Goal: Task Accomplishment & Management: Manage account settings

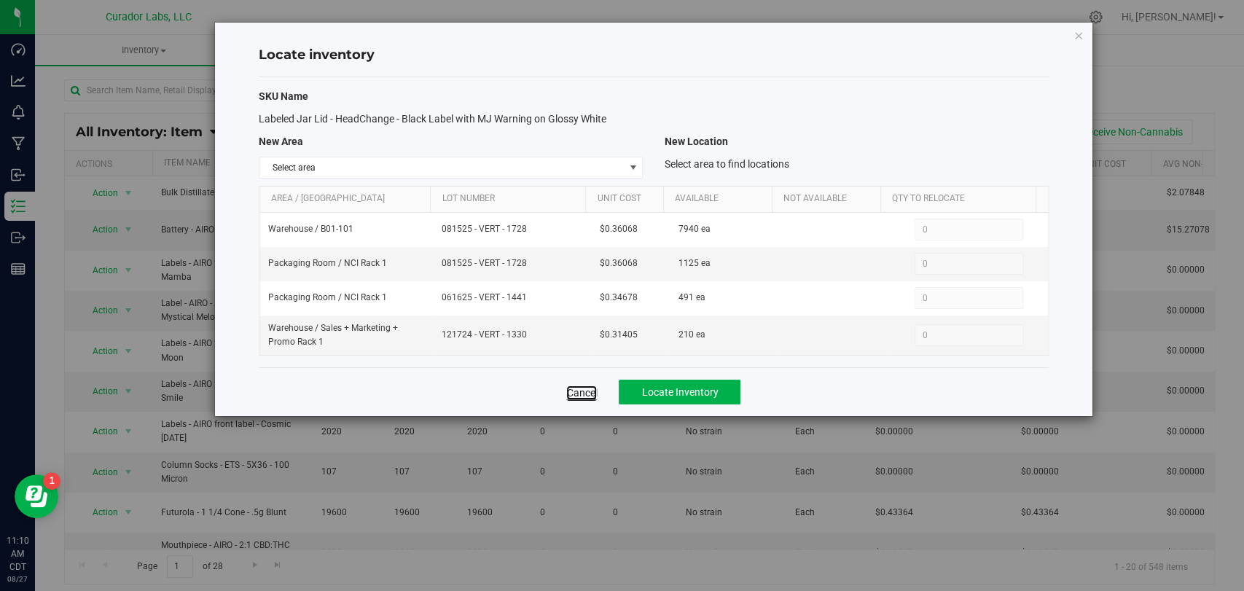
click at [584, 394] on link "Cancel" at bounding box center [581, 392] width 31 height 15
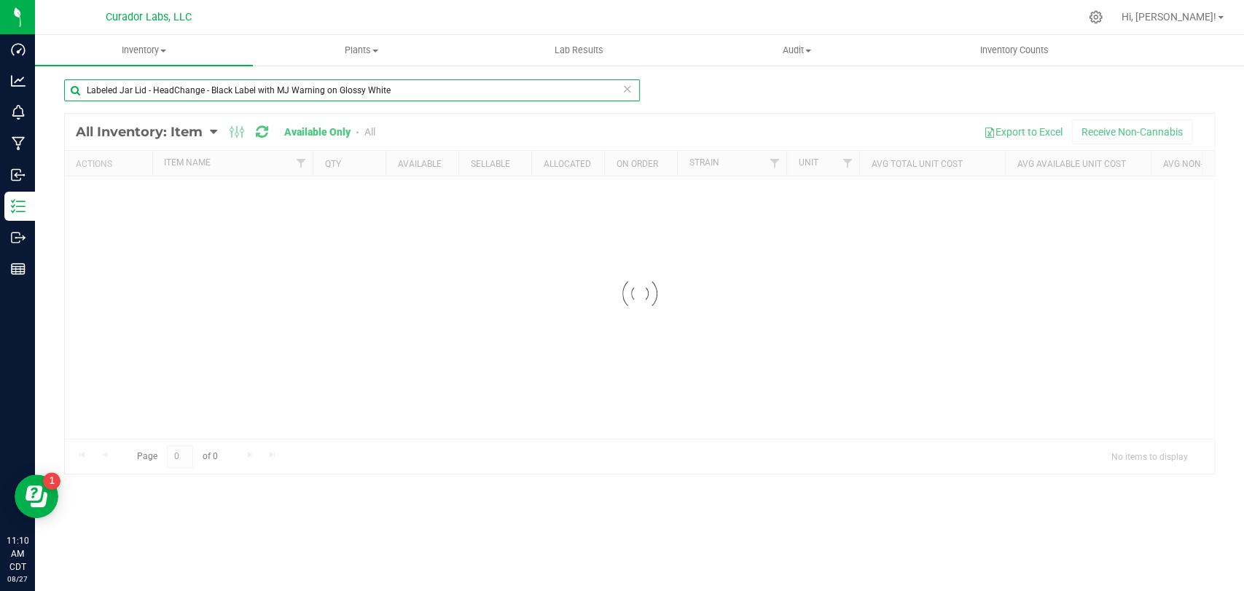
drag, startPoint x: 337, startPoint y: 88, endPoint x: 302, endPoint y: 76, distance: 36.9
click at [0, 66] on div "Dashboard Analytics Monitoring Manufacturing Inbound Inventory Outbound Reports…" at bounding box center [622, 295] width 1244 height 591
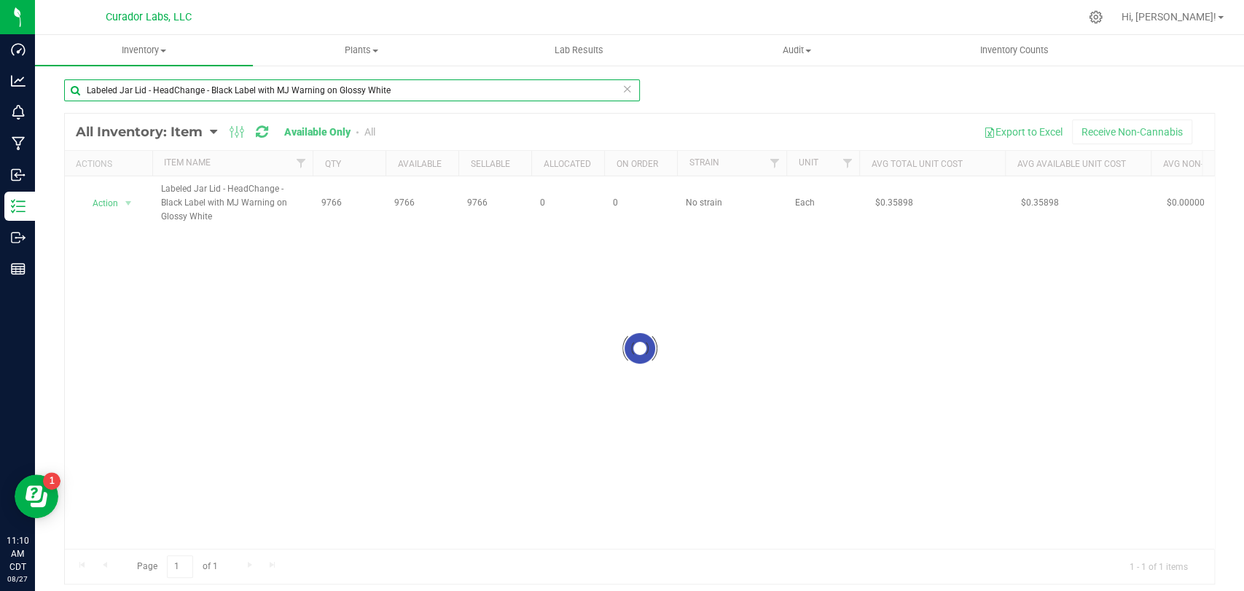
paste input "White"
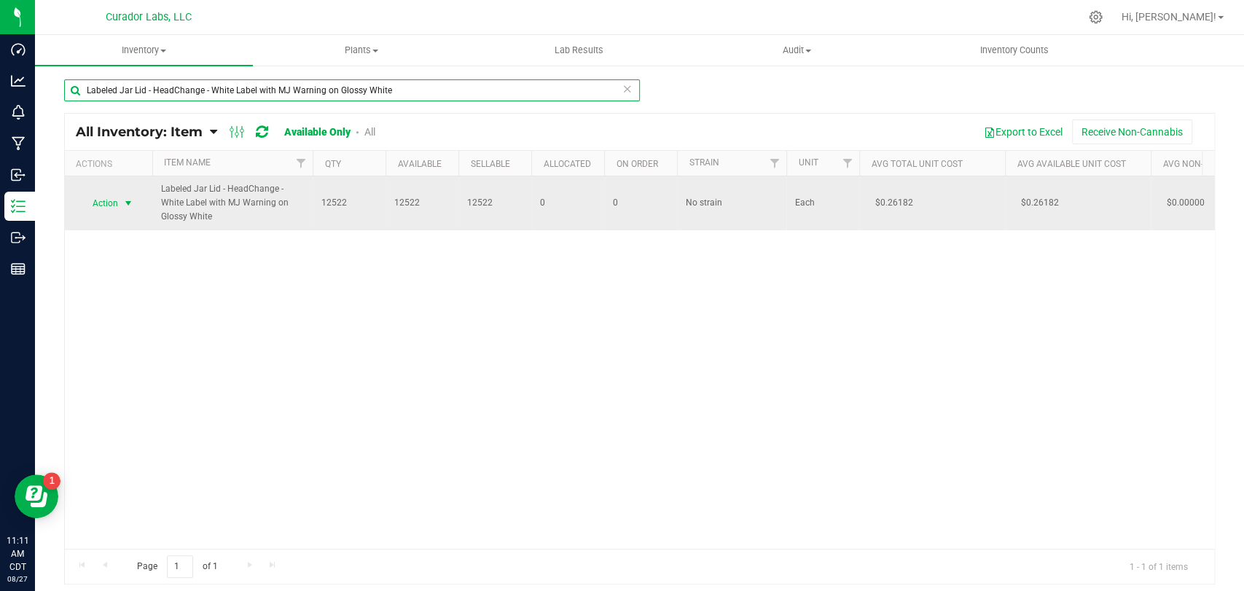
type input "Labeled Jar Lid - HeadChange - White Label with MJ Warning on Glossy White"
click at [110, 203] on span "Action" at bounding box center [98, 203] width 39 height 20
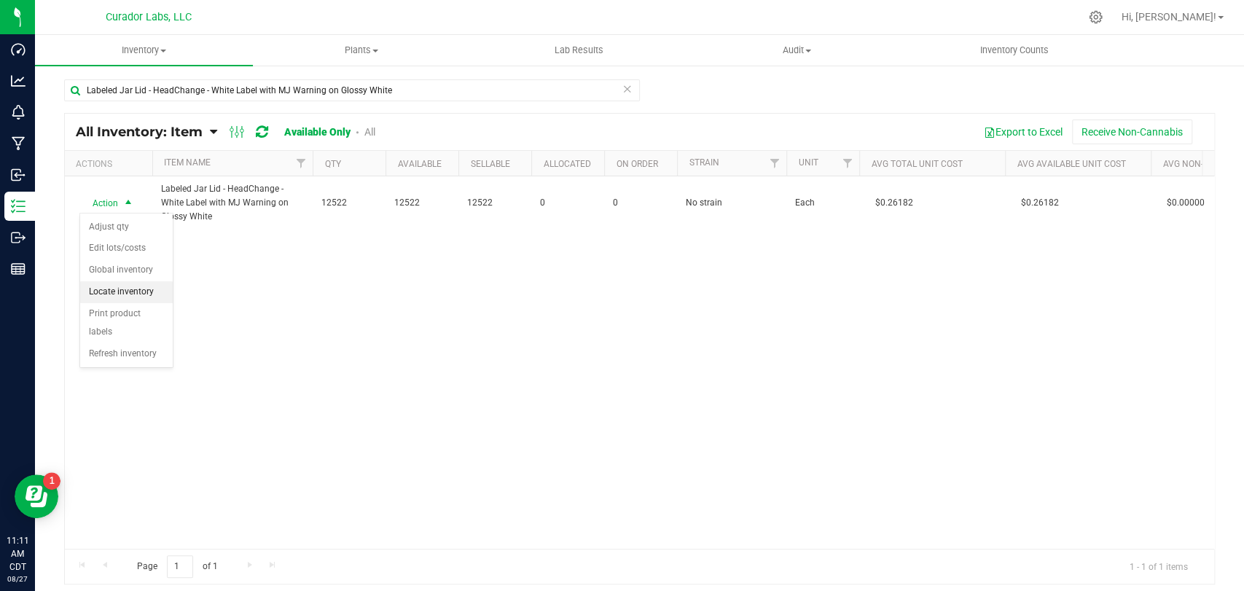
click at [120, 291] on li "Locate inventory" at bounding box center [126, 292] width 93 height 22
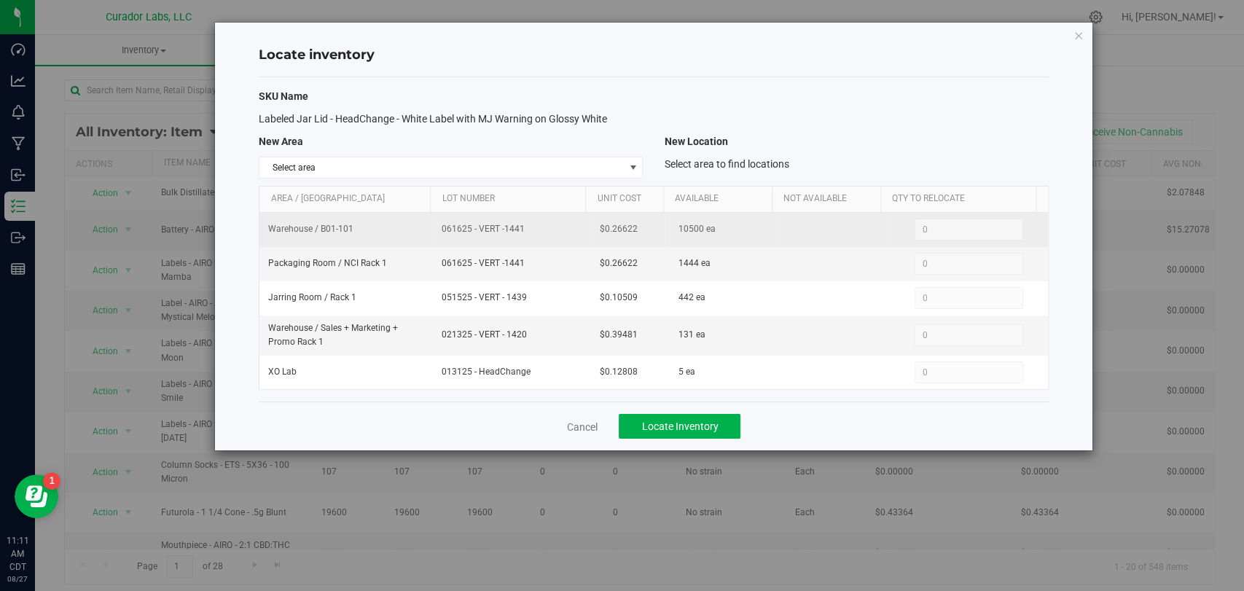
drag, startPoint x: 395, startPoint y: 228, endPoint x: 405, endPoint y: 228, distance: 10.2
click at [396, 228] on tr "Warehouse / B01-101 061625 - VERT -1441 $0.26622 10500 ea 0 0" at bounding box center [653, 230] width 788 height 34
click at [519, 233] on span "061625 - VERT -1441" at bounding box center [511, 229] width 140 height 14
drag, startPoint x: 526, startPoint y: 228, endPoint x: 401, endPoint y: 228, distance: 124.6
click at [401, 228] on tr "Warehouse / B01-101 061625 - VERT -1441 $0.26622 10500 ea 0 0" at bounding box center [653, 230] width 788 height 34
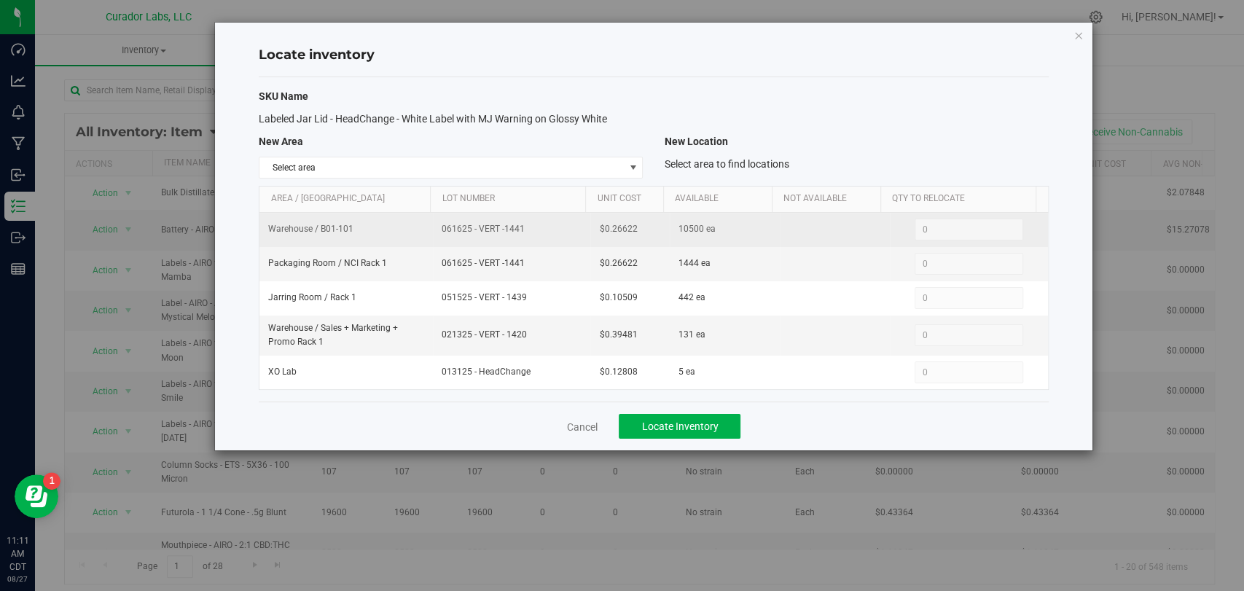
copy tr "061625 - VERT -1441"
drag, startPoint x: 635, startPoint y: 229, endPoint x: 567, endPoint y: 228, distance: 68.5
click at [567, 228] on tr "Warehouse / B01-101 061625 - VERT -1441 $0.26622 10500 ea 0 0" at bounding box center [653, 230] width 788 height 34
copy tr "$0.26622"
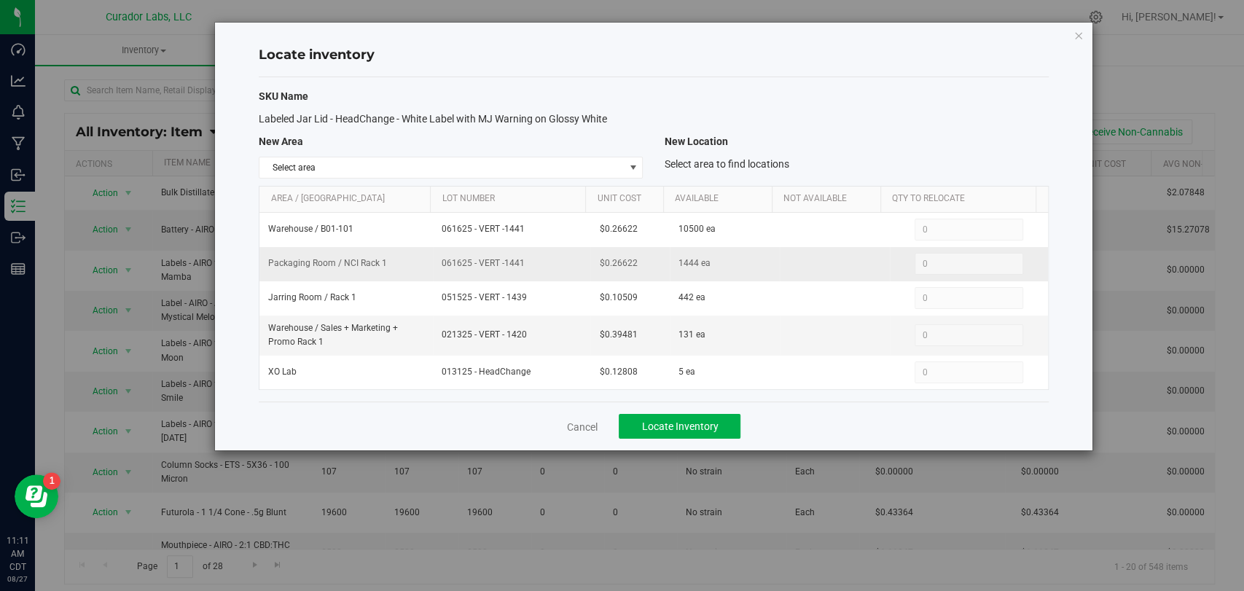
drag, startPoint x: 522, startPoint y: 267, endPoint x: 441, endPoint y: 265, distance: 81.6
click at [441, 265] on span "061625 - VERT -1441" at bounding box center [511, 263] width 140 height 14
copy span "061625 - VERT -1441"
drag, startPoint x: 653, startPoint y: 268, endPoint x: 568, endPoint y: 266, distance: 85.3
click at [568, 266] on tr "Packaging Room / NCI Rack 1 061625 - VERT -1441 $0.26622 1444 ea 0 0" at bounding box center [653, 264] width 788 height 34
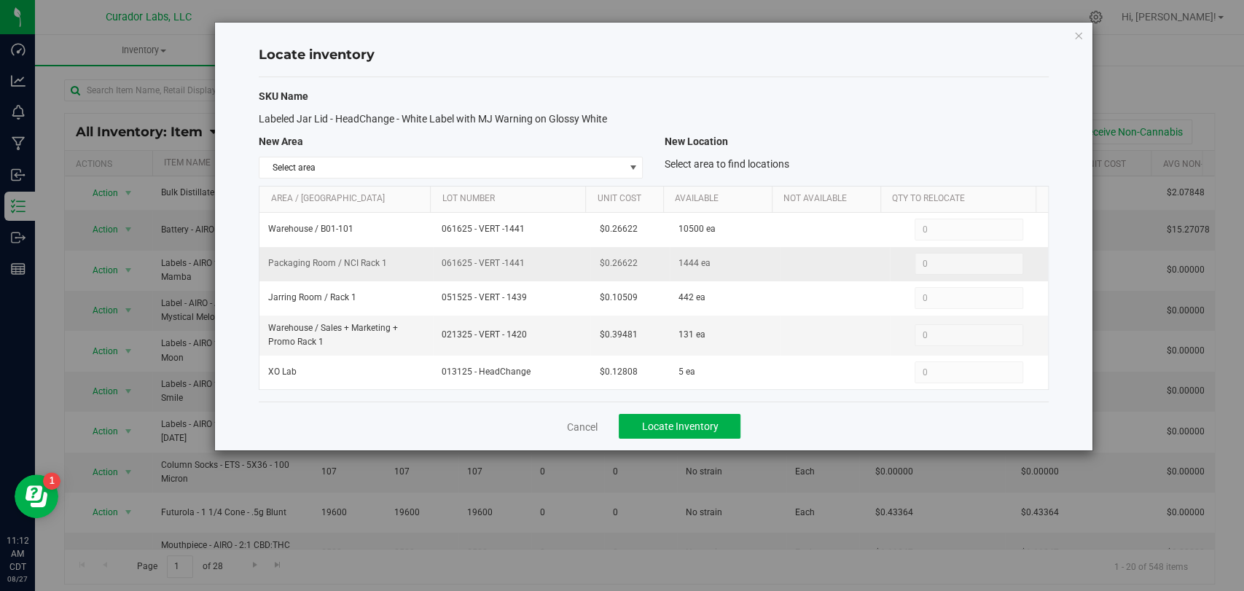
copy tr "$0.26622"
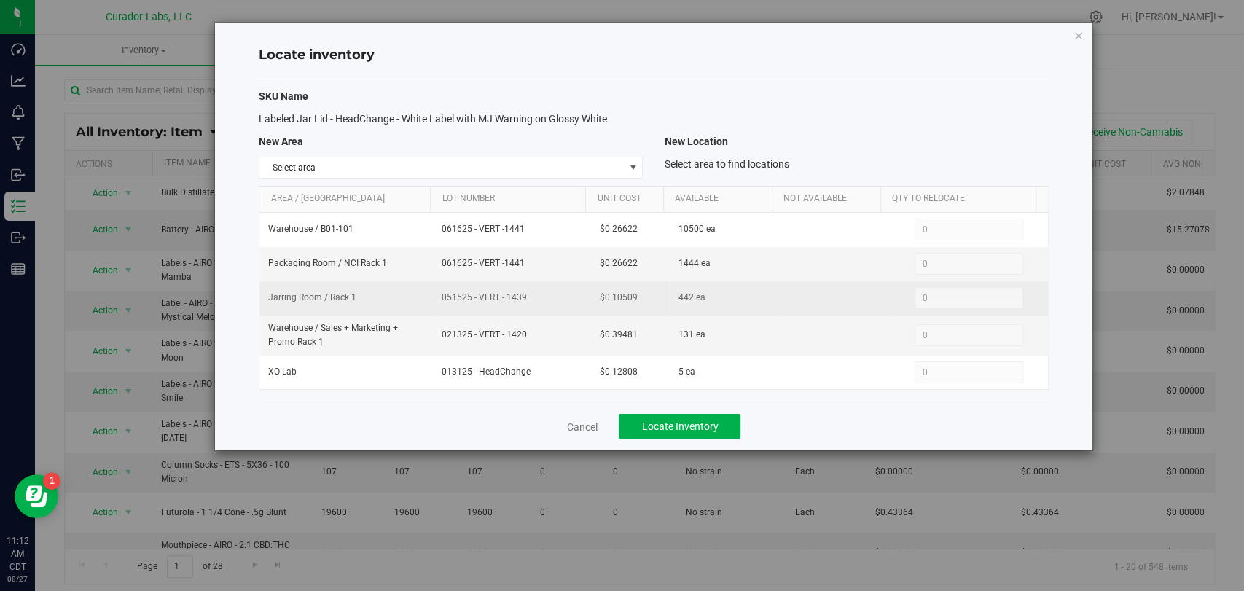
drag, startPoint x: 471, startPoint y: 299, endPoint x: 425, endPoint y: 299, distance: 45.9
click at [423, 299] on tr "Jarring Room / Rack 1 051525 - VERT - 1439 $0.10509 442 ea 0 0" at bounding box center [653, 298] width 788 height 34
copy tr "051525 - VERT - 1439"
click at [542, 299] on tr "Jarring Room / Rack 1 051525 - VERT - 1439 $0.10509 442 ea 0 0" at bounding box center [653, 298] width 788 height 34
copy tr "$0.10509"
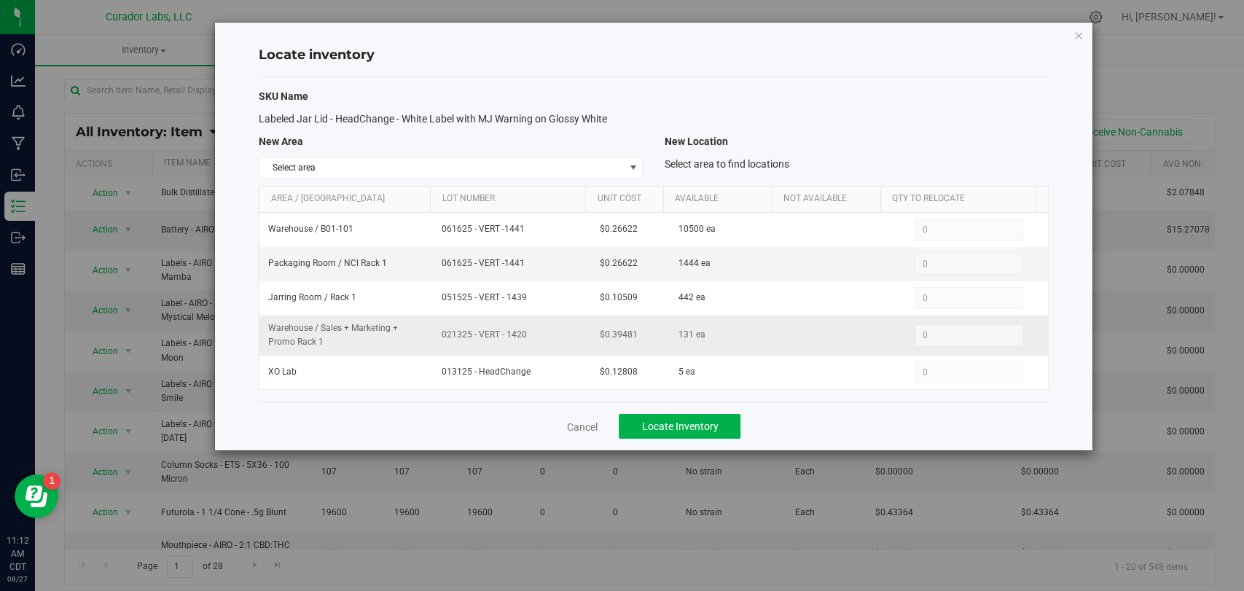
drag, startPoint x: 526, startPoint y: 338, endPoint x: 407, endPoint y: 337, distance: 119.5
click at [407, 337] on tr "Warehouse / Sales + Marketing + Promo Rack 1 021325 - VERT - 1420 $0.39481 131 …" at bounding box center [653, 335] width 788 height 40
copy tr "021325 - VERT - 1420"
click at [564, 336] on tr "Warehouse / Sales + Marketing + Promo Rack 1 021325 - VERT - 1420 $0.39481 131 …" at bounding box center [653, 335] width 788 height 40
copy tr "$0.39481"
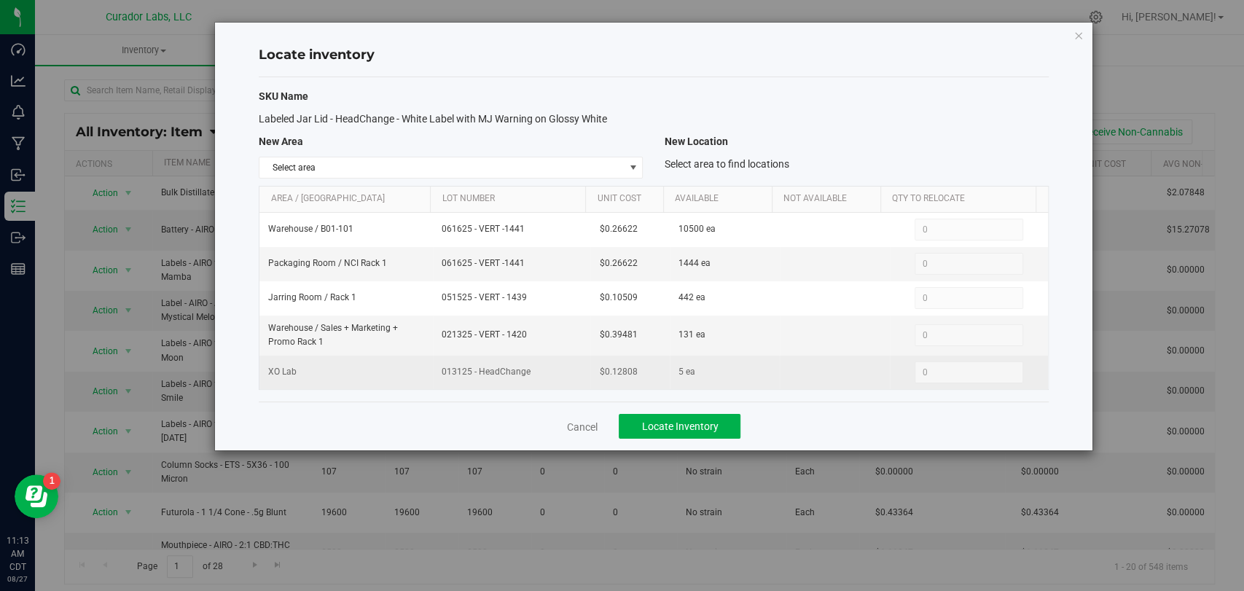
drag, startPoint x: 542, startPoint y: 374, endPoint x: 436, endPoint y: 372, distance: 106.4
click at [436, 372] on td "013125 - HeadChange" at bounding box center [511, 373] width 157 height 34
copy span "013125 - HeadChange"
drag, startPoint x: 578, startPoint y: 369, endPoint x: 589, endPoint y: 369, distance: 10.2
click at [578, 369] on tr "XO Lab 013125 - HeadChange $0.12808 5 ea 0 0" at bounding box center [653, 373] width 788 height 34
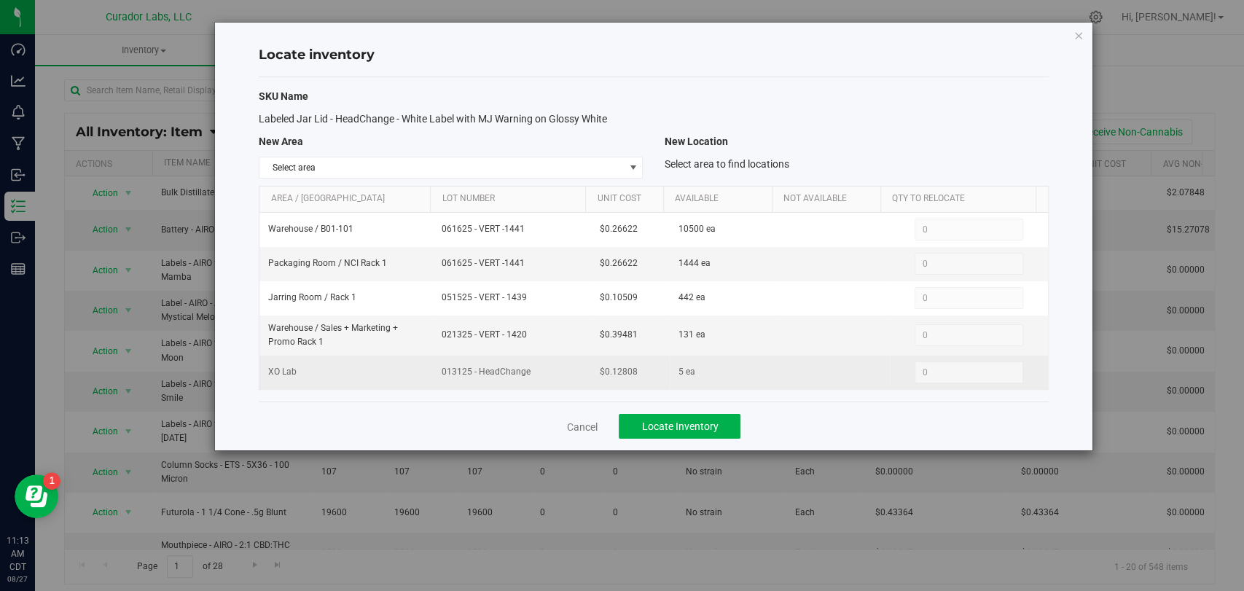
copy tr "$0.12808"
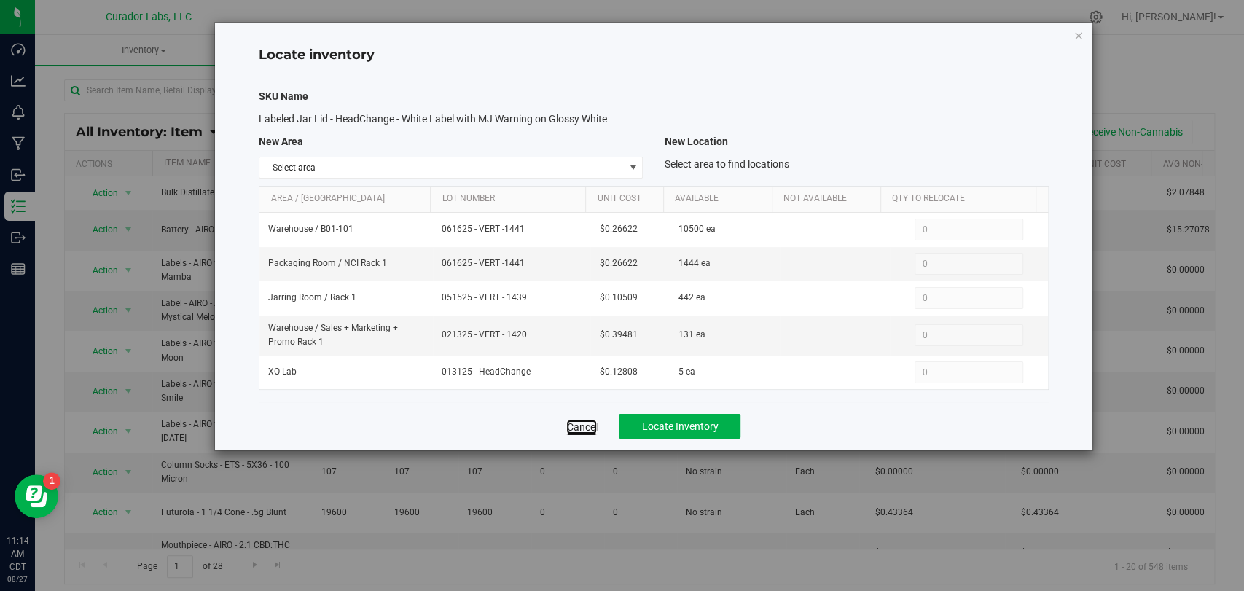
click at [581, 423] on link "Cancel" at bounding box center [581, 427] width 31 height 15
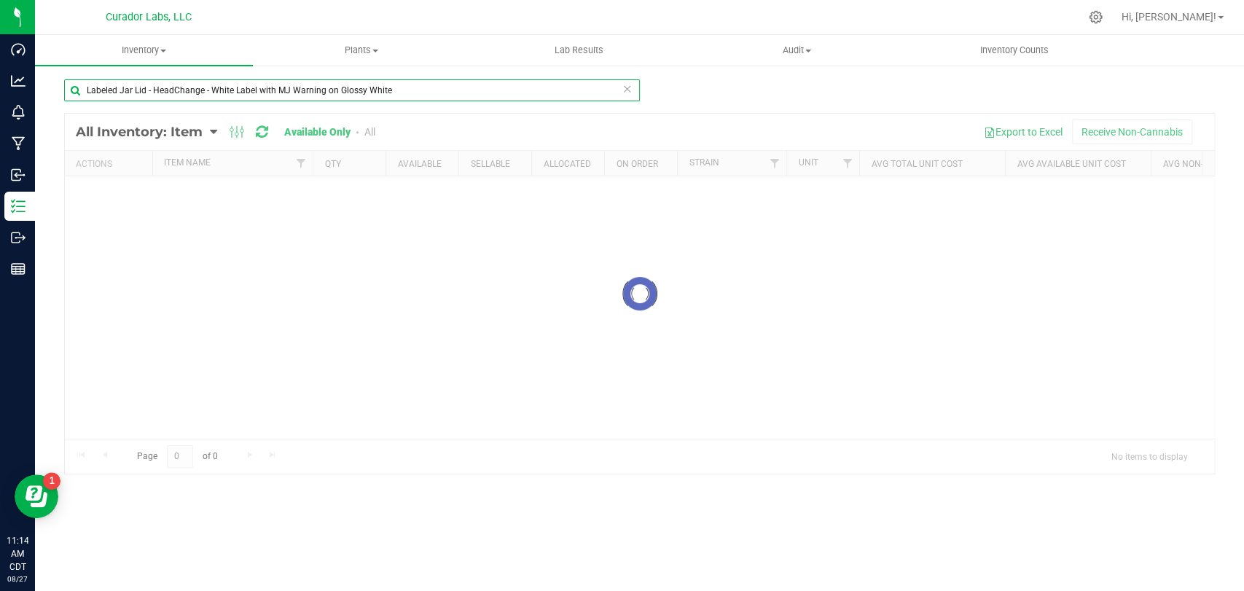
drag, startPoint x: 416, startPoint y: 95, endPoint x: 137, endPoint y: 75, distance: 279.8
click at [86, 66] on inventory "Inventory All packages All inventory Waste log Create inventory Plants All plan…" at bounding box center [639, 277] width 1209 height 484
paste input "Tube - HeadChange - Generic Collab Hash Hole Label on Aviator Black"
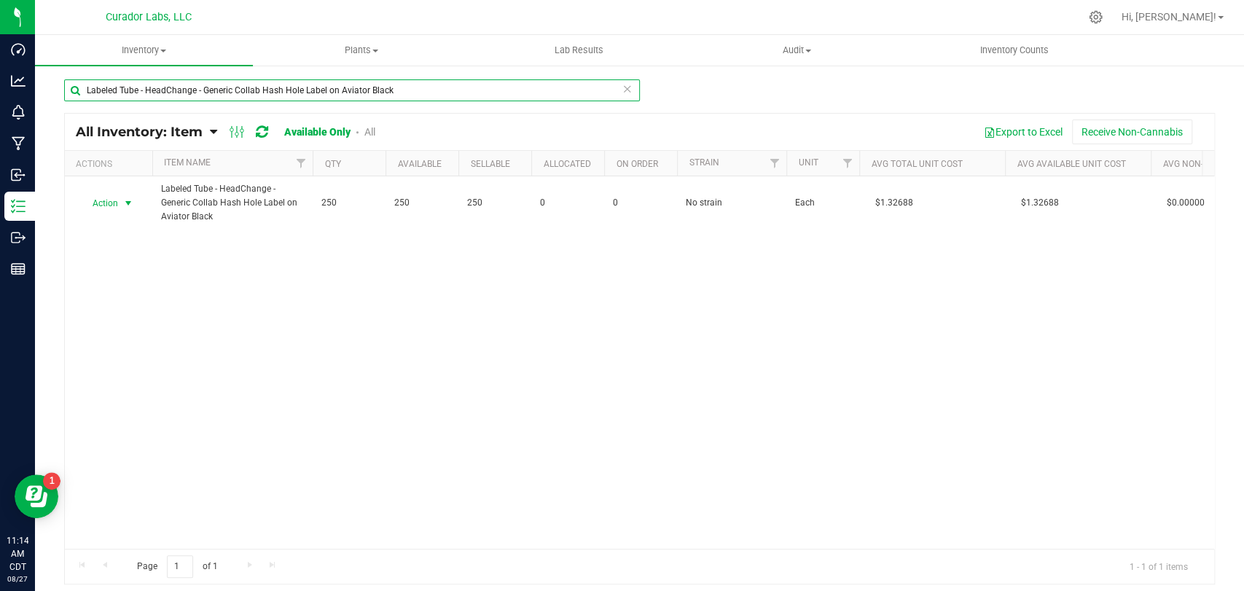
type input "Labeled Tube - HeadChange - Generic Collab Hash Hole Label on Aviator Black"
click at [115, 205] on span "Action" at bounding box center [98, 203] width 39 height 20
click at [129, 285] on li "Locate inventory" at bounding box center [126, 292] width 93 height 22
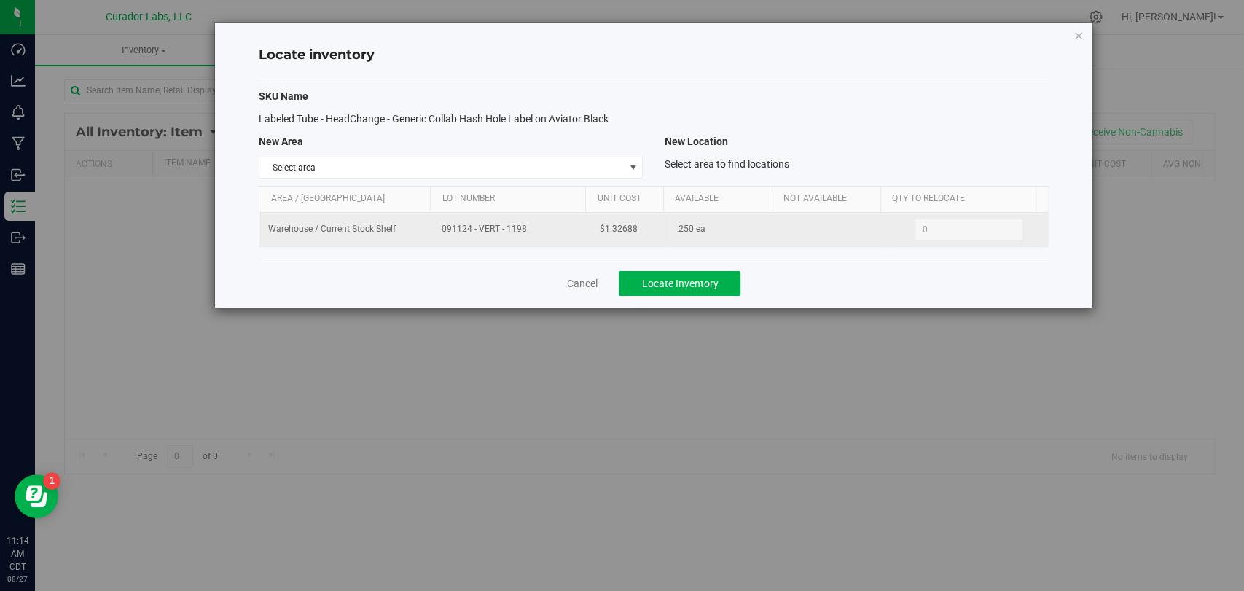
drag, startPoint x: 520, startPoint y: 237, endPoint x: 412, endPoint y: 231, distance: 108.7
click at [412, 231] on tr "Warehouse / Current Stock Shelf 091124 - VERT - 1198 $1.32688 250 ea 0 0" at bounding box center [653, 230] width 788 height 34
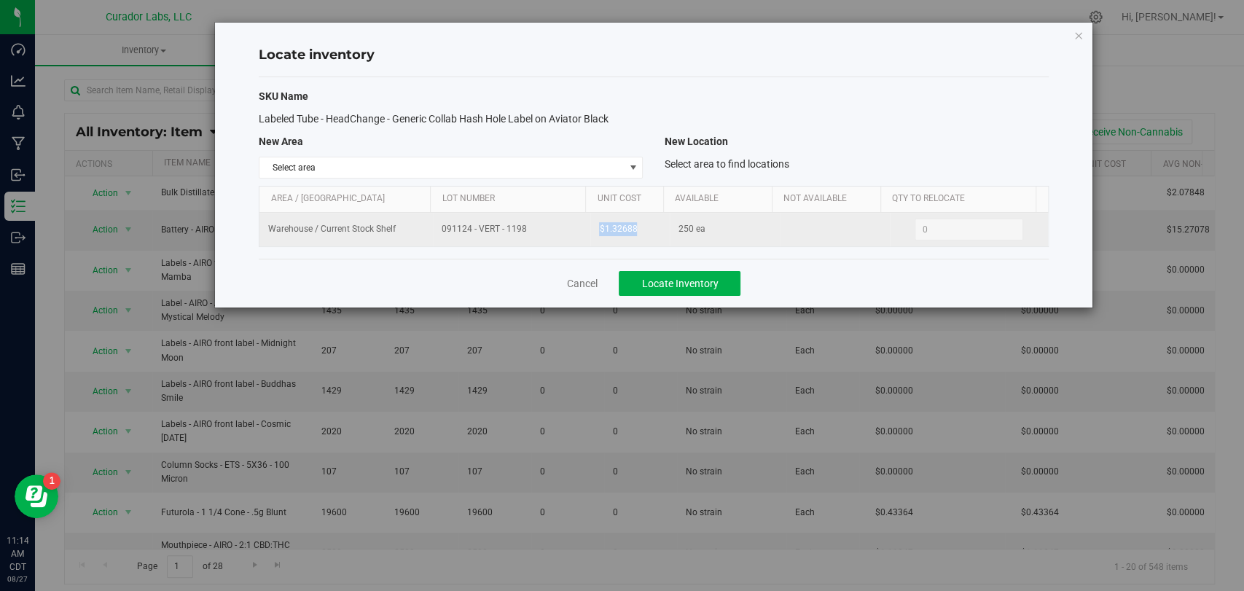
drag, startPoint x: 655, startPoint y: 223, endPoint x: 585, endPoint y: 229, distance: 70.2
click at [590, 229] on td "$1.32688" at bounding box center [629, 230] width 79 height 34
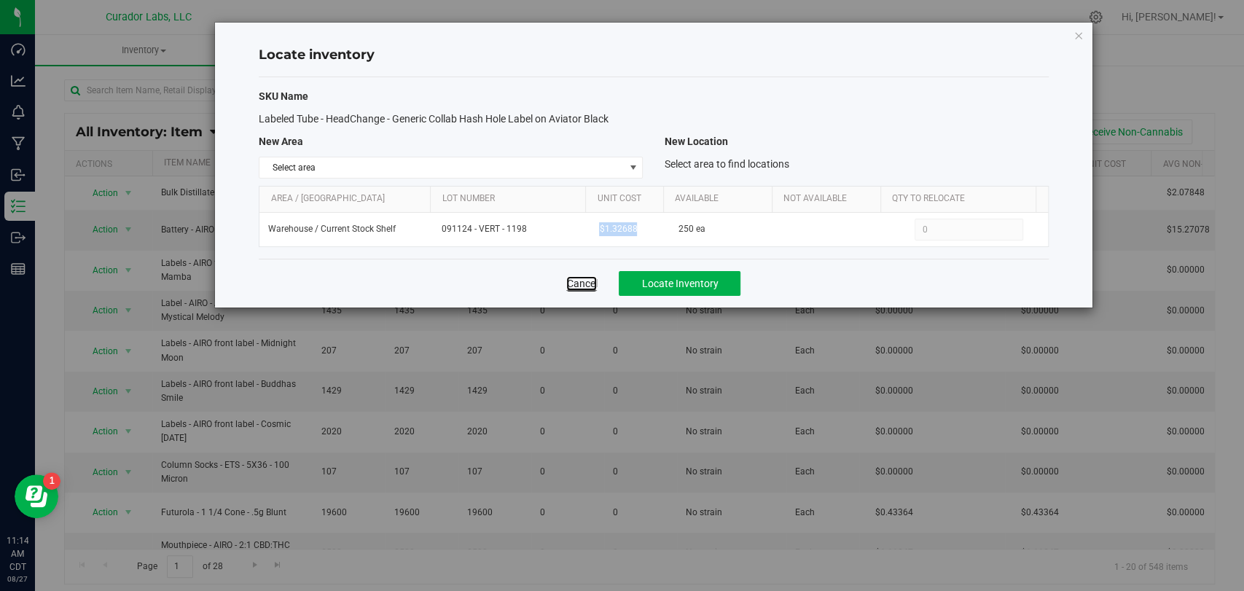
click at [584, 288] on link "Cancel" at bounding box center [581, 283] width 31 height 15
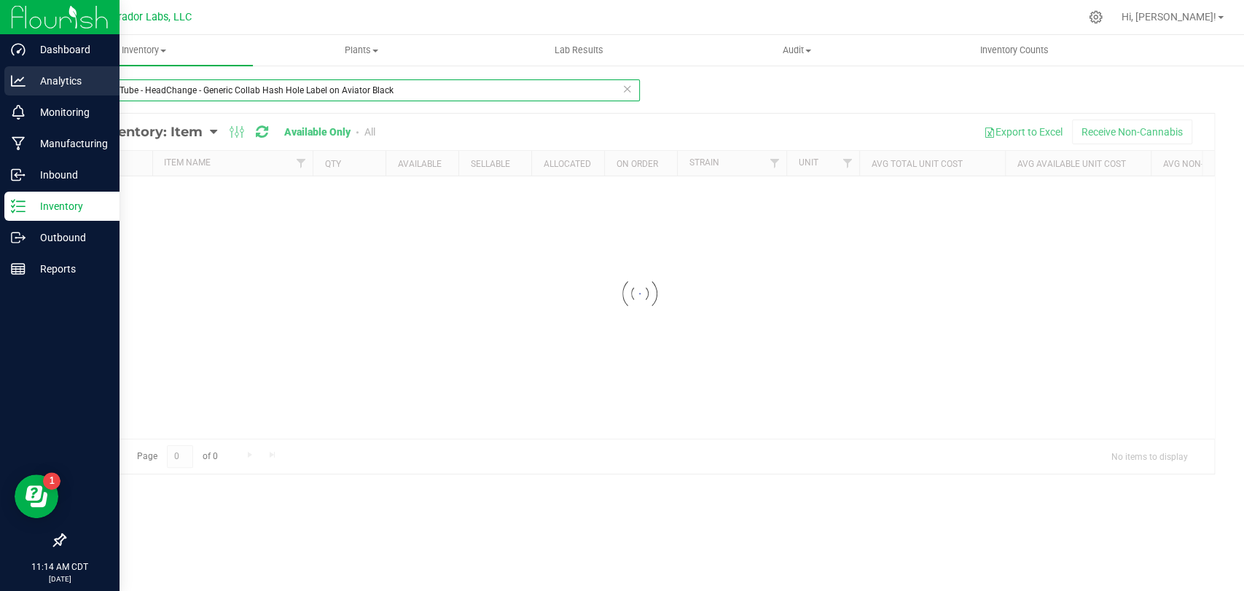
drag, startPoint x: 412, startPoint y: 95, endPoint x: 0, endPoint y: 90, distance: 412.4
click at [0, 90] on div "Dashboard Analytics Monitoring Manufacturing Inbound Inventory Outbound Reports…" at bounding box center [622, 295] width 1244 height 591
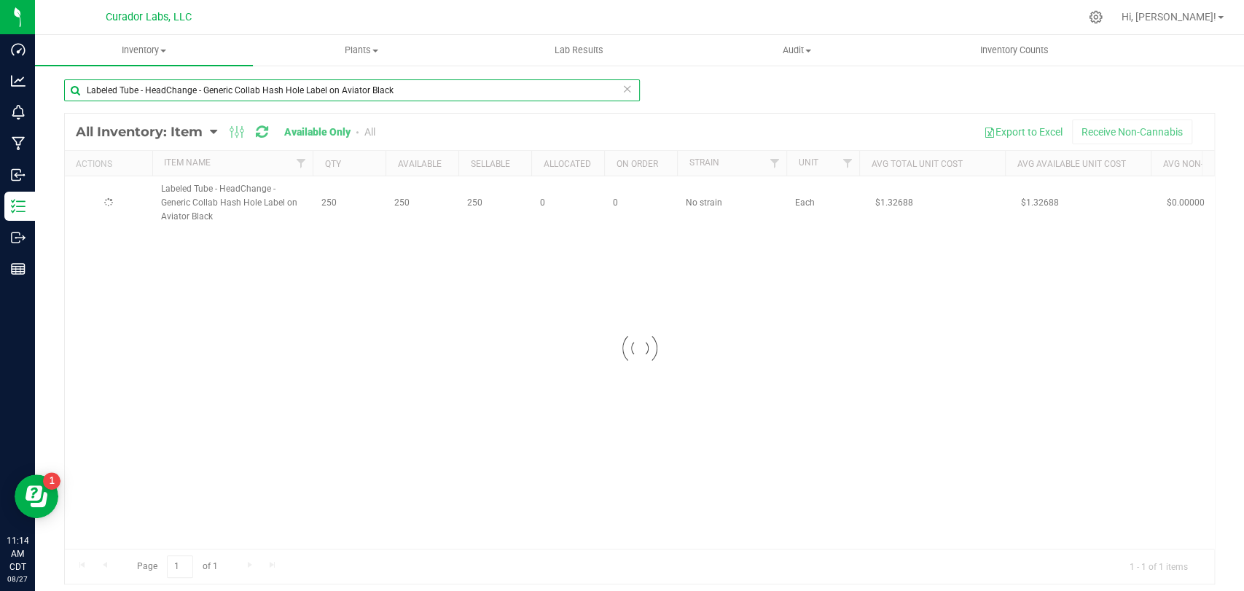
paste input "ood Day Farms"
type input "Labeled Tube - HeadChange - Good Day Farms Collab Hash Hole Label on Aviator Bl…"
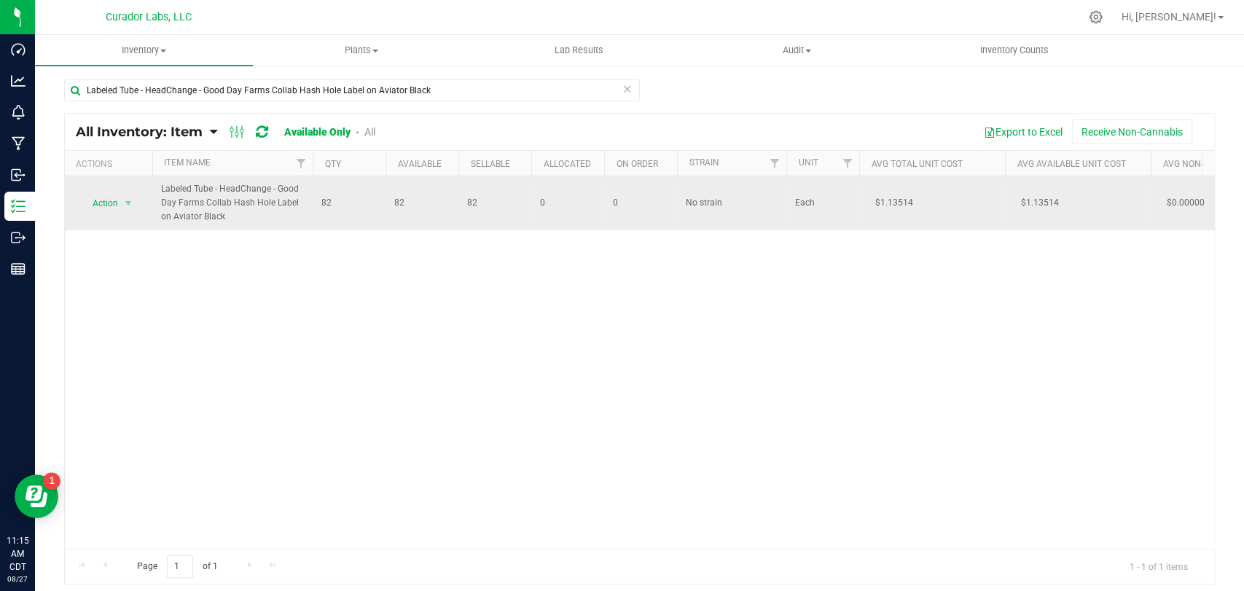
click at [113, 205] on span "Action" at bounding box center [98, 203] width 39 height 20
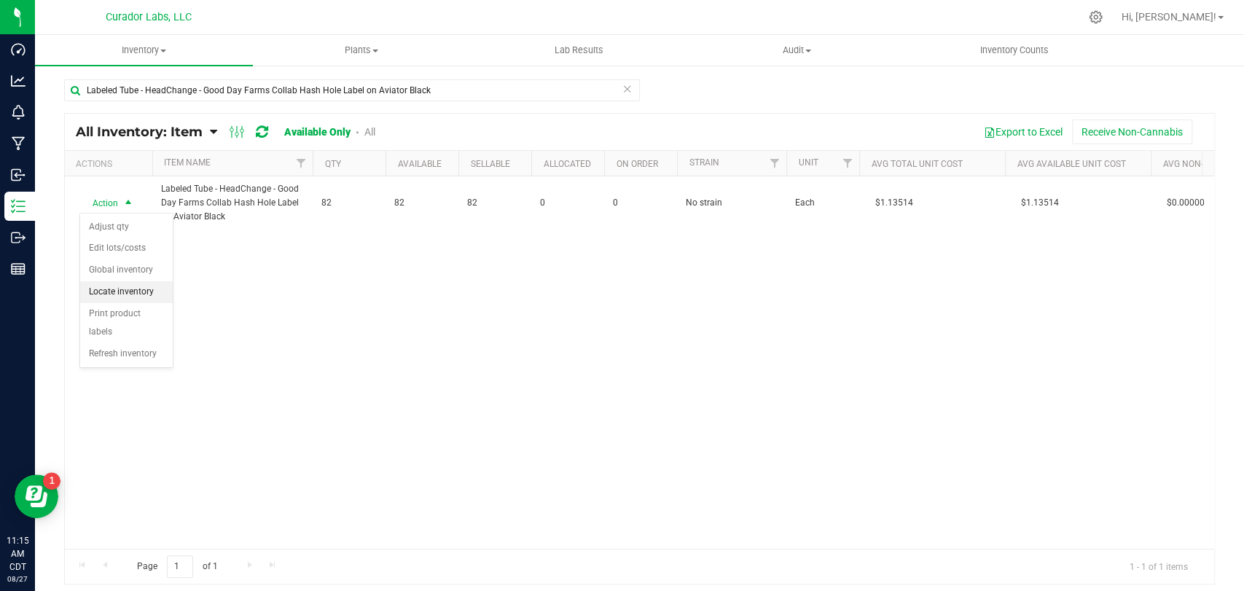
click at [153, 296] on li "Locate inventory" at bounding box center [126, 292] width 93 height 22
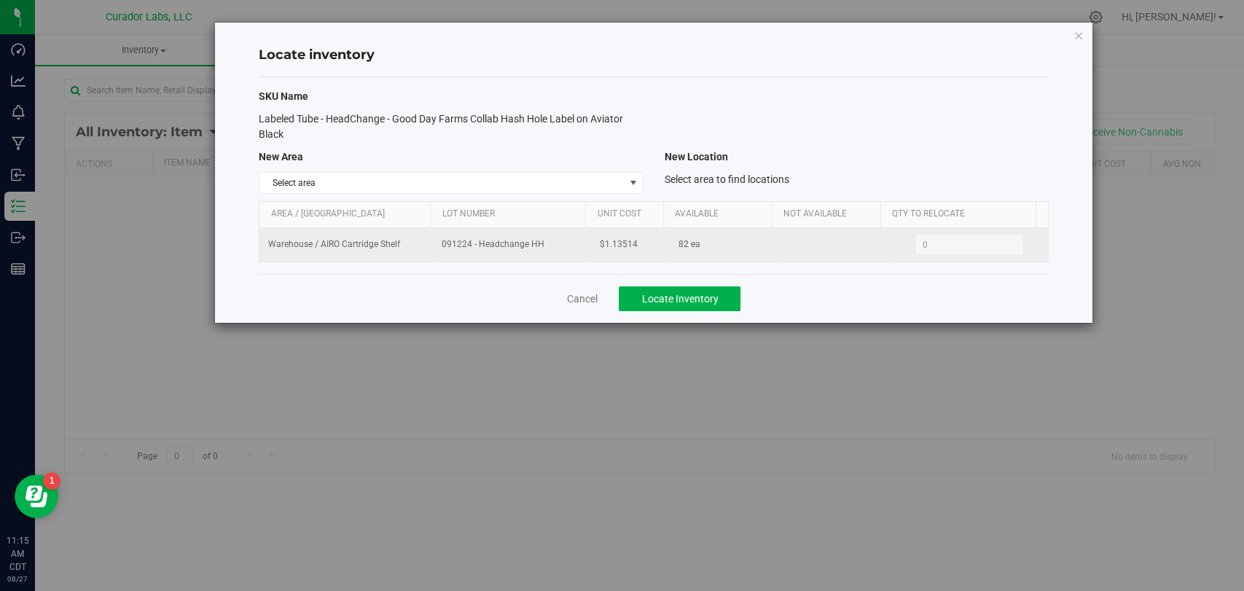
drag, startPoint x: 507, startPoint y: 248, endPoint x: 357, endPoint y: 259, distance: 150.5
click at [357, 259] on tr "Warehouse / AIRO Cartridge Shelf 091224 - Headchange HH $1.13514 82 ea 0 0" at bounding box center [653, 245] width 788 height 34
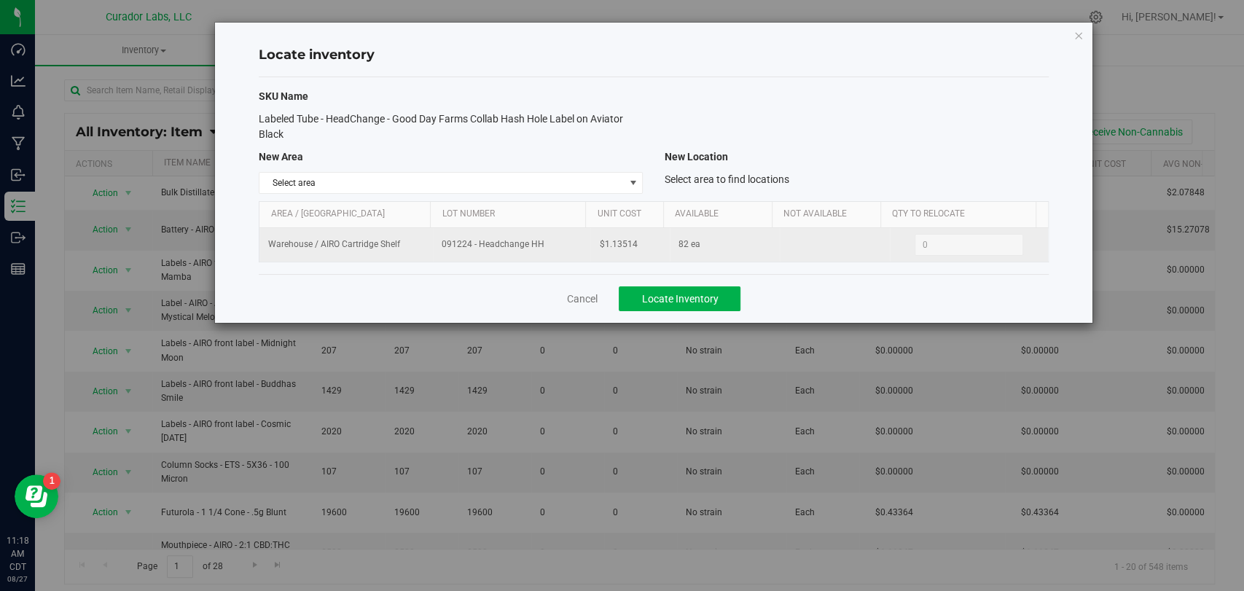
drag, startPoint x: 584, startPoint y: 243, endPoint x: 569, endPoint y: 243, distance: 15.3
click at [554, 243] on tr "Warehouse / AIRO Cartridge Shelf 091224 - Headchange HH $1.13514 82 ea 0 0" at bounding box center [653, 245] width 788 height 34
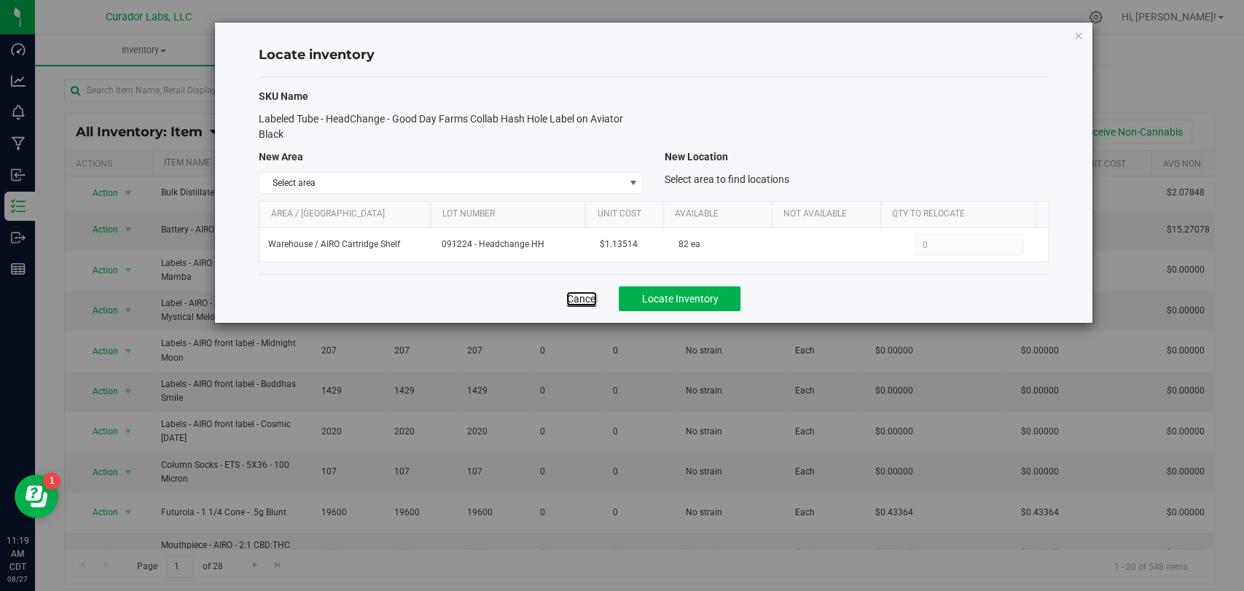
click at [586, 298] on link "Cancel" at bounding box center [581, 298] width 31 height 15
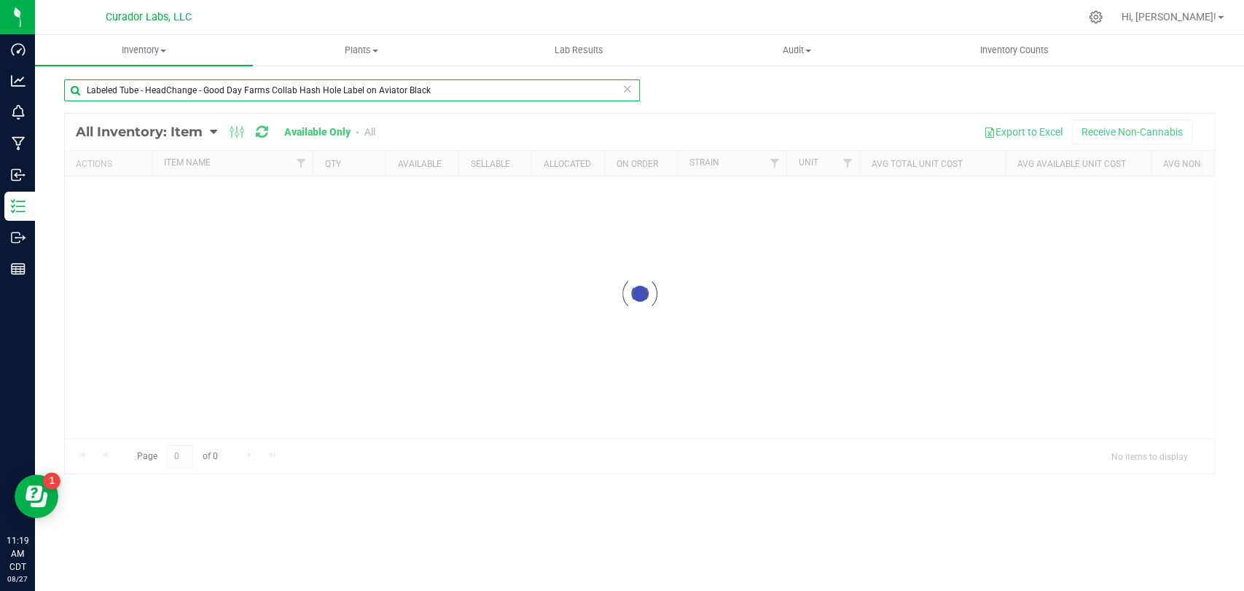
drag, startPoint x: 438, startPoint y: 92, endPoint x: 124, endPoint y: 77, distance: 314.3
click at [0, 81] on div "Dashboard Analytics Monitoring Manufacturing Inbound Inventory Outbound Reports…" at bounding box center [622, 295] width 1244 height 591
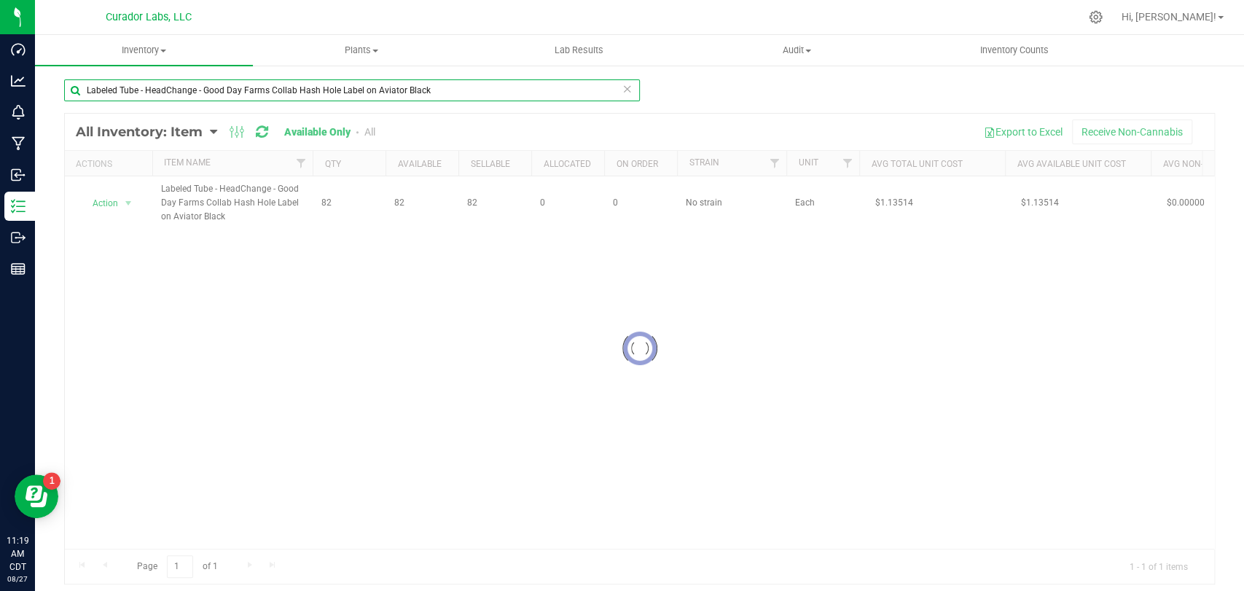
paste input "Proper"
type input "Labeled Tube - HeadChange - Proper Collab Hash Hole Label on Aviator Black"
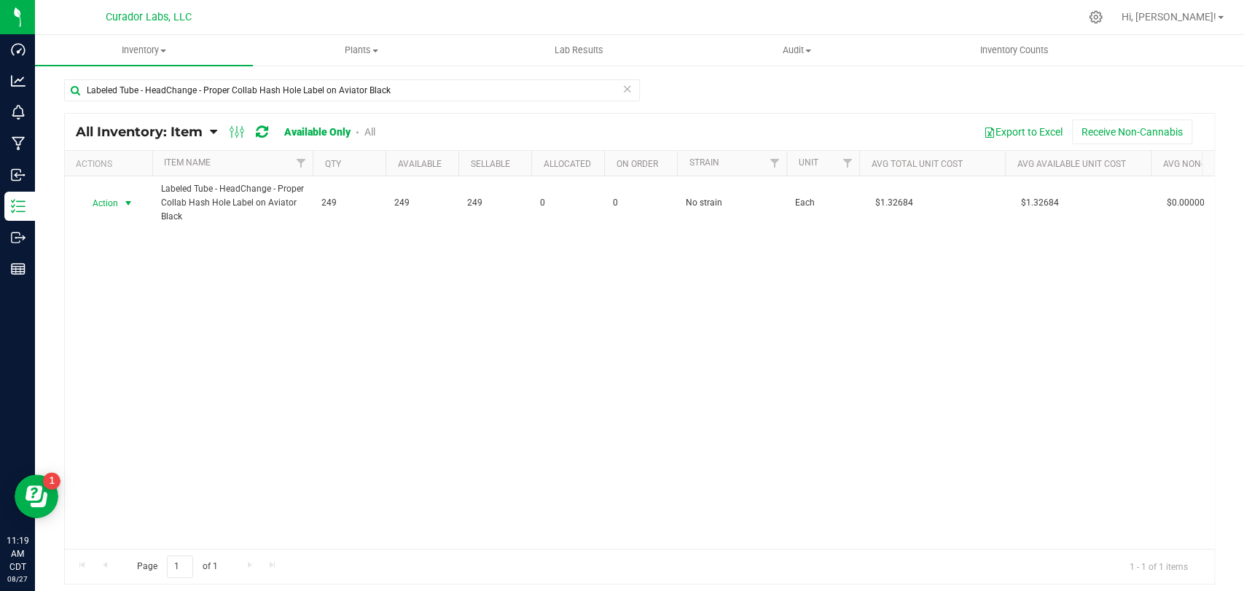
click at [119, 208] on span "select" at bounding box center [128, 203] width 18 height 20
click at [127, 293] on li "Locate inventory" at bounding box center [126, 292] width 93 height 22
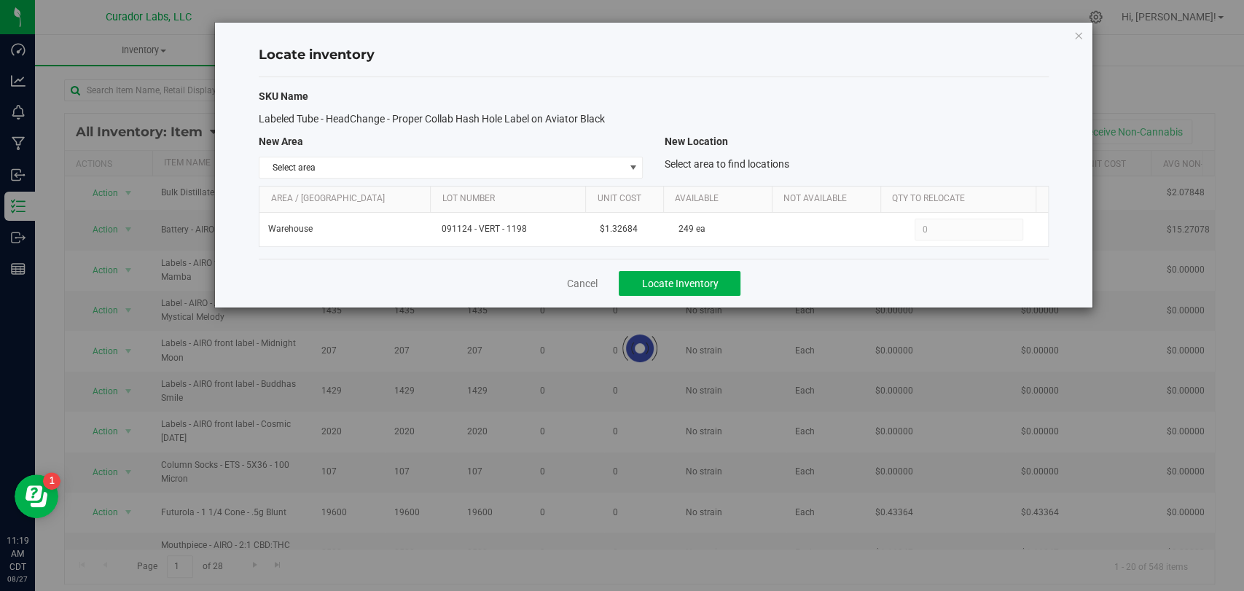
drag, startPoint x: 596, startPoint y: 114, endPoint x: 258, endPoint y: 122, distance: 338.1
click at [259, 122] on span "Labeled Tube - HeadChange - Proper Collab Hash Hole Label on Aviator Black" at bounding box center [432, 119] width 346 height 12
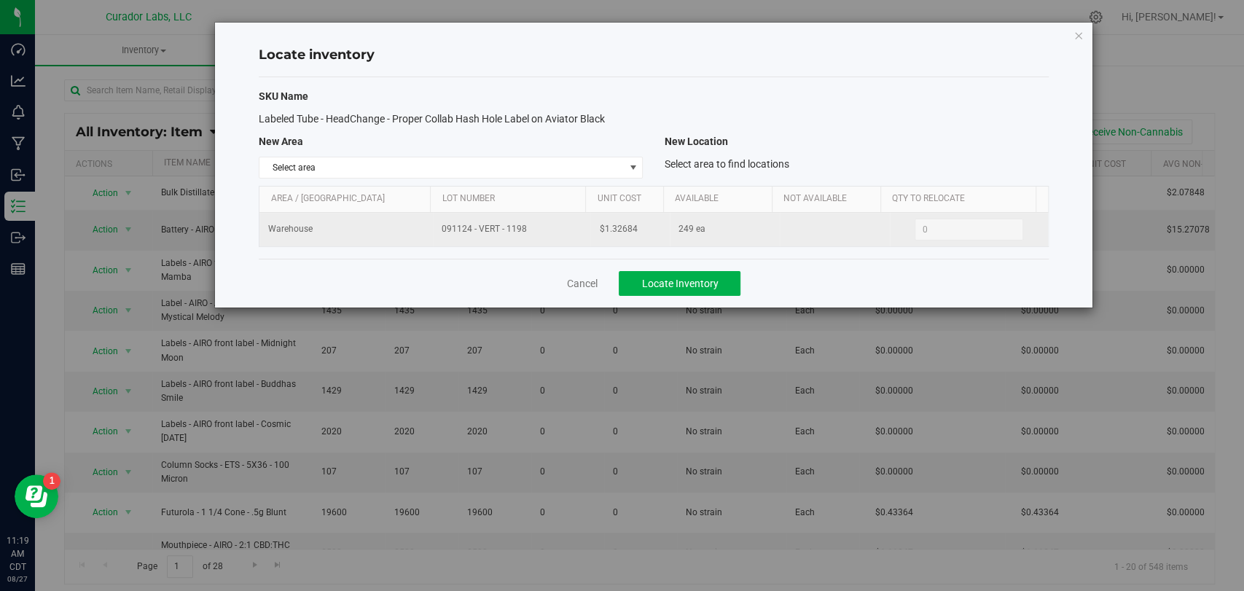
drag, startPoint x: 525, startPoint y: 230, endPoint x: 437, endPoint y: 227, distance: 88.2
click at [437, 227] on td "091124 - VERT - 1198" at bounding box center [511, 230] width 157 height 34
drag, startPoint x: 611, startPoint y: 231, endPoint x: 565, endPoint y: 231, distance: 45.9
click at [565, 231] on tr "Warehouse 091124 - VERT - 1198 $1.32684 249 ea 0 0" at bounding box center [653, 230] width 788 height 34
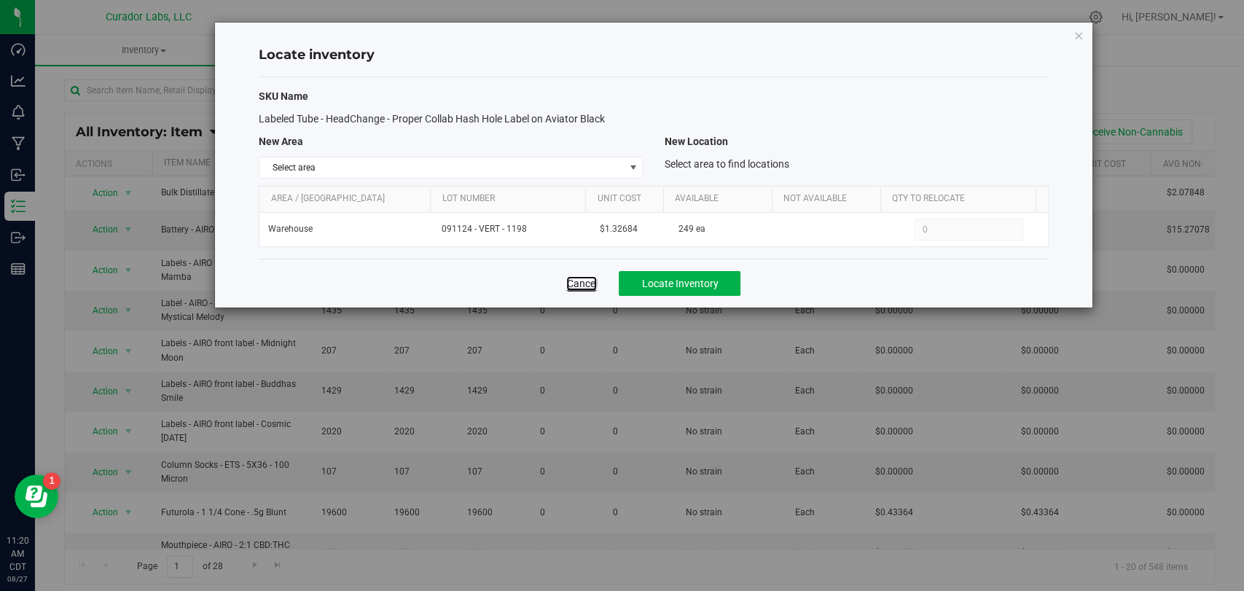
click at [595, 286] on link "Cancel" at bounding box center [581, 283] width 31 height 15
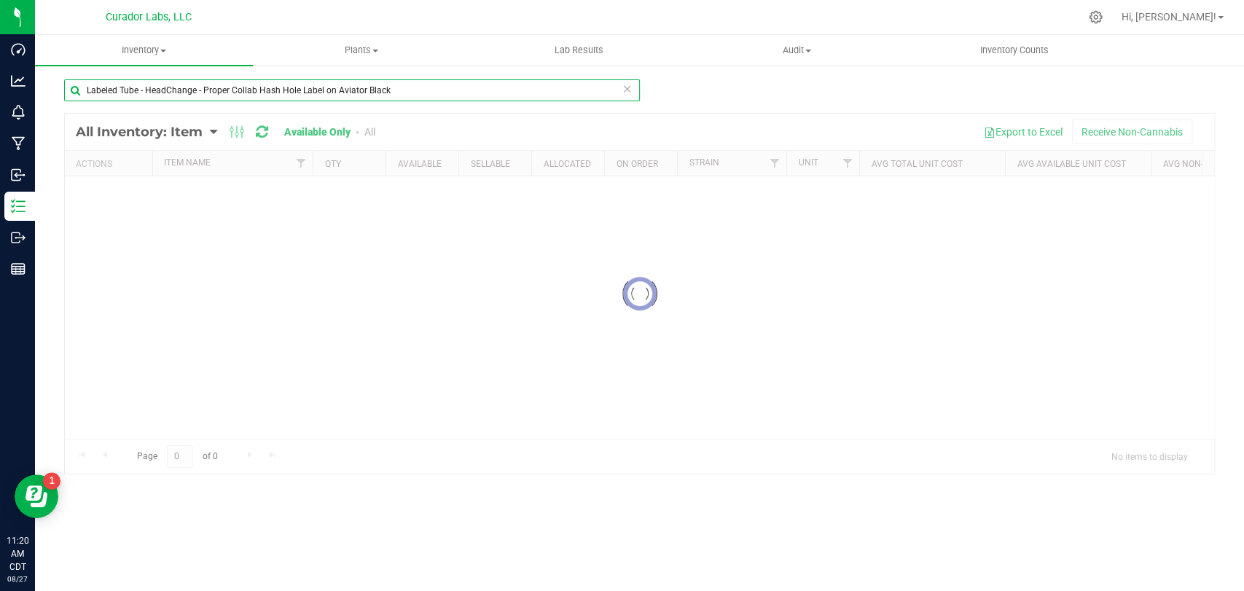
drag, startPoint x: 407, startPoint y: 93, endPoint x: 83, endPoint y: 89, distance: 324.2
click at [83, 89] on input "Labeled Tube - HeadChange - Proper Collab Hash Hole Label on Aviator Black" at bounding box center [352, 90] width 576 height 22
paste input "Sinse"
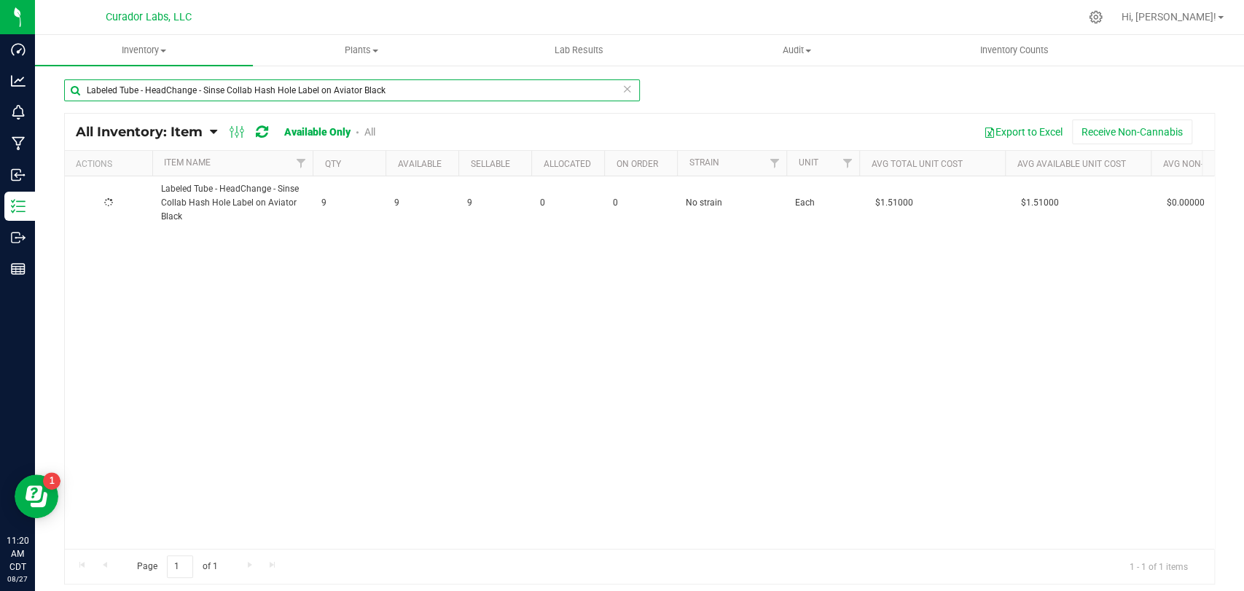
type input "Labeled Tube - HeadChange - Sinse Collab Hash Hole Label on Aviator Black"
click at [122, 203] on span "select" at bounding box center [128, 203] width 12 height 12
click at [128, 290] on li "Locate inventory" at bounding box center [126, 292] width 93 height 22
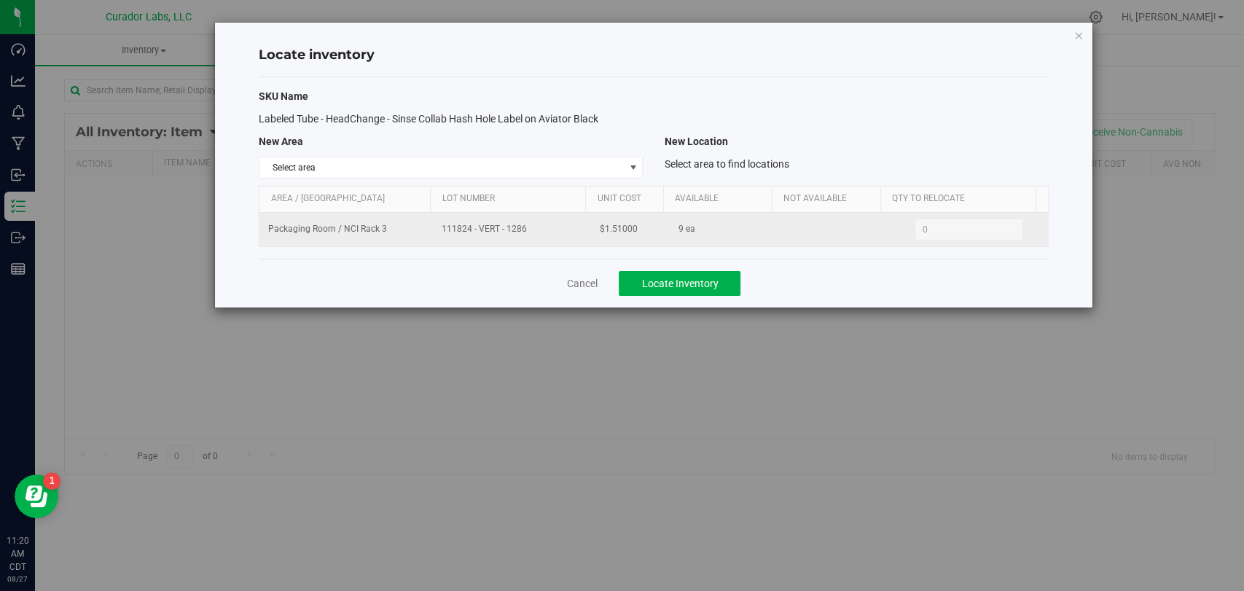
drag, startPoint x: 530, startPoint y: 229, endPoint x: 424, endPoint y: 235, distance: 105.8
click at [424, 235] on tr "Packaging Room / NCI Rack 3 111824 - VERT - 1286 $1.51000 9 ea 0 0" at bounding box center [653, 230] width 788 height 34
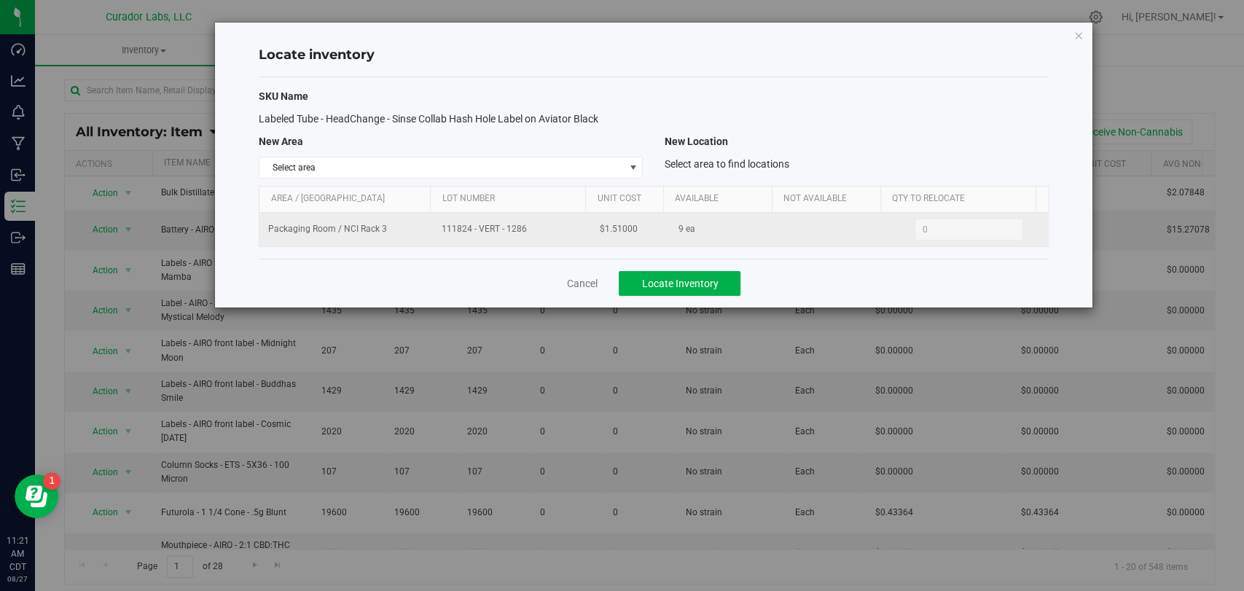
drag, startPoint x: 636, startPoint y: 229, endPoint x: 573, endPoint y: 229, distance: 62.7
click at [573, 229] on tr "Packaging Room / NCI Rack 3 111824 - VERT - 1286 $1.51000 9 ea 0 0" at bounding box center [653, 230] width 788 height 34
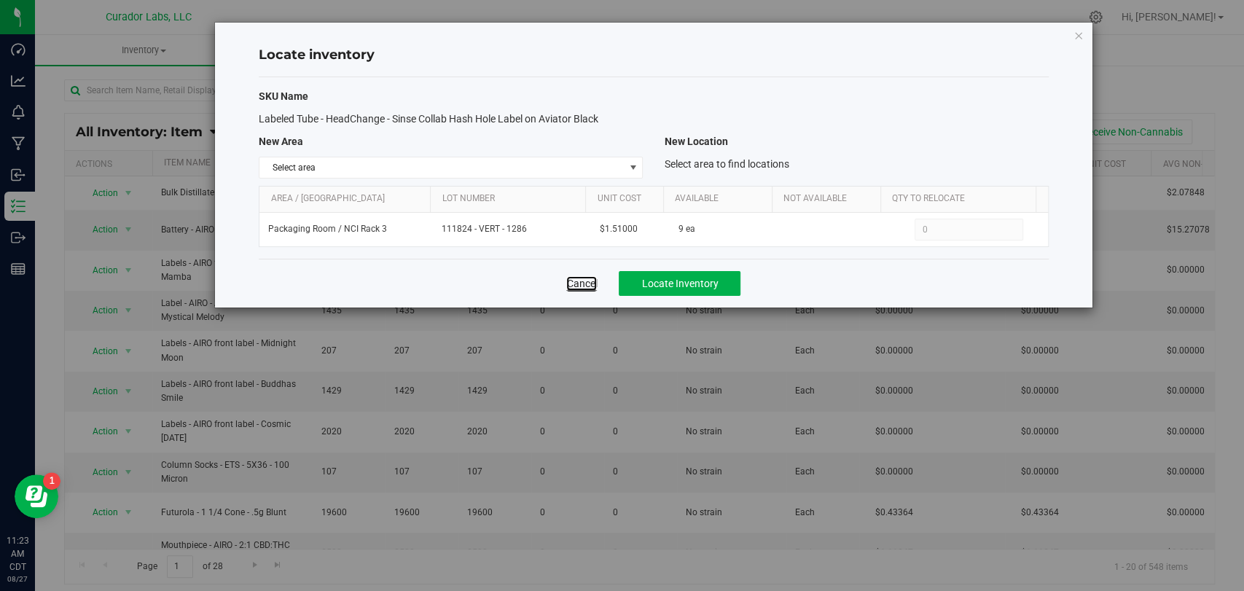
click at [589, 276] on link "Cancel" at bounding box center [581, 283] width 31 height 15
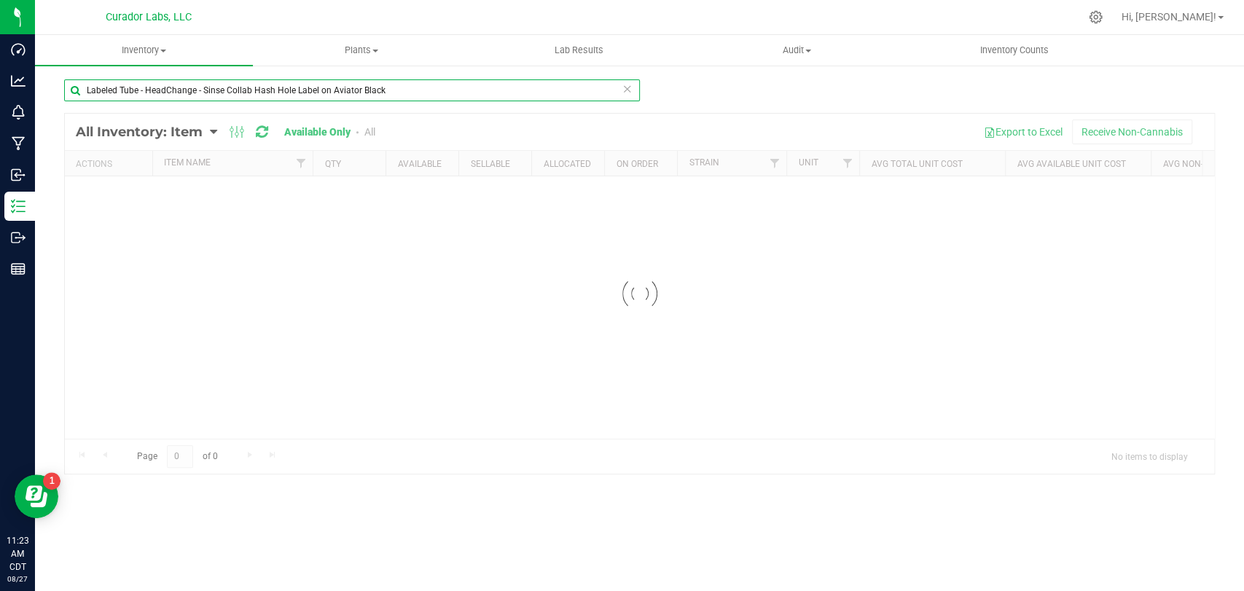
click at [431, 97] on input "Labeled Tube - HeadChange - Sinse Collab Hash Hole Label on Aviator Black" at bounding box center [352, 90] width 576 height 22
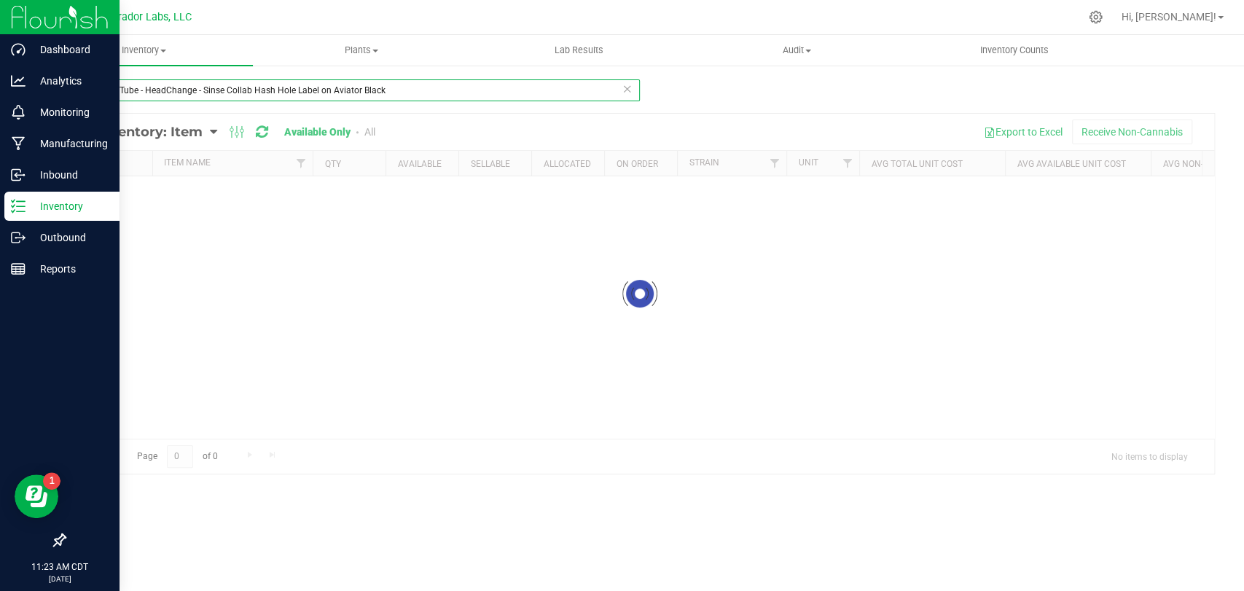
drag, startPoint x: 428, startPoint y: 94, endPoint x: 0, endPoint y: 29, distance: 433.2
click at [0, 29] on div "Dashboard Analytics Monitoring Manufacturing Inbound Inventory Outbound Reports…" at bounding box center [622, 295] width 1244 height 591
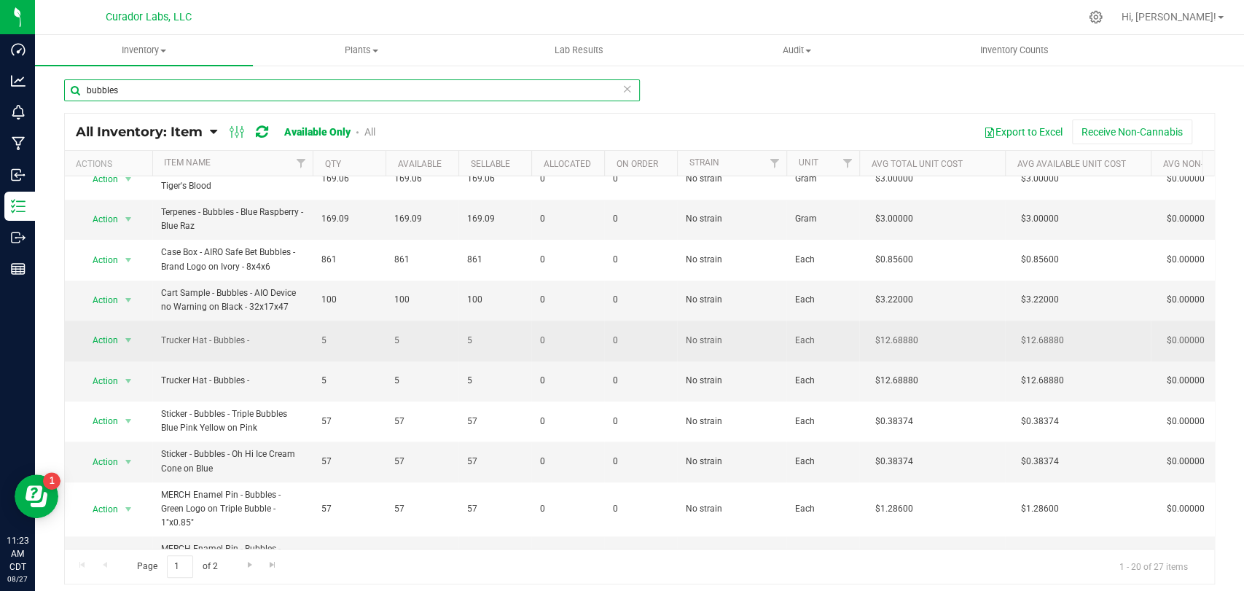
scroll to position [458, 0]
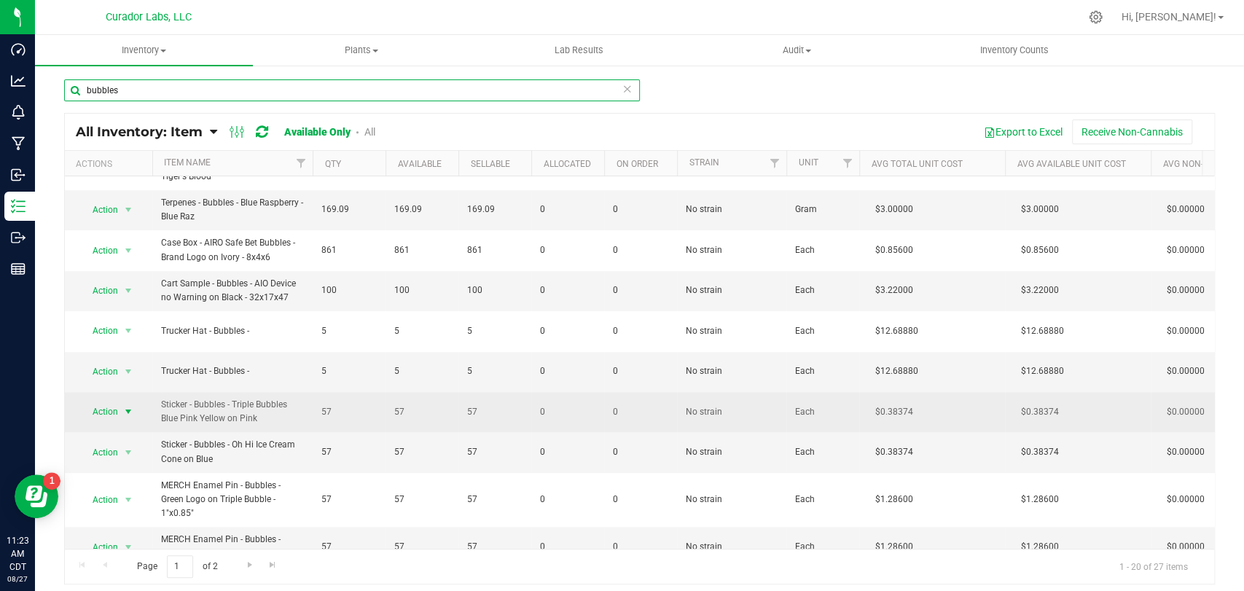
type input "bubbles"
click at [120, 401] on span "select" at bounding box center [128, 411] width 18 height 20
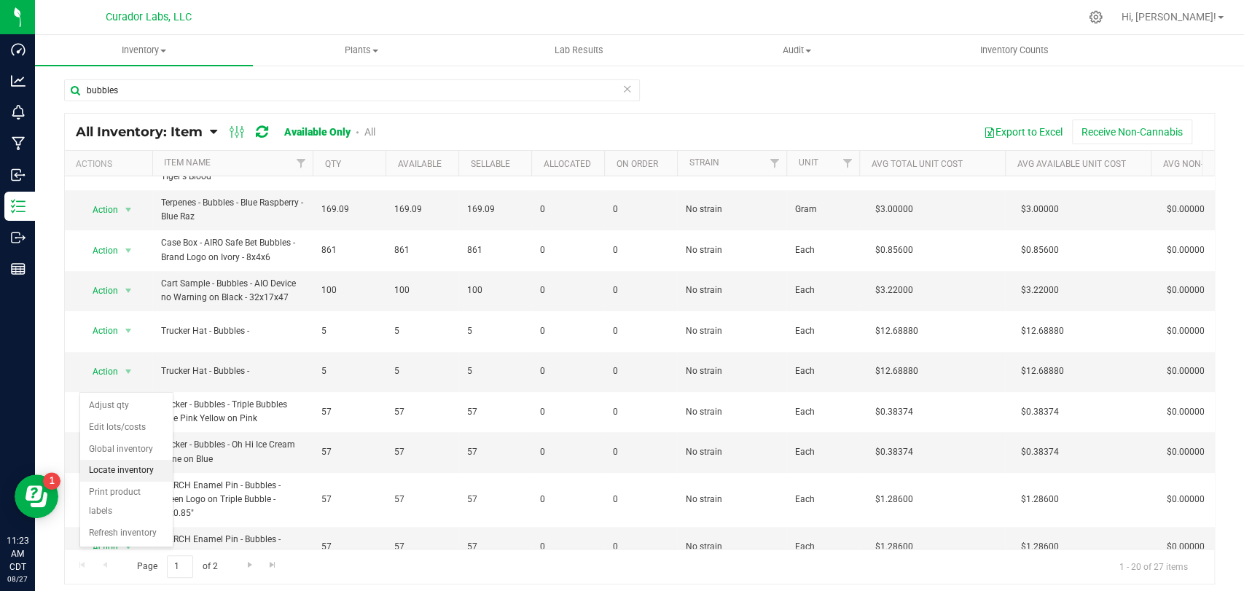
click at [131, 479] on li "Locate inventory" at bounding box center [126, 471] width 93 height 22
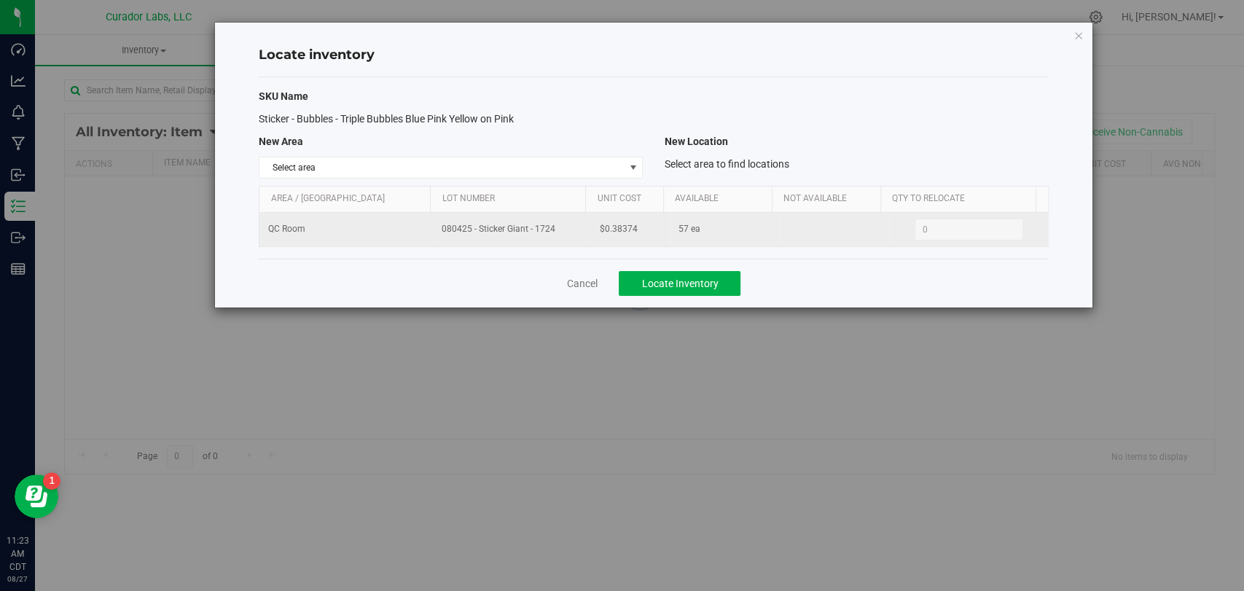
drag, startPoint x: 557, startPoint y: 228, endPoint x: 444, endPoint y: 231, distance: 113.0
click at [437, 231] on td "080425 - Sticker Giant - 1724" at bounding box center [511, 230] width 157 height 34
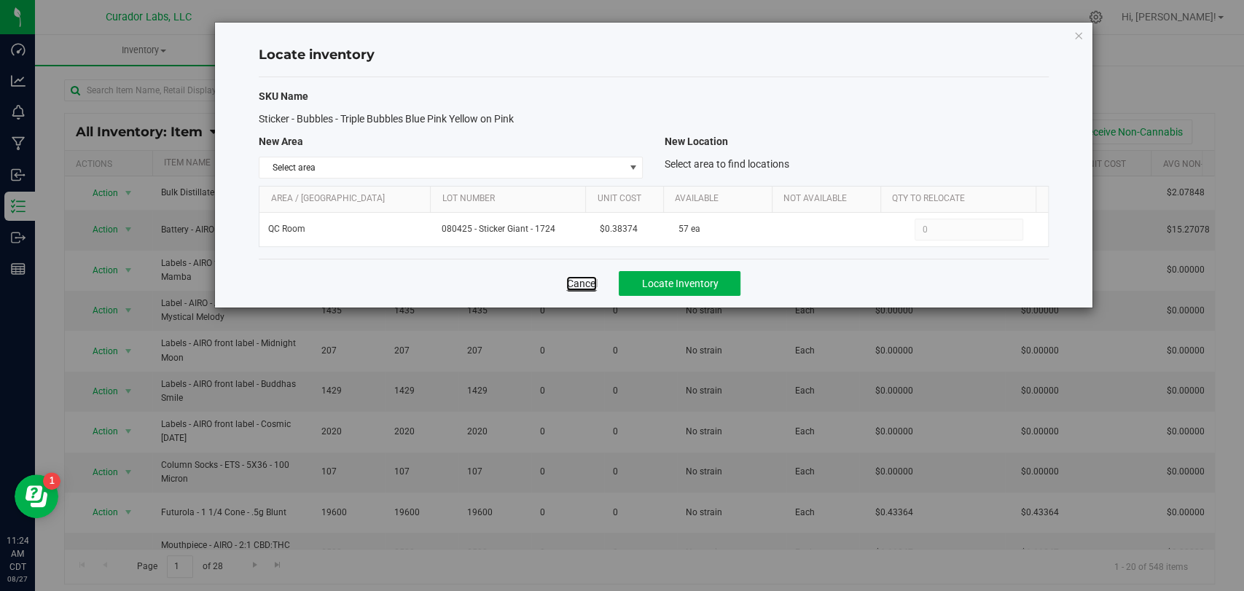
click at [584, 281] on link "Cancel" at bounding box center [581, 283] width 31 height 15
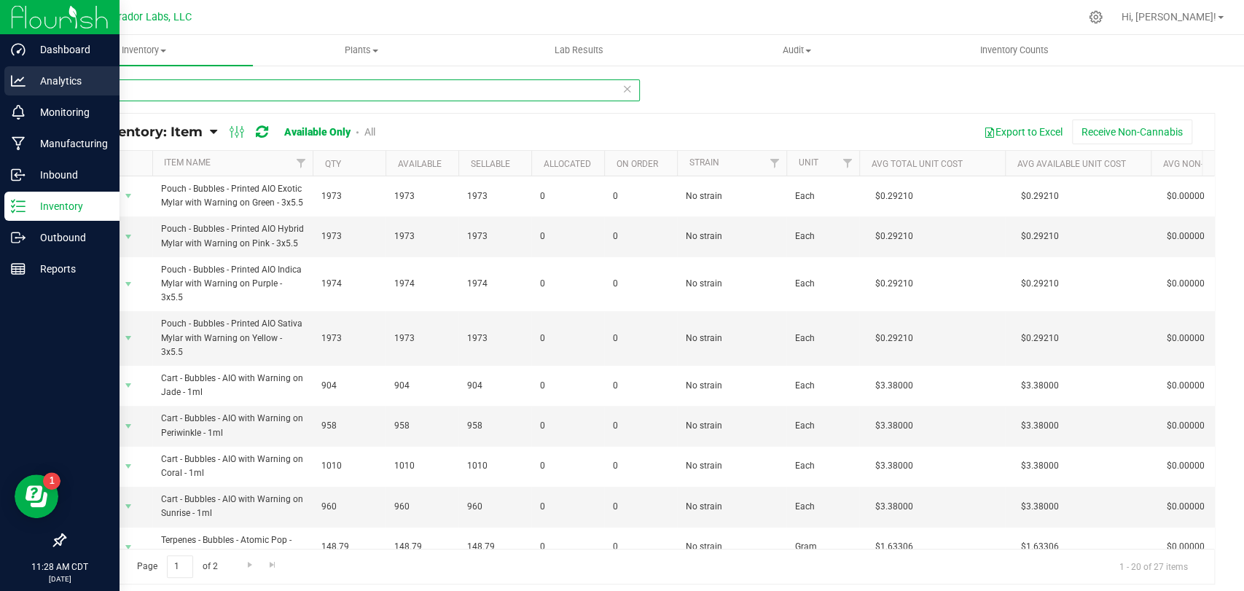
drag, startPoint x: 126, startPoint y: 93, endPoint x: 6, endPoint y: 95, distance: 120.2
click at [38, 95] on div "bubbles All Inventory: Item Item Summary Item (default) Item by Strain Item by …" at bounding box center [639, 291] width 1209 height 455
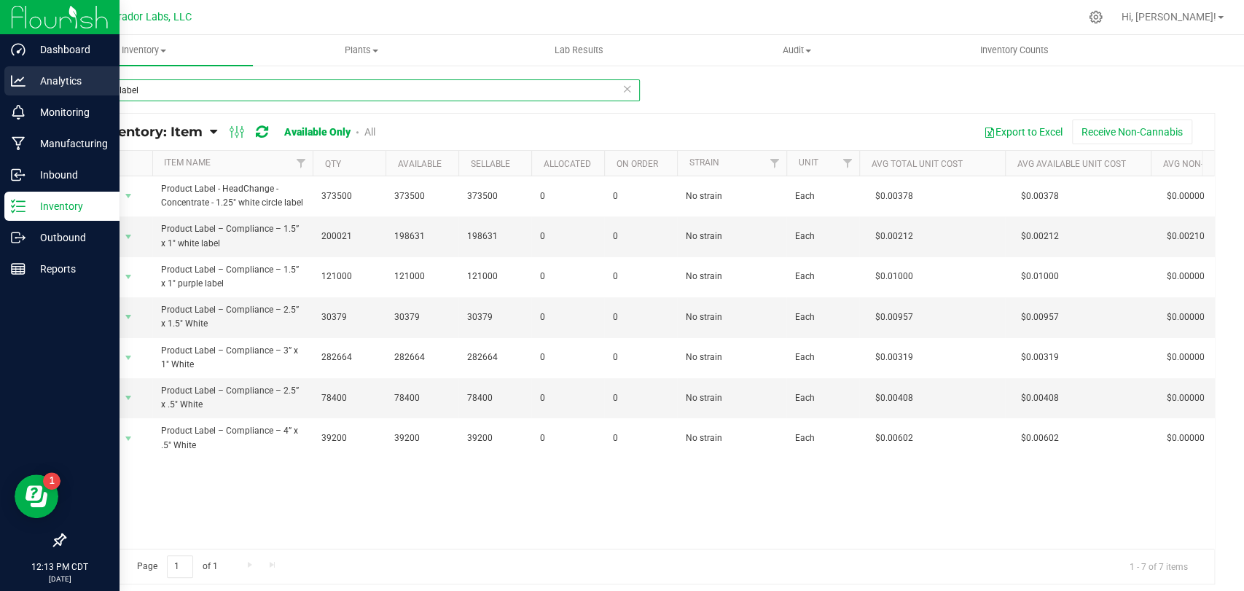
drag, startPoint x: 276, startPoint y: 95, endPoint x: 0, endPoint y: 82, distance: 276.4
click at [0, 82] on div "Dashboard Analytics Monitoring Manufacturing Inbound Inventory Outbound Reports…" at bounding box center [622, 295] width 1244 height 591
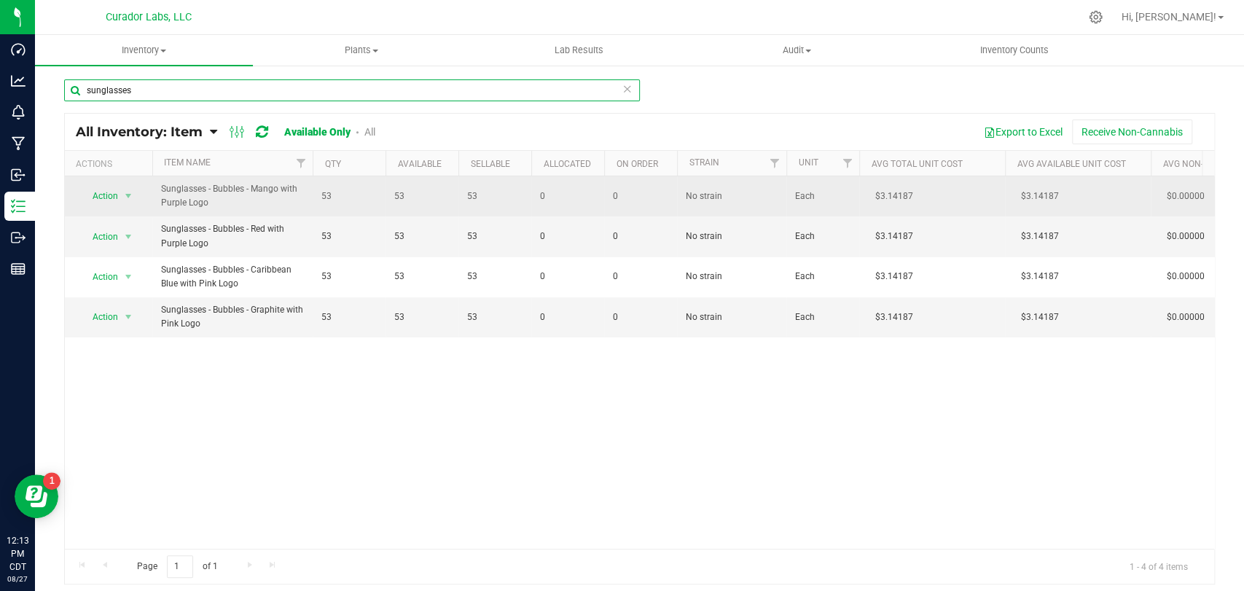
type input "sunglasses"
click at [107, 195] on span "Action" at bounding box center [98, 196] width 39 height 20
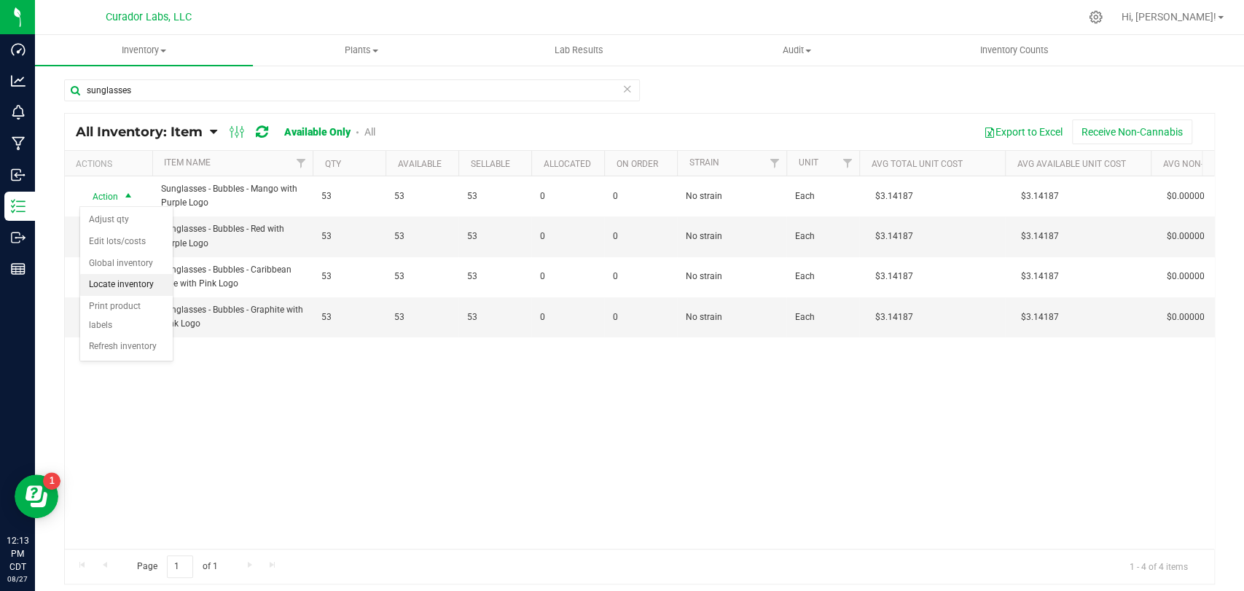
click at [119, 286] on li "Locate inventory" at bounding box center [126, 285] width 93 height 22
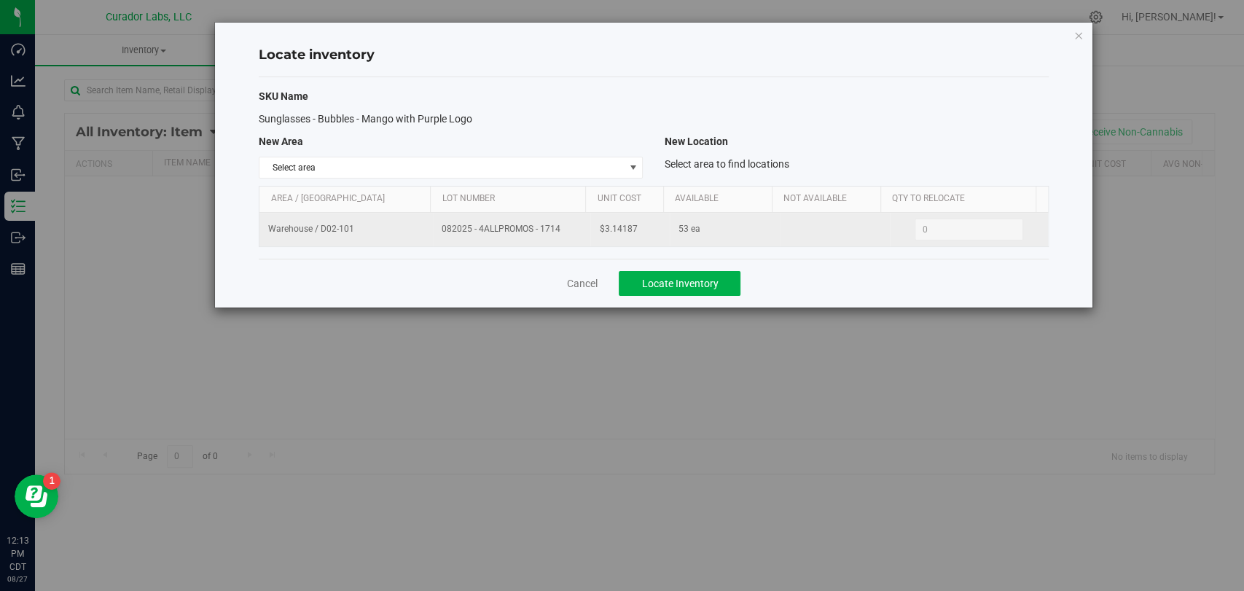
drag, startPoint x: 557, startPoint y: 222, endPoint x: 432, endPoint y: 229, distance: 125.5
click at [433, 229] on td "082025 - 4ALLPROMOS - 1714" at bounding box center [511, 230] width 157 height 34
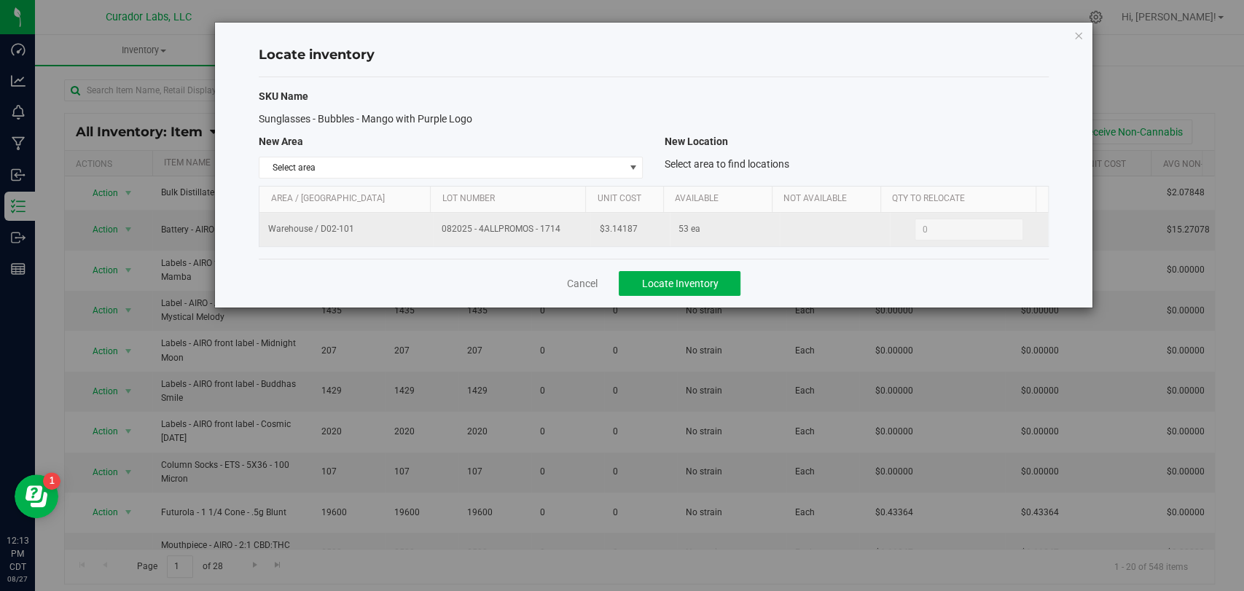
drag, startPoint x: 646, startPoint y: 228, endPoint x: 581, endPoint y: 230, distance: 64.9
click at [581, 230] on tr "Warehouse / D02-101 082025 - 4ALLPROMOS - 1714 $3.14187 53 ea 0 0" at bounding box center [653, 230] width 788 height 34
click at [572, 240] on td "082025 - 4ALLPROMOS - 1714" at bounding box center [511, 230] width 157 height 34
drag, startPoint x: 524, startPoint y: 228, endPoint x: 437, endPoint y: 230, distance: 86.7
click at [437, 230] on td "082025 - 4ALLPROMOS - 1714" at bounding box center [511, 230] width 157 height 34
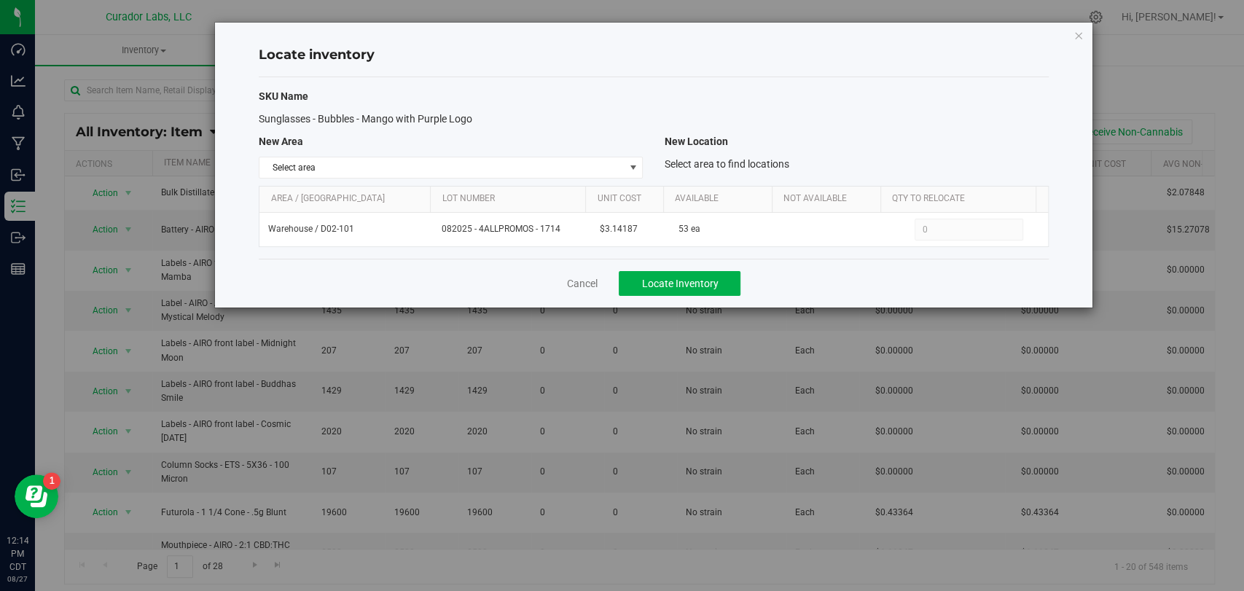
click at [600, 286] on div "Cancel Locate Inventory" at bounding box center [653, 283] width 789 height 49
click at [597, 287] on link "Cancel" at bounding box center [581, 283] width 31 height 15
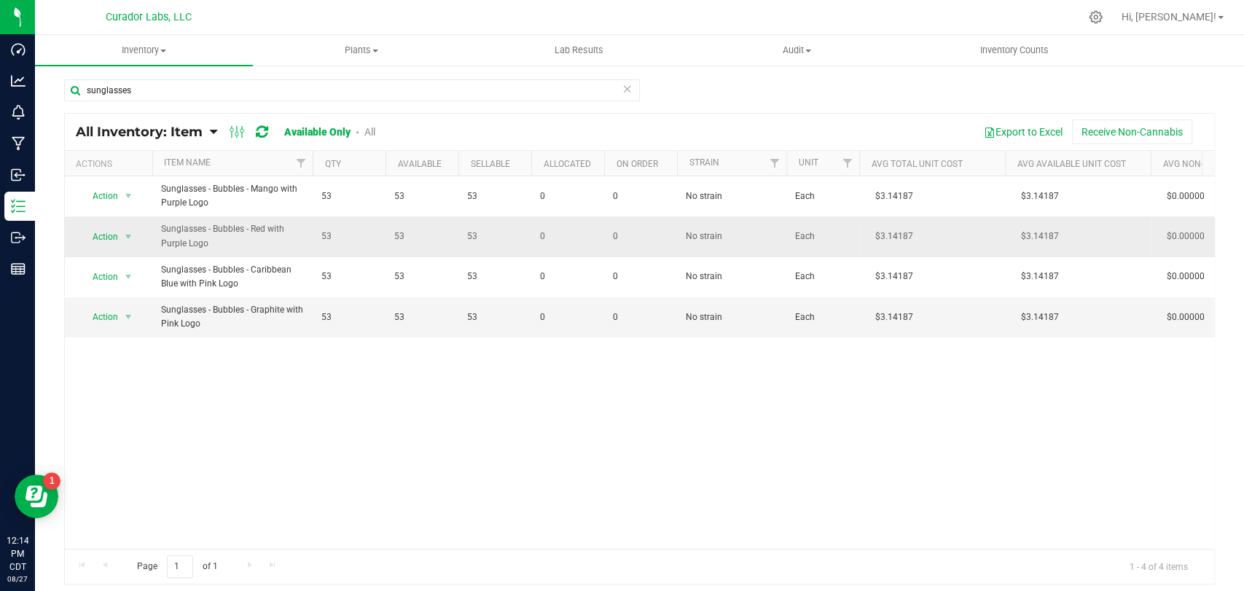
click at [122, 246] on div "Action Action Adjust qty Edit lots/costs Global inventory Locate inventory Prin…" at bounding box center [109, 237] width 70 height 20
click at [121, 244] on span "select" at bounding box center [128, 237] width 18 height 20
click at [149, 329] on li "Locate inventory" at bounding box center [126, 326] width 93 height 22
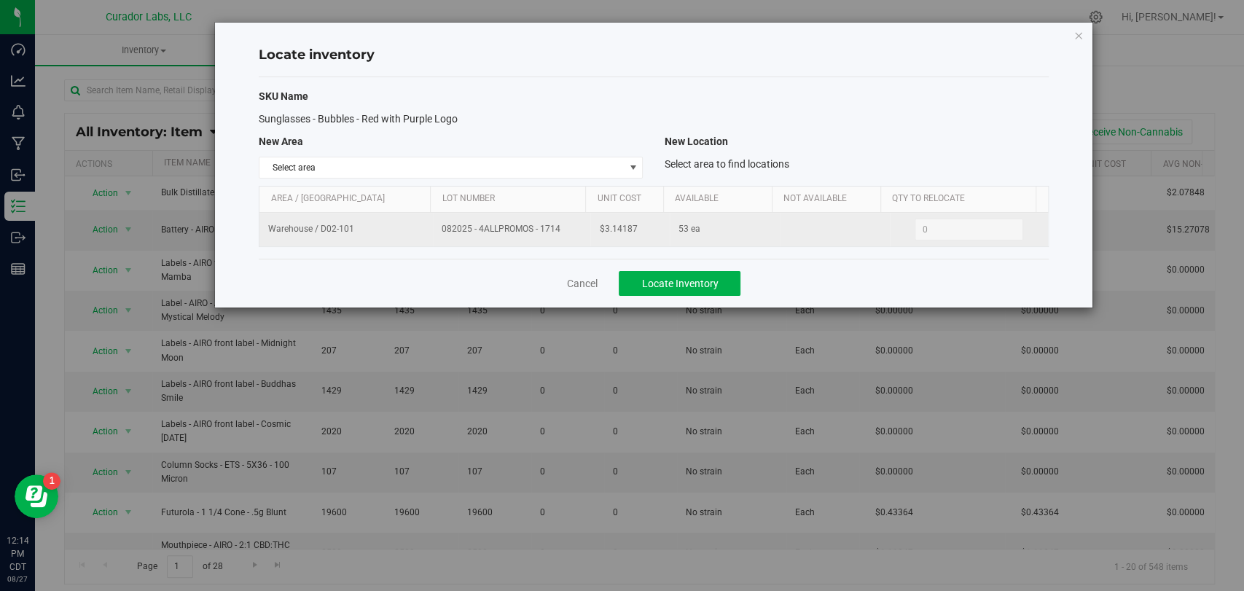
drag, startPoint x: 647, startPoint y: 231, endPoint x: 581, endPoint y: 229, distance: 66.3
click at [581, 229] on tr "Warehouse / D02-101 082025 - 4ALLPROMOS - 1714 $3.14187 53 ea 0 0" at bounding box center [653, 230] width 788 height 34
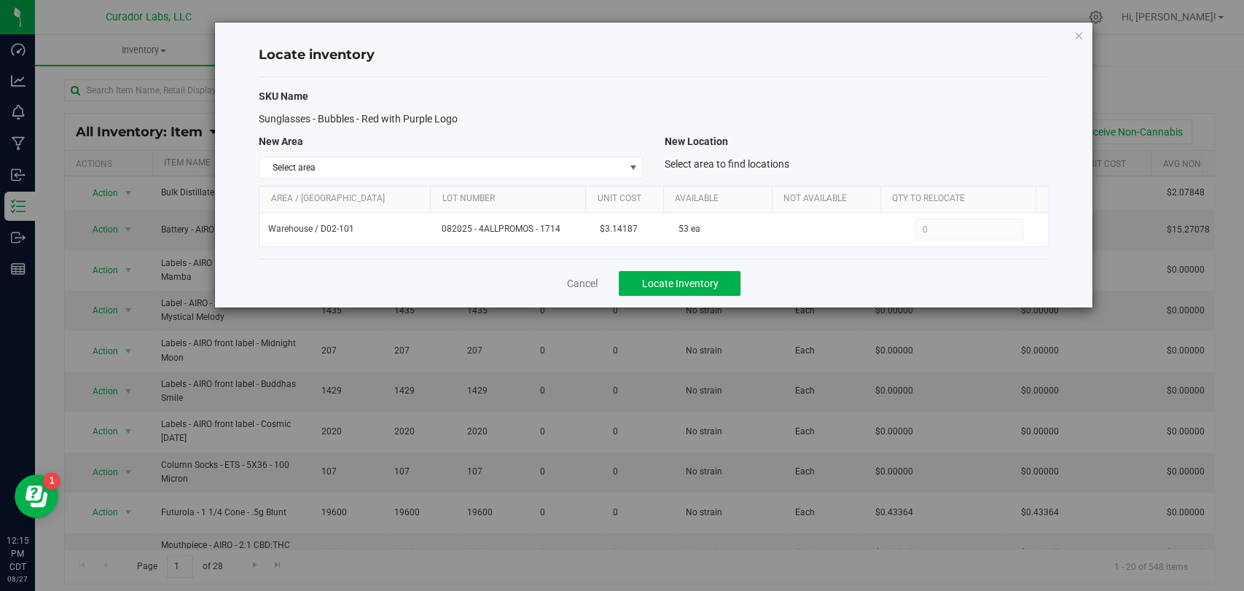
drag, startPoint x: 521, startPoint y: 251, endPoint x: 536, endPoint y: 246, distance: 16.1
click at [522, 251] on div "SKU Name Sunglasses - Bubbles - Red with Purple Logo New Area New Location Sele…" at bounding box center [653, 167] width 789 height 181
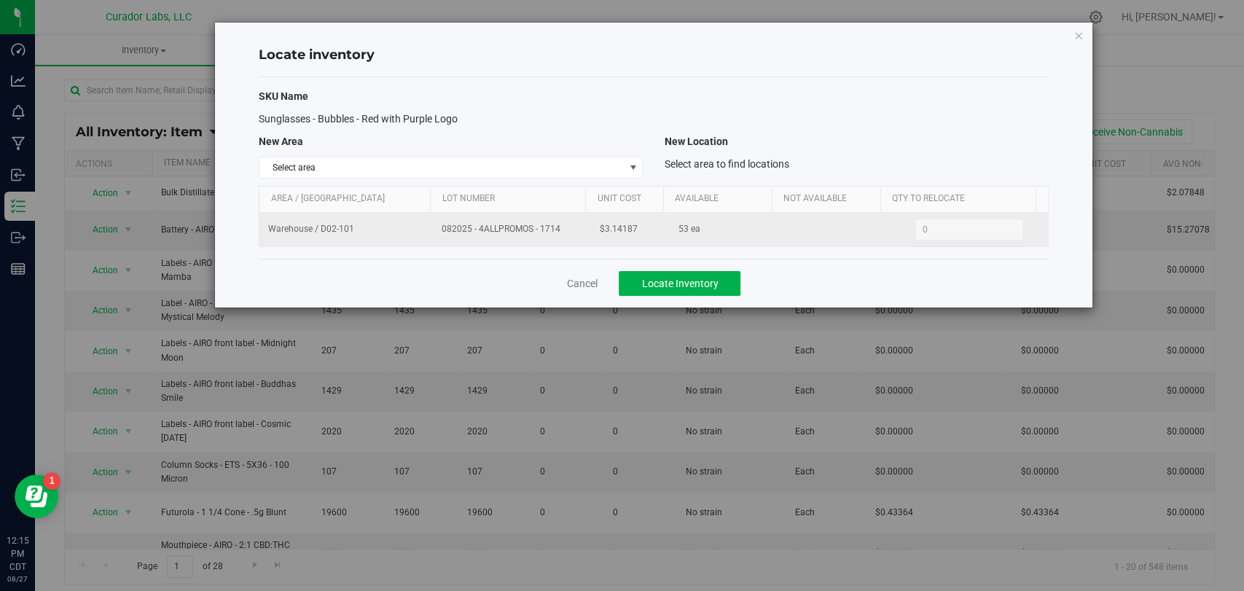
drag, startPoint x: 558, startPoint y: 227, endPoint x: 434, endPoint y: 232, distance: 124.0
click at [434, 232] on td "082025 - 4ALLPROMOS - 1714" at bounding box center [511, 230] width 157 height 34
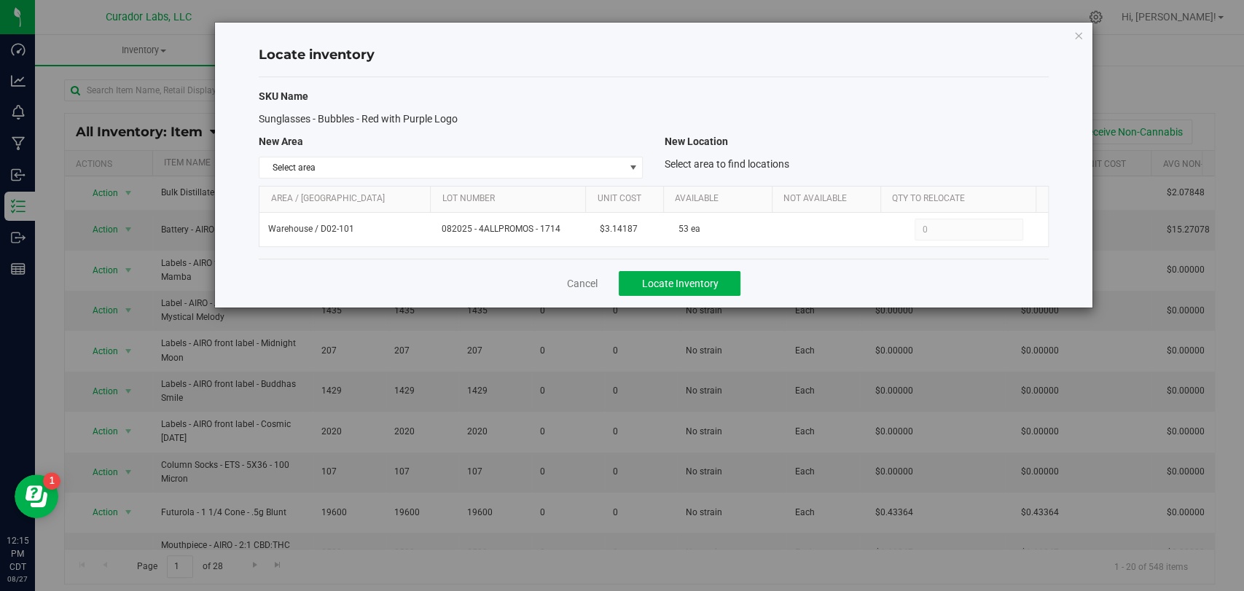
click at [472, 256] on div "SKU Name Sunglasses - Bubbles - Red with Purple Logo New Area New Location Sele…" at bounding box center [653, 167] width 789 height 181
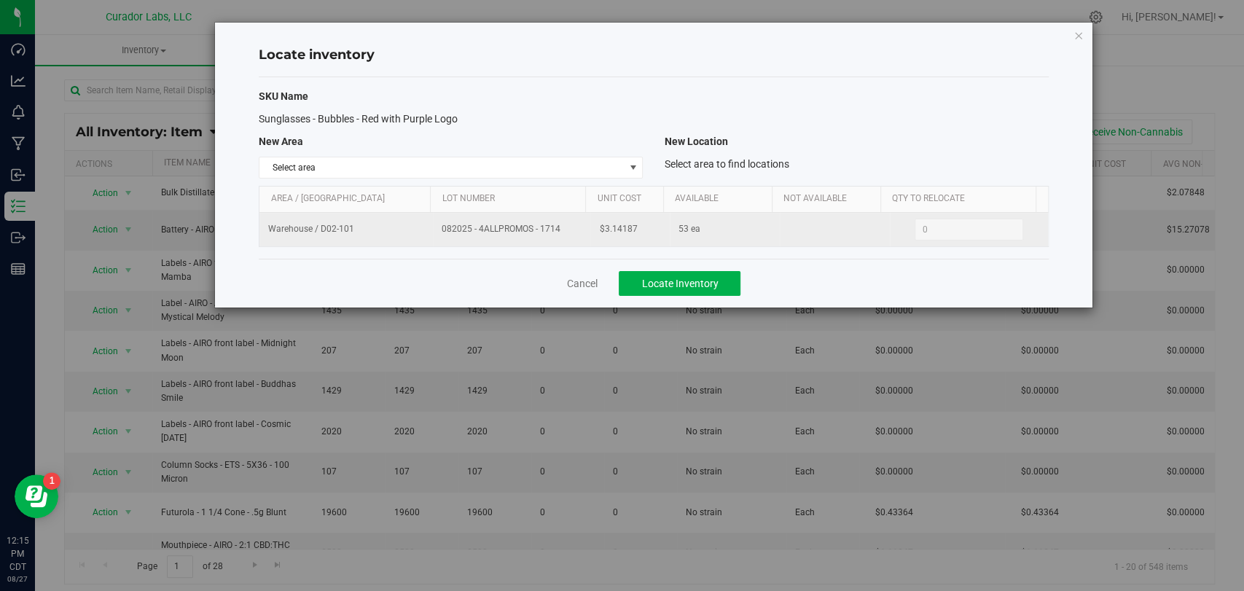
drag, startPoint x: 567, startPoint y: 229, endPoint x: 436, endPoint y: 235, distance: 130.5
click at [436, 235] on td "082025 - 4ALLPROMOS - 1714" at bounding box center [511, 230] width 157 height 34
drag, startPoint x: 645, startPoint y: 229, endPoint x: 592, endPoint y: 235, distance: 53.4
click at [592, 235] on tr "Warehouse / D02-101 082025 - 4ALLPROMOS - 1714 $3.14187 53 ea 0 0" at bounding box center [653, 230] width 788 height 34
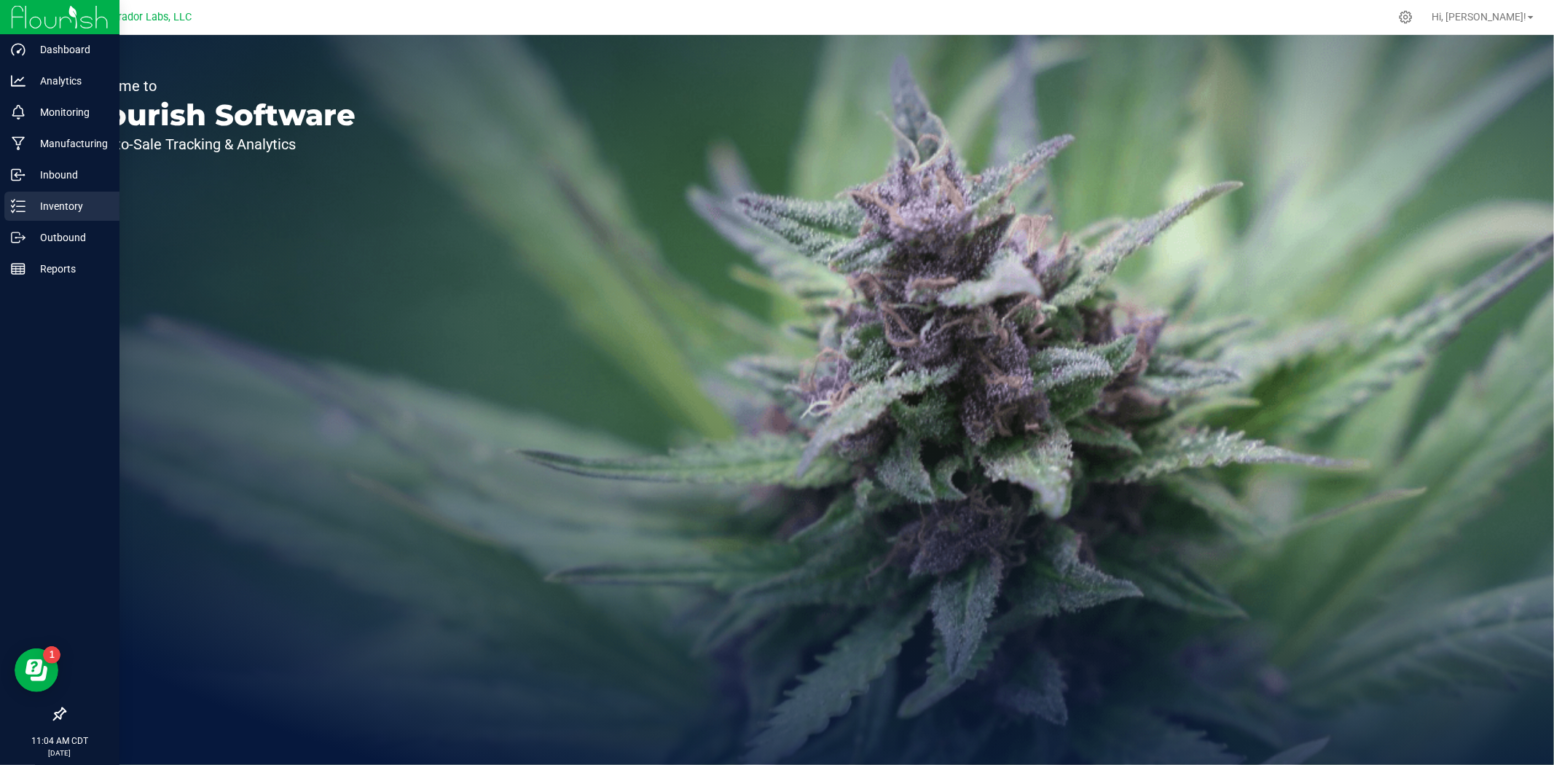
click at [23, 207] on icon at bounding box center [18, 206] width 15 height 15
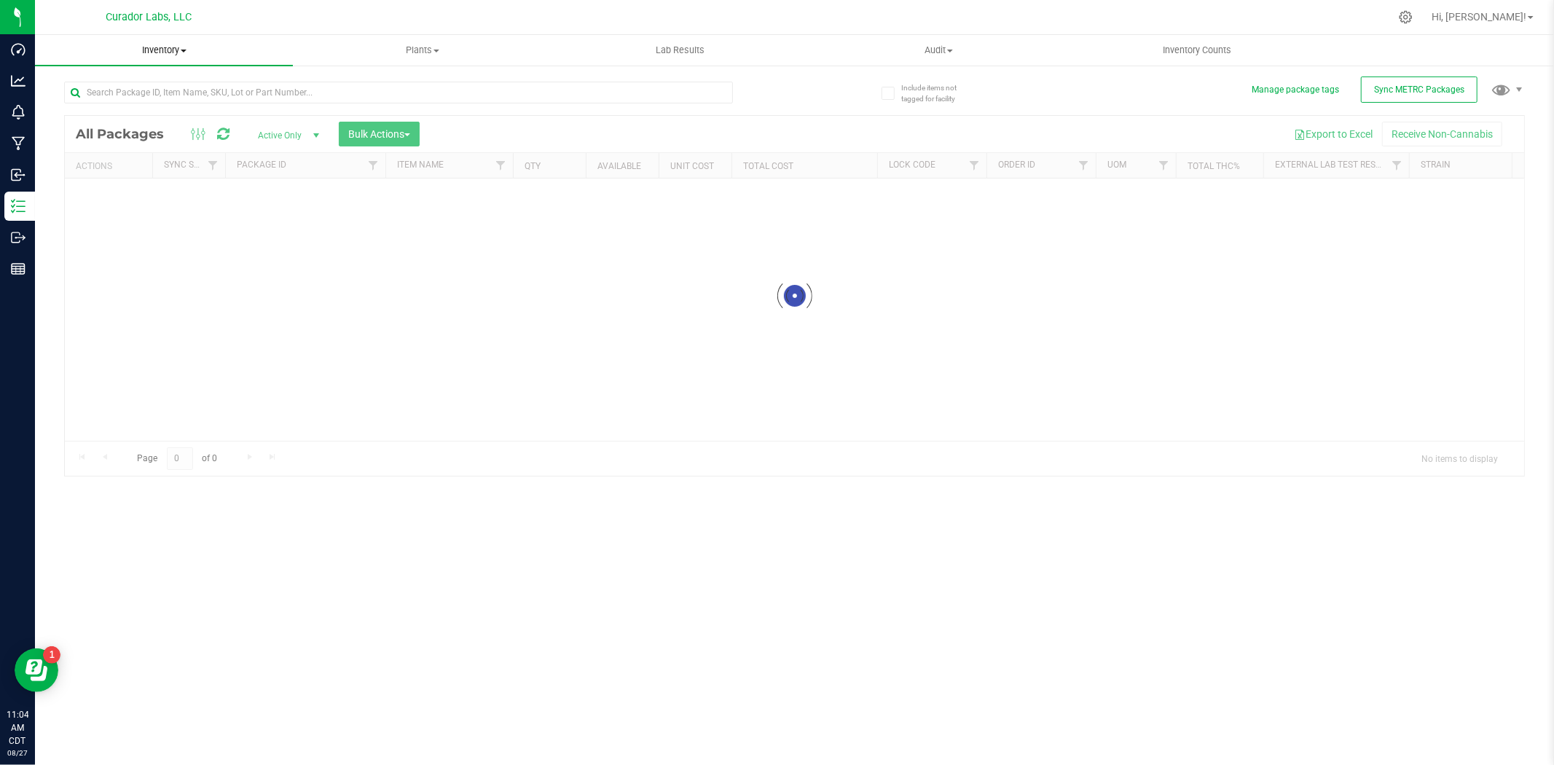
click at [161, 48] on span "Inventory" at bounding box center [164, 50] width 258 height 13
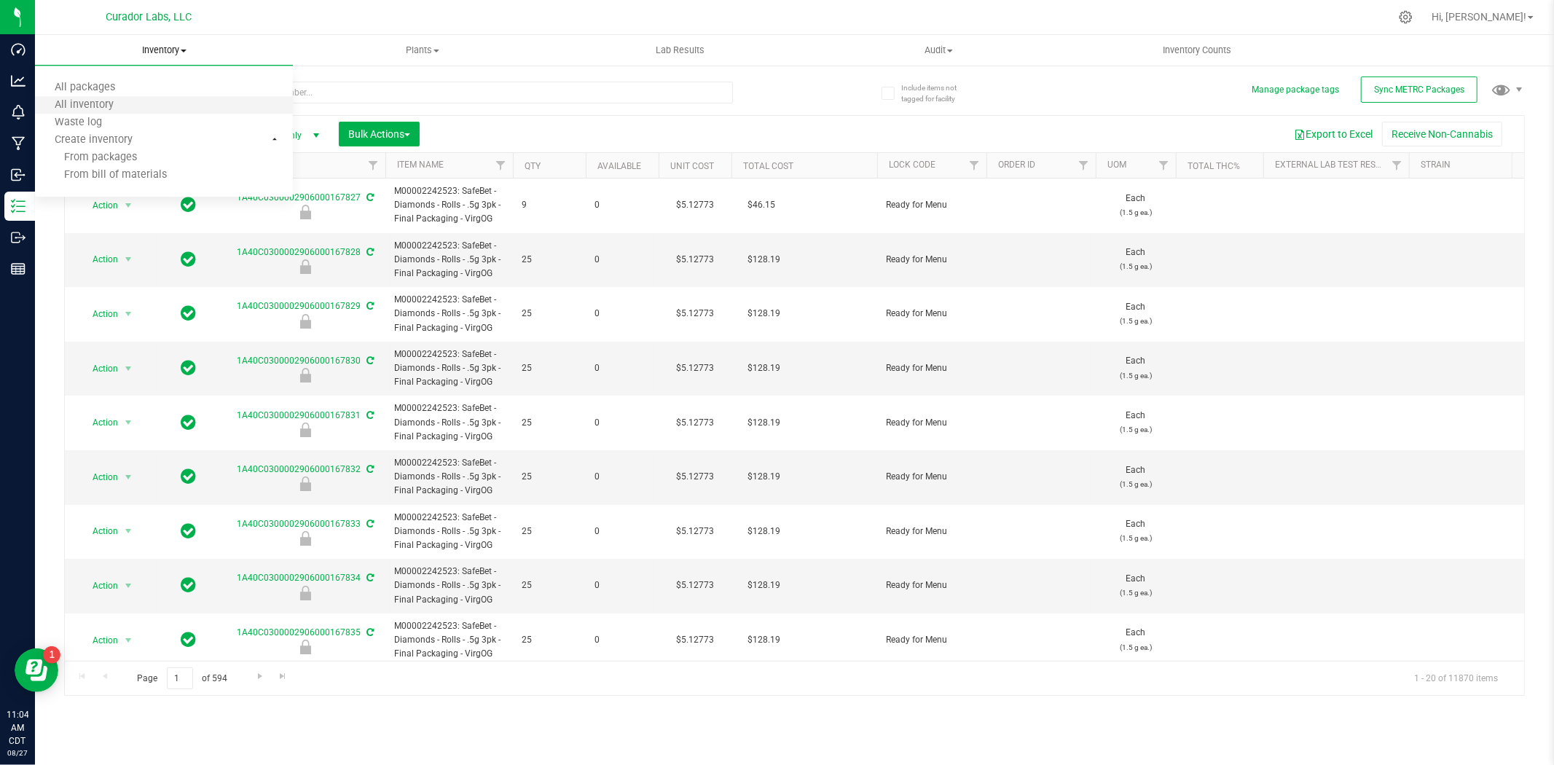
click at [132, 99] on li "All inventory" at bounding box center [164, 105] width 258 height 17
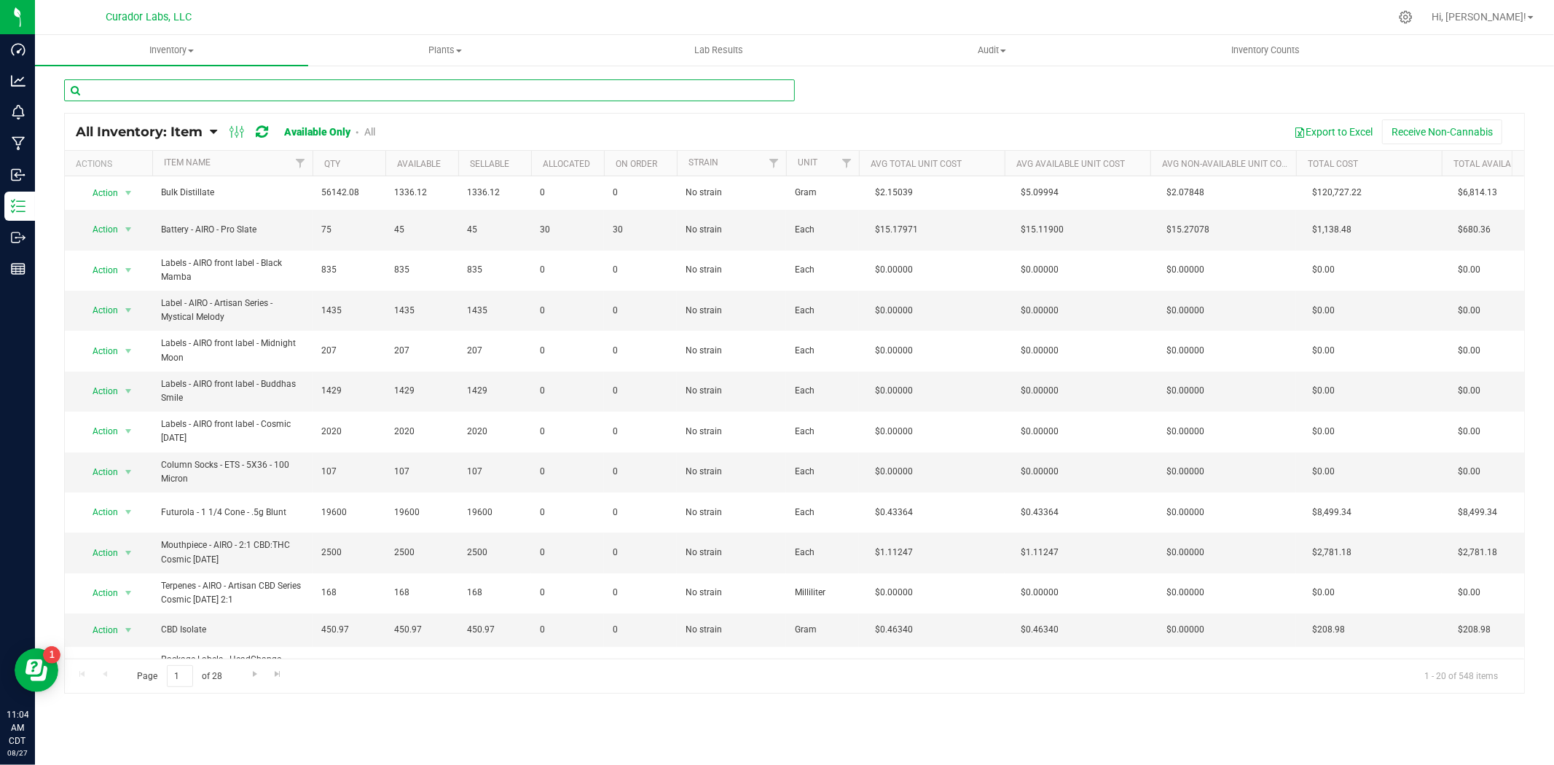
click at [295, 93] on input "text" at bounding box center [429, 90] width 731 height 22
paste input "8/27/2025 11:02:32 autumn@curadorbrands.com Check Out Packaging 8/27/2025 12:00…"
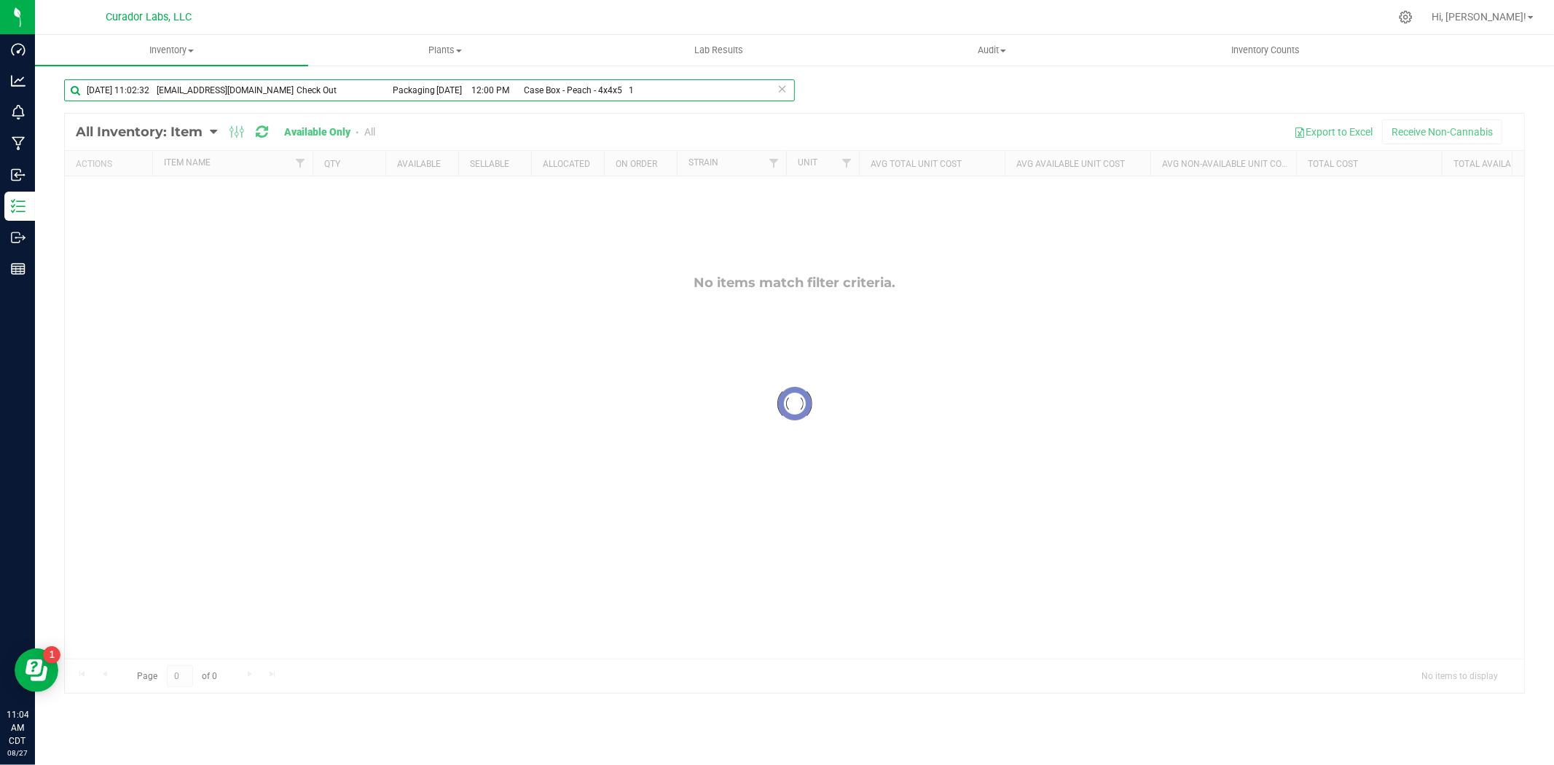
type input "8/27/2025 11:02:32 autumn@curadorbrands.com Check Out Packaging 8/27/2025 12:00…"
click at [781, 88] on icon at bounding box center [782, 87] width 10 height 17
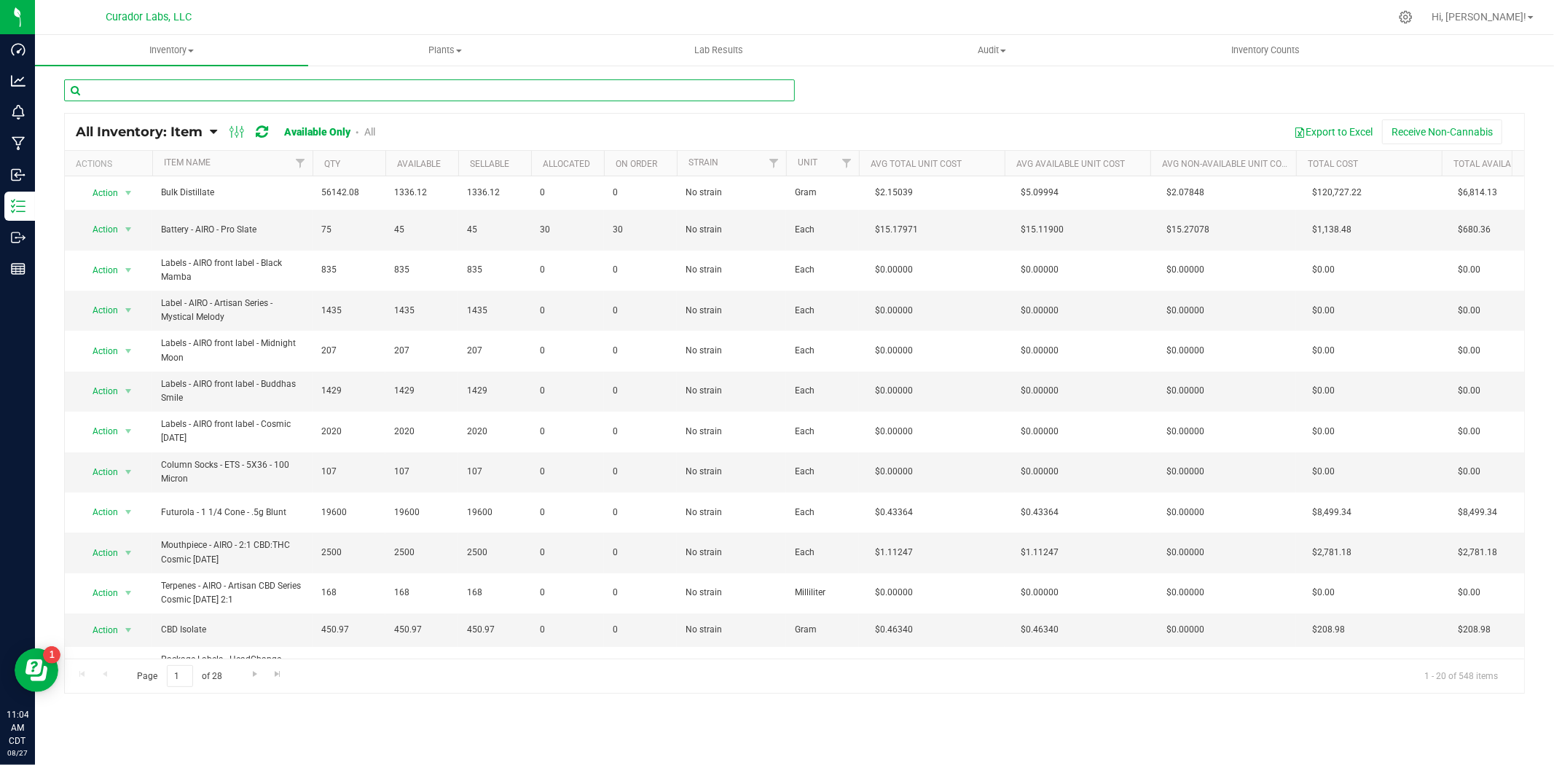
click at [280, 91] on input "text" at bounding box center [429, 90] width 731 height 22
paste input "Case Box - Peach - 4x4x5"
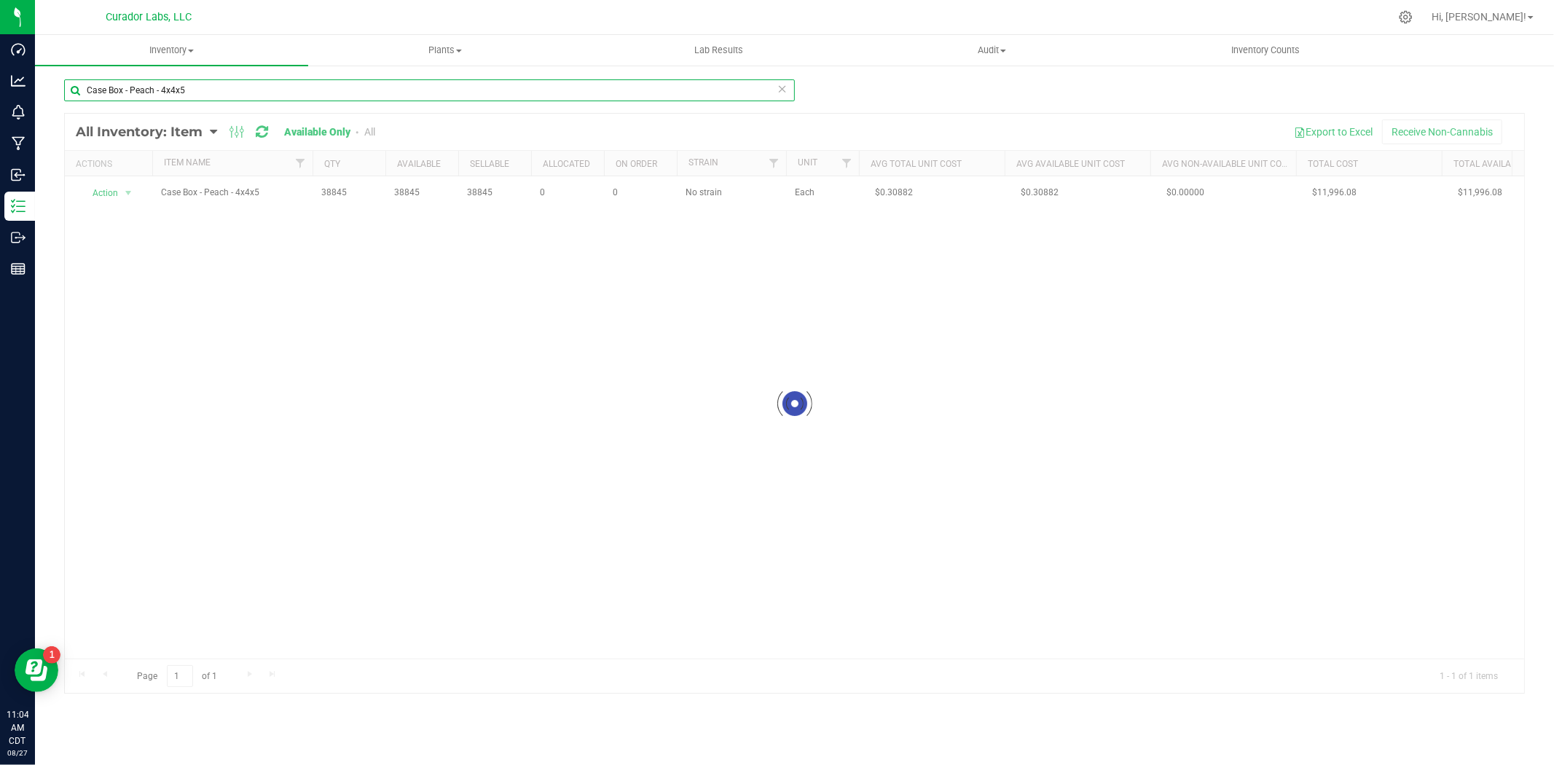
type input "Case Box - Peach - 4x4x5"
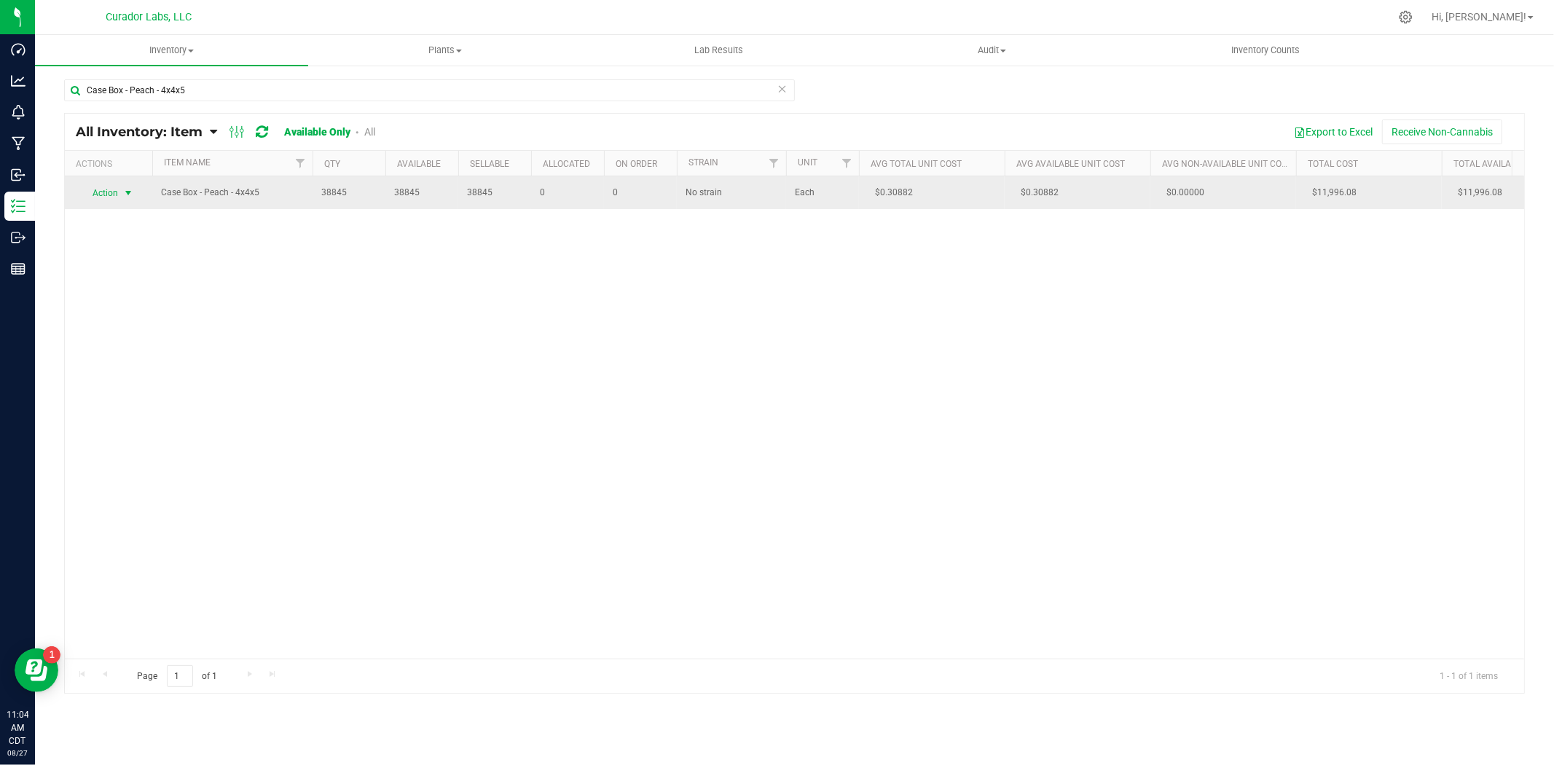
click at [127, 201] on span "select" at bounding box center [128, 193] width 18 height 20
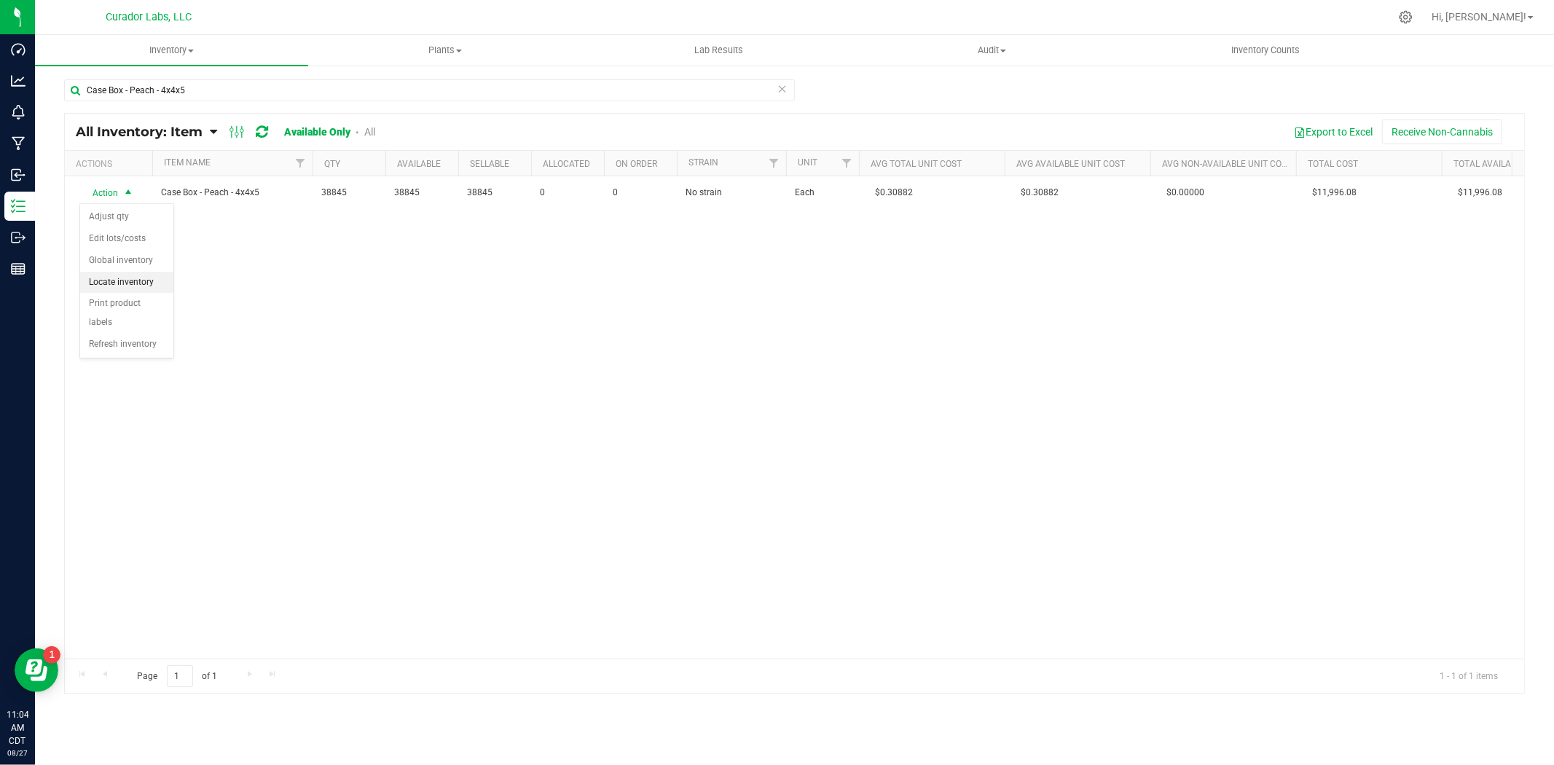
click at [134, 280] on li "Locate inventory" at bounding box center [126, 283] width 93 height 22
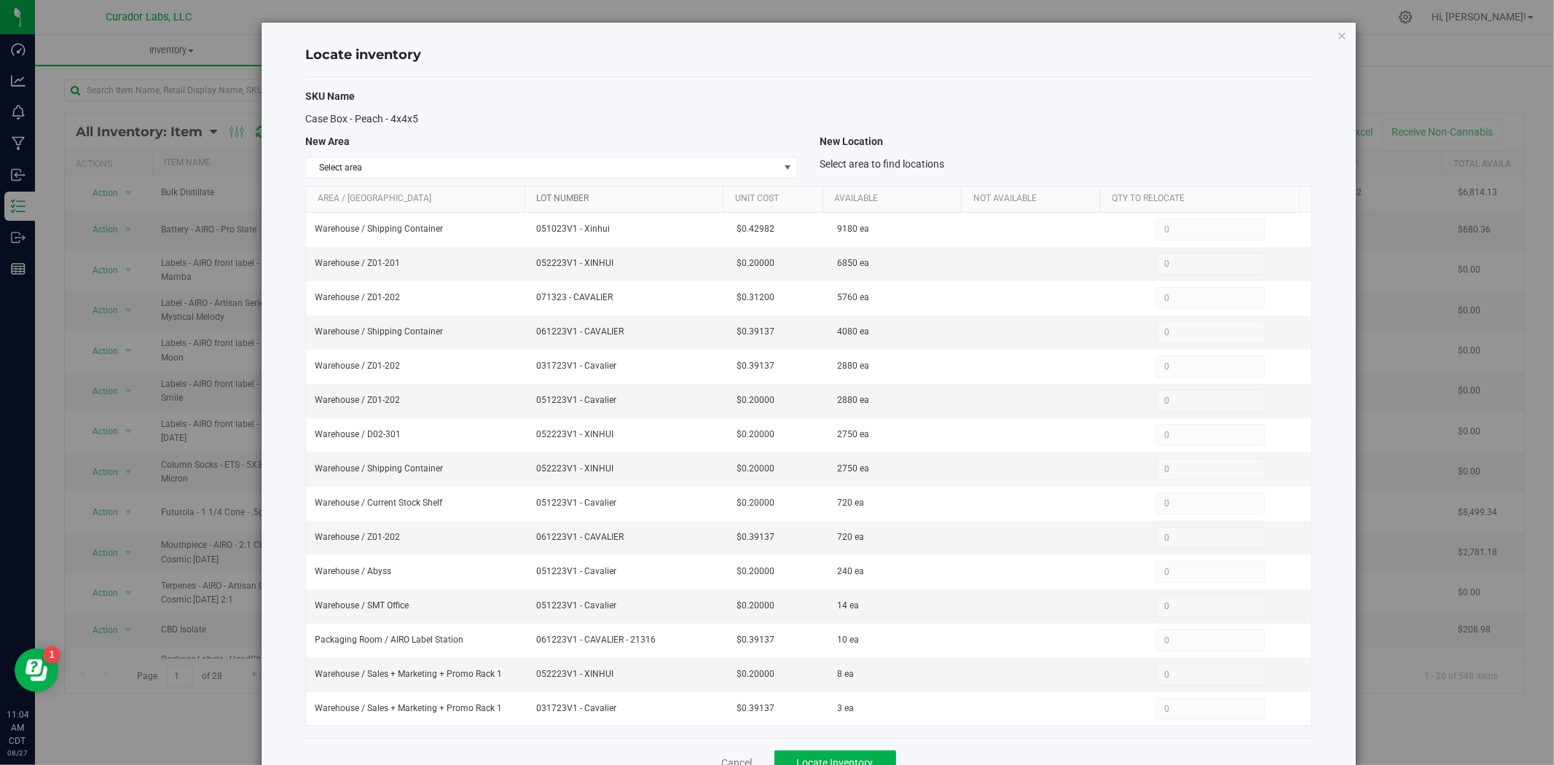
click at [621, 195] on link "Lot Number" at bounding box center [626, 199] width 181 height 12
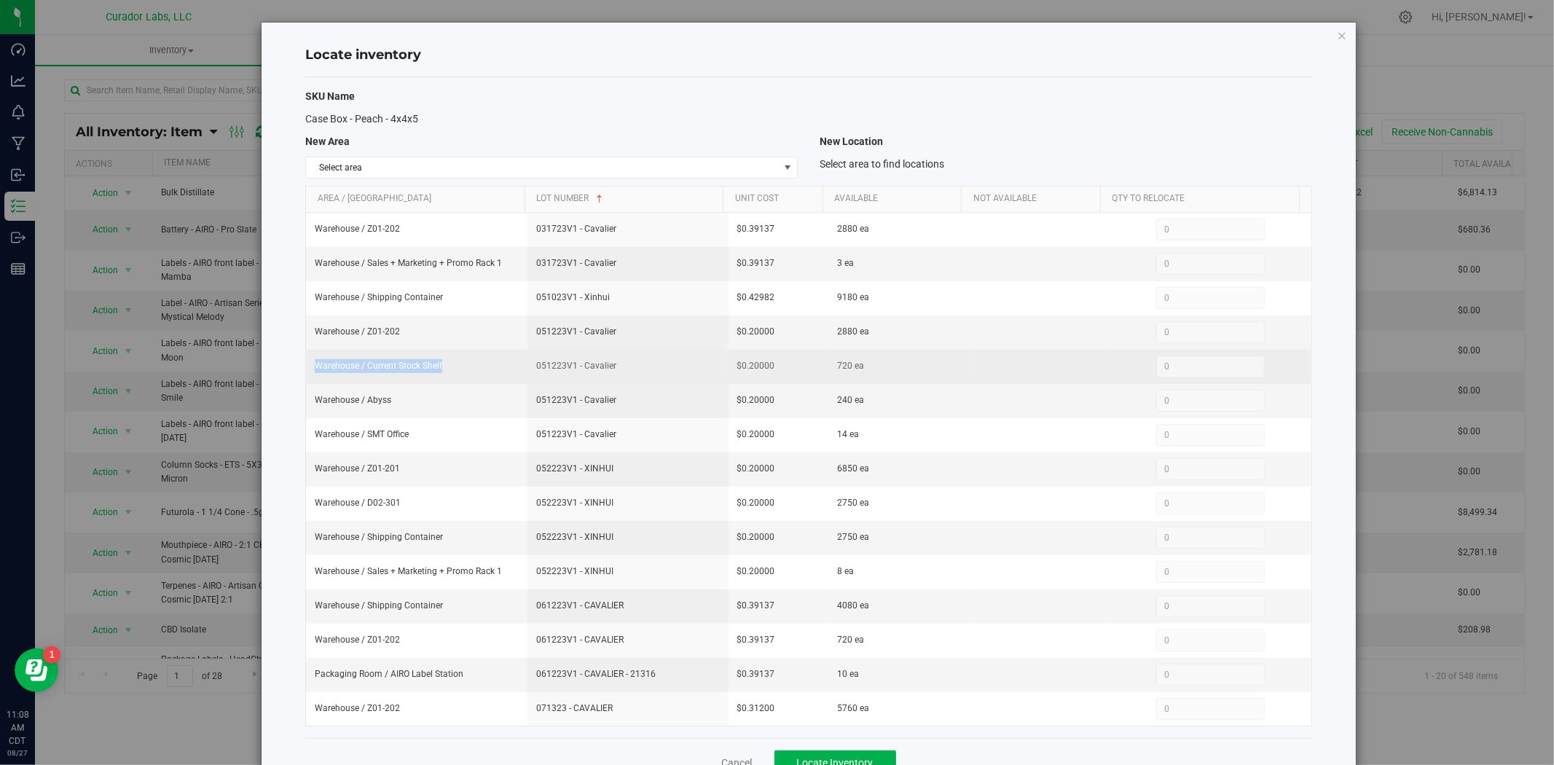
drag, startPoint x: 358, startPoint y: 367, endPoint x: 308, endPoint y: 367, distance: 50.3
click at [308, 367] on td "Warehouse / Current Stock Shelf" at bounding box center [416, 367] width 221 height 34
copy span "Warehouse / Current Stock Shelf"
drag, startPoint x: 554, startPoint y: 369, endPoint x: 506, endPoint y: 374, distance: 48.4
click at [506, 374] on tr "Warehouse / Current Stock Shelf 051223V1 - Cavalier $0.20000 720 ea 0 0" at bounding box center [808, 367] width 1005 height 34
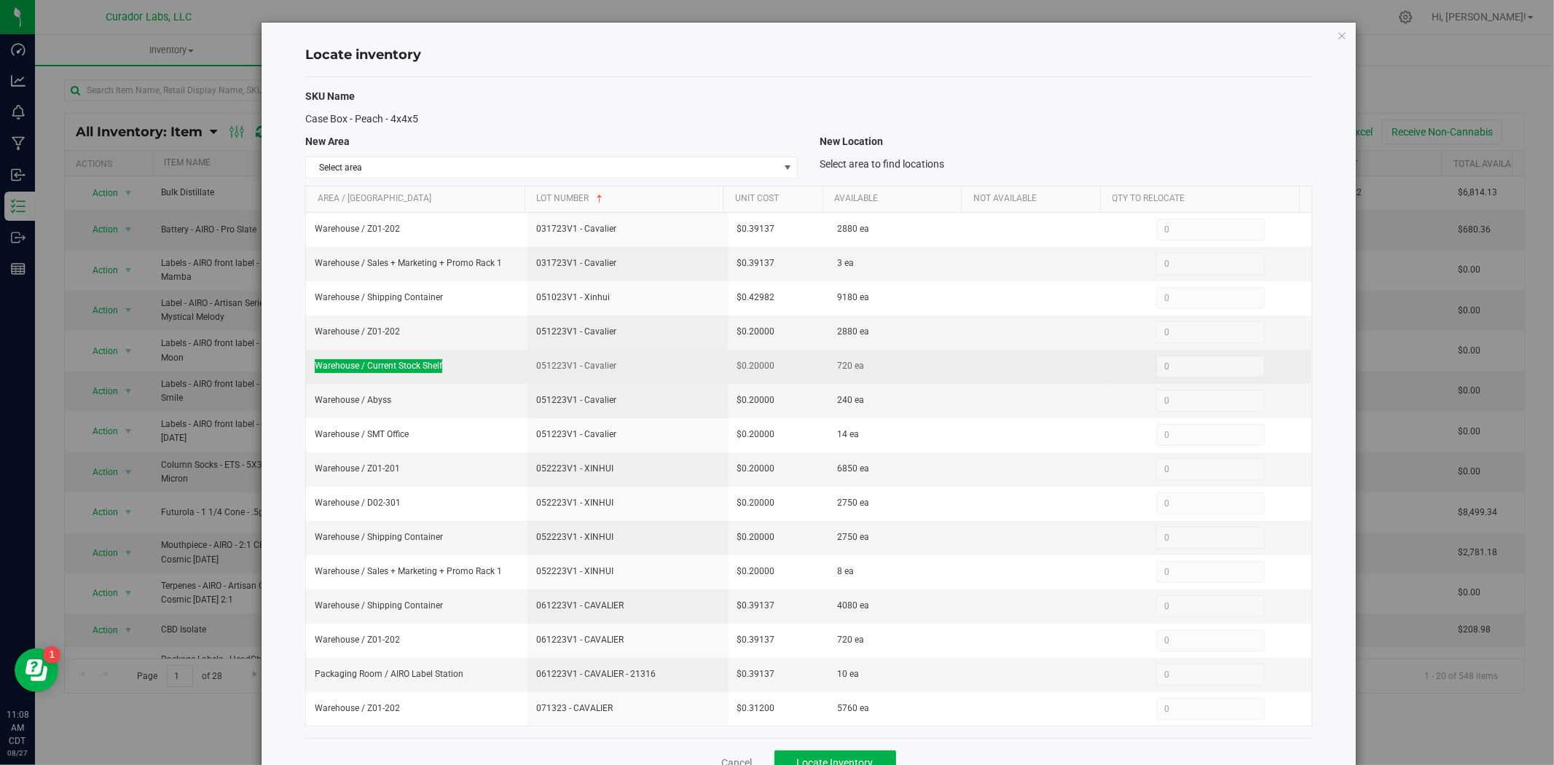
copy tr "051223V1 - Cavalier"
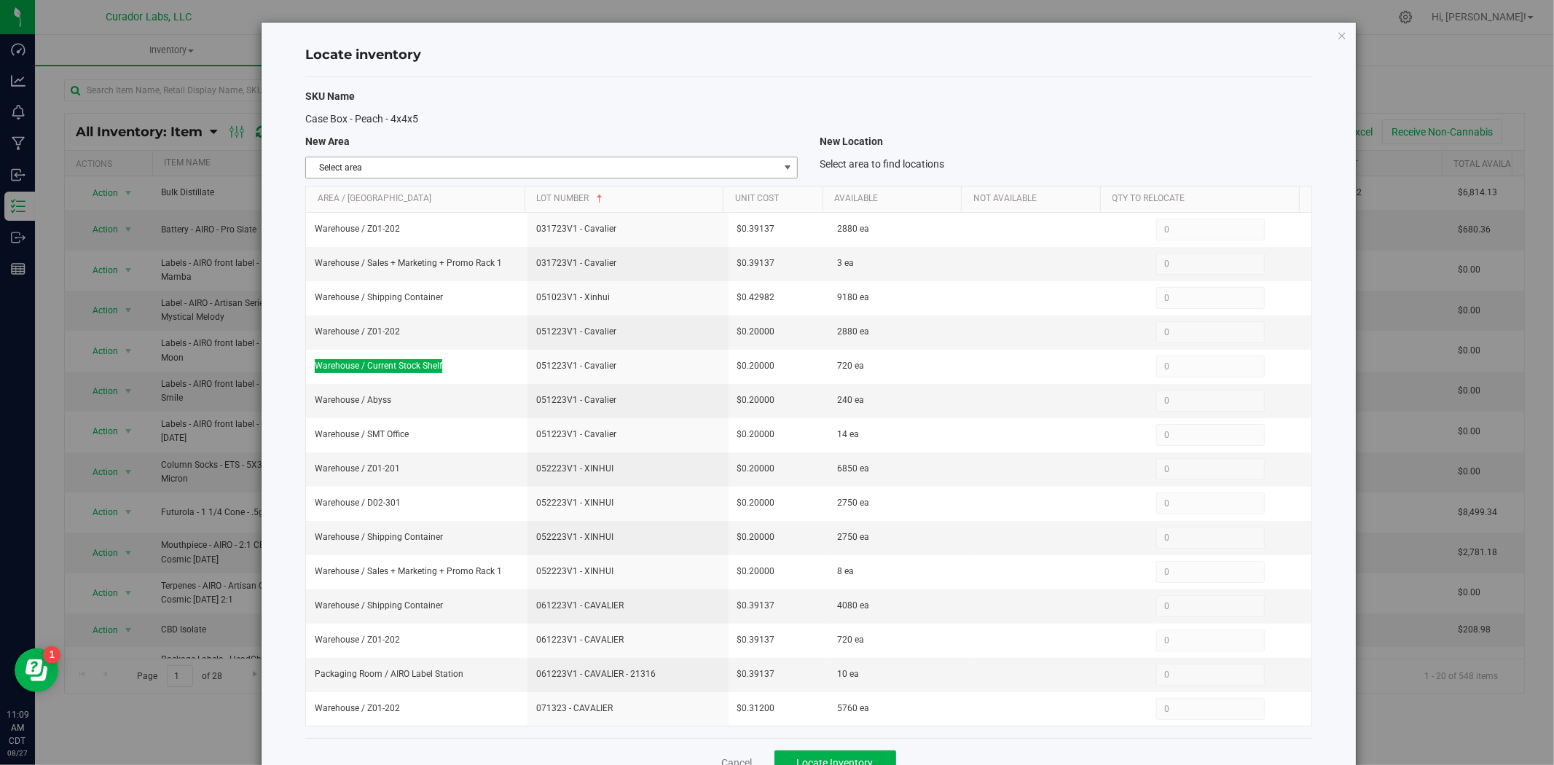
click at [734, 164] on span "Select area" at bounding box center [542, 167] width 473 height 20
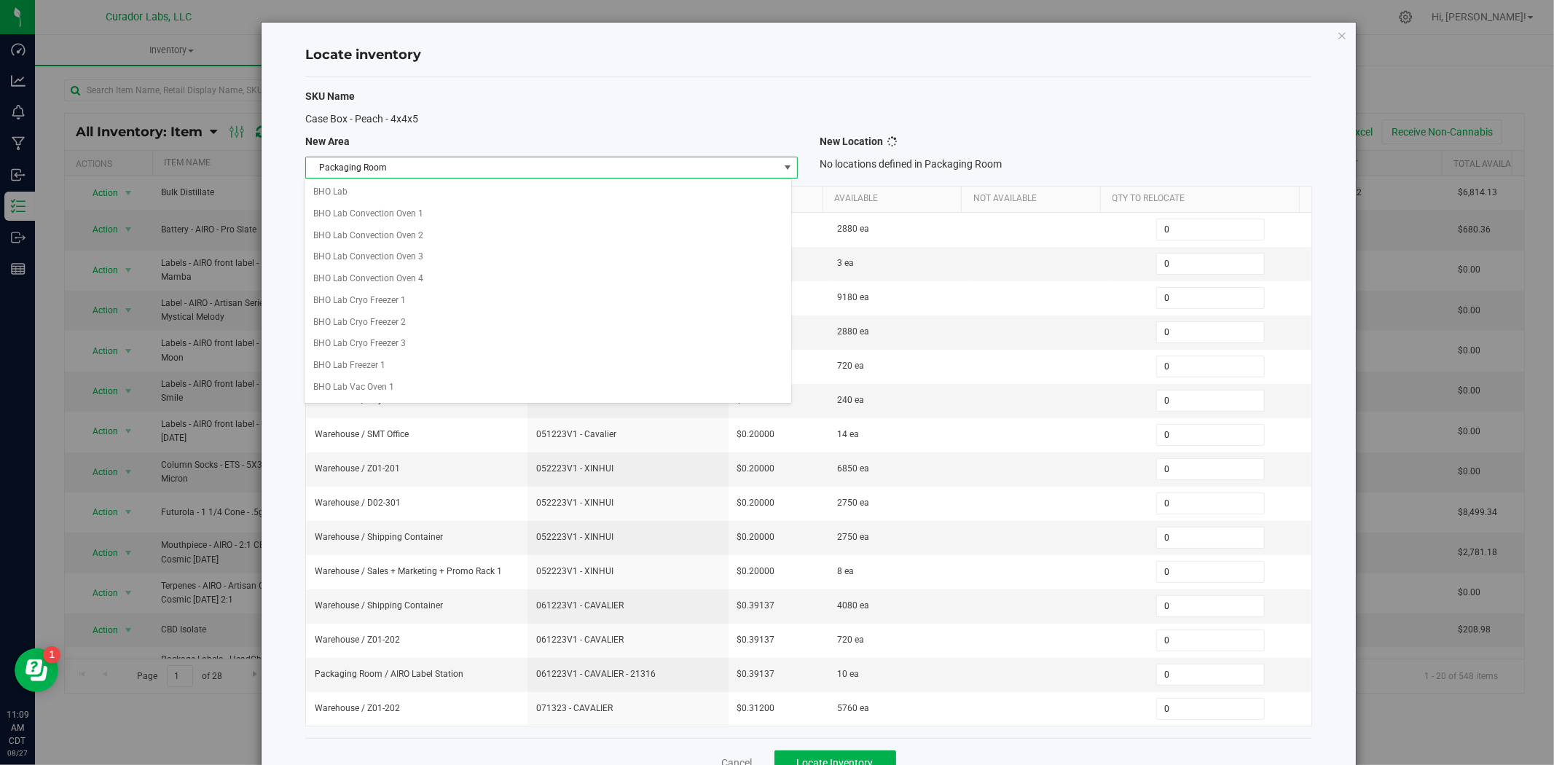
scroll to position [631, 0]
drag, startPoint x: 460, startPoint y: 389, endPoint x: 483, endPoint y: 387, distance: 22.7
click at [461, 389] on li "Packaging Room" at bounding box center [548, 385] width 487 height 22
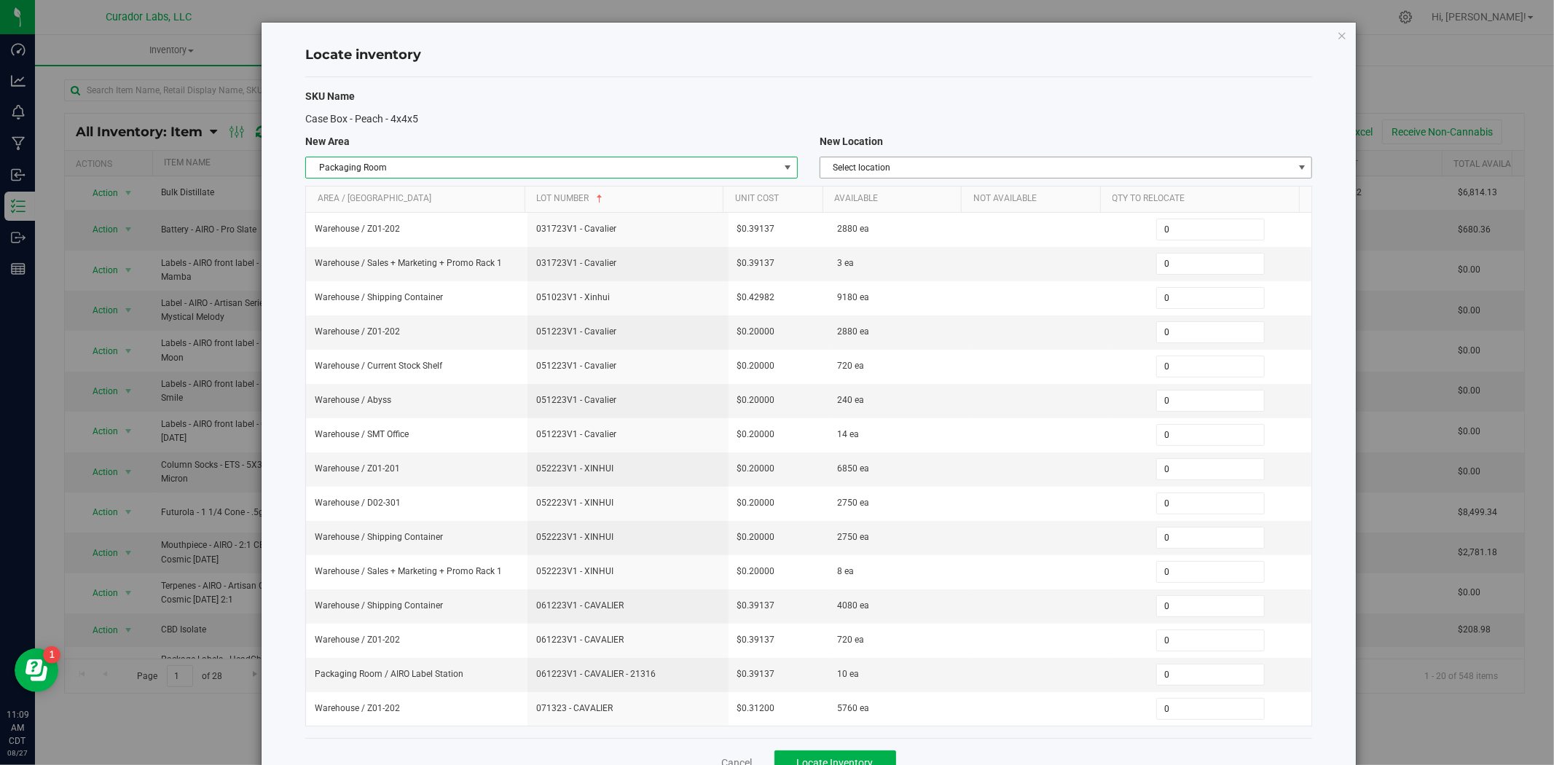
click at [922, 175] on span "Select location" at bounding box center [1056, 167] width 473 height 20
click at [956, 186] on li "AIRO Label Station" at bounding box center [1057, 192] width 487 height 22
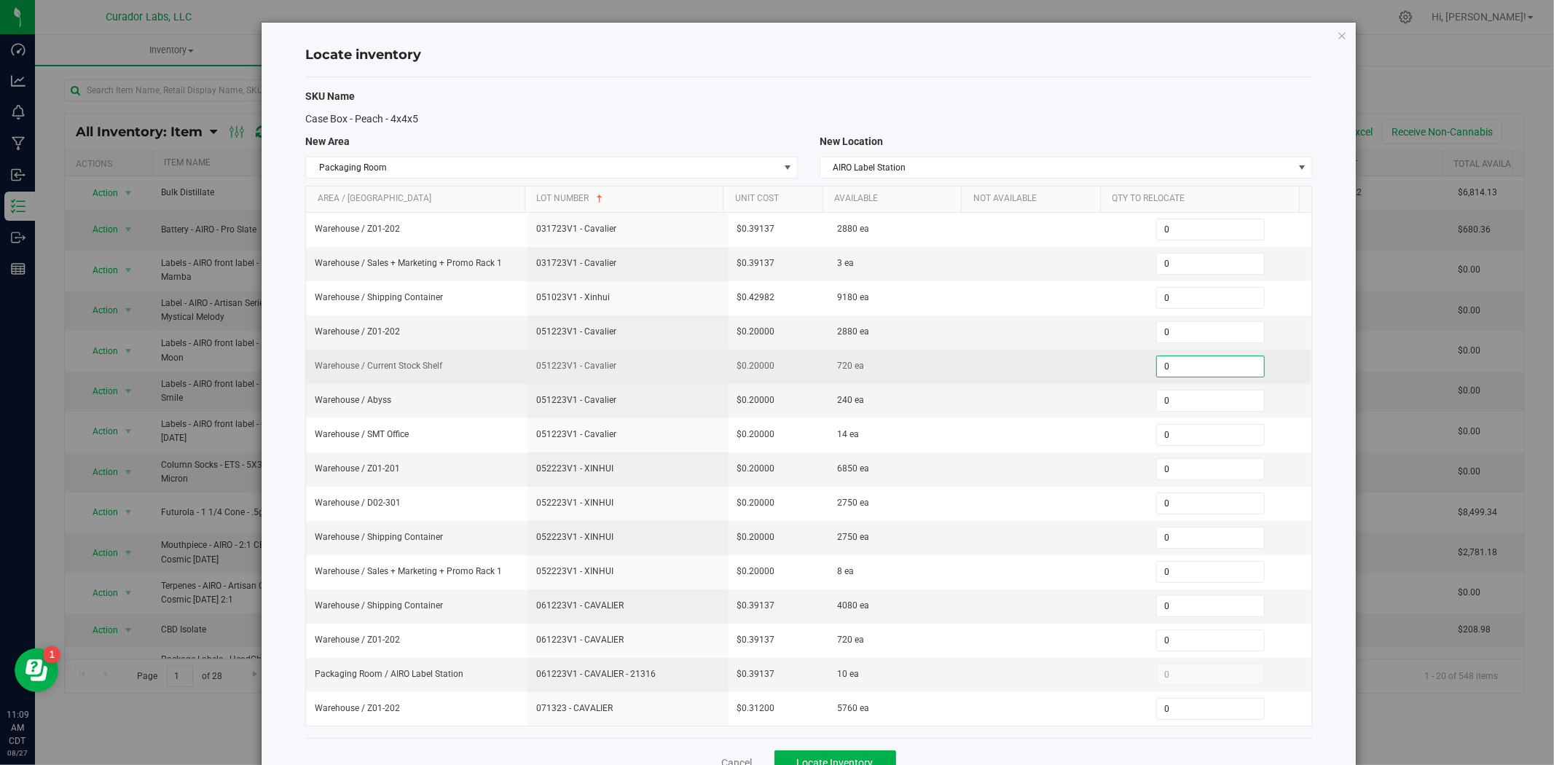
drag, startPoint x: 1155, startPoint y: 366, endPoint x: 1116, endPoint y: 366, distance: 39.3
click at [1119, 366] on div "0 0" at bounding box center [1211, 367] width 184 height 22
type input "240"
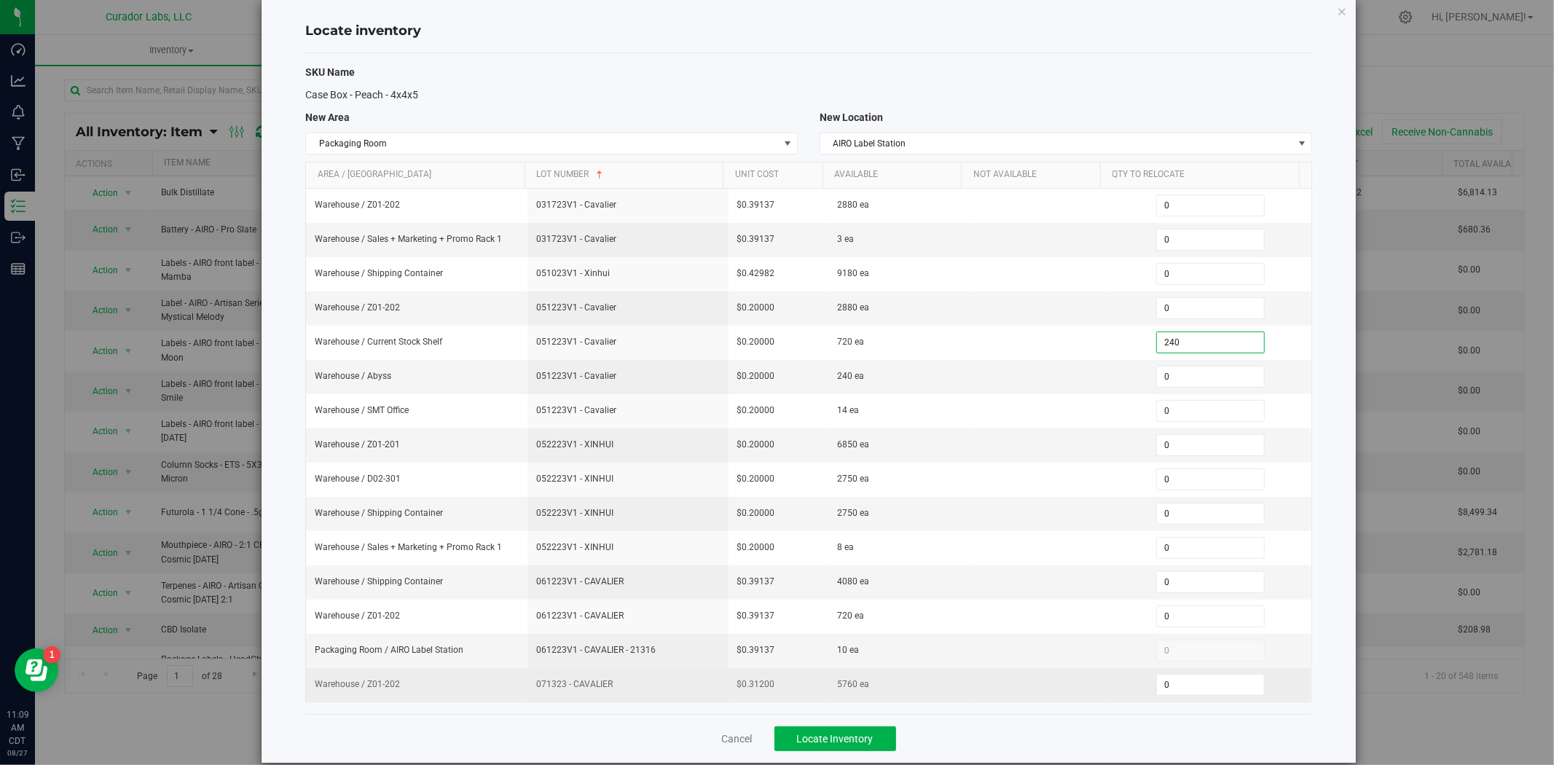
scroll to position [47, 0]
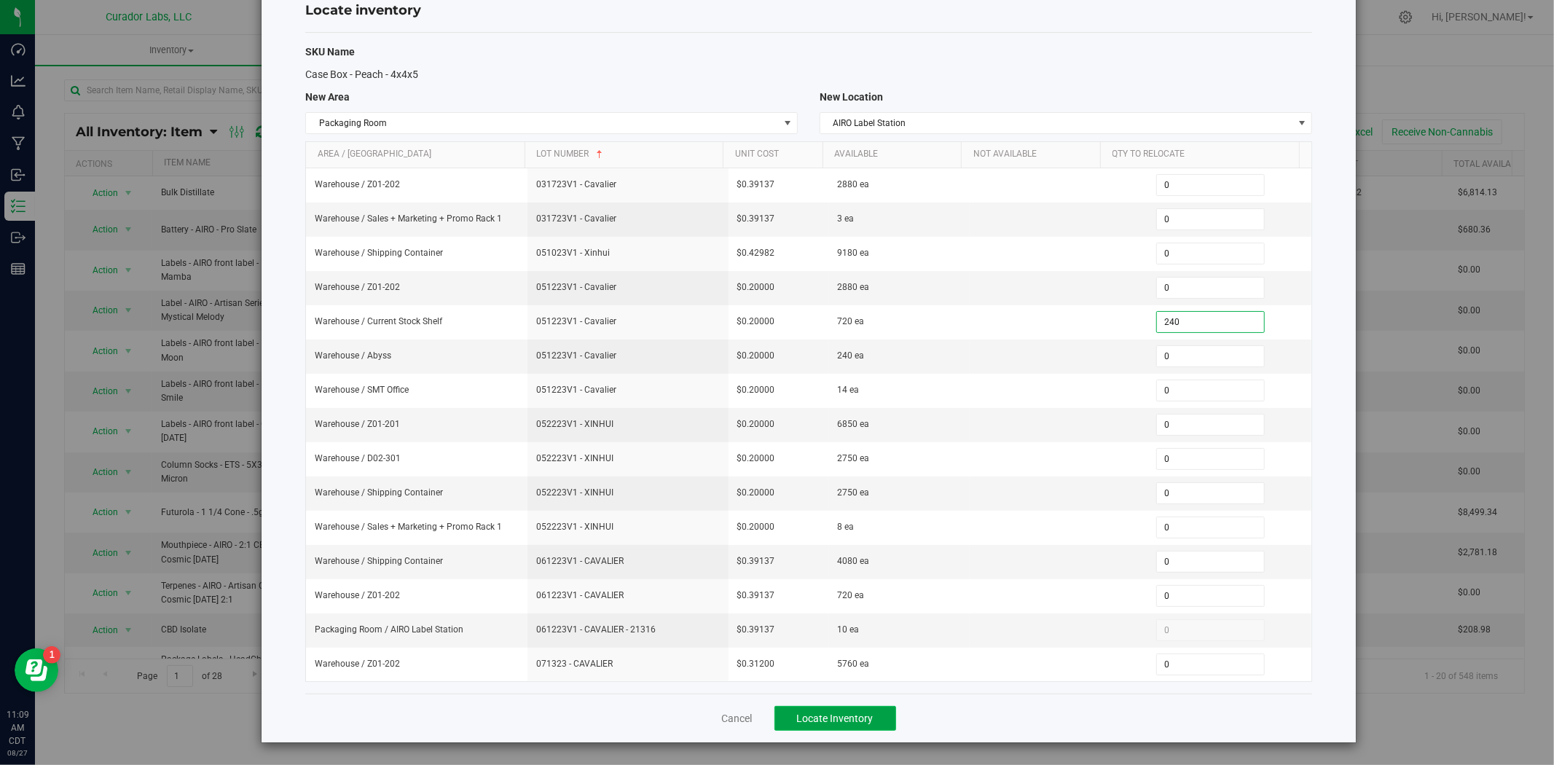
click at [797, 720] on span "Locate Inventory" at bounding box center [835, 718] width 76 height 12
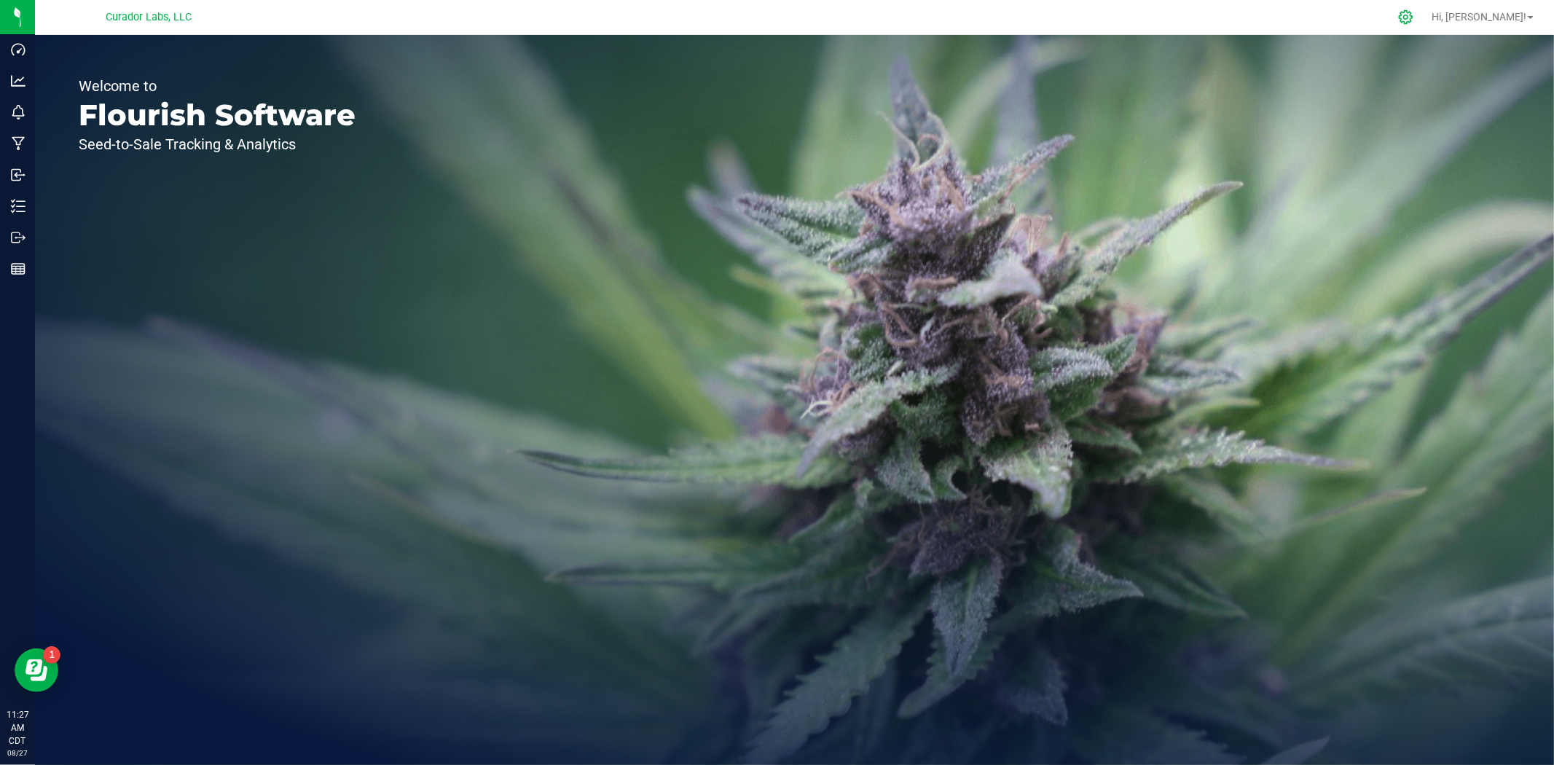
click at [1424, 25] on div at bounding box center [1406, 16] width 36 height 31
click at [1413, 19] on icon at bounding box center [1405, 16] width 15 height 15
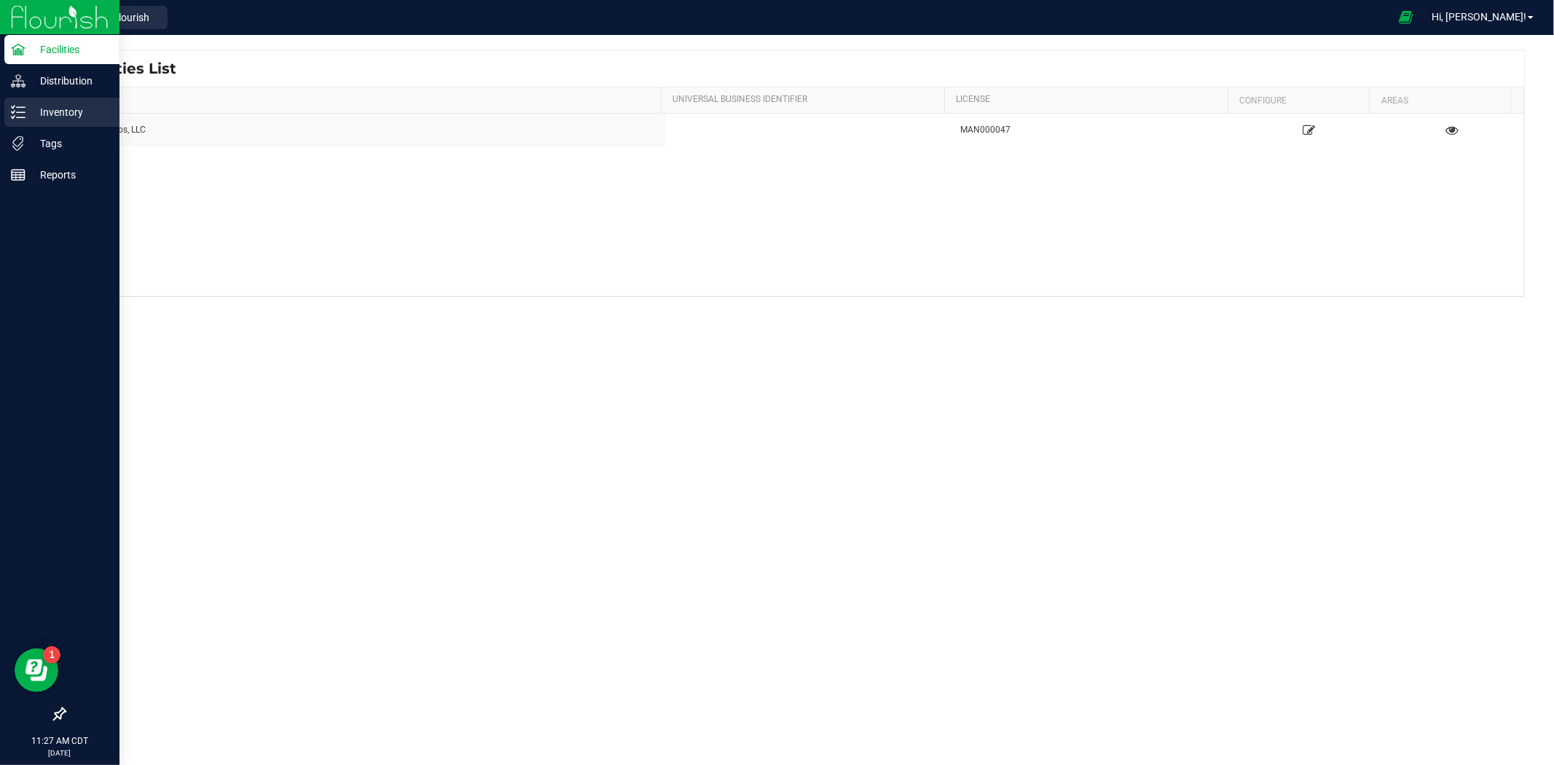
click at [79, 111] on p "Inventory" at bounding box center [68, 111] width 87 height 17
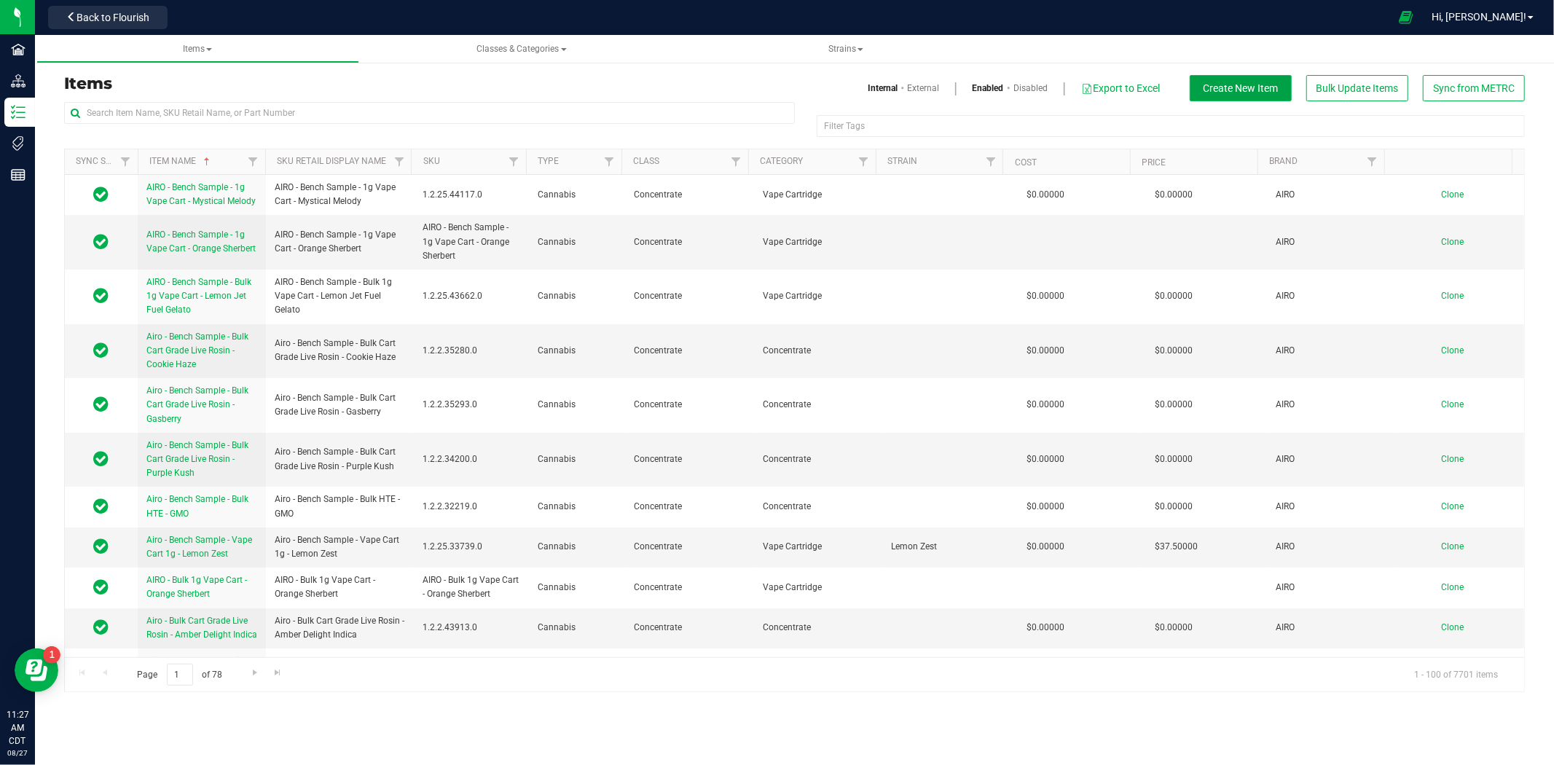
click at [1252, 91] on span "Create New Item" at bounding box center [1241, 88] width 75 height 12
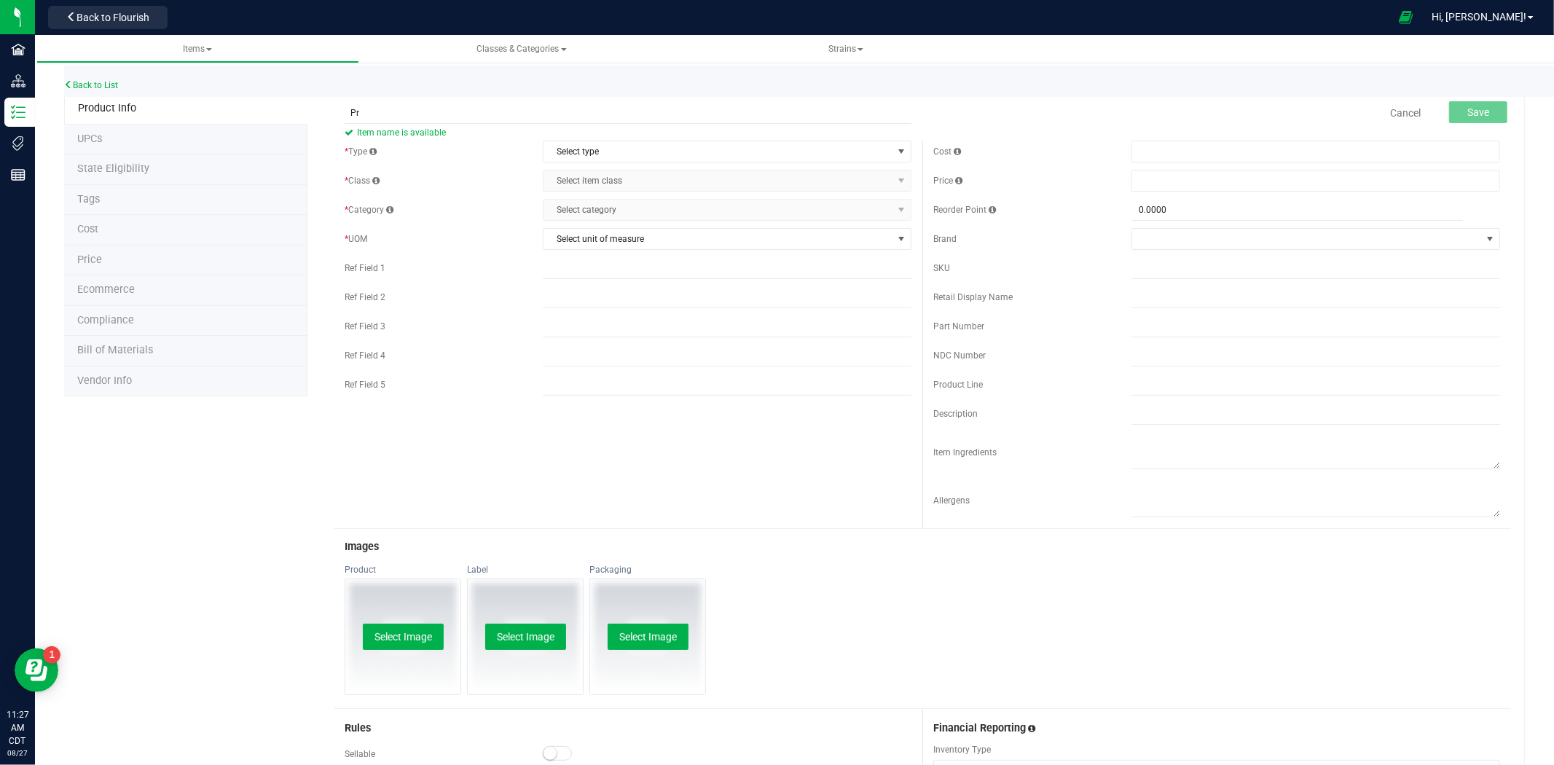
type input "P"
click at [591, 114] on input "Label - Labels Direct -" at bounding box center [628, 113] width 567 height 22
type input "Label - Labels Direct - Circle on White - 1x1"
click at [769, 141] on span "Select type" at bounding box center [717, 151] width 349 height 20
click at [750, 246] on li "Supplies" at bounding box center [722, 242] width 364 height 22
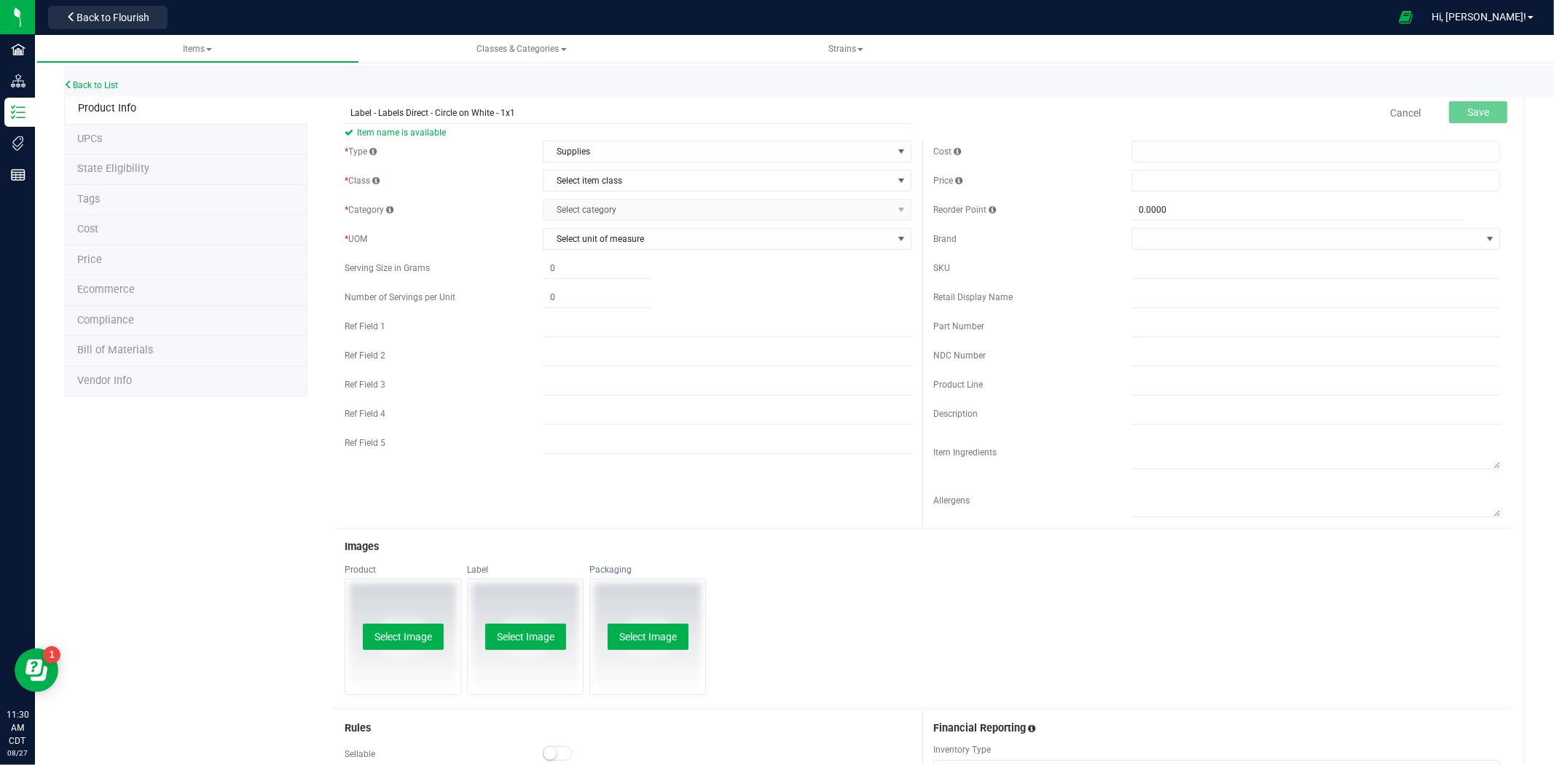
click at [761, 193] on div "* Type Supplies Select type Cannabis Non-Inventory Raw Materials Supplies * Cla…" at bounding box center [628, 301] width 589 height 321
click at [758, 189] on span "Select item class" at bounding box center [717, 180] width 349 height 20
click at [718, 215] on li "General" at bounding box center [722, 206] width 364 height 22
click at [718, 216] on span "Select category" at bounding box center [717, 210] width 349 height 20
click at [614, 252] on li "Labeling" at bounding box center [722, 257] width 364 height 22
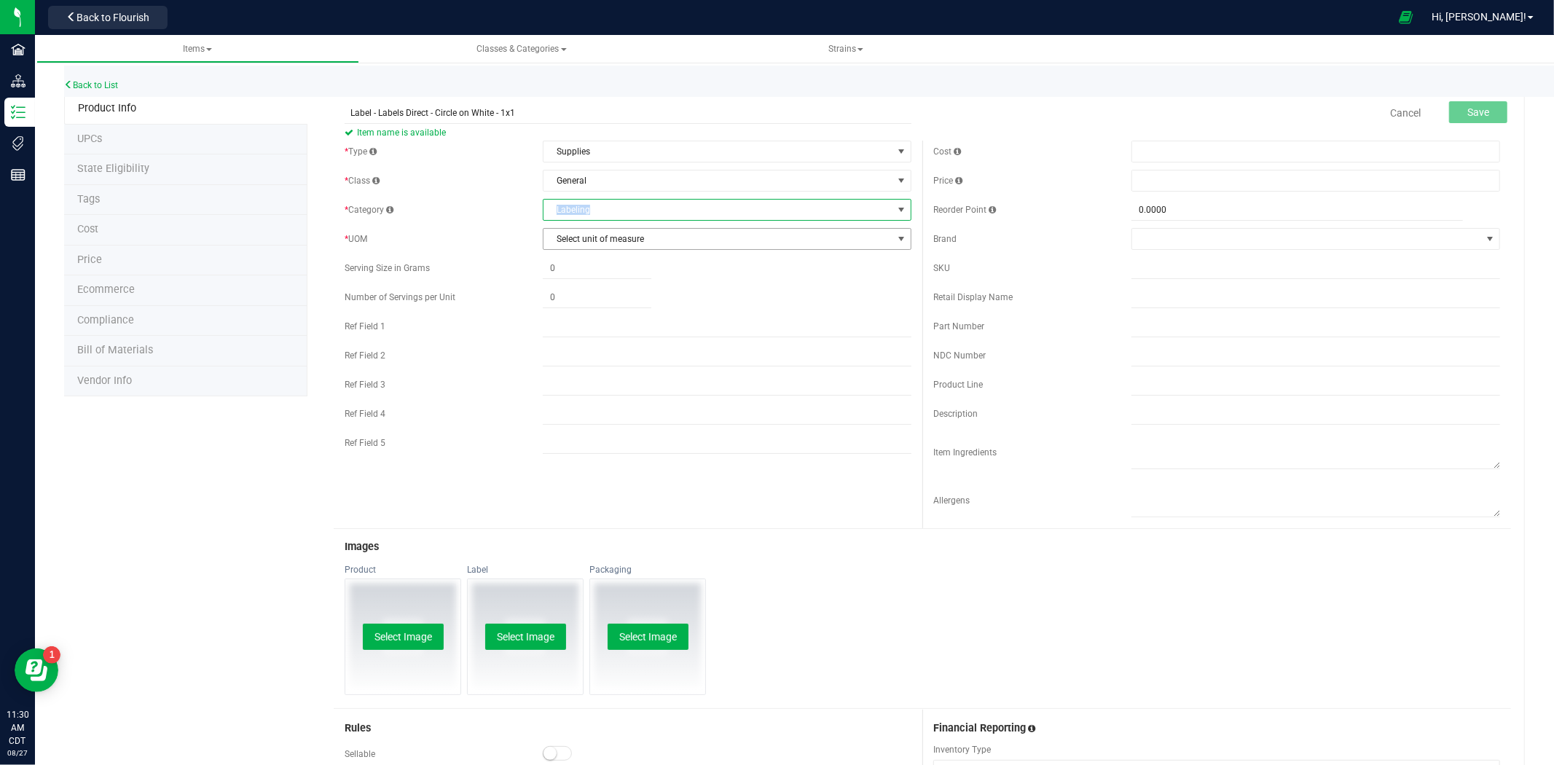
click at [622, 241] on span "Select unit of measure" at bounding box center [717, 239] width 349 height 20
click at [616, 261] on li "Each" at bounding box center [722, 265] width 364 height 22
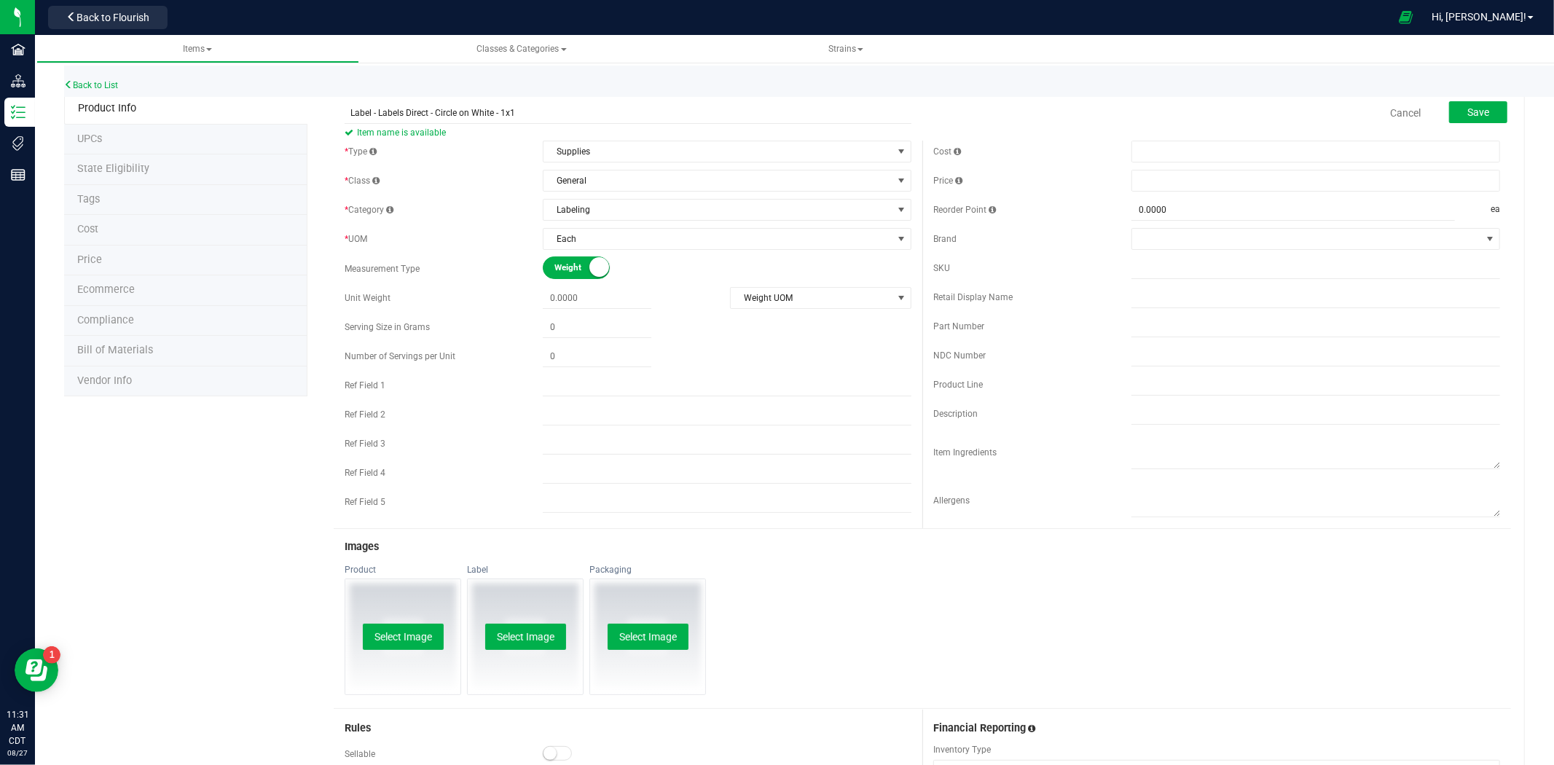
click at [1119, 243] on div "Brand" at bounding box center [1032, 238] width 198 height 13
click at [1153, 236] on span at bounding box center [1306, 239] width 349 height 20
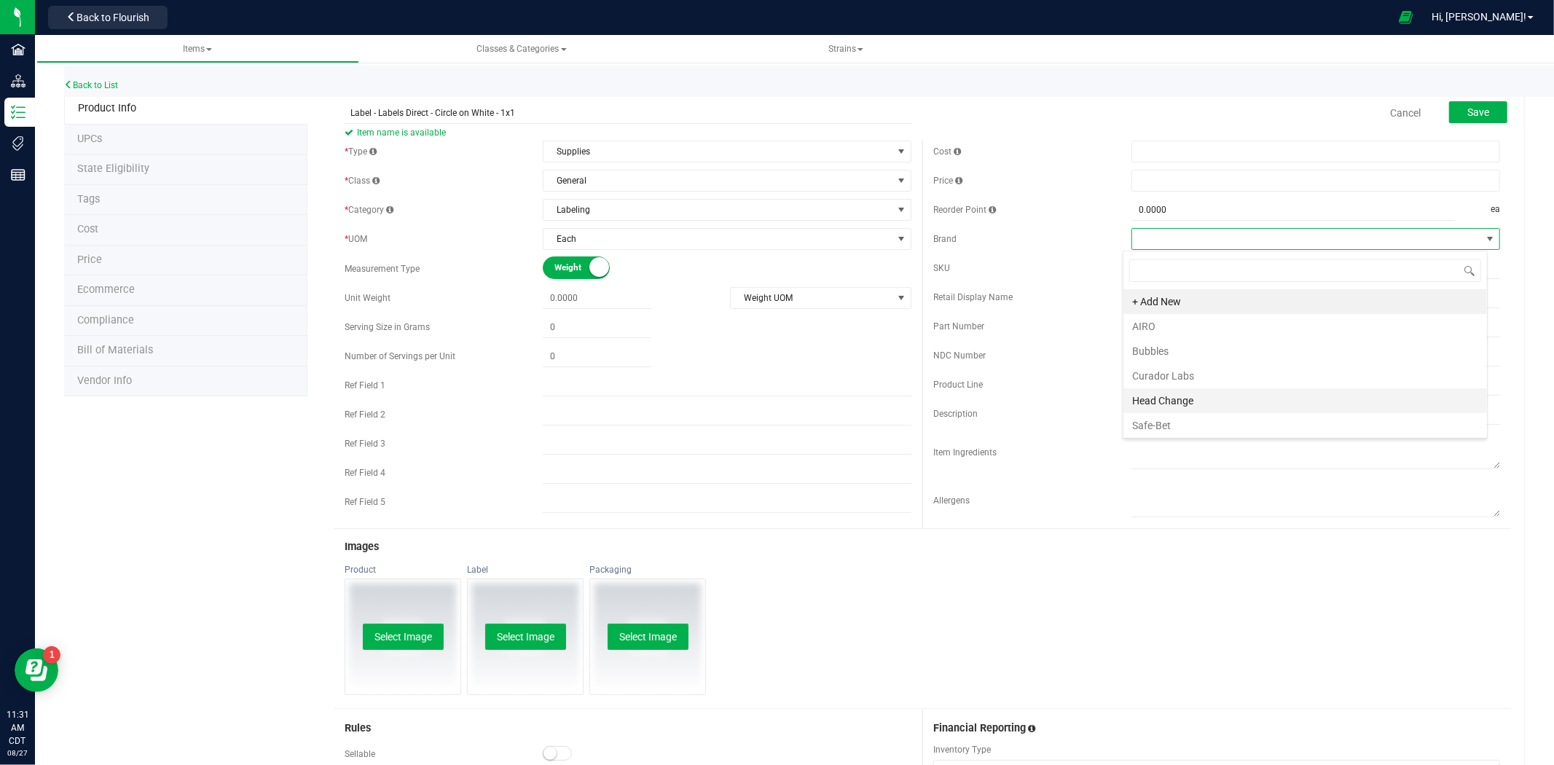
click at [1145, 396] on li "Head Change" at bounding box center [1305, 400] width 364 height 25
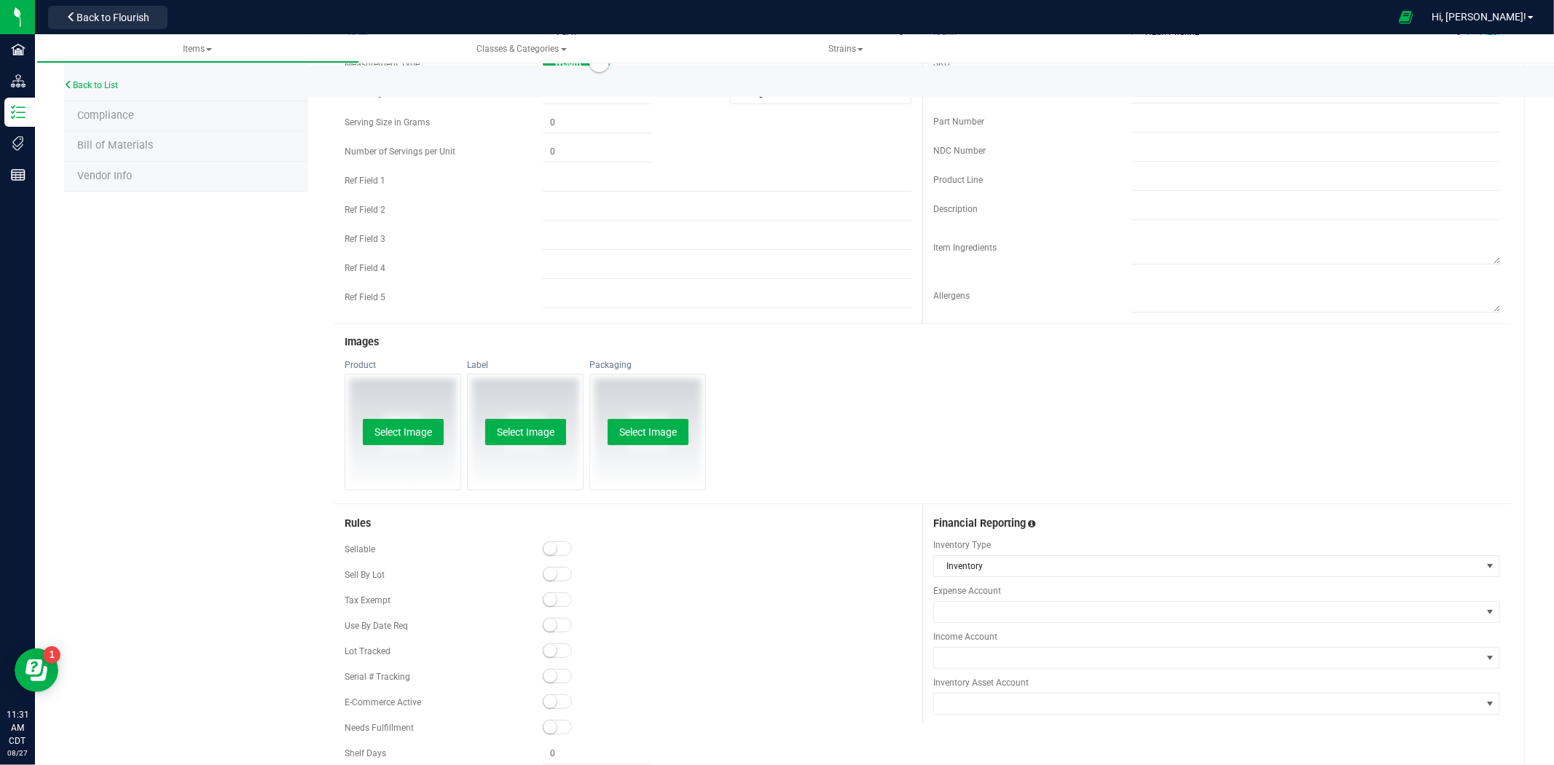
scroll to position [282, 0]
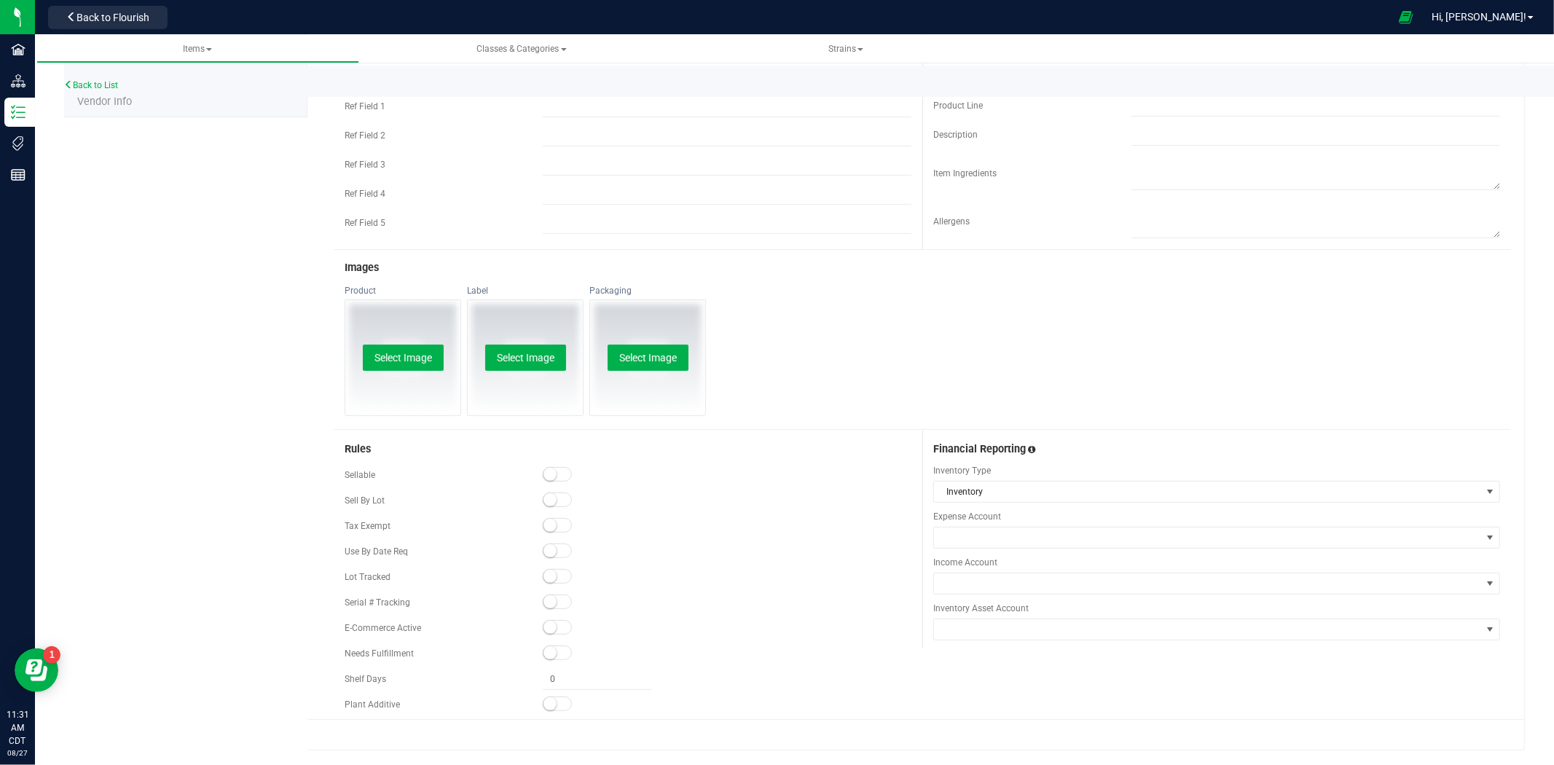
click at [556, 474] on span at bounding box center [557, 474] width 29 height 15
click at [549, 571] on small at bounding box center [549, 576] width 13 height 13
click at [548, 629] on small at bounding box center [549, 627] width 13 height 13
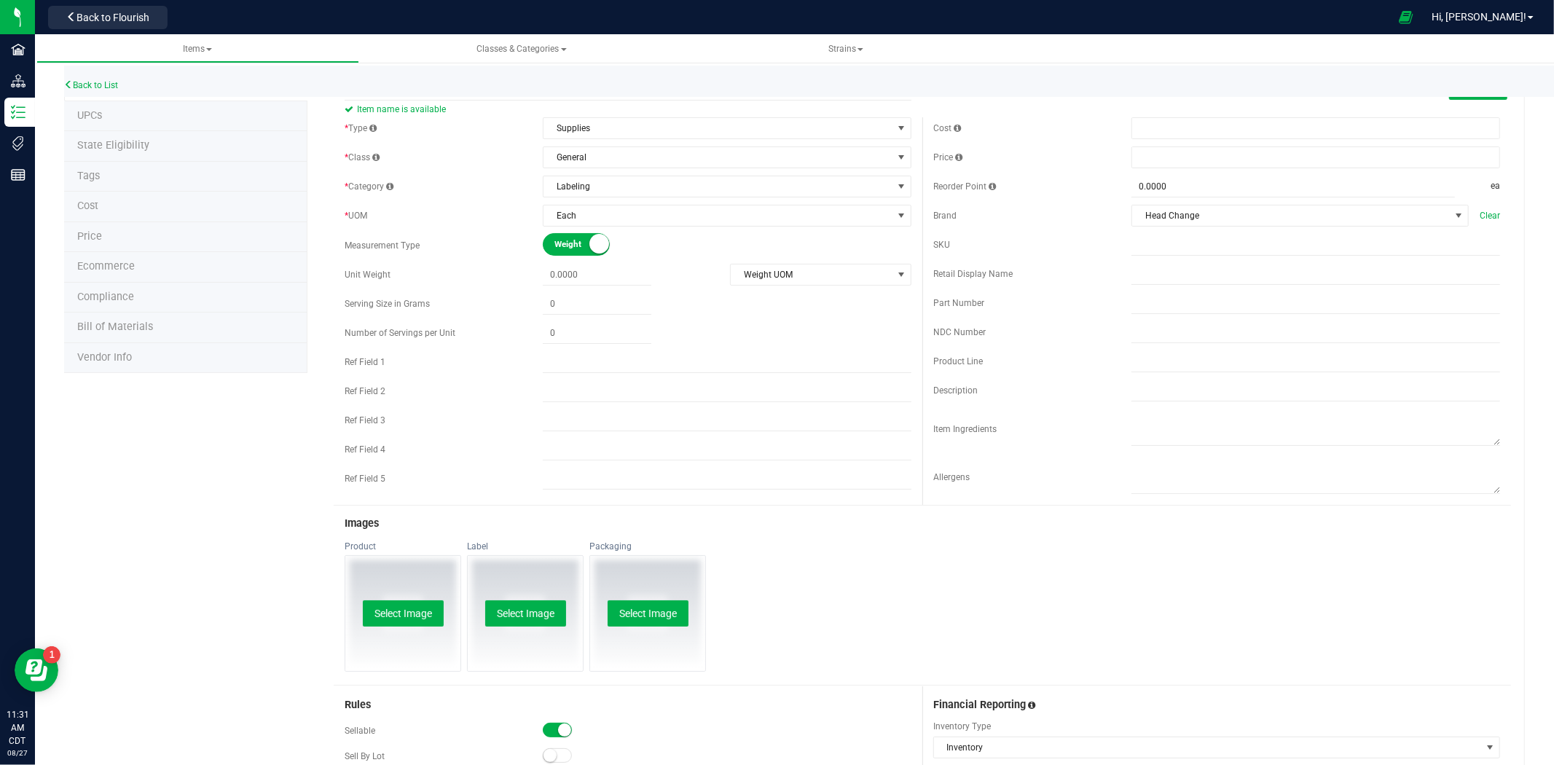
scroll to position [0, 0]
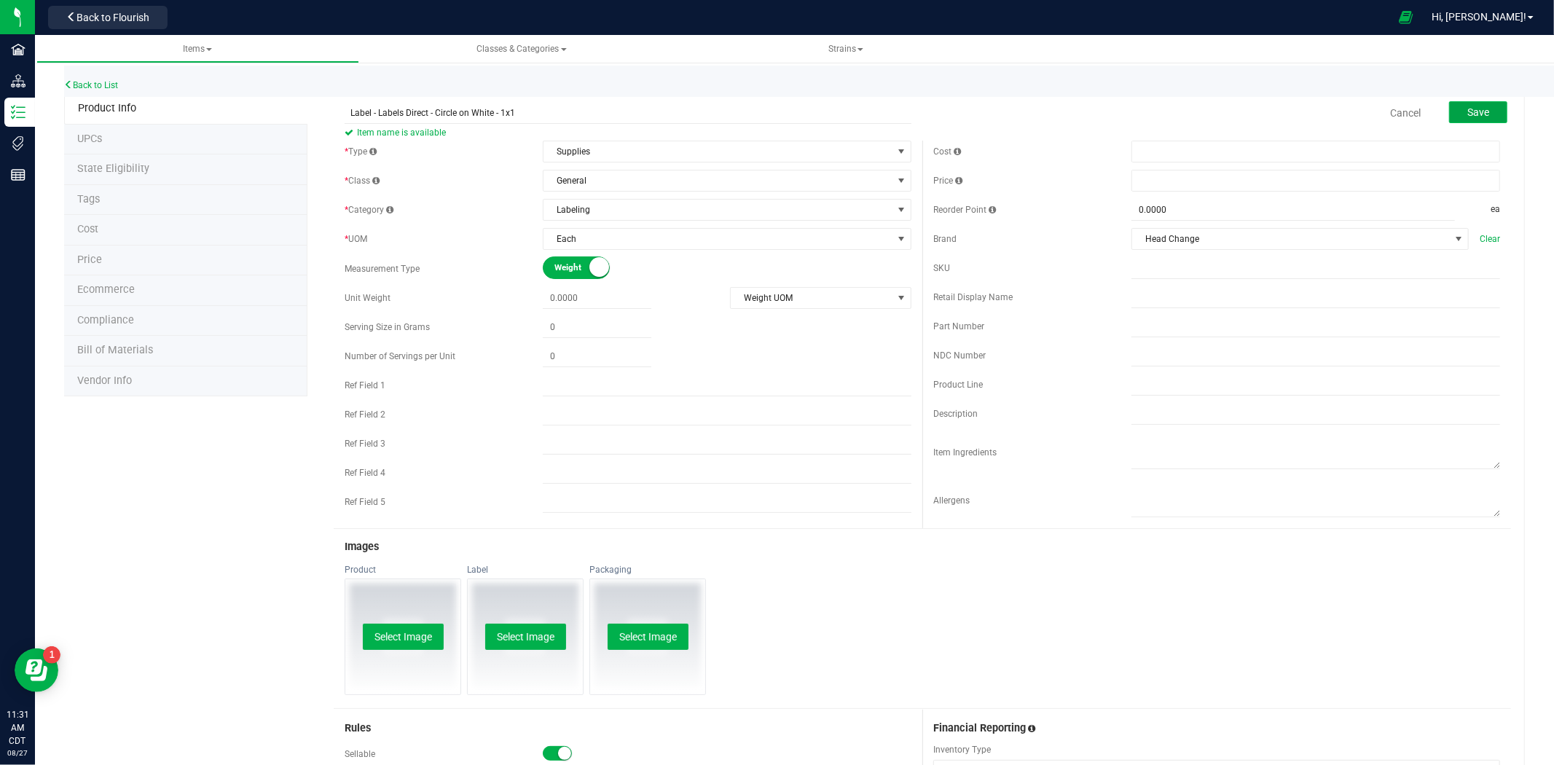
click at [1477, 110] on button "Save" at bounding box center [1478, 112] width 58 height 22
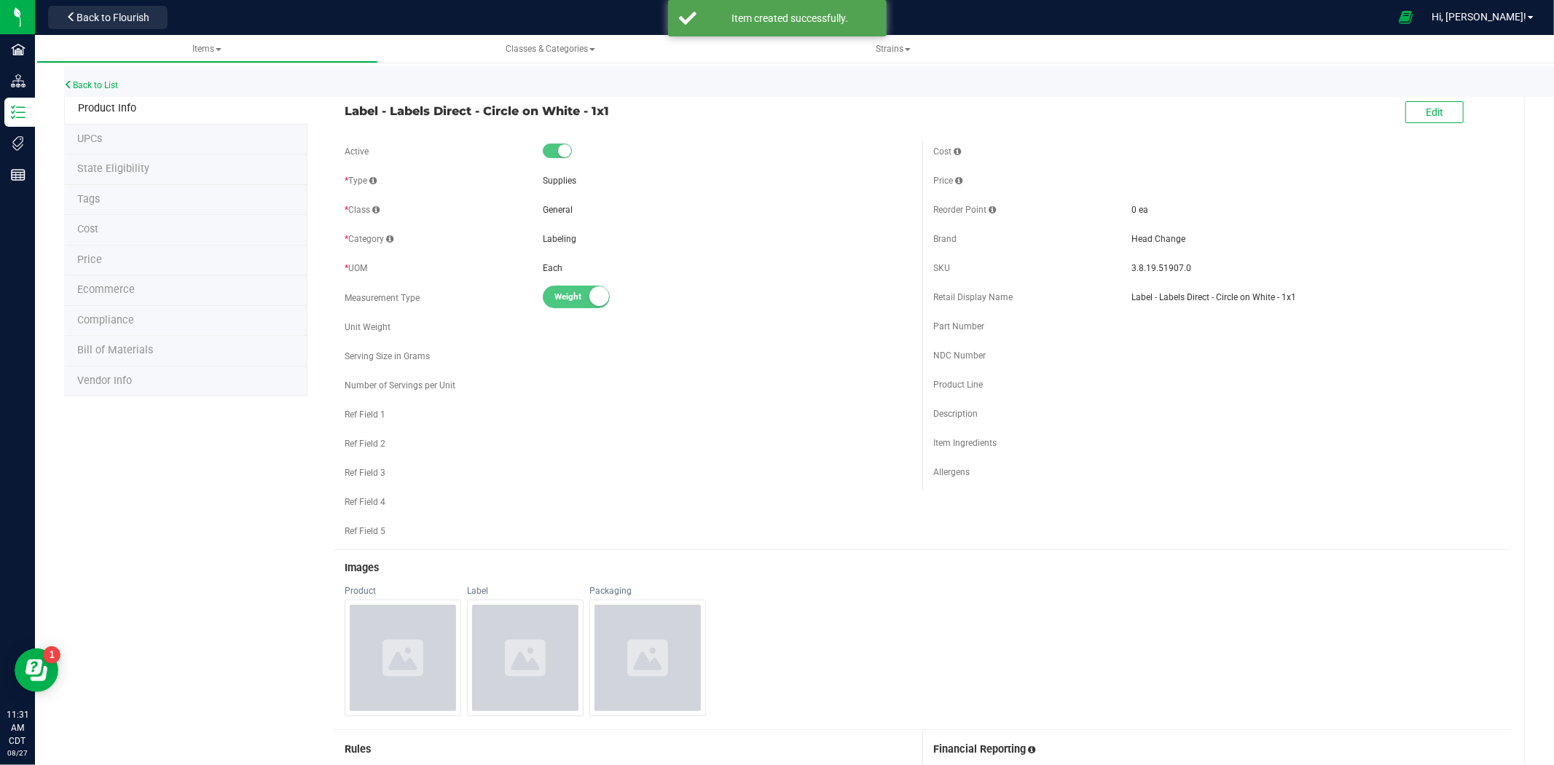
click at [135, 382] on li "Vendor Info" at bounding box center [185, 381] width 243 height 31
drag, startPoint x: 627, startPoint y: 111, endPoint x: 302, endPoint y: 114, distance: 324.9
click at [302, 114] on div "Product Info UPCs State Eligibility Tags Cost Price Ecommerce Compliance Bill o…" at bounding box center [794, 676] width 1461 height 1167
click at [345, 124] on div "Label - Labels Direct - Circle on White - 1x1 Edit" at bounding box center [922, 113] width 1177 height 36
drag, startPoint x: 339, startPoint y: 110, endPoint x: 617, endPoint y: 101, distance: 277.7
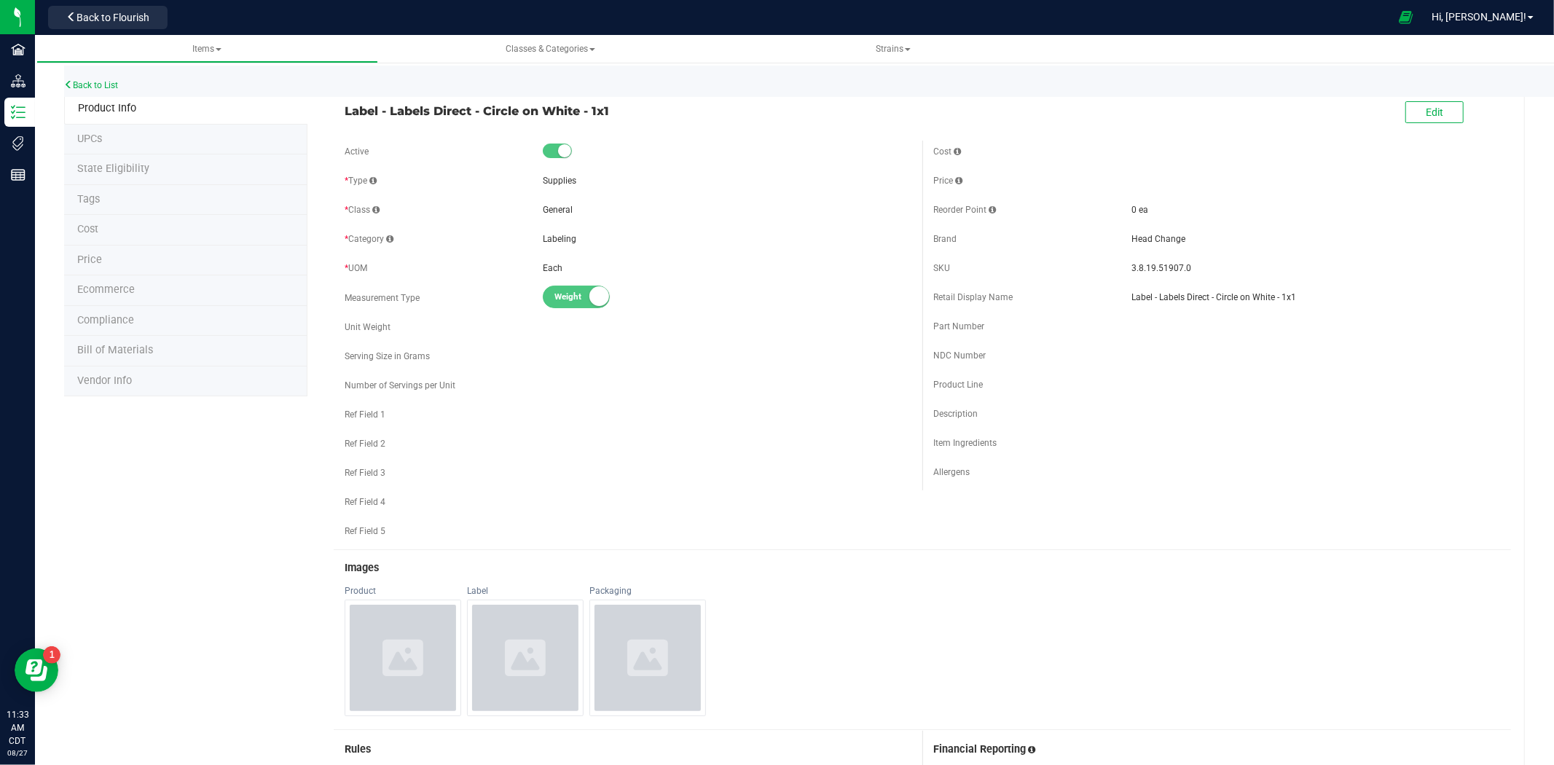
click at [617, 101] on div "Label - Labels Direct - Circle on White - 1x1" at bounding box center [628, 107] width 589 height 25
copy span "Label - Labels Direct - Circle on White - 1x1"
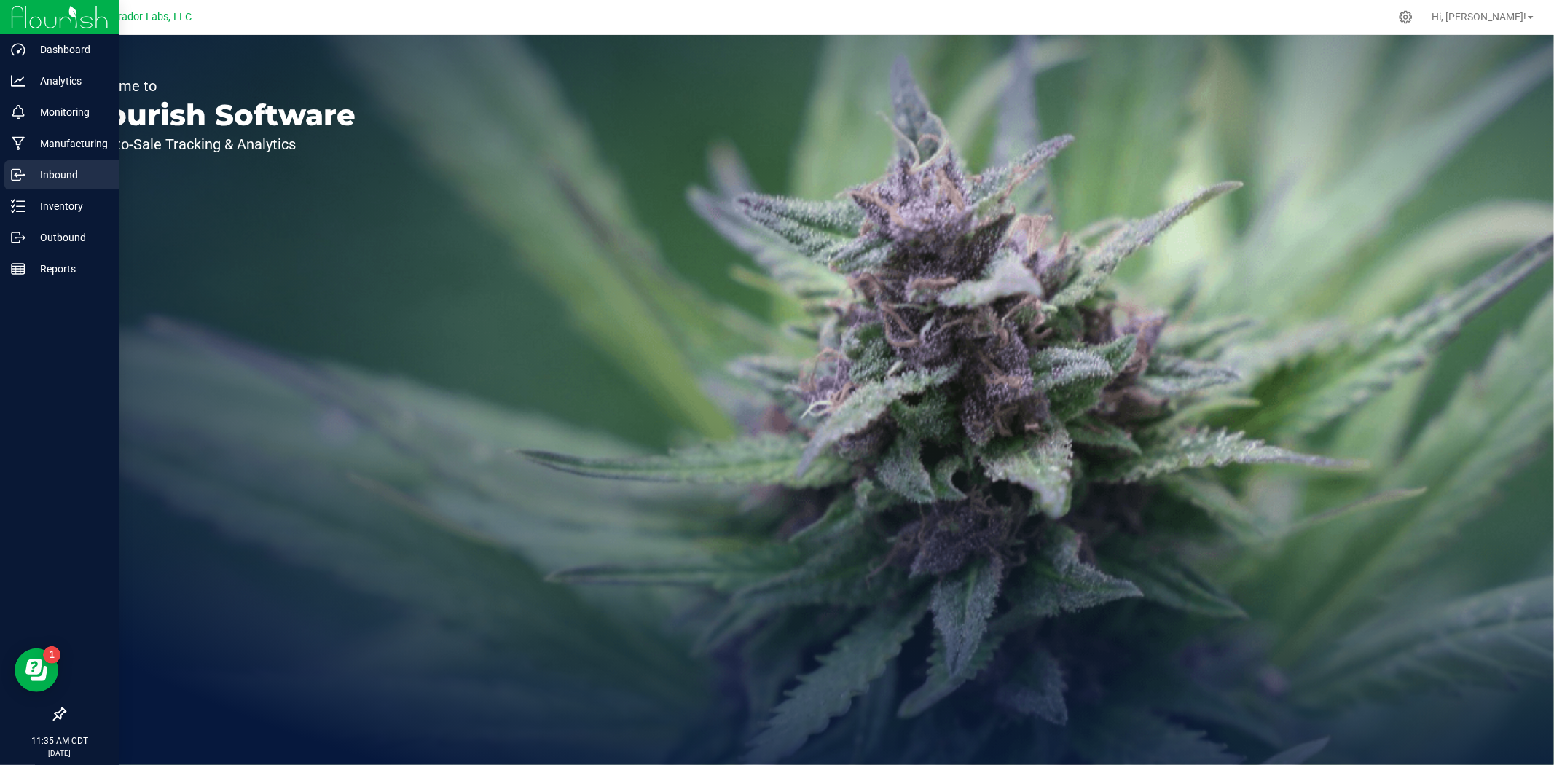
click at [25, 172] on p "Inbound" at bounding box center [68, 174] width 87 height 17
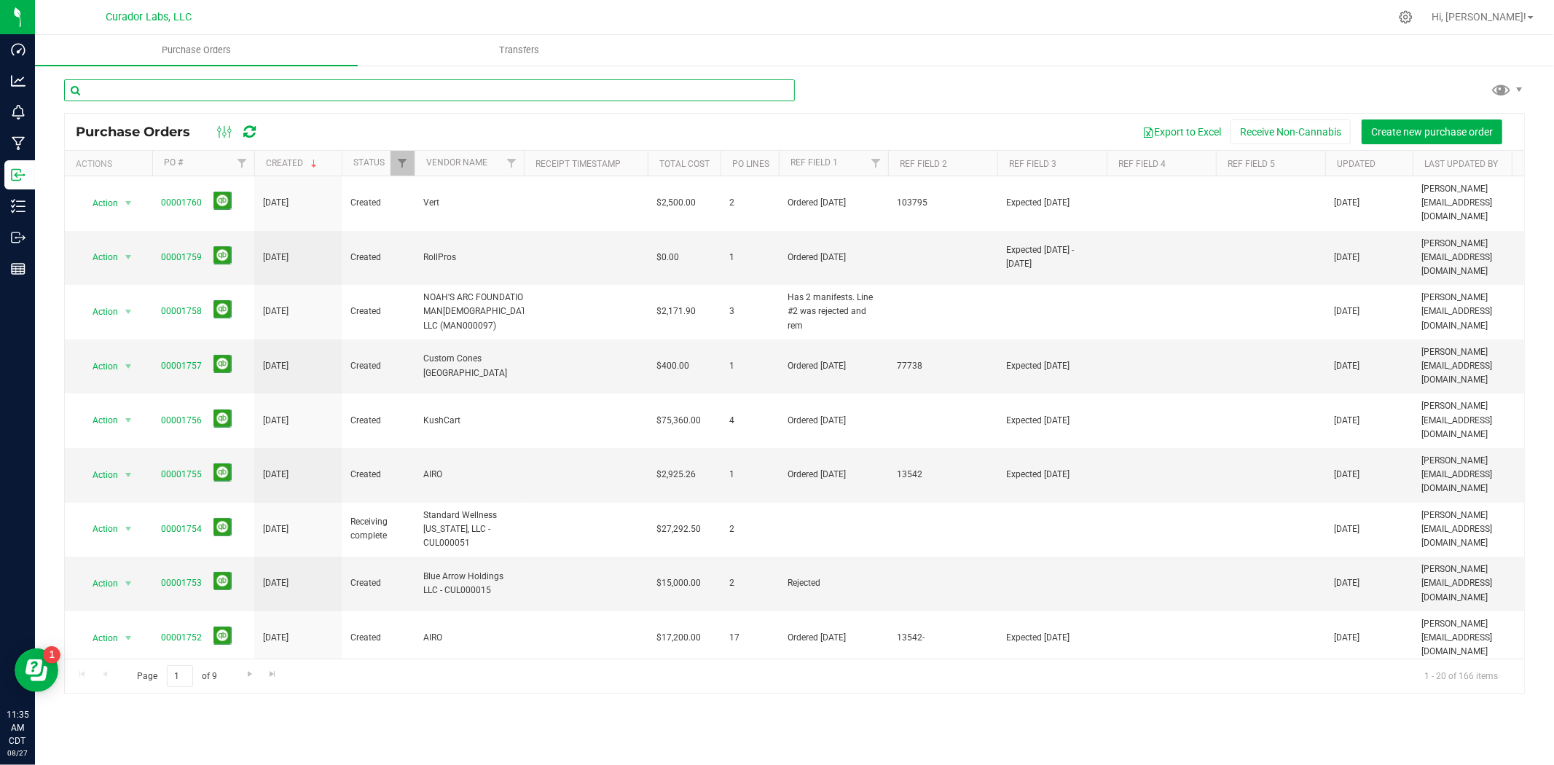
click at [230, 92] on input "text" at bounding box center [429, 90] width 731 height 22
click at [1444, 138] on button "Create new purchase order" at bounding box center [1432, 131] width 141 height 25
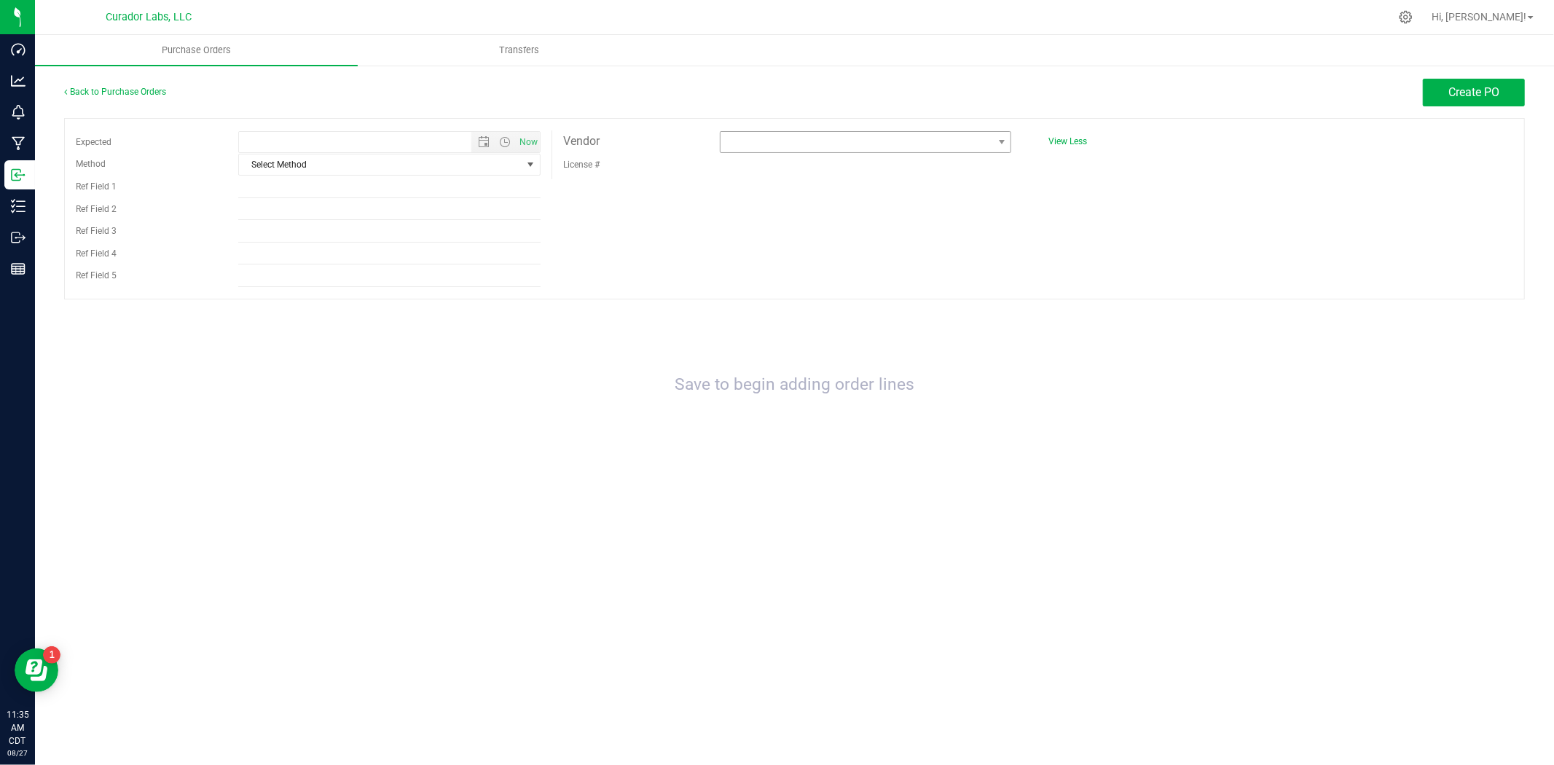
type input "8/27/2025 11:35 AM"
click at [403, 213] on input "Ref Field 2" at bounding box center [389, 209] width 302 height 22
drag, startPoint x: 331, startPoint y: 216, endPoint x: 186, endPoint y: 216, distance: 145.0
click at [185, 216] on div "Ref Field 2 Ordered 08.21.25" at bounding box center [308, 209] width 487 height 23
type input "Ordered 08.21.25"
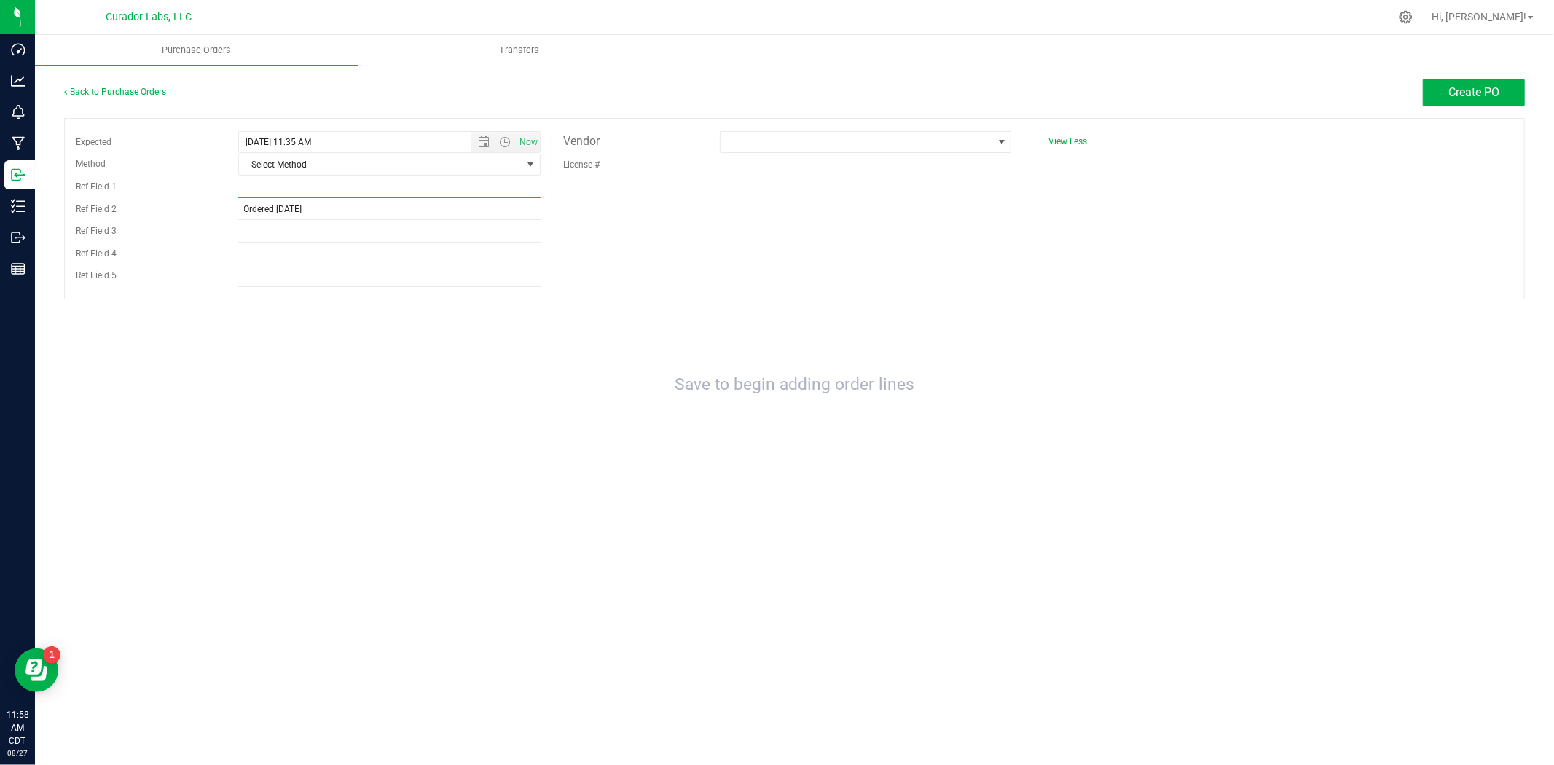
click at [296, 189] on input "Ref Field 1" at bounding box center [389, 187] width 302 height 22
paste input "Ordered 08.21.25"
type input "Ordered 08.21.25"
drag, startPoint x: 321, startPoint y: 207, endPoint x: 184, endPoint y: 212, distance: 137.1
click at [184, 212] on div "Ref Field 2 Ordered 08.21.25" at bounding box center [308, 209] width 487 height 23
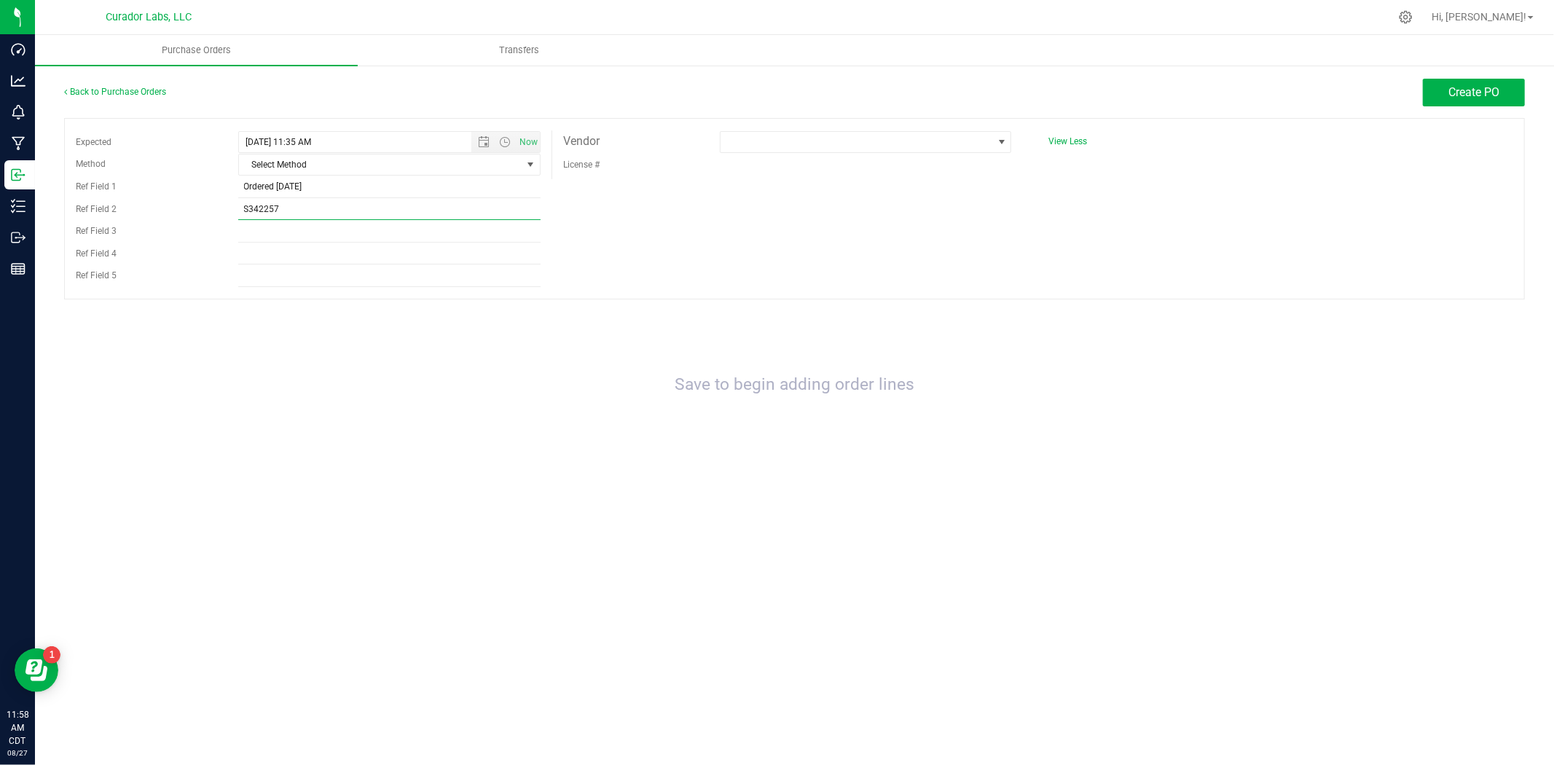
type input "S342257"
click at [855, 154] on div at bounding box center [865, 153] width 313 height 1
click at [857, 150] on span at bounding box center [856, 142] width 272 height 20
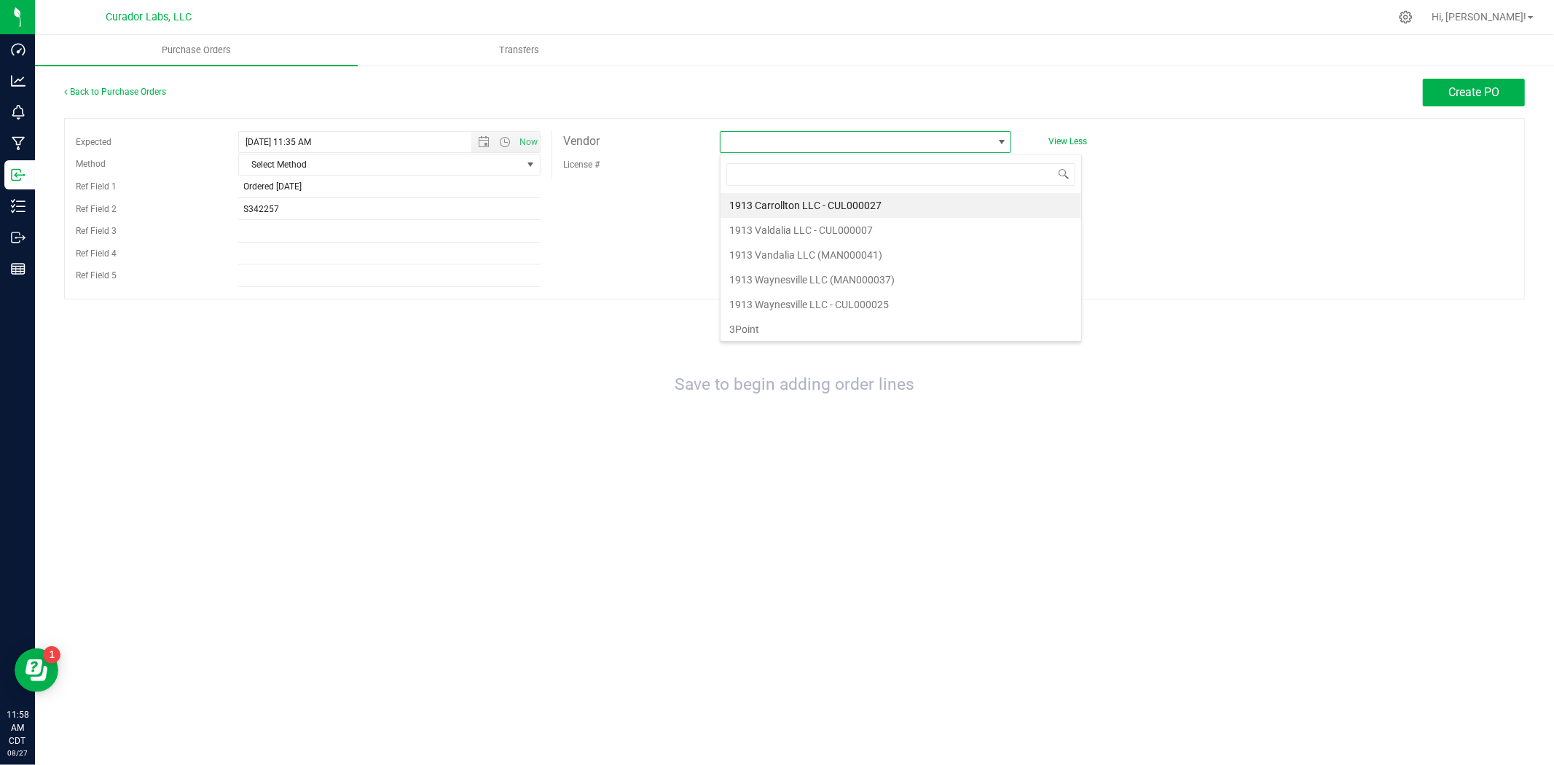
scroll to position [22, 292]
type input "labels"
click at [828, 219] on div "labels Labels Direct" at bounding box center [865, 187] width 291 height 67
click at [839, 208] on li "Labels Direct" at bounding box center [865, 205] width 290 height 25
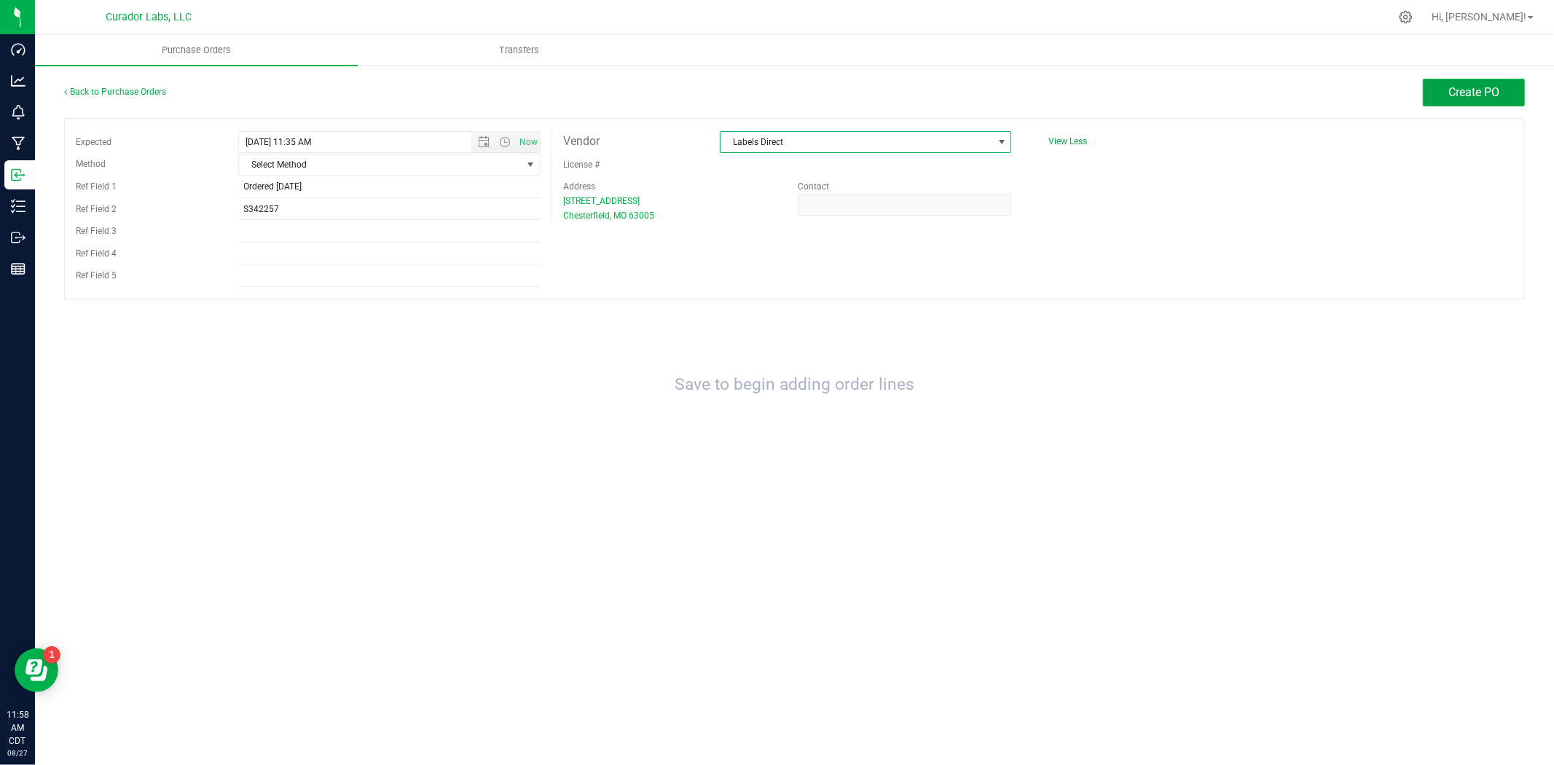
click at [1461, 86] on span "Create PO" at bounding box center [1473, 92] width 51 height 14
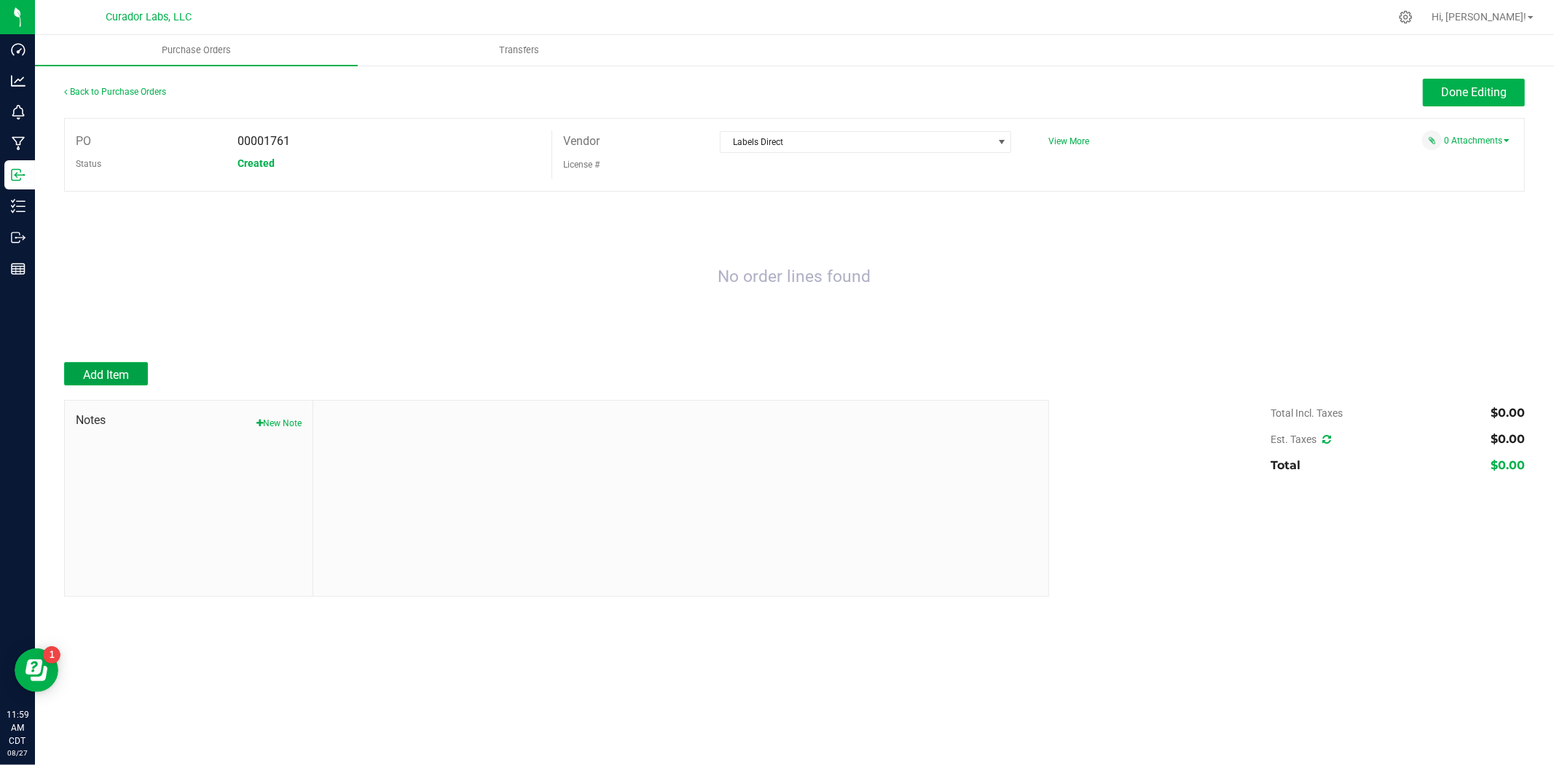
click at [121, 372] on span "Add Item" at bounding box center [106, 375] width 46 height 14
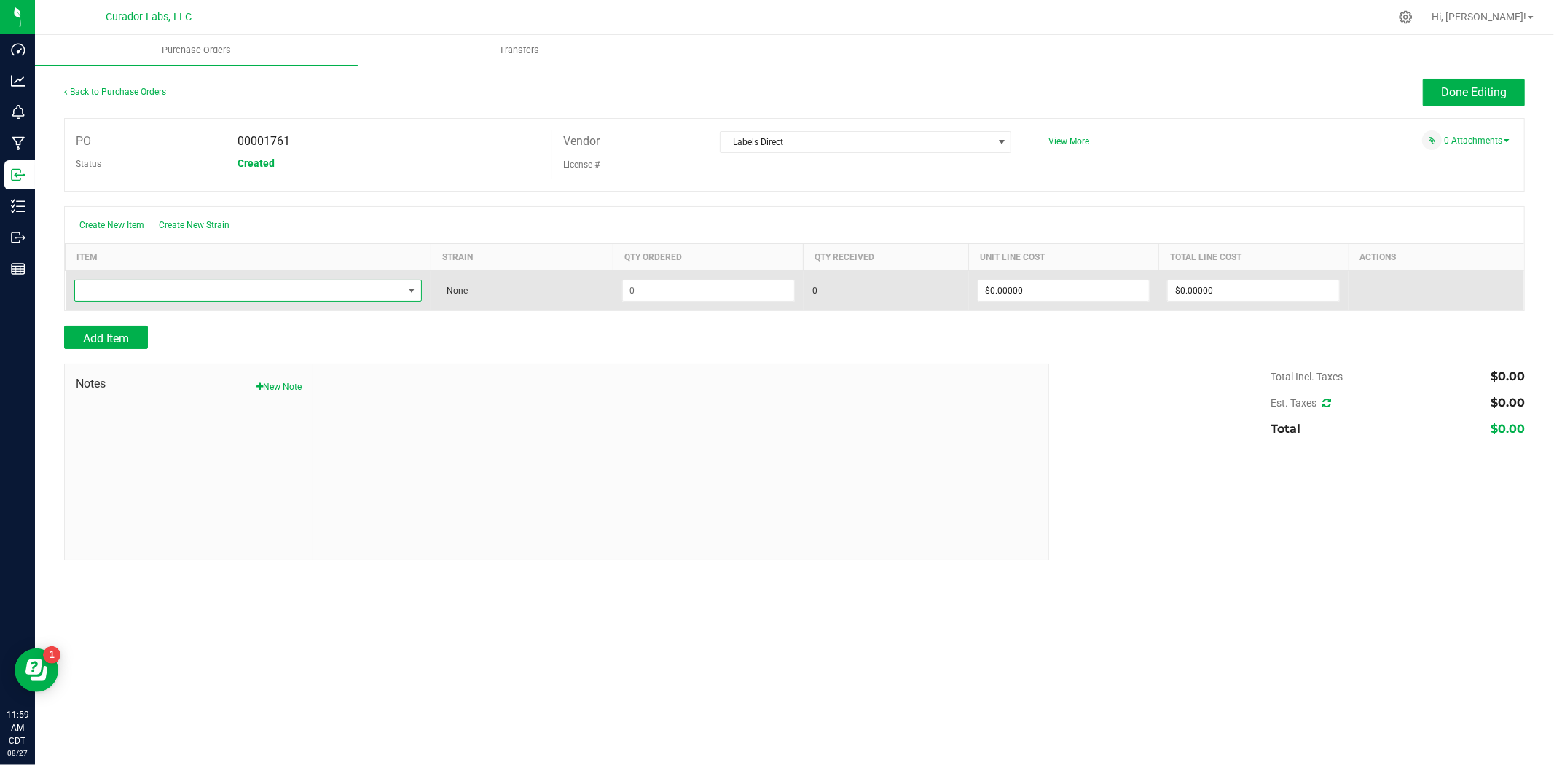
click at [213, 291] on span "NO DATA FOUND" at bounding box center [239, 290] width 329 height 20
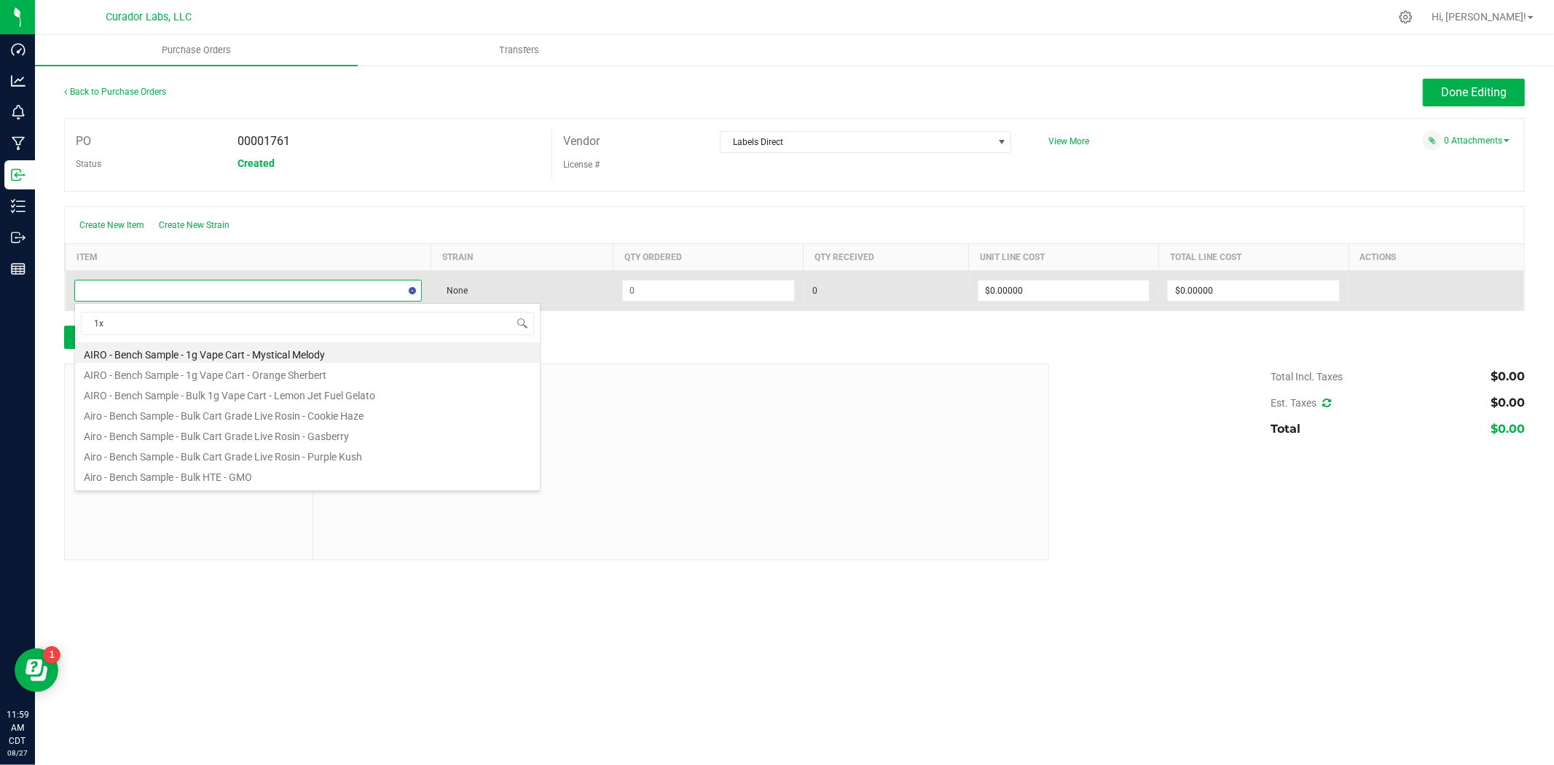
type input "1x1"
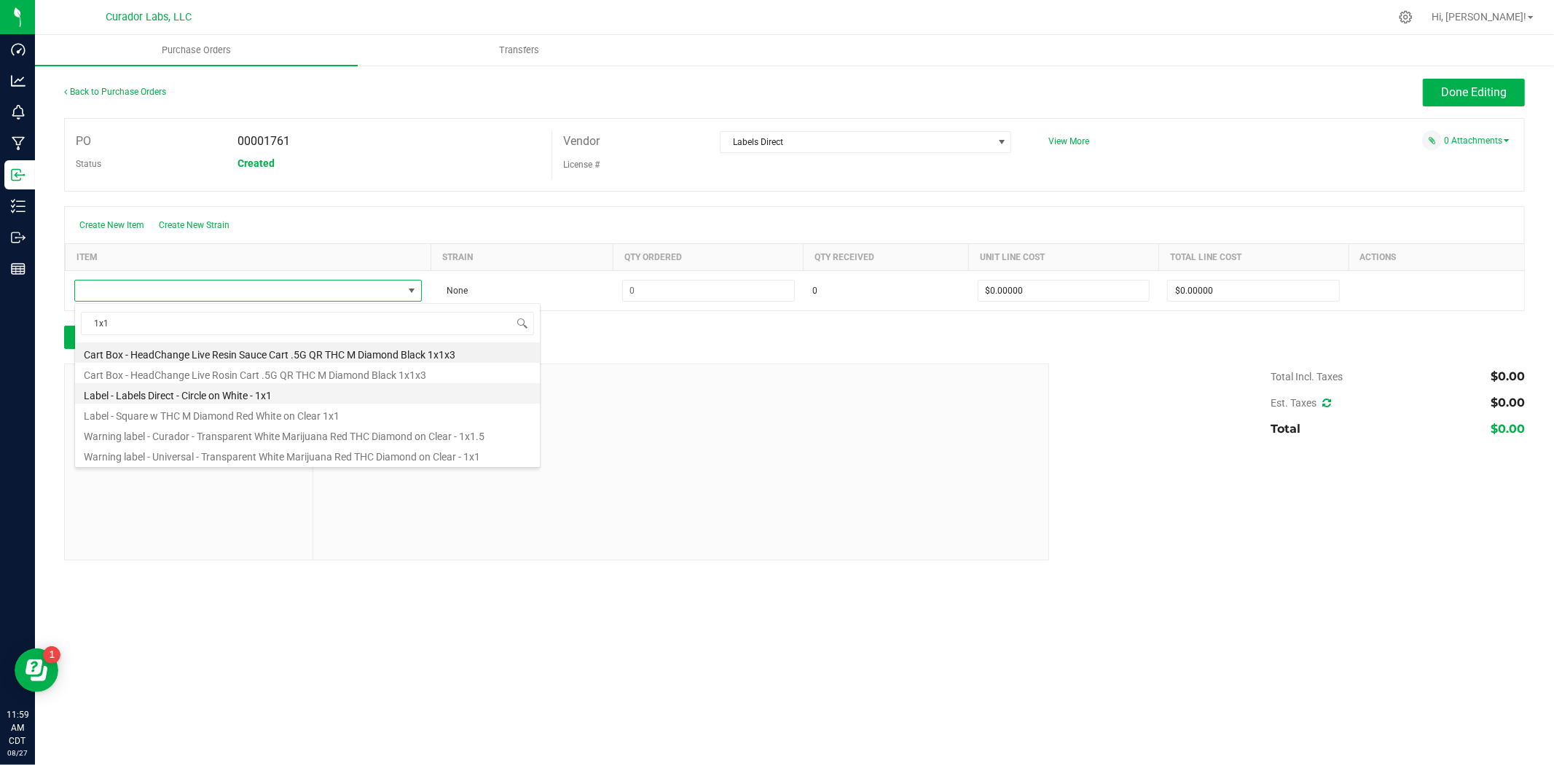
click at [201, 396] on li "Label - Labels Direct - Circle on White - 1x1" at bounding box center [307, 393] width 465 height 20
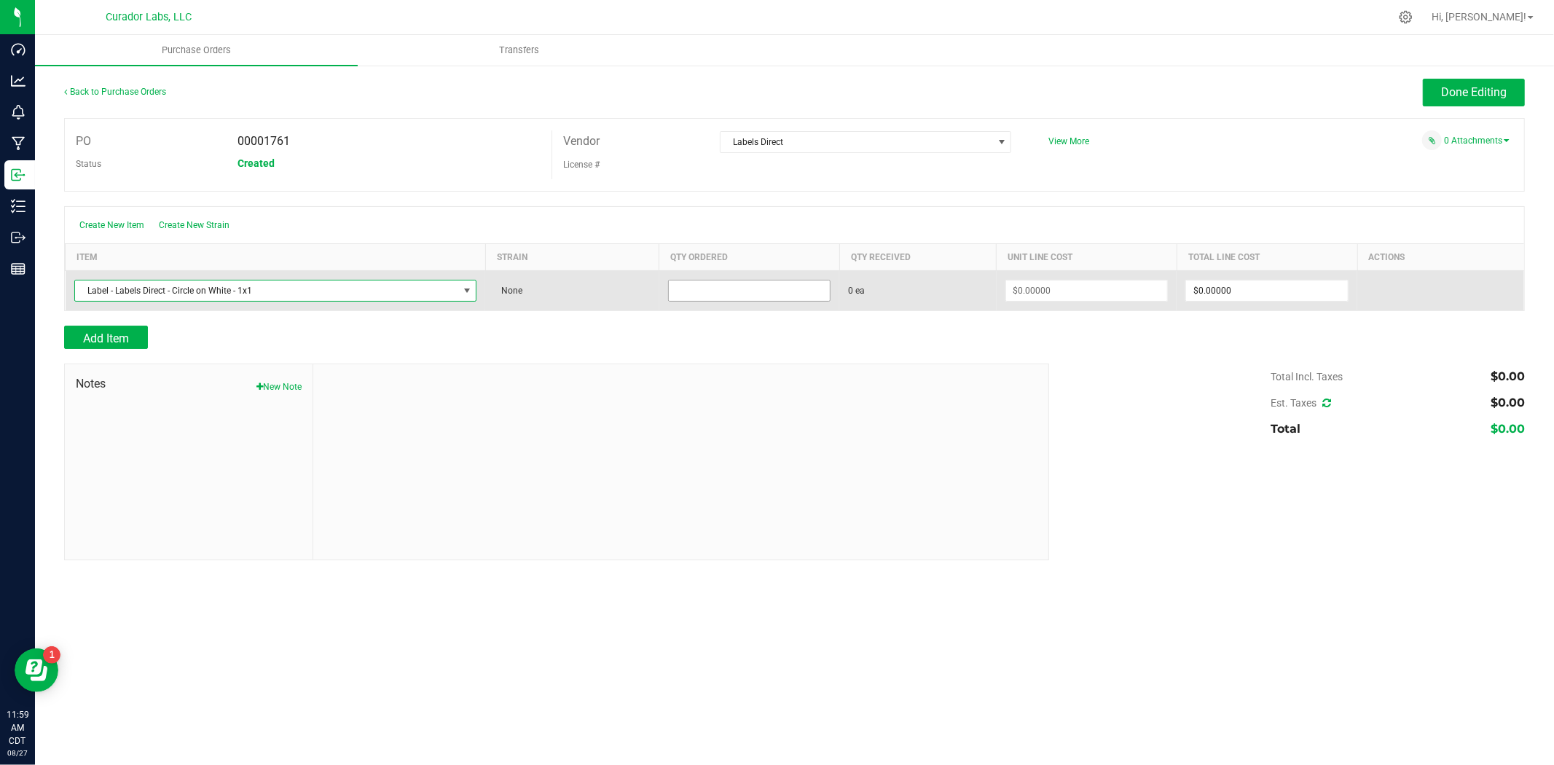
click at [686, 293] on input at bounding box center [750, 290] width 162 height 20
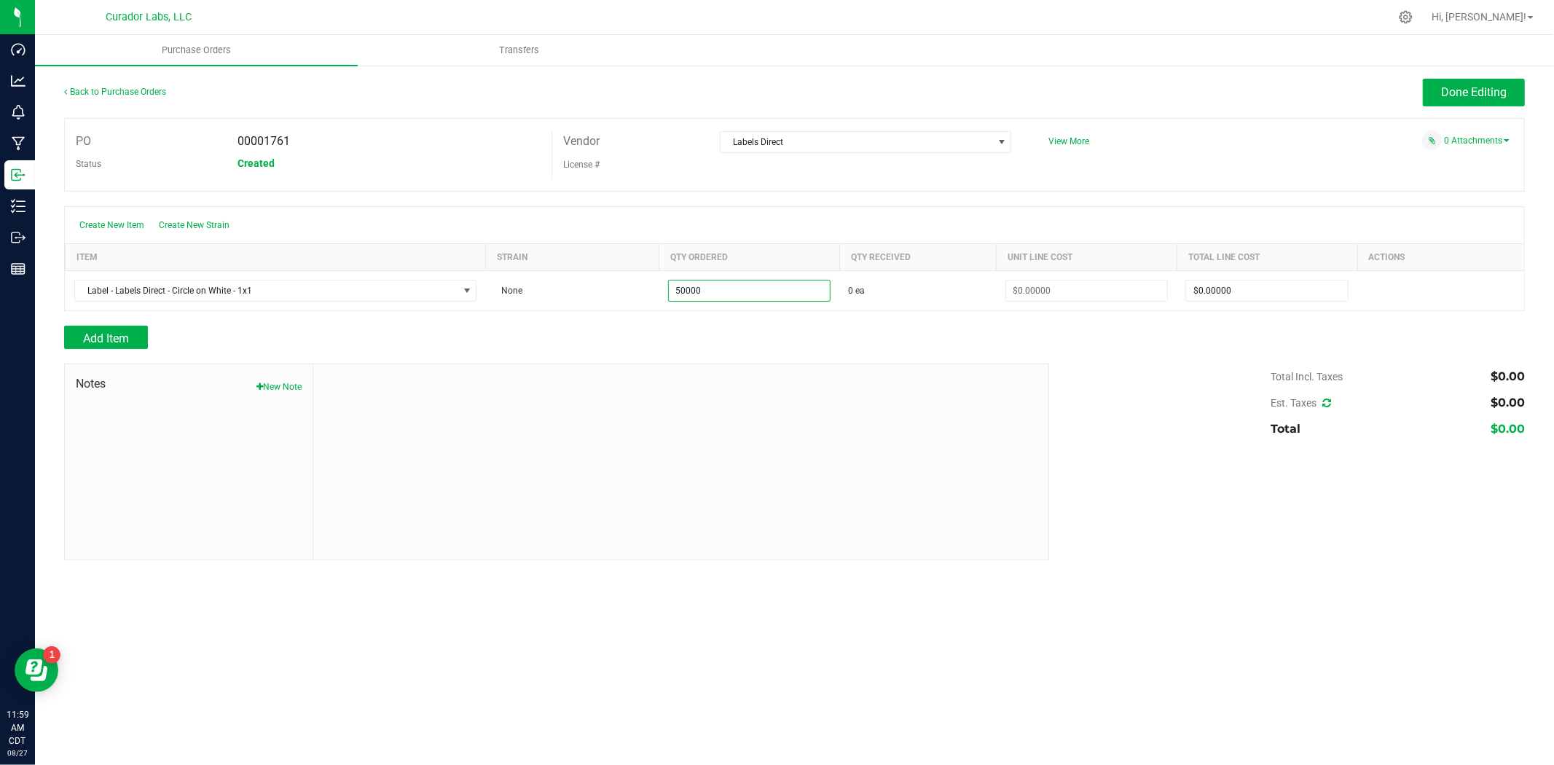
type input "50000 ea"
click at [982, 209] on div "Create New Item Create New Strain" at bounding box center [794, 225] width 1459 height 36
click at [1051, 284] on input "0" at bounding box center [1087, 290] width 162 height 20
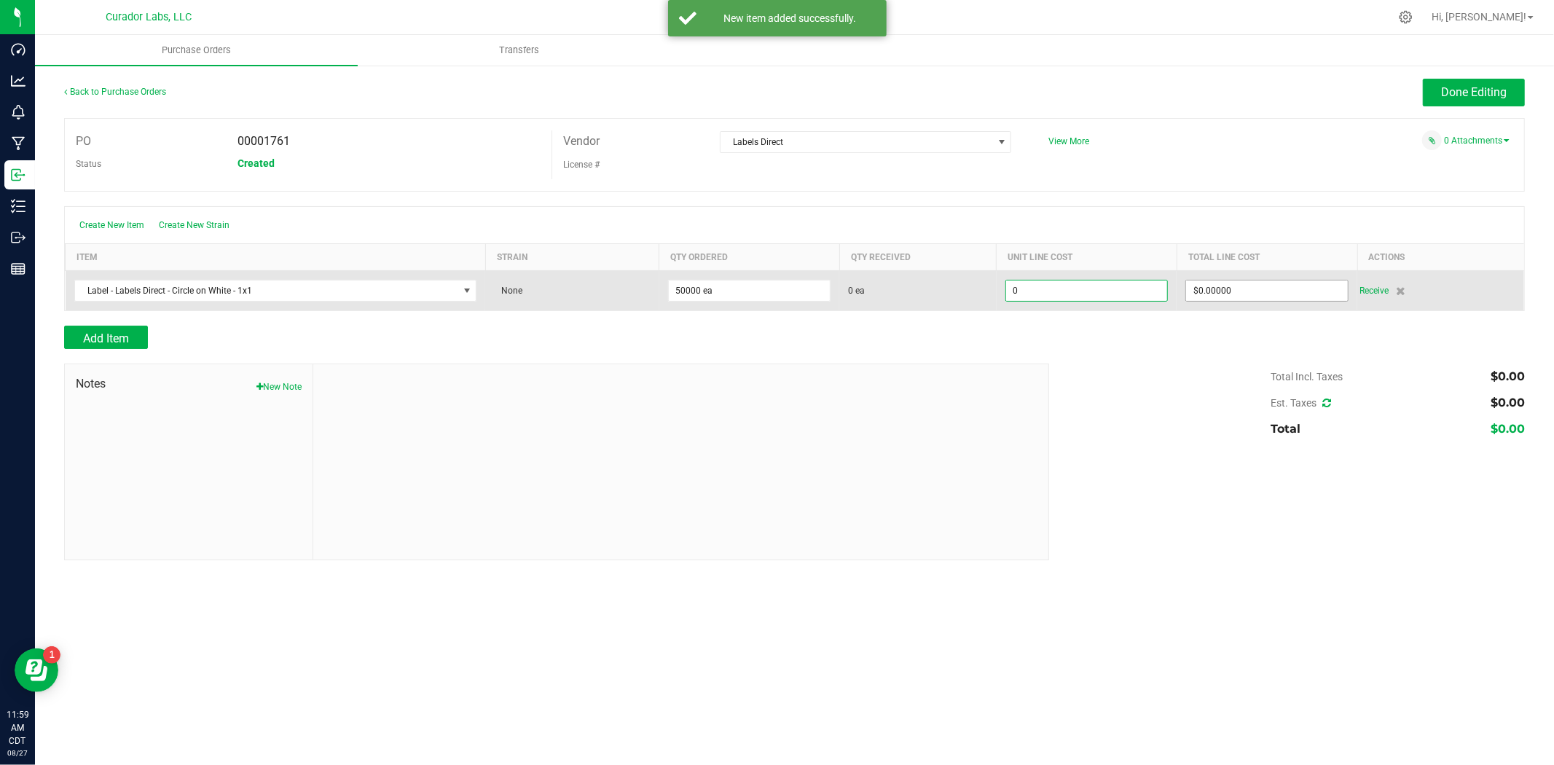
type input "$0.00000"
click at [1255, 286] on input "0" at bounding box center [1267, 290] width 162 height 20
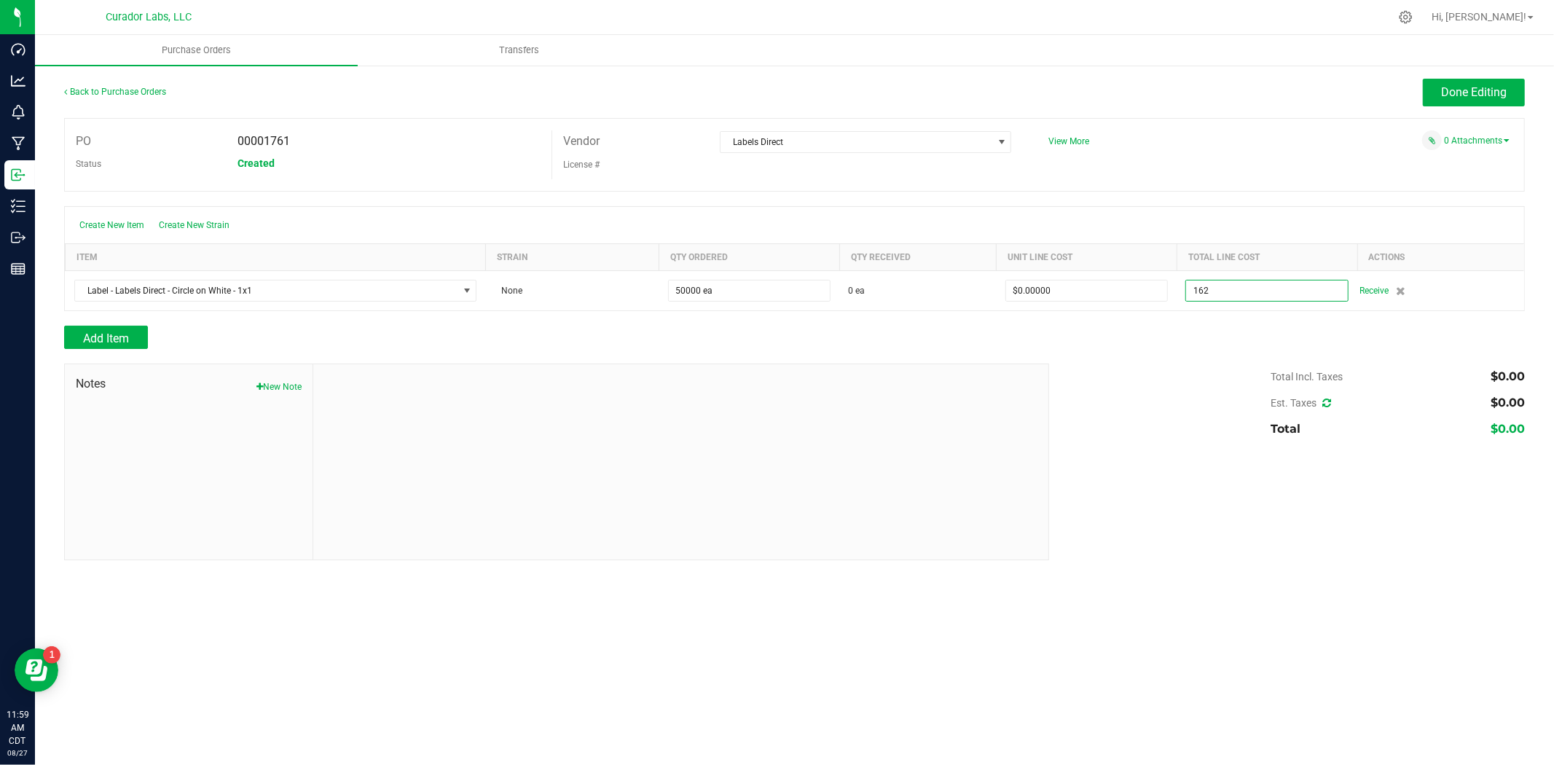
type input "$162.00000"
click at [1238, 229] on div "Create New Item Create New Strain" at bounding box center [794, 225] width 1459 height 36
type input "50000"
type input "$0.00324"
click at [1144, 349] on div "Add Item" at bounding box center [794, 337] width 1461 height 23
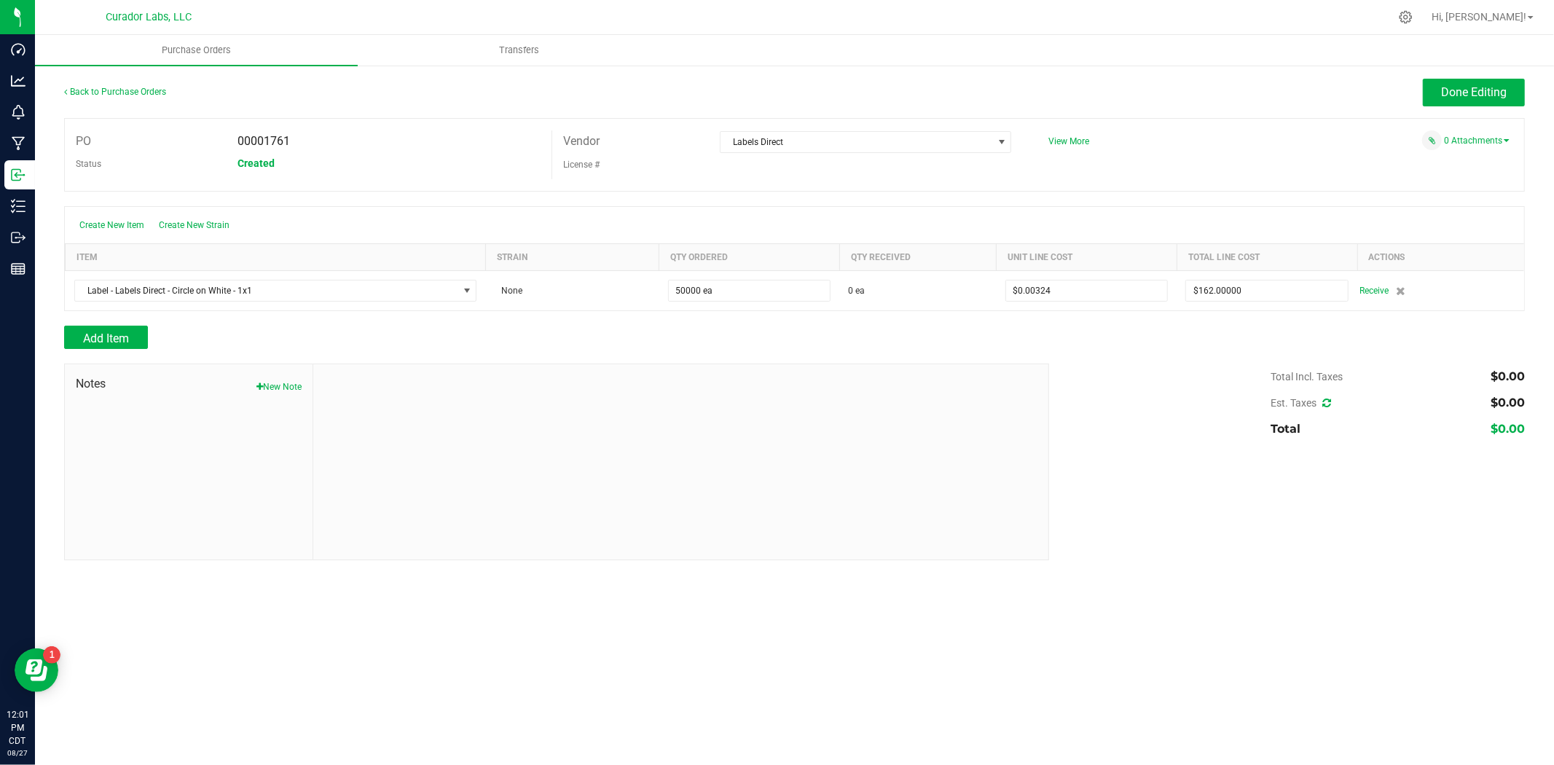
click at [1442, 142] on div "0 Attachments" at bounding box center [1273, 140] width 472 height 20
click at [1445, 141] on link "0 Attachments" at bounding box center [1477, 141] width 66 height 10
click at [1437, 165] on button "Attach new document" at bounding box center [1461, 160] width 95 height 13
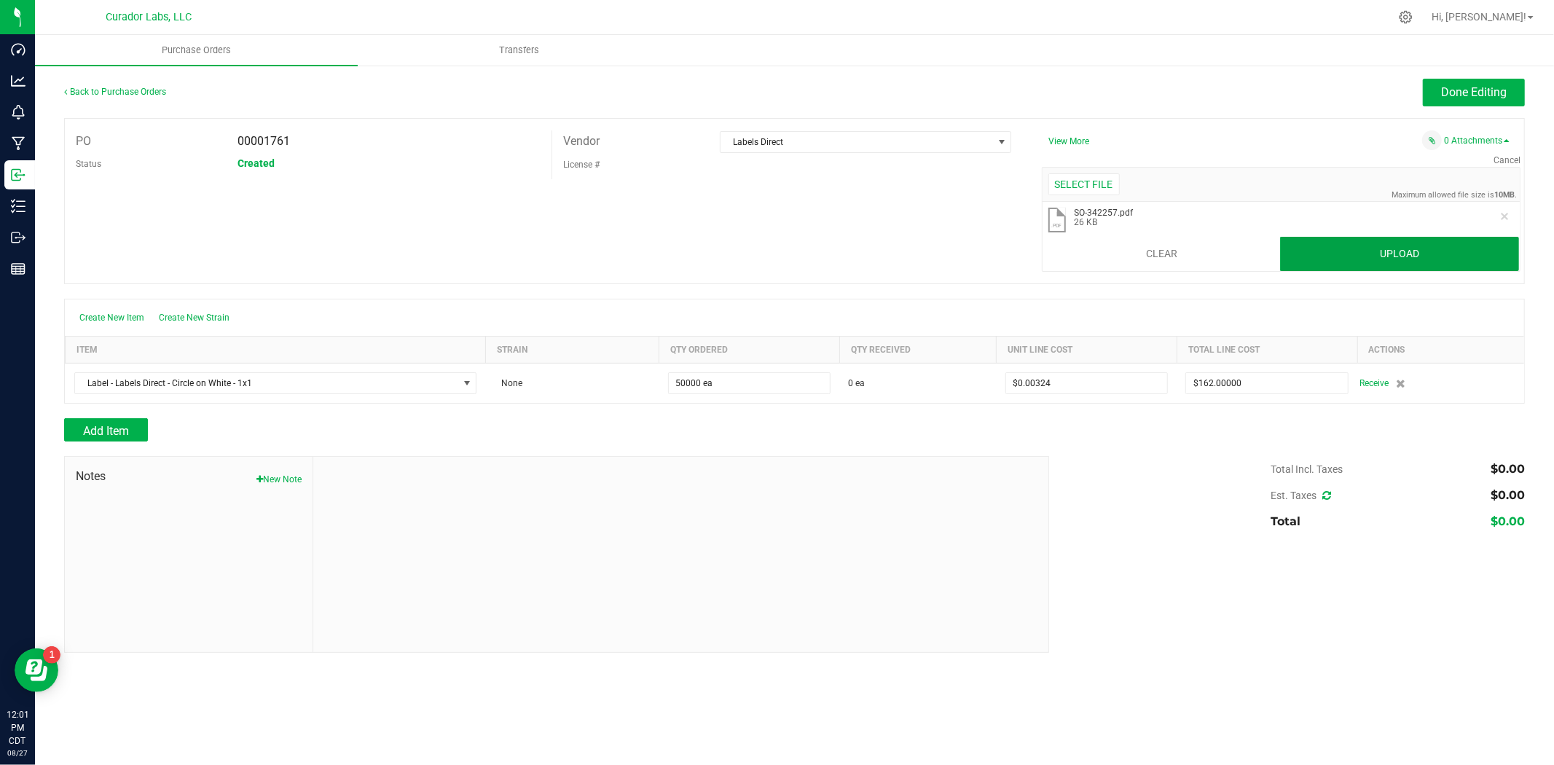
click at [1316, 256] on button "Upload" at bounding box center [1399, 254] width 239 height 35
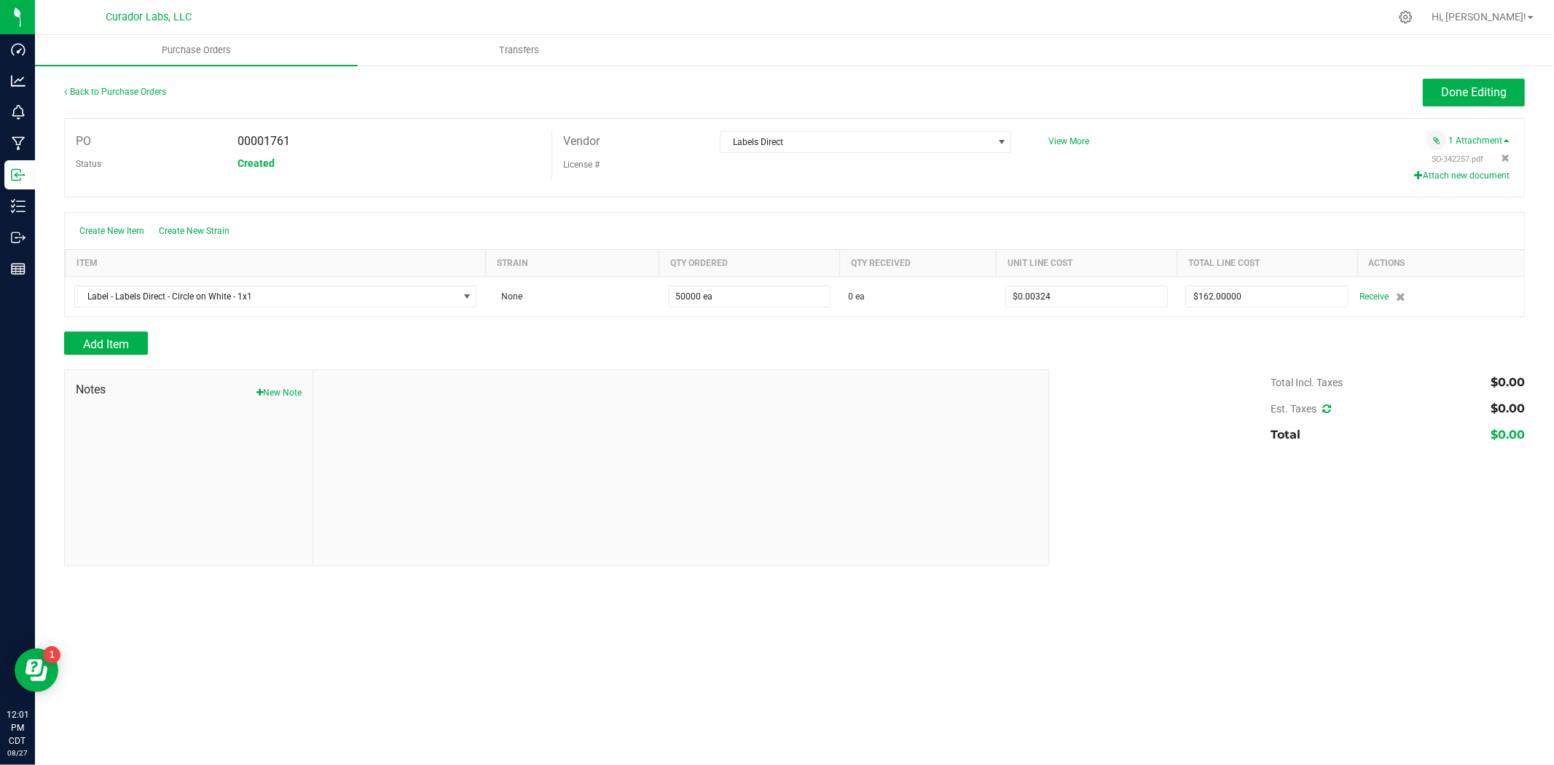
click at [911, 332] on div "Add Item" at bounding box center [551, 342] width 974 height 23
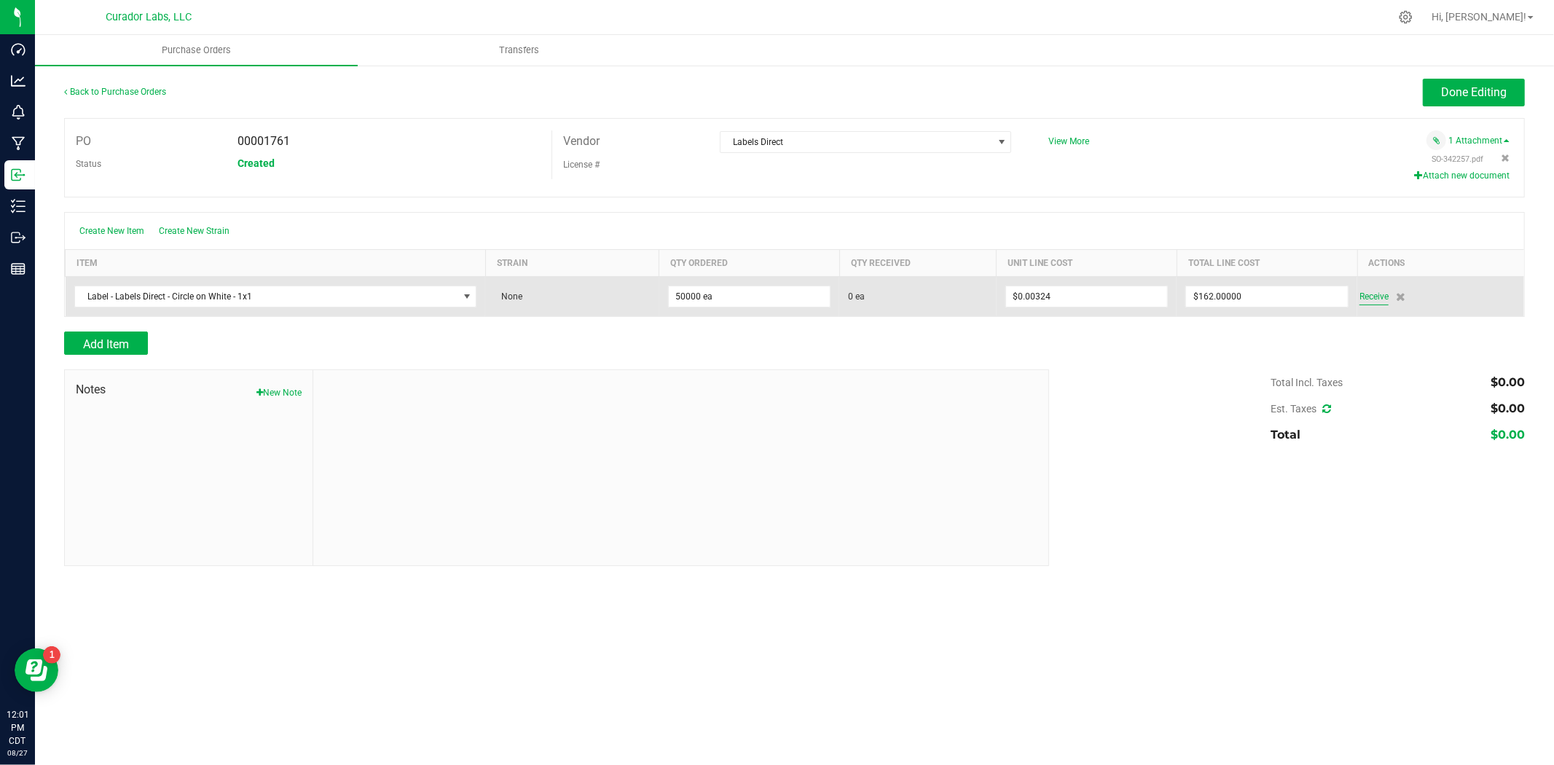
click at [1378, 297] on span "Receive" at bounding box center [1373, 296] width 29 height 17
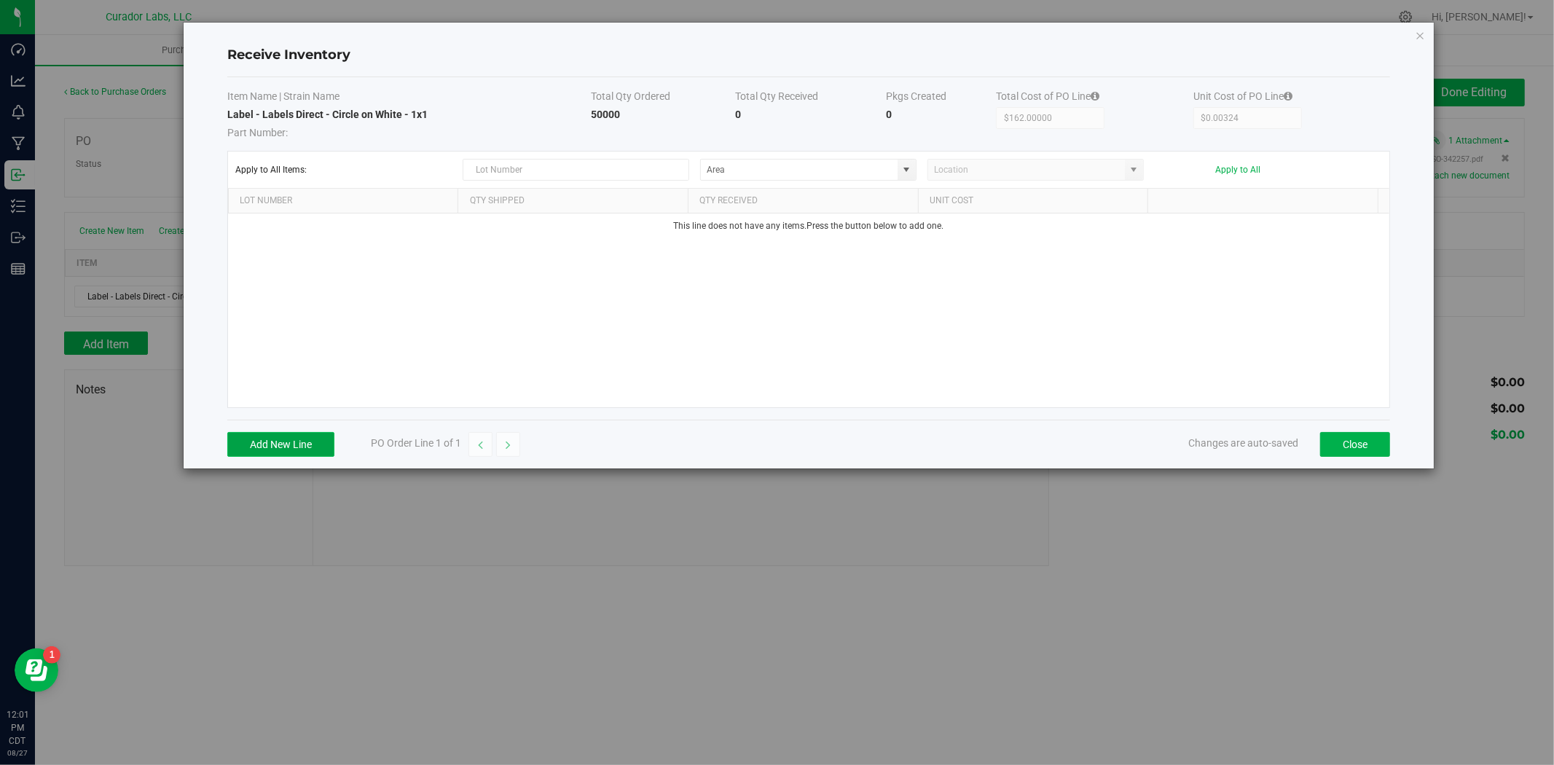
click at [272, 449] on button "Add New Line" at bounding box center [280, 444] width 107 height 25
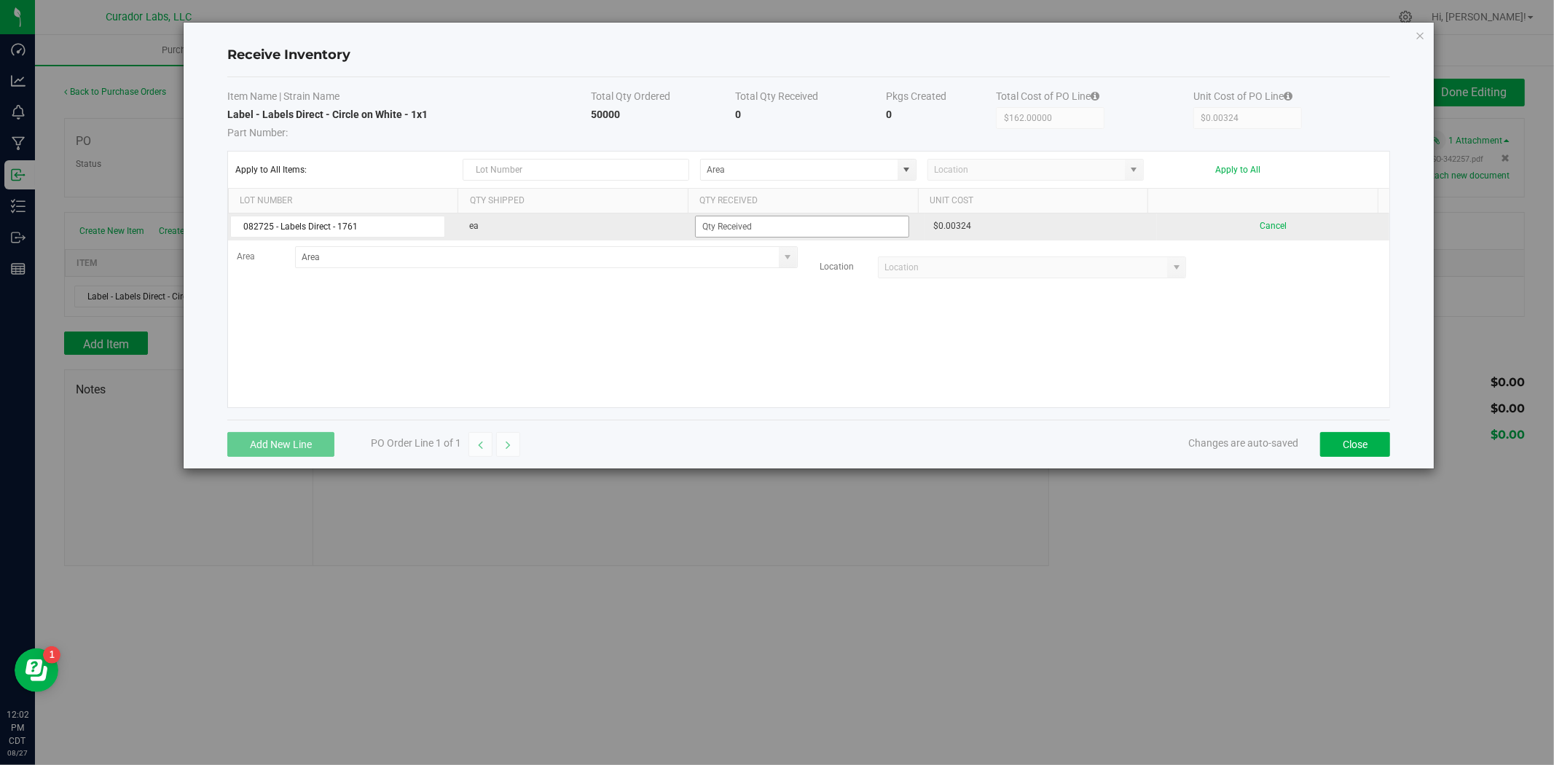
type input "082725 - Labels Direct - 1761"
click at [867, 237] on span at bounding box center [802, 227] width 215 height 22
click at [865, 233] on input at bounding box center [802, 226] width 213 height 20
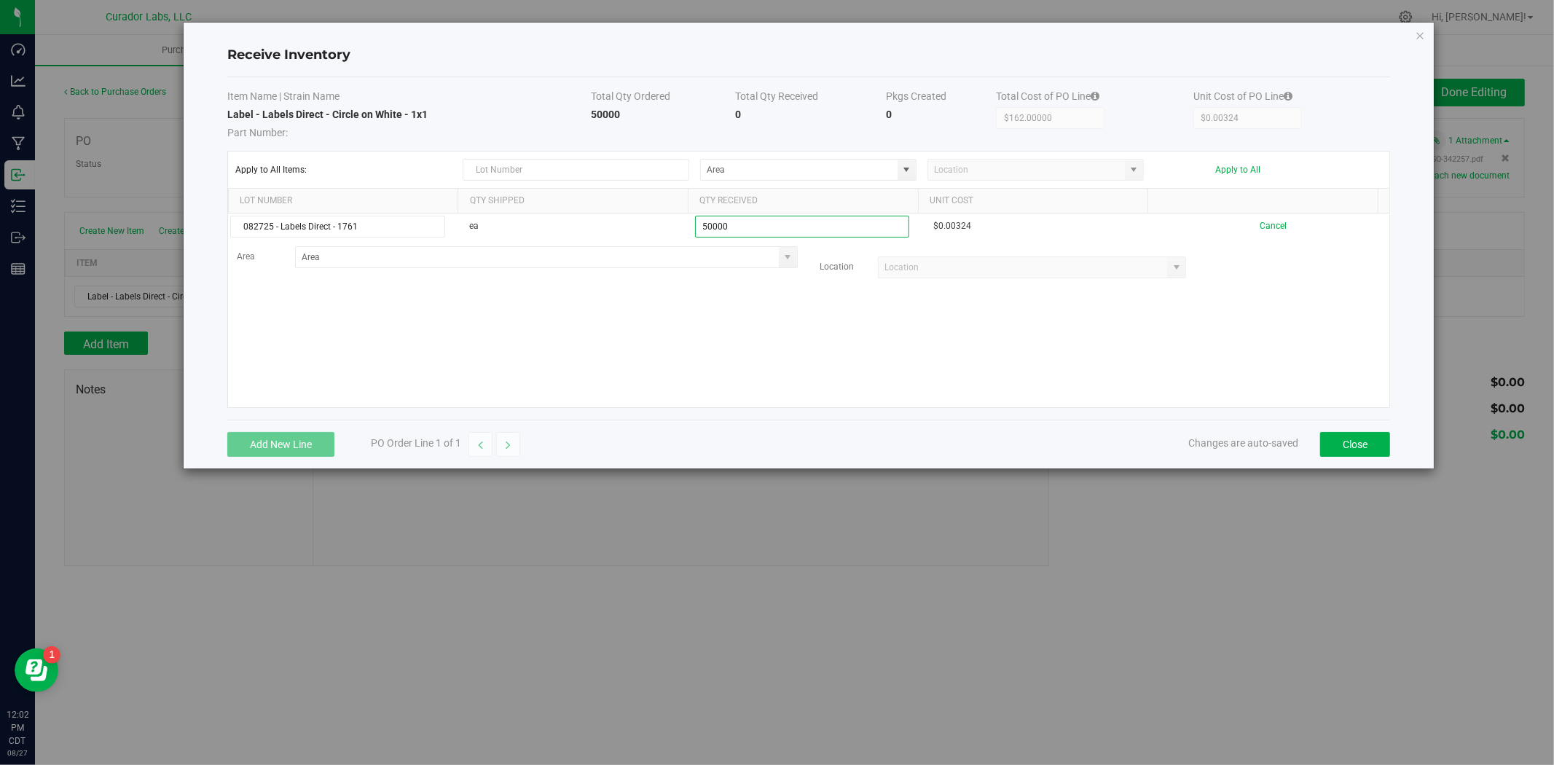
type input "50000 ea"
click at [753, 308] on kendo-grid-list "082725 - Labels Direct - 1761 ea 50000 ea $0.00324 Cancel Area Location" at bounding box center [808, 310] width 1161 height 194
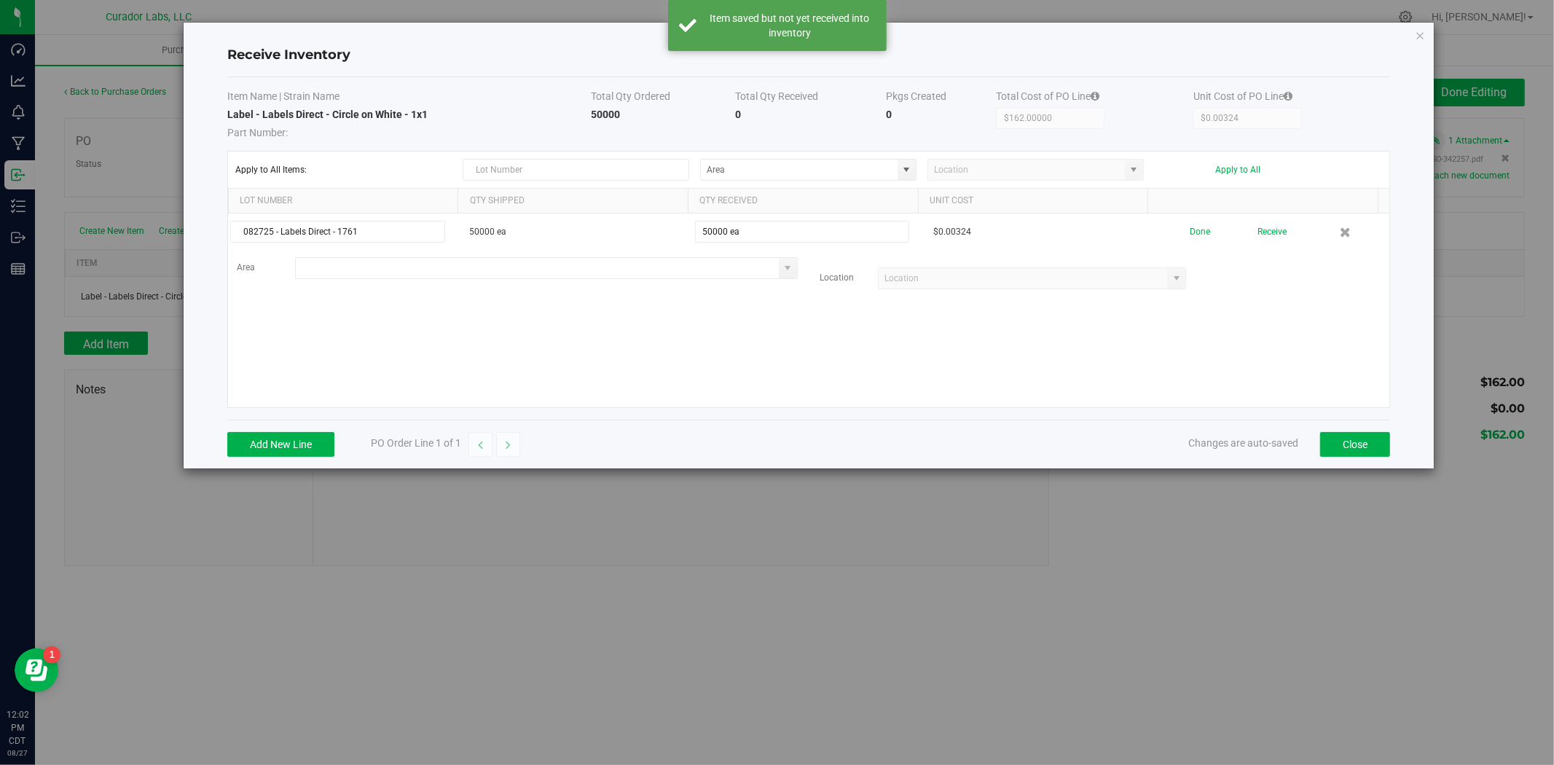
click at [557, 277] on input at bounding box center [537, 268] width 483 height 20
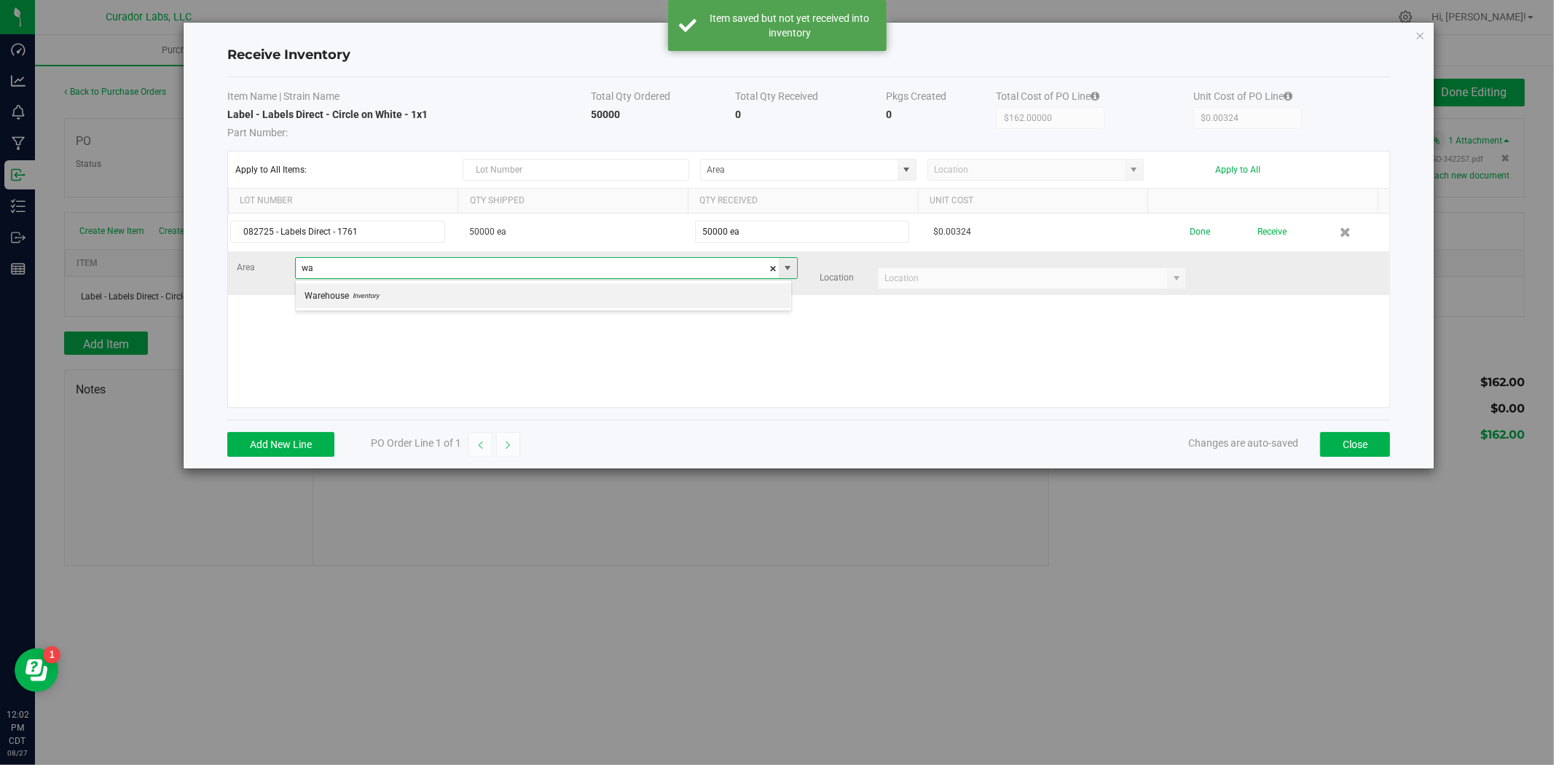
scroll to position [22, 496]
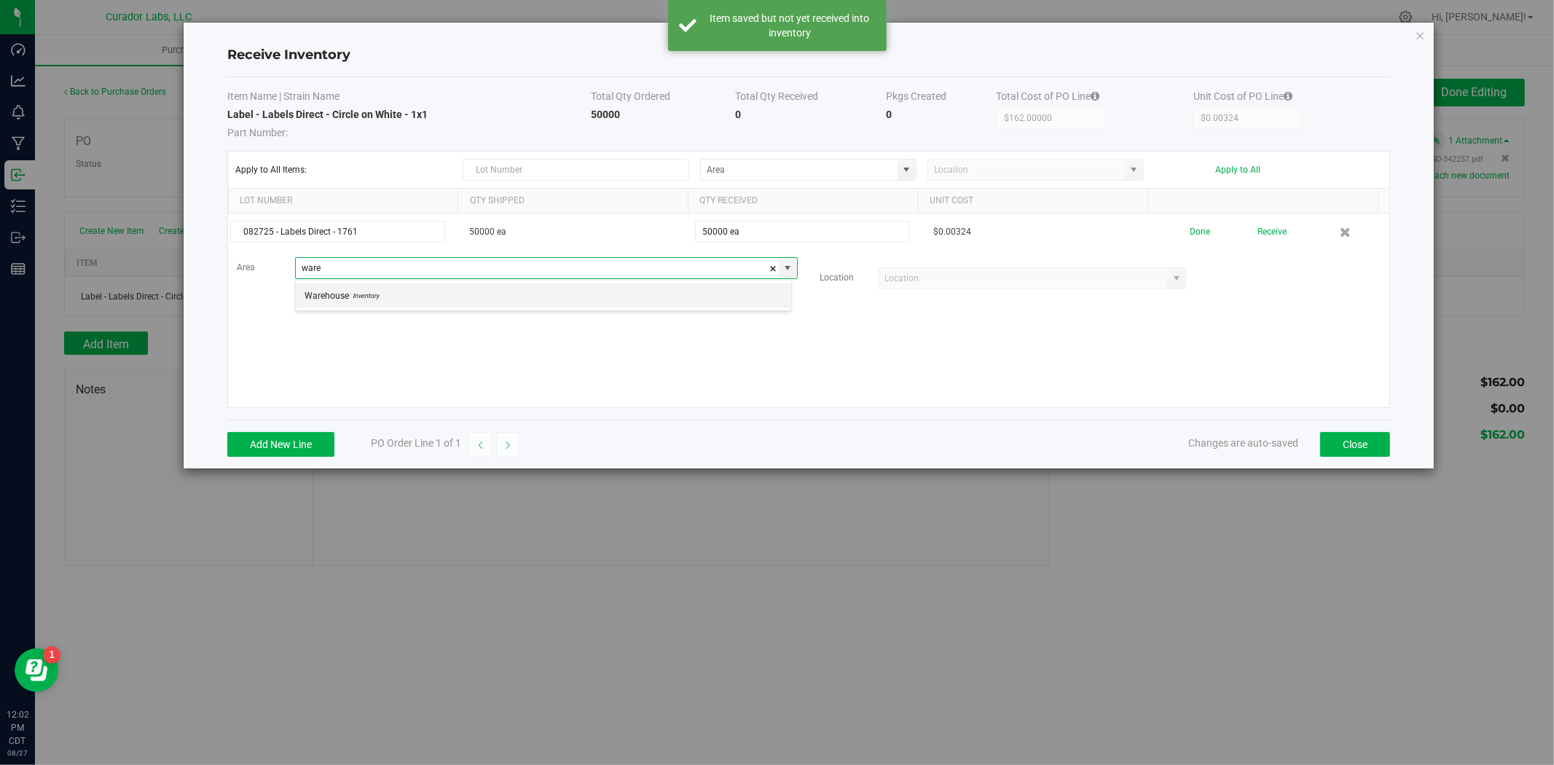
click at [569, 286] on li "Warehouse Inventory" at bounding box center [543, 295] width 495 height 25
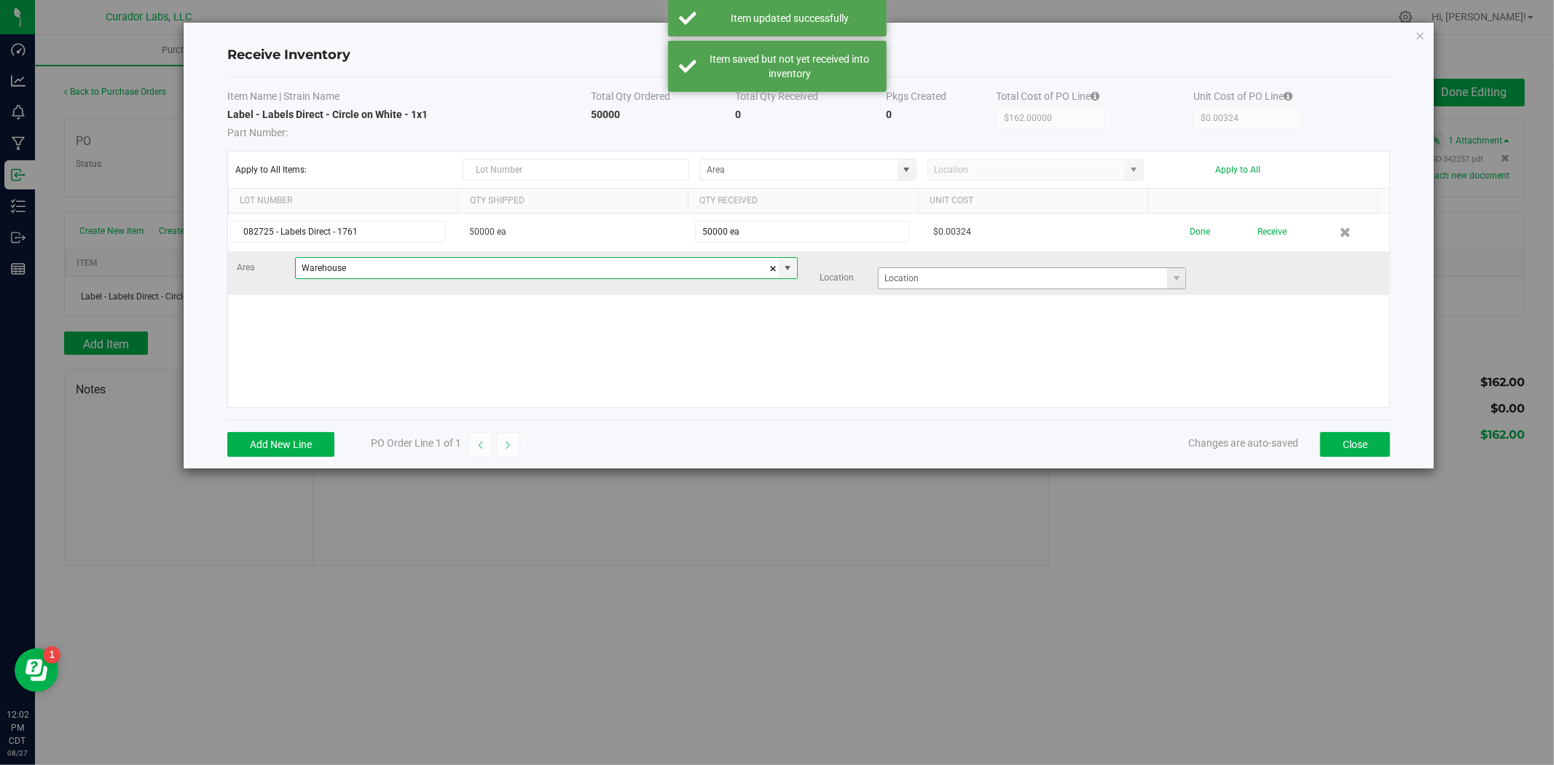
type input "Warehouse"
click at [900, 278] on input at bounding box center [1023, 278] width 288 height 20
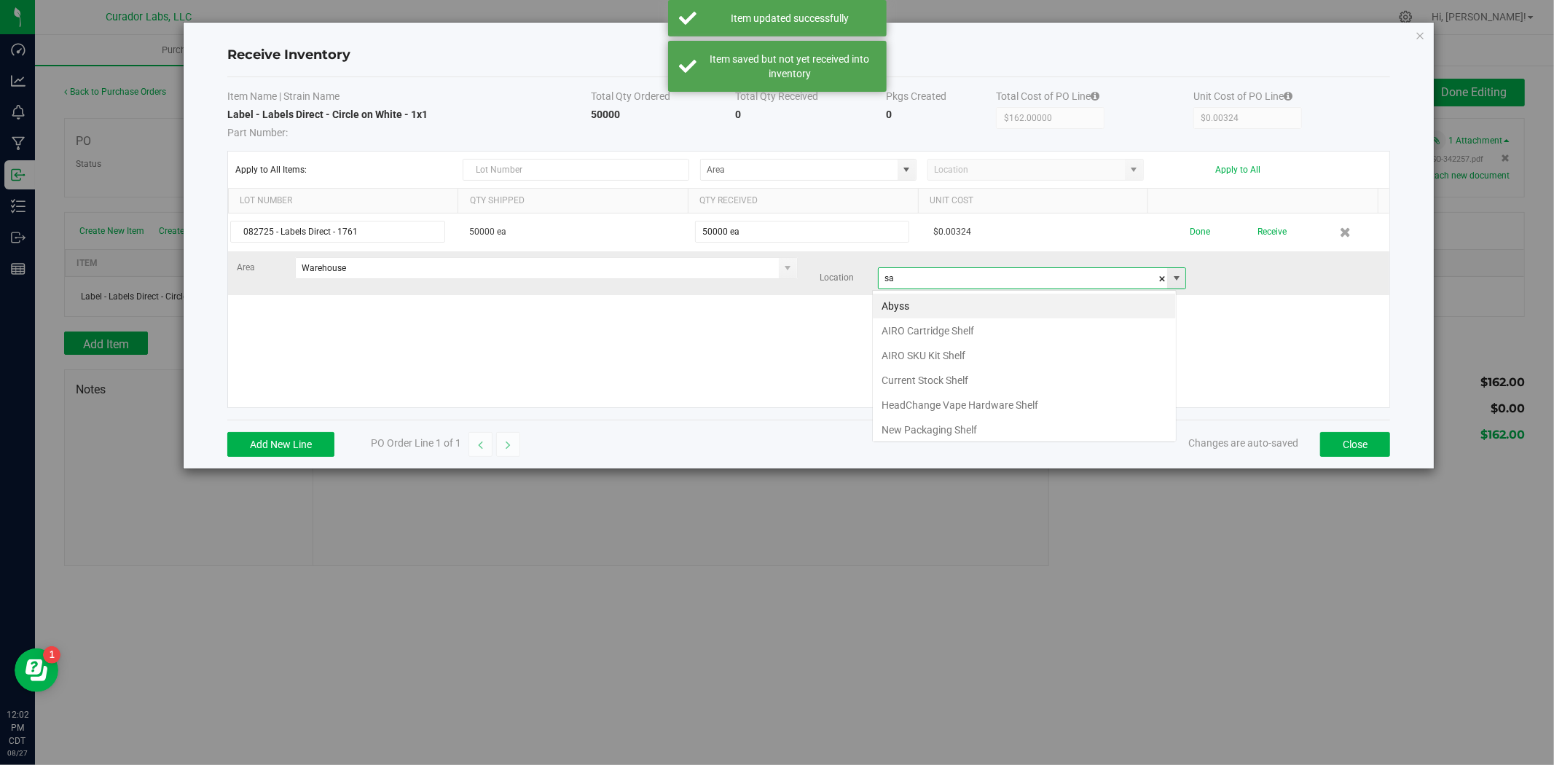
scroll to position [22, 304]
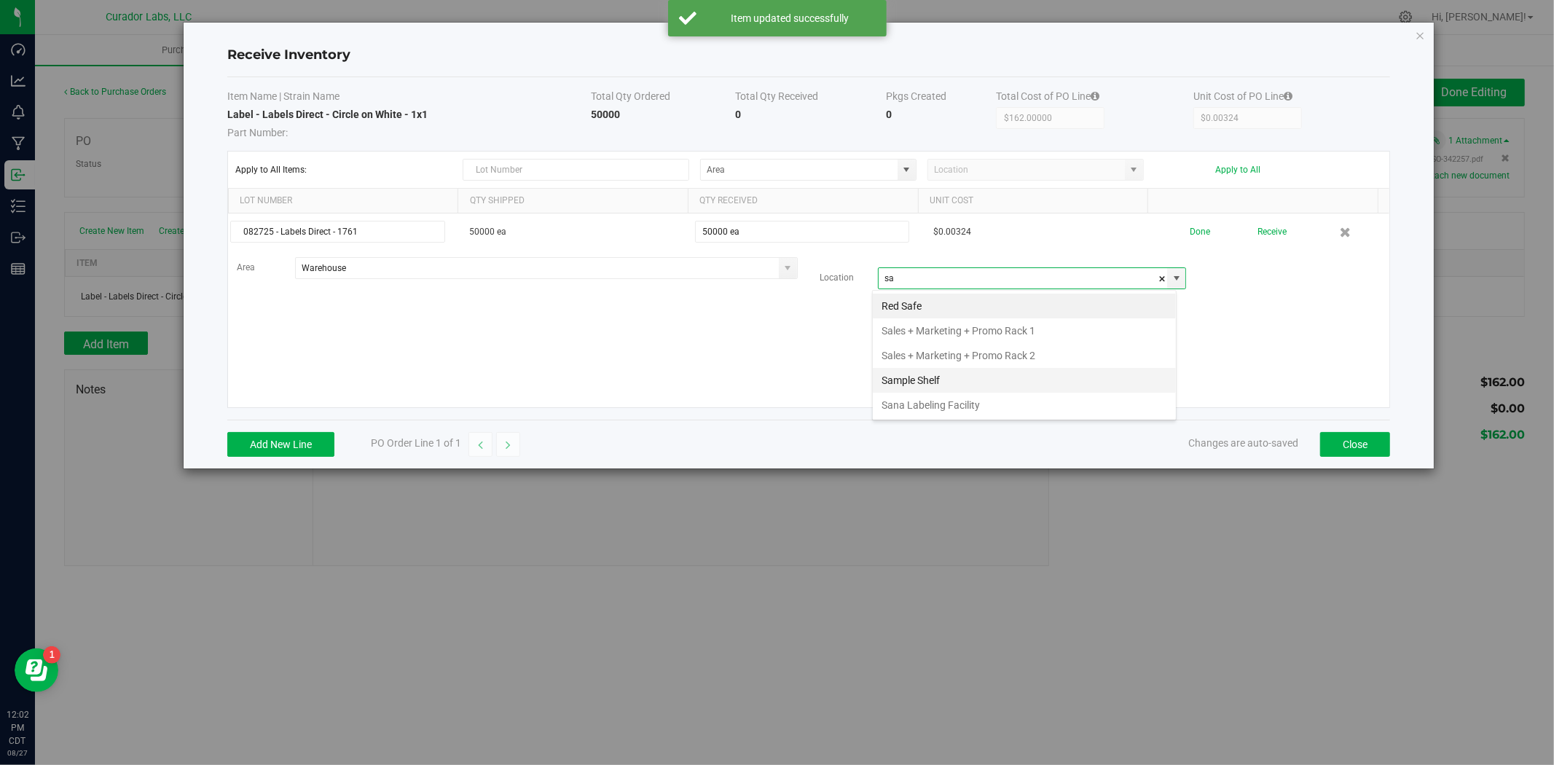
click at [938, 372] on li "Sample Shelf" at bounding box center [1024, 380] width 303 height 25
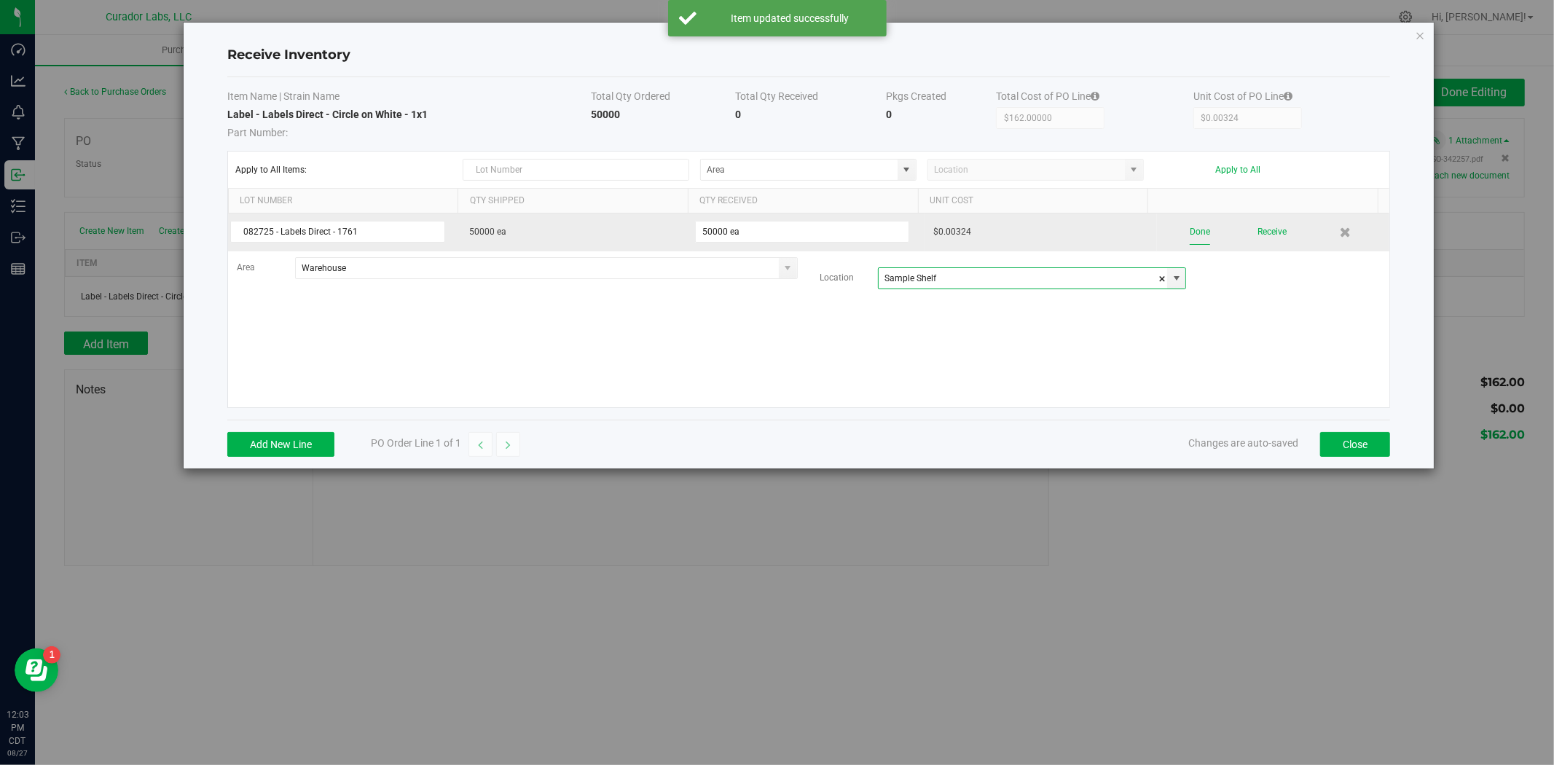
type input "Sample Shelf"
click at [1190, 233] on button "Done" at bounding box center [1200, 231] width 20 height 25
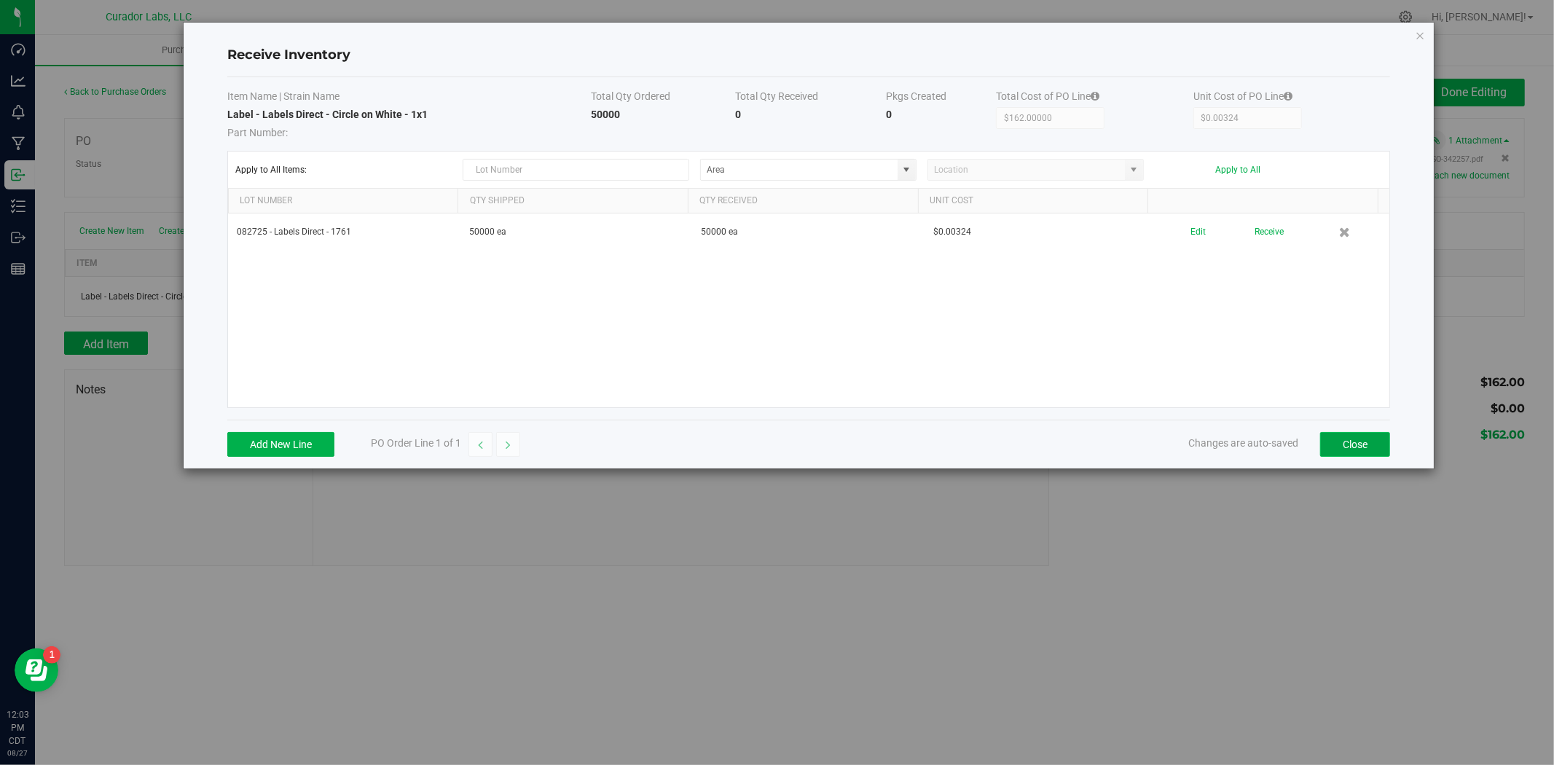
click at [1351, 439] on button "Close" at bounding box center [1355, 444] width 70 height 25
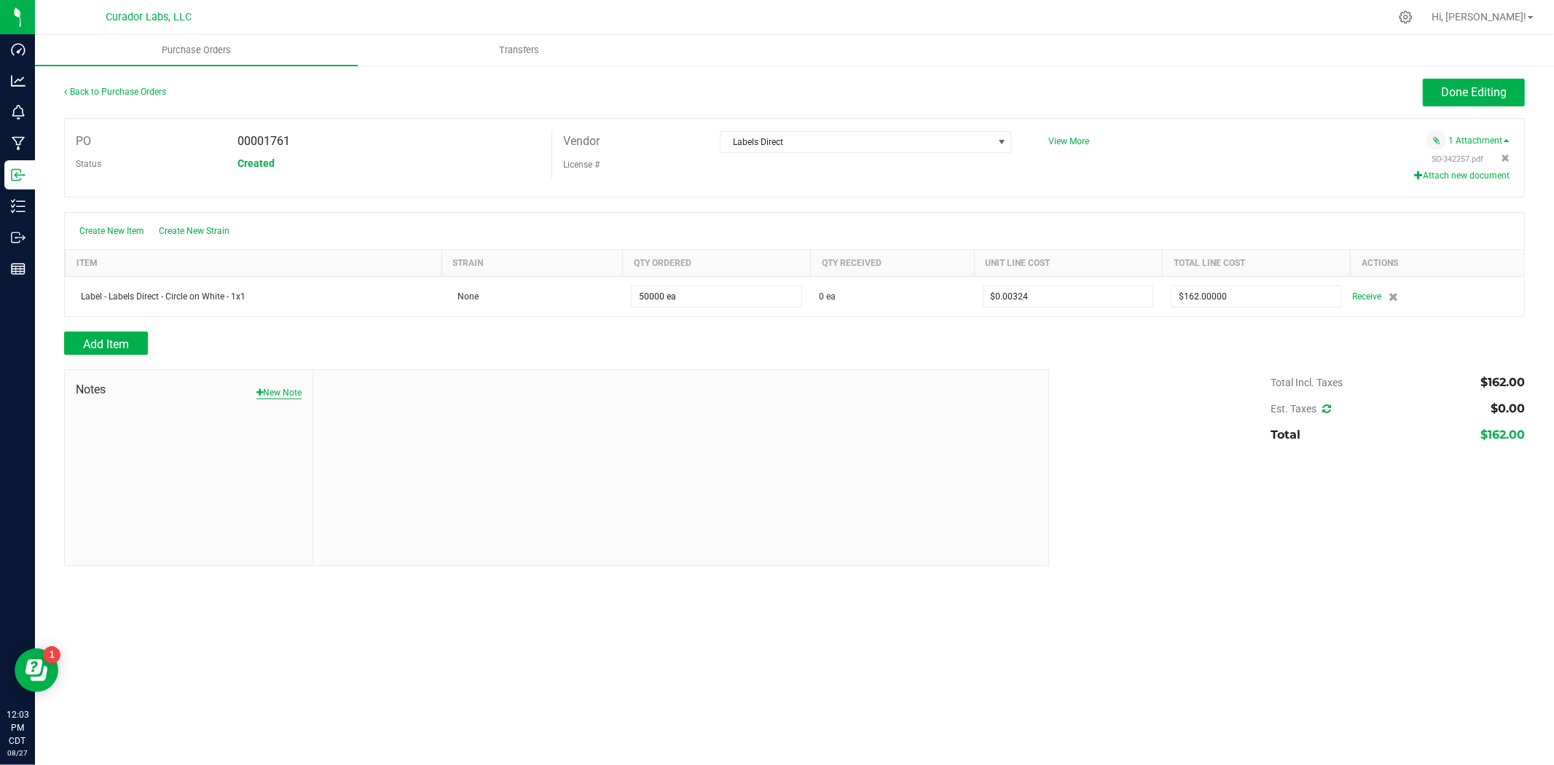
click at [286, 390] on button "New Note" at bounding box center [278, 392] width 45 height 13
click at [359, 479] on textarea "* Note" at bounding box center [680, 491] width 712 height 58
click at [417, 464] on textarea "* Note" at bounding box center [680, 491] width 712 height 58
click at [396, 484] on textarea "* Note" at bounding box center [680, 491] width 712 height 58
click at [394, 500] on textarea "* Note" at bounding box center [680, 491] width 712 height 58
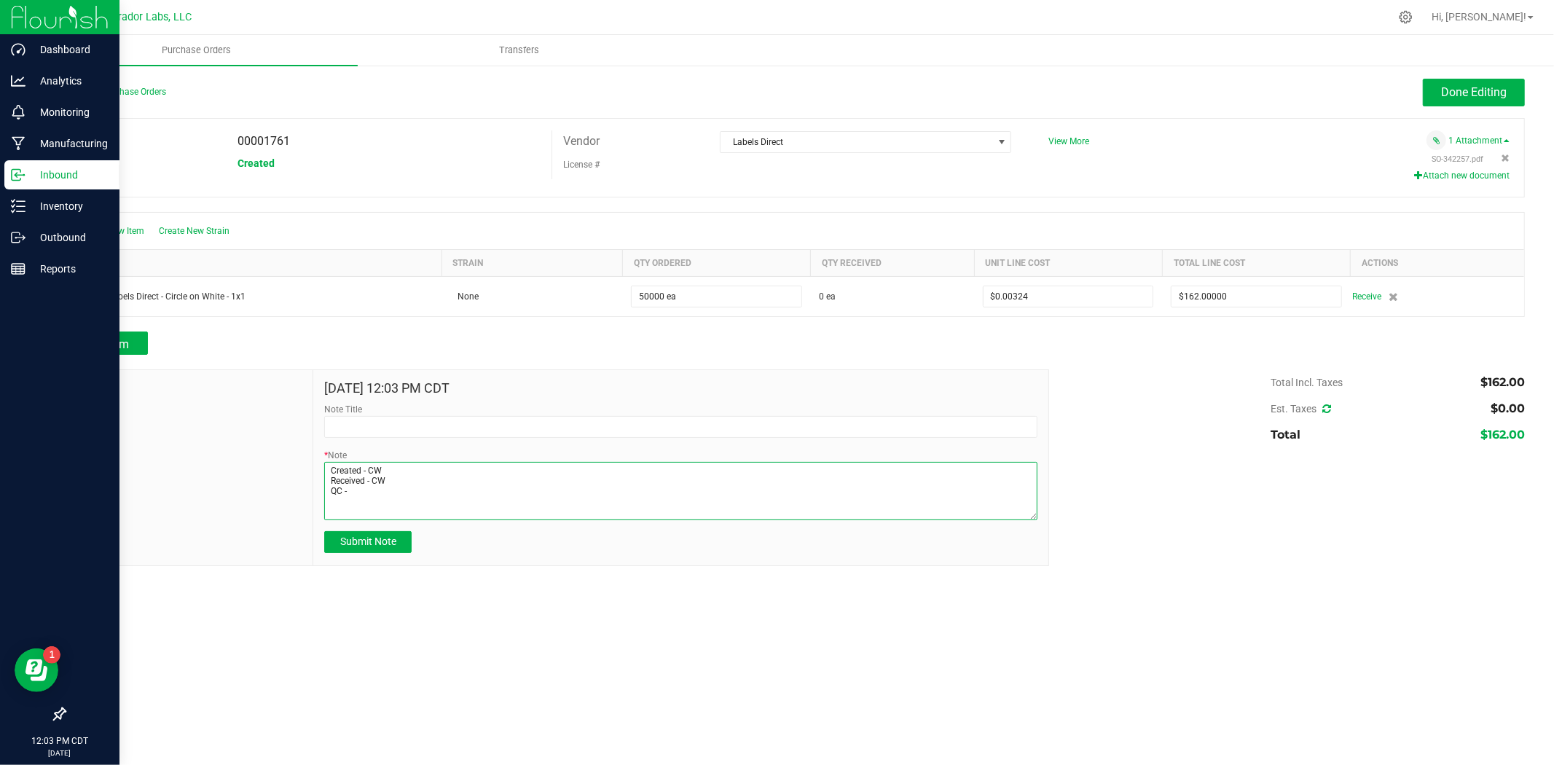
type textarea "Created - CW Received - CW QC -"
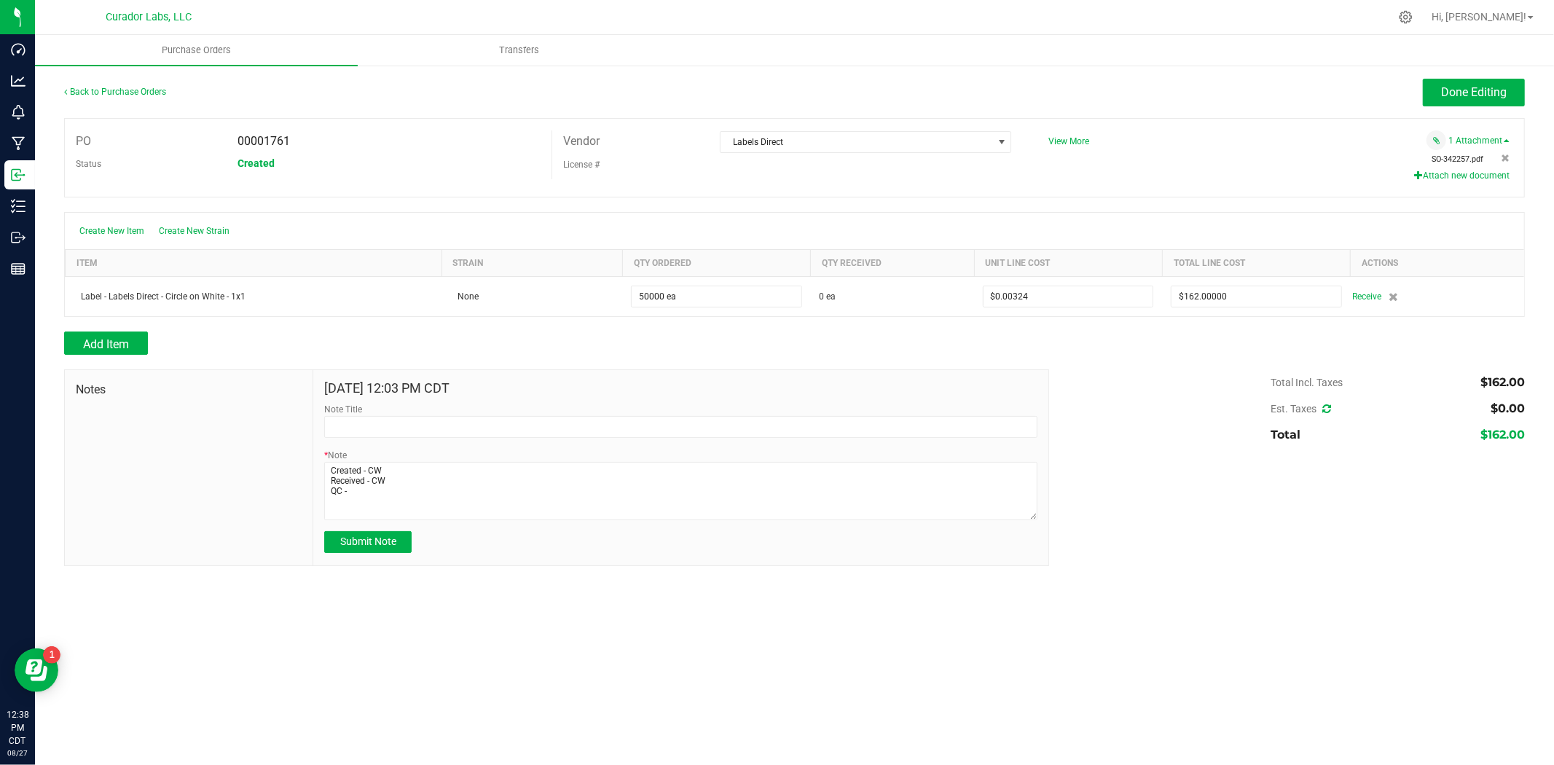
click at [1454, 163] on span "SO-342257.pdf" at bounding box center [1458, 158] width 52 height 9
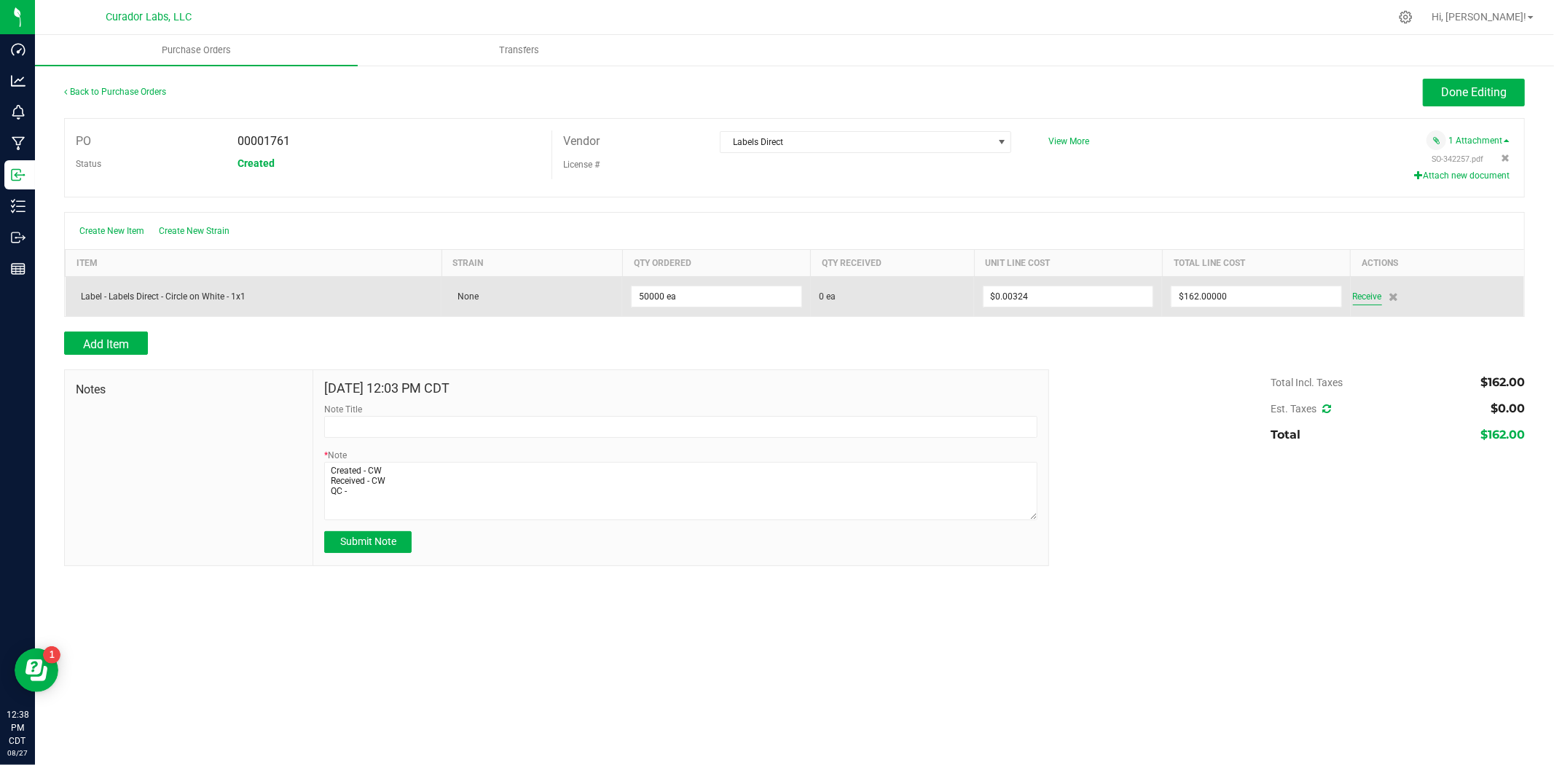
click at [1365, 297] on span "Receive" at bounding box center [1367, 296] width 29 height 17
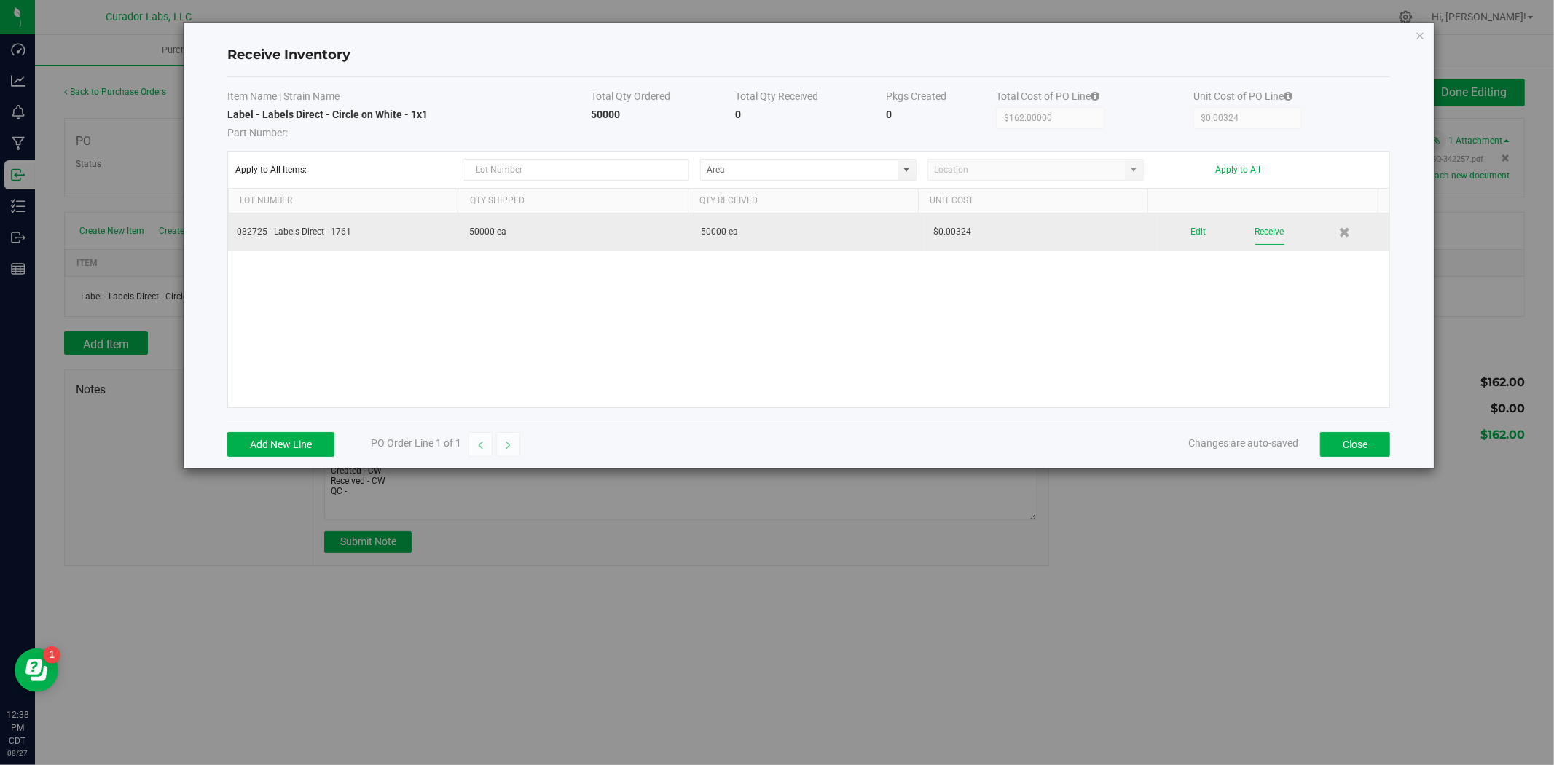
click at [1266, 237] on button "Receive" at bounding box center [1269, 231] width 29 height 25
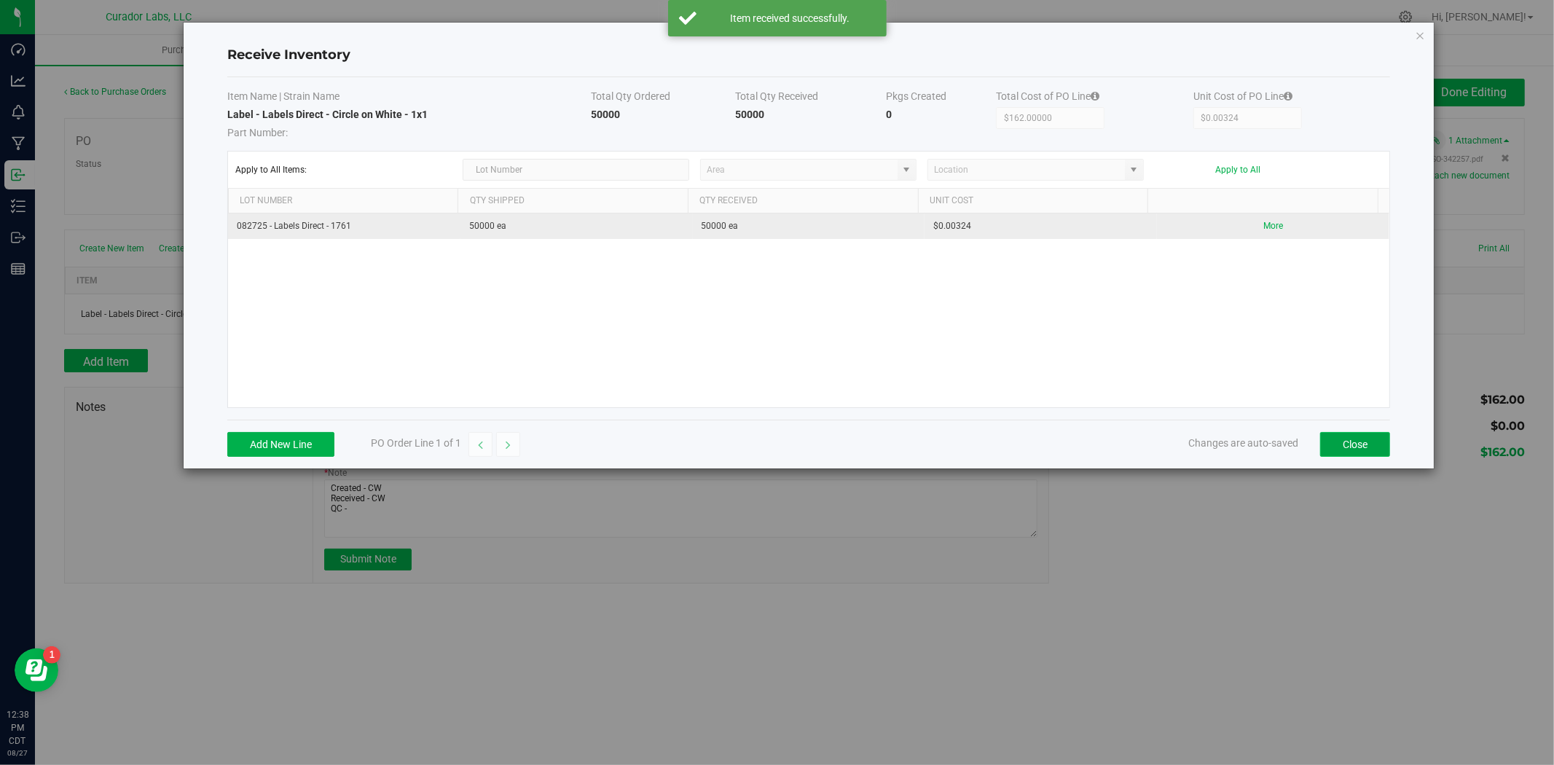
click at [1343, 439] on button "Close" at bounding box center [1355, 444] width 70 height 25
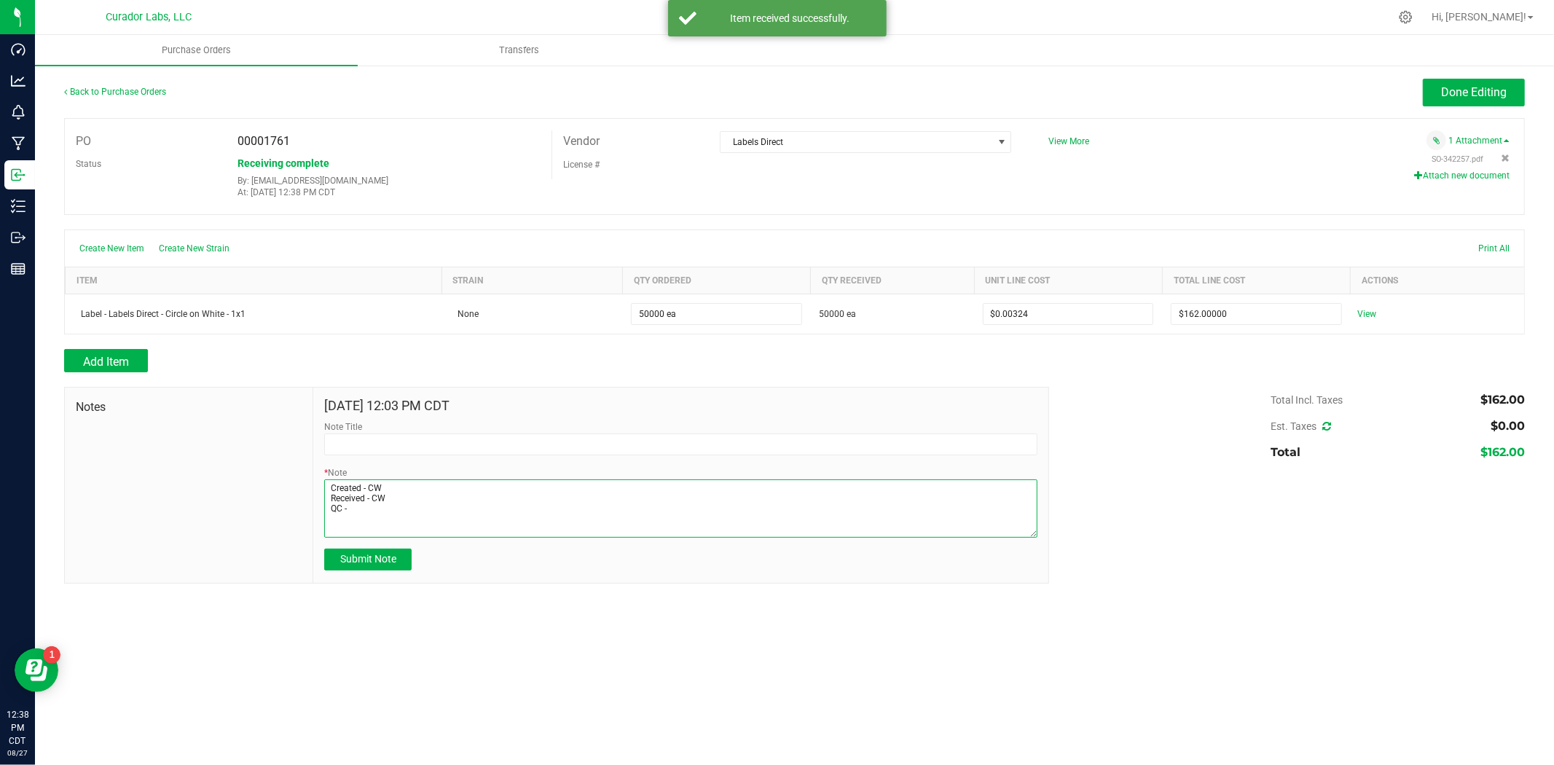
click at [414, 512] on textarea "* Note" at bounding box center [680, 508] width 712 height 58
type textarea "Created - CW Received - CW QC - MT"
click at [332, 565] on button "Submit Note" at bounding box center [367, 560] width 87 height 22
type input "8/27/2025 12:38 PM CDT"
click at [366, 607] on div "Purchase Orders Transfers Back to Purchase Orders Done Editing PO 00001761 Stat…" at bounding box center [794, 400] width 1519 height 730
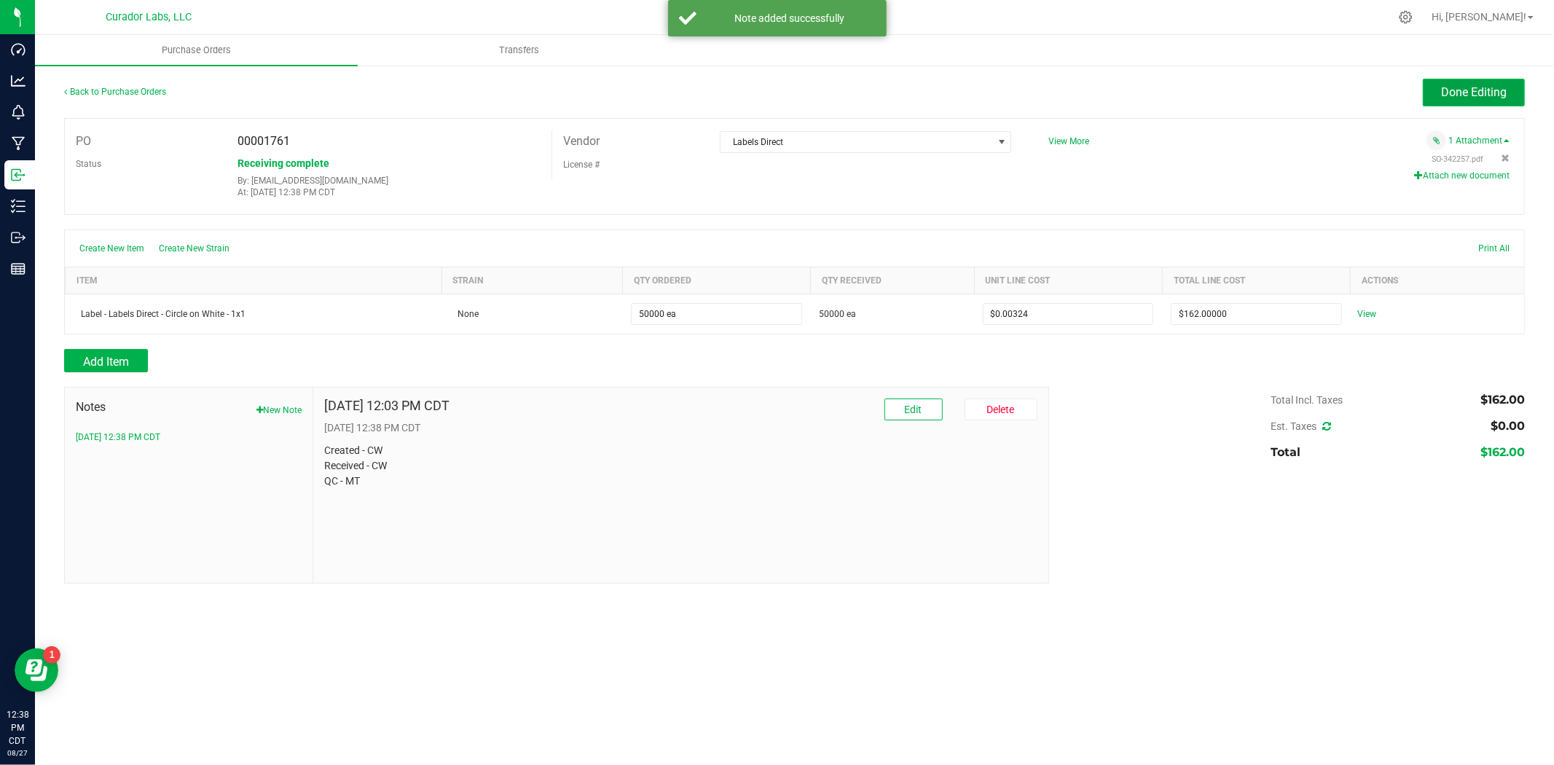
click at [1477, 82] on button "Done Editing" at bounding box center [1474, 93] width 102 height 28
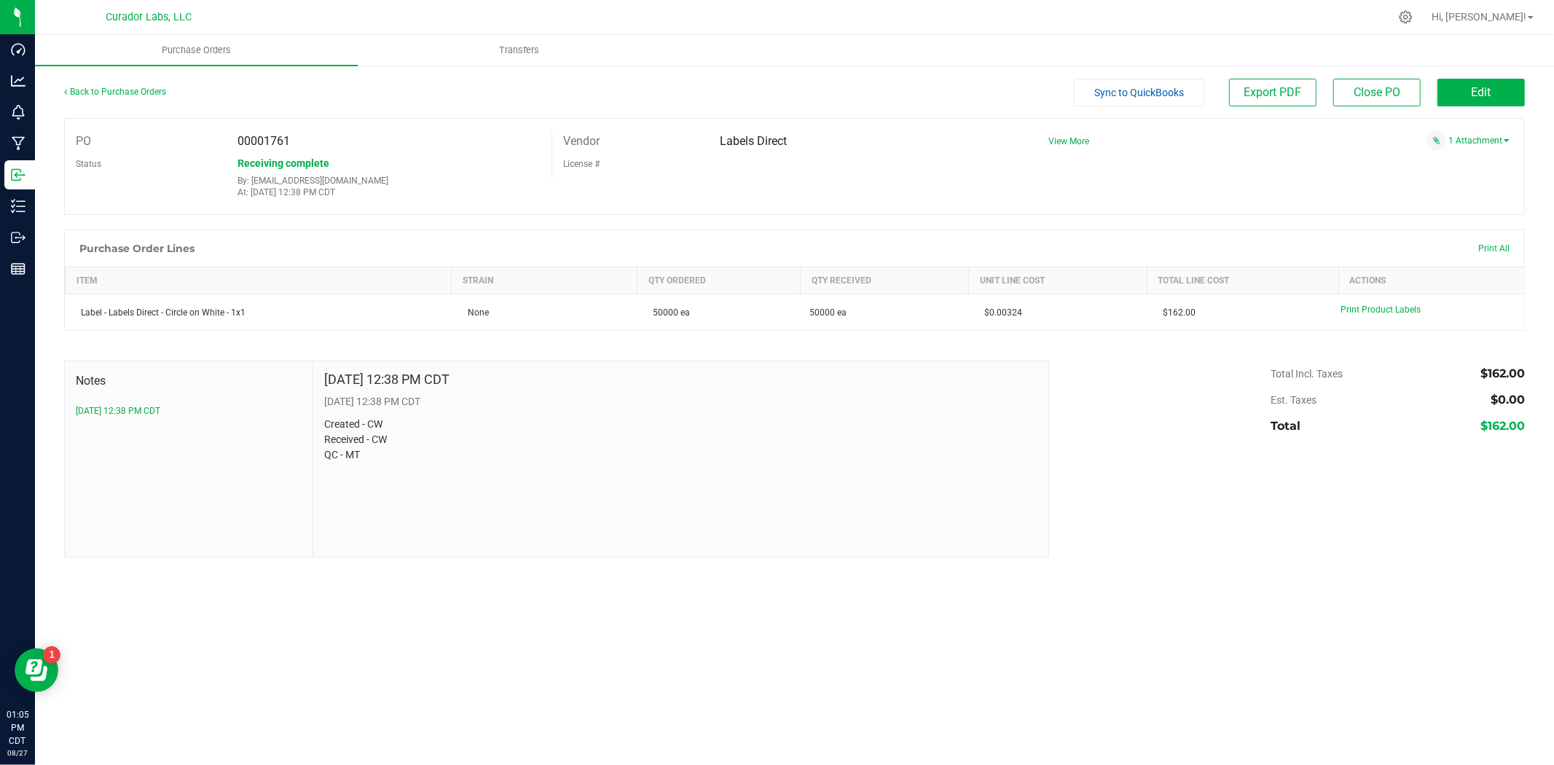
click at [149, 85] on div "Back to Purchase Orders" at bounding box center [246, 92] width 365 height 26
click at [146, 87] on link "Back to Purchase Orders" at bounding box center [115, 92] width 102 height 10
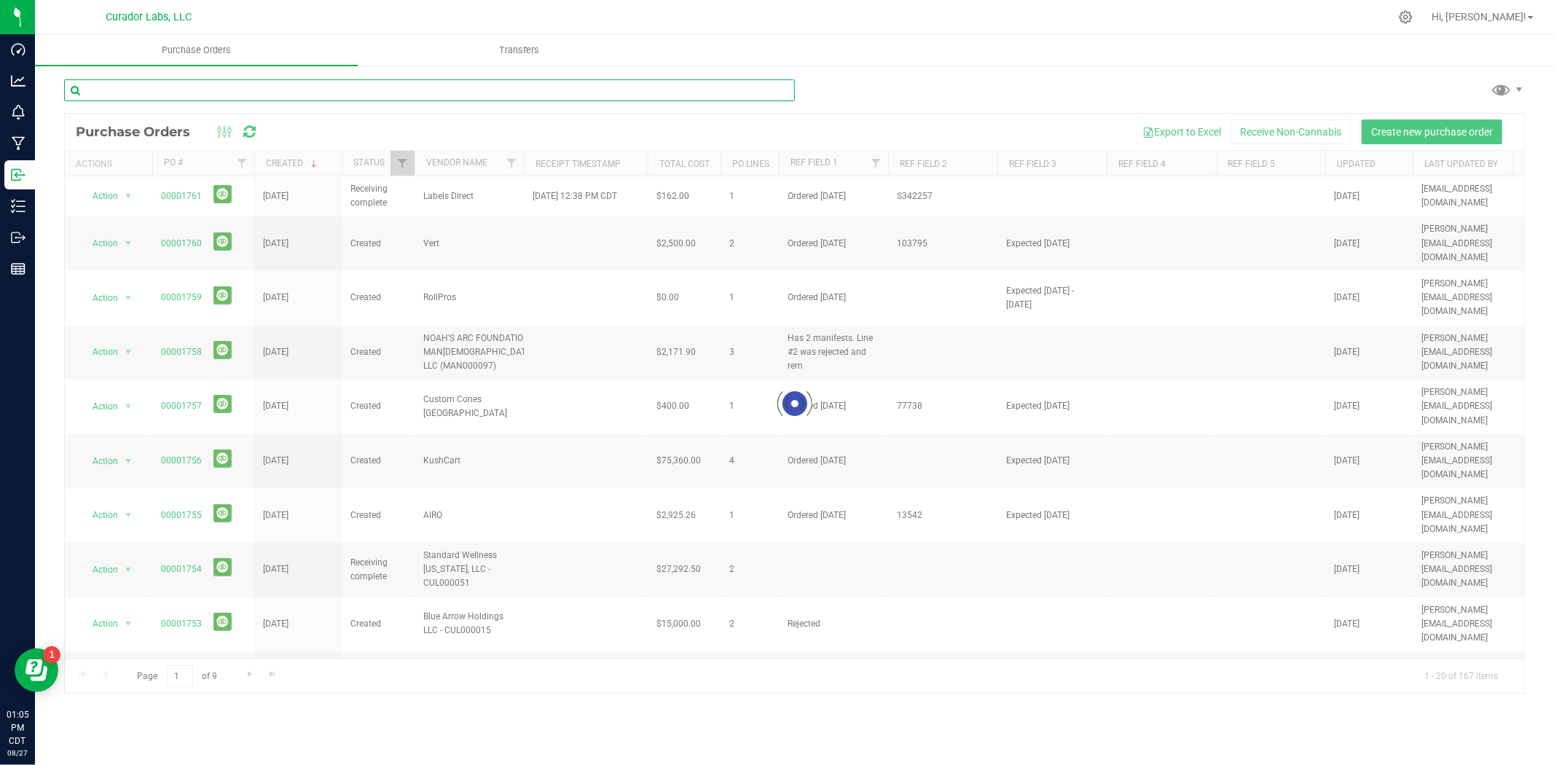
click at [175, 90] on input "text" at bounding box center [429, 90] width 731 height 22
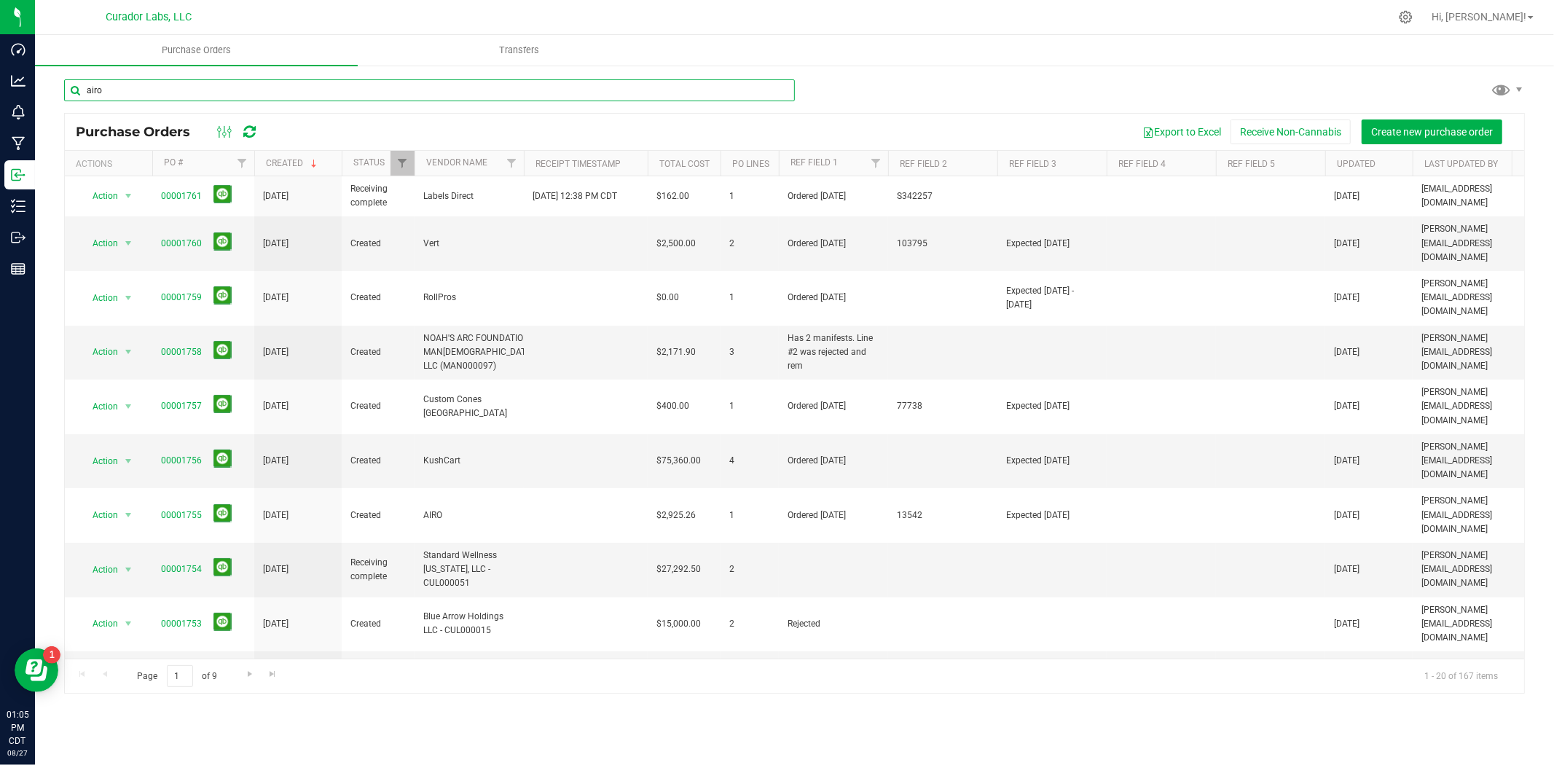
type input "airo"
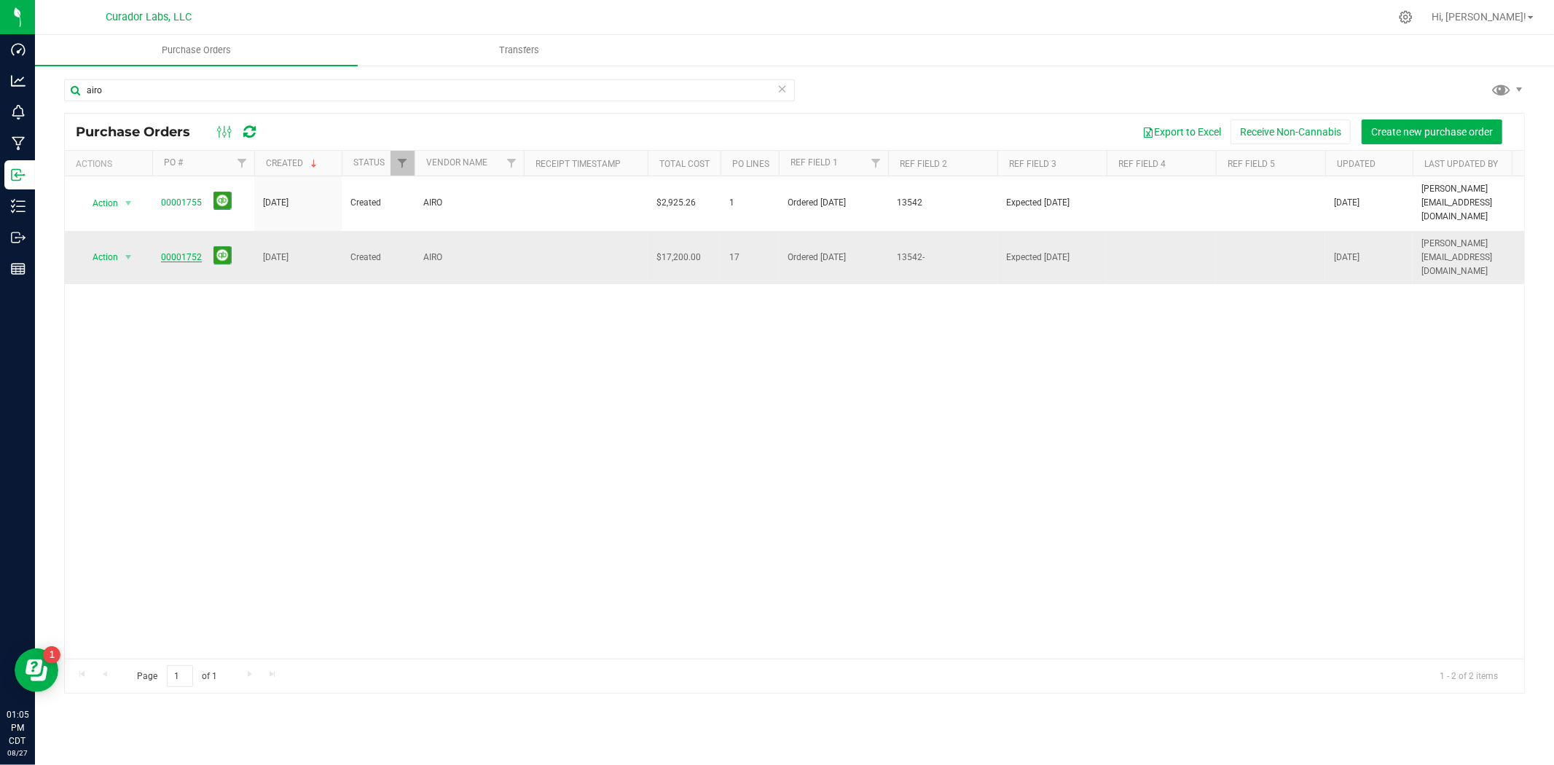
click at [170, 252] on link "00001752" at bounding box center [181, 257] width 41 height 10
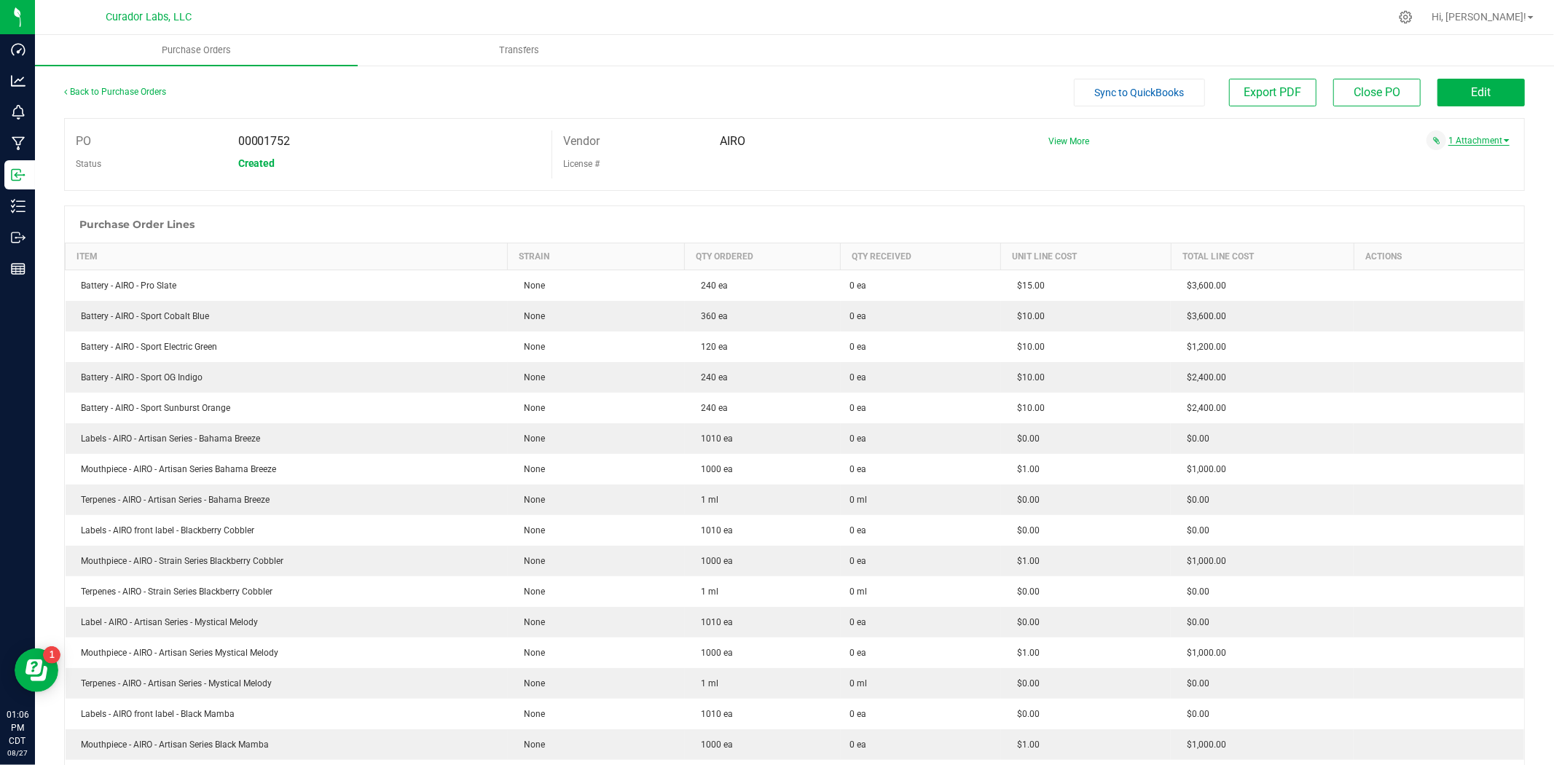
click at [1482, 139] on link "1 Attachment" at bounding box center [1478, 141] width 61 height 10
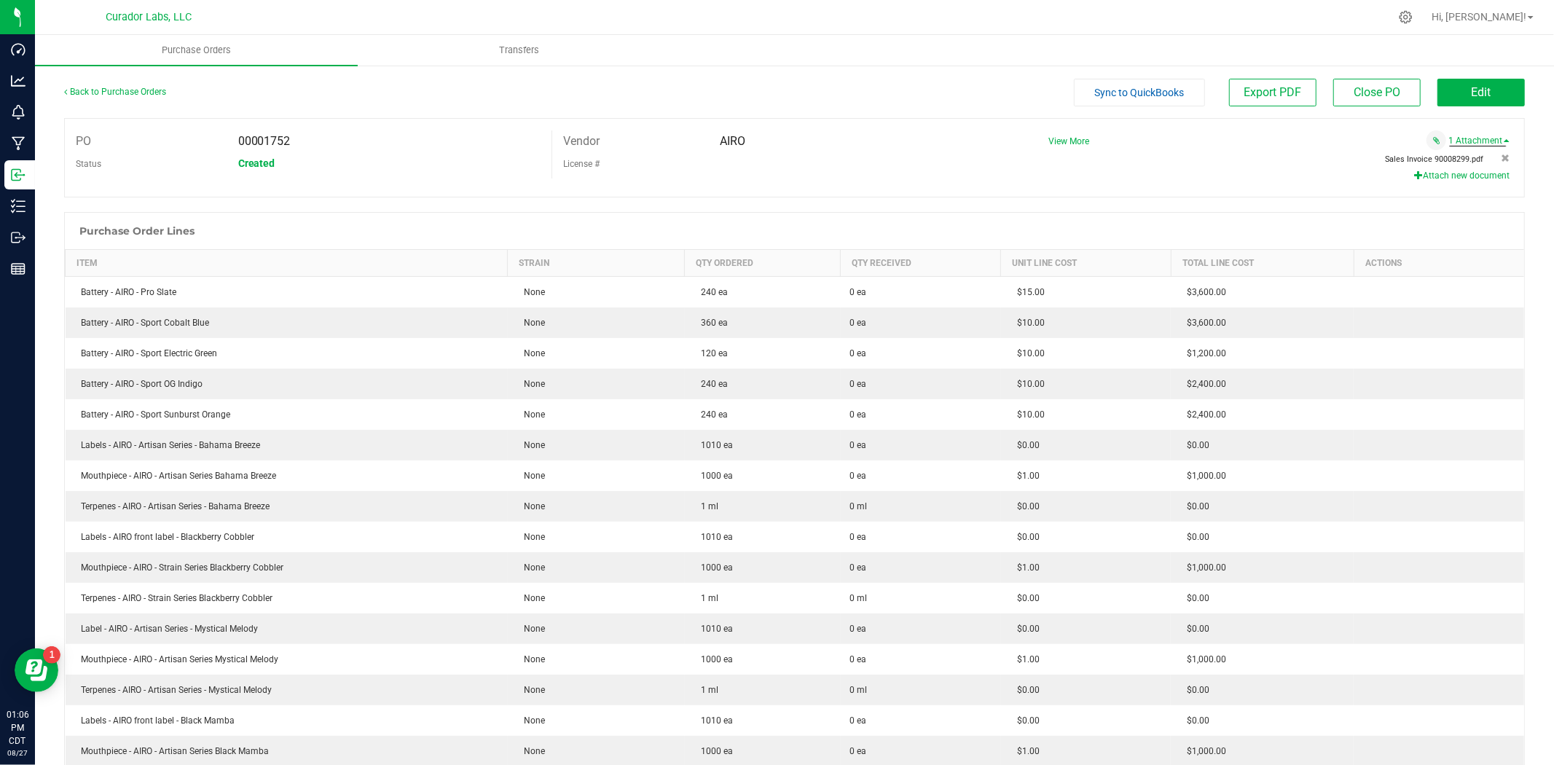
click at [1447, 162] on span "Sales Invoice 90008299.pdf" at bounding box center [1435, 158] width 98 height 9
click at [1433, 173] on button "Attach new document" at bounding box center [1461, 175] width 95 height 13
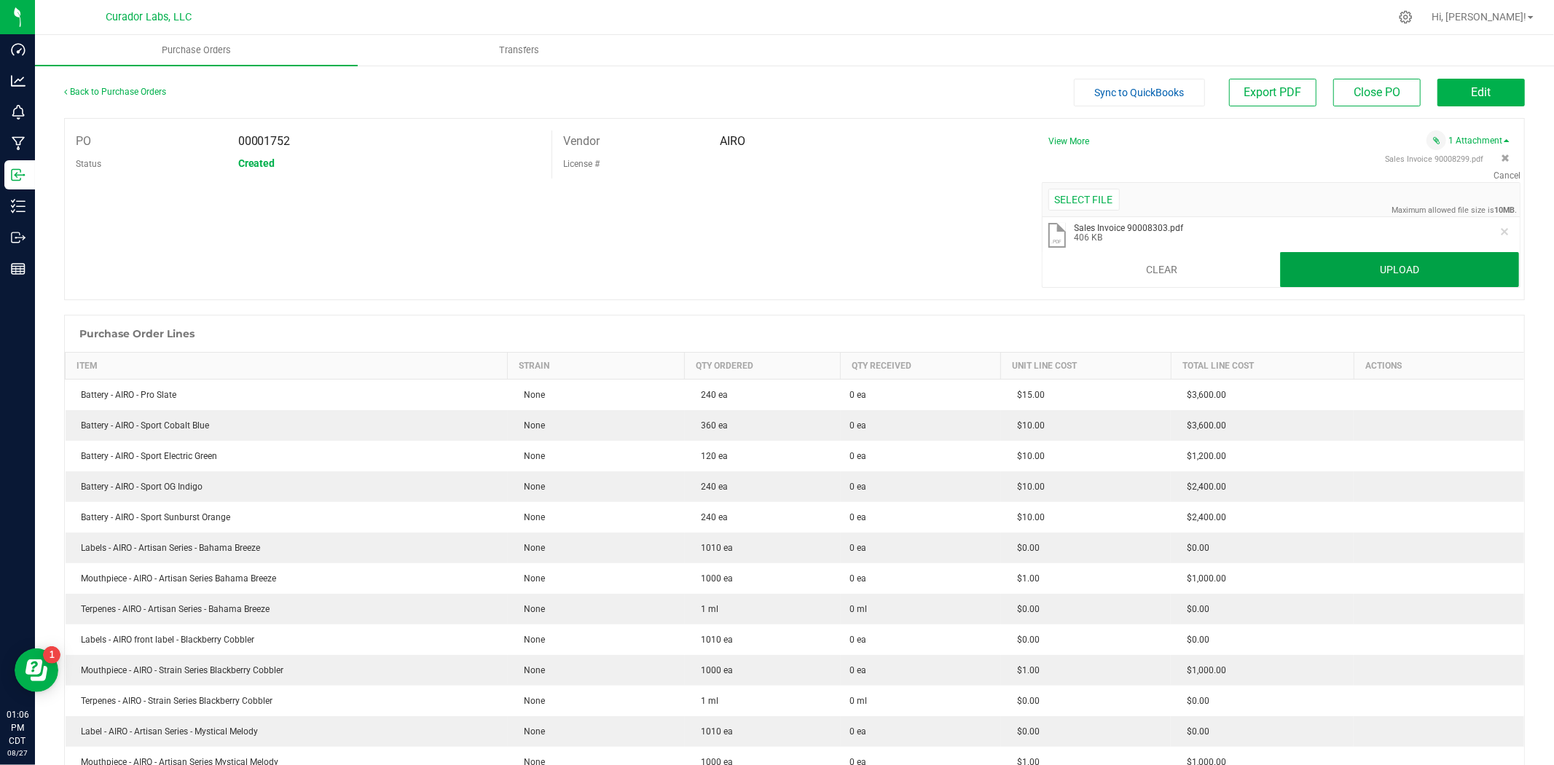
click at [1293, 266] on button "Upload" at bounding box center [1399, 269] width 239 height 35
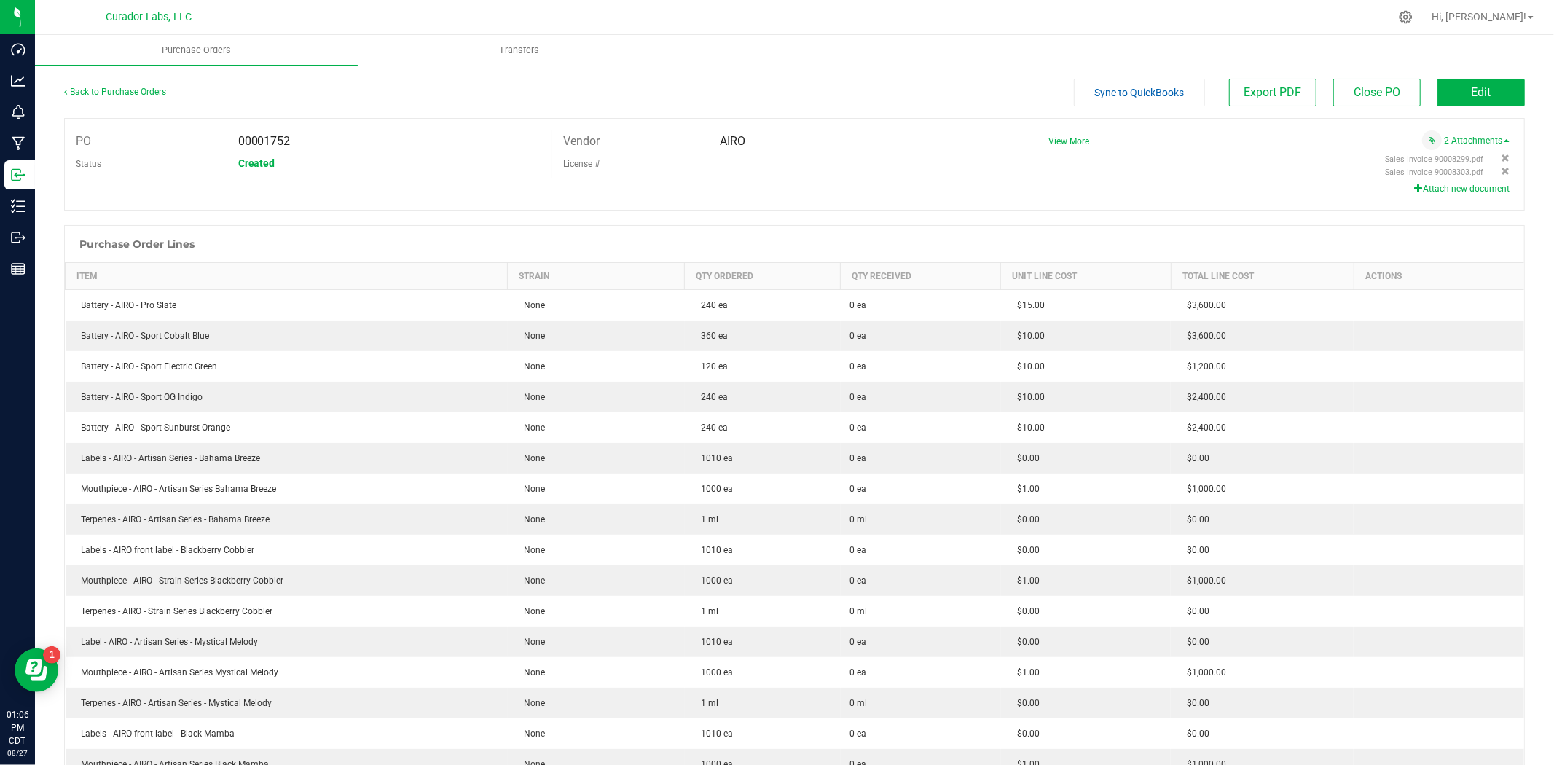
click at [1015, 194] on div "PO 00001752 Status Created Vendor AIRO License # View More" at bounding box center [794, 164] width 1461 height 93
click at [1440, 92] on button "Edit" at bounding box center [1480, 93] width 87 height 28
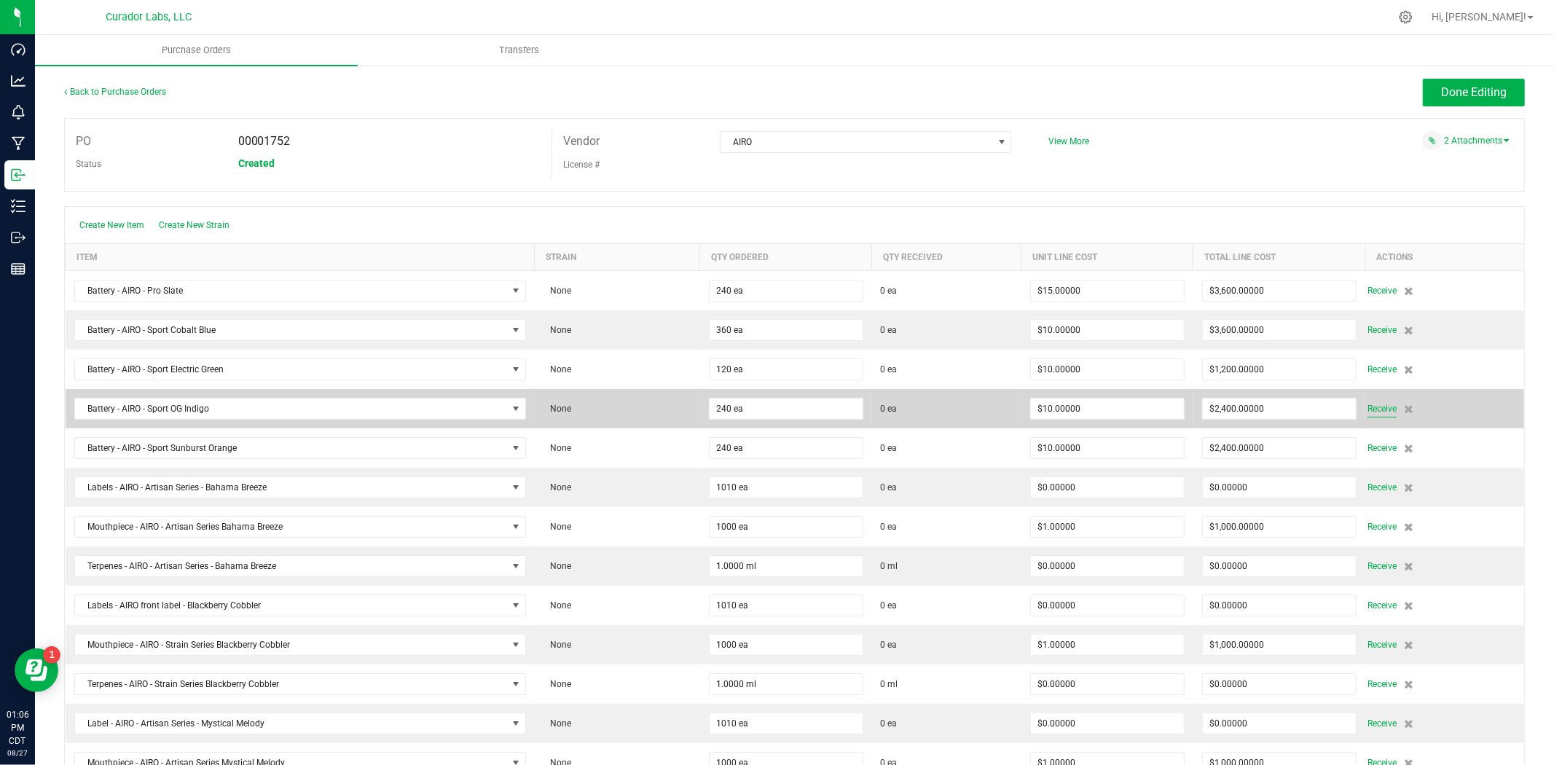
click at [1373, 415] on span "Receive" at bounding box center [1381, 408] width 29 height 17
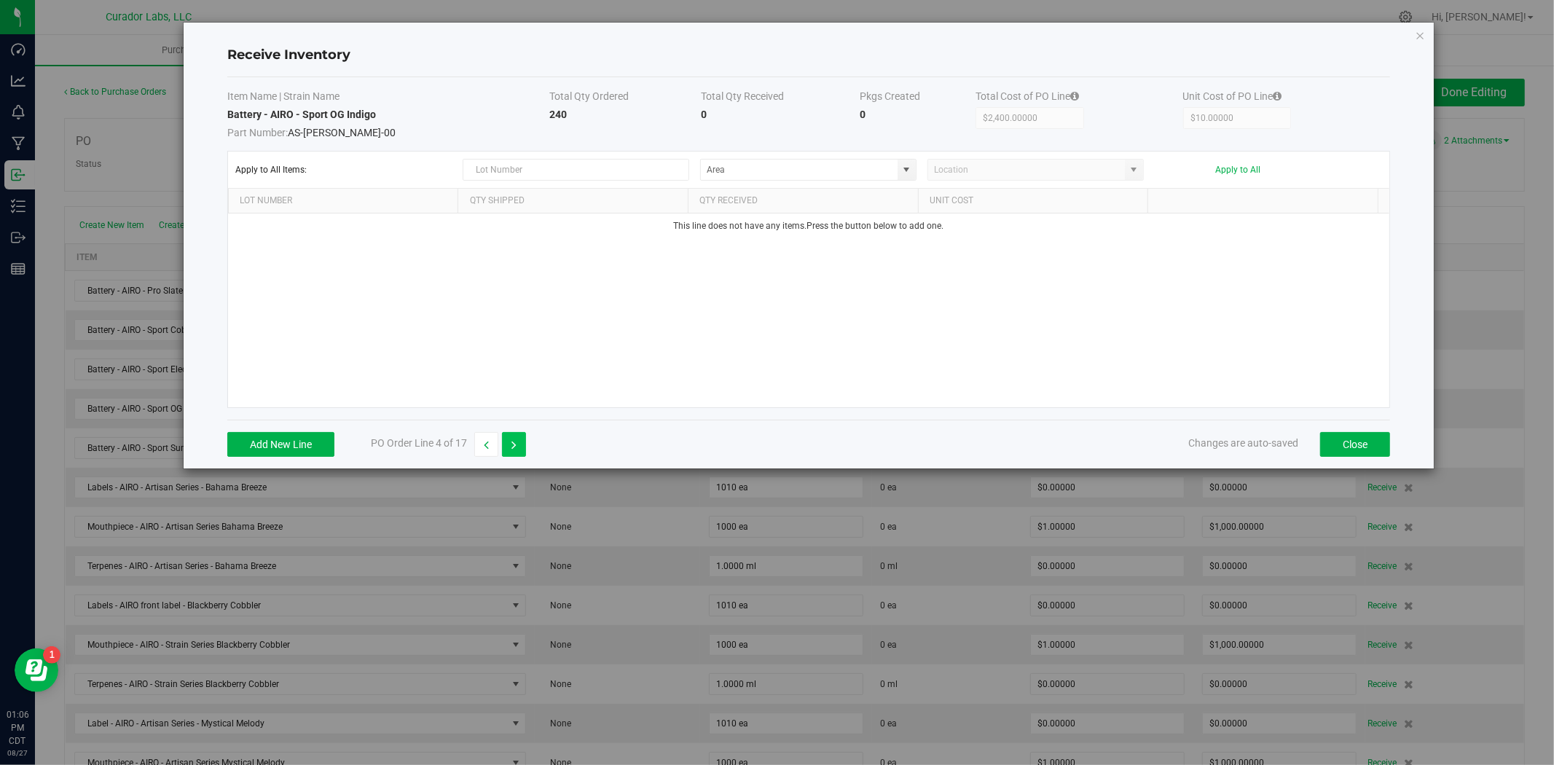
click at [517, 437] on button "button" at bounding box center [514, 444] width 24 height 25
click at [336, 452] on div "Add New Line PO Order Line 5 of 17" at bounding box center [376, 444] width 299 height 25
click at [326, 448] on button "Add New Line" at bounding box center [280, 444] width 107 height 25
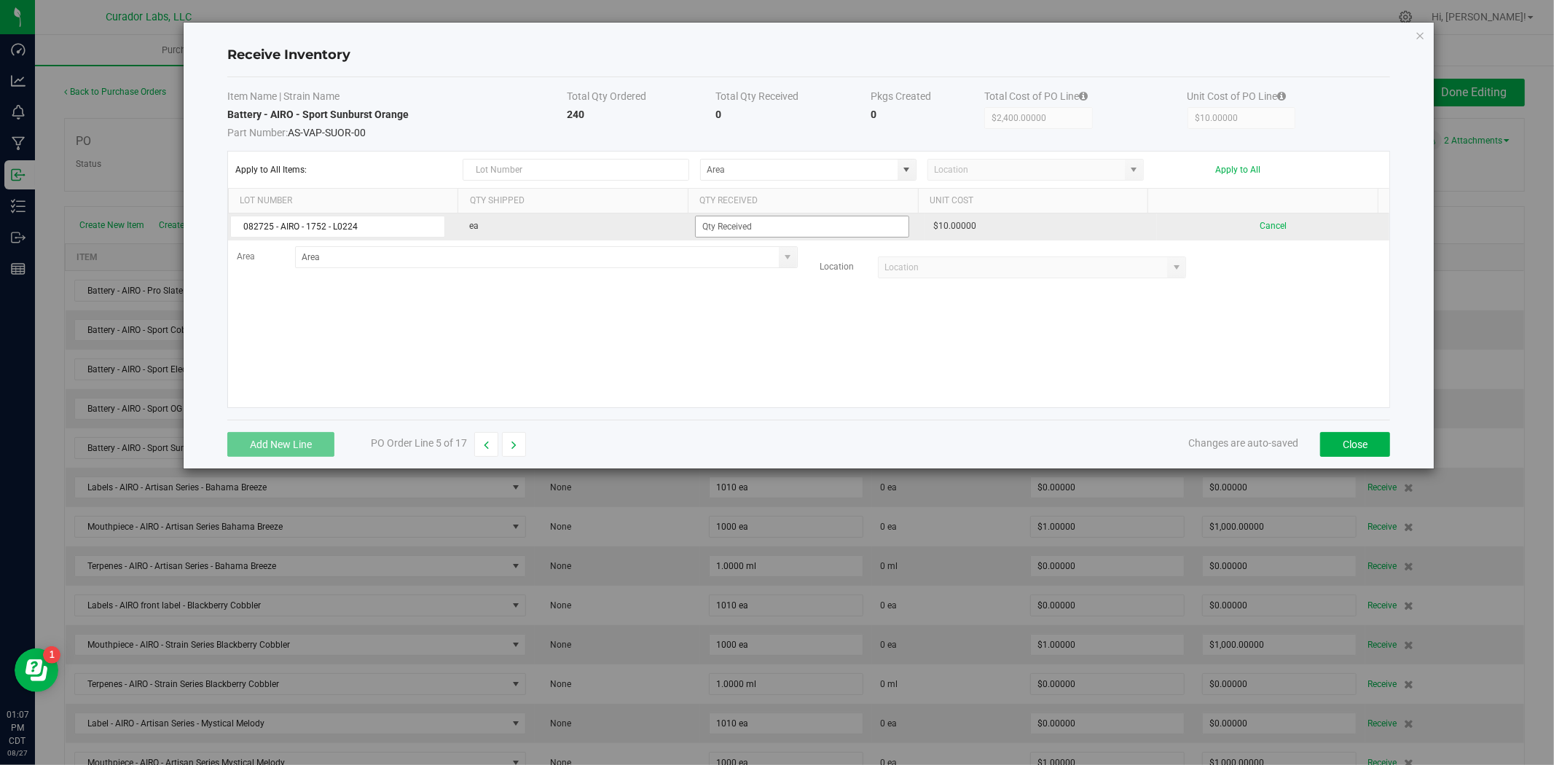
type input "082725 - AIRO - 1752 - L0224"
click at [749, 221] on input at bounding box center [802, 226] width 213 height 20
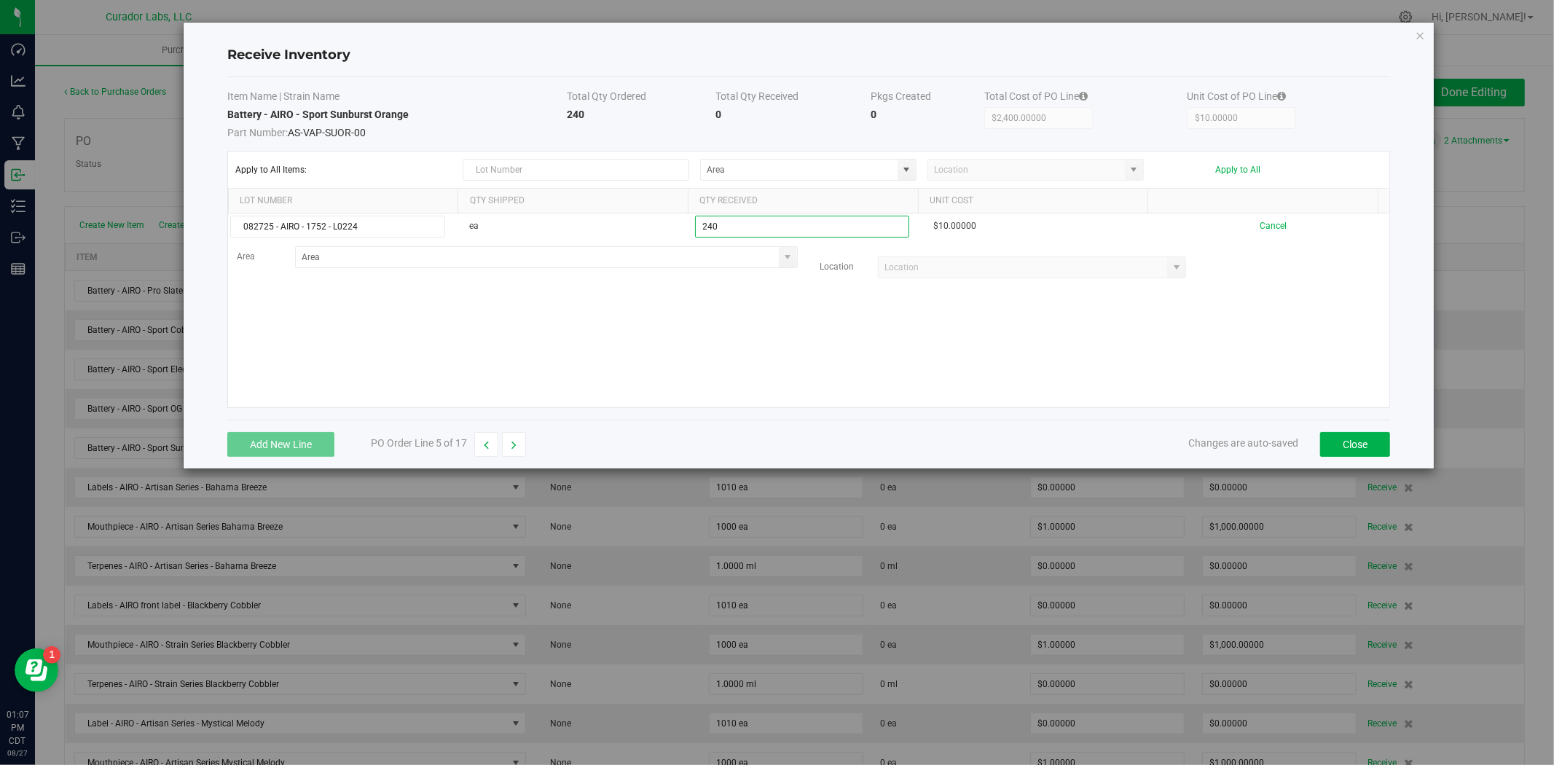
type input "240 ea"
click at [731, 306] on kendo-grid-list "082725 - AIRO - 1752 - L0224 ea 240 ea $10.00000 Cancel Area Location" at bounding box center [808, 310] width 1161 height 194
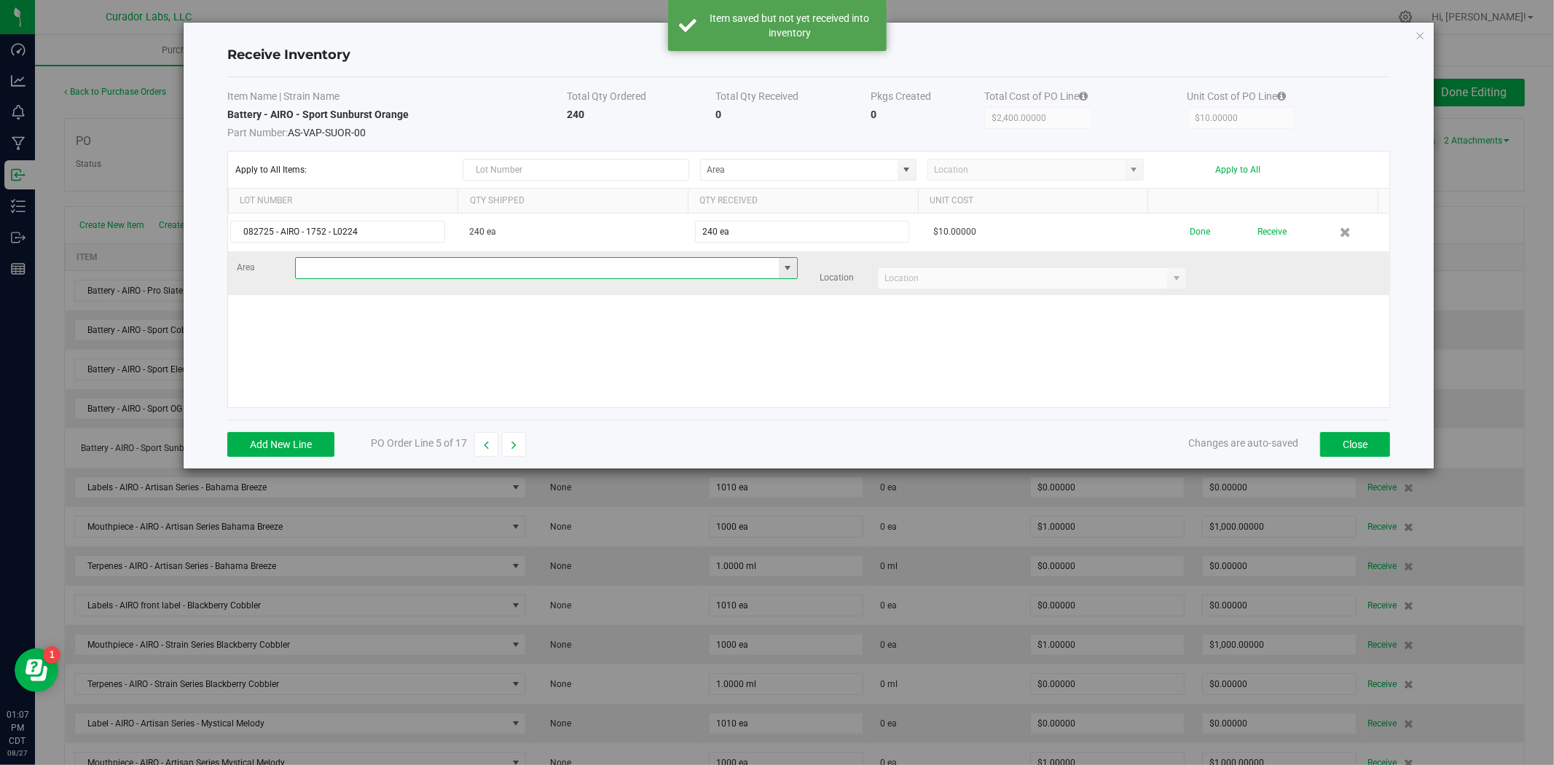
click at [592, 274] on input at bounding box center [537, 268] width 483 height 20
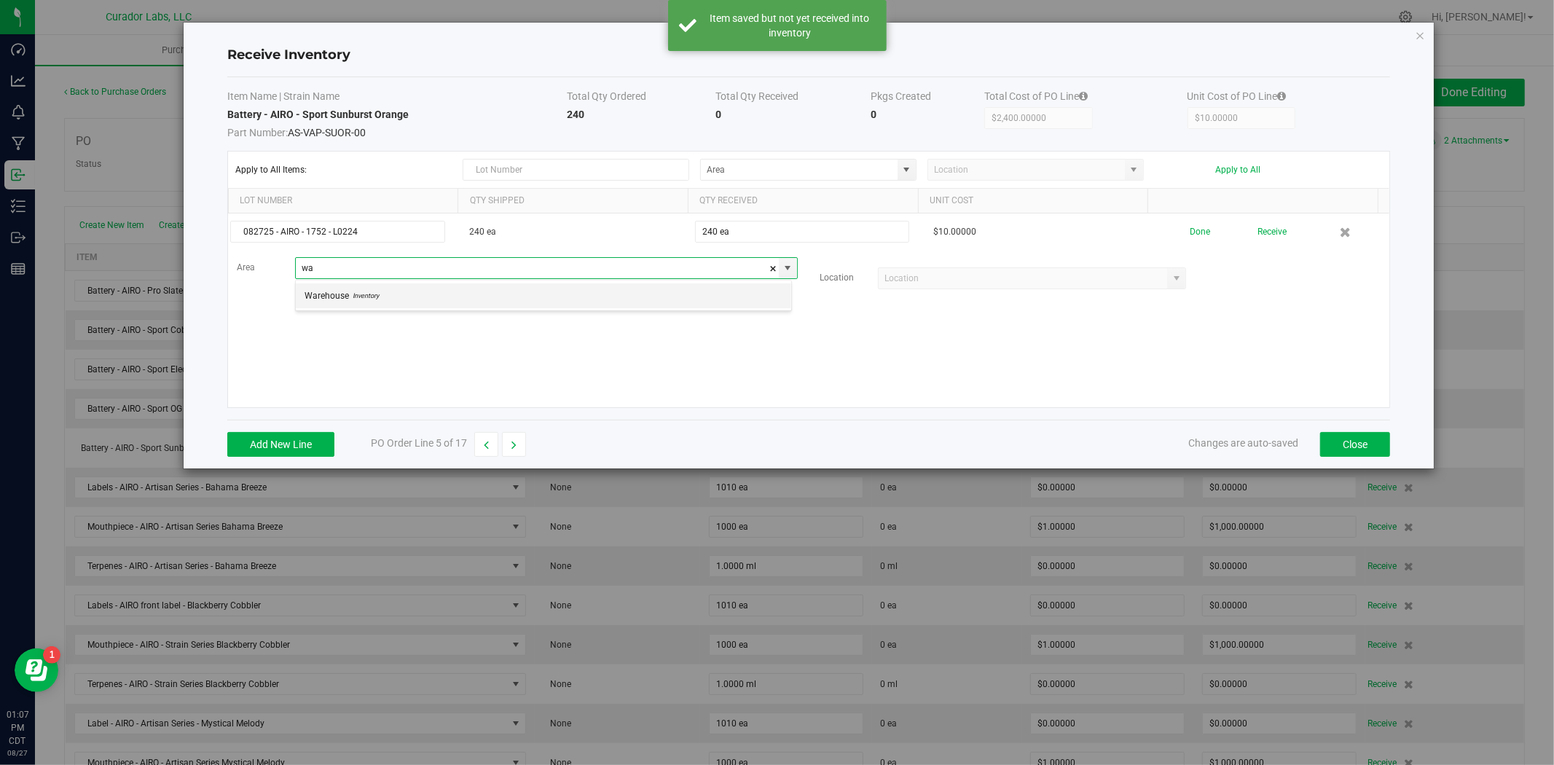
click at [528, 300] on li "Warehouse Inventory" at bounding box center [543, 295] width 495 height 25
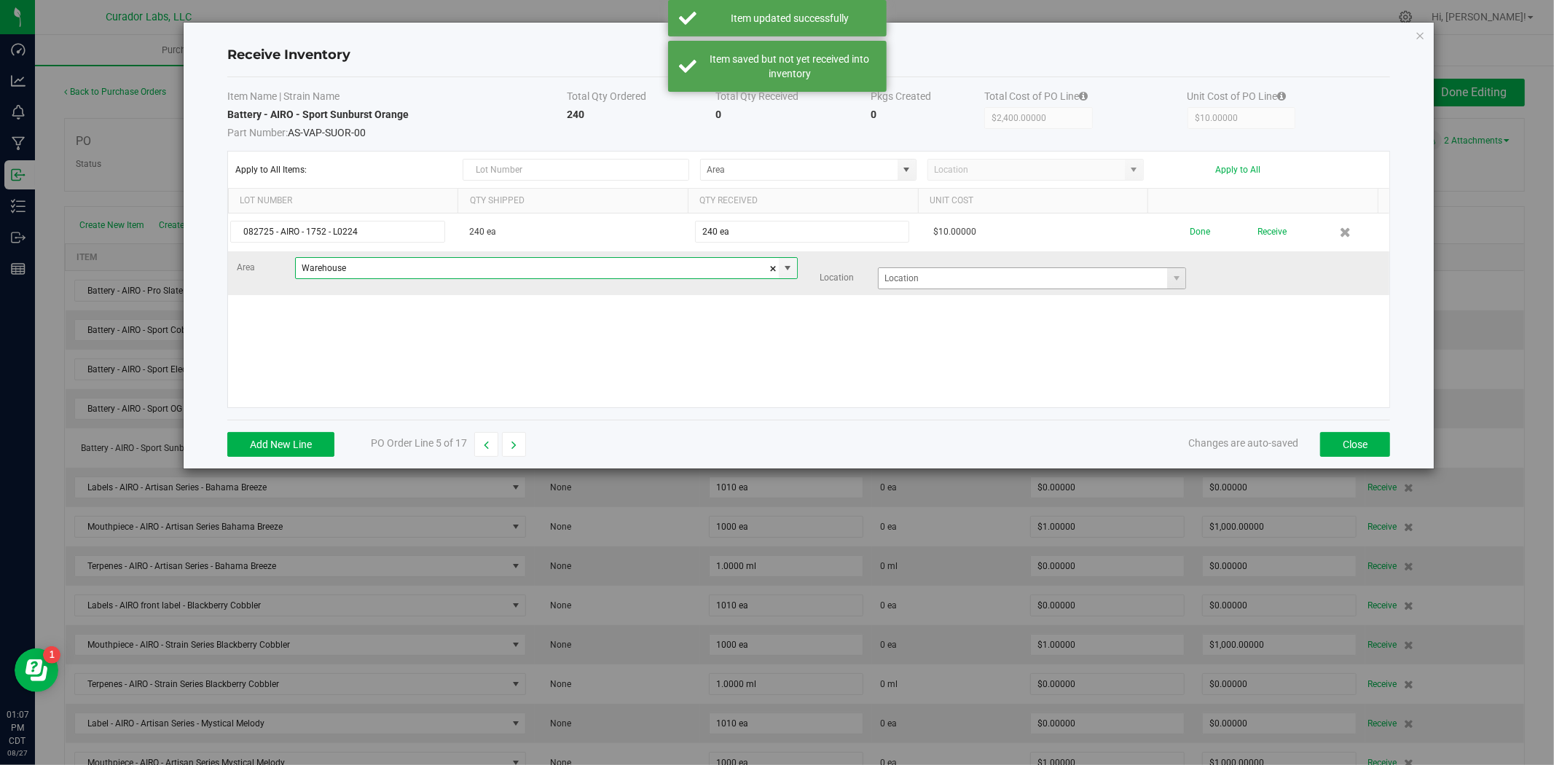
type input "Warehouse"
click at [1030, 278] on input at bounding box center [1023, 278] width 288 height 20
type input "s"
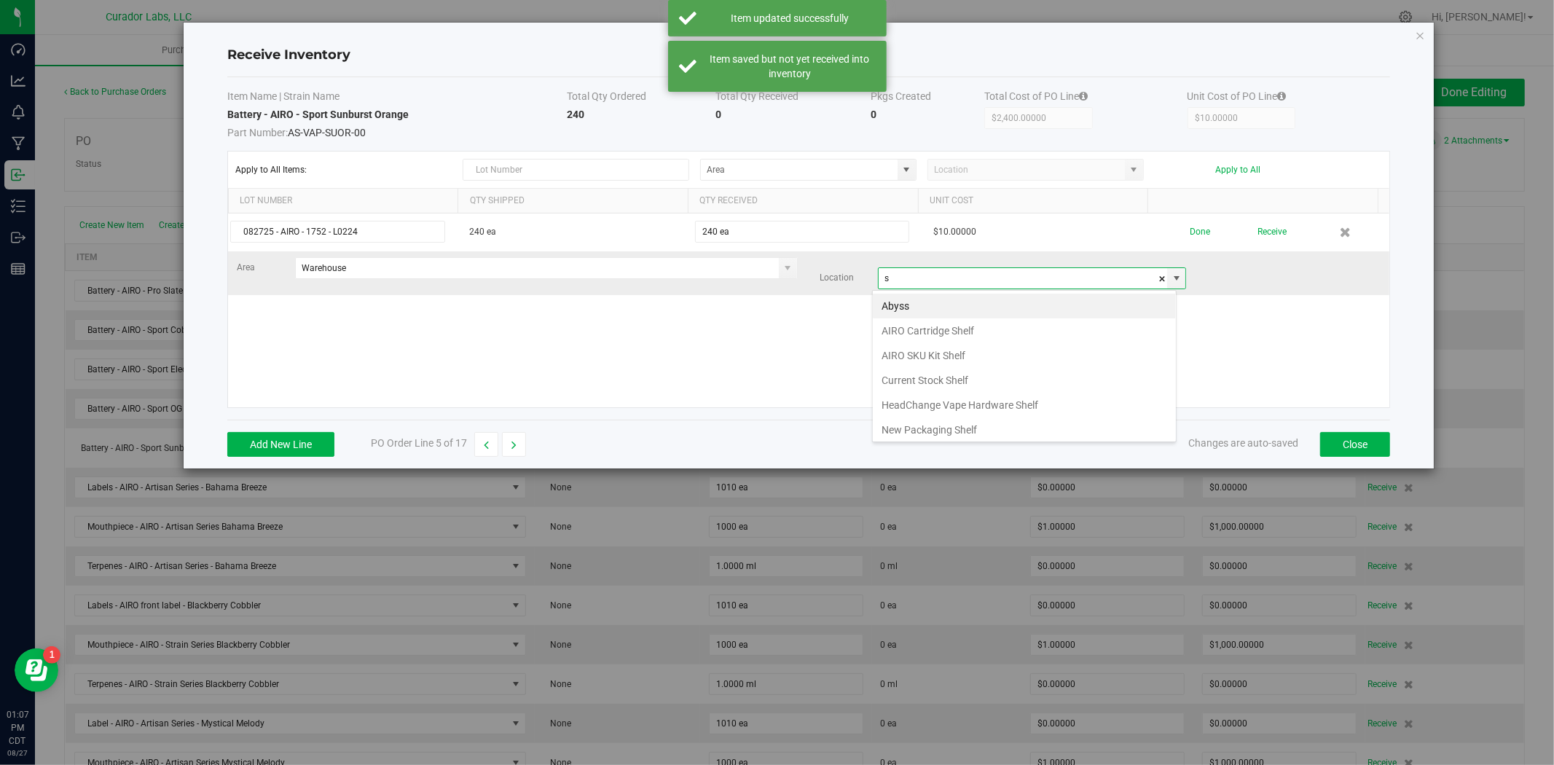
scroll to position [22, 304]
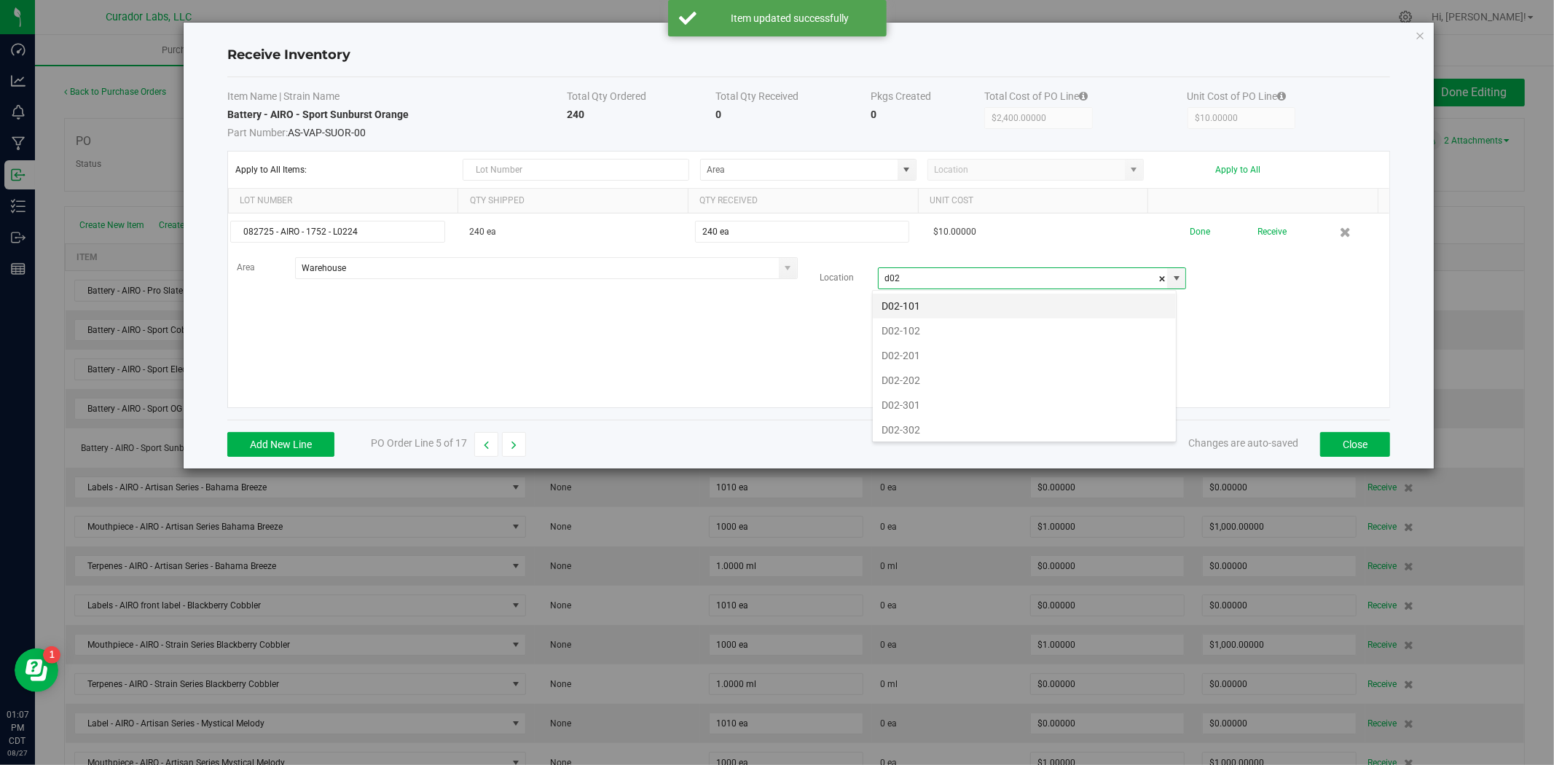
click at [999, 304] on li "D02-101" at bounding box center [1024, 306] width 303 height 25
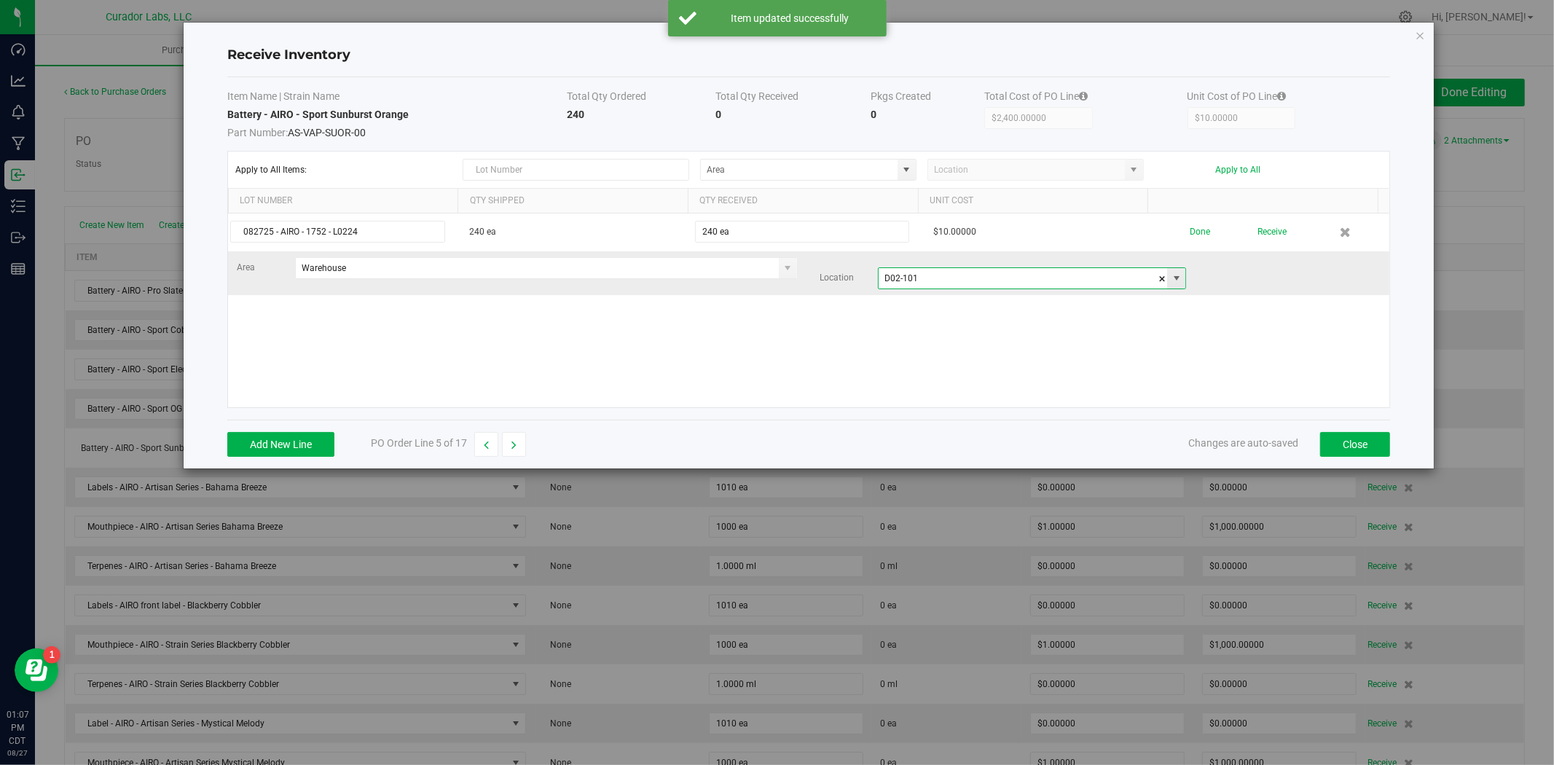
click at [900, 280] on input "D02-101" at bounding box center [1023, 278] width 288 height 20
click at [919, 283] on input "D02-01" at bounding box center [1023, 278] width 288 height 20
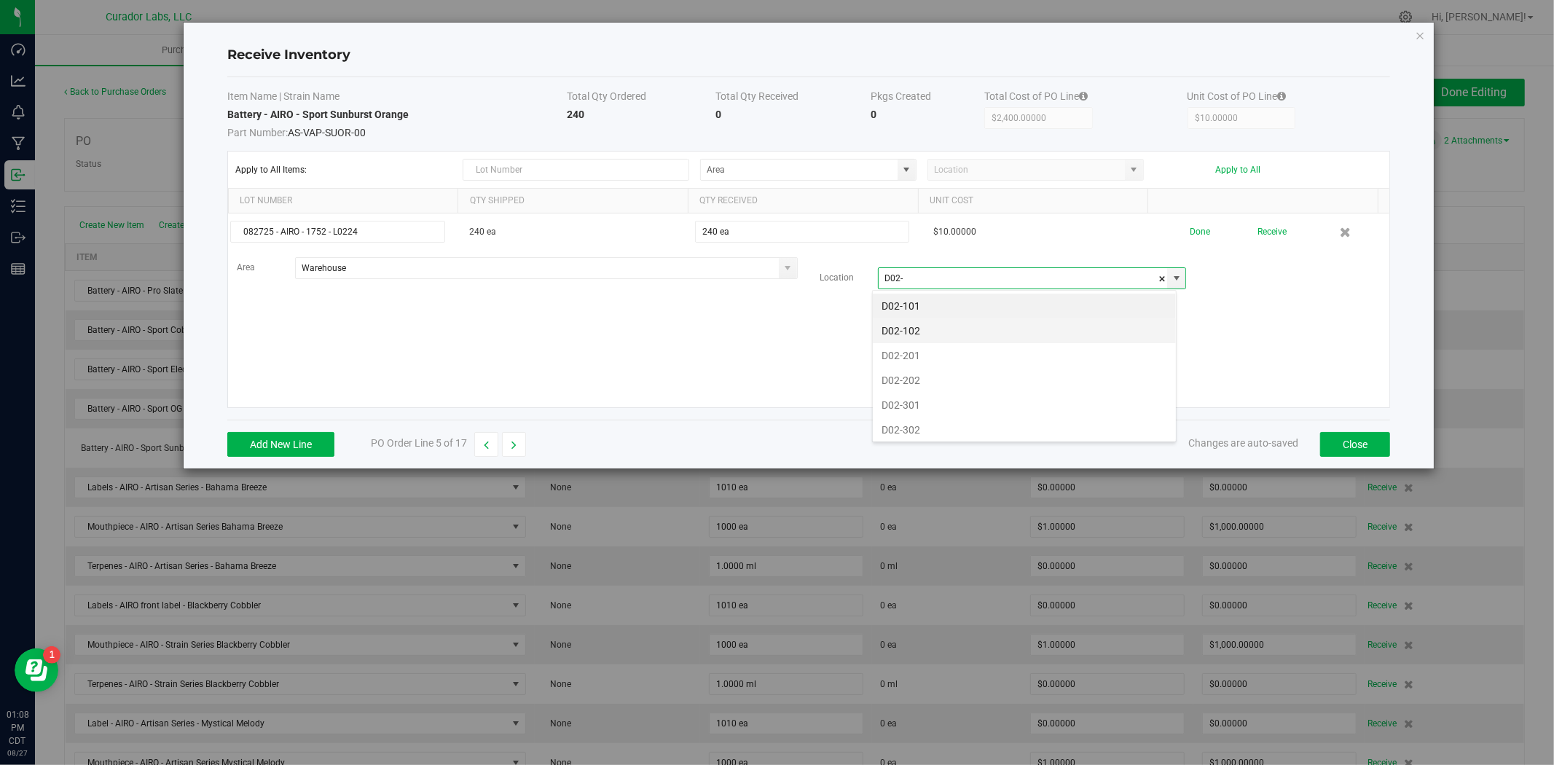
click at [930, 330] on li "D02-102" at bounding box center [1024, 330] width 303 height 25
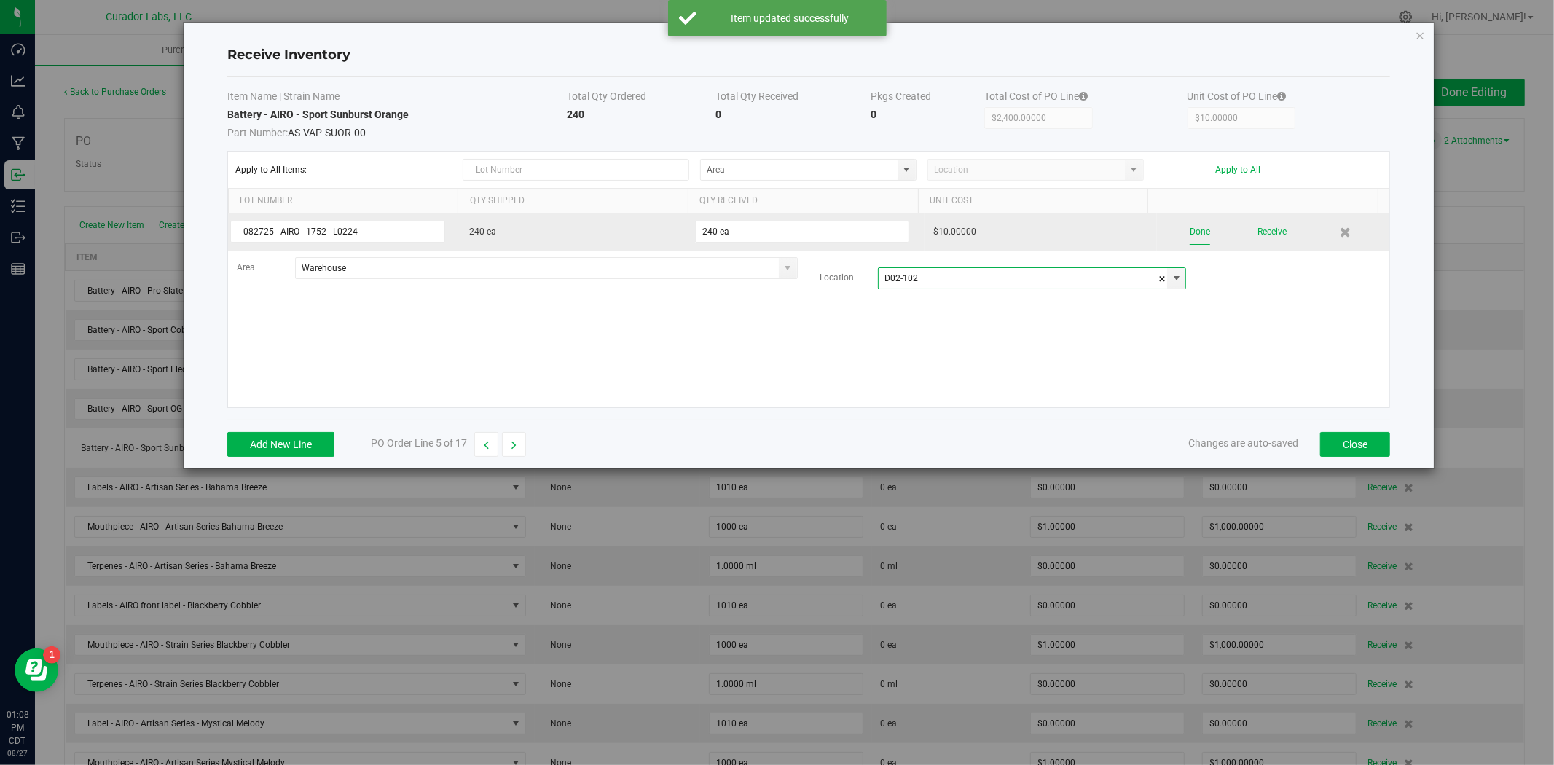
type input "D02-102"
click at [1190, 237] on button "Done" at bounding box center [1200, 231] width 20 height 25
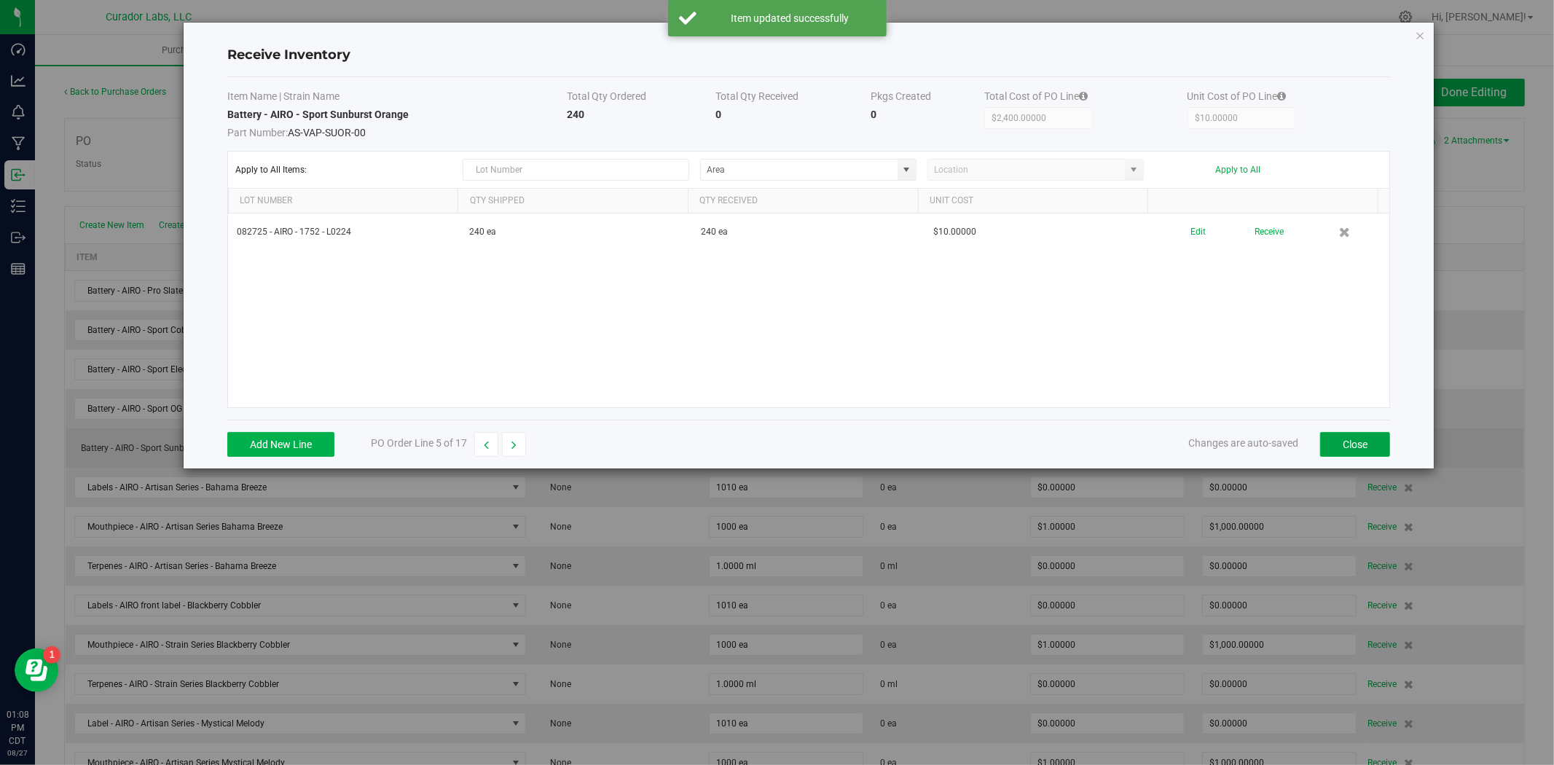
drag, startPoint x: 1324, startPoint y: 439, endPoint x: 1317, endPoint y: 441, distance: 7.8
click at [1322, 441] on button "Close" at bounding box center [1355, 444] width 70 height 25
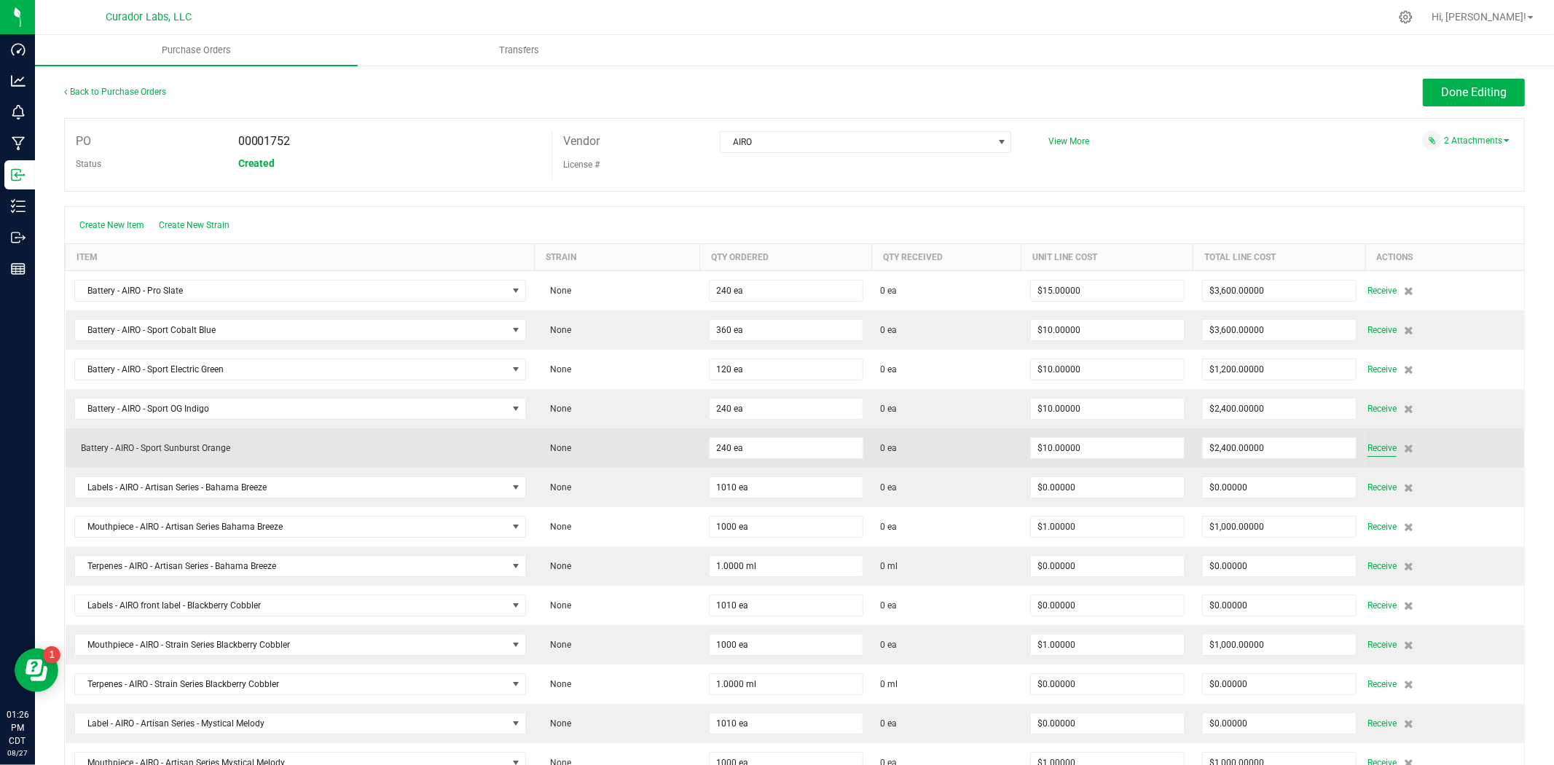
click at [1370, 443] on span "Receive" at bounding box center [1381, 447] width 29 height 17
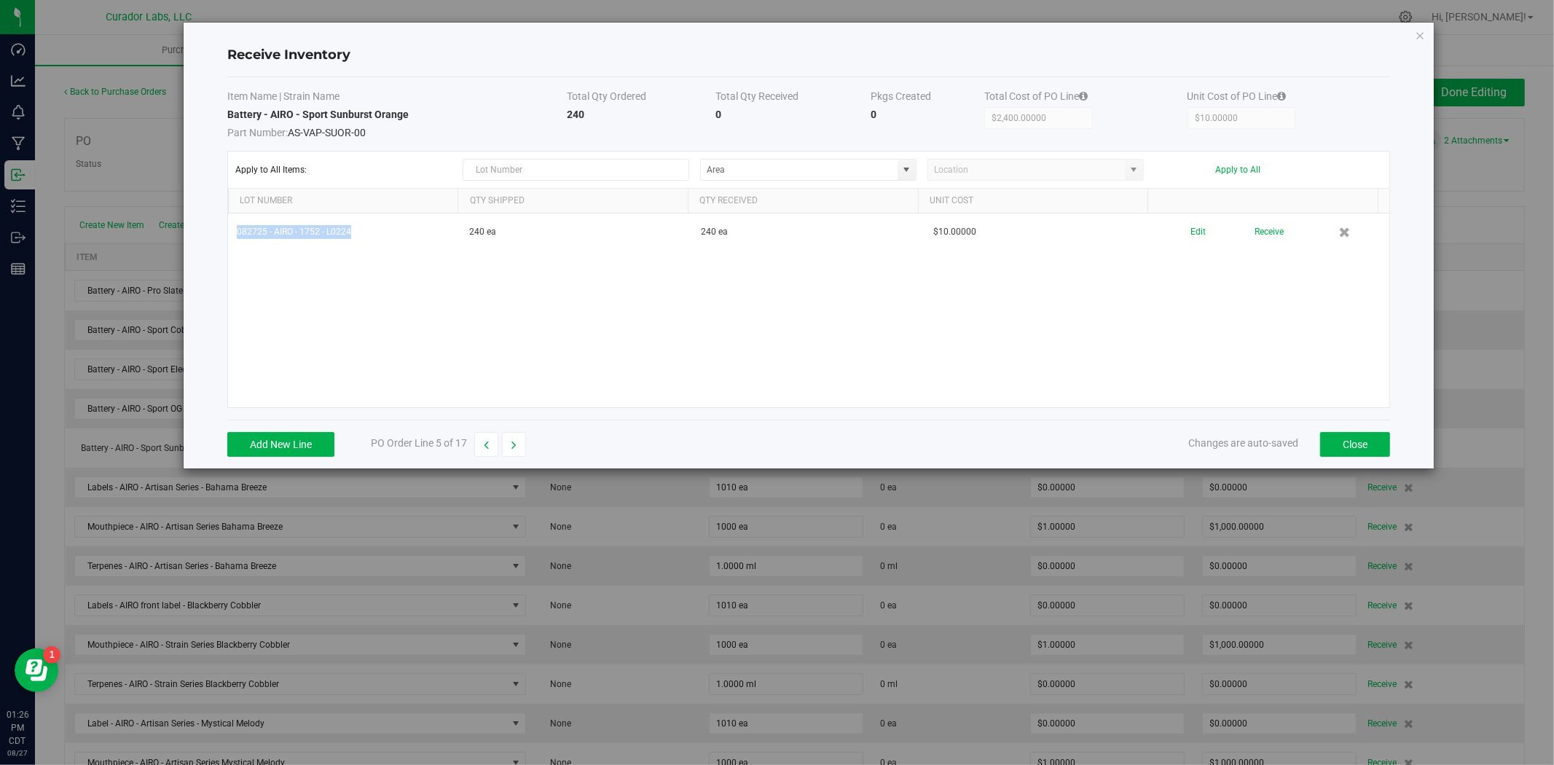
drag, startPoint x: 374, startPoint y: 235, endPoint x: 173, endPoint y: 235, distance: 201.1
click at [173, 235] on div "Receive Inventory Item Name | Strain Name Total Qty Ordered Total Qty Received …" at bounding box center [782, 245] width 1304 height 447
copy table "082725 - AIRO - 1752 - L0224"
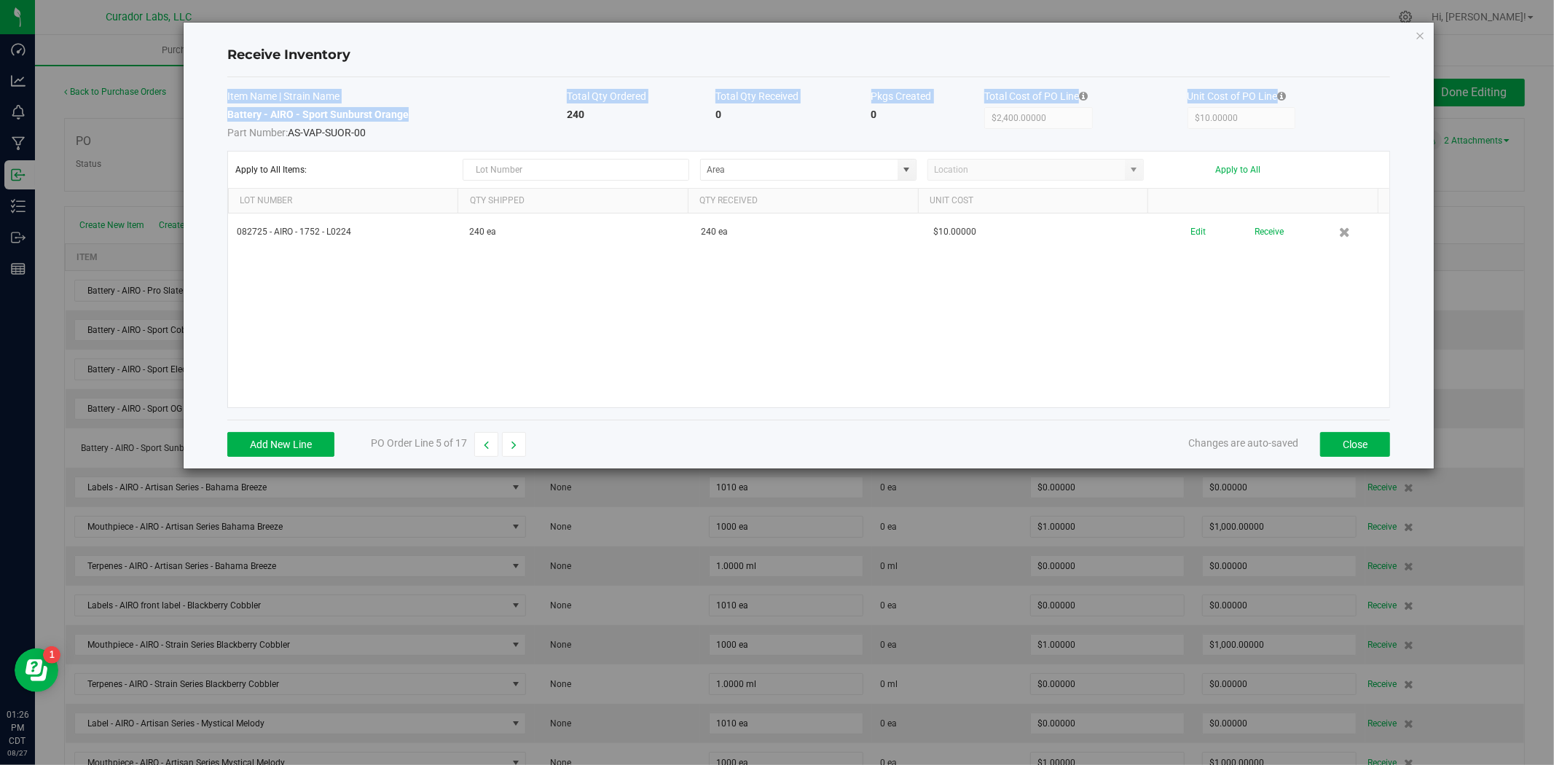
drag, startPoint x: 394, startPoint y: 115, endPoint x: 224, endPoint y: 111, distance: 169.8
click at [224, 111] on div "Receive Inventory Item Name | Strain Name Total Qty Ordered Total Qty Received …" at bounding box center [809, 246] width 1250 height 446
click at [403, 140] on div "Item Name | Strain Name Total Qty Ordered Total Qty Received Pkgs Created Total…" at bounding box center [808, 248] width 1163 height 342
drag, startPoint x: 407, startPoint y: 118, endPoint x: 227, endPoint y: 120, distance: 180.0
click at [227, 120] on td "Battery - AIRO - Sport Sunburst Orange Part Number: AS-VAP-SUOR-00" at bounding box center [396, 123] width 339 height 33
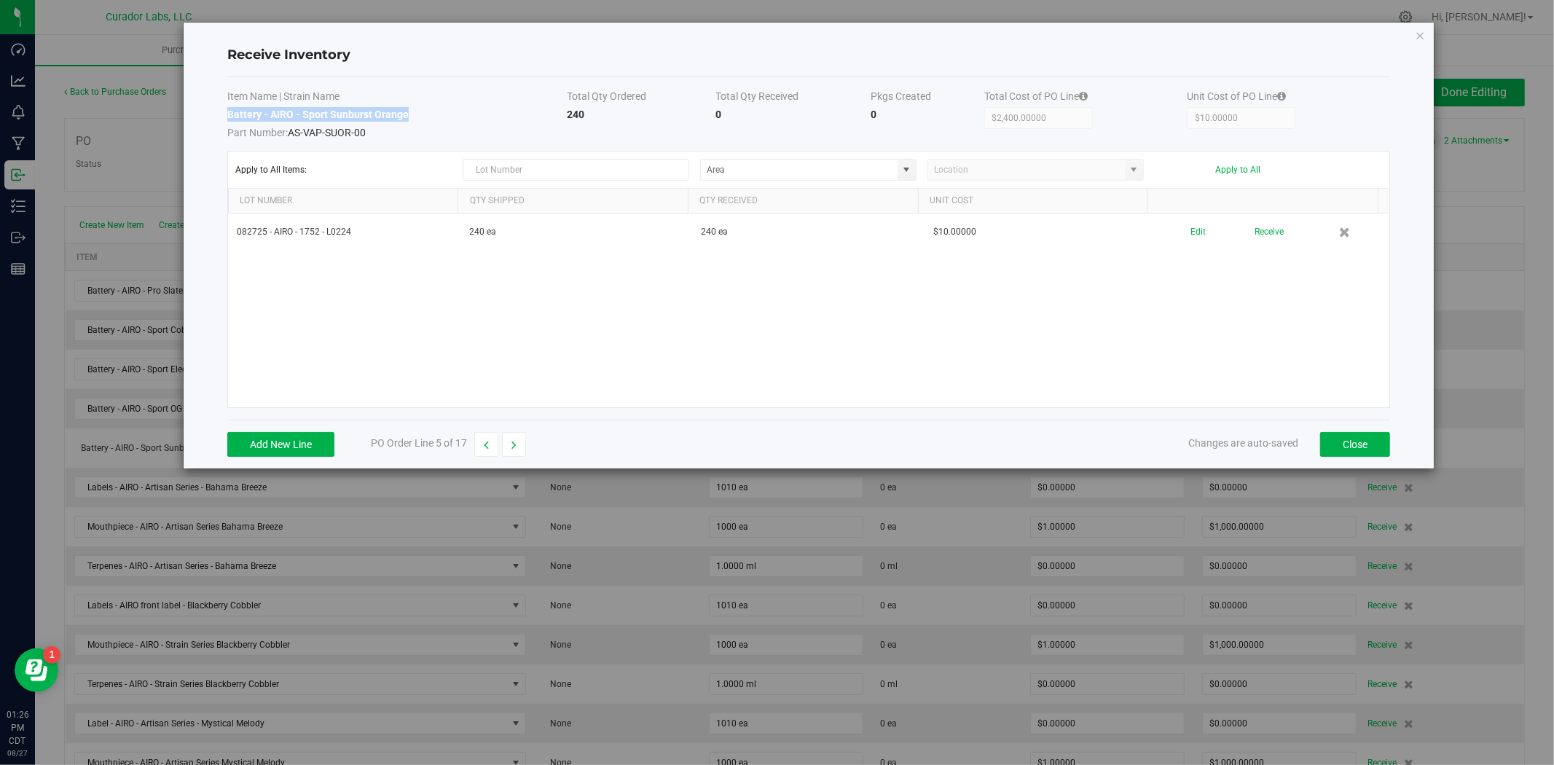
copy strong "Battery - AIRO - Sport Sunburst Orange"
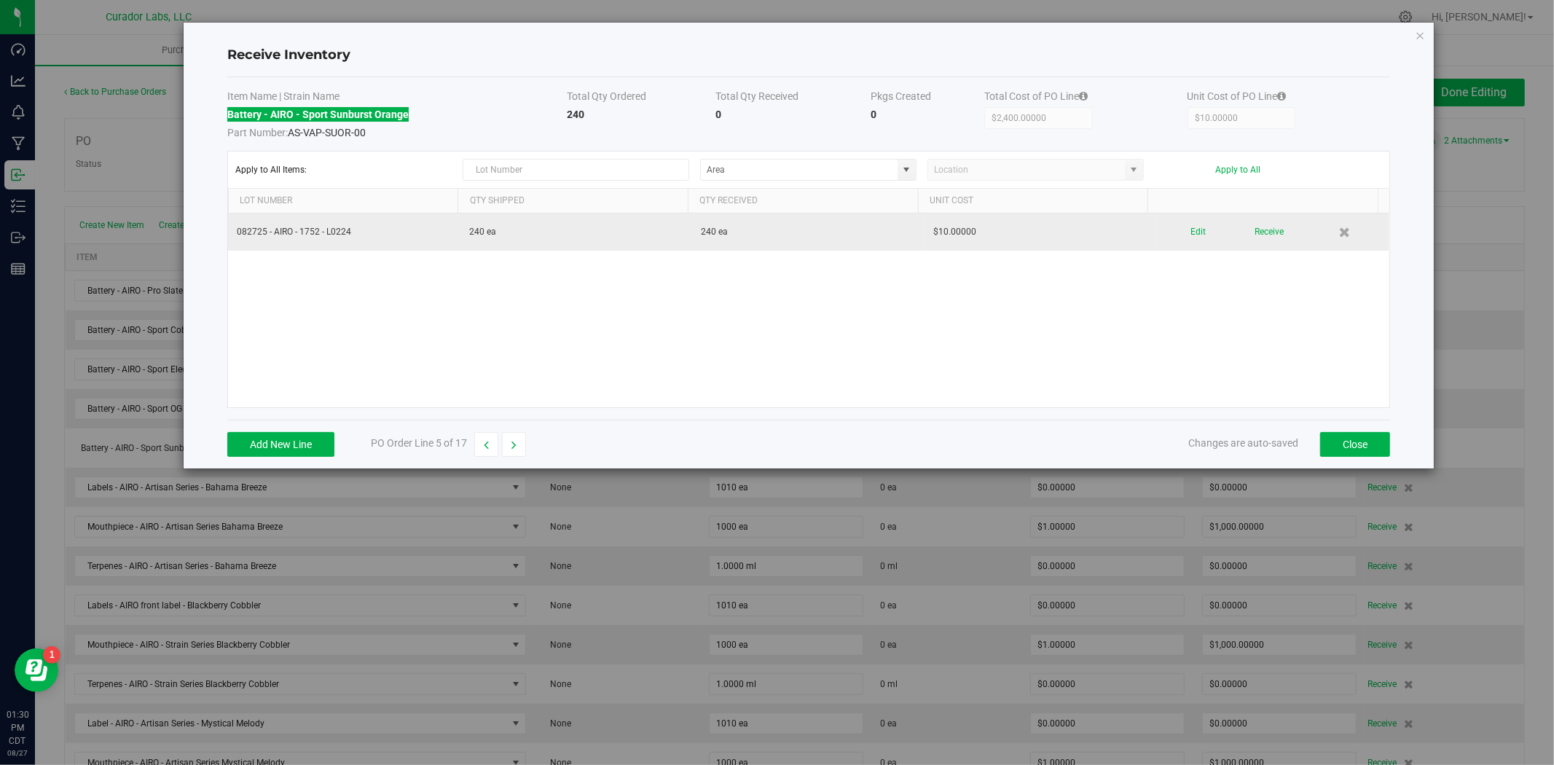
click at [1177, 242] on div "Edit Receive" at bounding box center [1273, 231] width 215 height 25
click at [1193, 228] on button "Edit" at bounding box center [1197, 231] width 15 height 25
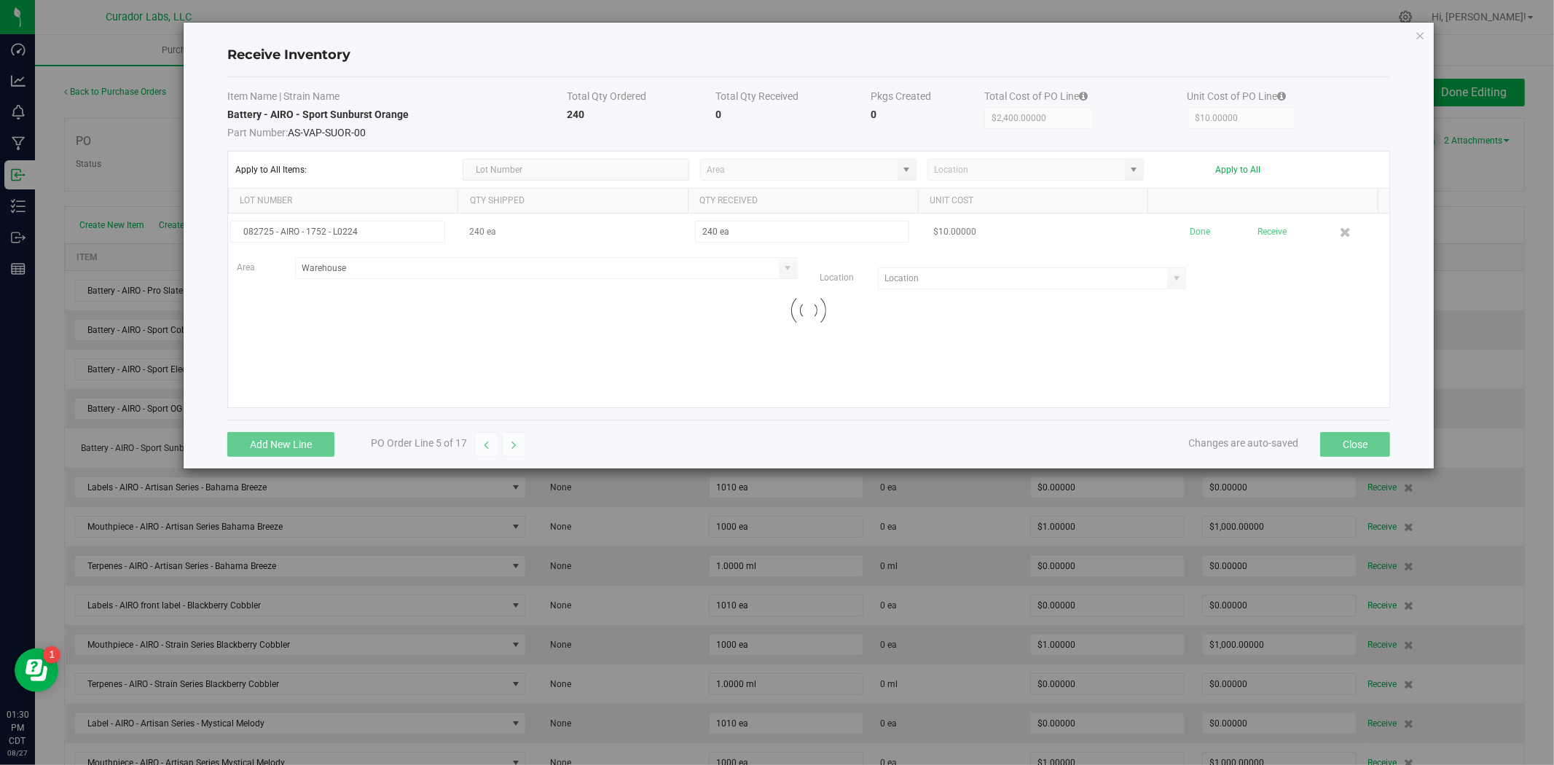
type input "D02-102"
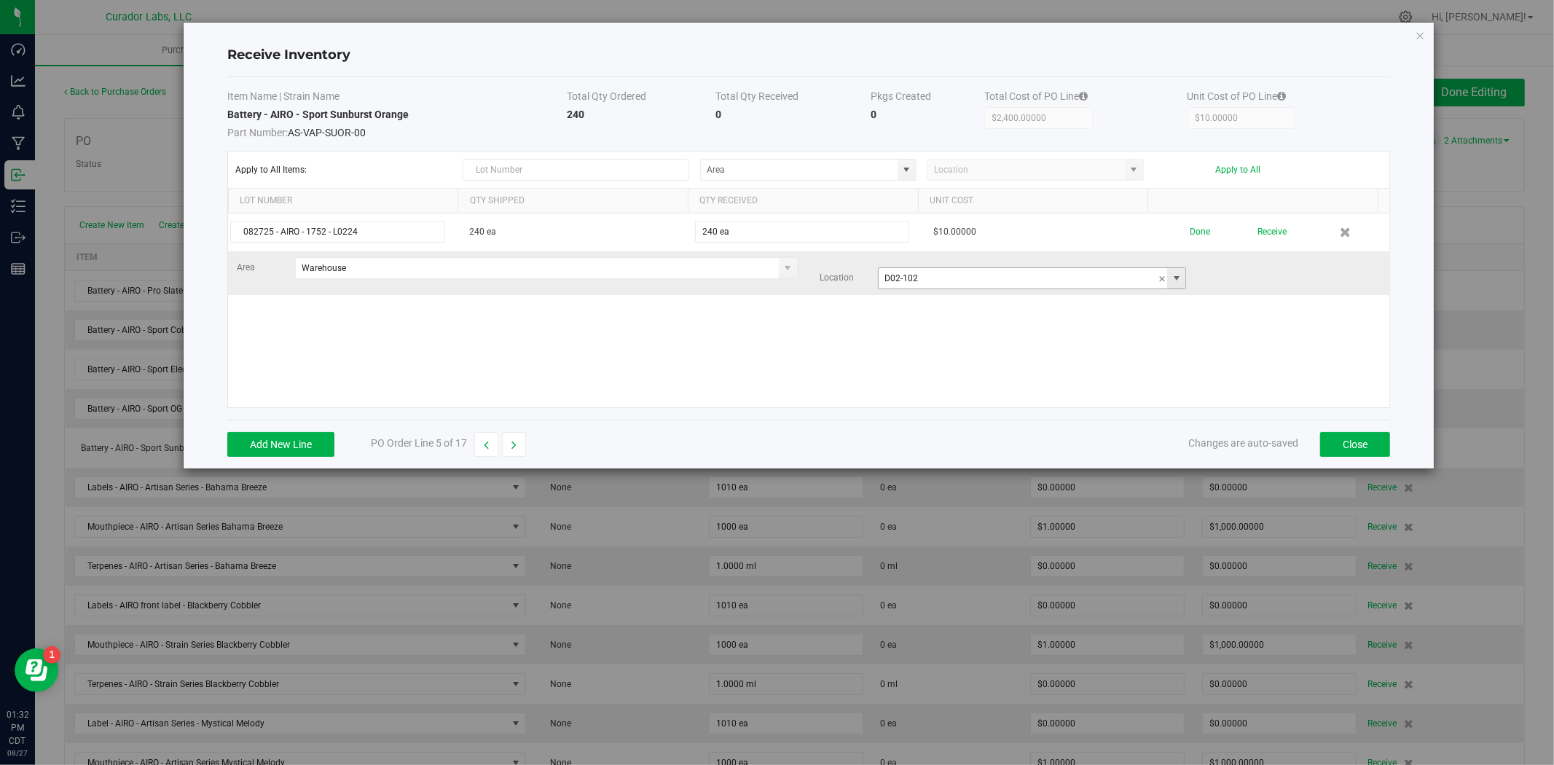
click at [1171, 282] on span at bounding box center [1177, 278] width 12 height 12
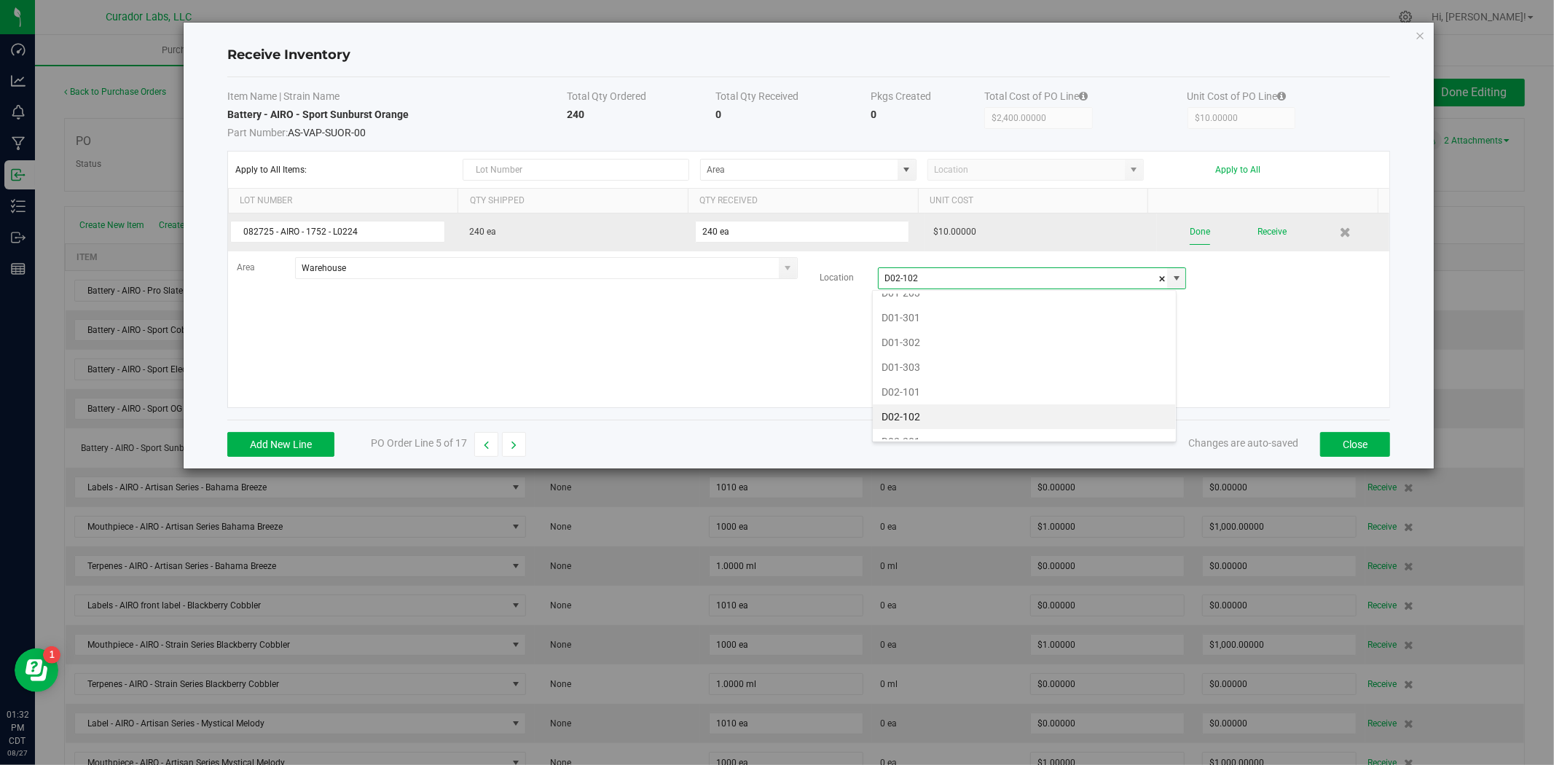
click at [1190, 232] on button "Done" at bounding box center [1200, 231] width 20 height 25
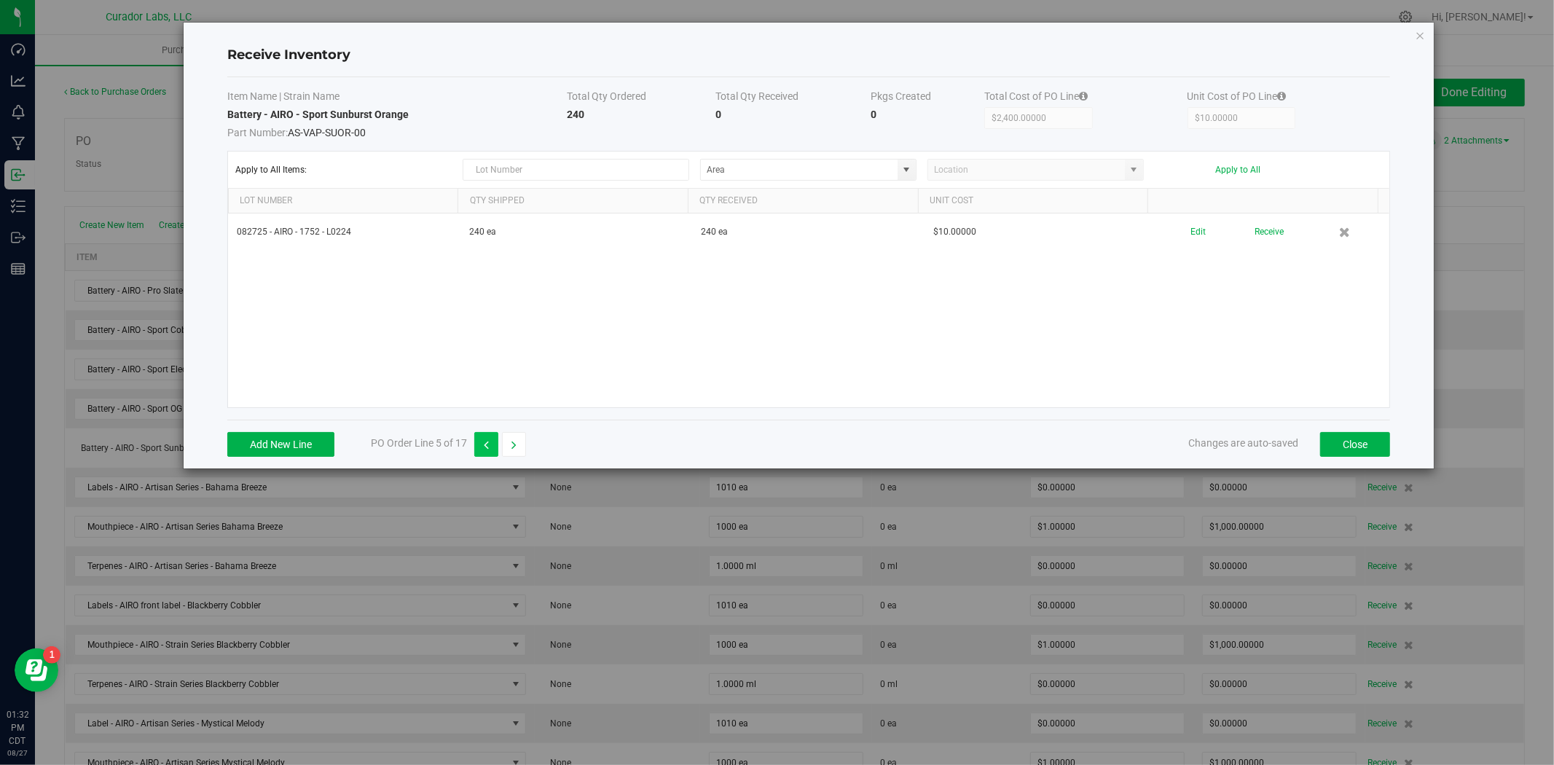
click at [484, 449] on icon "button" at bounding box center [486, 445] width 5 height 10
click at [509, 447] on button "button" at bounding box center [514, 444] width 24 height 25
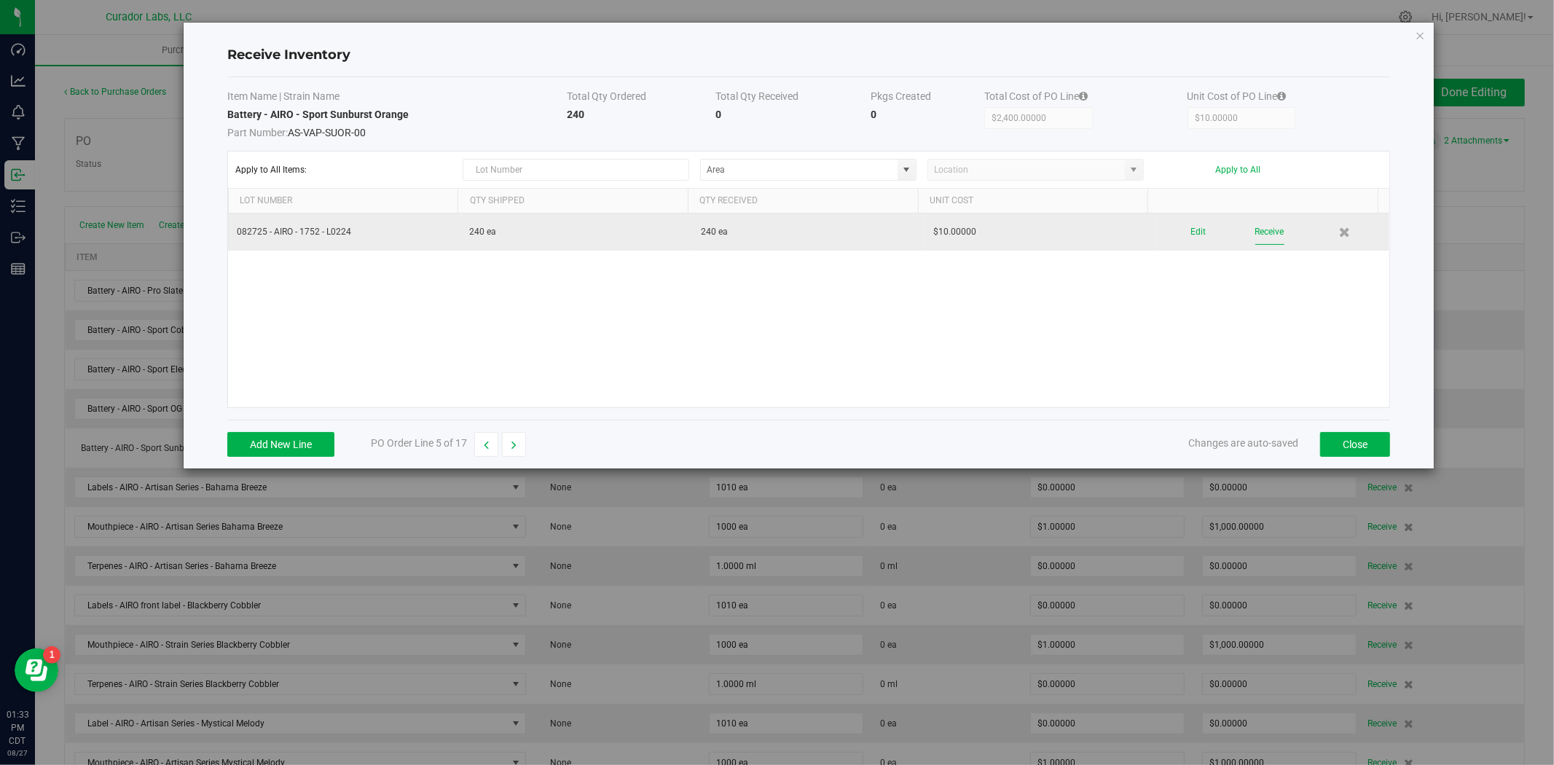
click at [1255, 234] on button "Receive" at bounding box center [1269, 231] width 29 height 25
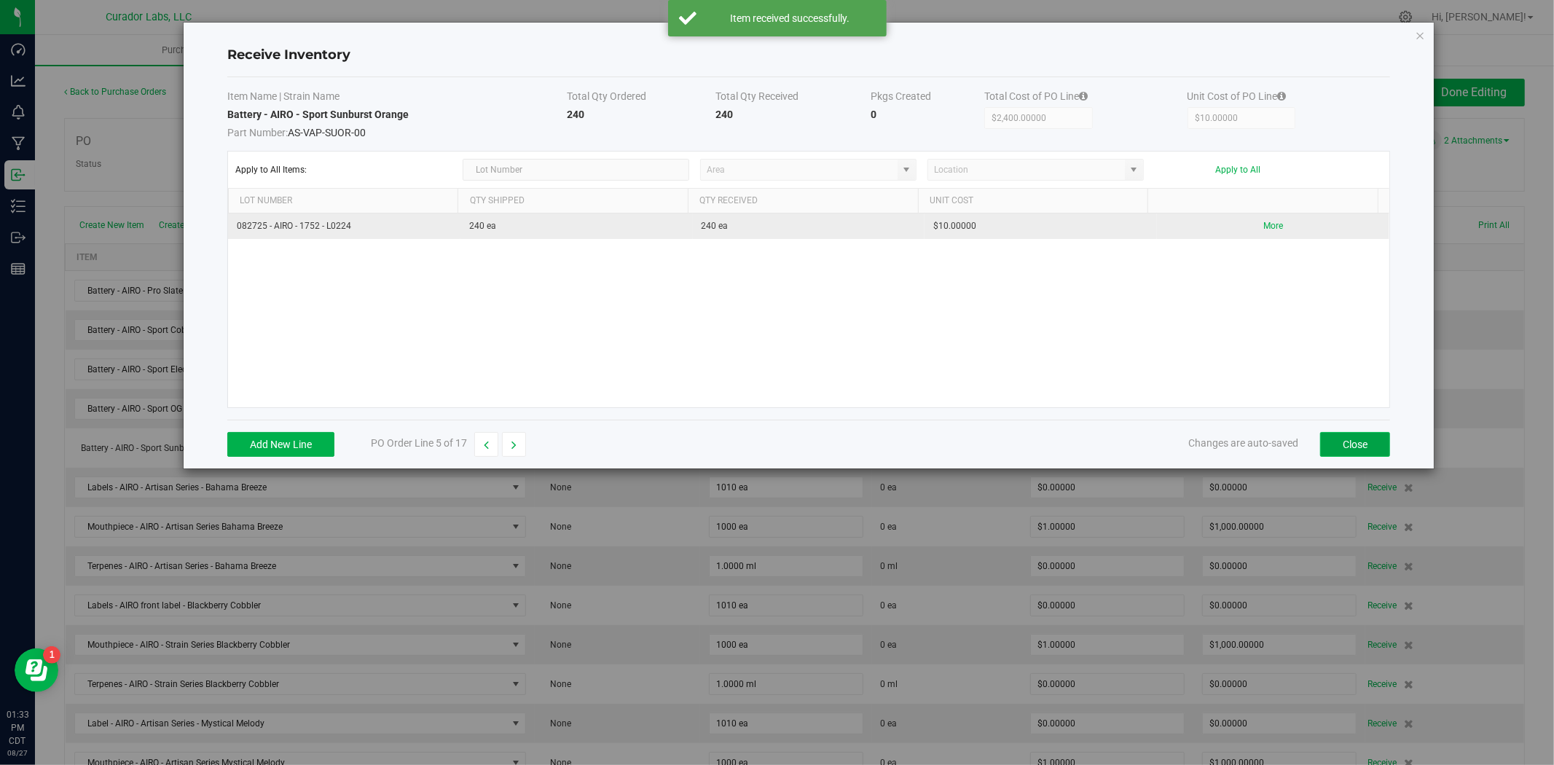
click at [1348, 444] on button "Close" at bounding box center [1355, 444] width 70 height 25
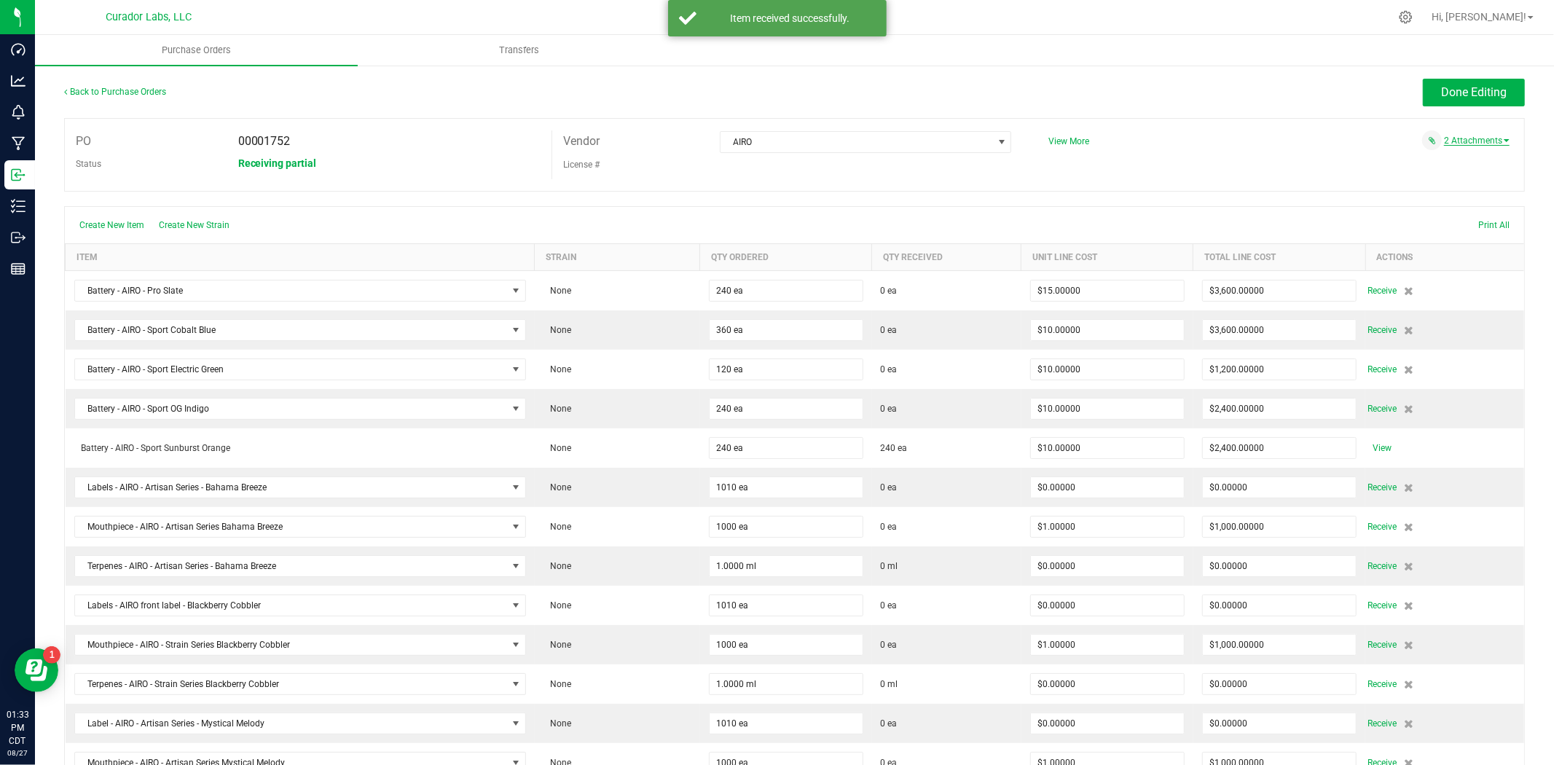
click at [1445, 146] on div "2 Attachments" at bounding box center [1273, 140] width 472 height 20
click at [1445, 142] on link "2 Attachments" at bounding box center [1477, 141] width 66 height 10
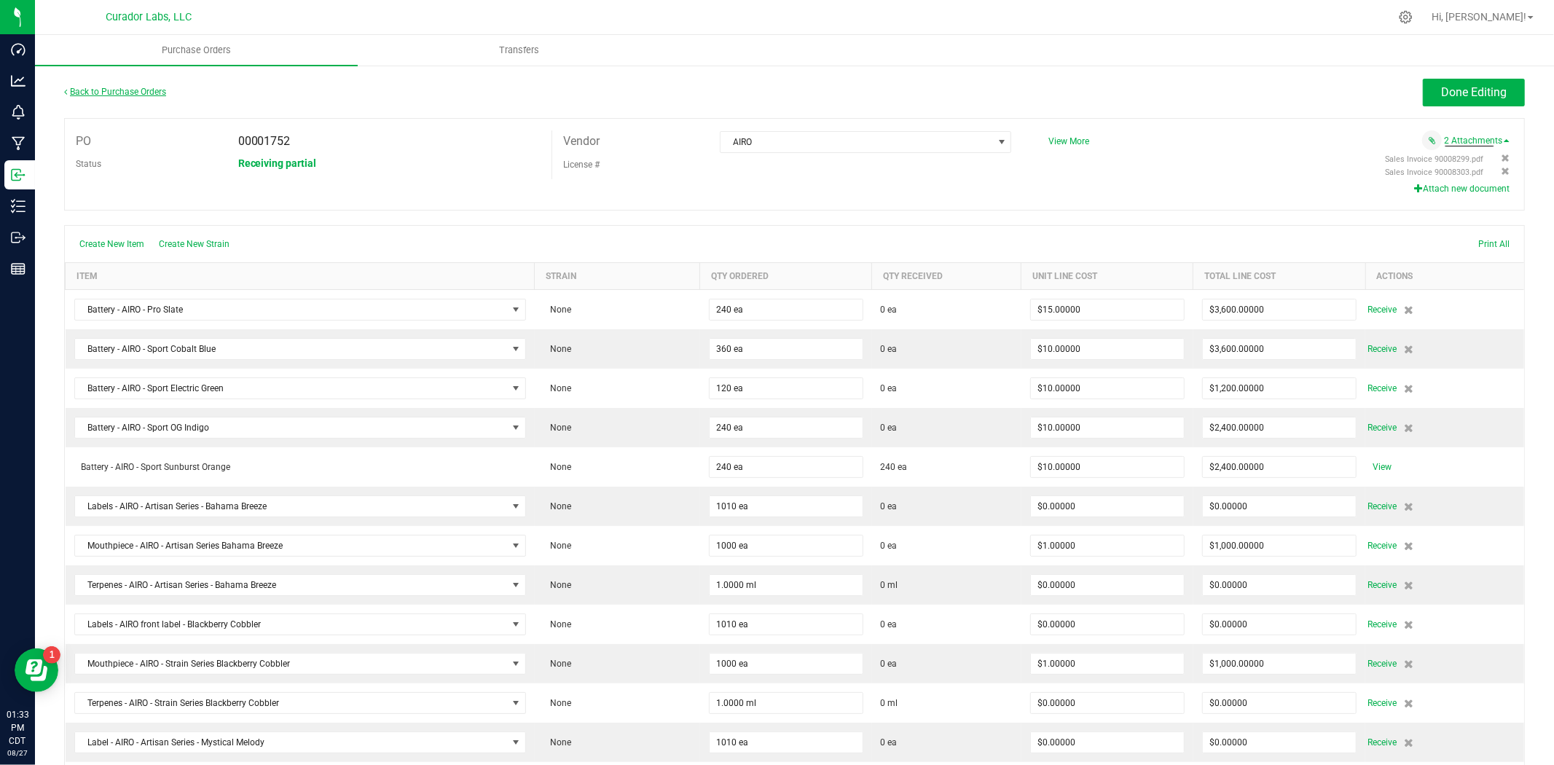
click at [141, 92] on link "Back to Purchase Orders" at bounding box center [115, 92] width 102 height 10
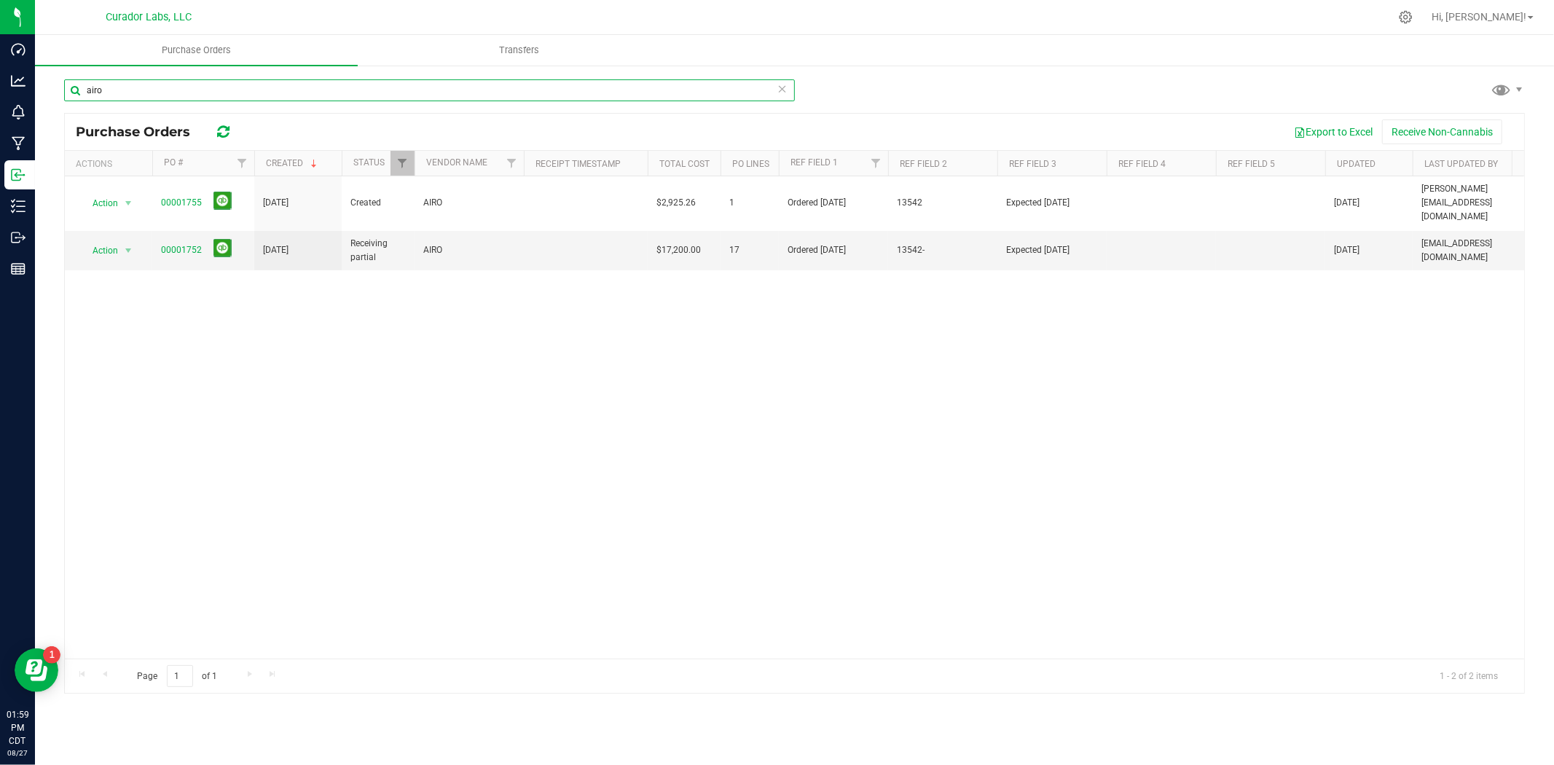
drag, startPoint x: 74, startPoint y: 90, endPoint x: 85, endPoint y: 83, distance: 12.7
click at [63, 90] on div "airo Purchase Orders Export to Excel Receive Non-Cannabis Actions PO # Created …" at bounding box center [794, 386] width 1519 height 644
click at [166, 90] on input "airo" at bounding box center [429, 90] width 731 height 22
type input "vert"
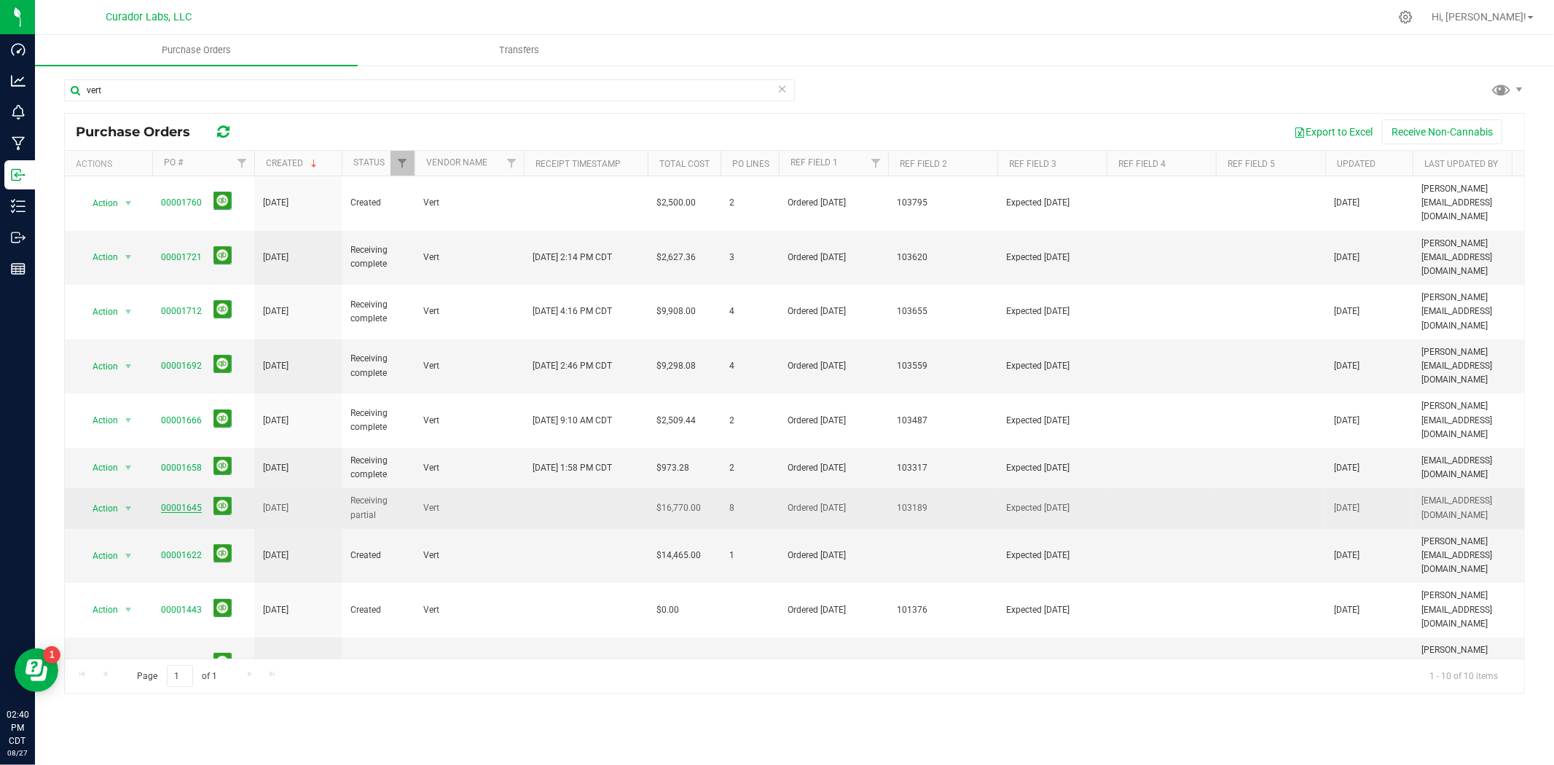
click at [173, 503] on link "00001645" at bounding box center [181, 508] width 41 height 10
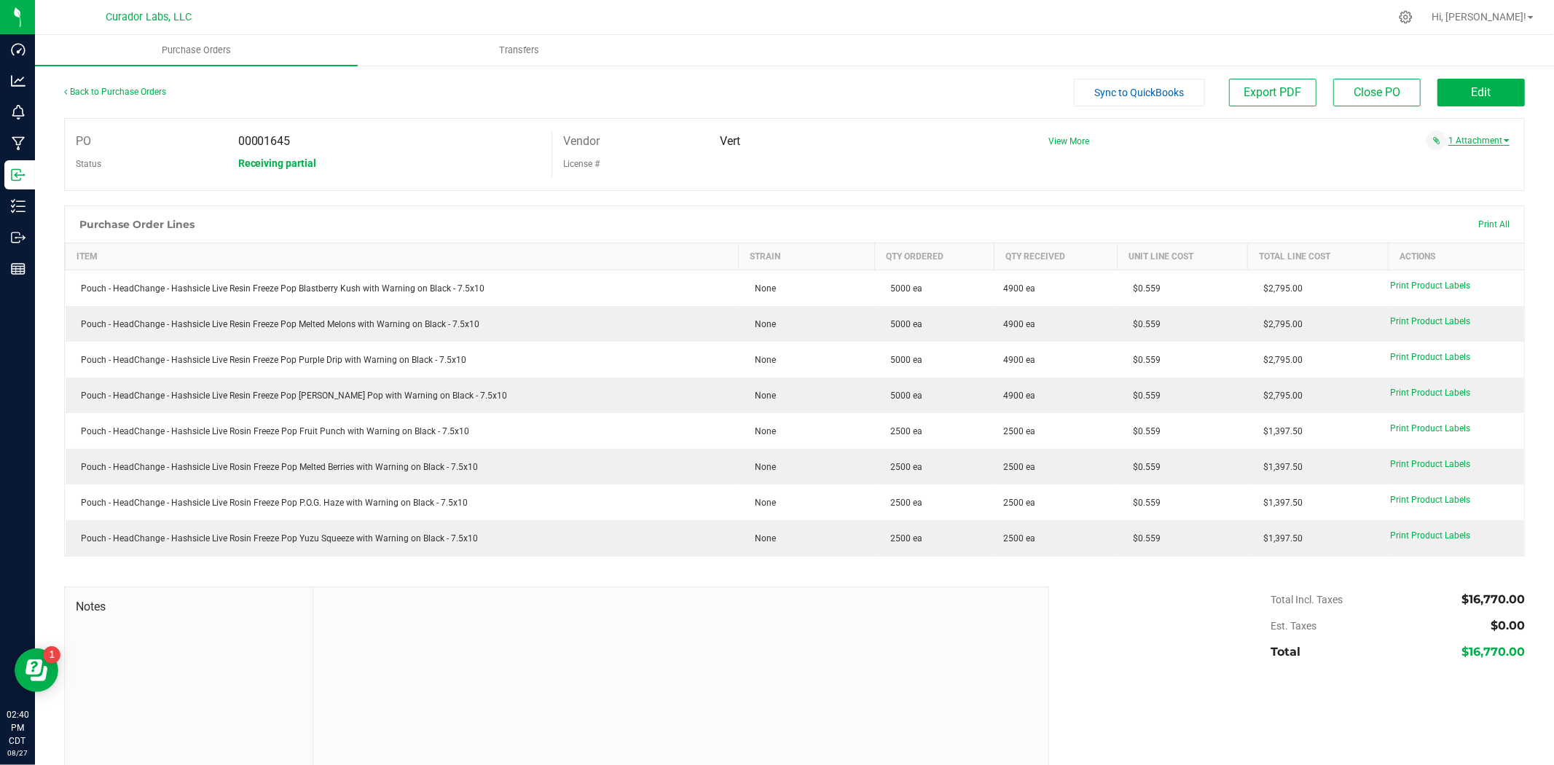
click at [1472, 137] on link "1 Attachment" at bounding box center [1478, 141] width 61 height 10
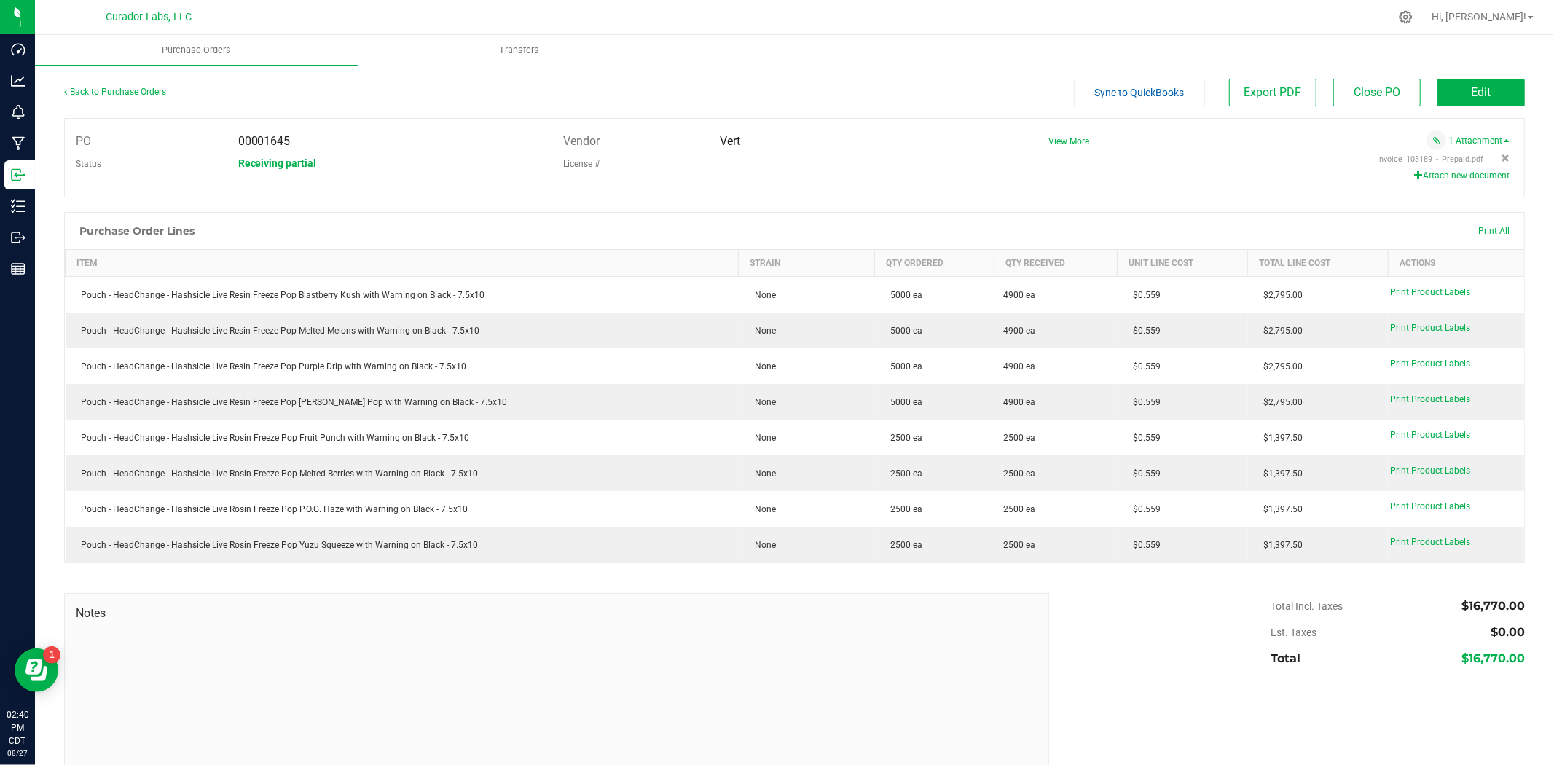
click at [1456, 168] on div "Invoice_103189_-_Prepaid.pdf Attach new document" at bounding box center [1273, 167] width 472 height 35
click at [1452, 176] on button "Attach new document" at bounding box center [1461, 175] width 95 height 13
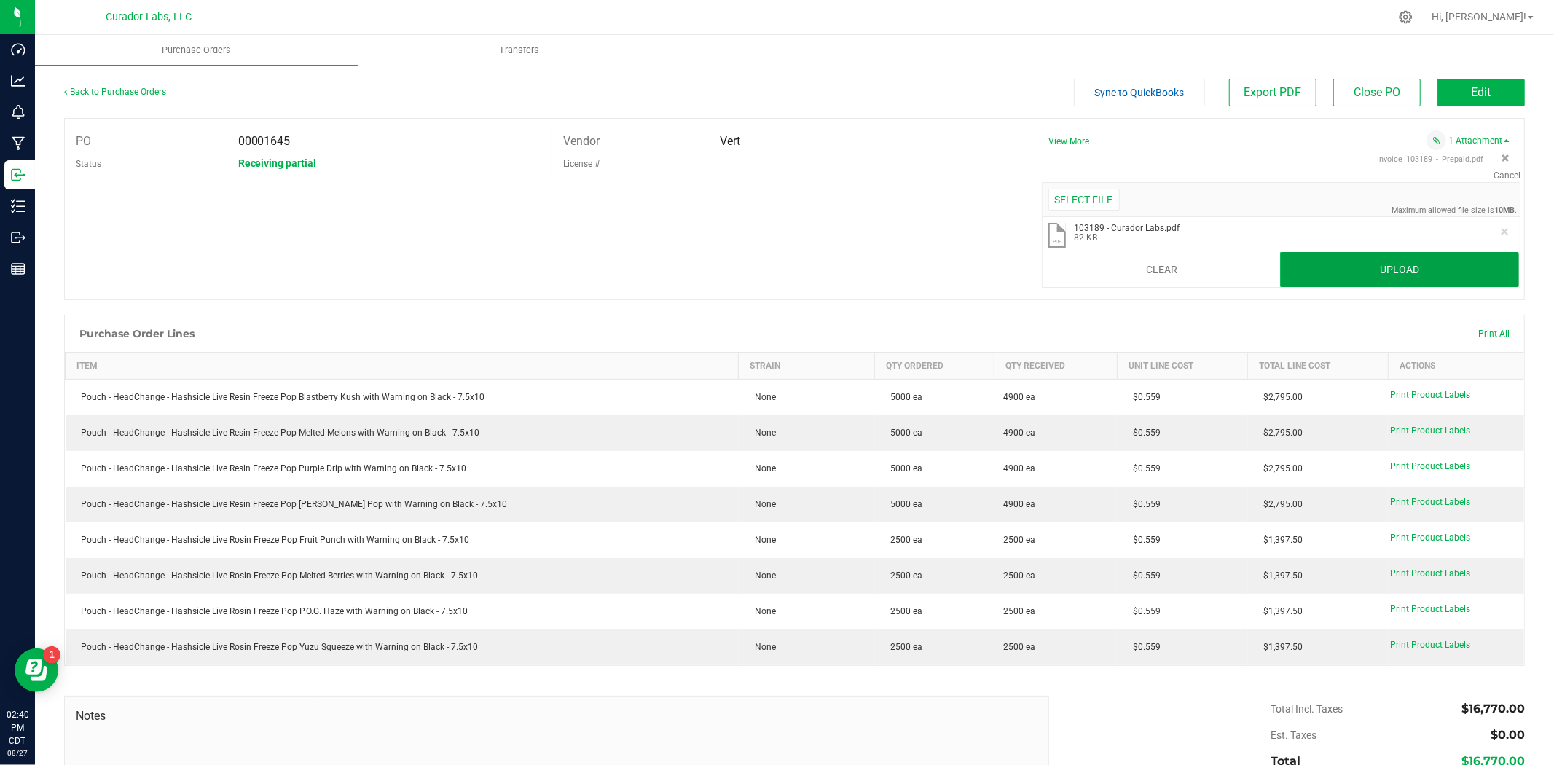
click at [1485, 266] on button "Upload" at bounding box center [1399, 269] width 239 height 35
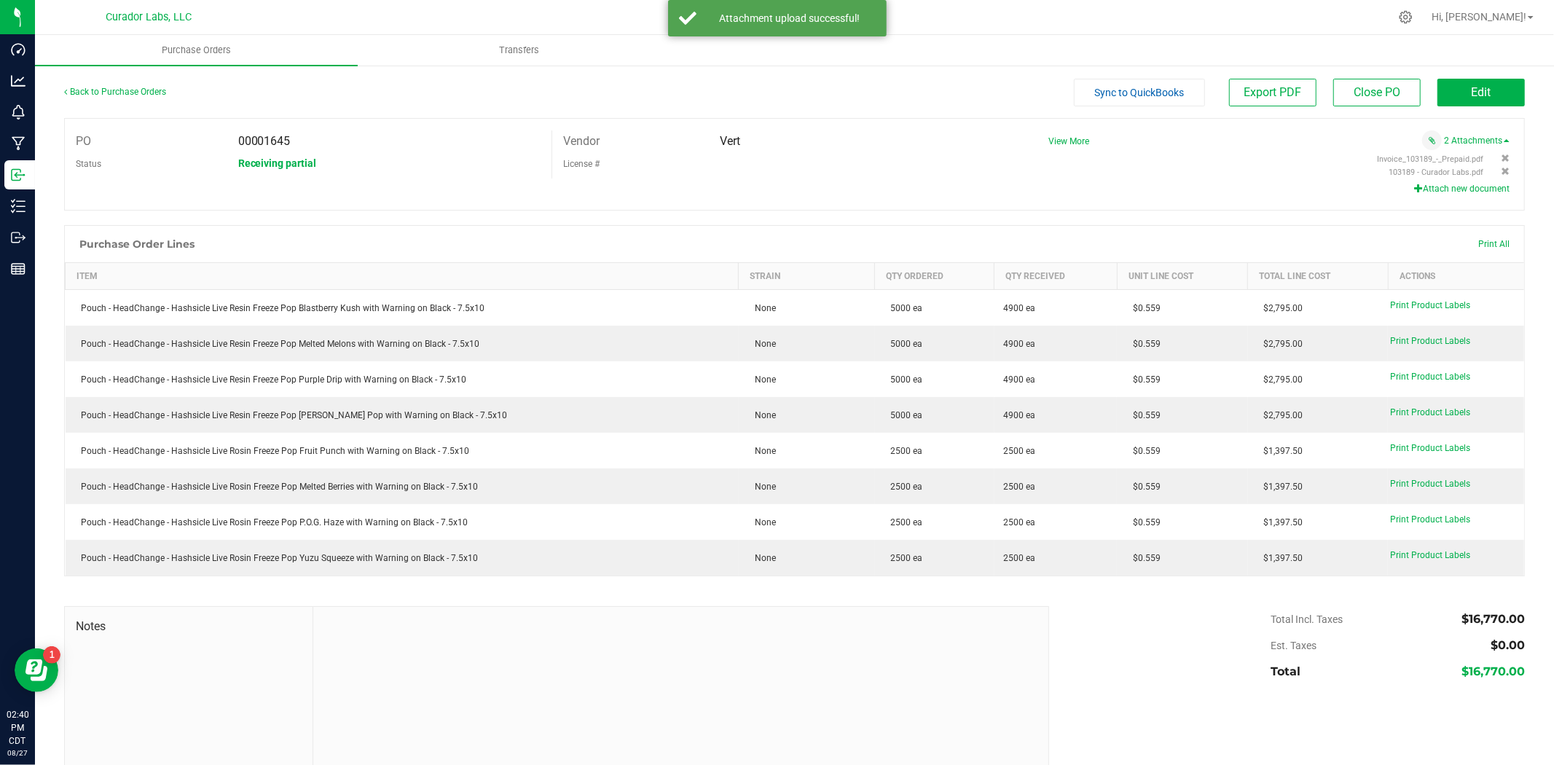
click at [1444, 187] on button "Attach new document" at bounding box center [1461, 188] width 95 height 13
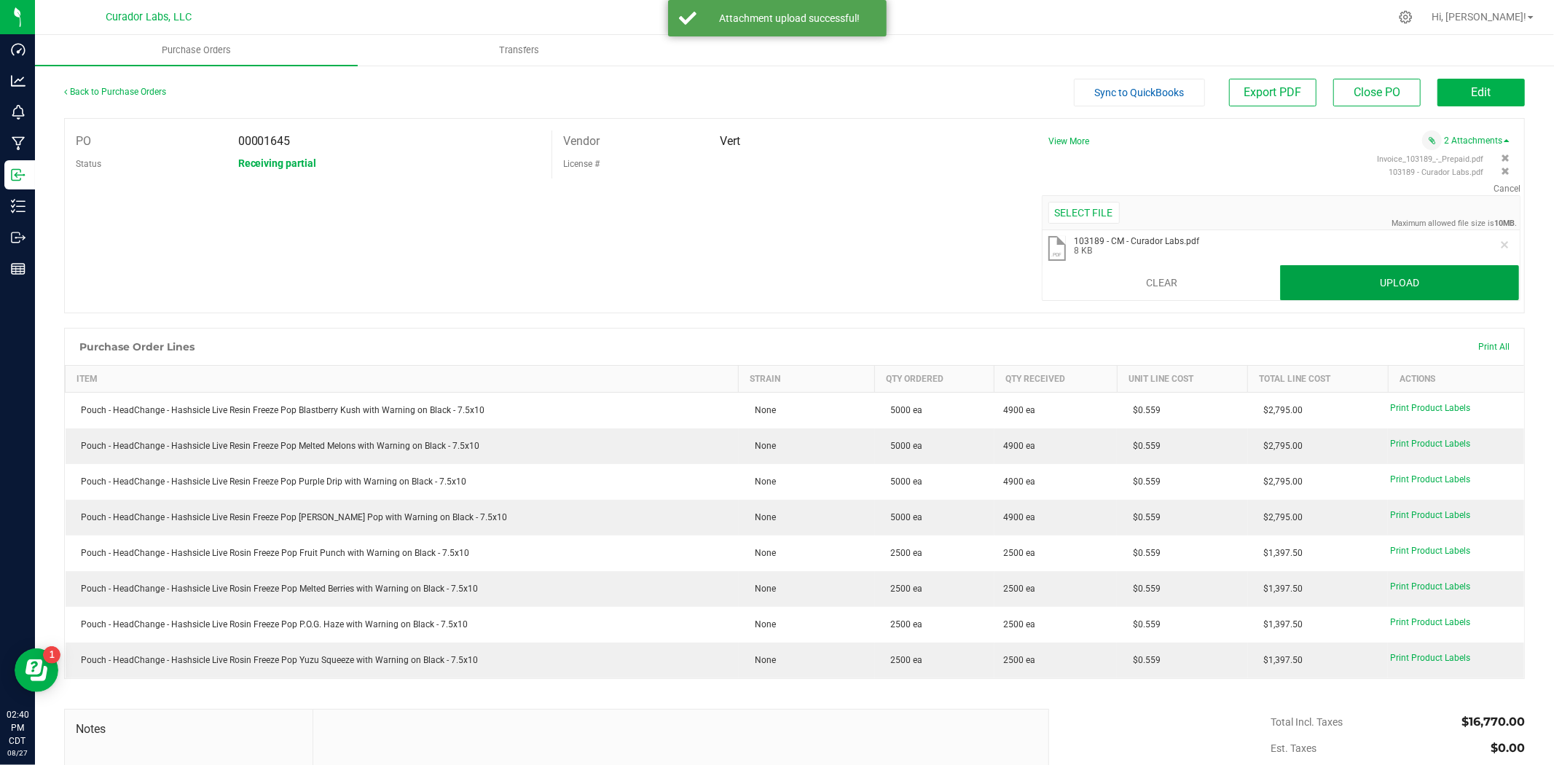
click at [1482, 272] on button "Upload" at bounding box center [1399, 282] width 239 height 35
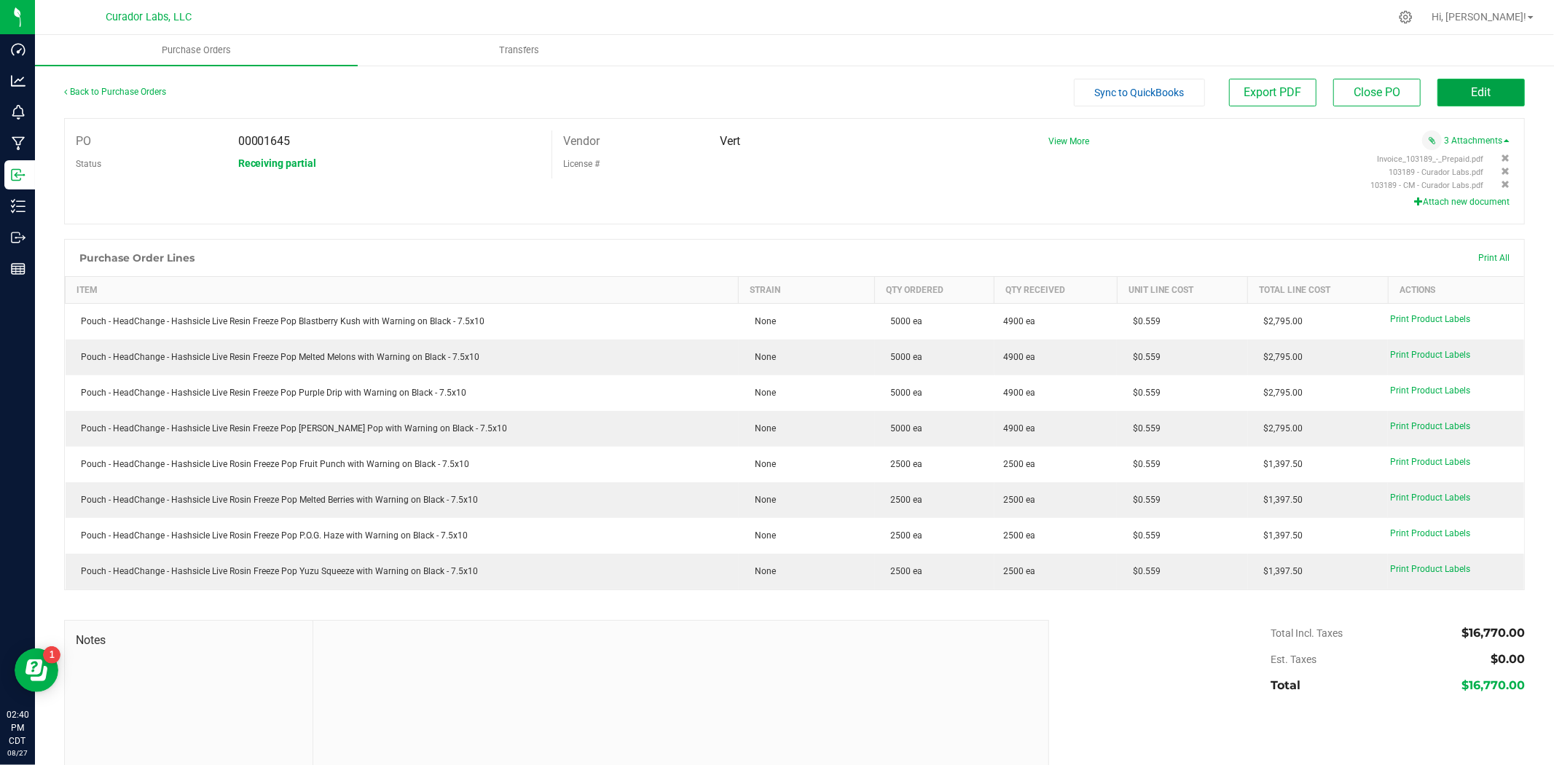
click at [1487, 89] on button "Edit" at bounding box center [1480, 93] width 87 height 28
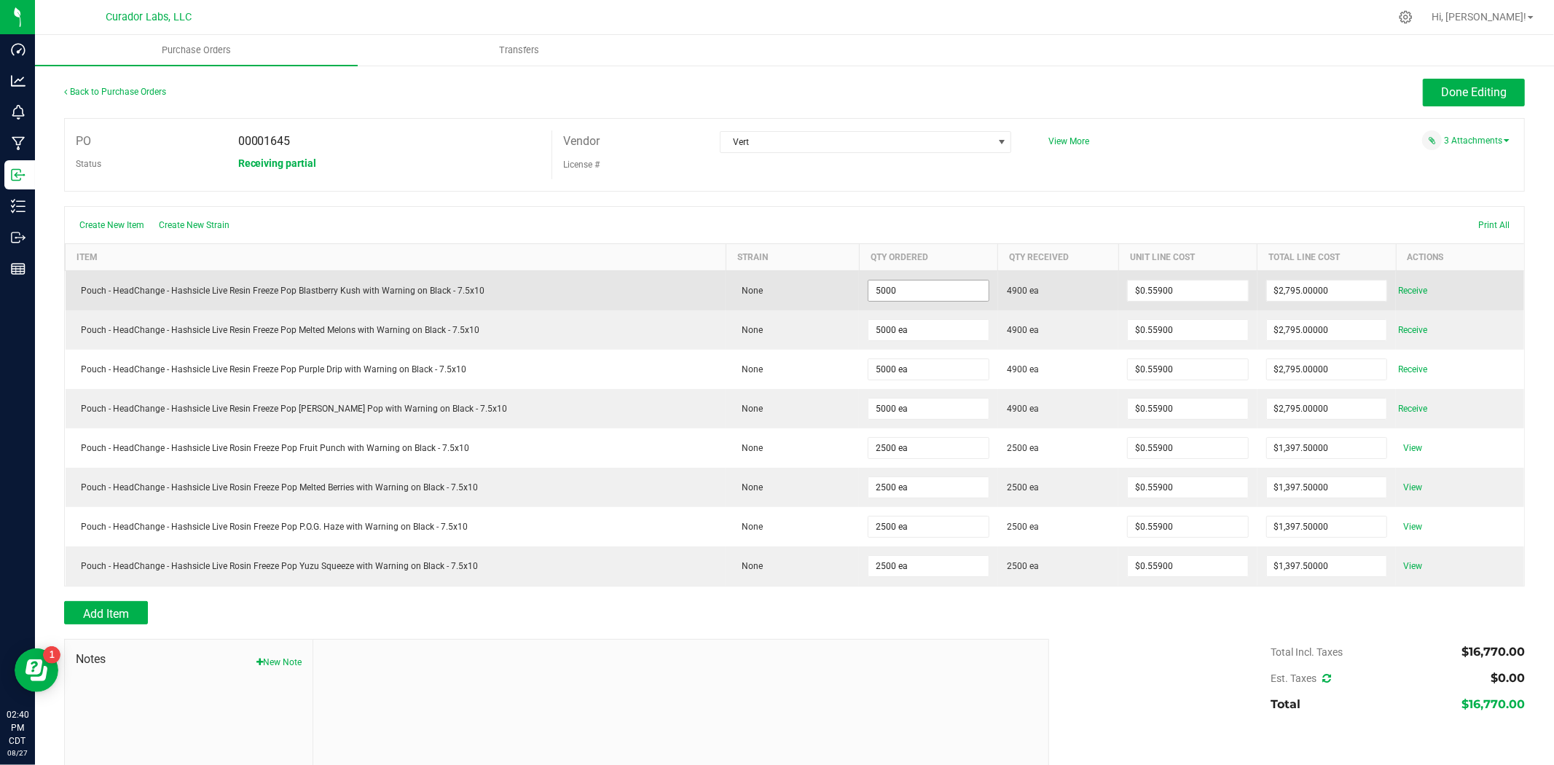
click at [890, 294] on input "5000" at bounding box center [927, 290] width 119 height 20
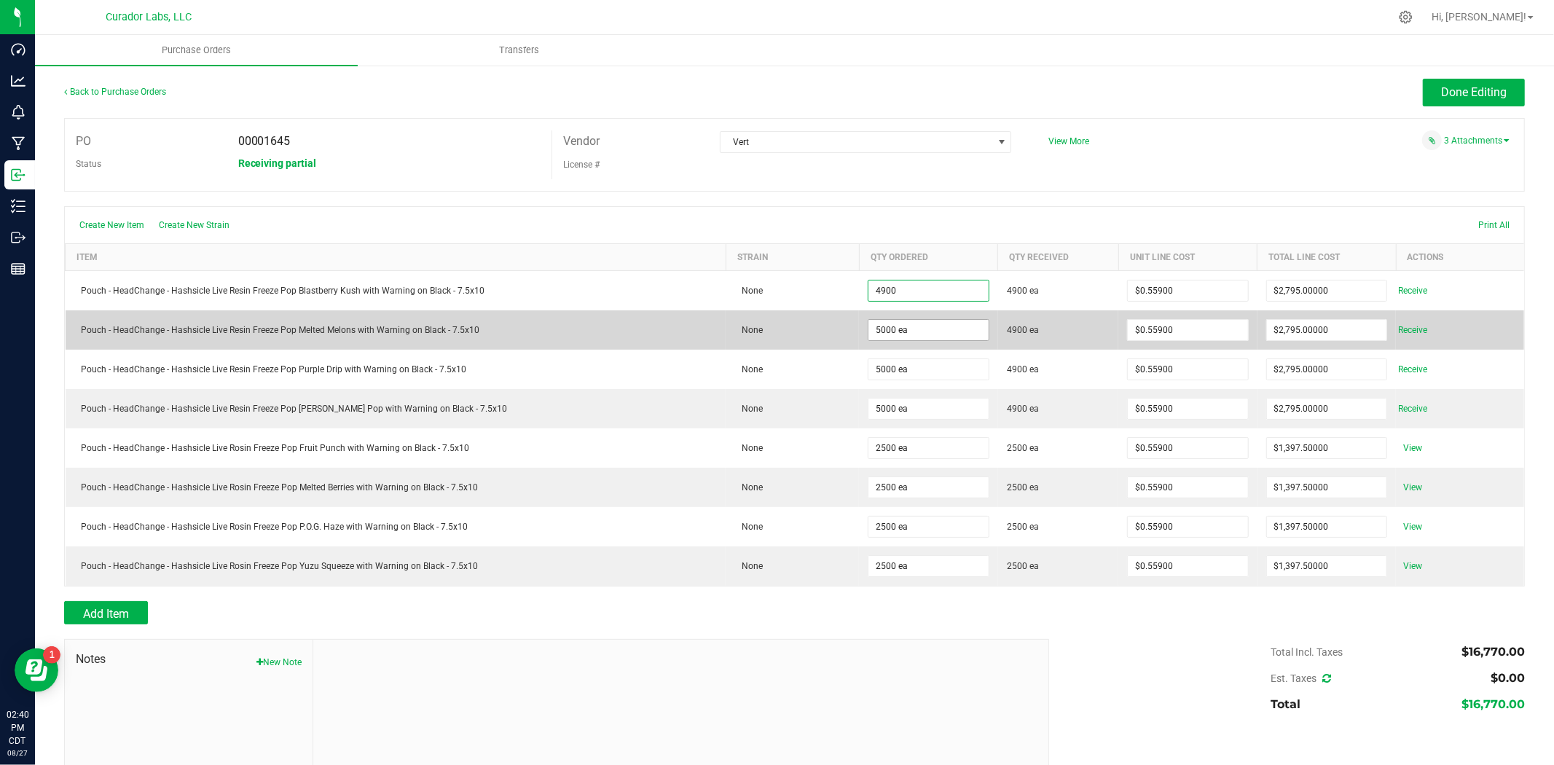
type input "4900 ea"
type input "$2,739.10000"
type input "5000"
click at [898, 325] on input "5000" at bounding box center [927, 330] width 119 height 20
click at [891, 323] on input "5000" at bounding box center [927, 330] width 119 height 20
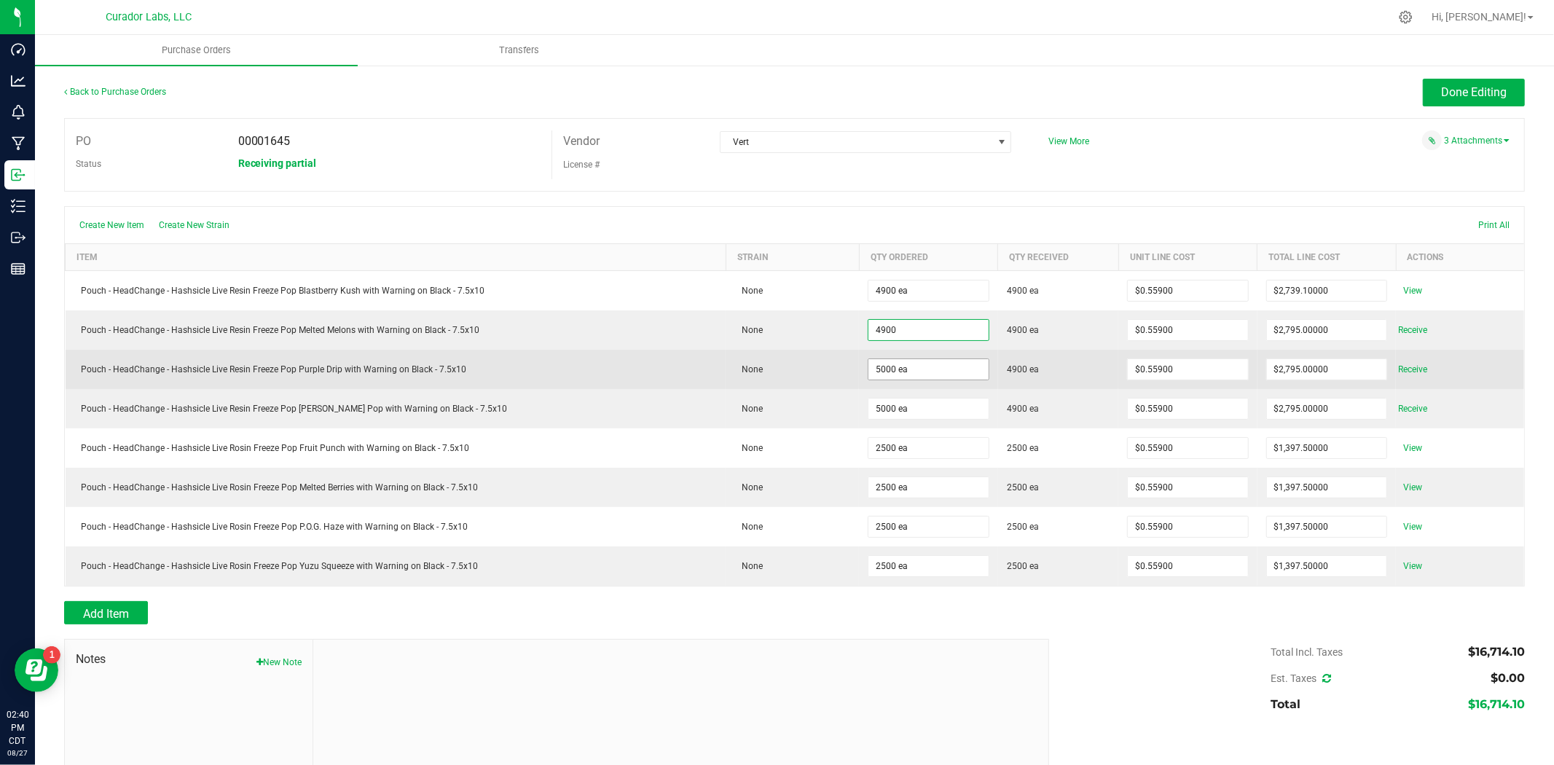
type input "4900 ea"
type input "$2,739.10000"
type input "5000"
click at [879, 372] on input "5000" at bounding box center [927, 369] width 119 height 20
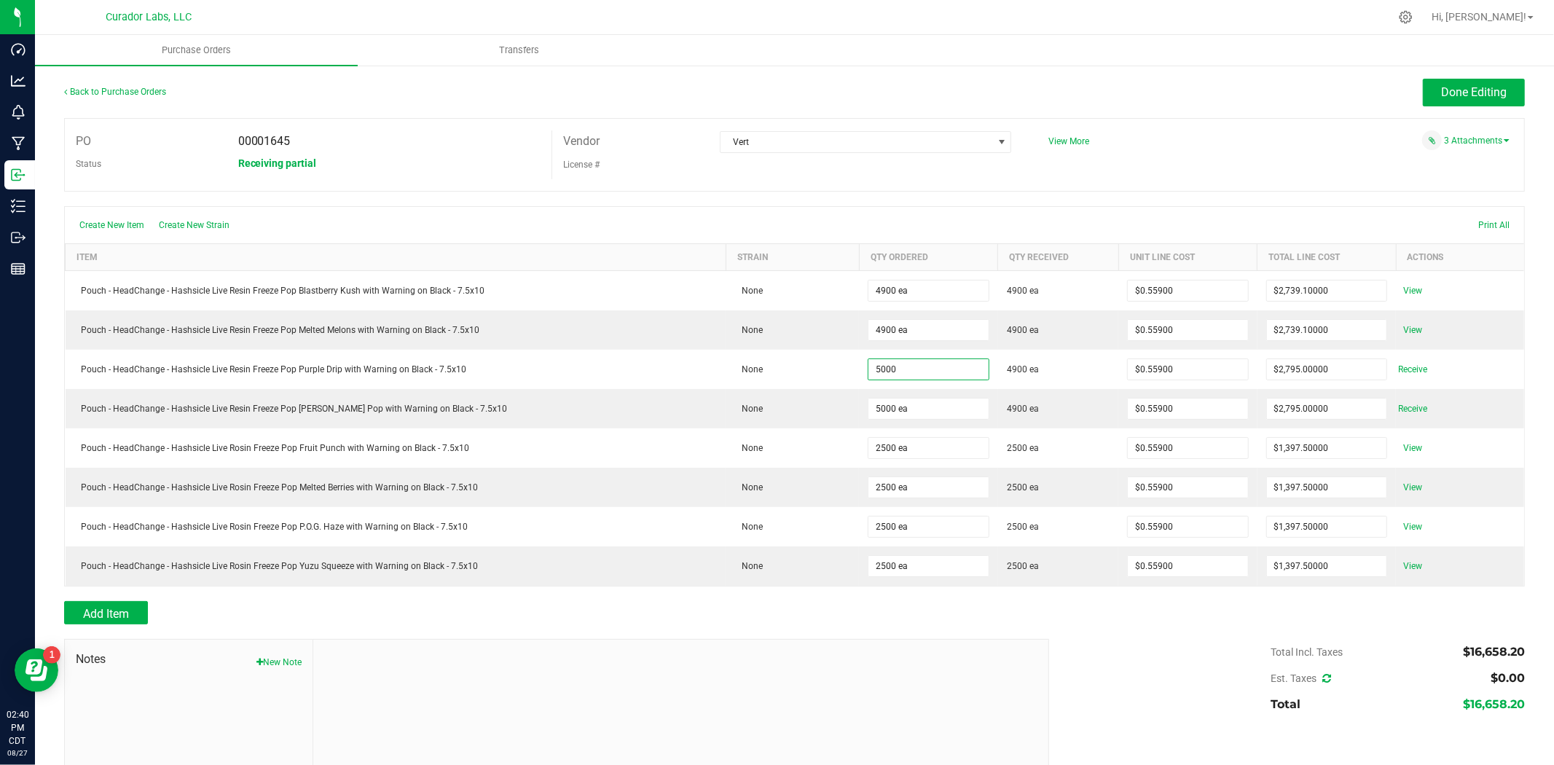
click at [878, 369] on input "5000" at bounding box center [927, 369] width 119 height 20
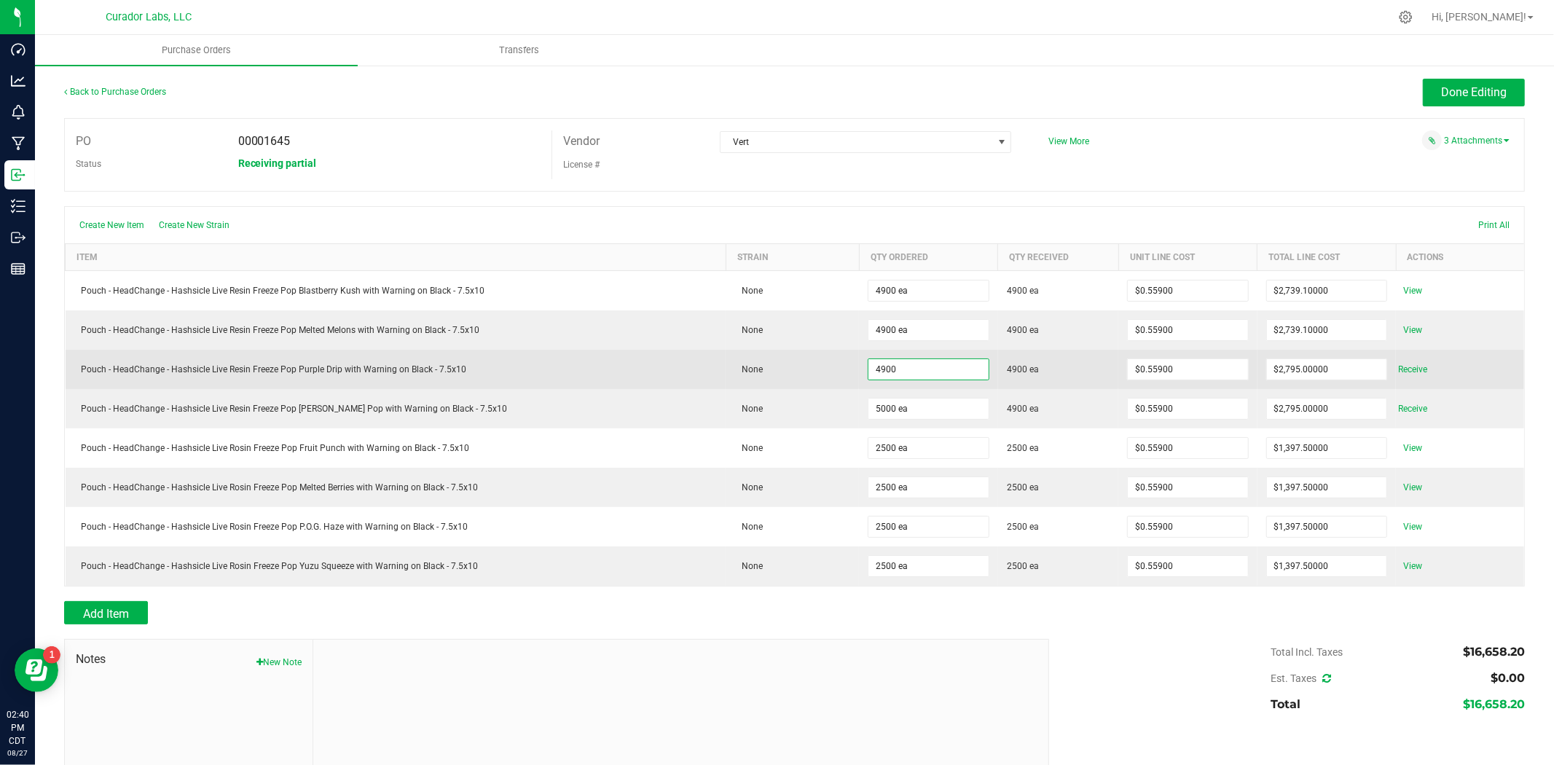
type input "4900 ea"
type input "$2,739.10000"
click at [805, 377] on td "None" at bounding box center [792, 369] width 133 height 39
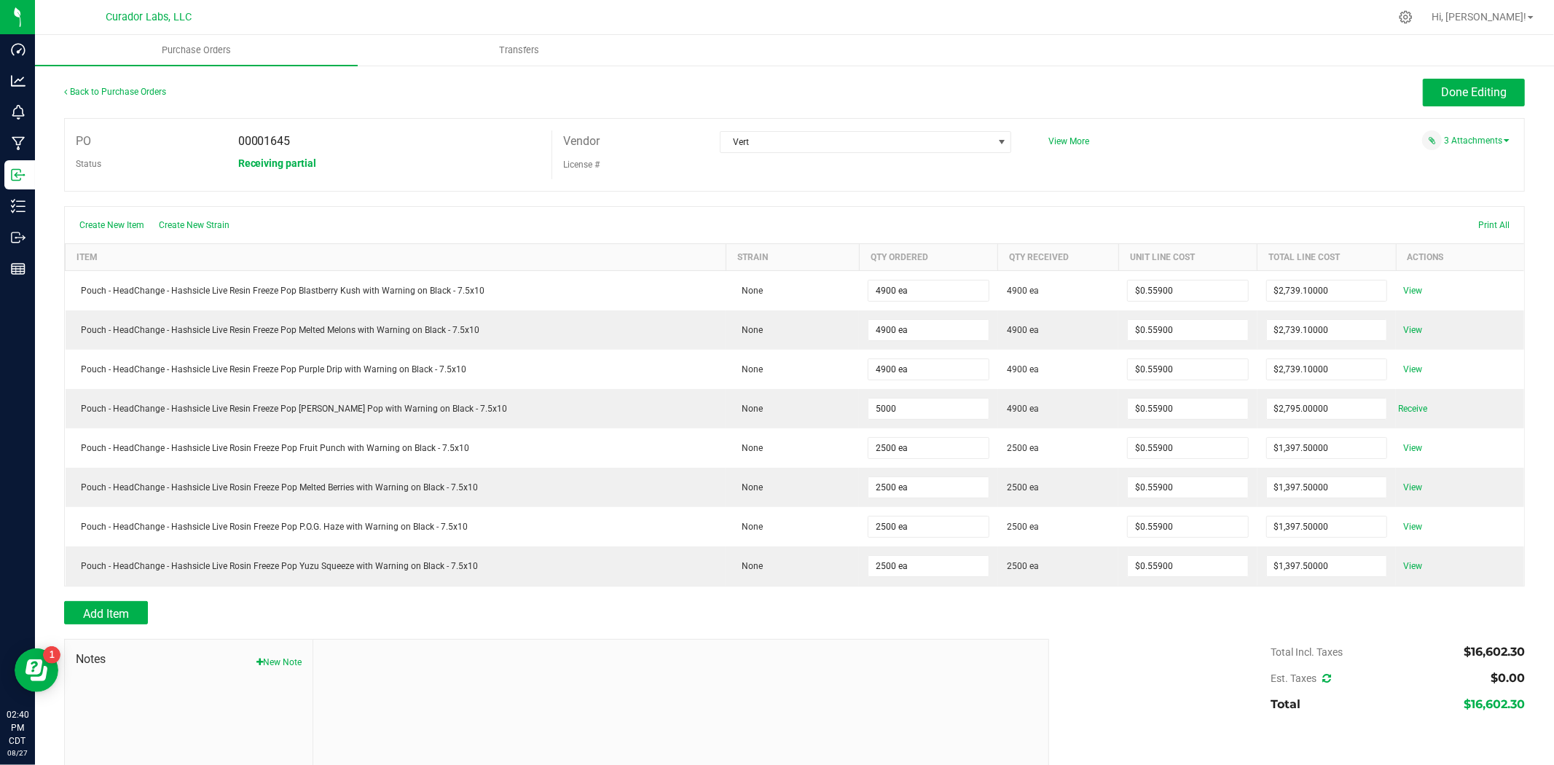
click at [908, 412] on input "5000" at bounding box center [927, 408] width 119 height 20
type input "4900 ea"
type input "$2,739.10000"
click at [914, 222] on div "Create New Item Create New Strain Print All" at bounding box center [794, 225] width 1459 height 36
click at [1453, 97] on span "Done Editing" at bounding box center [1474, 92] width 66 height 14
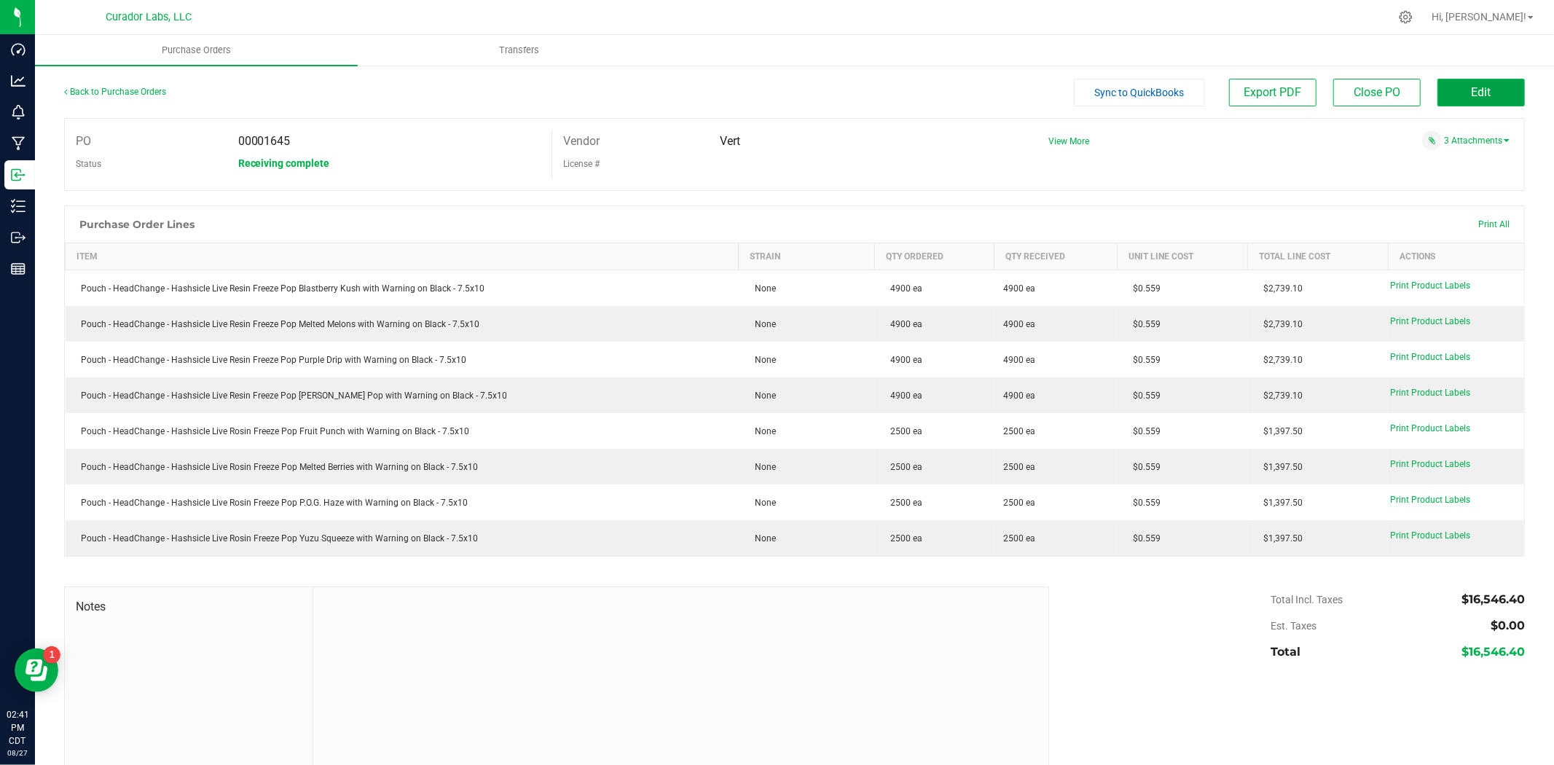
click at [1461, 100] on button "Edit" at bounding box center [1480, 93] width 87 height 28
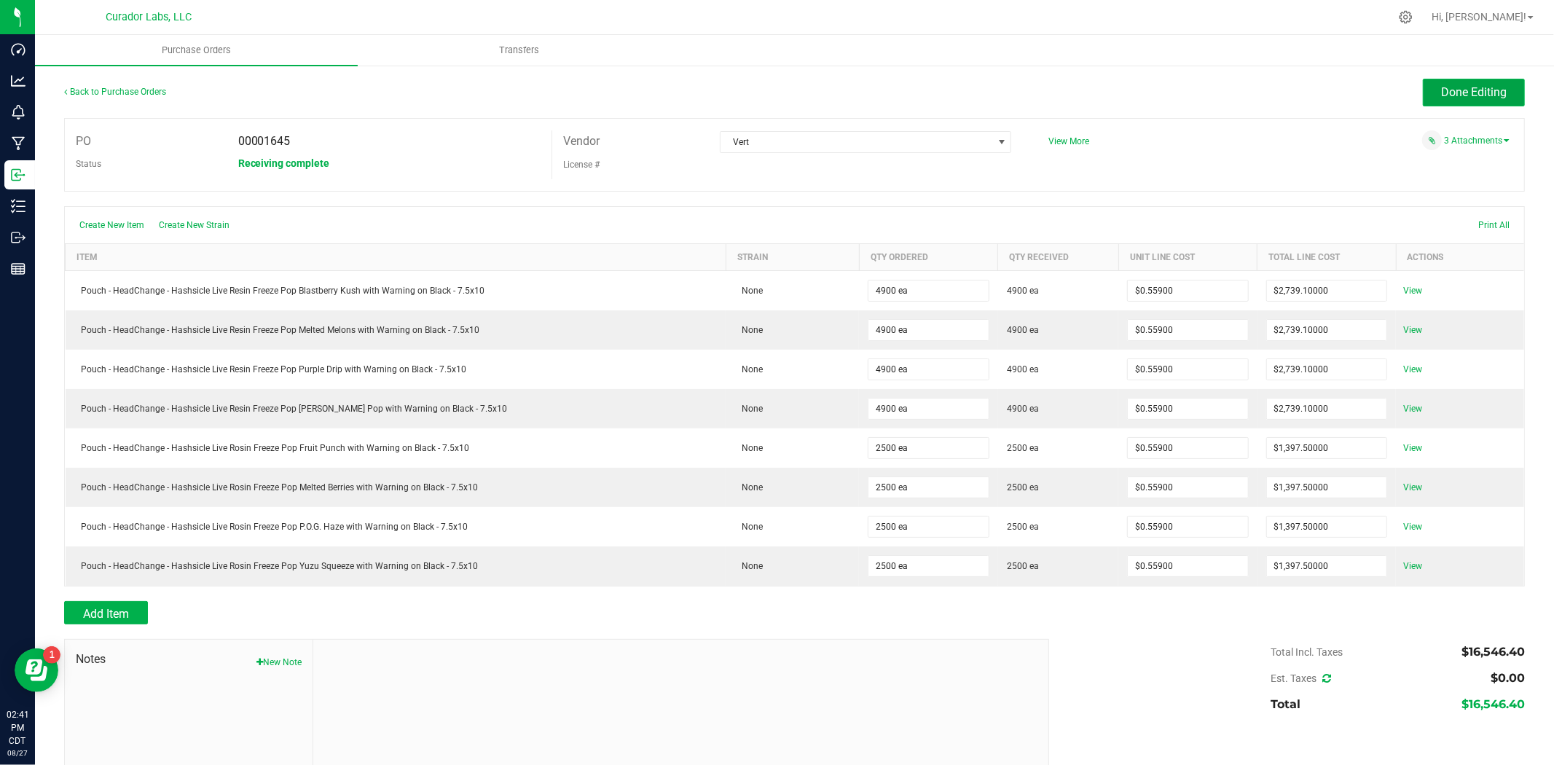
click at [1475, 95] on span "Done Editing" at bounding box center [1474, 92] width 66 height 14
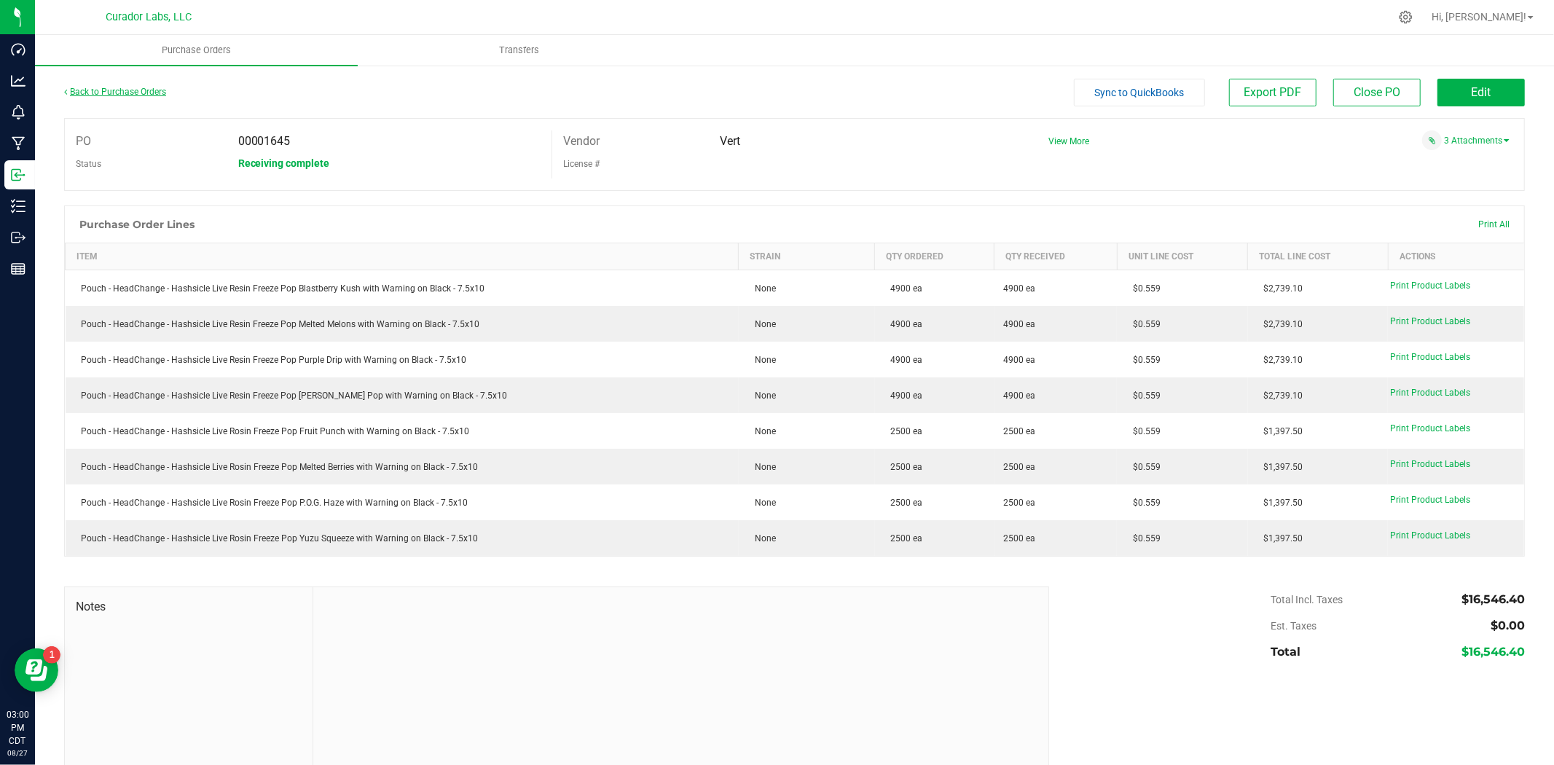
click at [154, 92] on link "Back to Purchase Orders" at bounding box center [115, 92] width 102 height 10
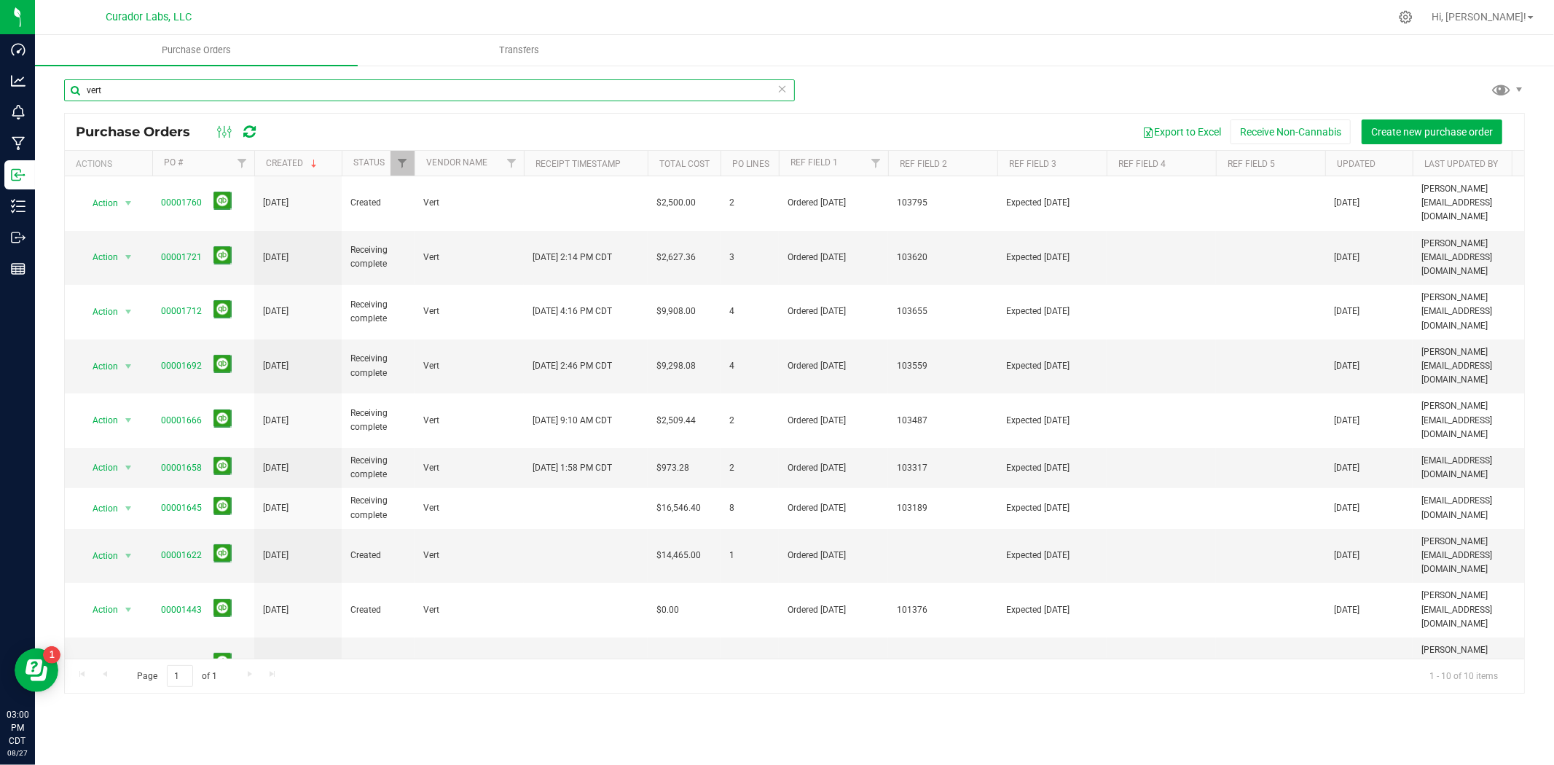
drag, startPoint x: 159, startPoint y: 88, endPoint x: 98, endPoint y: 90, distance: 61.2
click at [92, 88] on input "vert" at bounding box center [429, 90] width 731 height 22
type input "v"
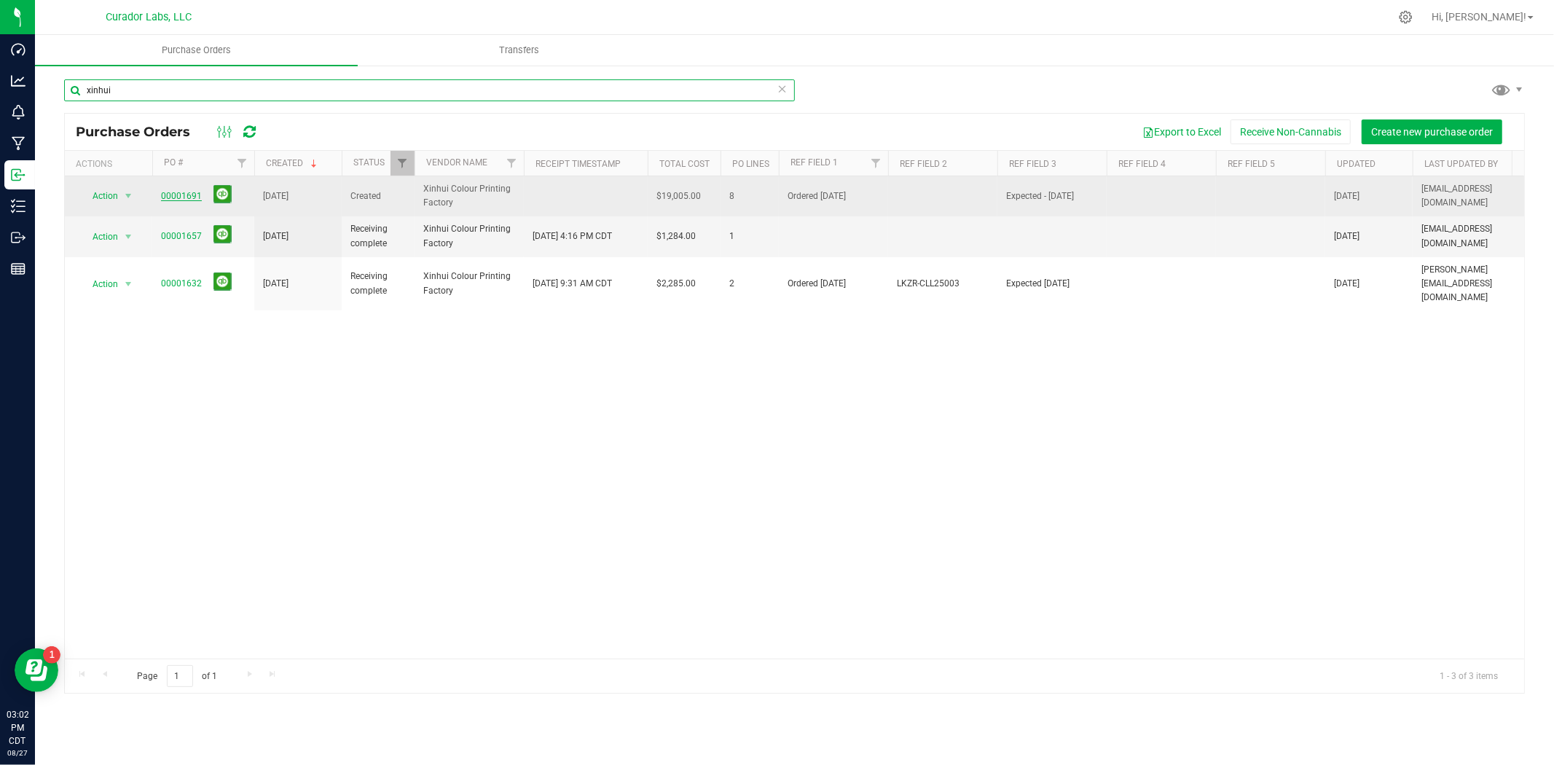
type input "xinhui"
click at [188, 199] on link "00001691" at bounding box center [181, 196] width 41 height 10
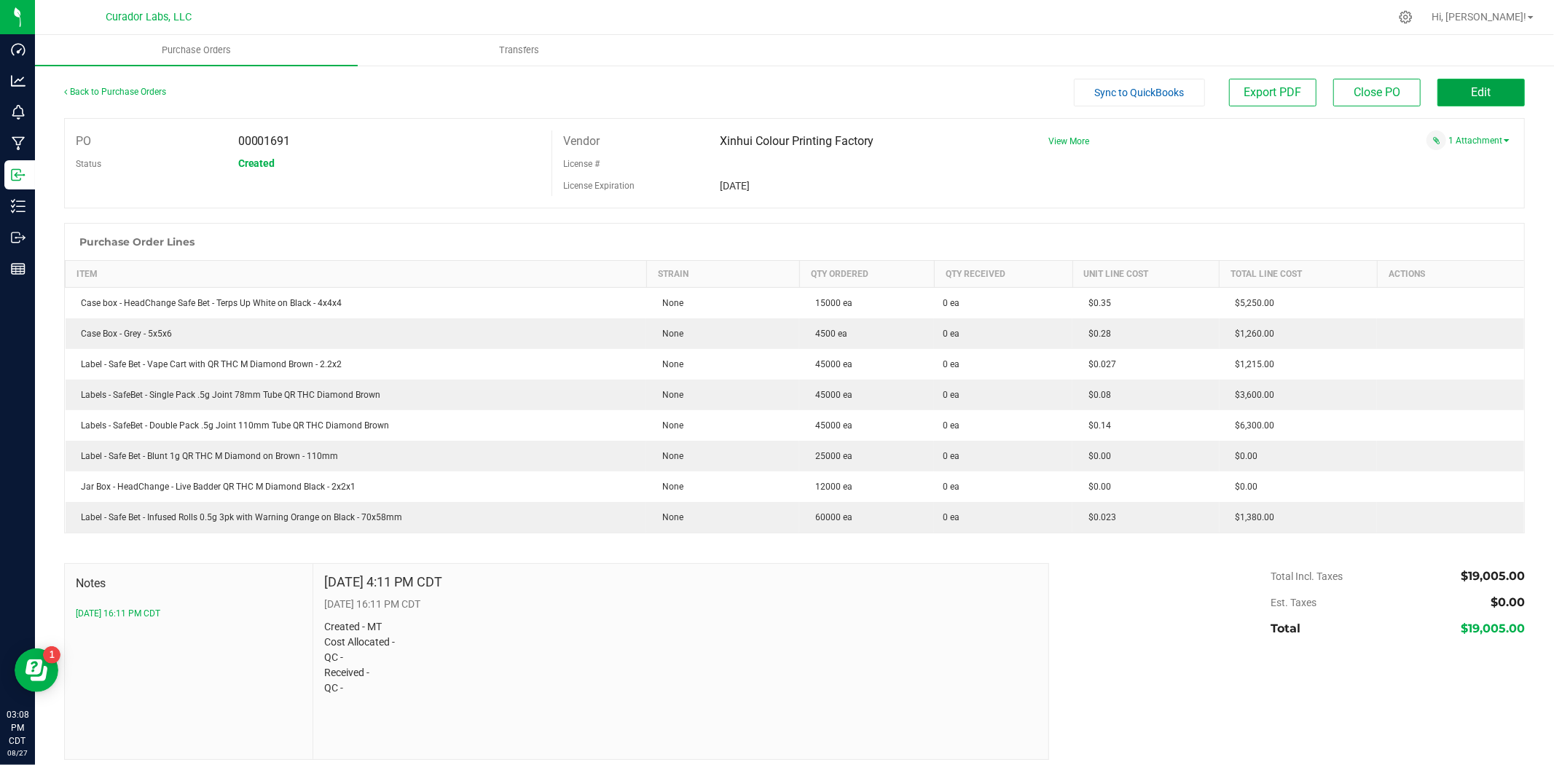
click at [1448, 98] on button "Edit" at bounding box center [1480, 93] width 87 height 28
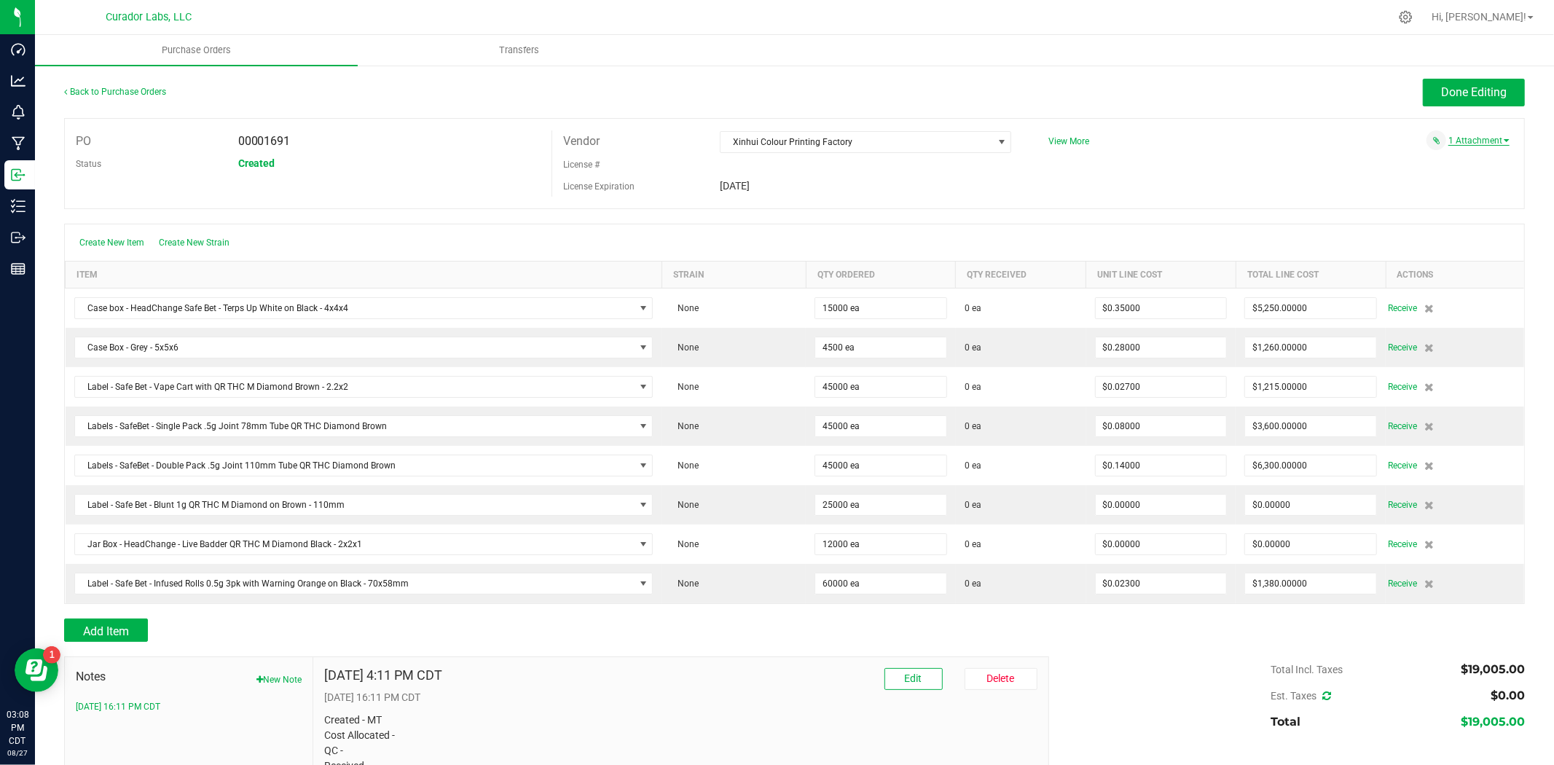
click at [1477, 143] on link "1 Attachment" at bounding box center [1478, 141] width 61 height 10
click at [1455, 159] on span "temp4cj.png" at bounding box center [1462, 158] width 44 height 9
click at [1448, 154] on span "temp4cj.png" at bounding box center [1462, 158] width 44 height 9
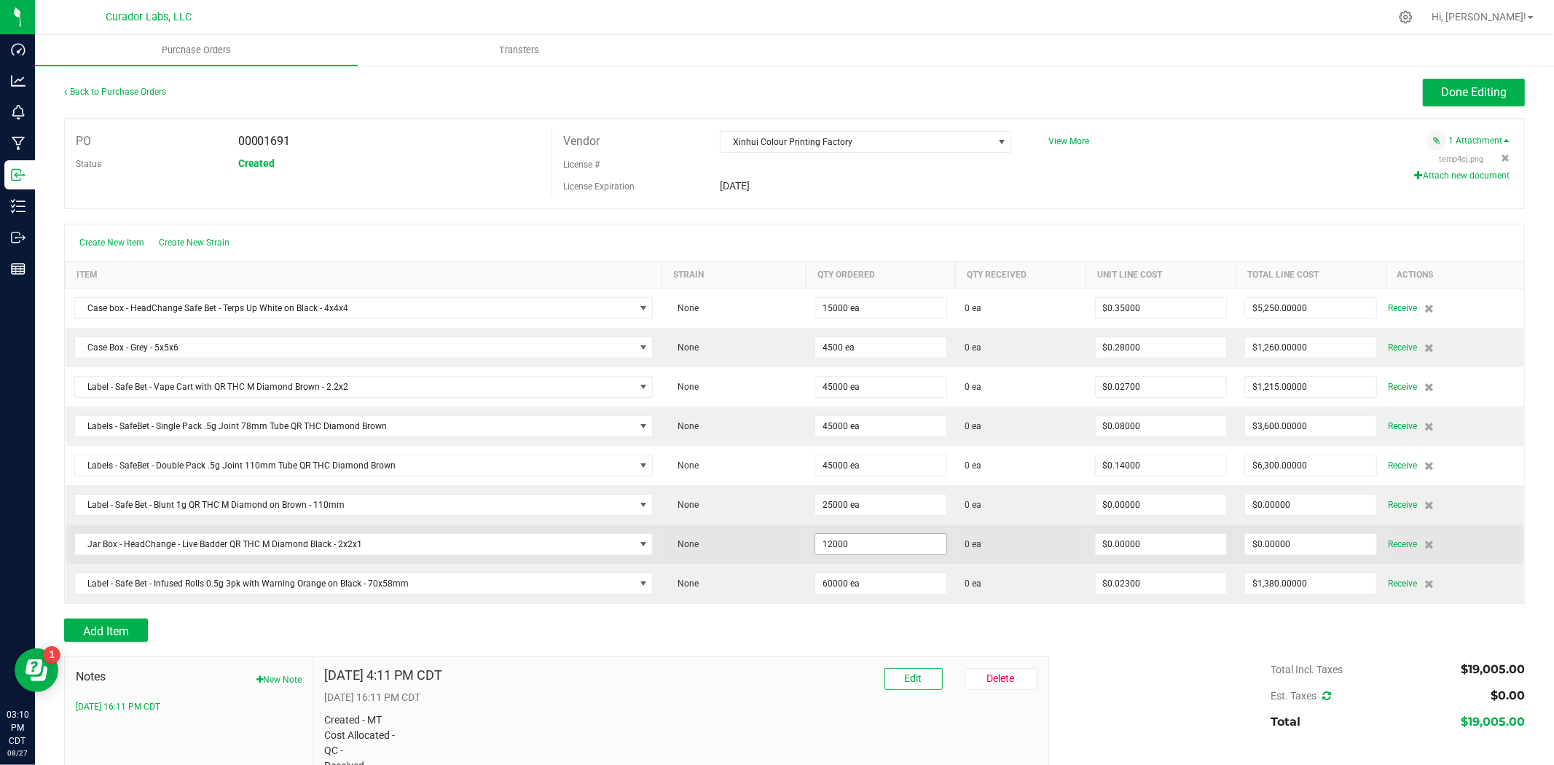
click at [911, 551] on input "12000" at bounding box center [880, 544] width 131 height 20
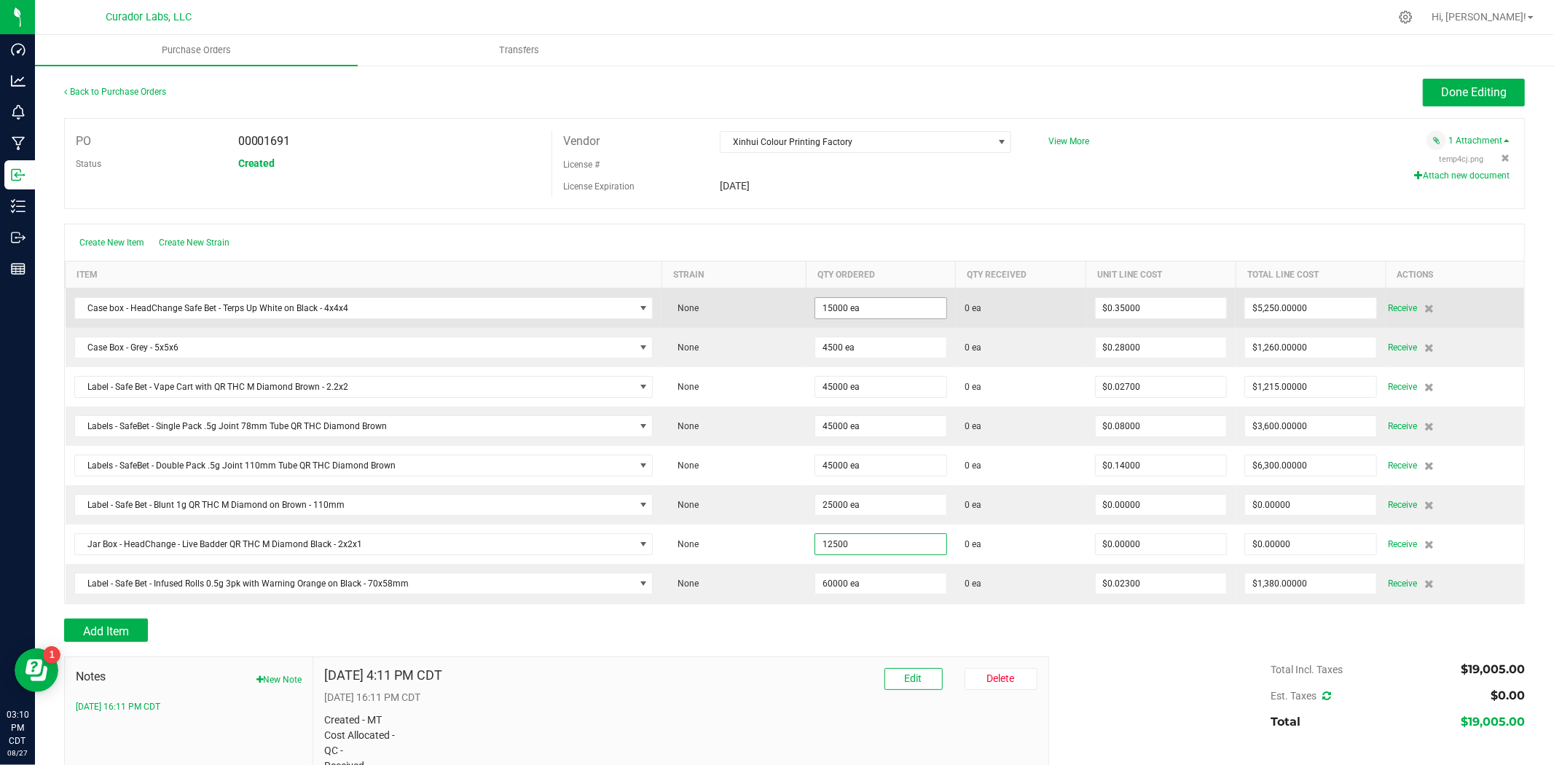
type input "12500"
type input "15000"
type input "12500 ea"
click at [860, 308] on input "15000" at bounding box center [880, 308] width 131 height 20
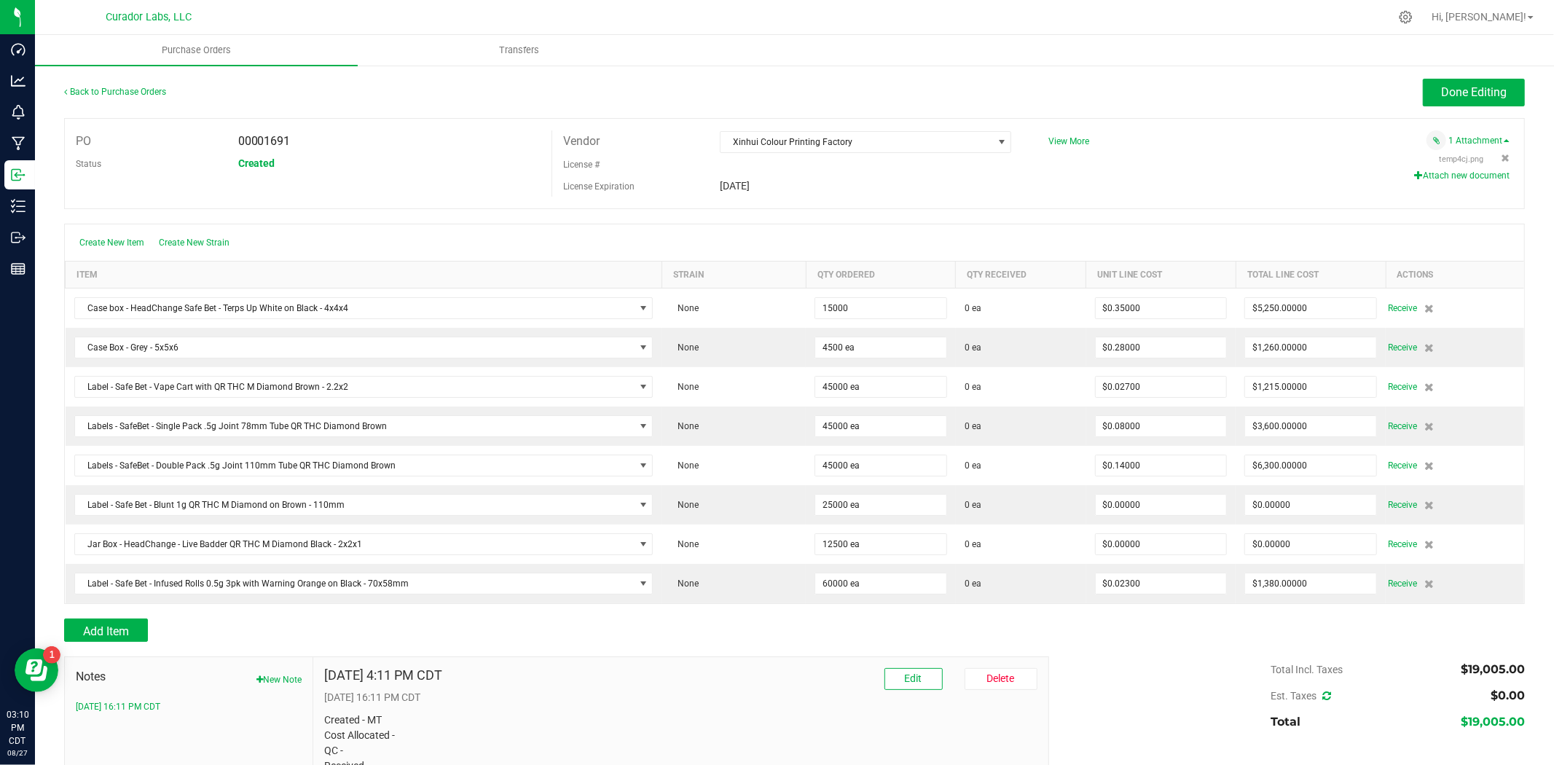
click at [860, 308] on input "15000" at bounding box center [880, 308] width 131 height 20
type input "15300 ea"
type input "$5,355.00000"
click at [900, 252] on div "Create New Item Create New Strain" at bounding box center [794, 242] width 1459 height 36
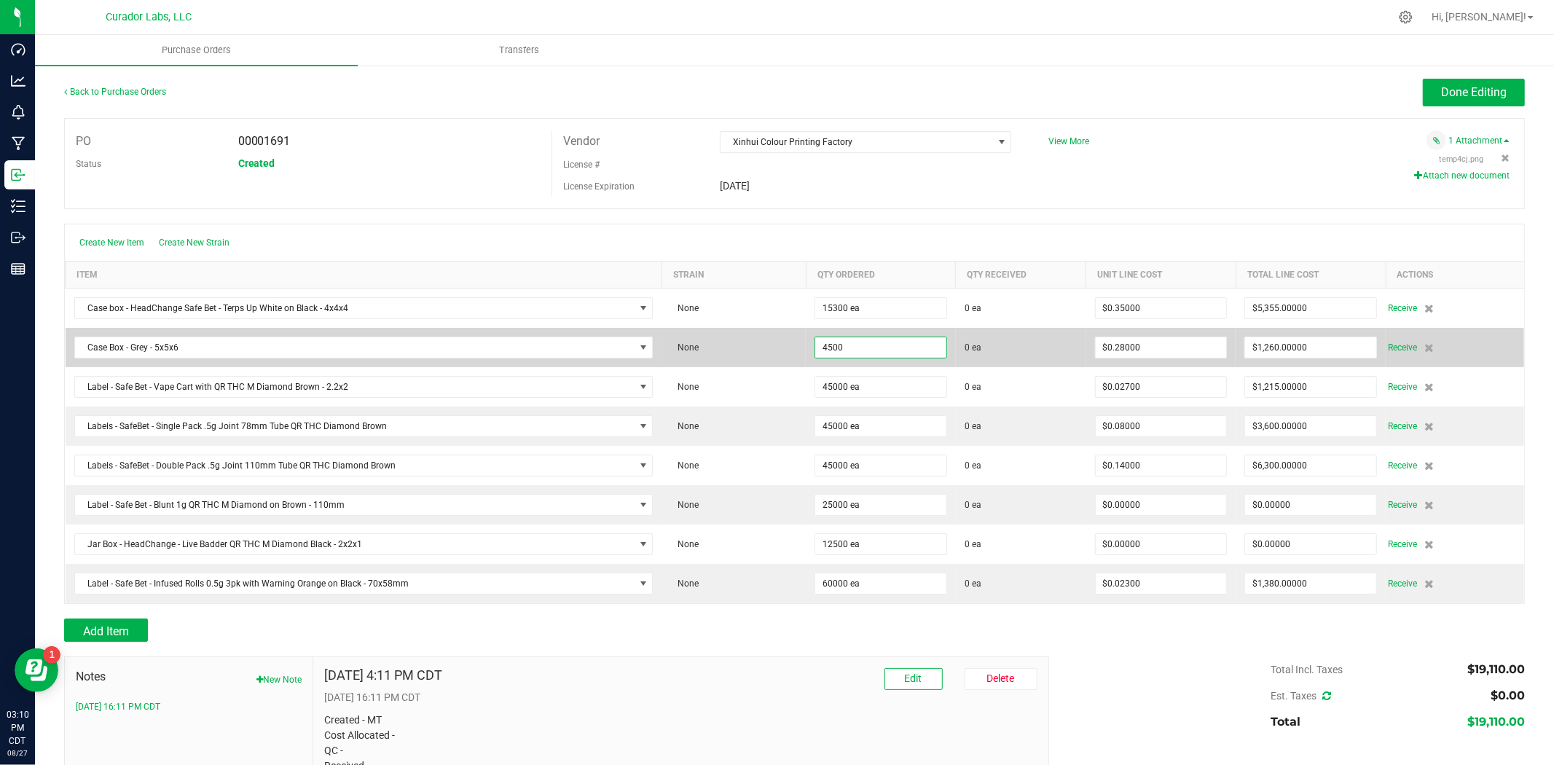
click at [841, 350] on input "4500" at bounding box center [880, 347] width 131 height 20
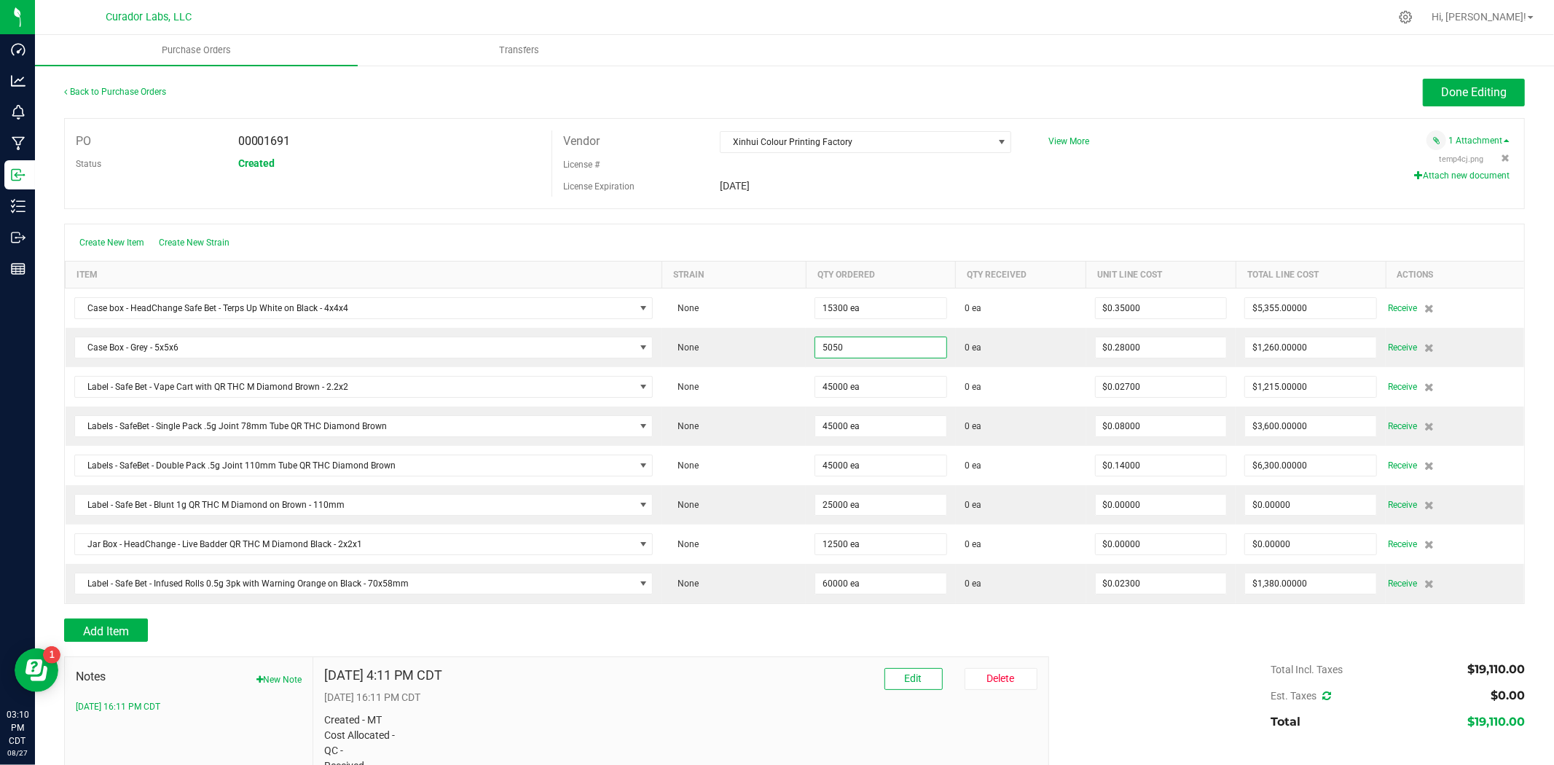
type input "5050 ea"
type input "$1,414.00000"
click at [906, 205] on div "PO 00001691 Status Created Vendor Xinhui Colour Printing Factory License # Lice…" at bounding box center [794, 163] width 1461 height 91
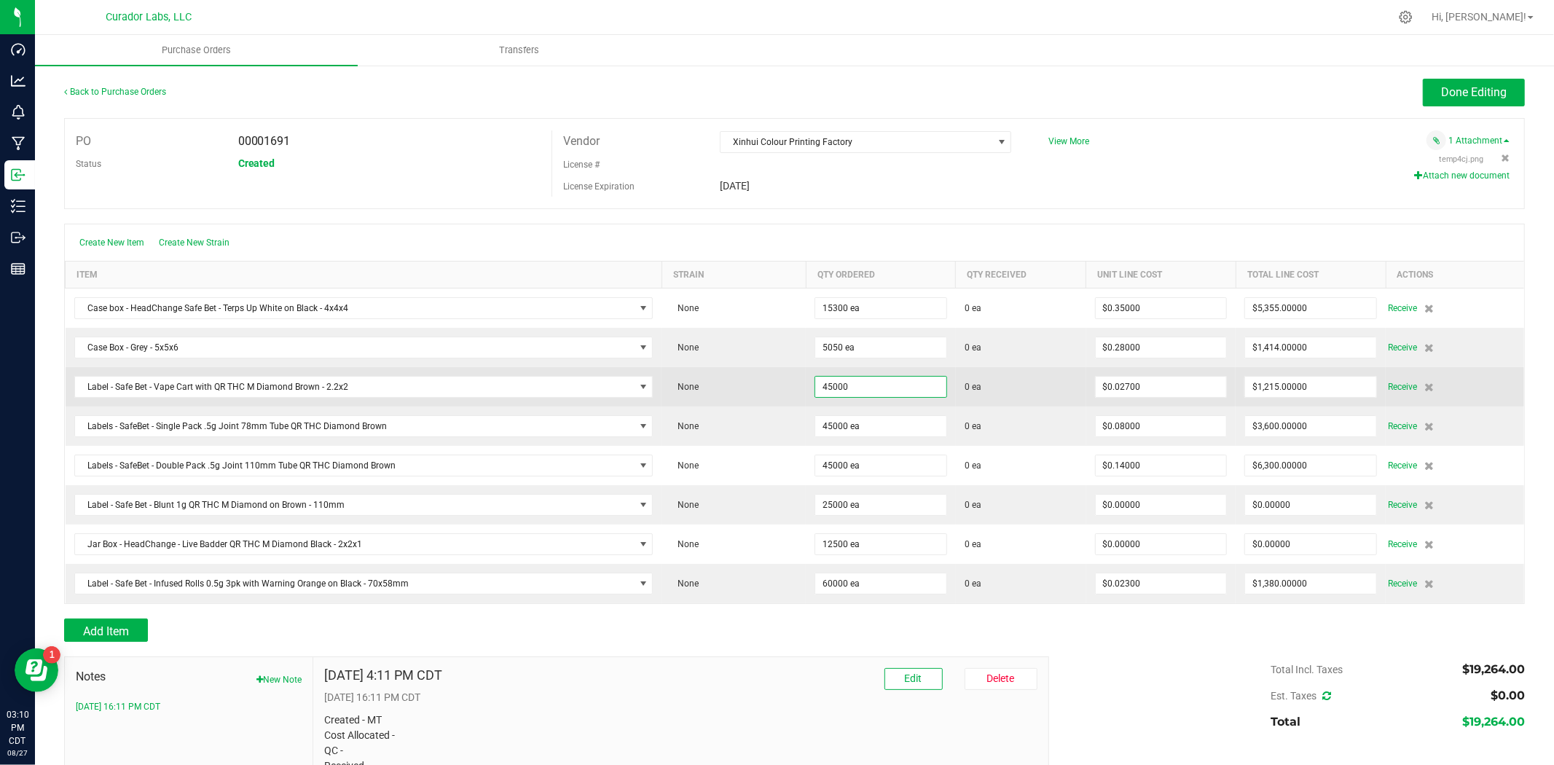
click at [841, 390] on input "45000" at bounding box center [880, 387] width 131 height 20
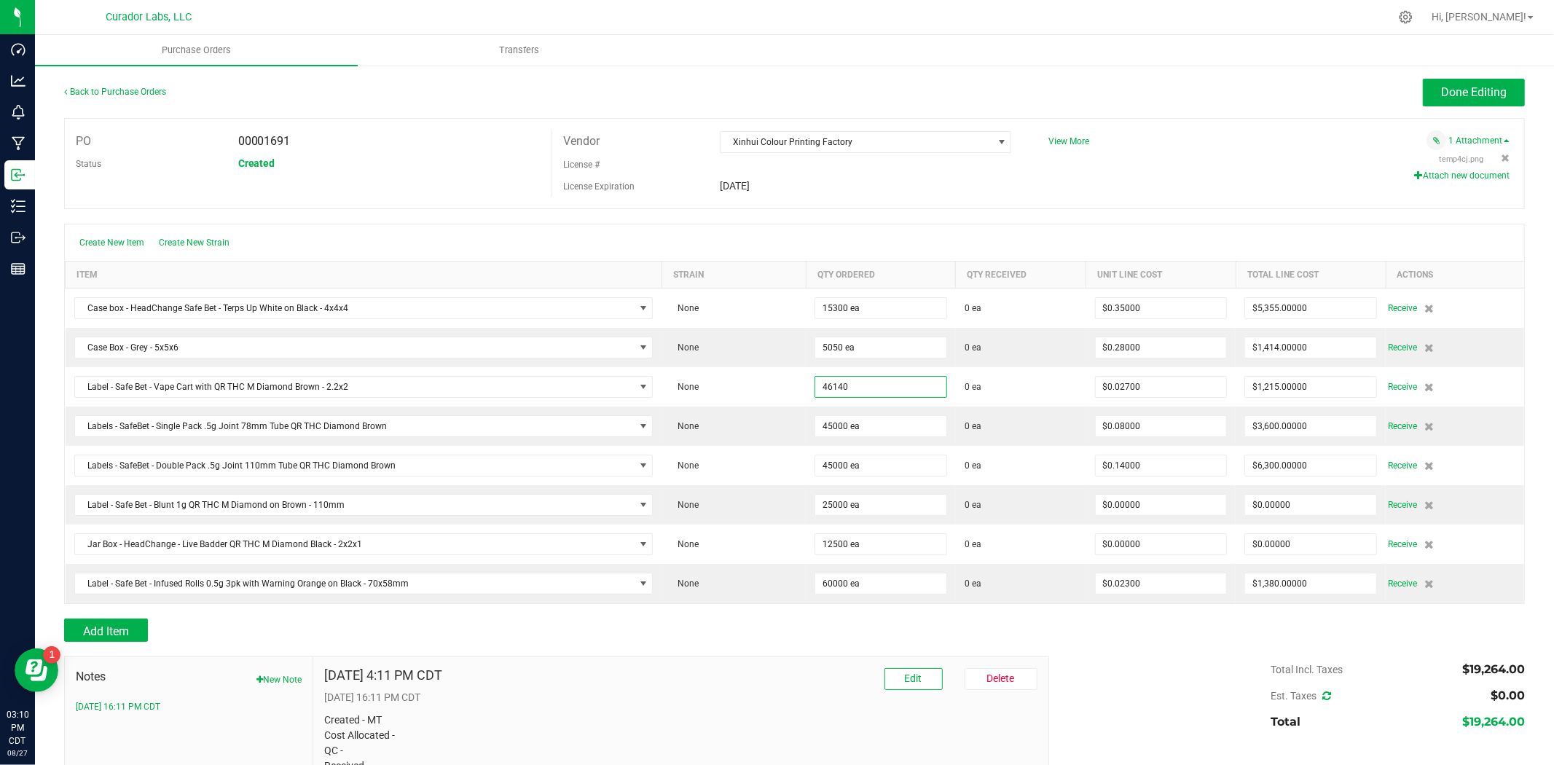
type input "46140 ea"
type input "$1,245.78000"
click at [892, 208] on div "PO 00001691 Status Created Vendor Xinhui Colour Printing Factory License # Lice…" at bounding box center [794, 163] width 1461 height 91
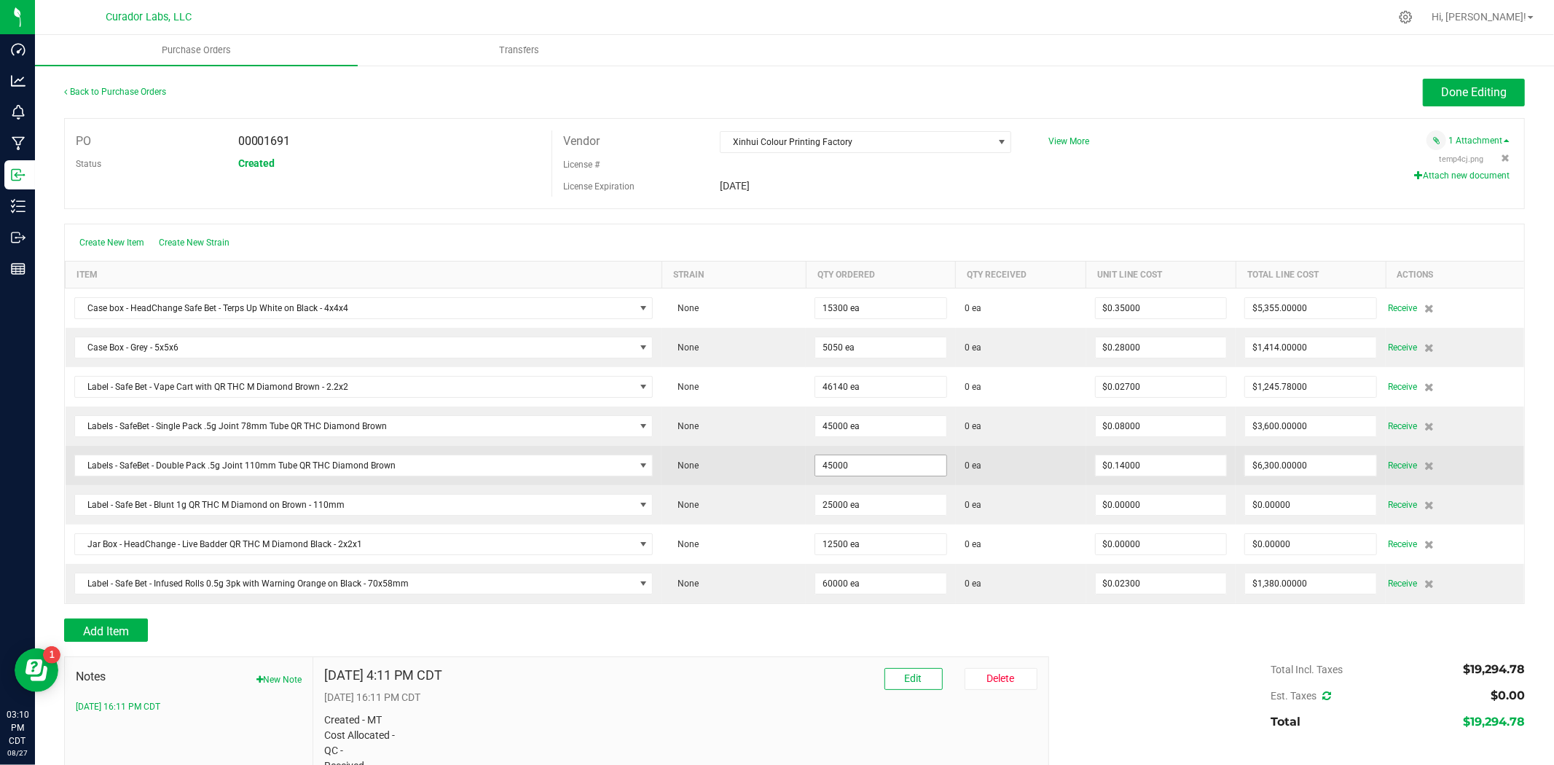
click at [833, 467] on input "45000" at bounding box center [880, 465] width 131 height 20
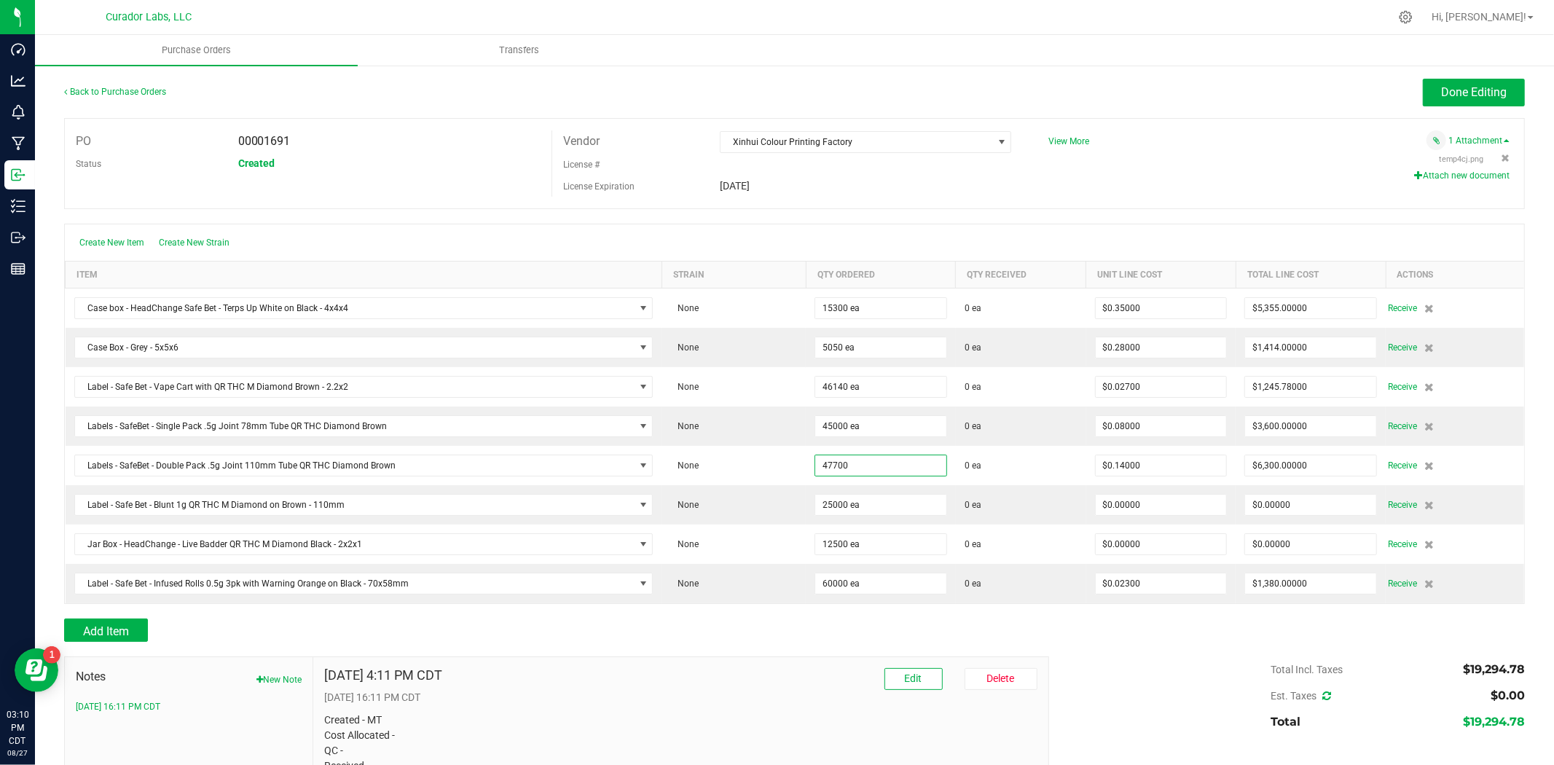
type input "47700 ea"
type input "$6,678.00000"
click at [929, 239] on div "Create New Item Create New Strain" at bounding box center [794, 242] width 1459 height 36
click at [868, 421] on input "45000" at bounding box center [880, 426] width 131 height 20
type input "45860 ea"
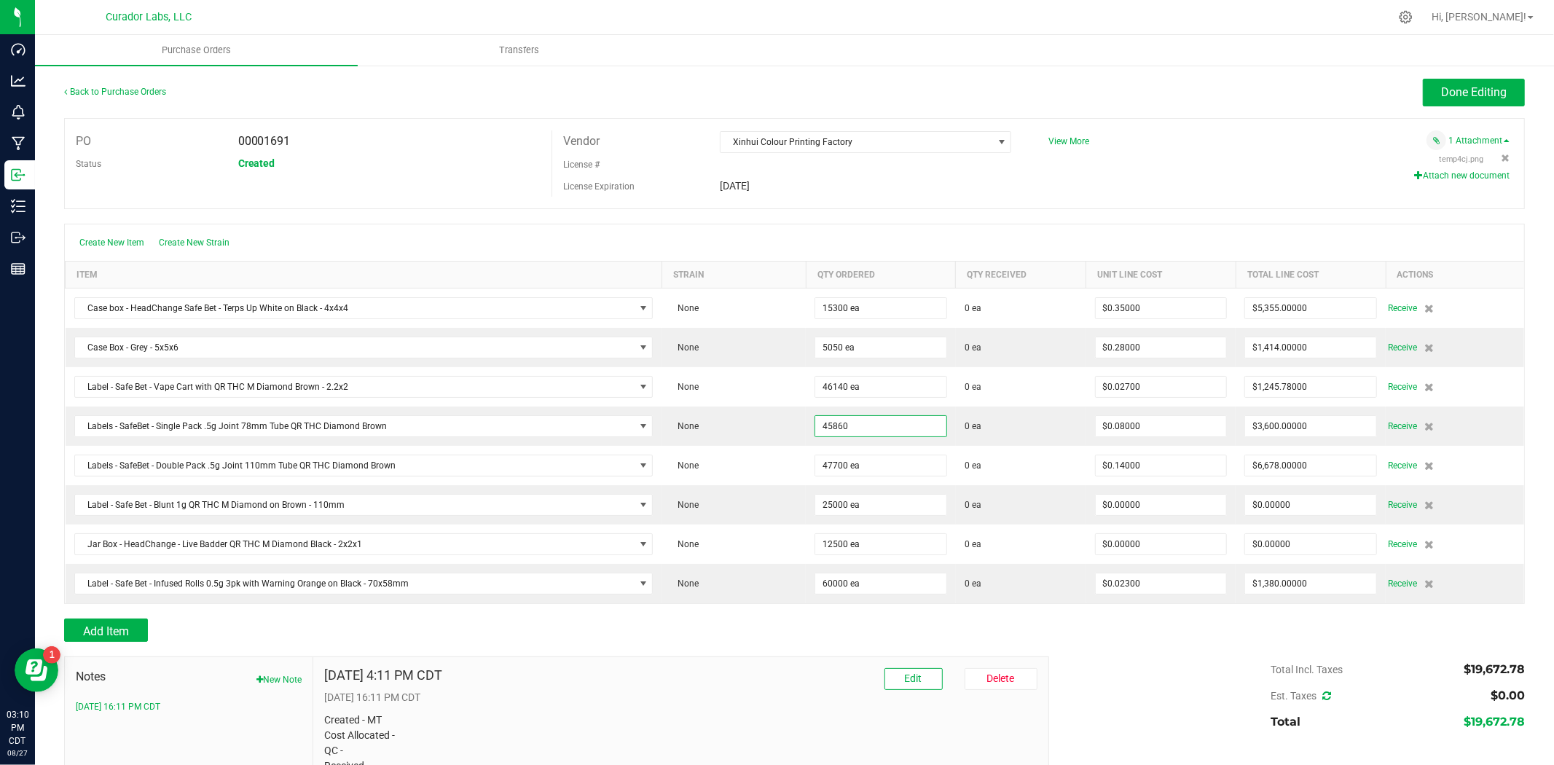
type input "$3,668.80000"
click at [908, 205] on div "PO 00001691 Status Created Vendor Xinhui Colour Printing Factory License # Lice…" at bounding box center [794, 163] width 1461 height 91
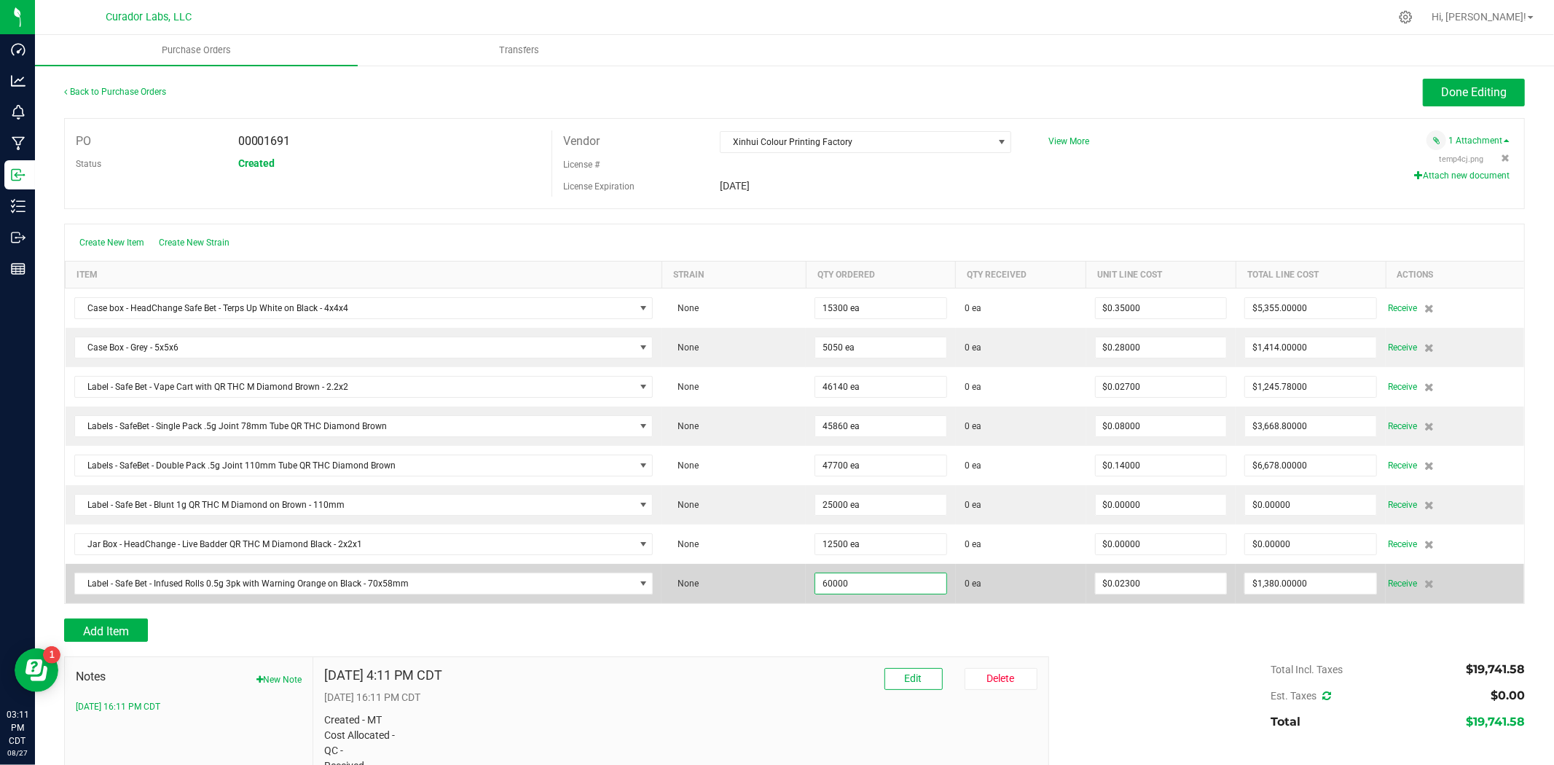
click at [834, 580] on input "60000" at bounding box center [880, 583] width 131 height 20
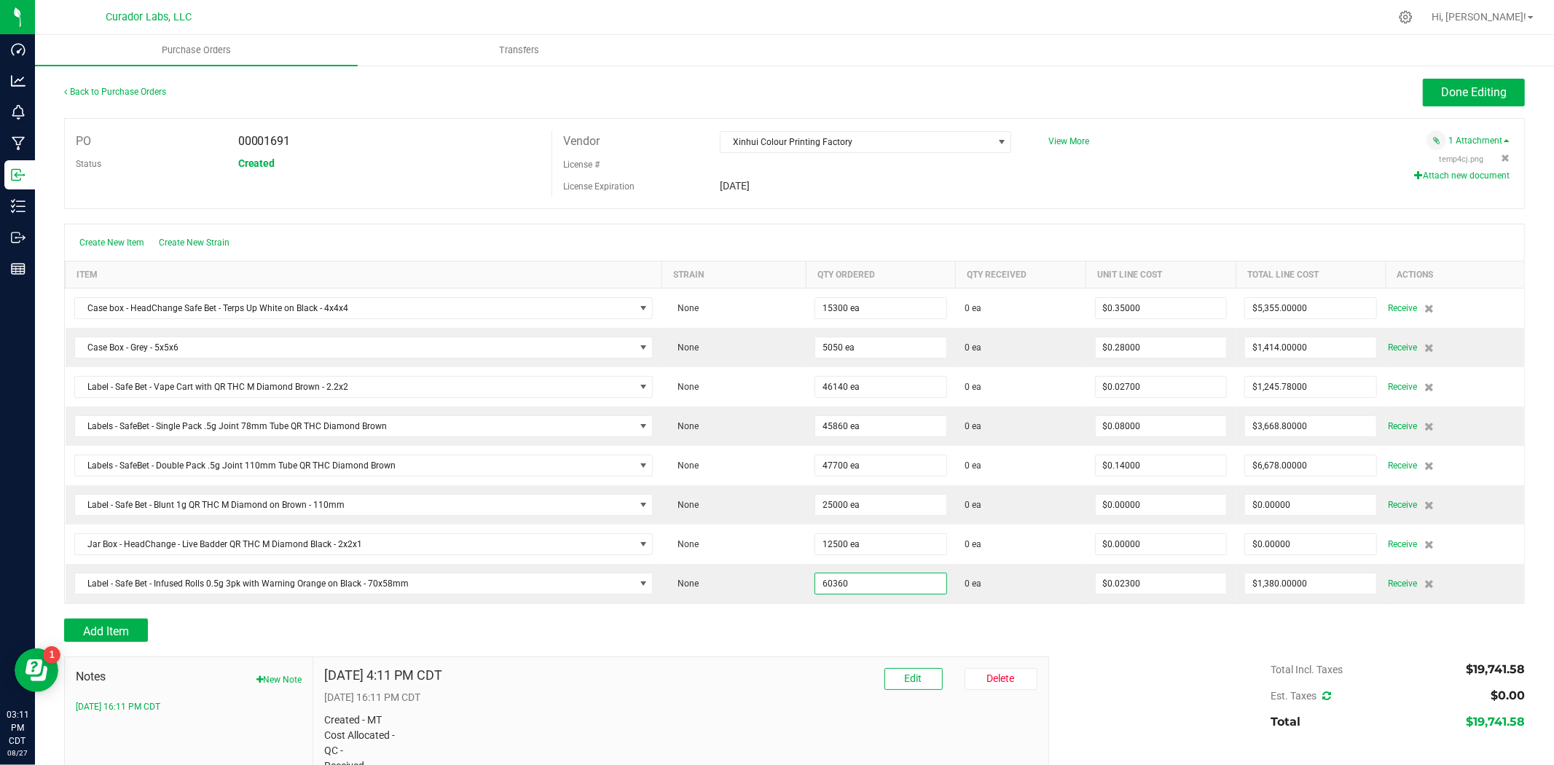
type input "60360 ea"
type input "$1,388.28000"
click at [817, 629] on div "Add Item" at bounding box center [551, 630] width 974 height 23
click at [1115, 176] on div "Attach new document" at bounding box center [1273, 175] width 472 height 13
click at [1435, 178] on button "Attach new document" at bounding box center [1461, 175] width 95 height 13
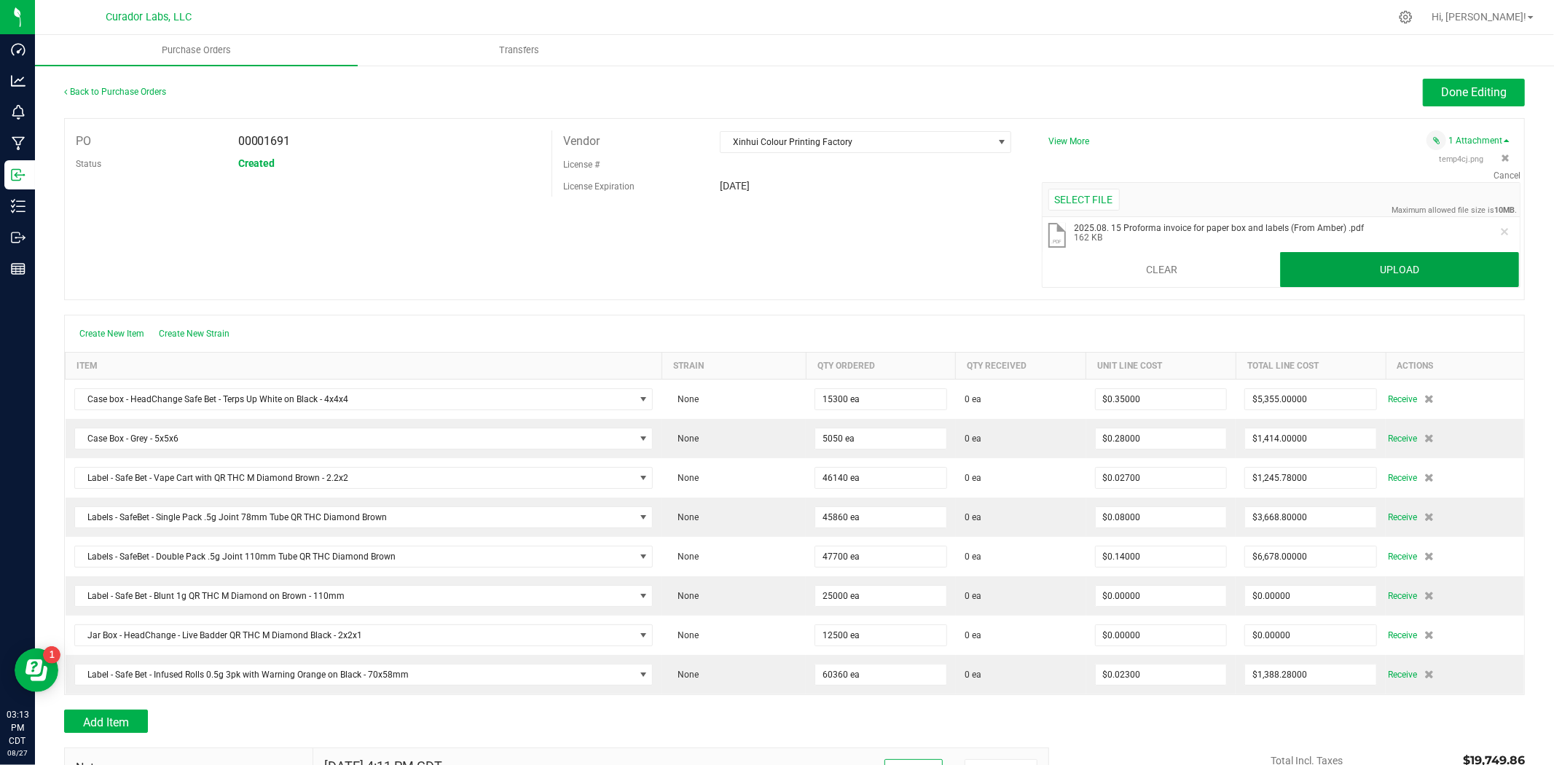
click at [1482, 272] on button "Upload" at bounding box center [1399, 269] width 239 height 35
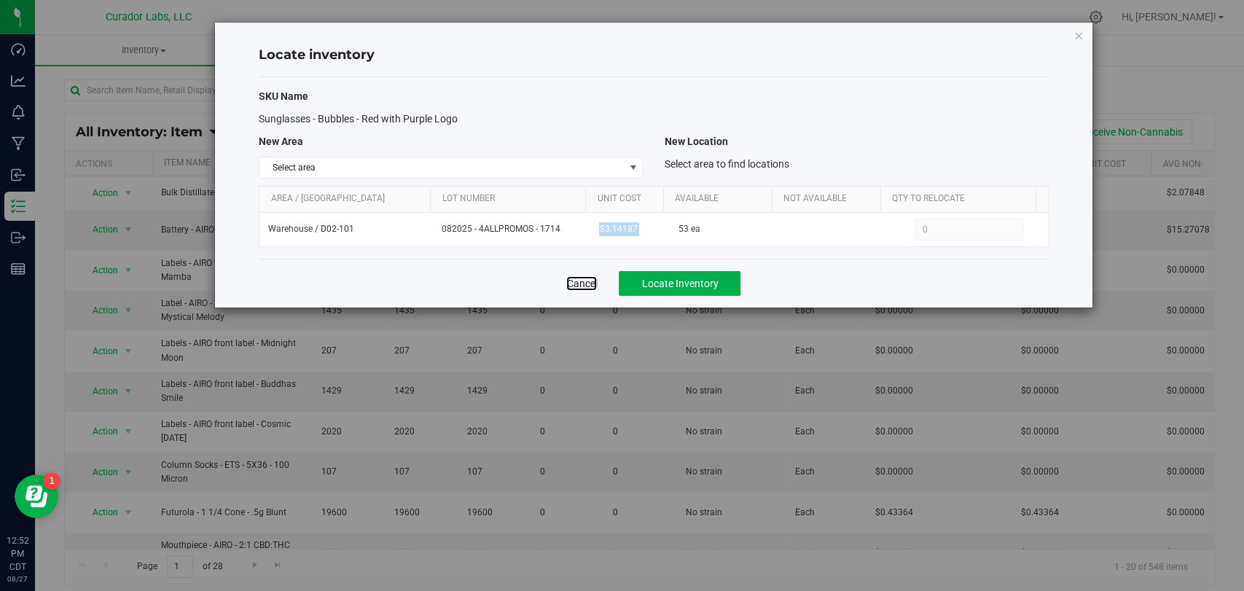
click at [586, 277] on link "Cancel" at bounding box center [581, 283] width 31 height 15
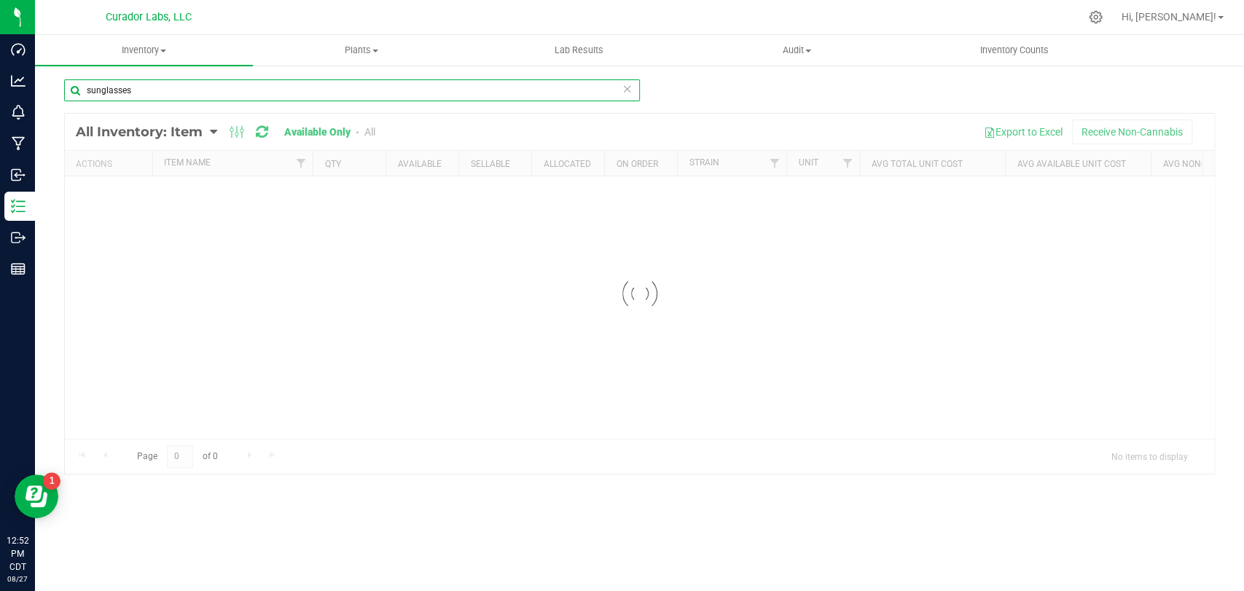
drag, startPoint x: 0, startPoint y: 90, endPoint x: 189, endPoint y: 112, distance: 189.9
click at [0, 89] on div "Dashboard Analytics Monitoring Manufacturing Inbound Inventory Outbound Reports…" at bounding box center [622, 295] width 1244 height 591
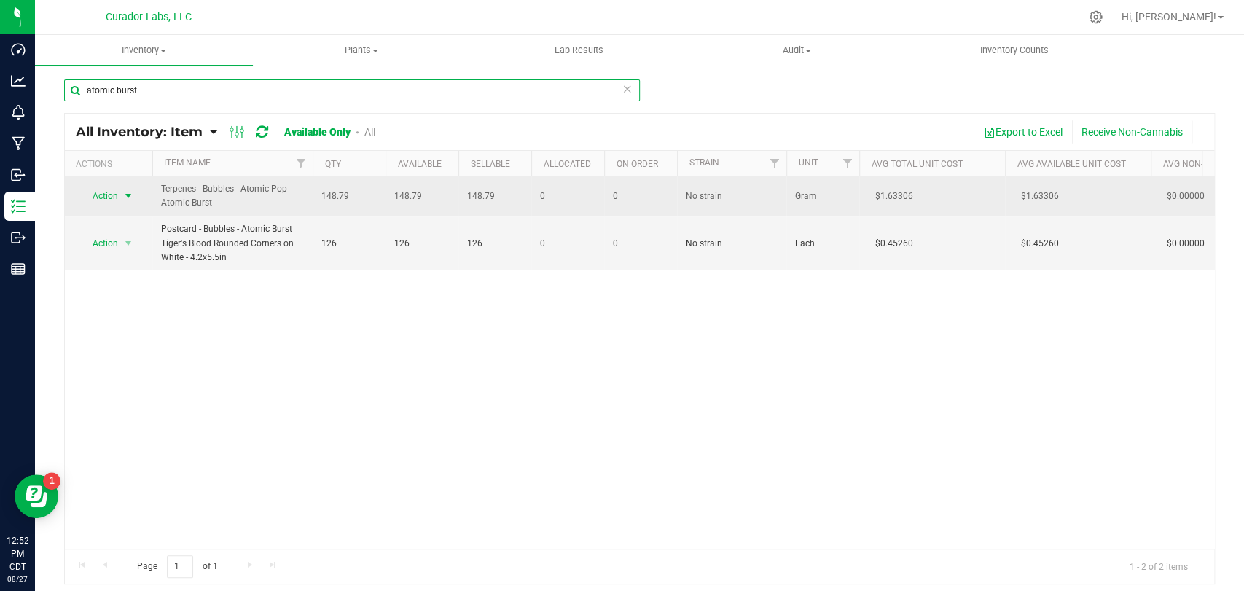
type input "atomic burst"
click at [124, 200] on span "select" at bounding box center [128, 196] width 12 height 12
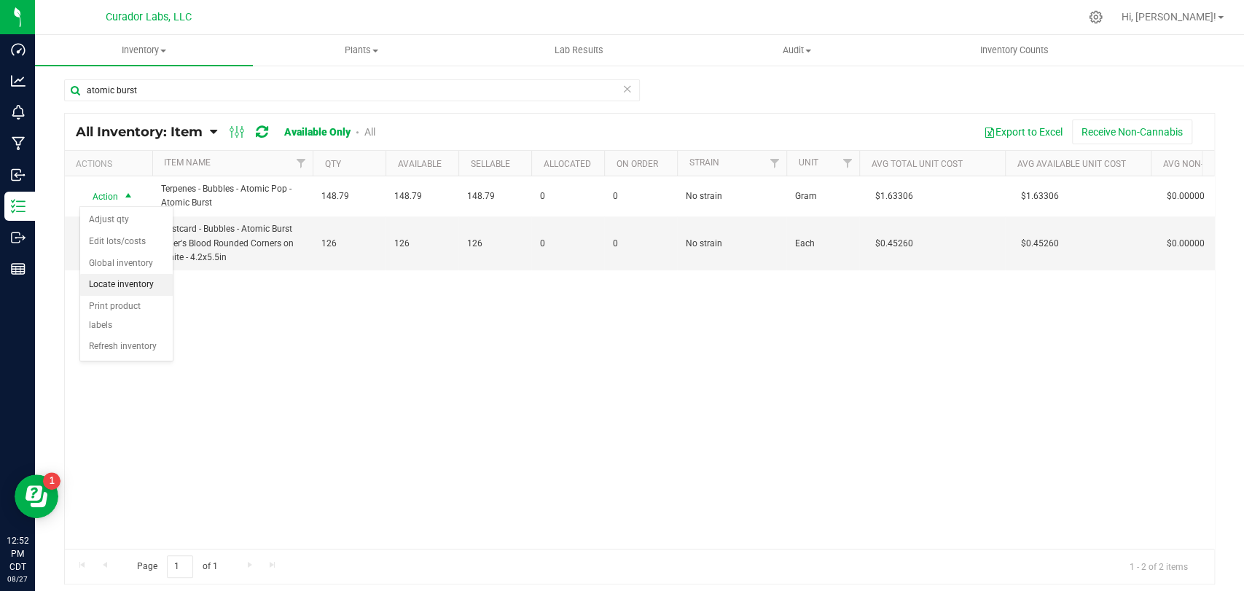
click at [140, 286] on li "Locate inventory" at bounding box center [126, 285] width 93 height 22
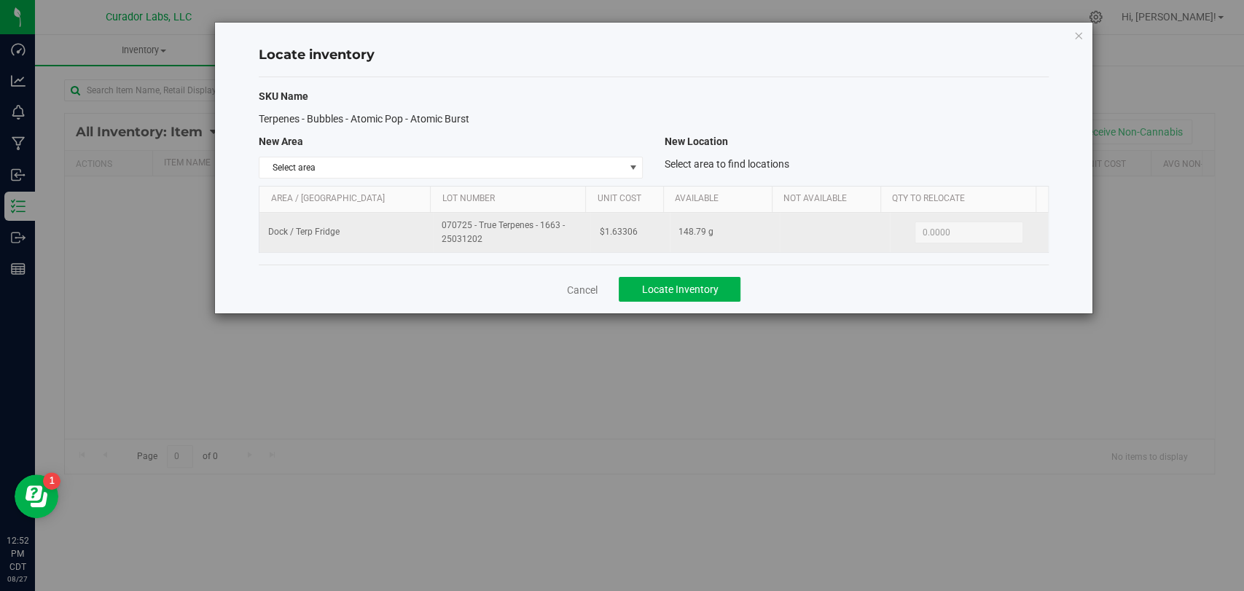
drag, startPoint x: 490, startPoint y: 246, endPoint x: 420, endPoint y: 219, distance: 75.0
click at [420, 219] on tr "Dock / Terp Fridge 070725 - True Terpenes - 1663 - 25031202 $1.63306 148.79 g 0…" at bounding box center [653, 232] width 788 height 39
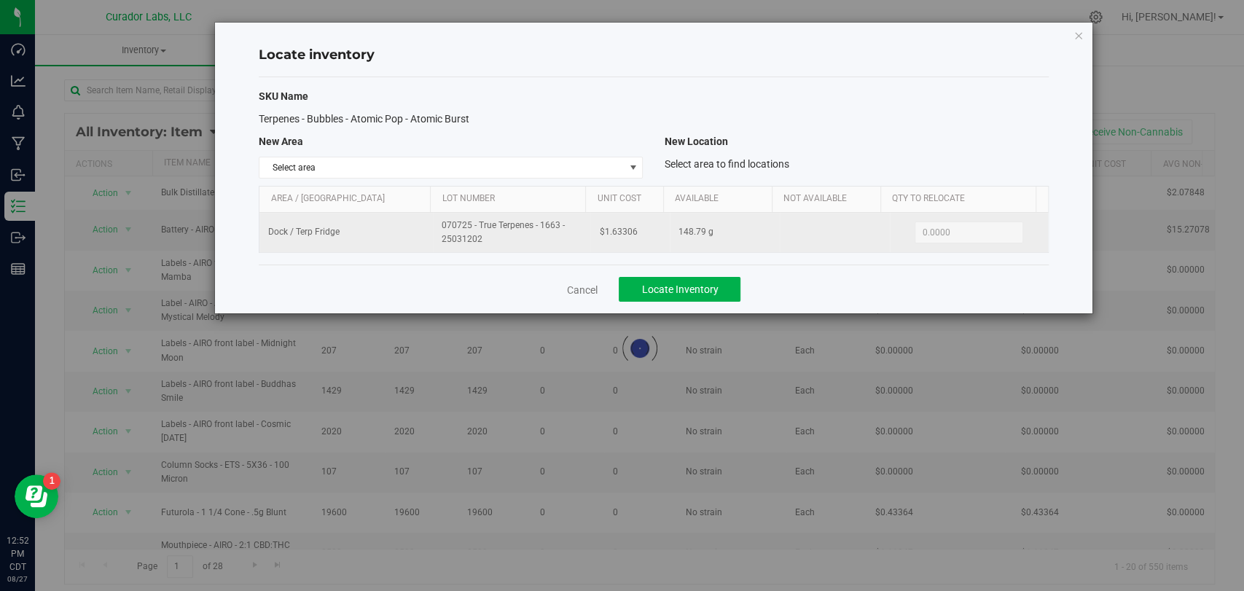
copy tr "070725 - True Terpenes - 1663 - 25031202"
drag, startPoint x: 633, startPoint y: 217, endPoint x: 583, endPoint y: 230, distance: 51.9
click at [583, 230] on tr "Dock / Terp Fridge 070725 - True Terpenes - 1663 - 25031202 $1.63306 148.79 g 0…" at bounding box center [653, 232] width 788 height 39
copy tr "$1.63306"
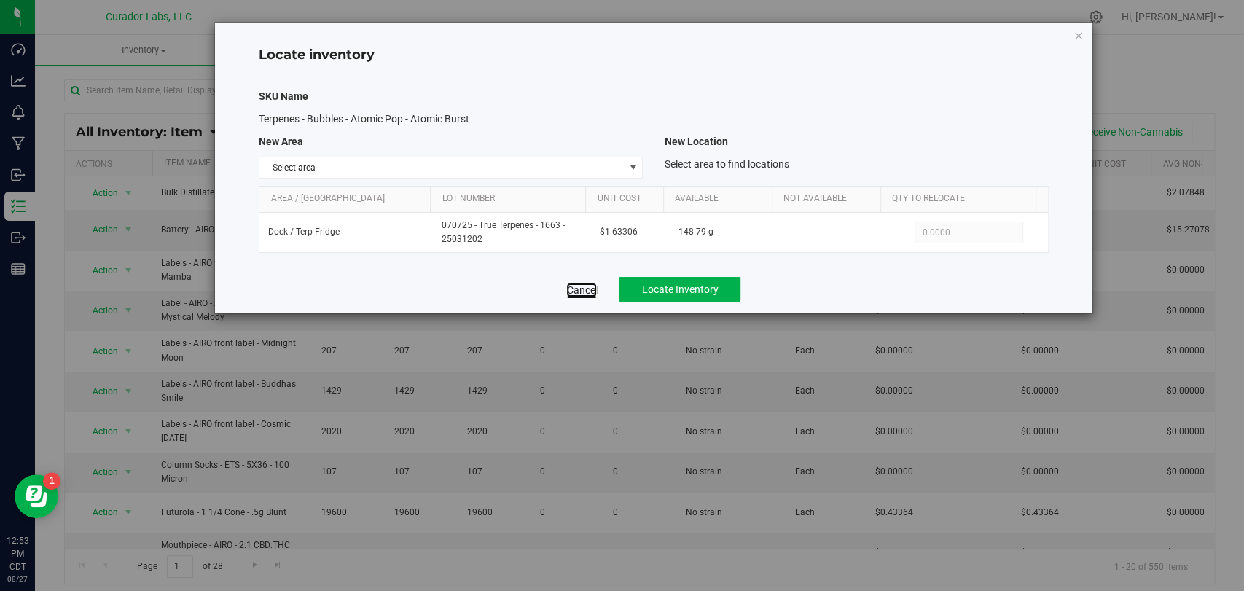
click at [575, 287] on link "Cancel" at bounding box center [581, 290] width 31 height 15
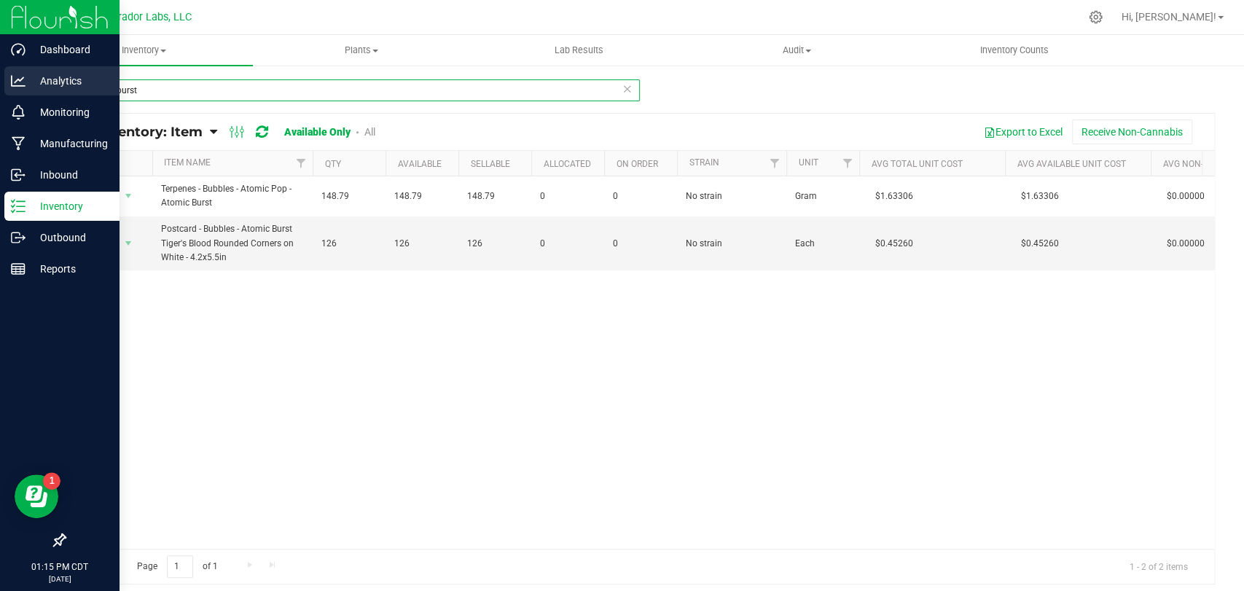
drag, startPoint x: 145, startPoint y: 93, endPoint x: 13, endPoint y: 92, distance: 131.9
click at [0, 92] on div "Dashboard Analytics Monitoring Manufacturing Inbound Inventory Outbound Reports…" at bounding box center [622, 295] width 1244 height 591
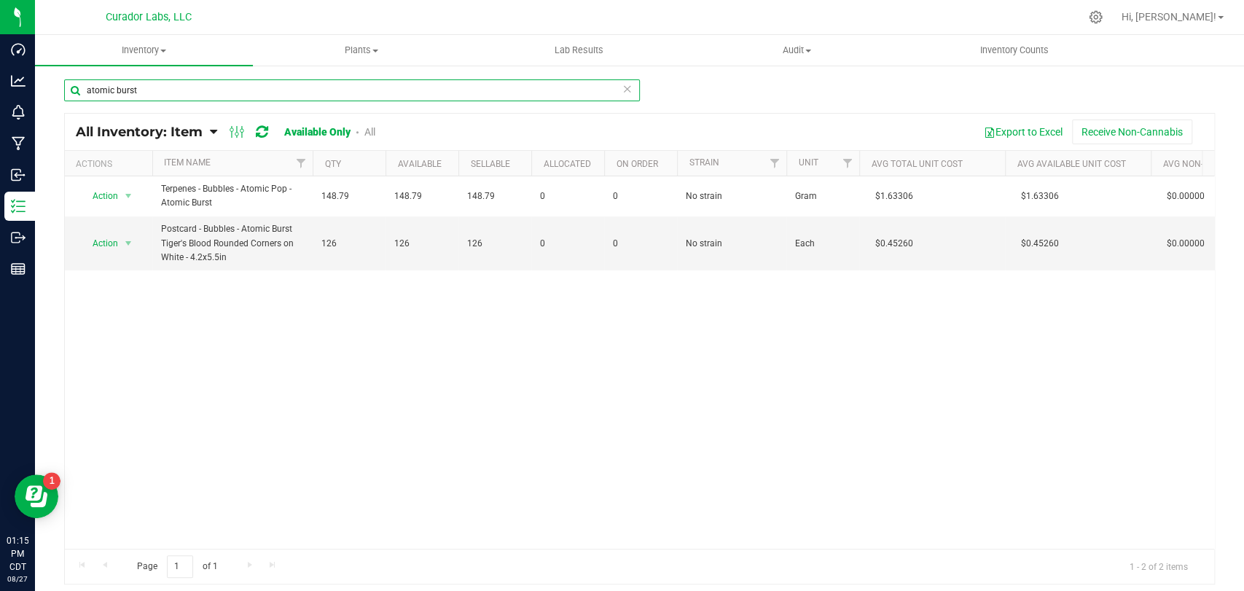
paste input "[MEDICAL_DATA] Label - HeadChange - Hash Hole Red THC M Diamond [PERSON_NAME] o…"
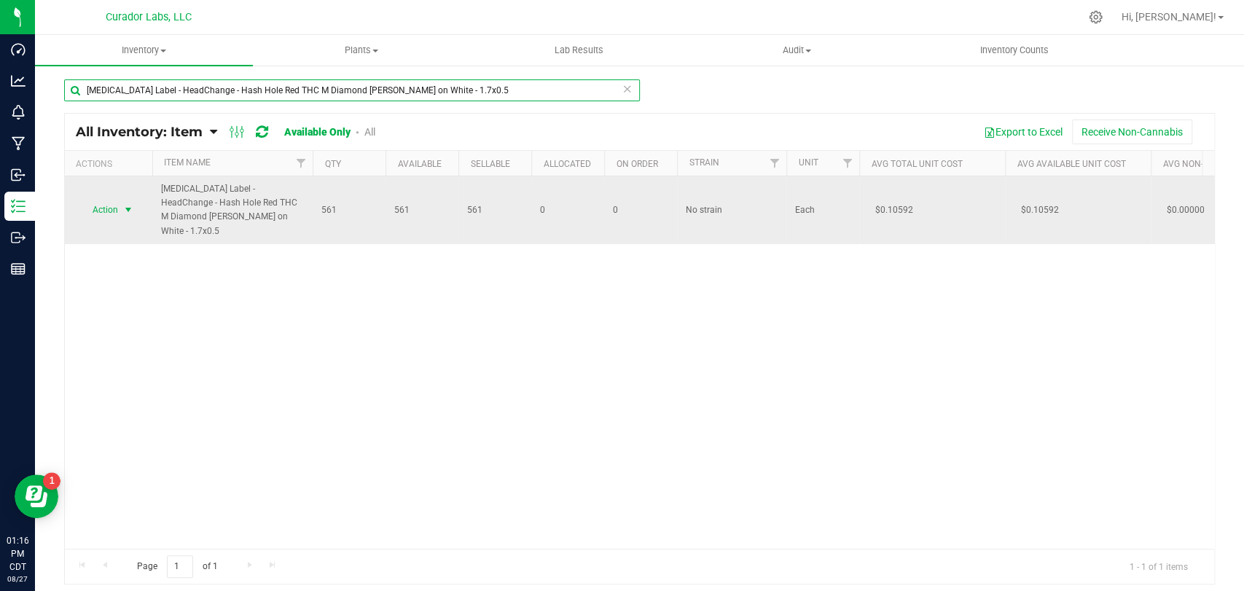
type input "[MEDICAL_DATA] Label - HeadChange - Hash Hole Red THC M Diamond [PERSON_NAME] o…"
click at [99, 200] on span "Action" at bounding box center [98, 210] width 39 height 20
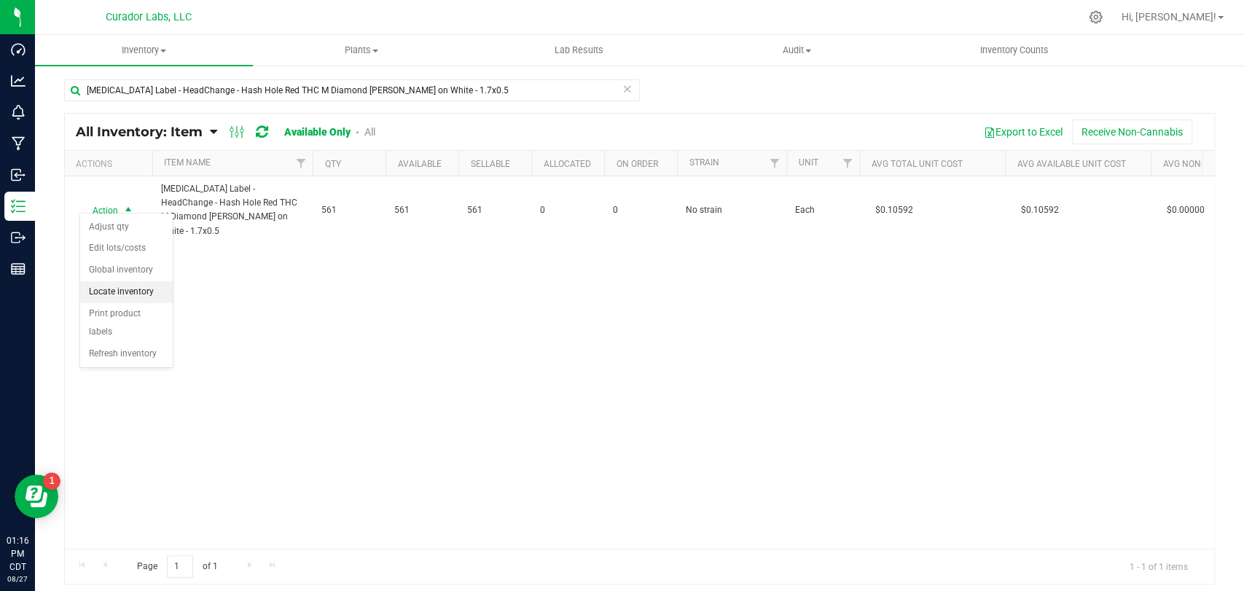
click at [117, 297] on li "Locate inventory" at bounding box center [126, 292] width 93 height 22
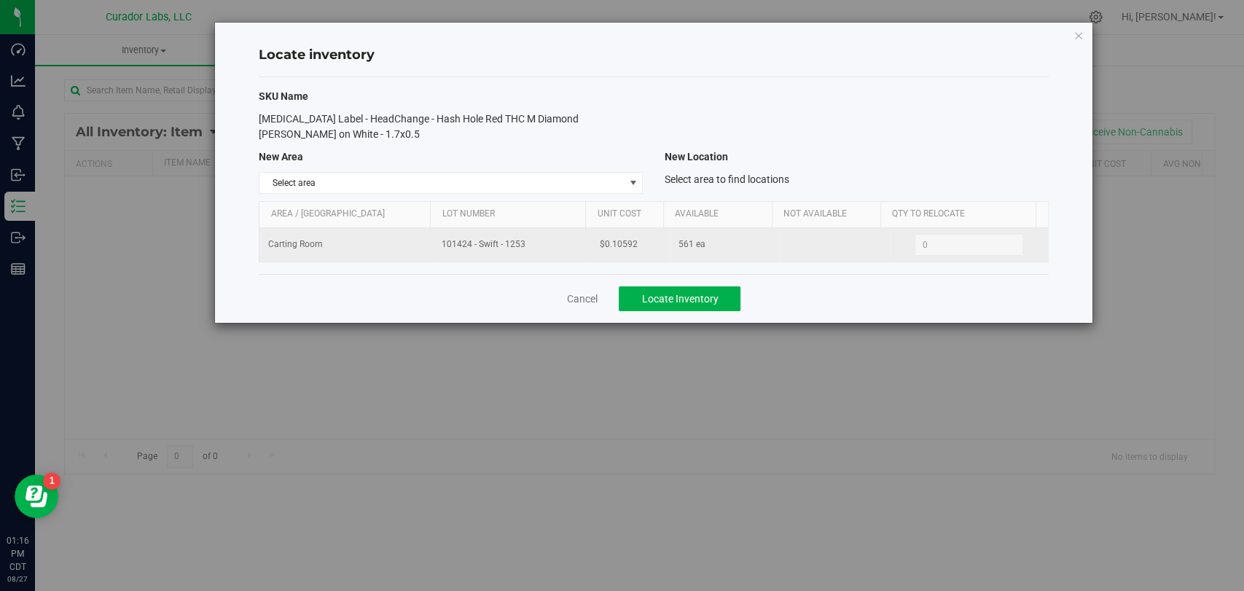
drag, startPoint x: 530, startPoint y: 252, endPoint x: 441, endPoint y: 249, distance: 88.9
click at [440, 250] on td "101424 - Swift - 1253" at bounding box center [511, 245] width 157 height 34
copy span "101424 - Swift - 1253"
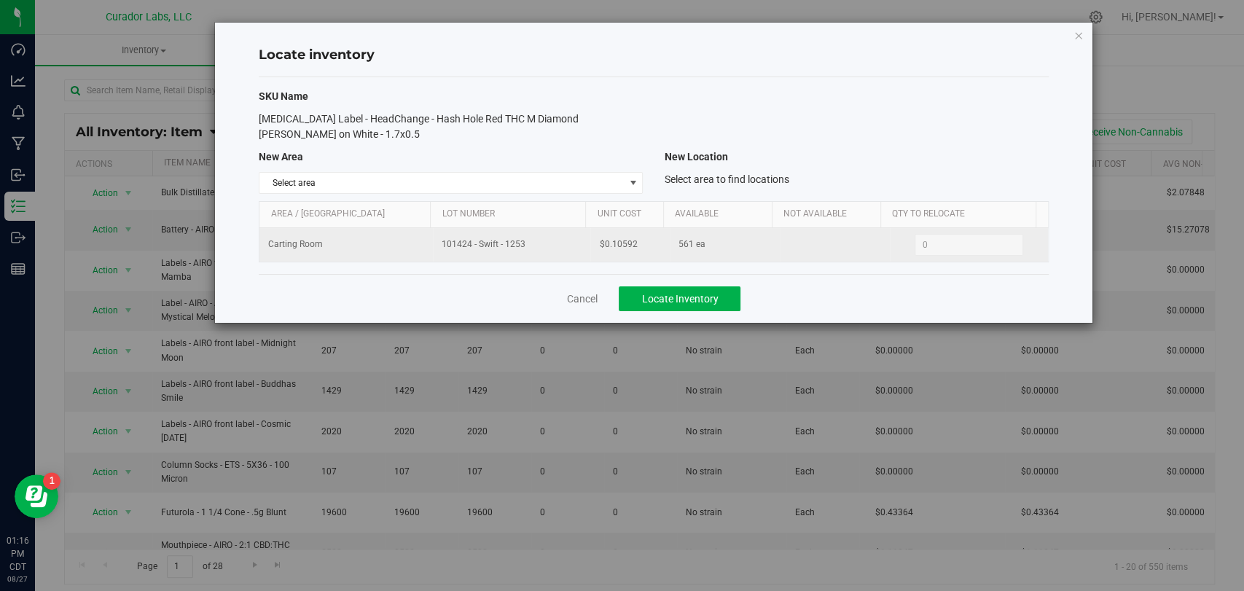
drag, startPoint x: 635, startPoint y: 244, endPoint x: 548, endPoint y: 248, distance: 87.5
click at [548, 248] on tr "Carting Room 101424 - Swift - 1253 $0.10592 561 ea 0 0" at bounding box center [653, 245] width 788 height 34
copy tr "$0.10592"
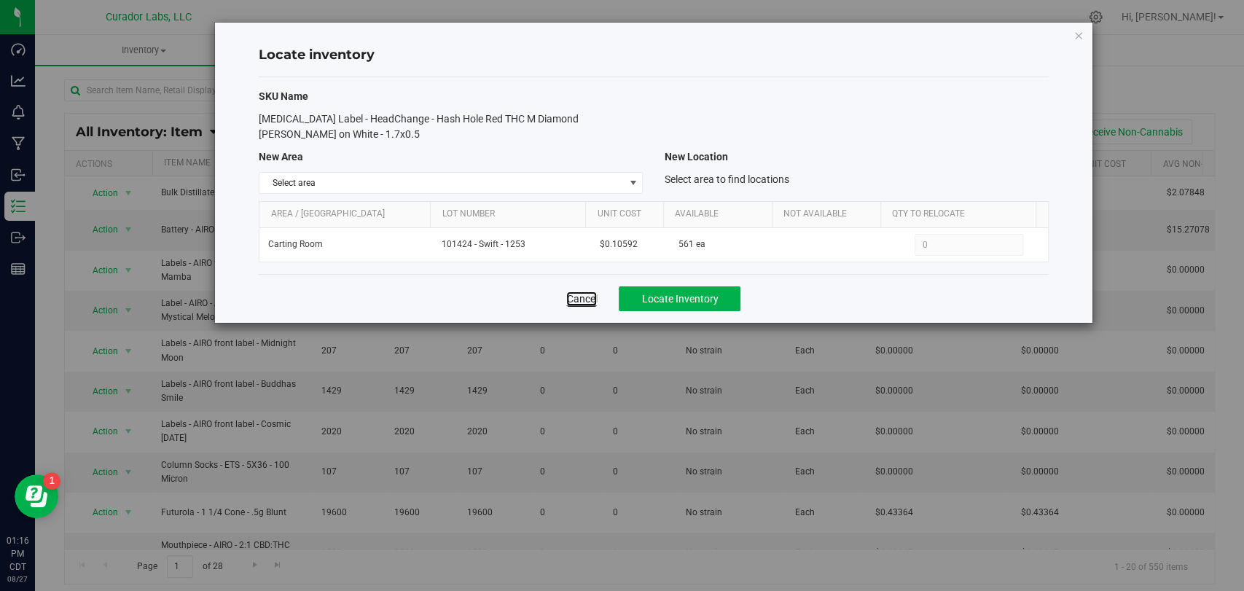
click at [583, 297] on link "Cancel" at bounding box center [581, 298] width 31 height 15
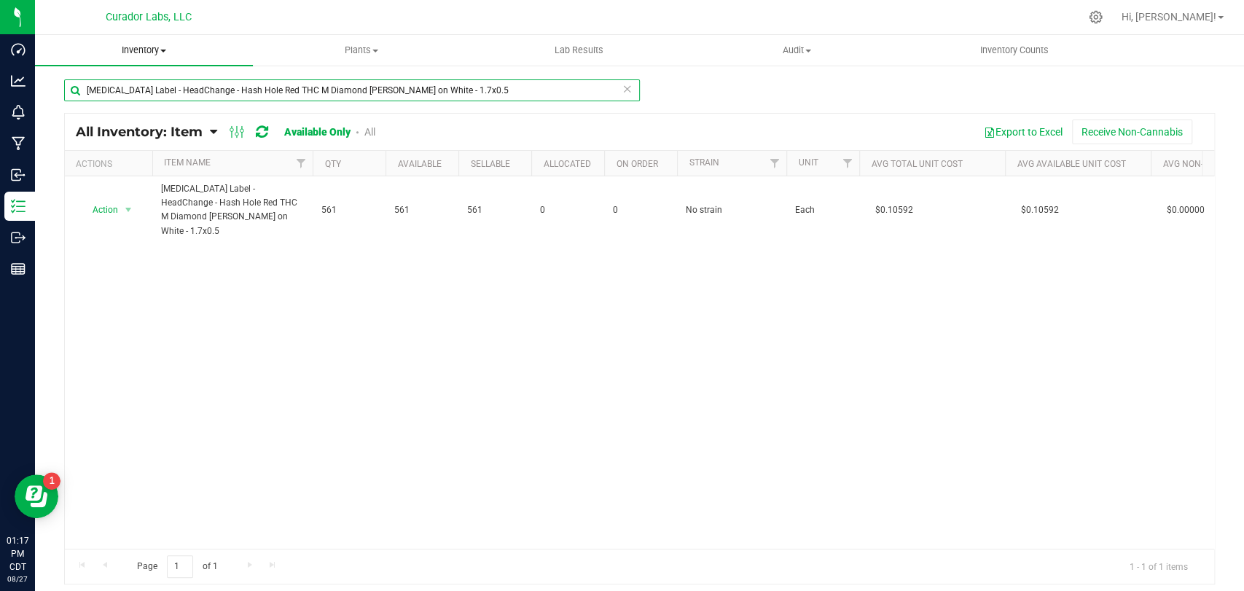
drag, startPoint x: 462, startPoint y: 89, endPoint x: 165, endPoint y: 44, distance: 299.9
click at [3, 58] on div "Dashboard Analytics Monitoring Manufacturing Inbound Inventory Outbound Reports…" at bounding box center [622, 295] width 1244 height 591
paste input "Safe Bet - Pre-Roll Cones Red THC M Diamond [PERSON_NAME] on White - 1x0.2"
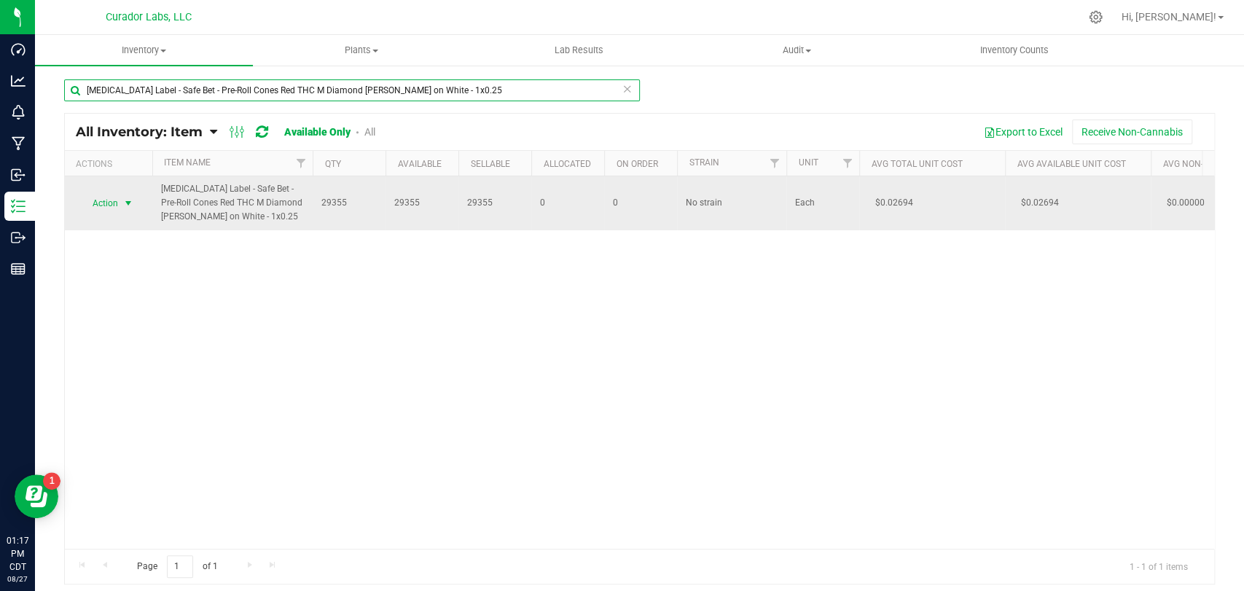
type input "[MEDICAL_DATA] Label - Safe Bet - Pre-Roll Cones Red THC M Diamond [PERSON_NAME…"
click at [111, 208] on span "Action" at bounding box center [98, 203] width 39 height 20
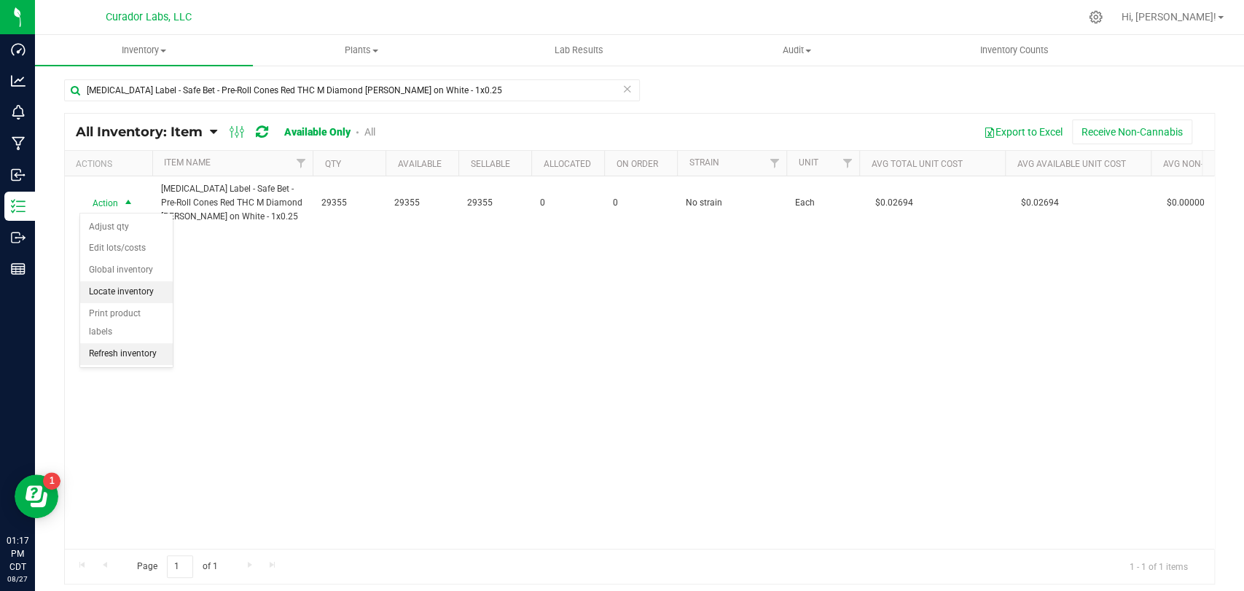
click at [117, 285] on li "Locate inventory" at bounding box center [126, 292] width 93 height 22
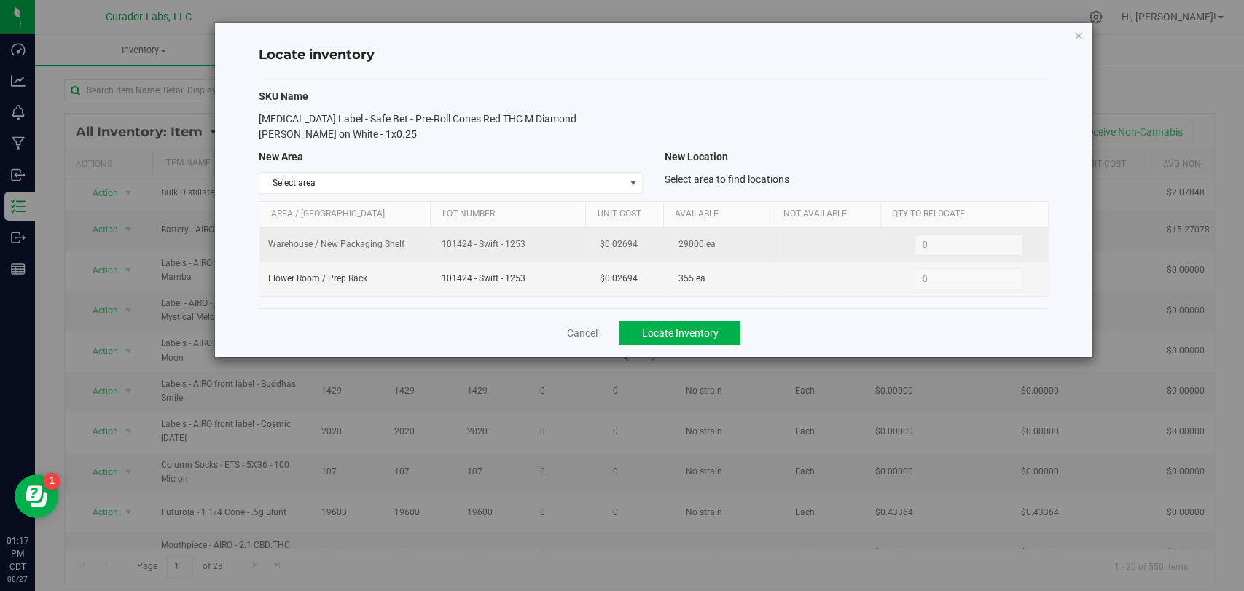
drag, startPoint x: 530, startPoint y: 240, endPoint x: 423, endPoint y: 247, distance: 106.6
click at [423, 247] on tr "Warehouse / New Packaging Shelf 101424 - Swift - 1253 $0.02694 29000 ea 0 0" at bounding box center [653, 245] width 788 height 34
copy tr "101424 - Swift - 1253"
drag, startPoint x: 633, startPoint y: 242, endPoint x: 578, endPoint y: 245, distance: 54.7
click at [578, 245] on tr "Warehouse / New Packaging Shelf 101424 - Swift - 1253 $0.02694 29000 ea 0 0" at bounding box center [653, 245] width 788 height 34
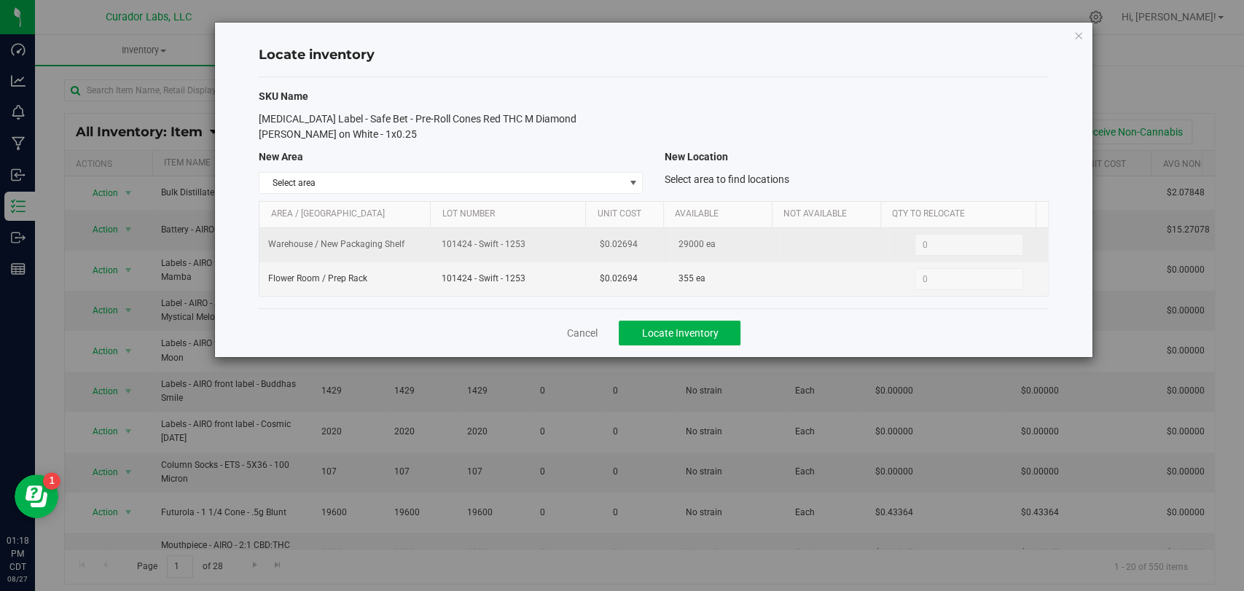
copy tr "$0.02694"
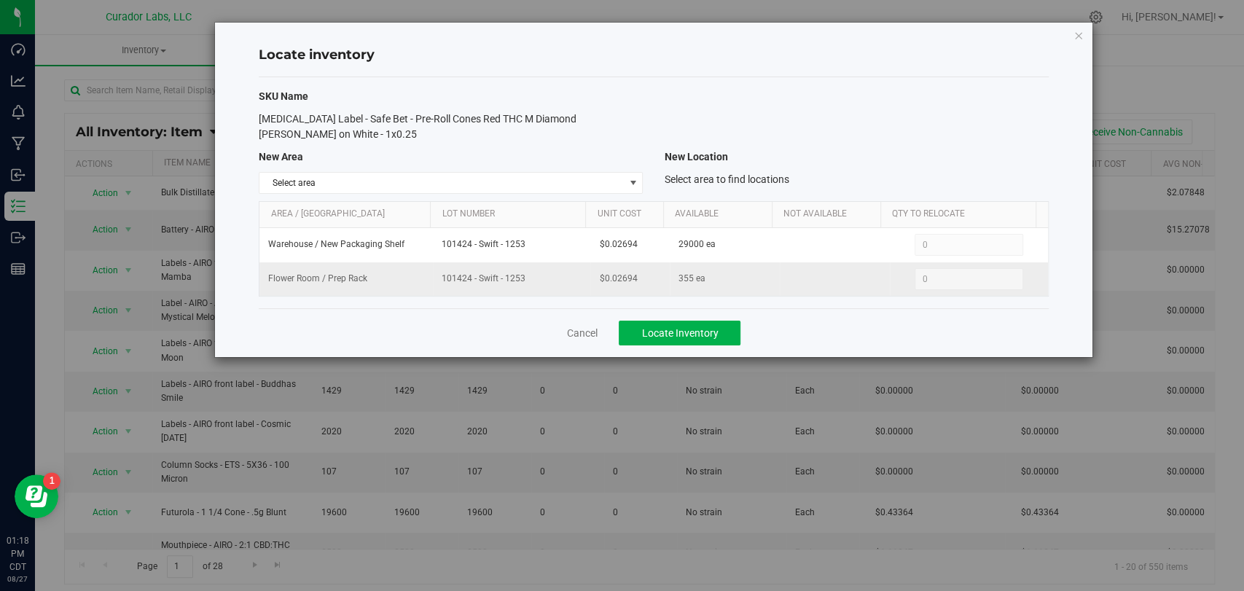
drag, startPoint x: 502, startPoint y: 282, endPoint x: 436, endPoint y: 281, distance: 66.3
click at [436, 281] on td "101424 - Swift - 1253" at bounding box center [511, 279] width 157 height 34
copy span "101424 - Swift - 1253"
click at [571, 332] on link "Cancel" at bounding box center [581, 333] width 31 height 15
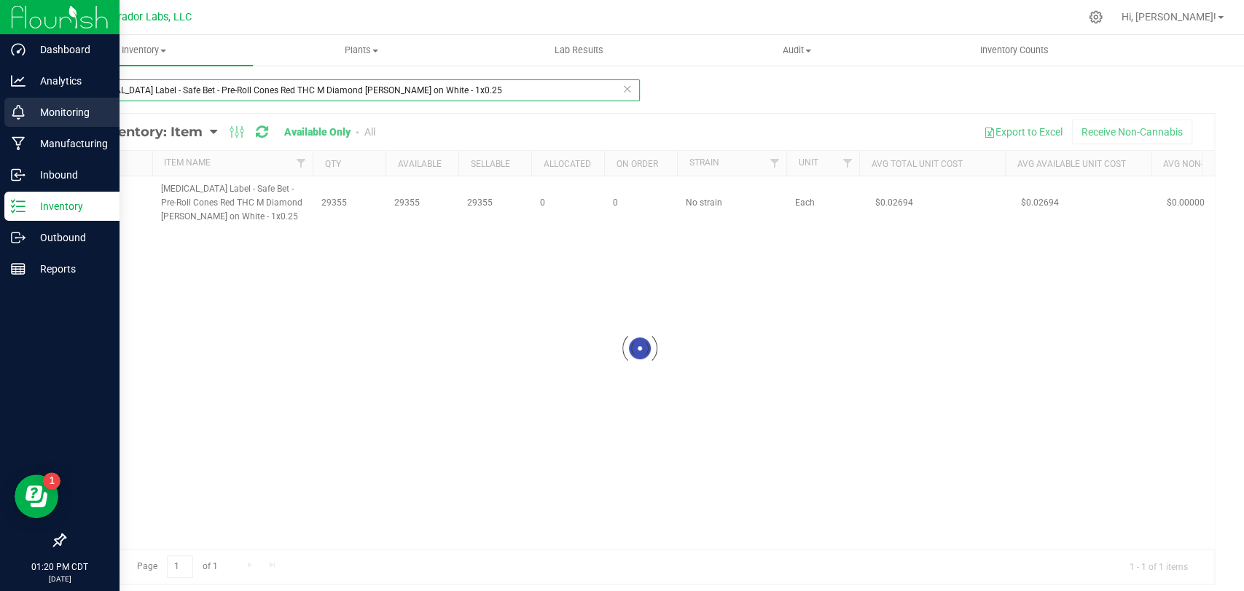
drag, startPoint x: 447, startPoint y: 98, endPoint x: 0, endPoint y: 98, distance: 447.3
click at [0, 98] on div "Dashboard Analytics Monitoring Manufacturing Inbound Inventory Outbound Reports…" at bounding box center [622, 295] width 1244 height 591
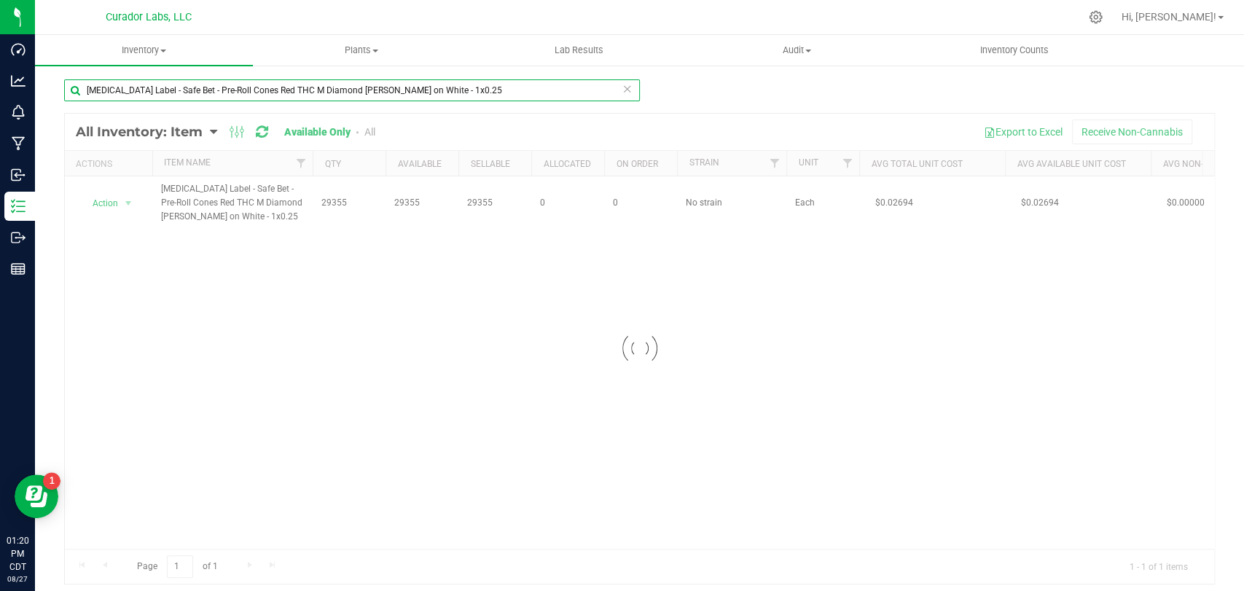
paste input "6"
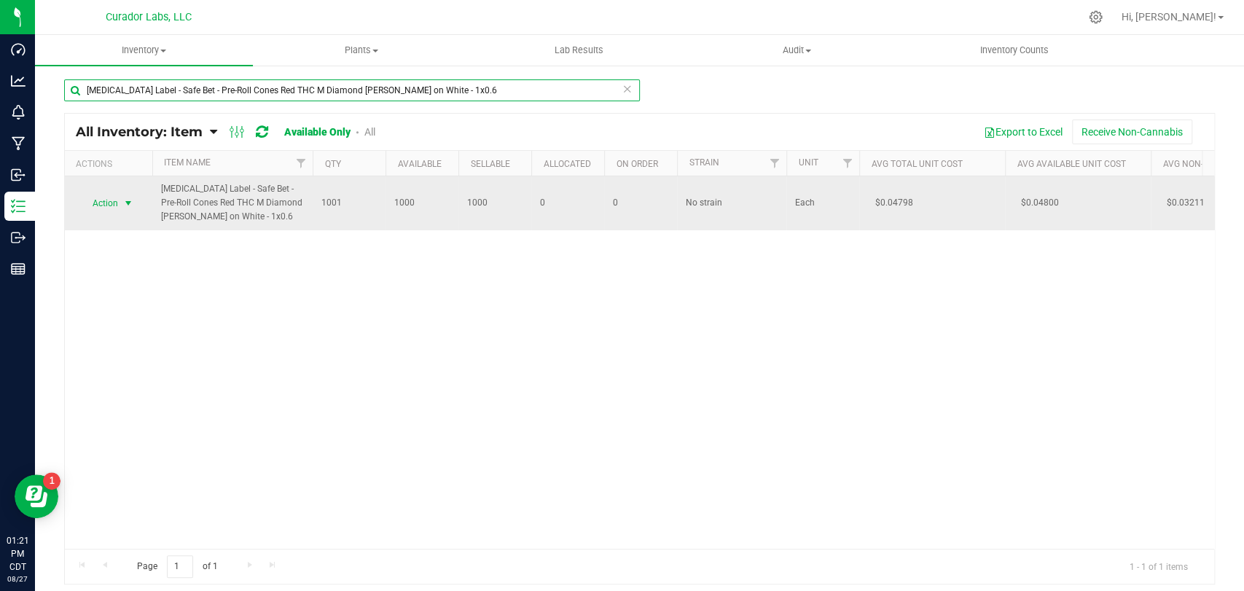
type input "[MEDICAL_DATA] Label - Safe Bet - Pre-Roll Cones Red THC M Diamond [PERSON_NAME…"
click at [111, 208] on span "Action" at bounding box center [98, 203] width 39 height 20
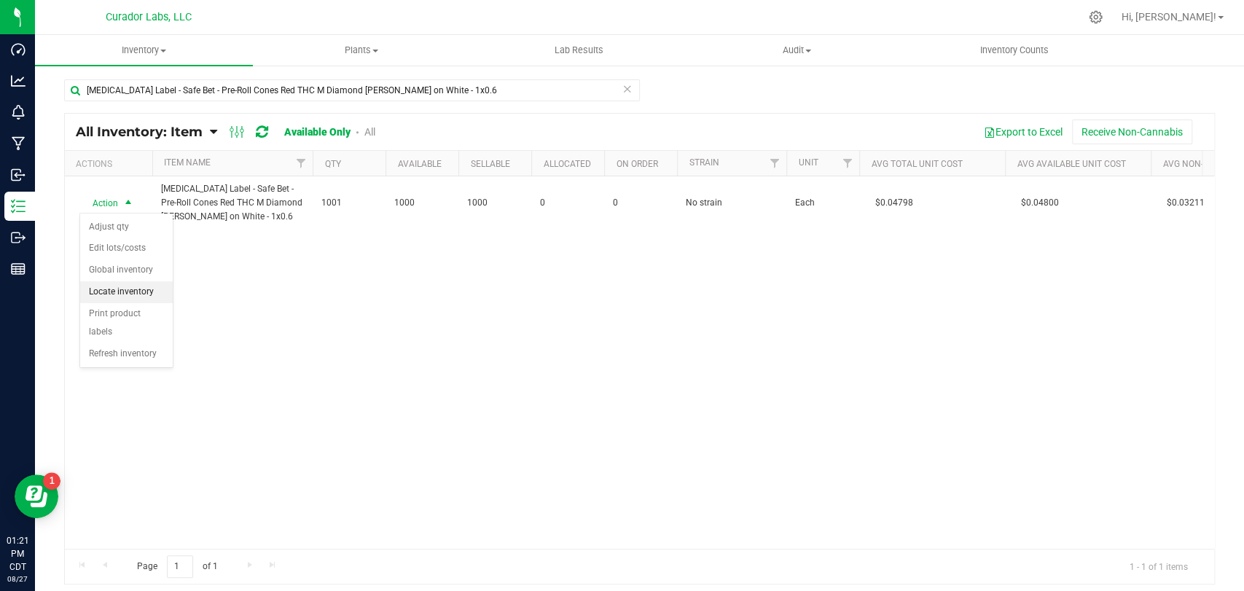
click at [136, 288] on li "Locate inventory" at bounding box center [126, 292] width 93 height 22
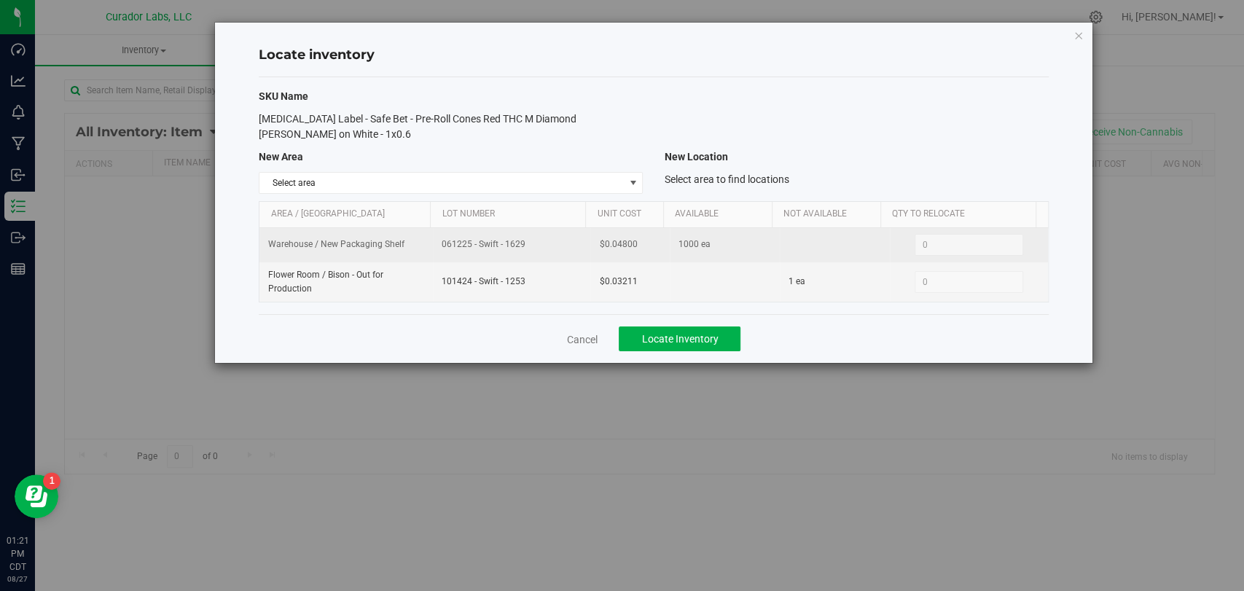
drag, startPoint x: 551, startPoint y: 246, endPoint x: 336, endPoint y: 243, distance: 215.7
click at [321, 246] on tr "Warehouse / New Packaging Shelf 061225 - Swift - 1629 $0.04800 1000 ea 0 0" at bounding box center [653, 245] width 788 height 34
click at [527, 256] on td "061225 - Swift - 1629" at bounding box center [511, 245] width 157 height 34
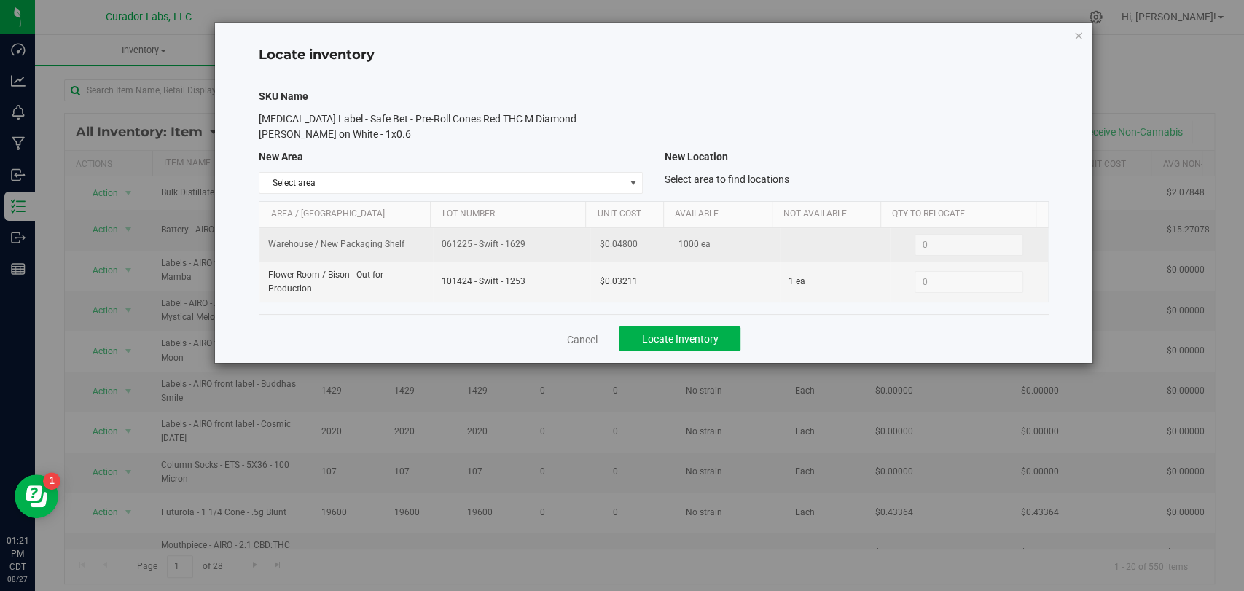
drag, startPoint x: 498, startPoint y: 248, endPoint x: 415, endPoint y: 246, distance: 82.3
click at [414, 247] on tr "Warehouse / New Packaging Shelf 061225 - Swift - 1629 $0.04800 1000 ea 0 0" at bounding box center [653, 245] width 788 height 34
copy tr "061225 - Swift - 1629"
click at [590, 251] on td "$0.04800" at bounding box center [629, 245] width 79 height 34
copy span "$0.04800"
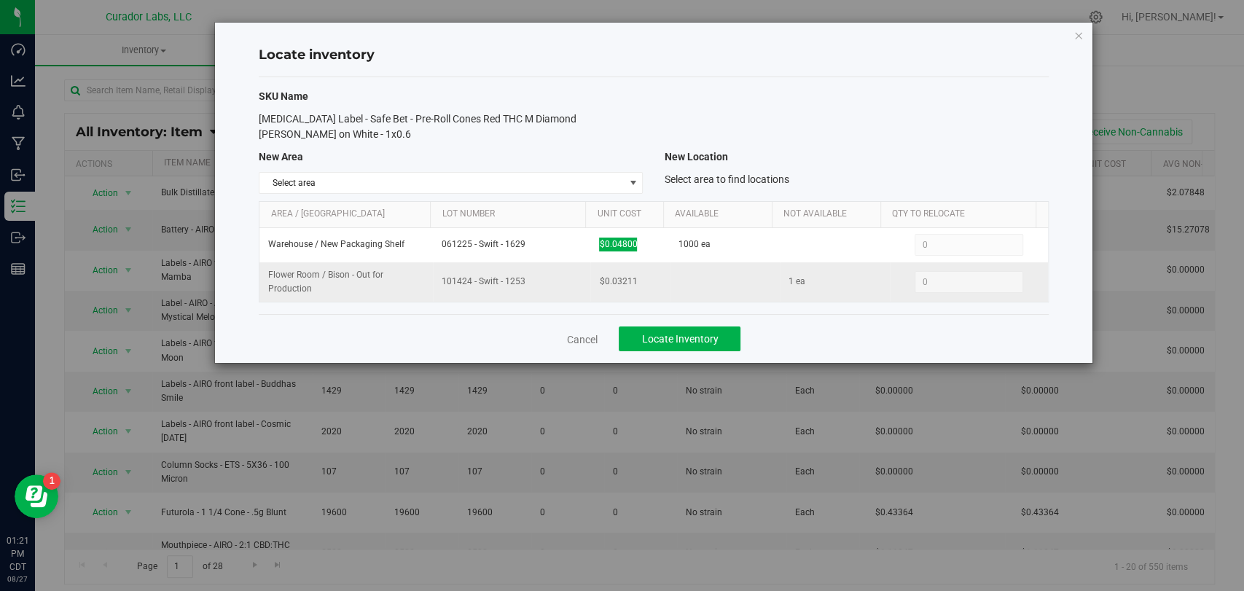
drag, startPoint x: 484, startPoint y: 276, endPoint x: 404, endPoint y: 275, distance: 79.4
click at [404, 275] on tr "Flower Room / Bison - Out for Production 101424 - Swift - 1253 $0.03211 1 ea 0 0" at bounding box center [653, 281] width 788 height 39
click at [536, 295] on td "101424 - Swift - 1253" at bounding box center [511, 281] width 157 height 39
drag, startPoint x: 541, startPoint y: 283, endPoint x: 437, endPoint y: 286, distance: 103.5
click at [437, 286] on td "101424 - Swift - 1253" at bounding box center [511, 281] width 157 height 39
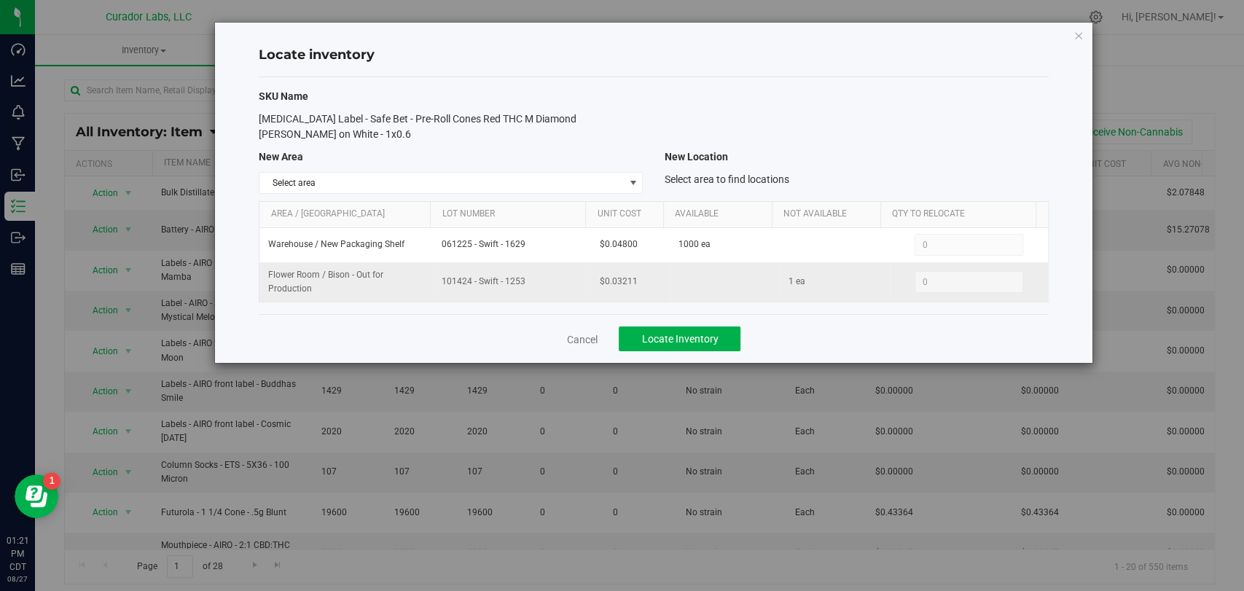
copy span "101424 - Swift - 1253"
click at [596, 342] on link "Cancel" at bounding box center [581, 339] width 31 height 15
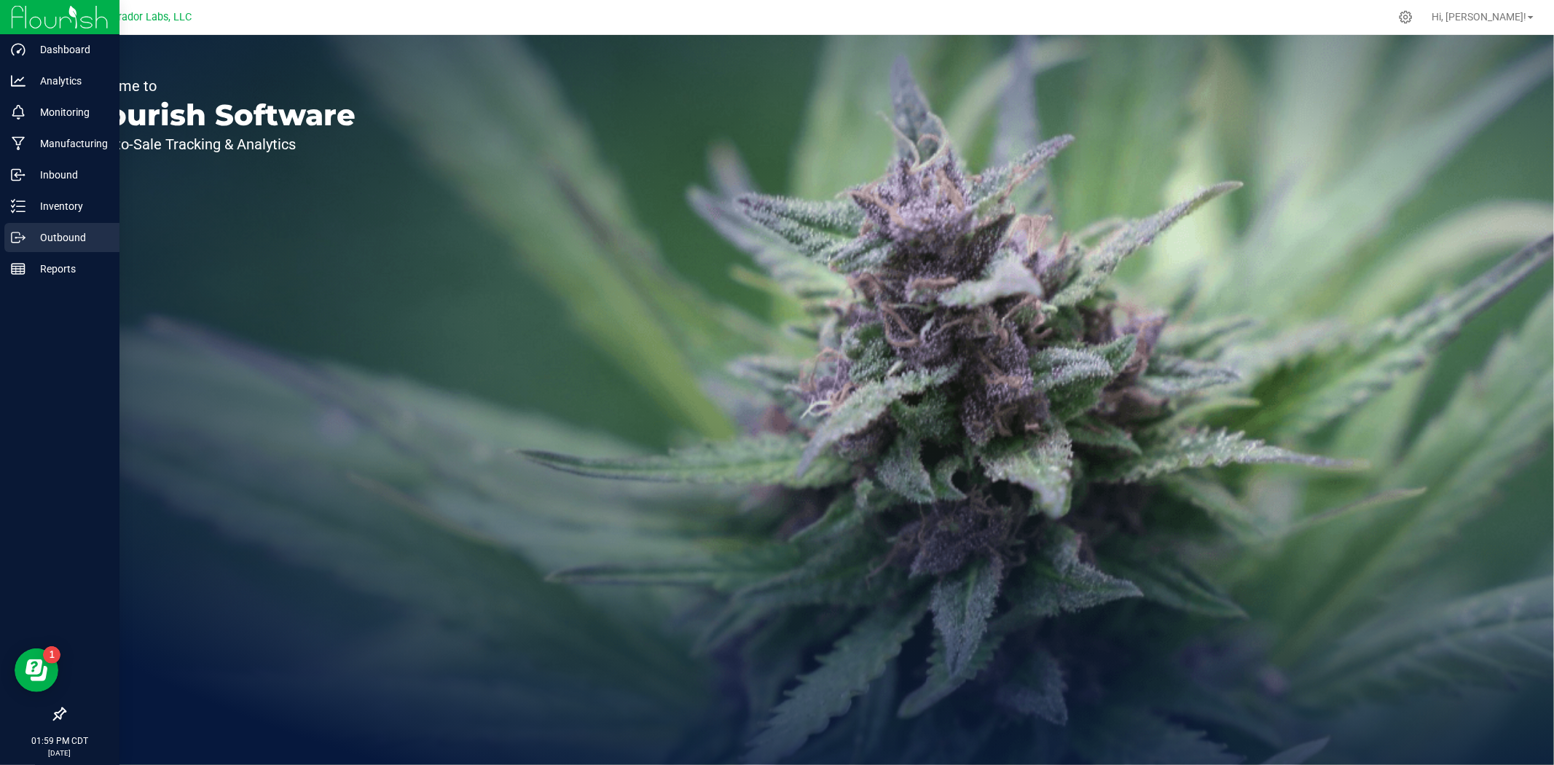
click at [42, 226] on div "Outbound" at bounding box center [61, 237] width 115 height 29
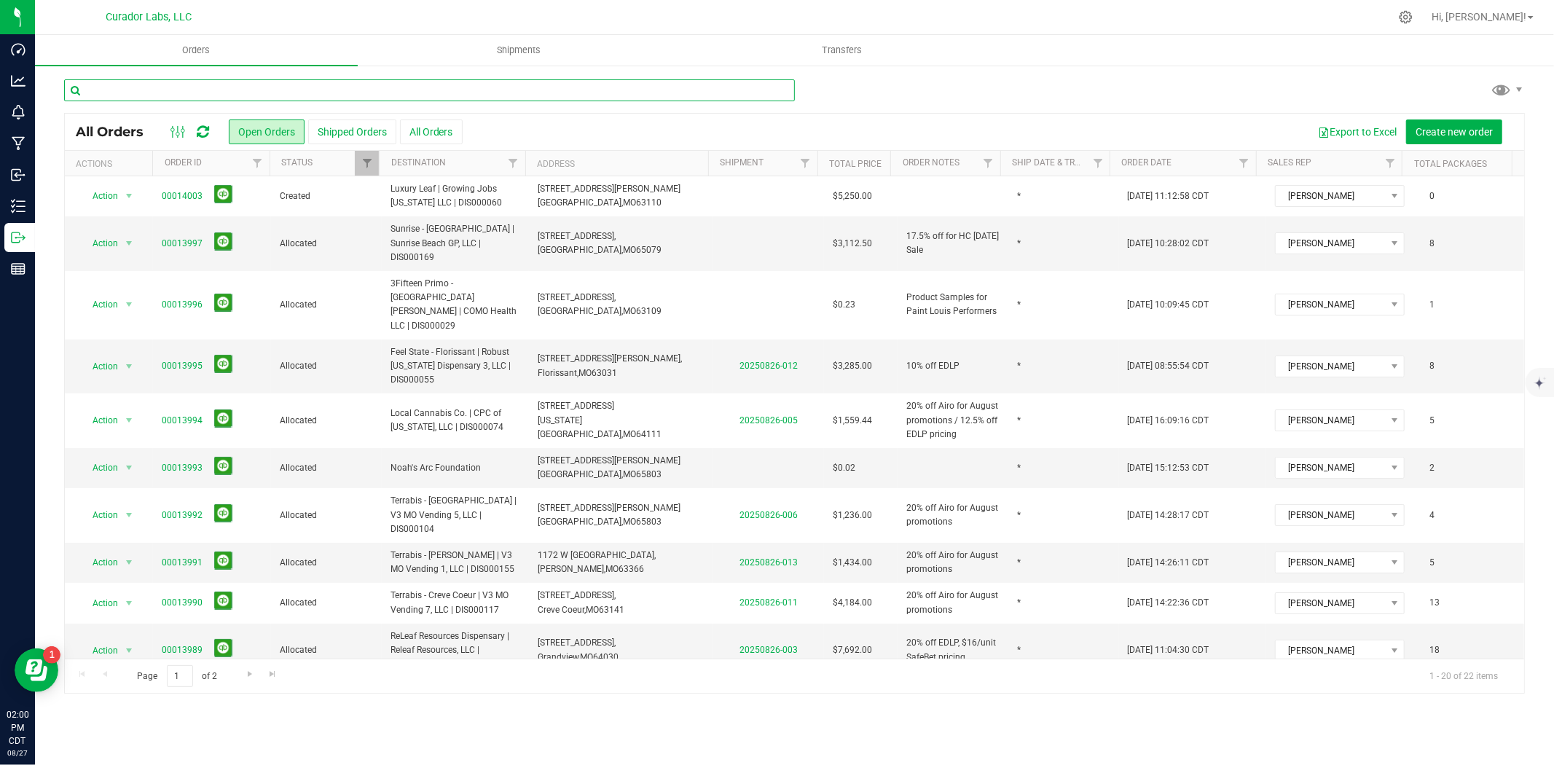
click at [211, 98] on input "text" at bounding box center [429, 90] width 731 height 22
click at [1418, 133] on span "Create new order" at bounding box center [1453, 132] width 77 height 12
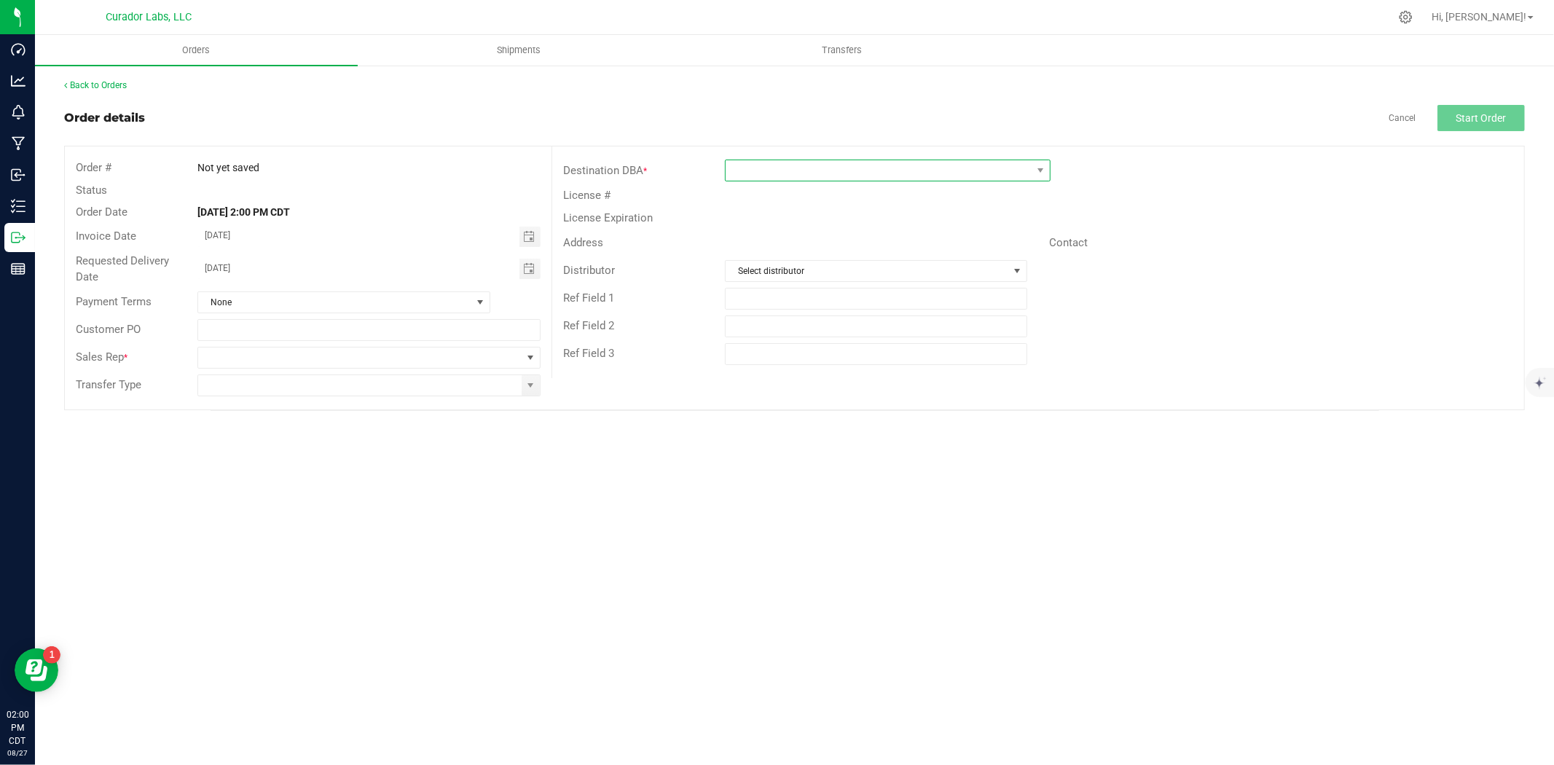
click at [745, 176] on span at bounding box center [879, 170] width 306 height 20
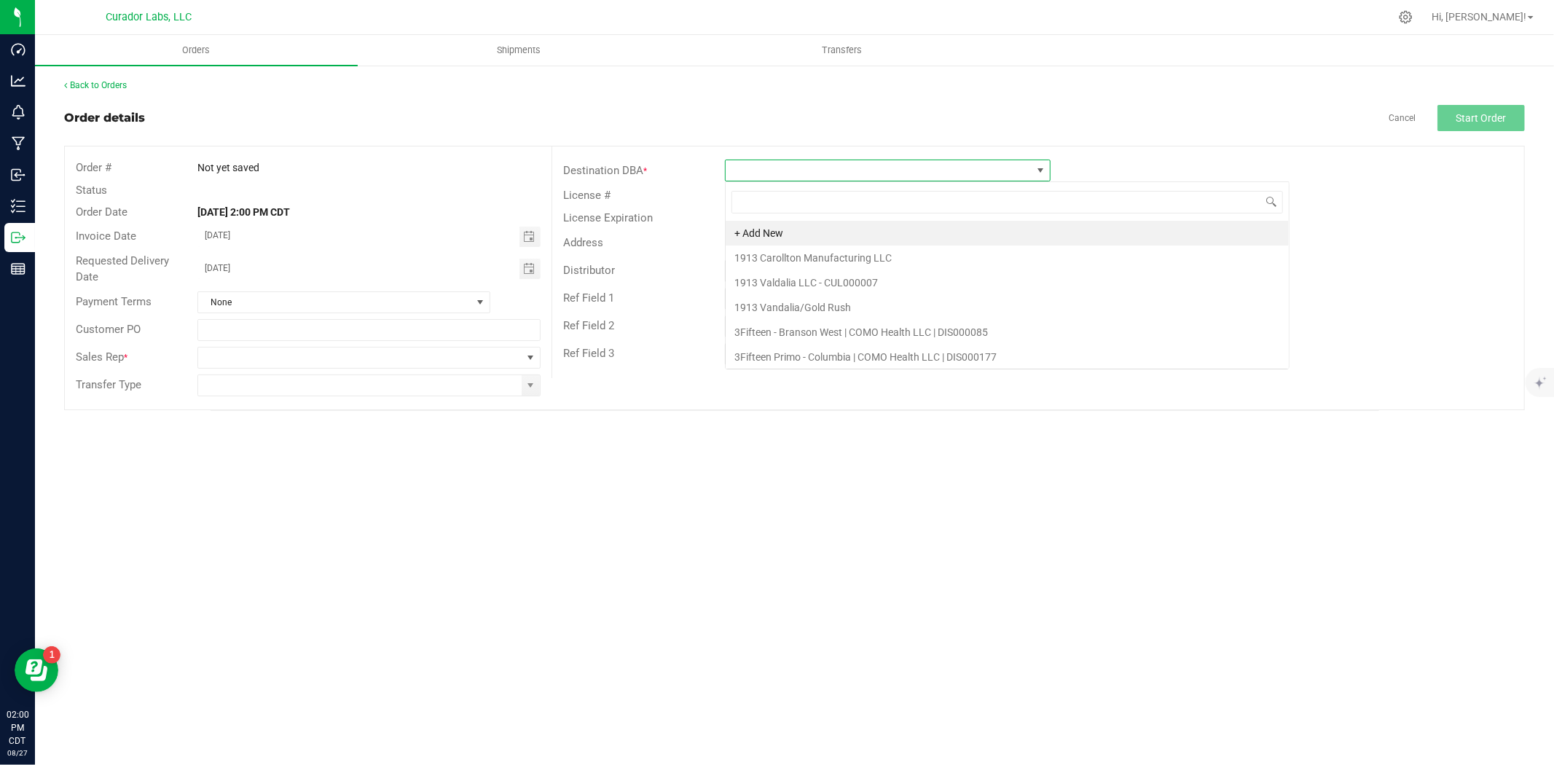
scroll to position [22, 326]
type input "cur"
click at [766, 240] on li "Curador Labs Non Cannabis Delivery" at bounding box center [888, 233] width 324 height 25
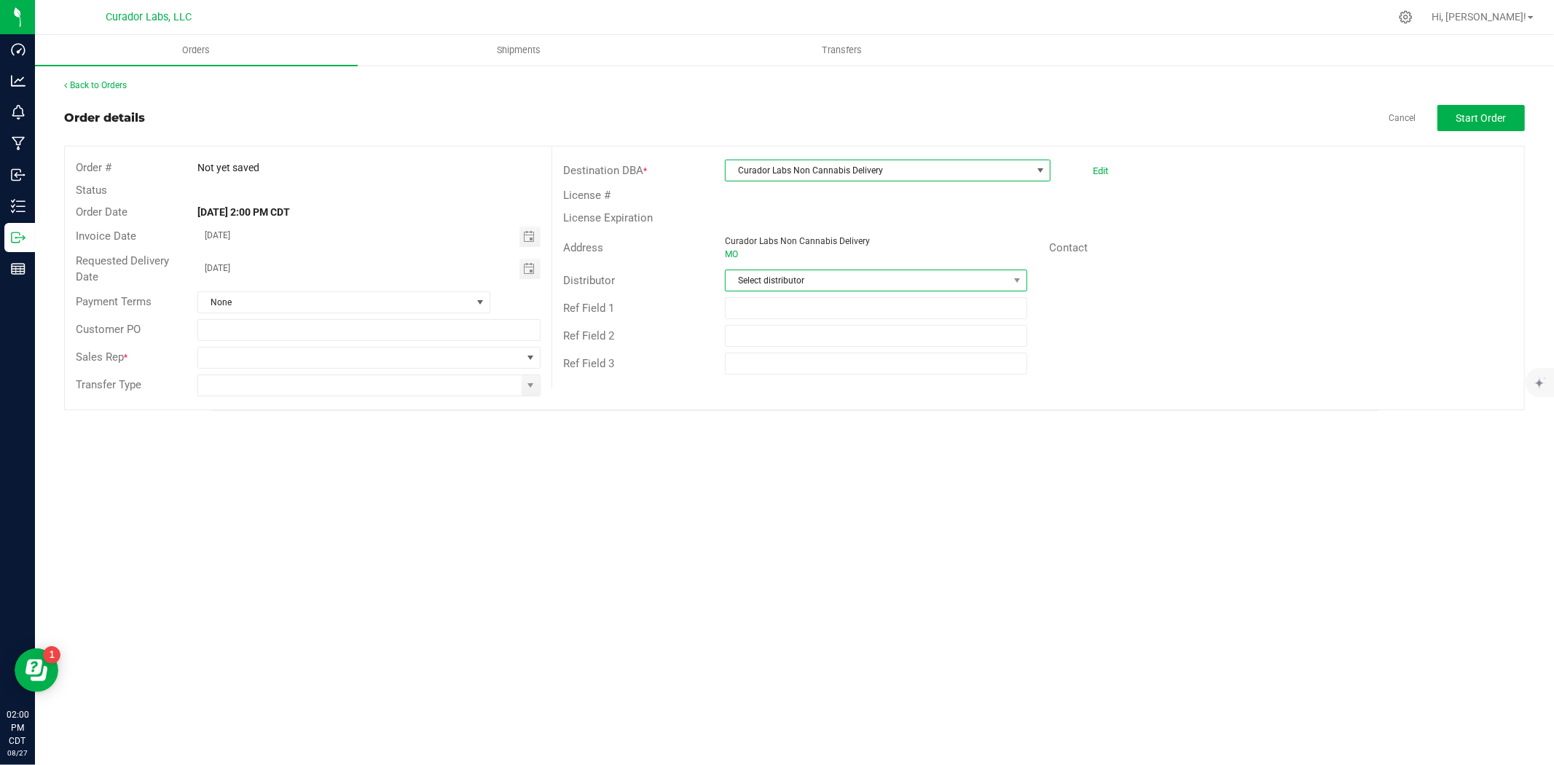
click at [787, 284] on span "Select distributor" at bounding box center [867, 280] width 283 height 20
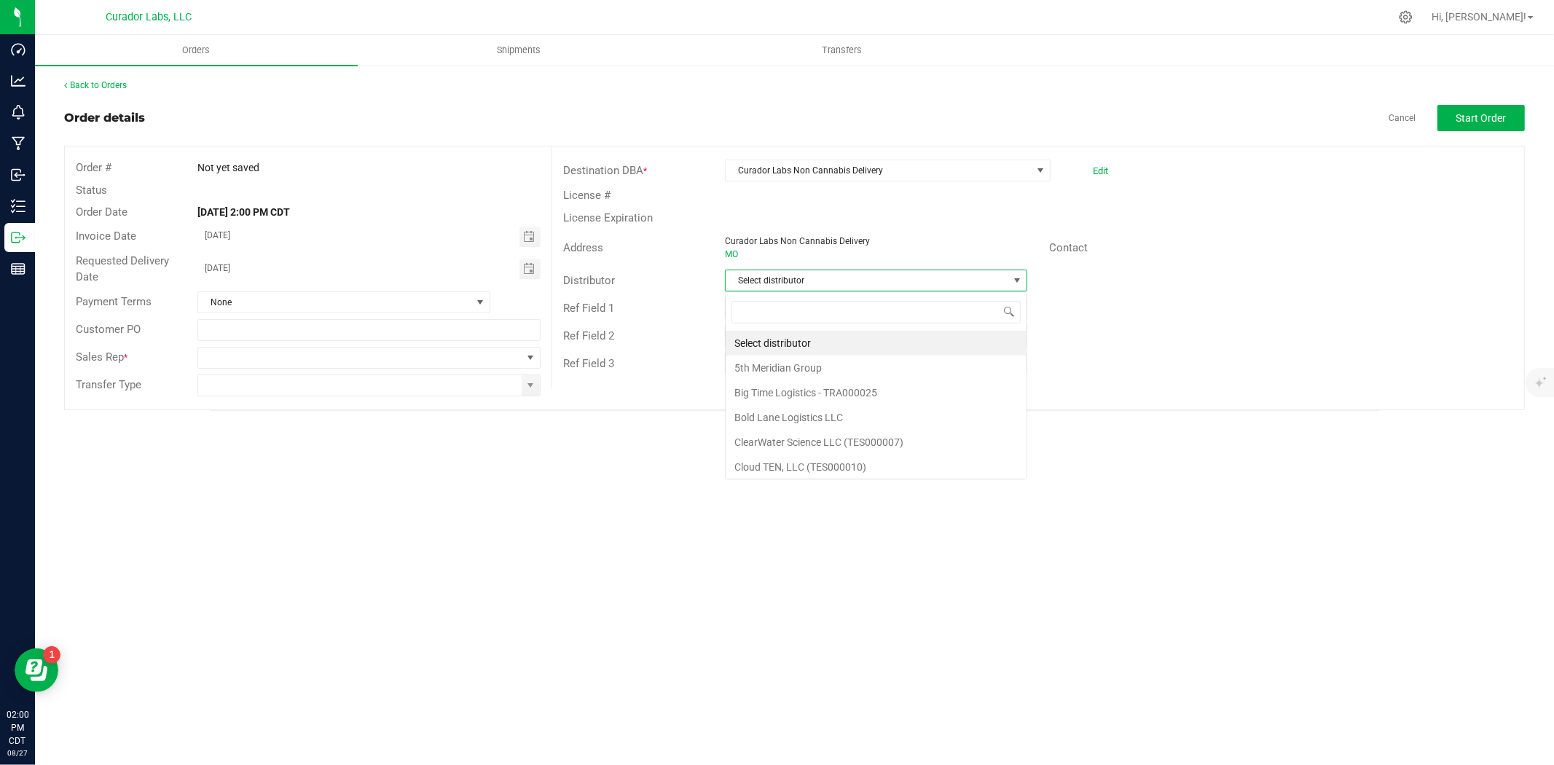
scroll to position [22, 302]
type input "cur"
drag, startPoint x: 777, startPoint y: 344, endPoint x: 790, endPoint y: 309, distance: 37.1
click at [777, 343] on li "Curador Labs Non Cannabis Delivery" at bounding box center [876, 343] width 301 height 25
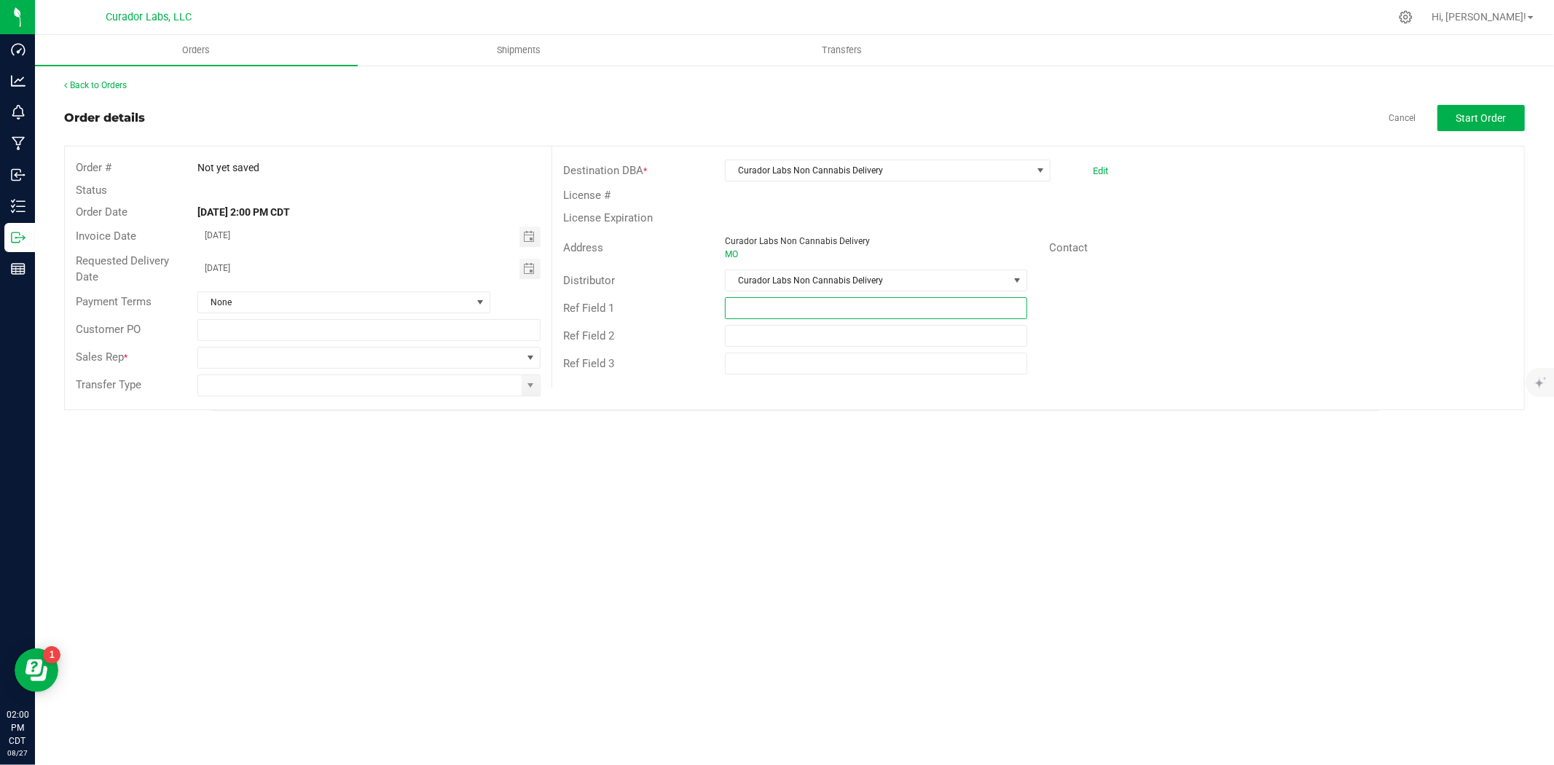
click at [785, 309] on input "text" at bounding box center [876, 308] width 302 height 22
click at [774, 314] on input "[PERSON_NAME] MJ Unpacked" at bounding box center [876, 308] width 302 height 22
click at [777, 313] on input "[PERSON_NAME] MJ Unpacked" at bounding box center [876, 308] width 302 height 22
click at [782, 308] on input "[PERSON_NAME] MJ Unpacked" at bounding box center [876, 308] width 302 height 22
type input "[PERSON_NAME] MJ Unpacked"
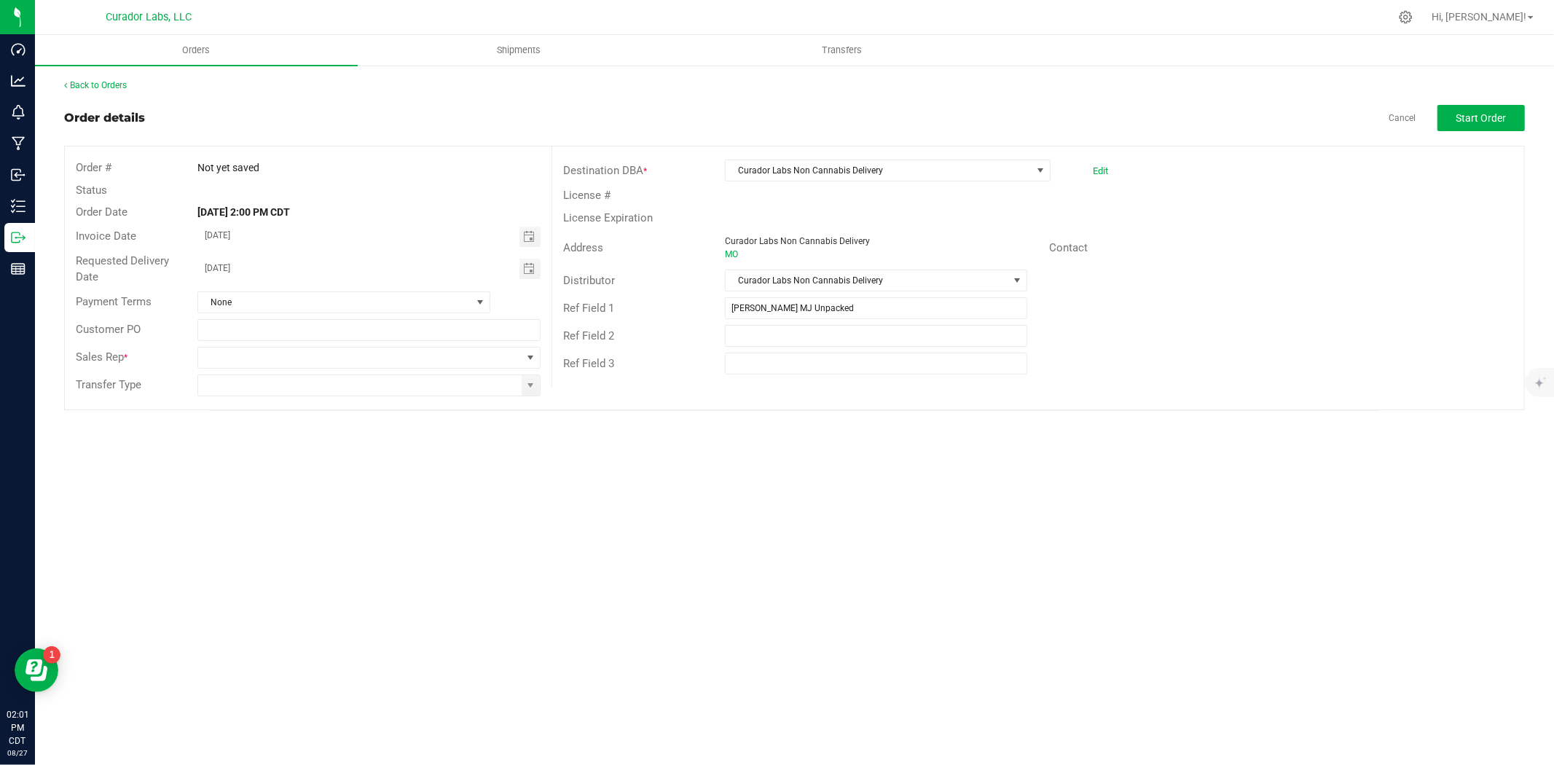
click at [1088, 319] on div "Ref Field 1 [PERSON_NAME] MJ Unpacked" at bounding box center [1038, 308] width 972 height 28
click at [1499, 119] on span "Start Order" at bounding box center [1481, 118] width 50 height 12
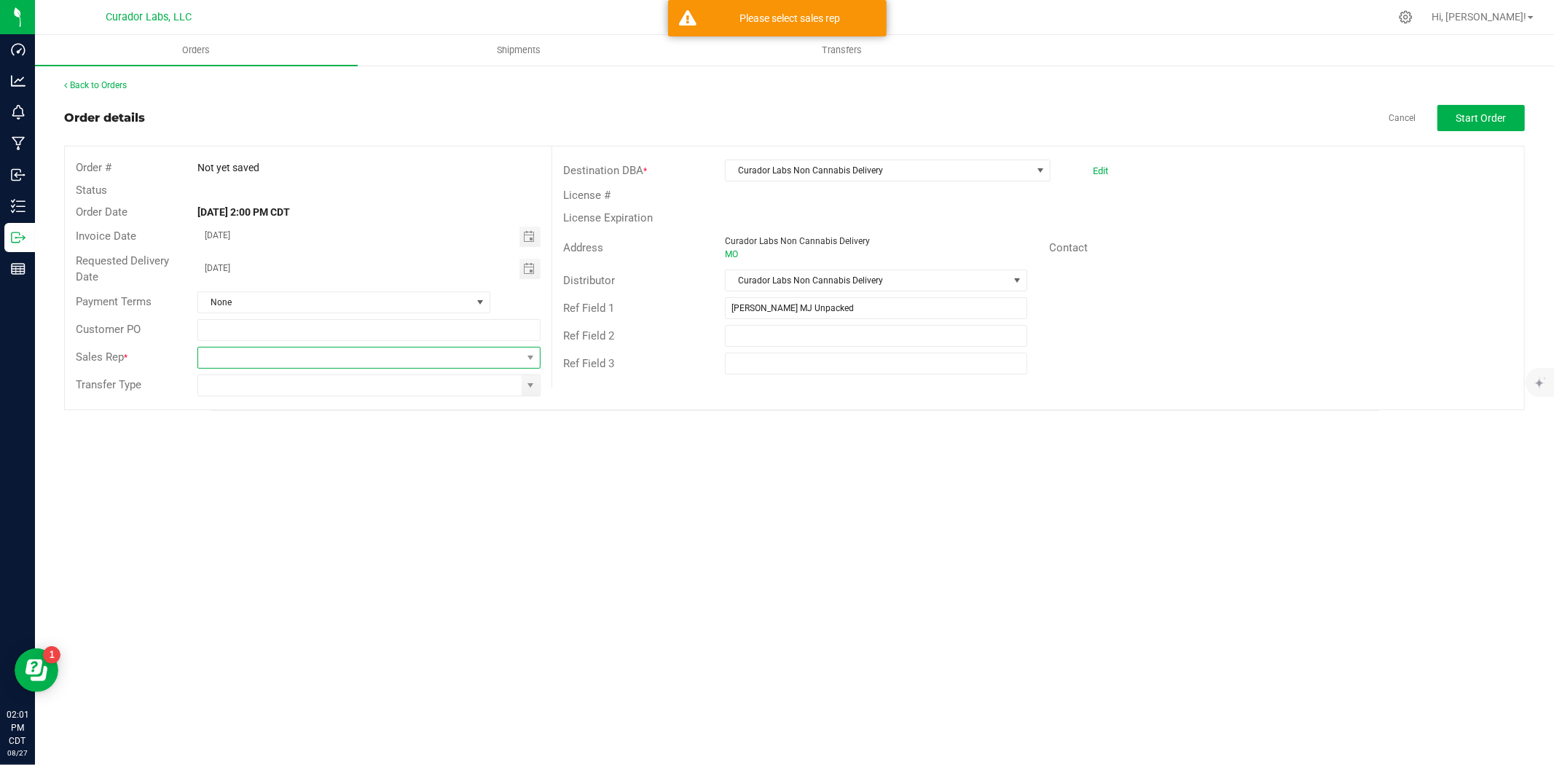
click at [442, 364] on span at bounding box center [359, 357] width 323 height 20
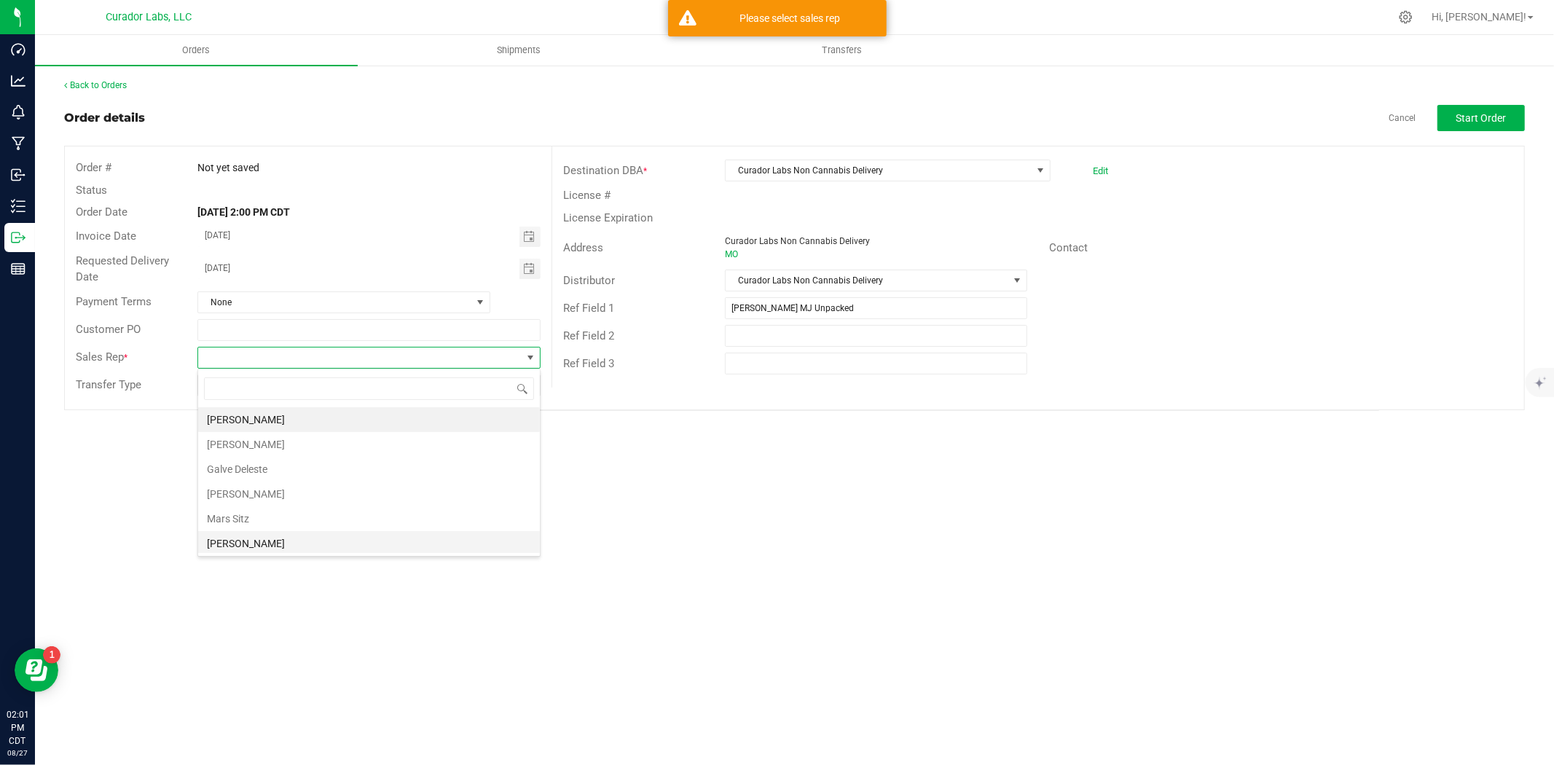
click at [319, 541] on li "[PERSON_NAME]" at bounding box center [369, 543] width 342 height 25
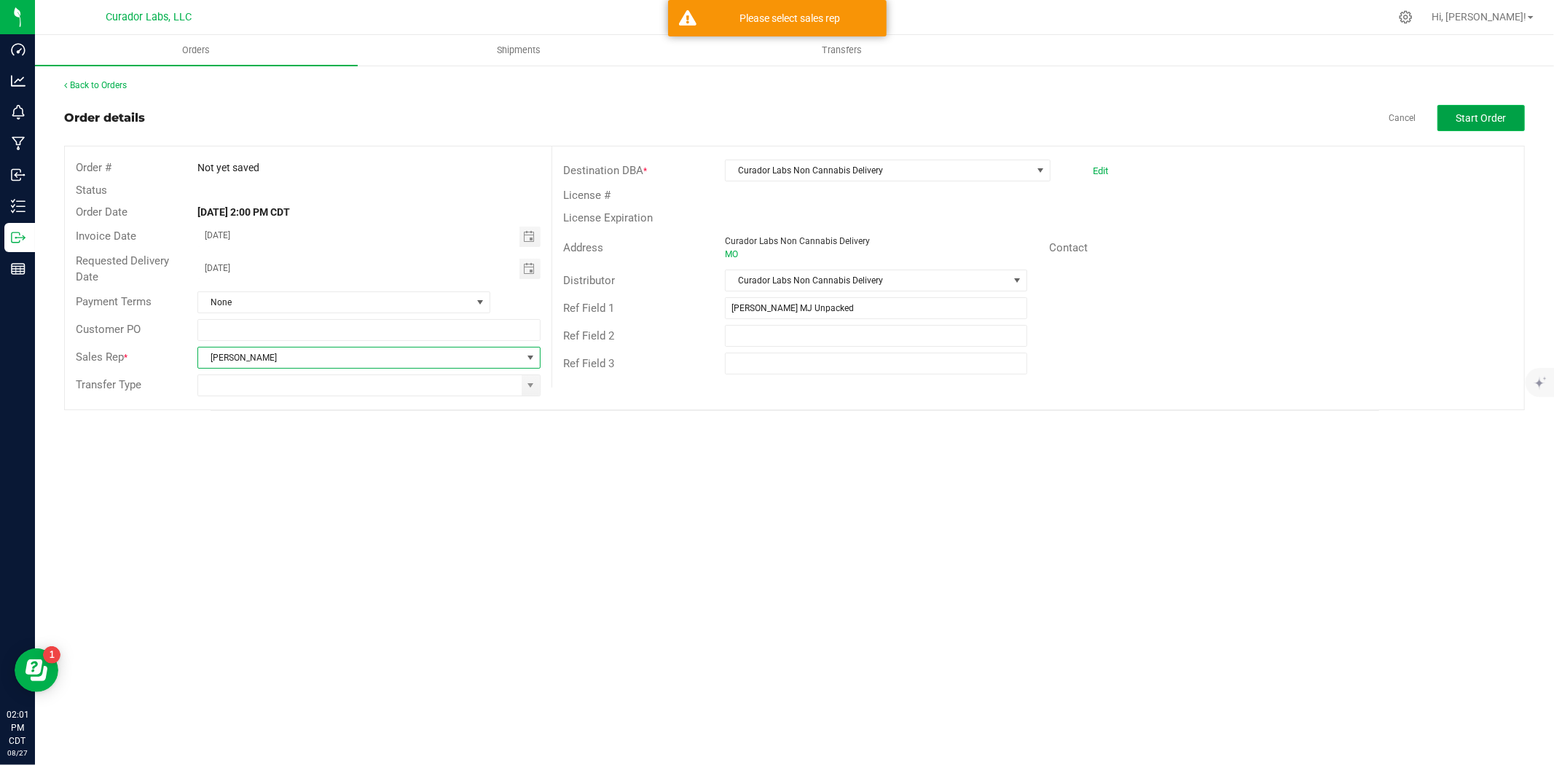
click at [1502, 109] on button "Start Order" at bounding box center [1480, 118] width 87 height 26
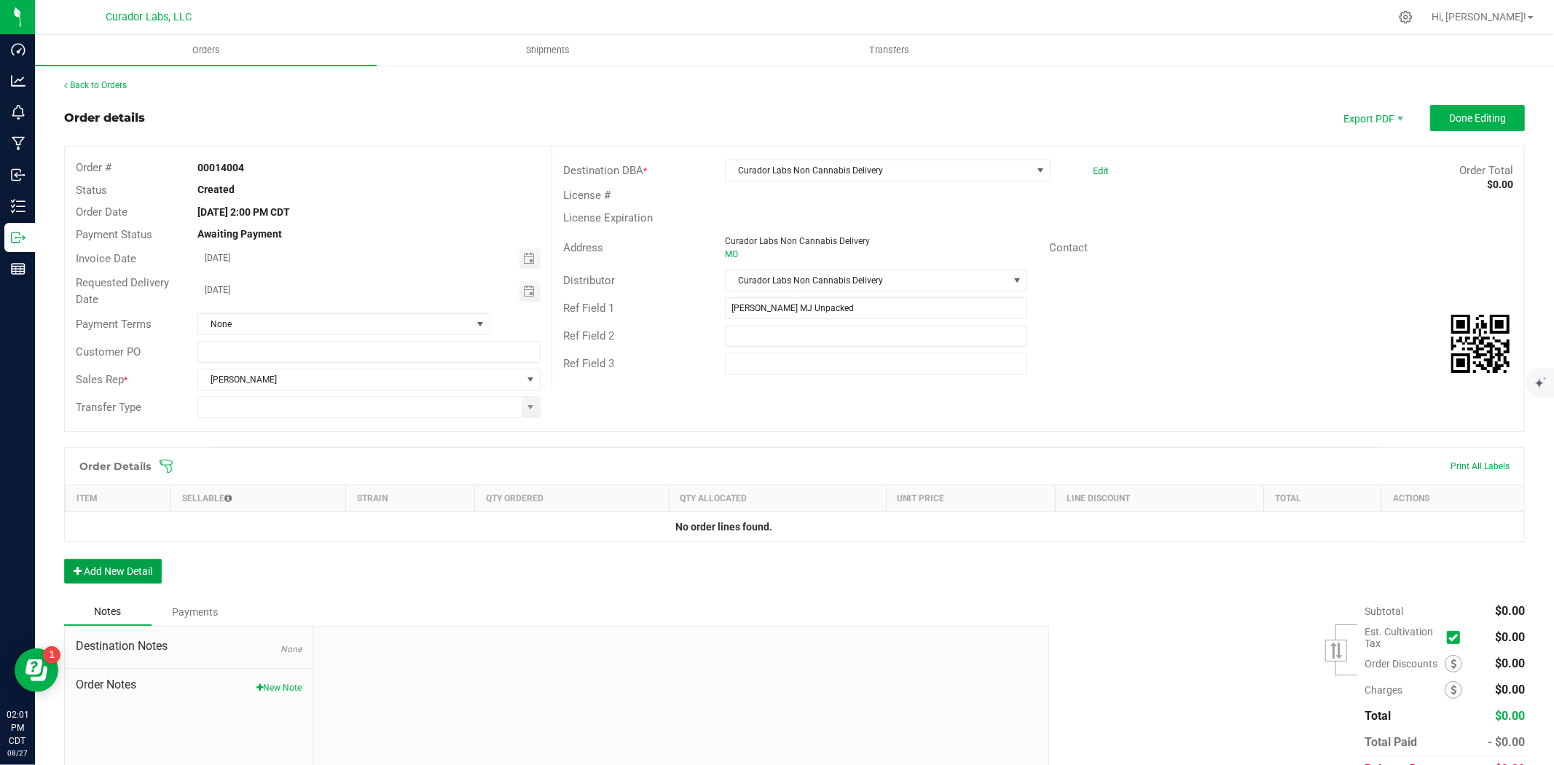
click at [111, 581] on button "Add New Detail" at bounding box center [113, 571] width 98 height 25
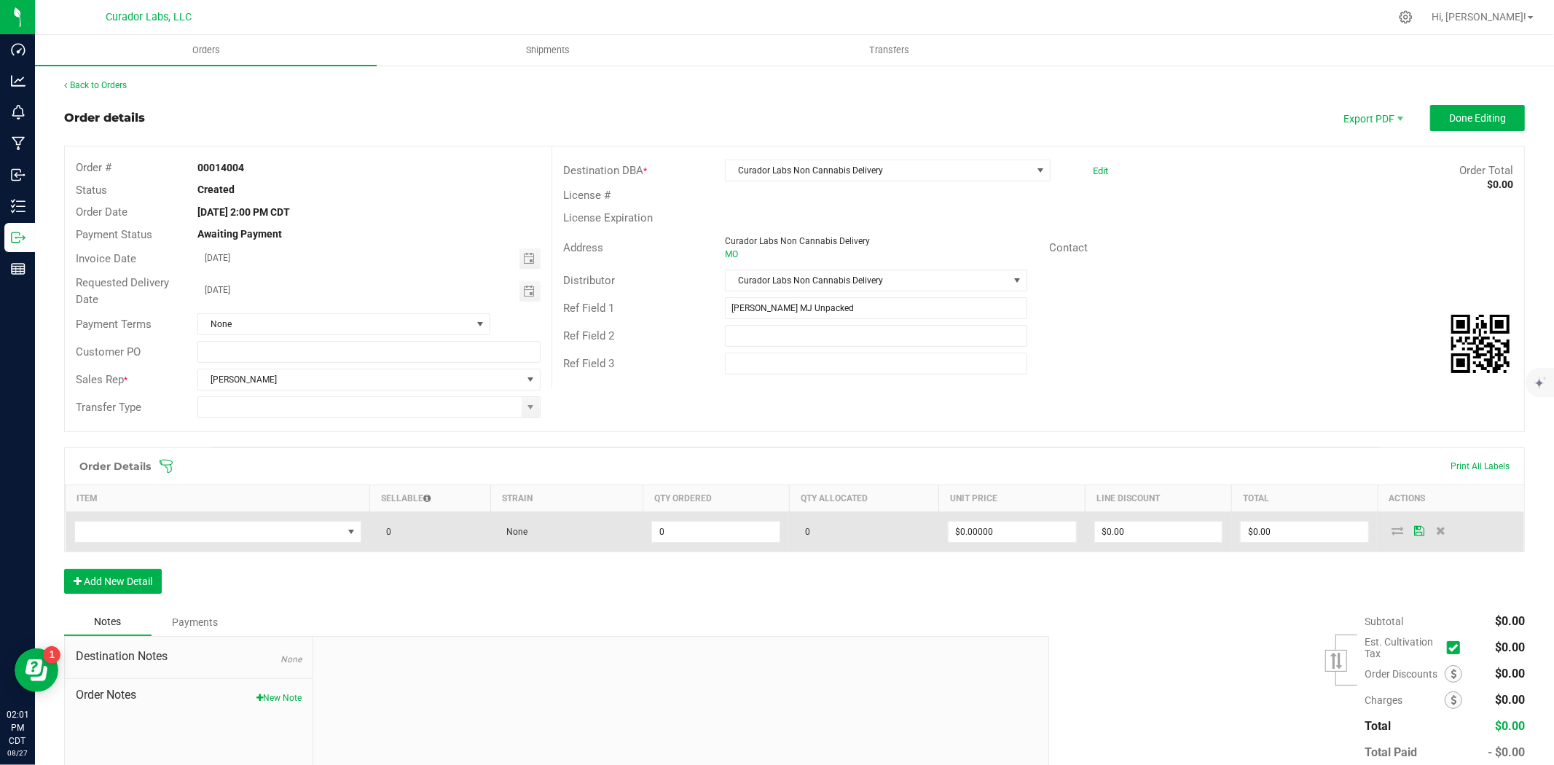
click at [216, 519] on td at bounding box center [218, 532] width 305 height 40
click at [213, 526] on span "NO DATA FOUND" at bounding box center [208, 532] width 267 height 20
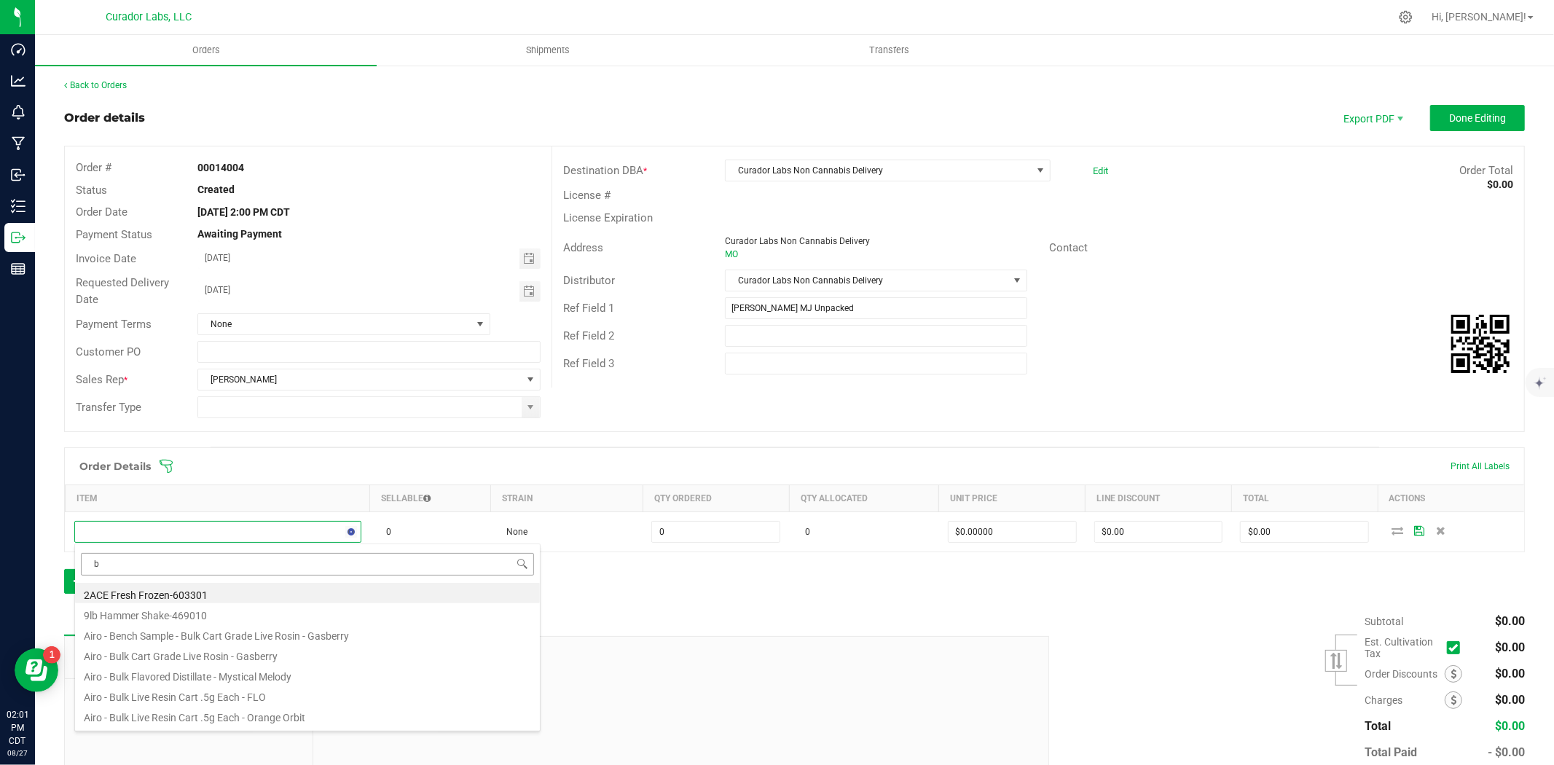
scroll to position [22, 281]
type input "bubbles"
click at [268, 590] on li "Cart - Bubbles - AIO with Warning on Coral - 1ml" at bounding box center [307, 593] width 465 height 20
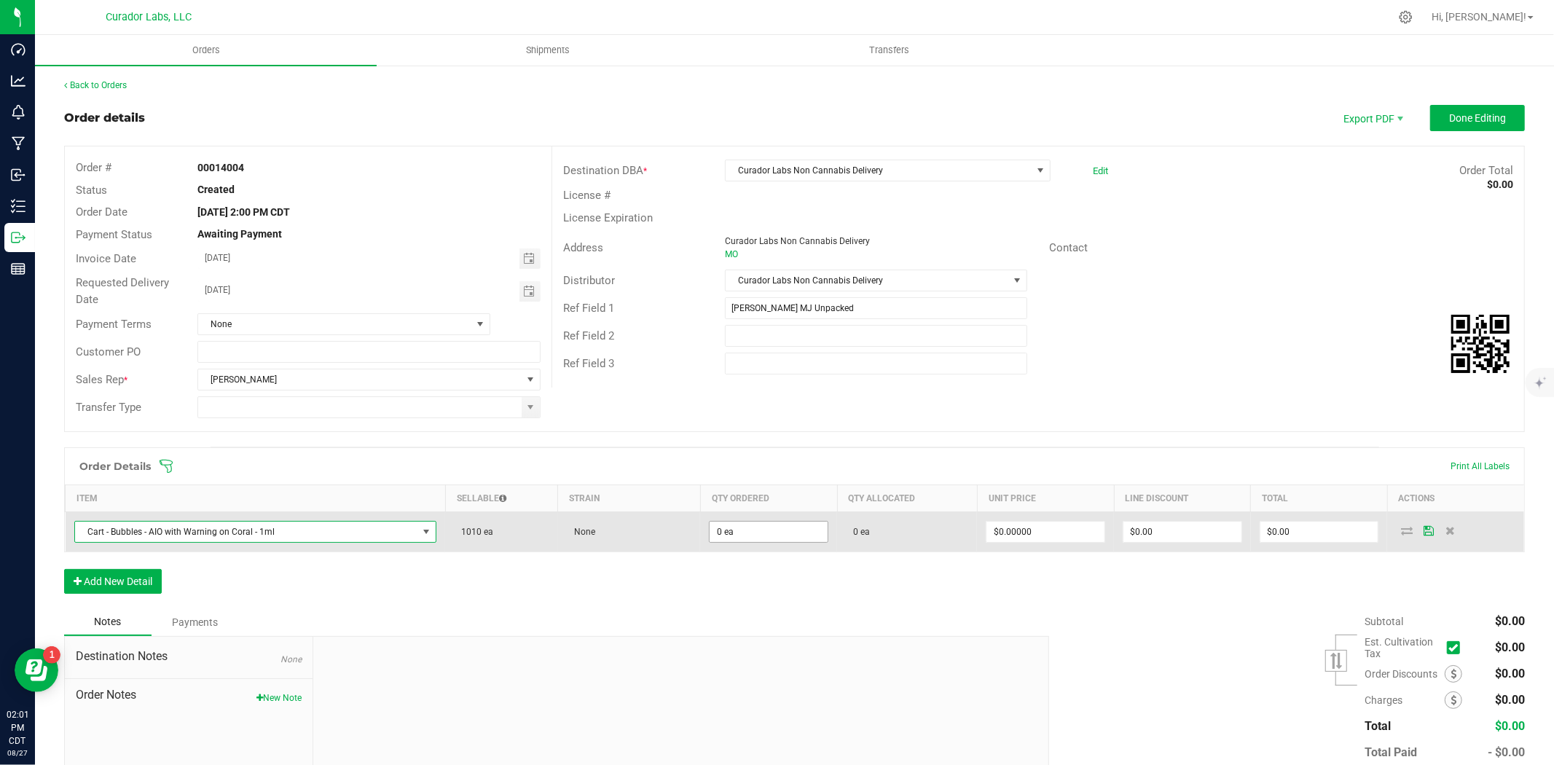
type input "0"
click at [716, 533] on input "0" at bounding box center [769, 532] width 118 height 20
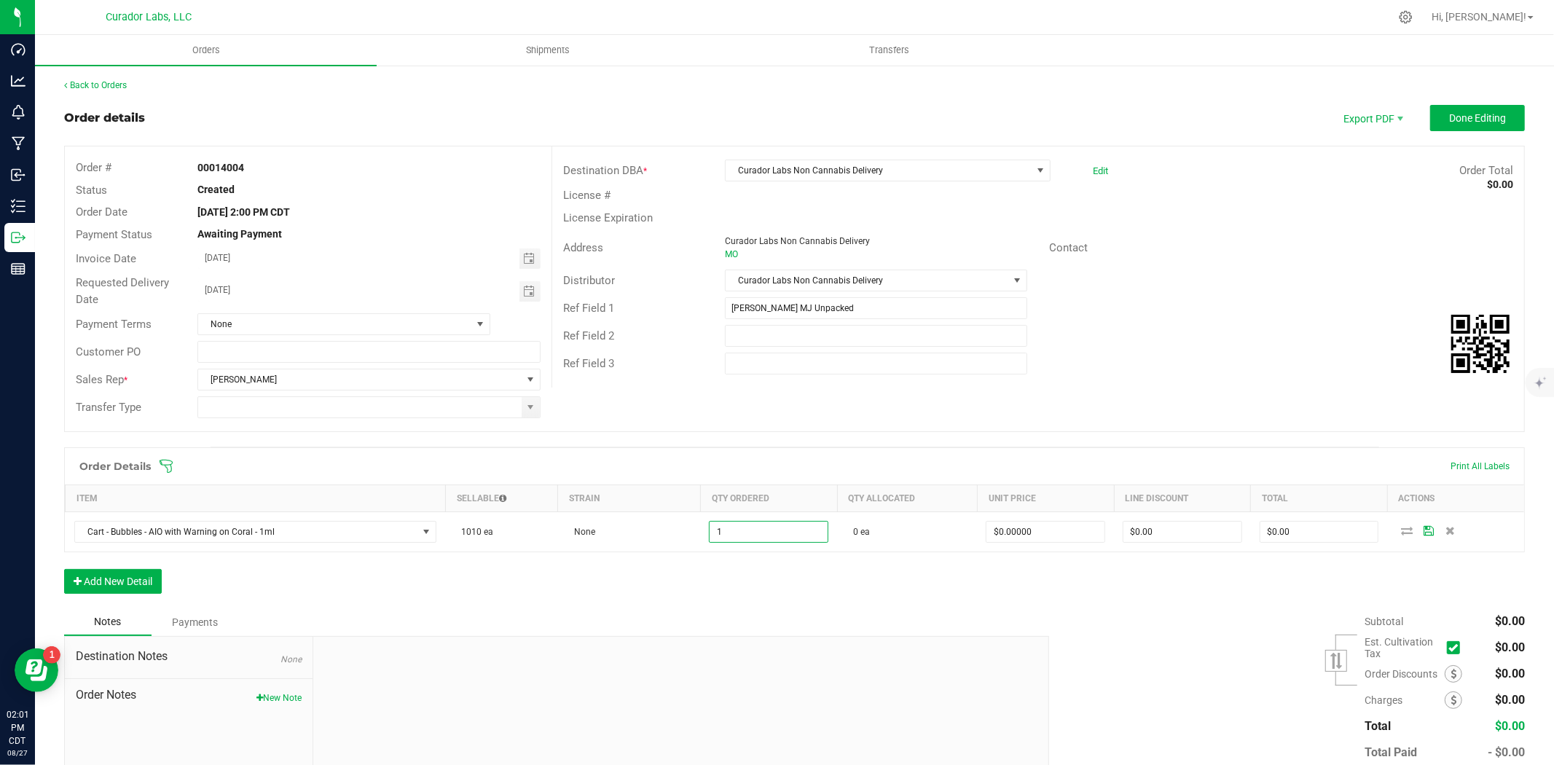
type input "1 ea"
click at [658, 573] on div "Order Details Print All Labels Item Sellable Strain Qty Ordered Qty Allocated U…" at bounding box center [794, 527] width 1461 height 161
click at [135, 574] on button "Add New Detail" at bounding box center [113, 581] width 98 height 25
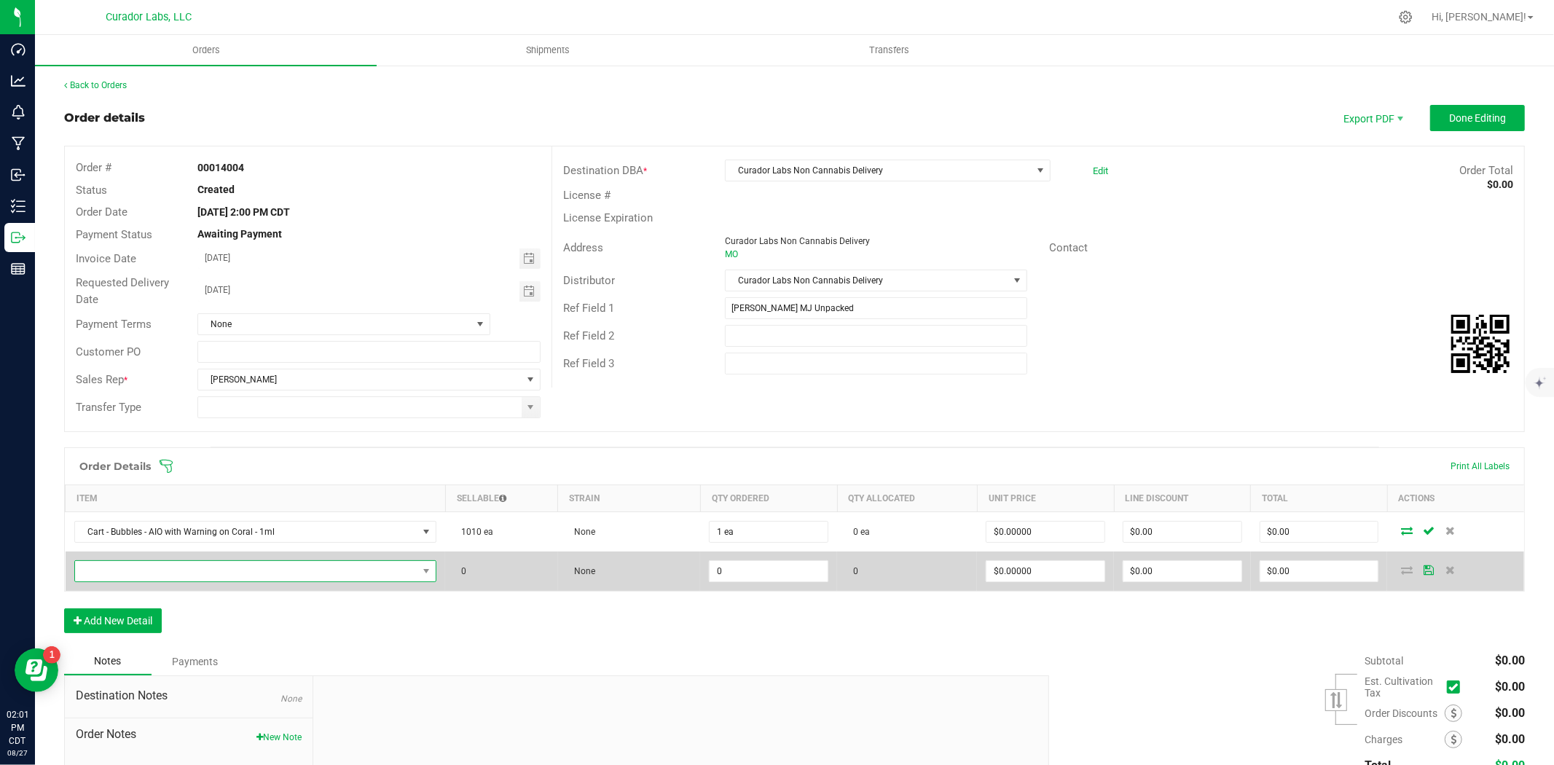
click at [165, 572] on span "NO DATA FOUND" at bounding box center [246, 571] width 343 height 20
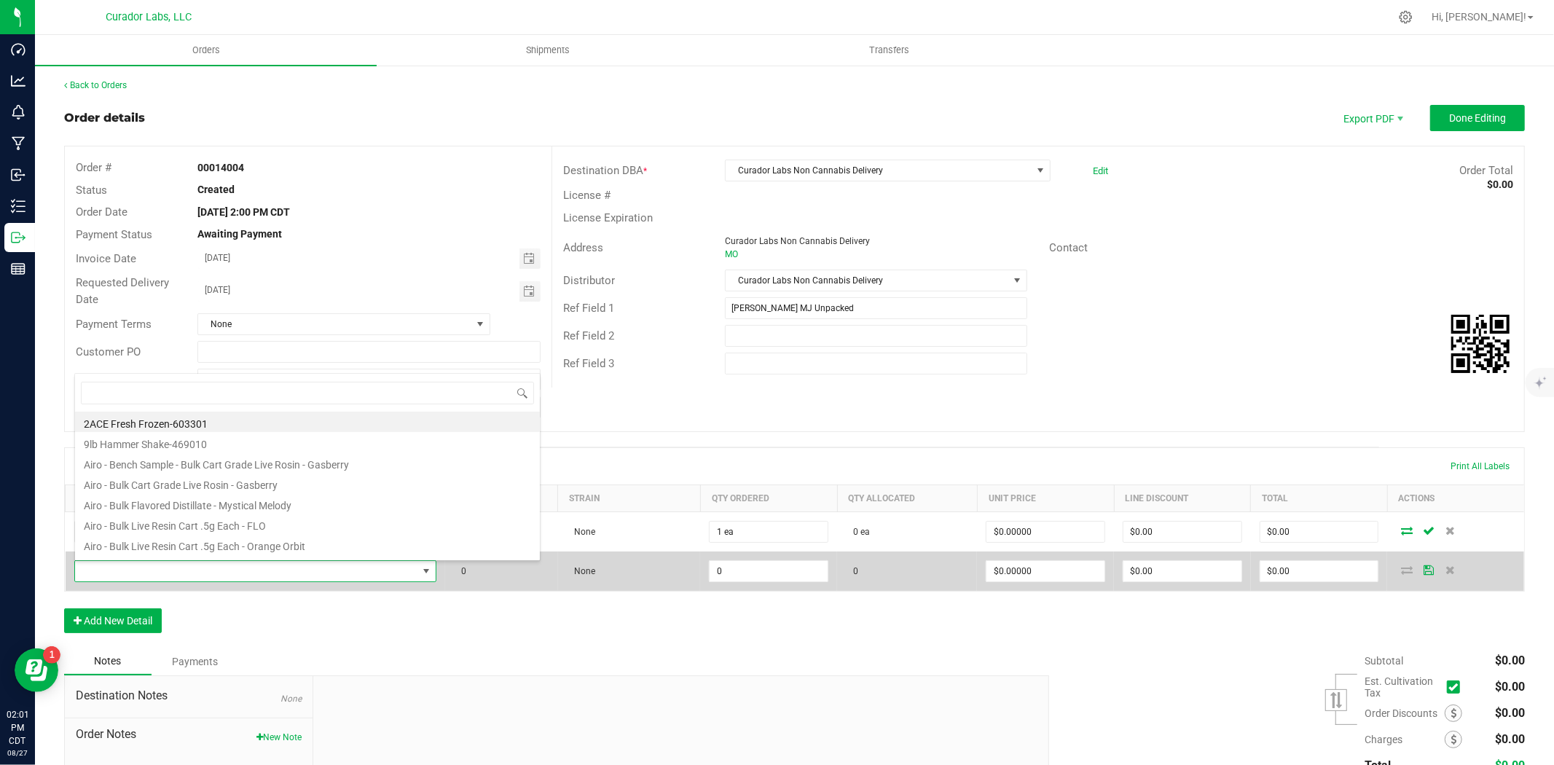
scroll to position [22, 352]
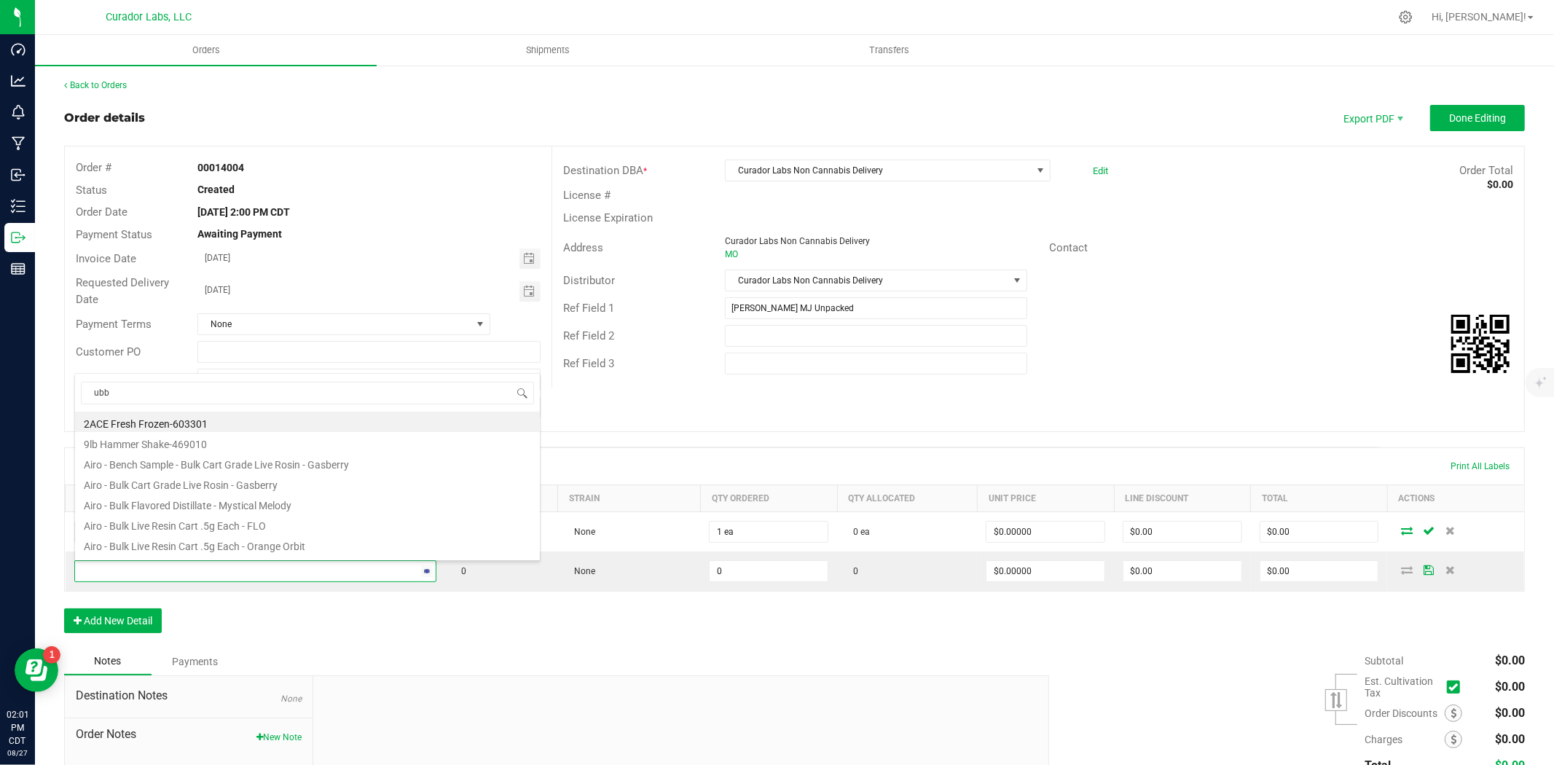
type input "ubbl"
click at [408, 434] on li "Cart - Bubbles - AIO with Warning on Jade - 1ml" at bounding box center [307, 442] width 465 height 20
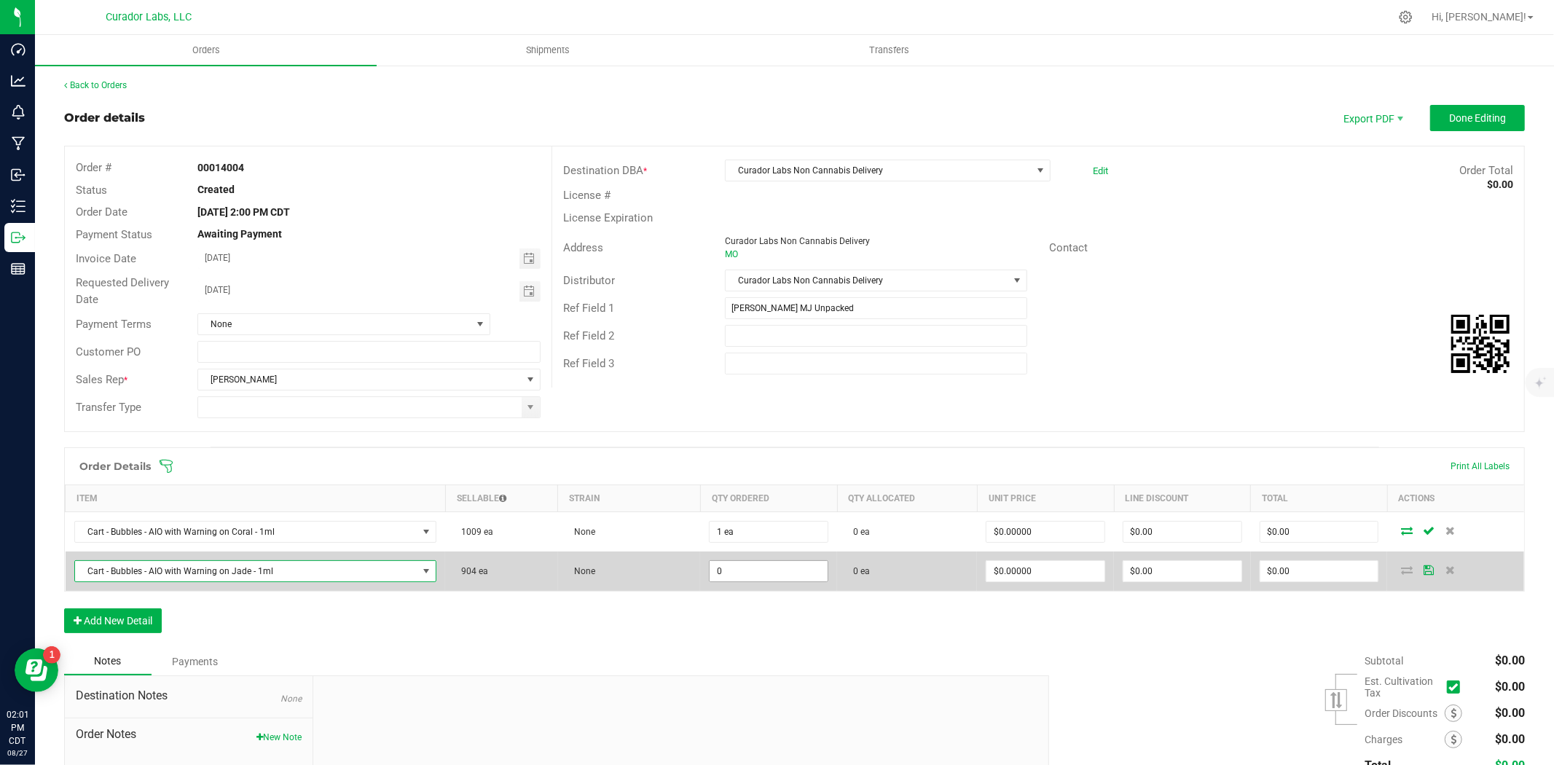
click at [724, 566] on input "0" at bounding box center [769, 571] width 118 height 20
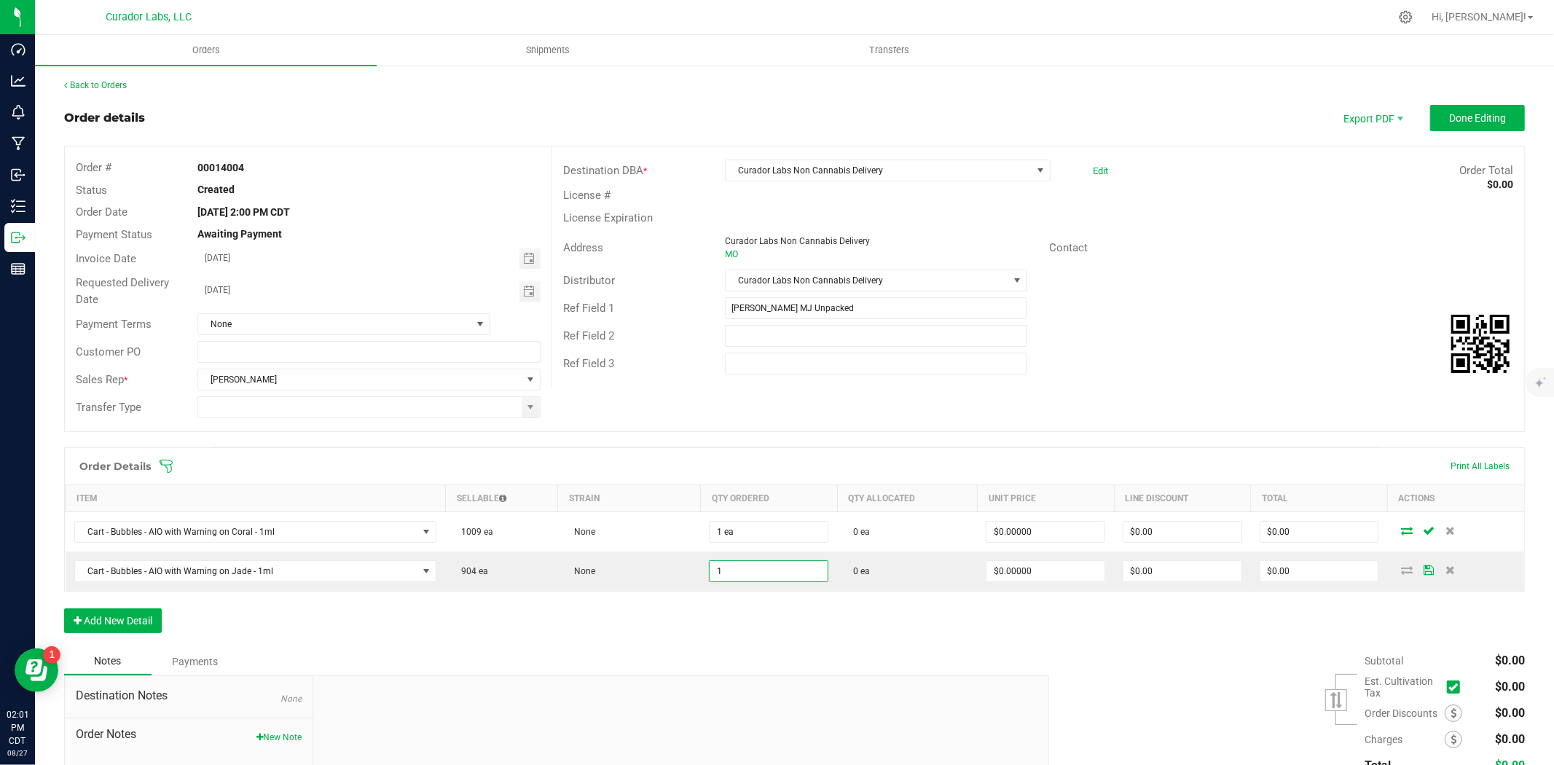
type input "1 ea"
drag, startPoint x: 651, startPoint y: 605, endPoint x: 500, endPoint y: 596, distance: 151.1
click at [647, 606] on div "Order Details Print All Labels Item Sellable Strain Qty Ordered Qty Allocated U…" at bounding box center [794, 547] width 1461 height 200
click at [91, 625] on button "Add New Detail" at bounding box center [113, 620] width 98 height 25
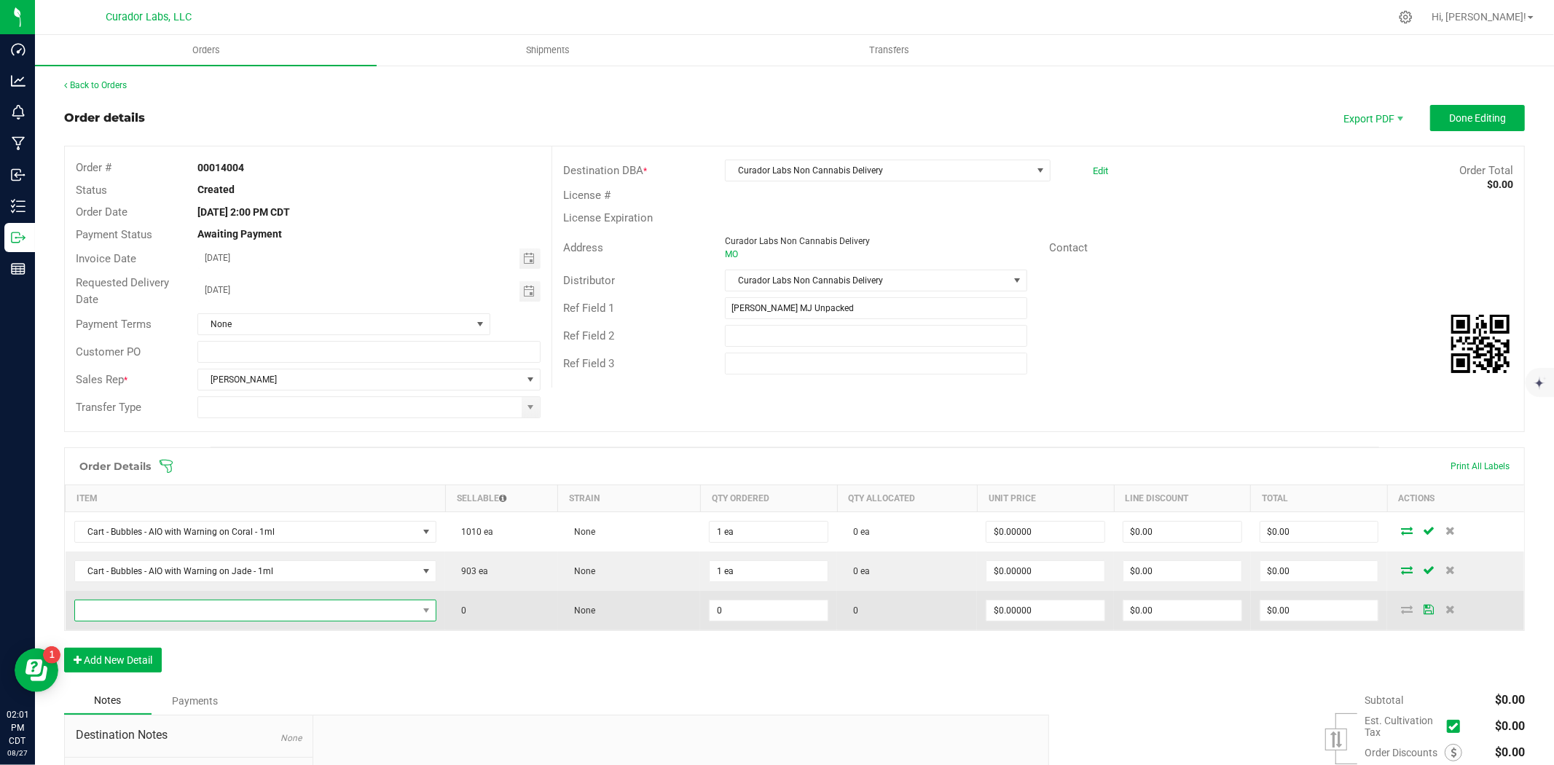
click at [175, 613] on span "NO DATA FOUND" at bounding box center [246, 610] width 343 height 20
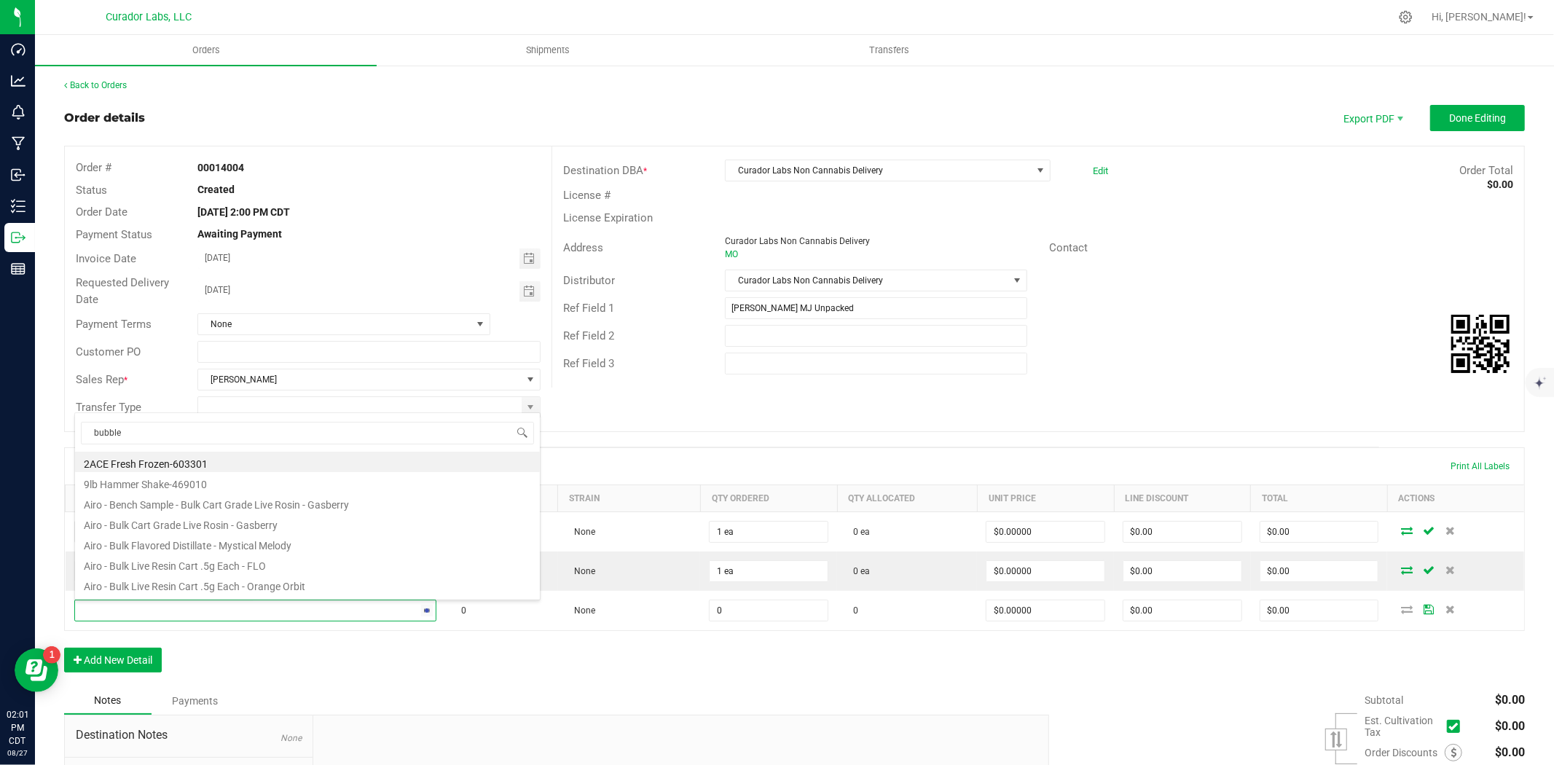
type input "bubbles"
click at [245, 505] on li "Cart - Bubbles - AIO with Warning on Periwinkle - 1ml" at bounding box center [307, 502] width 465 height 20
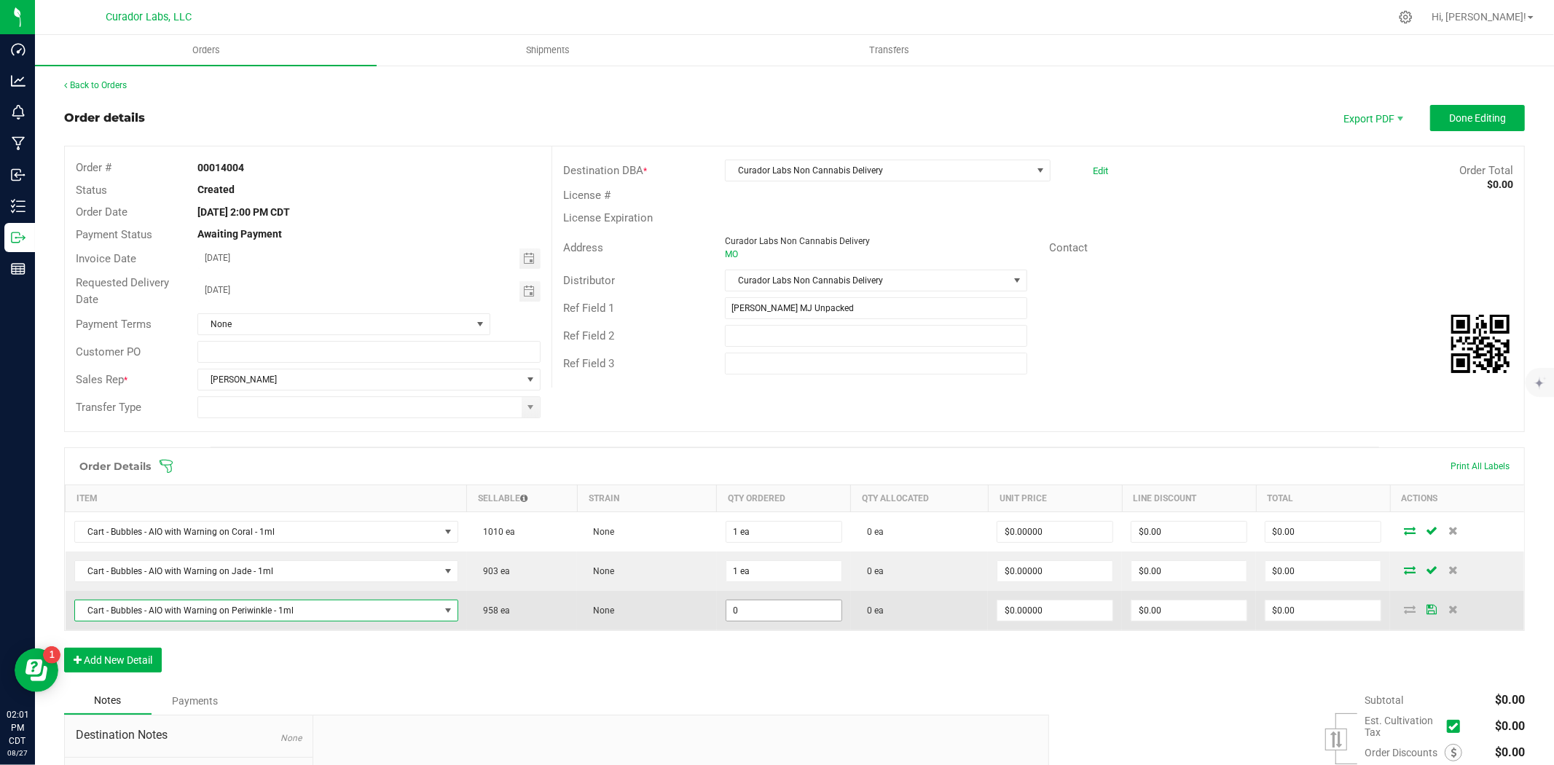
drag, startPoint x: 732, startPoint y: 609, endPoint x: 722, endPoint y: 609, distance: 10.2
click at [729, 610] on input "0" at bounding box center [783, 610] width 115 height 20
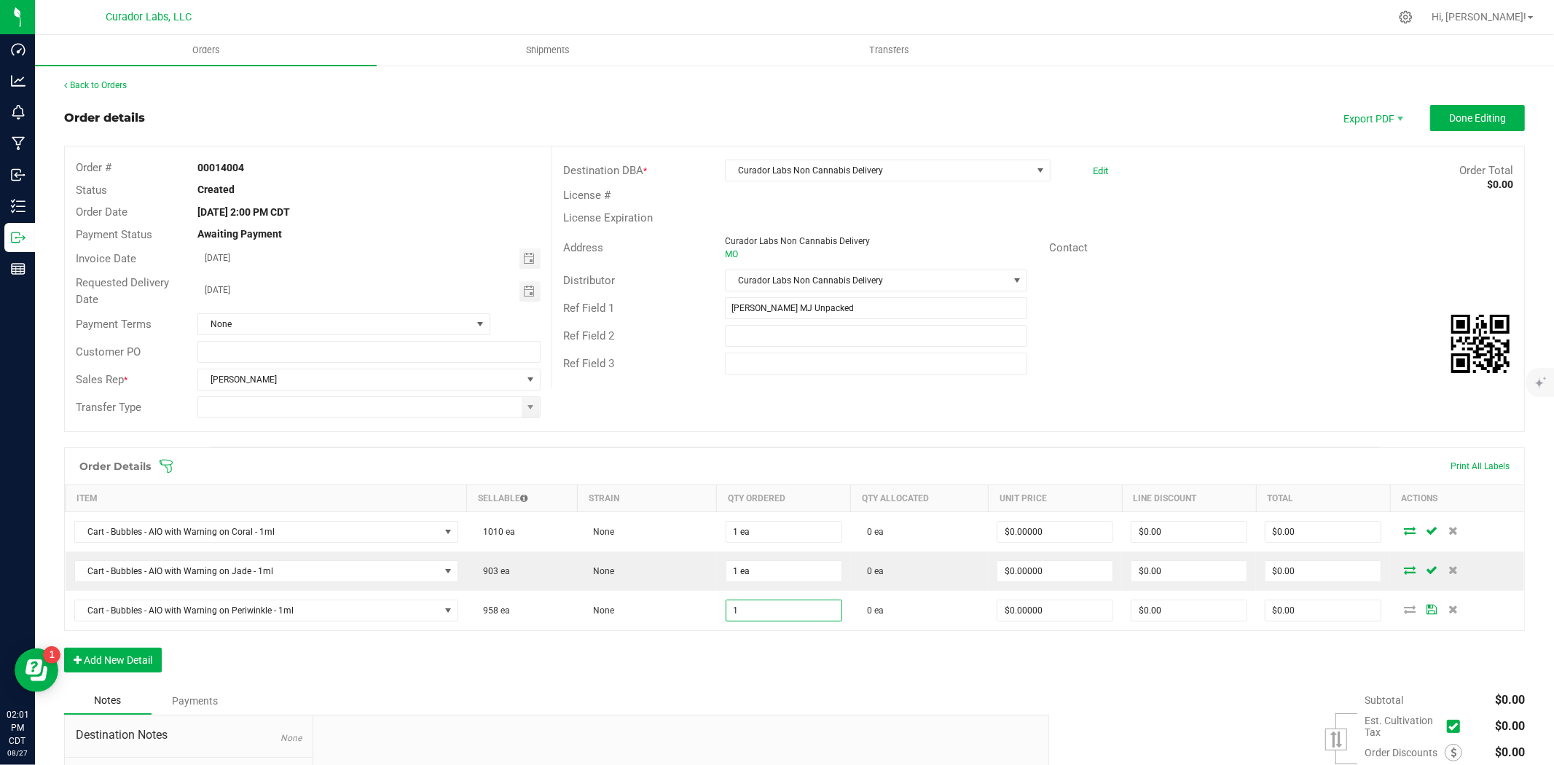
type input "1 ea"
click at [644, 645] on div "Order Details Print All Labels Item Sellable Strain Qty Ordered Qty Allocated U…" at bounding box center [794, 567] width 1461 height 240
click at [103, 671] on button "Add New Detail" at bounding box center [113, 660] width 98 height 25
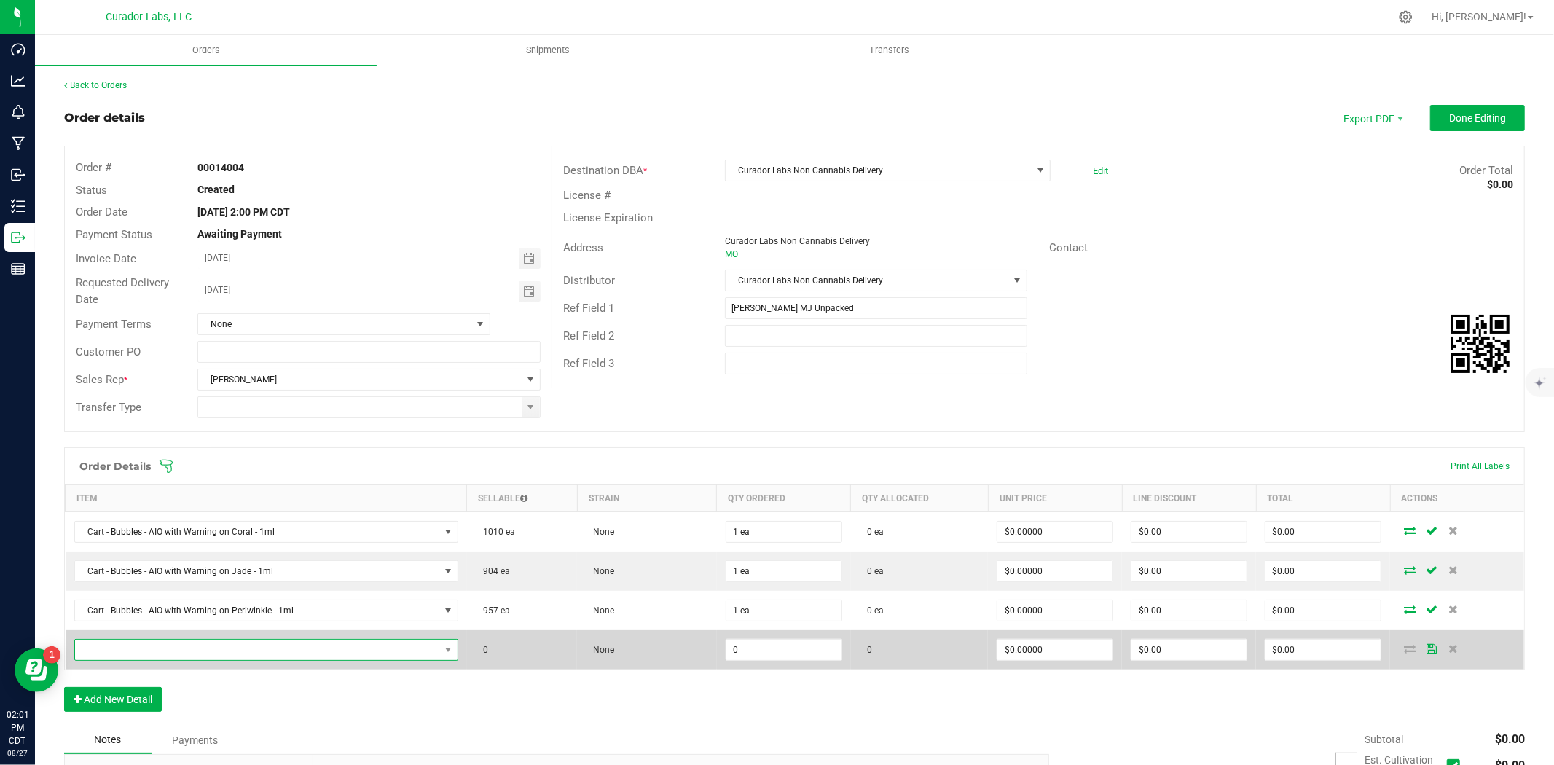
click at [125, 647] on span "NO DATA FOUND" at bounding box center [257, 650] width 364 height 20
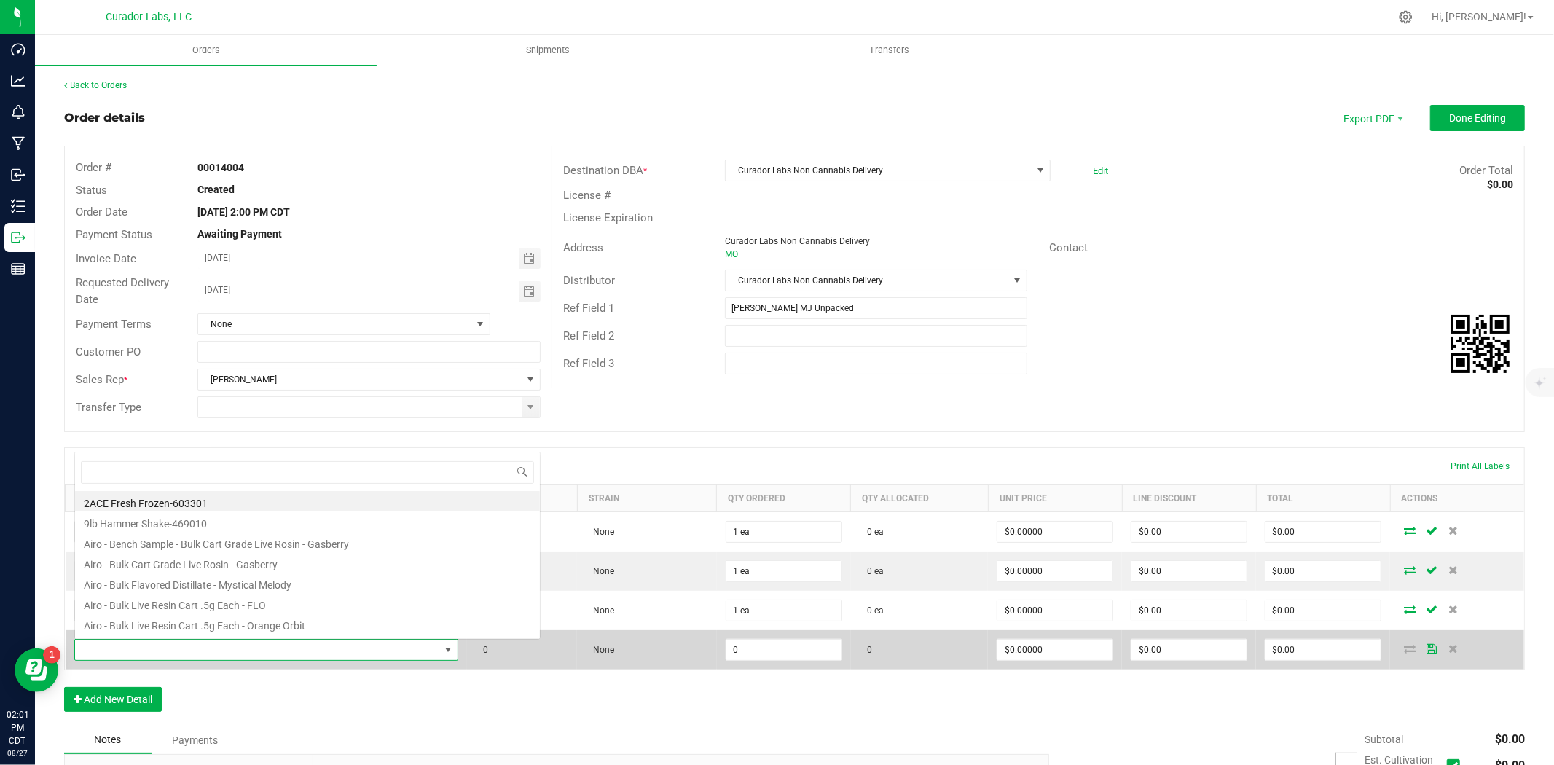
scroll to position [22, 374]
type input "bubbles"
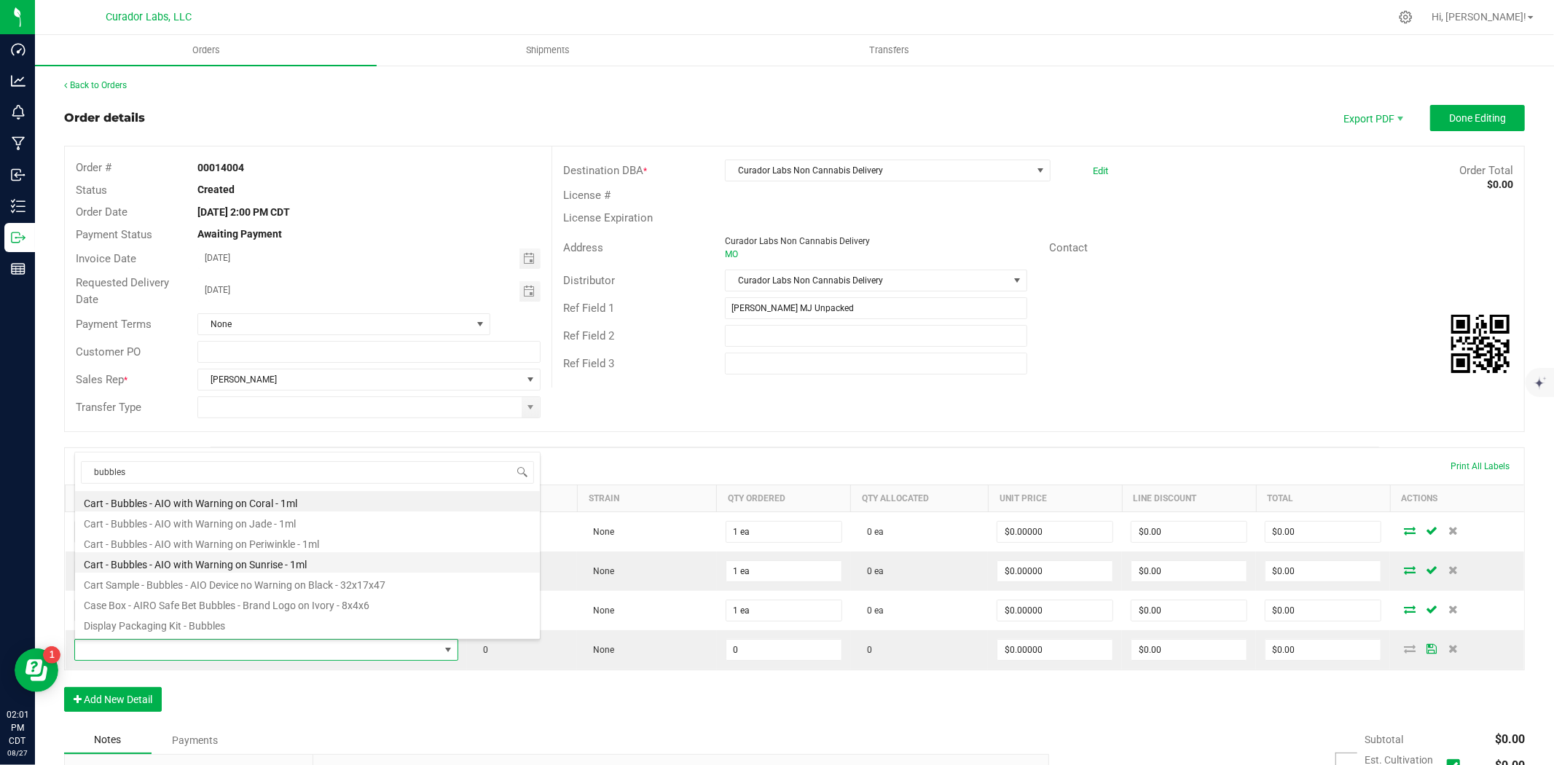
click at [229, 562] on li "Cart - Bubbles - AIO with Warning on Sunrise - 1ml" at bounding box center [307, 562] width 465 height 20
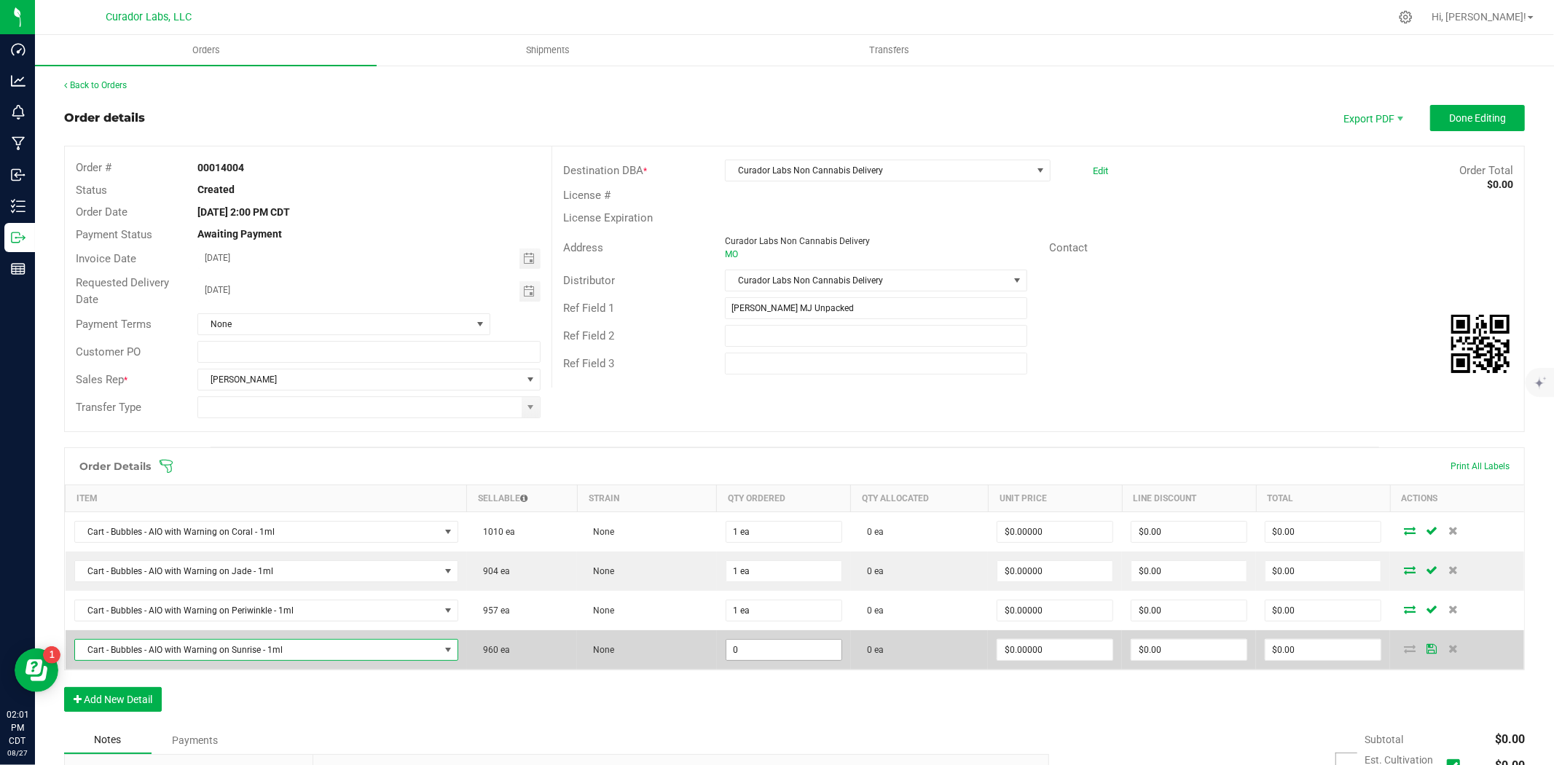
click at [737, 654] on input "0" at bounding box center [783, 650] width 115 height 20
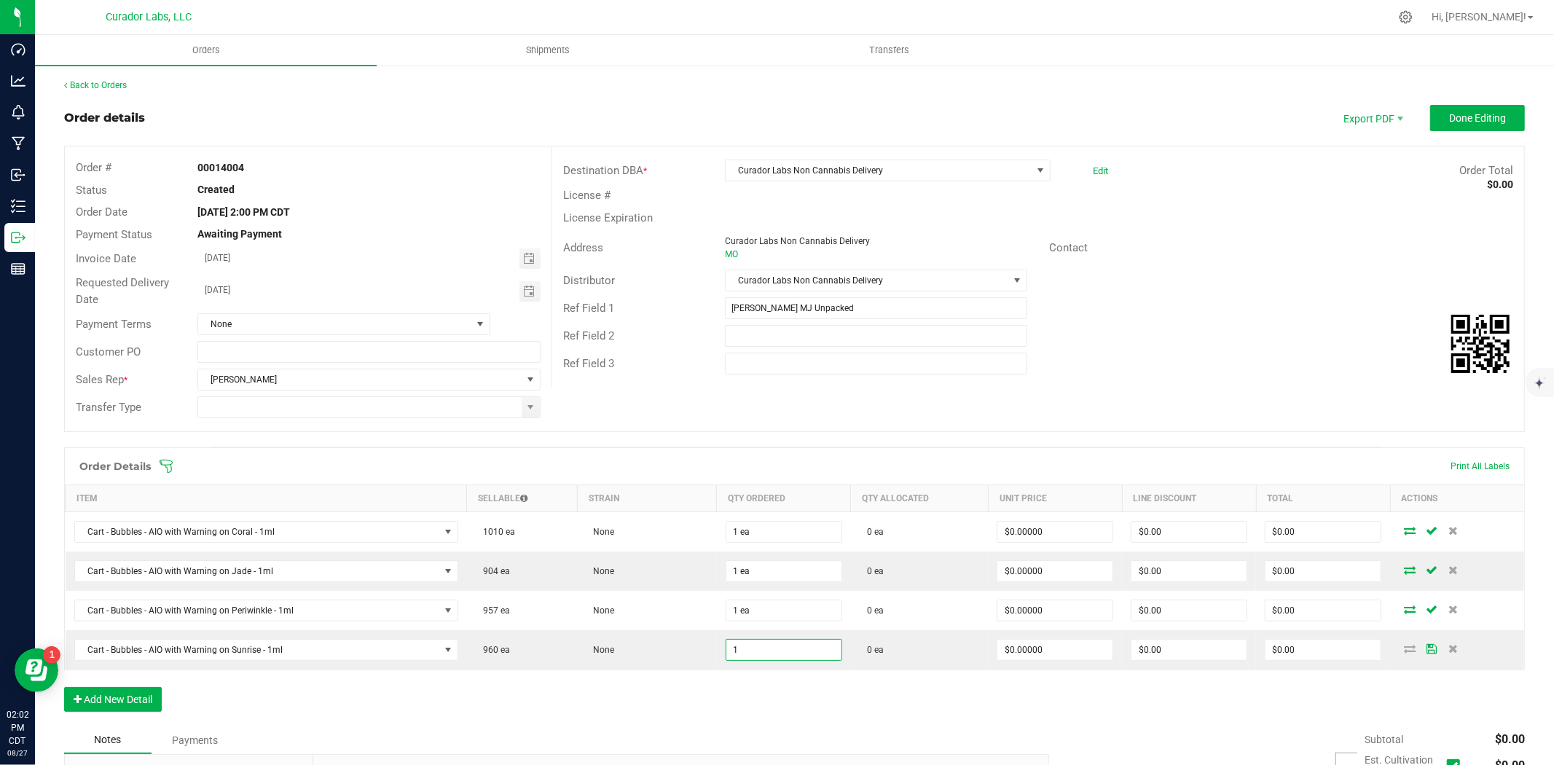
type input "1 ea"
click at [599, 711] on div "Order Details Print All Labels Item Sellable Strain Qty Ordered Qty Allocated U…" at bounding box center [794, 586] width 1461 height 279
click at [120, 696] on button "Add New Detail" at bounding box center [113, 699] width 98 height 25
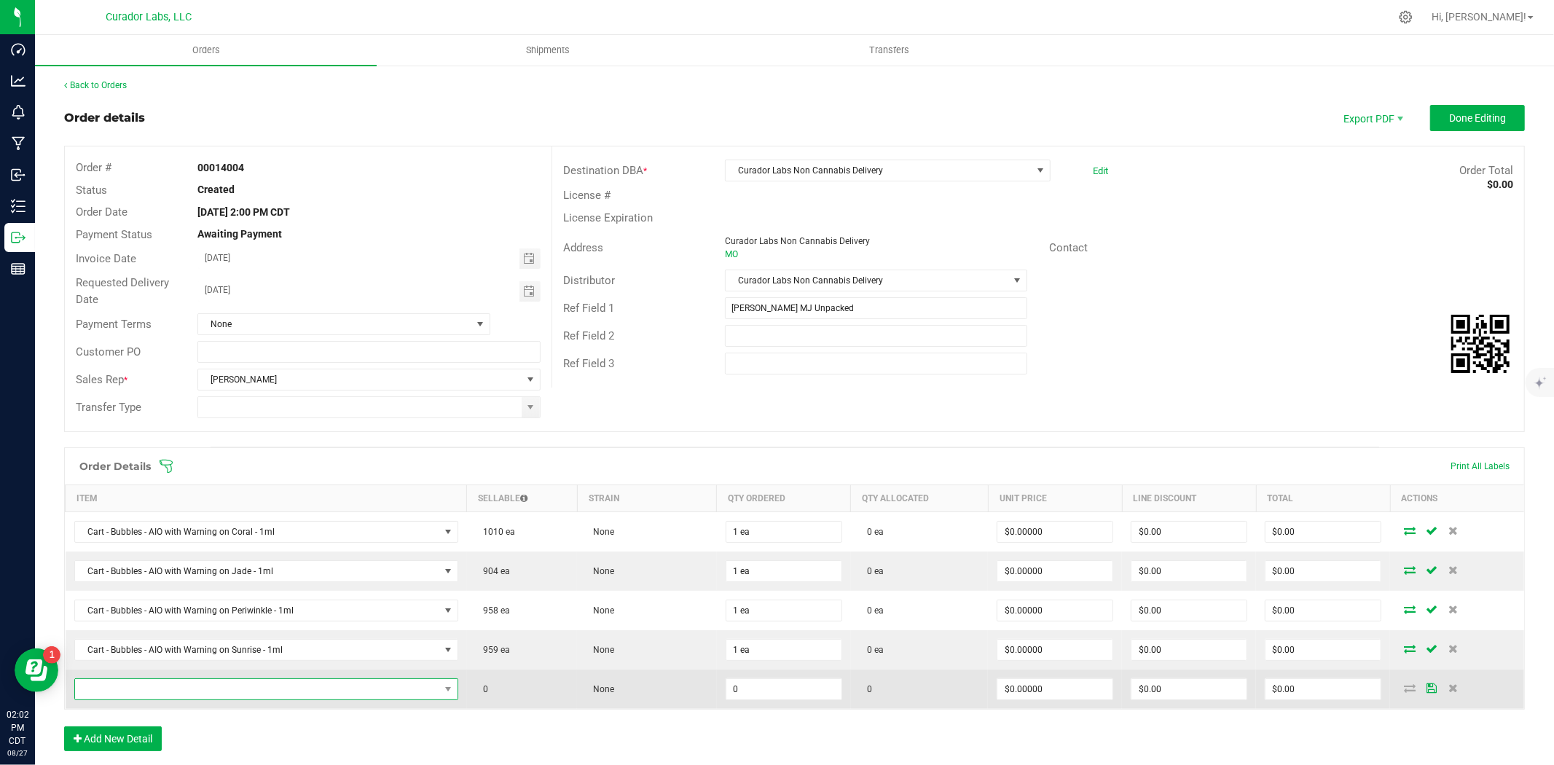
click at [166, 682] on span "NO DATA FOUND" at bounding box center [257, 689] width 364 height 20
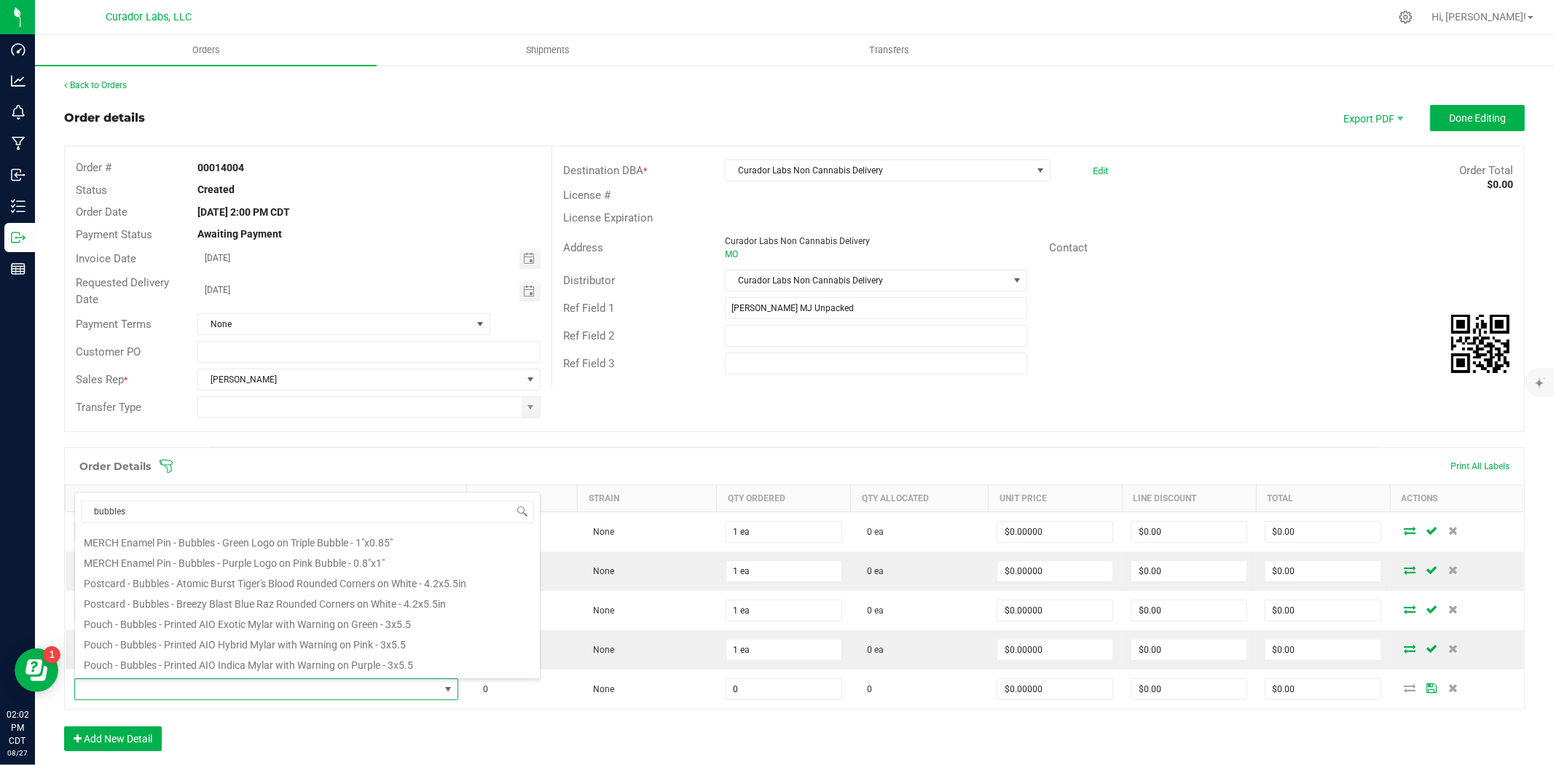
scroll to position [262, 0]
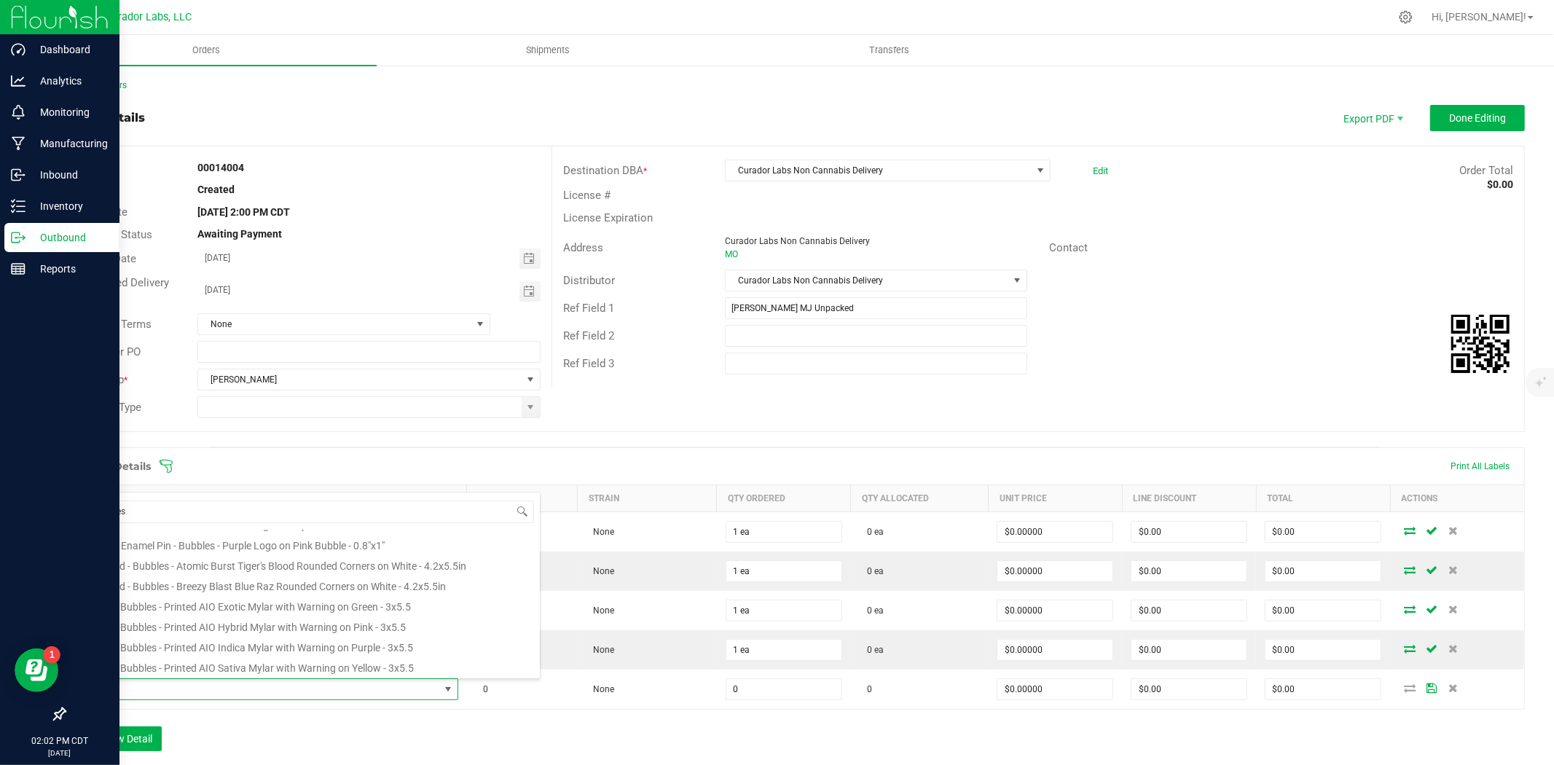
drag, startPoint x: 160, startPoint y: 511, endPoint x: 11, endPoint y: 510, distance: 149.3
click at [11, 510] on body "Dashboard Analytics Monitoring Manufacturing Inbound Inventory Outbound Reports…" at bounding box center [777, 382] width 1554 height 765
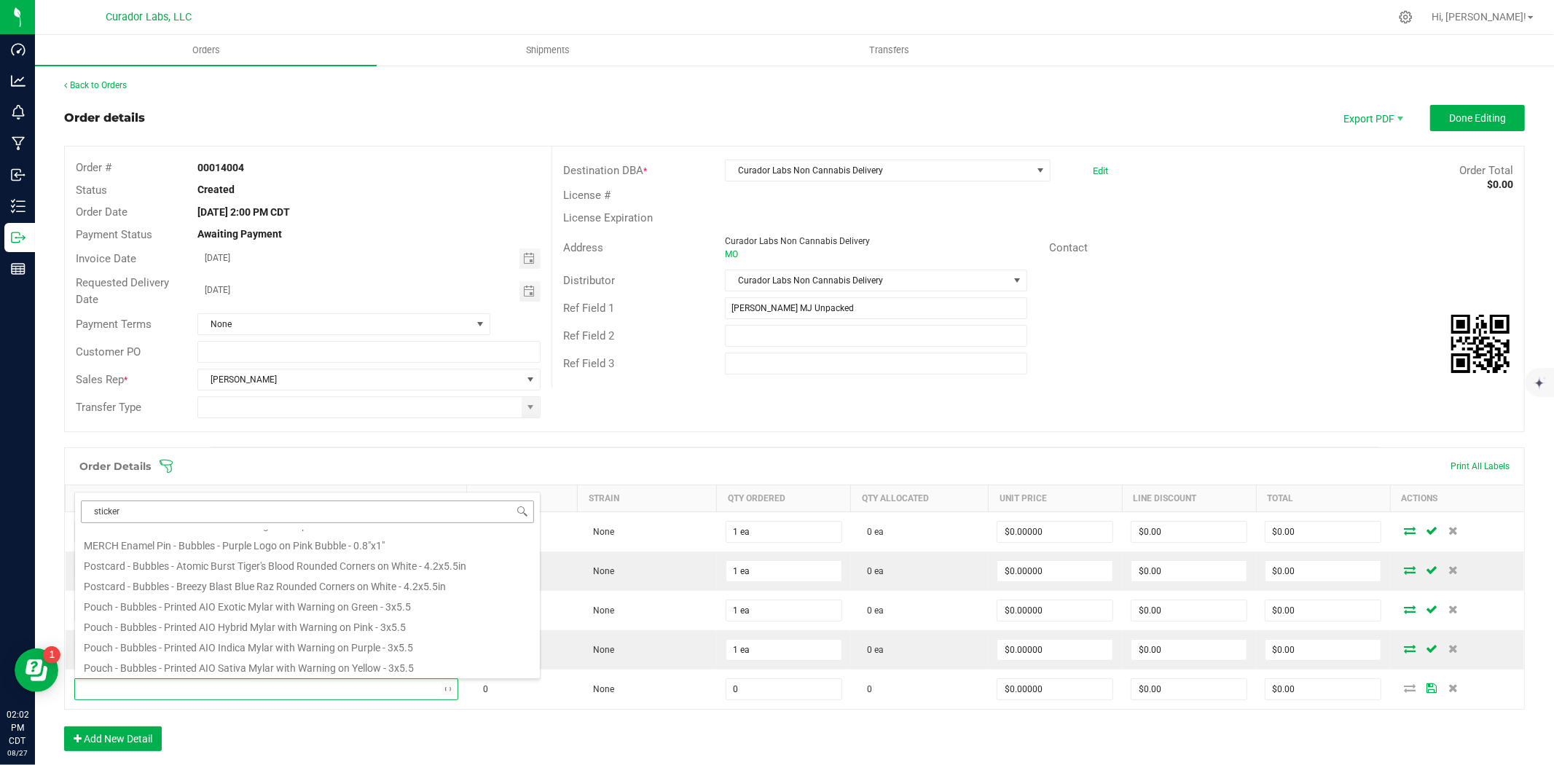
scroll to position [0, 0]
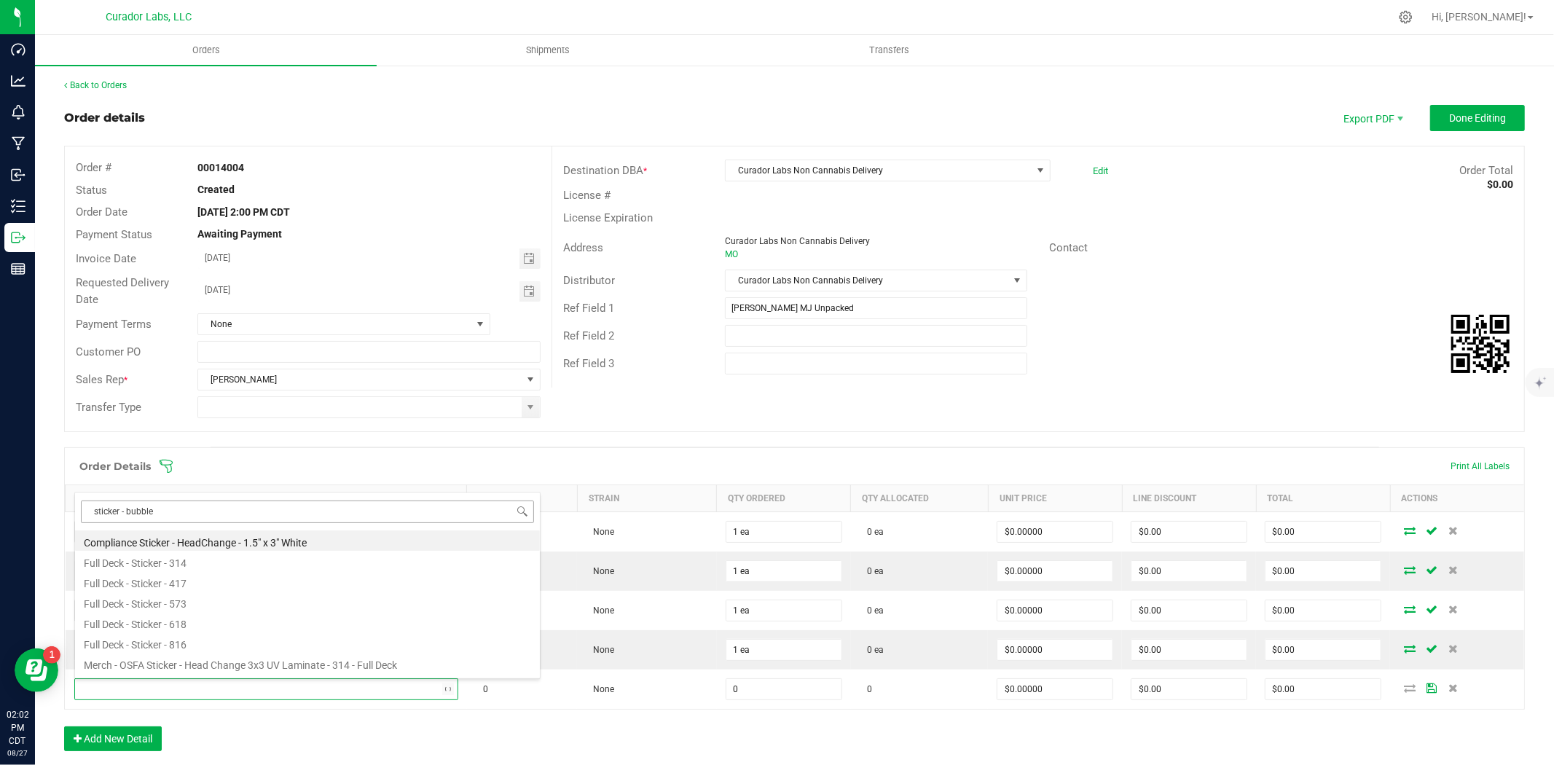
type input "sticker - bubbles"
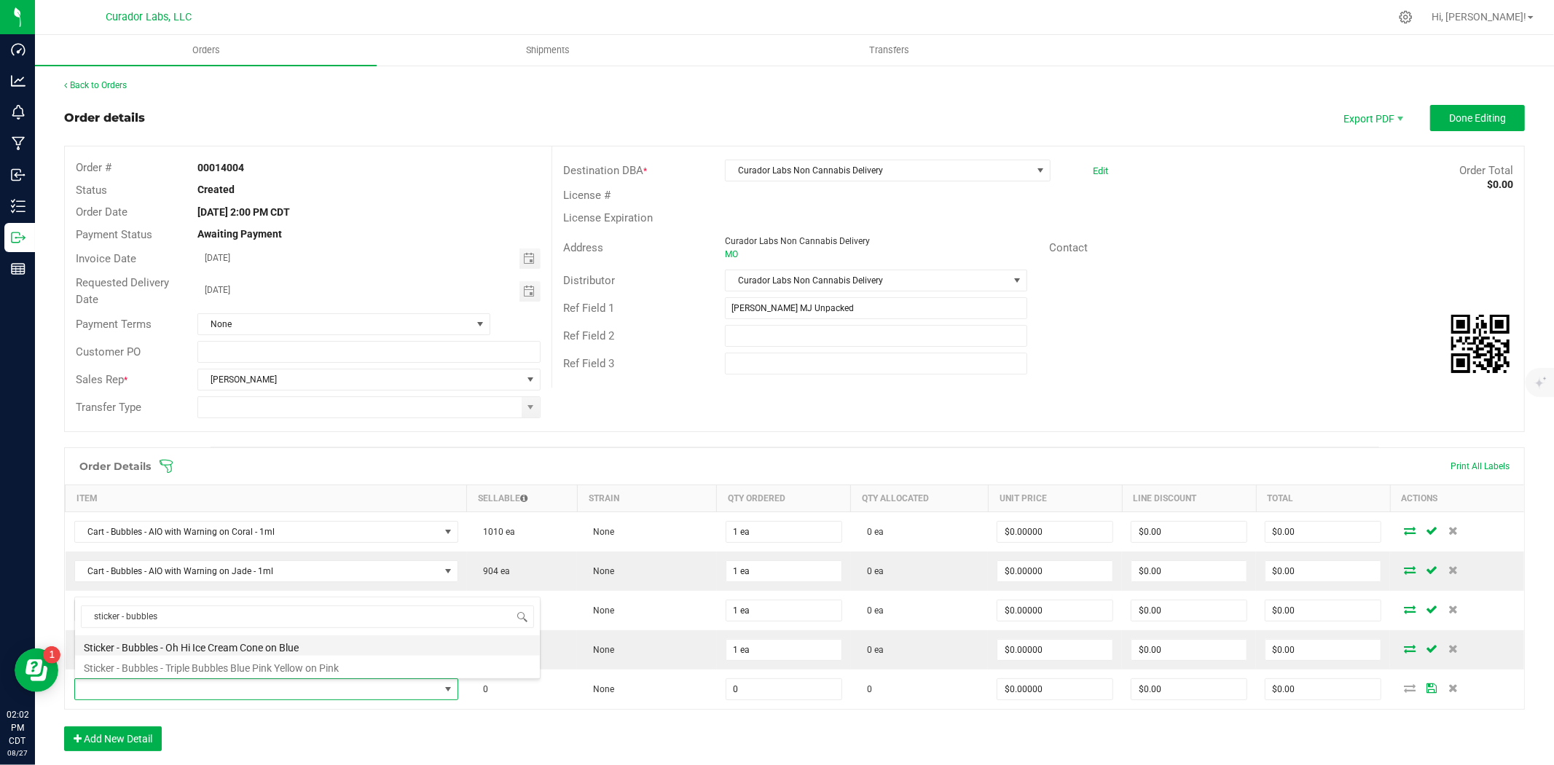
click at [211, 647] on li "Sticker - Bubbles - Oh Hi Ice Cream Cone on Blue" at bounding box center [307, 645] width 465 height 20
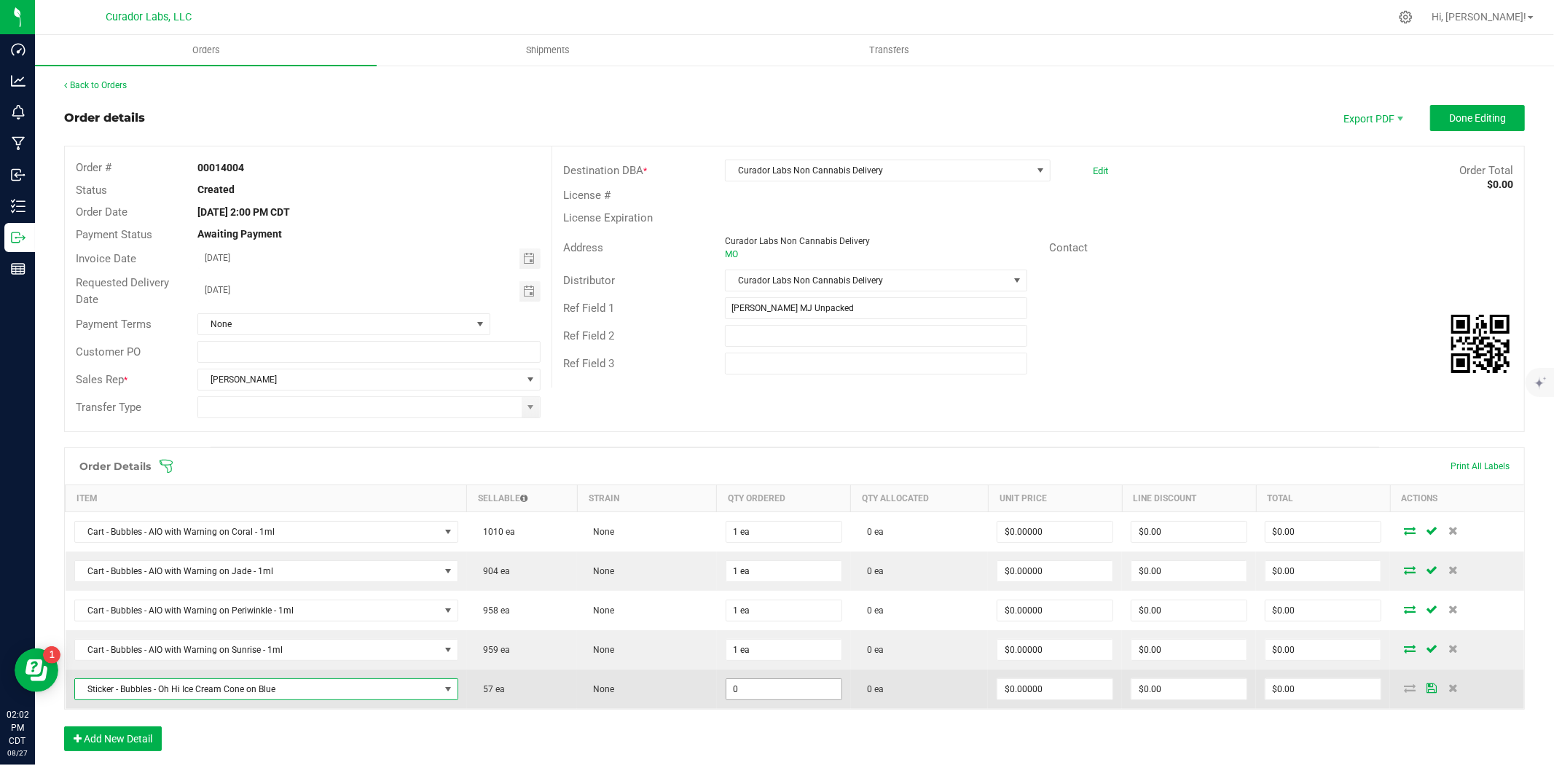
click at [755, 697] on input "0" at bounding box center [783, 689] width 115 height 20
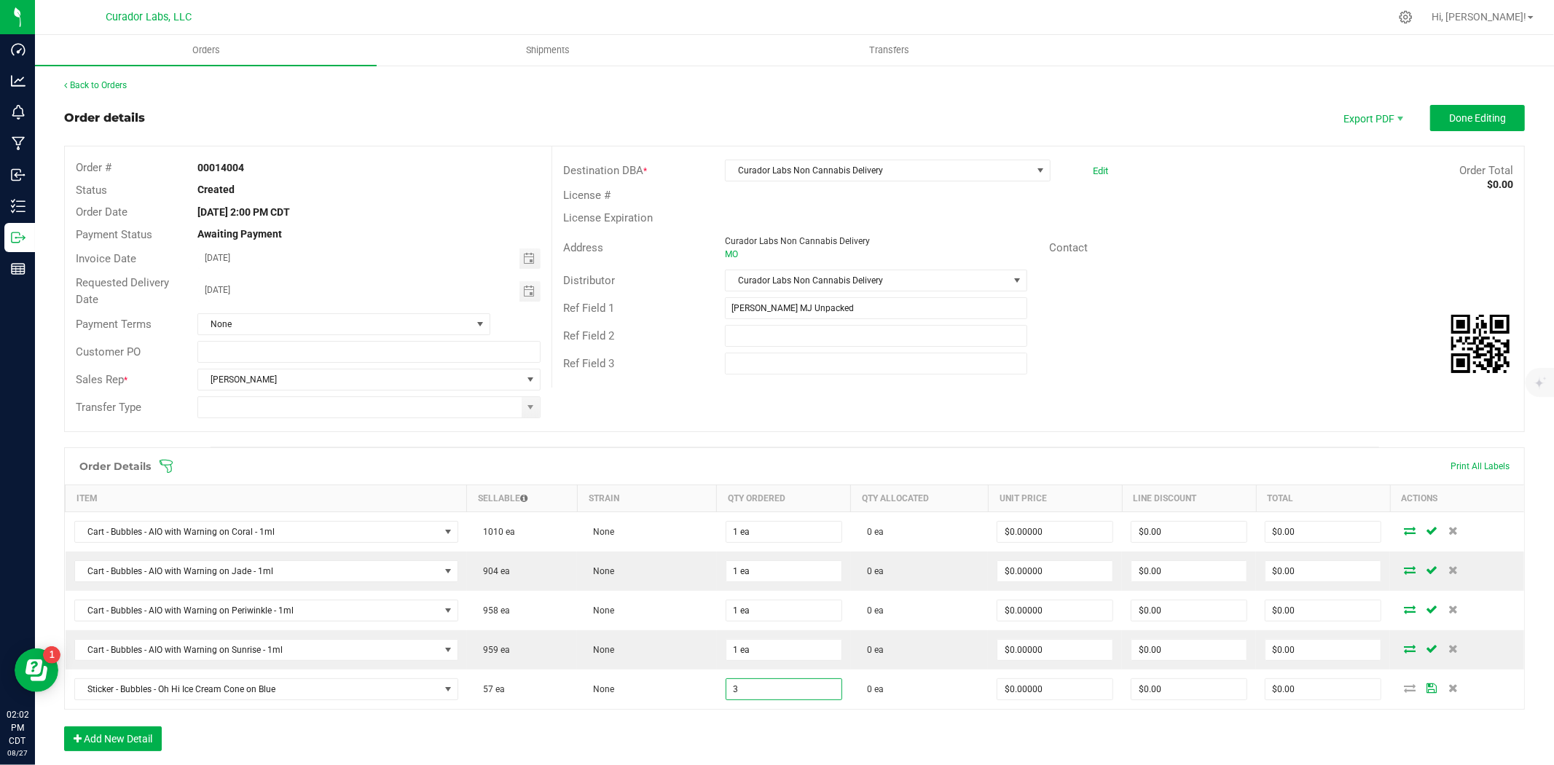
type input "3 ea"
click at [654, 720] on div "Order Details Print All Labels Item Sellable Strain Qty Ordered Qty Allocated U…" at bounding box center [794, 606] width 1461 height 318
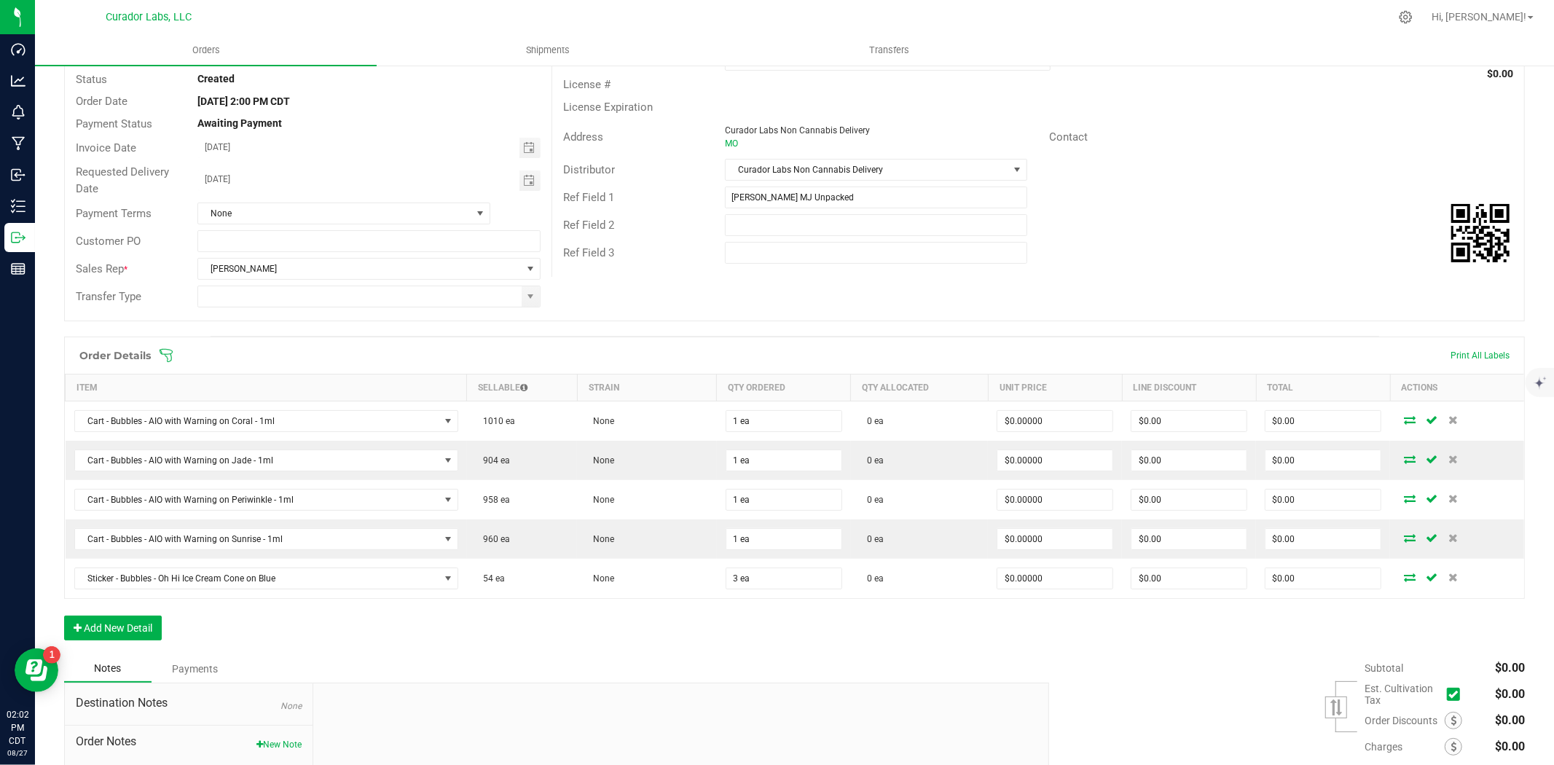
scroll to position [240, 0]
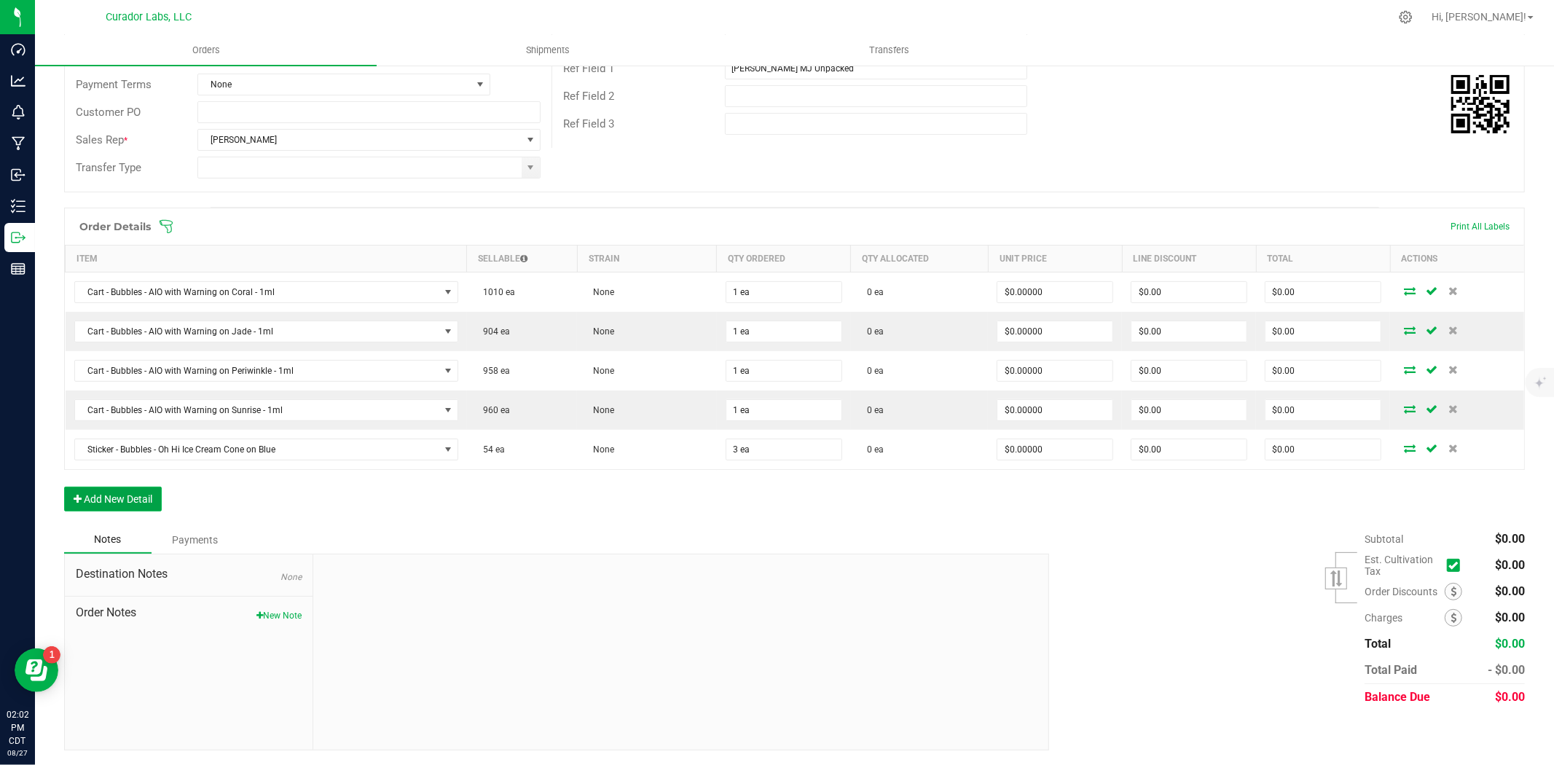
click at [140, 503] on button "Add New Detail" at bounding box center [113, 499] width 98 height 25
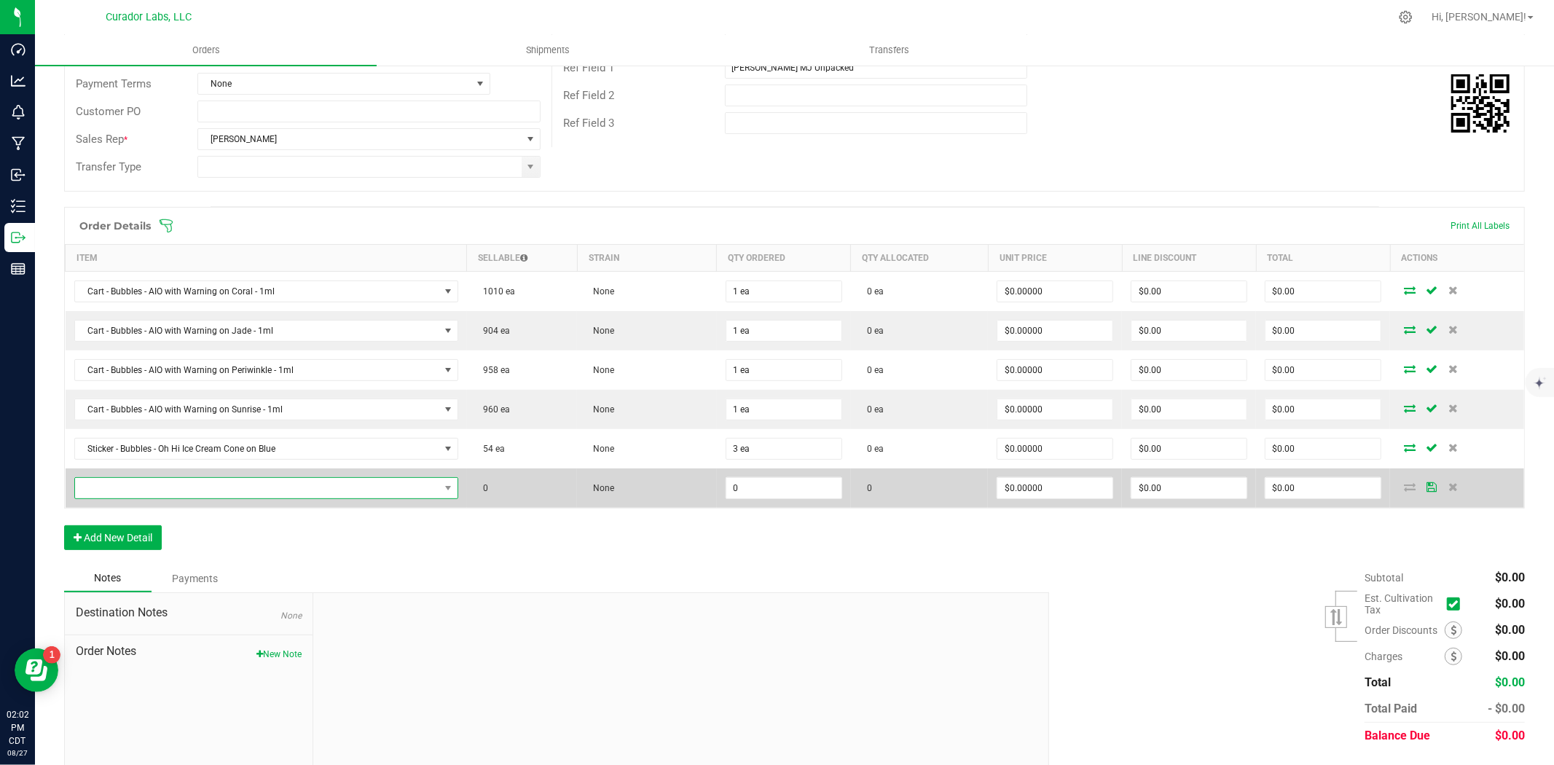
click at [144, 488] on span "NO DATA FOUND" at bounding box center [257, 488] width 364 height 20
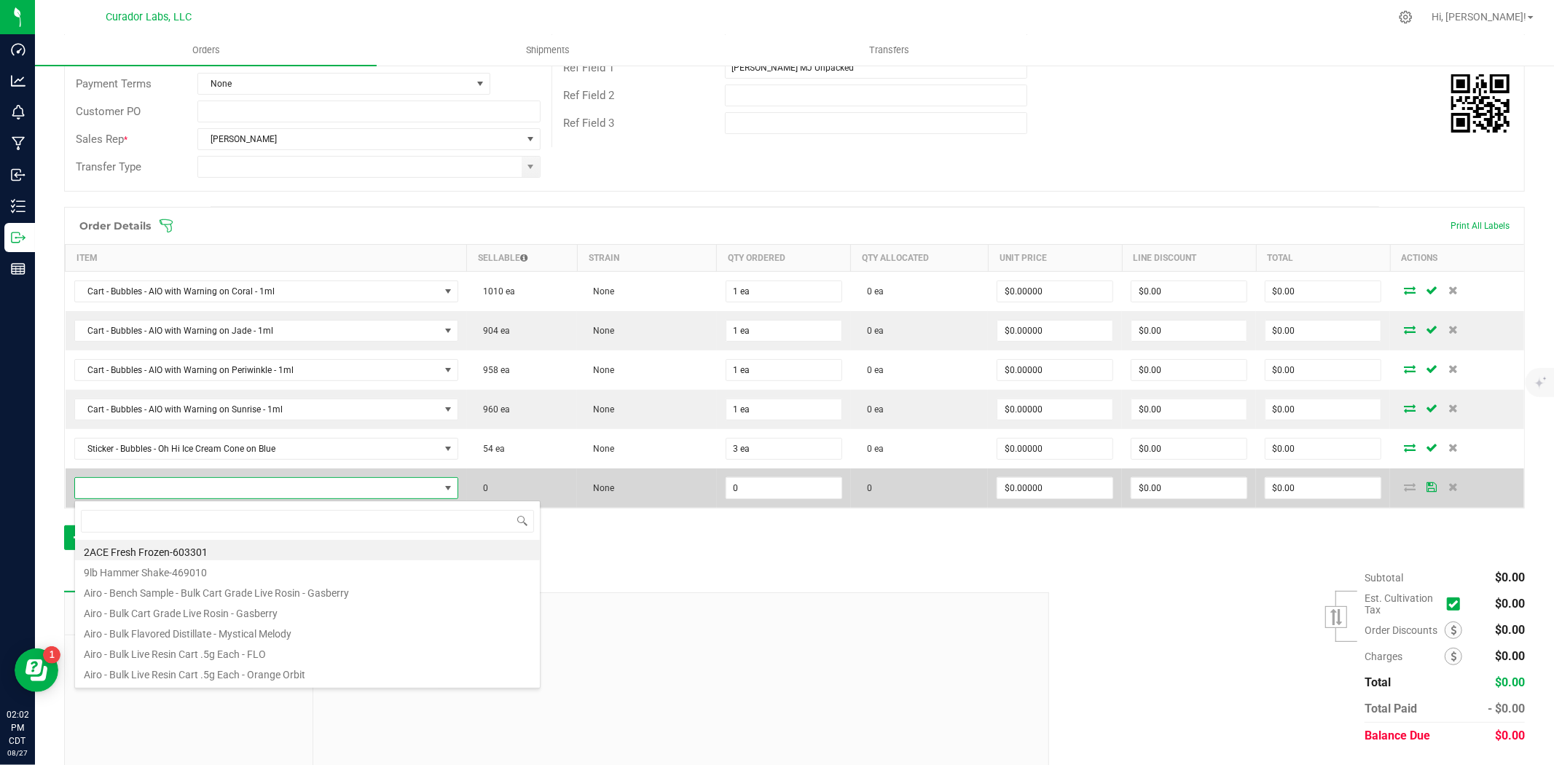
scroll to position [22, 374]
type input "sticker - [PERSON_NAME]"
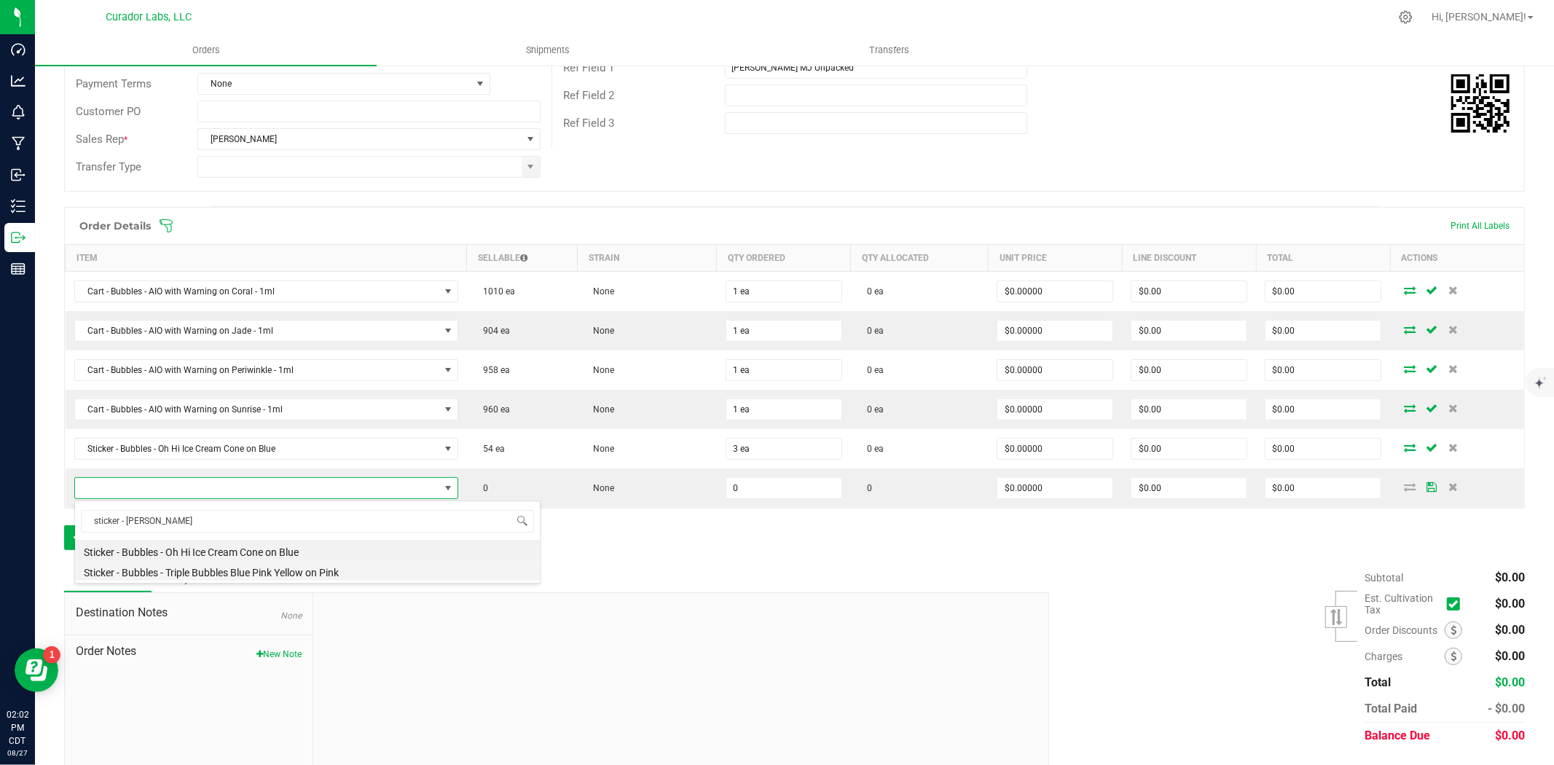
click at [188, 576] on li "Sticker - Bubbles - Triple Bubbles Blue Pink Yellow on Pink" at bounding box center [307, 570] width 465 height 20
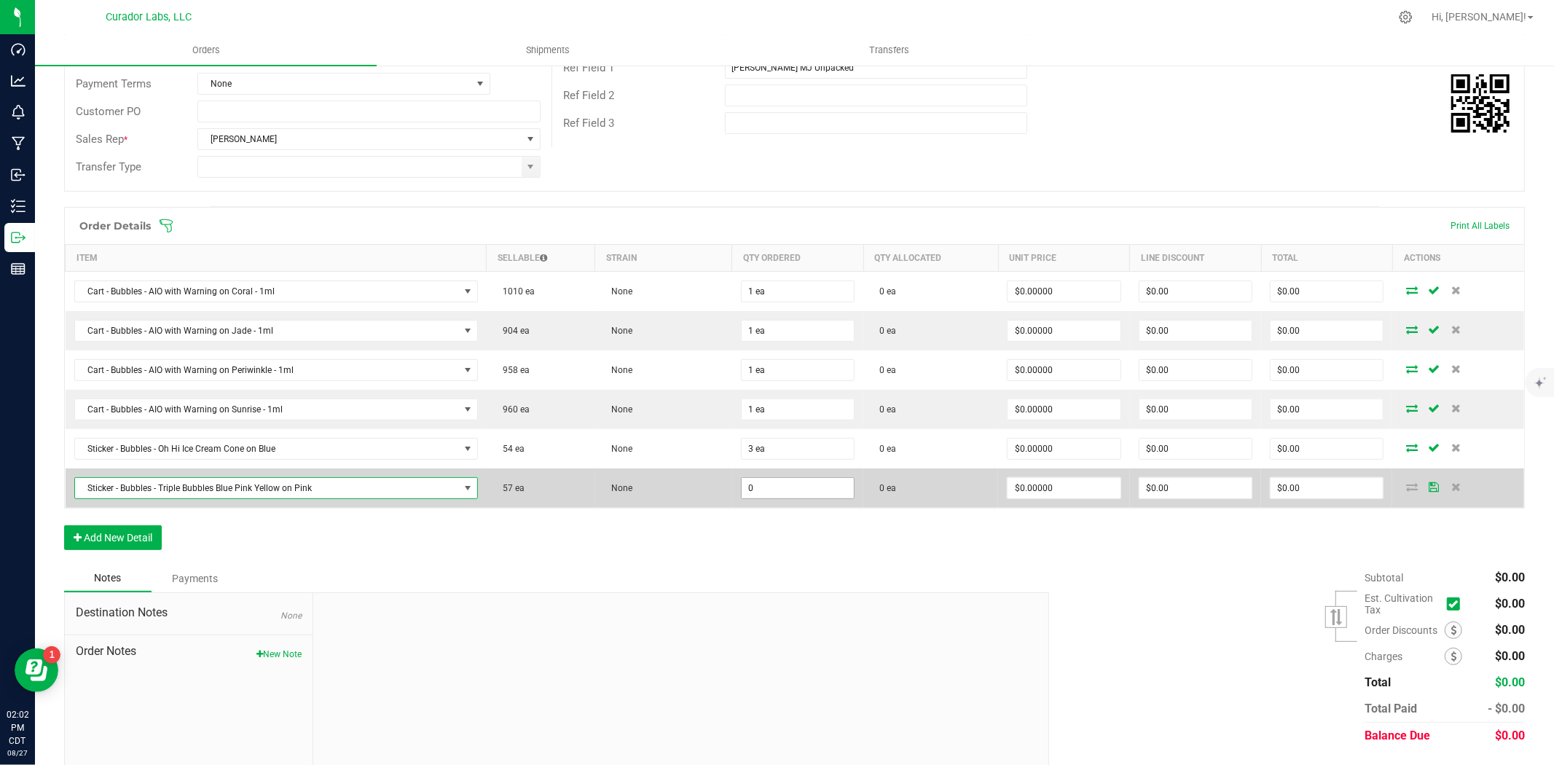
click at [743, 492] on input "0" at bounding box center [798, 488] width 112 height 20
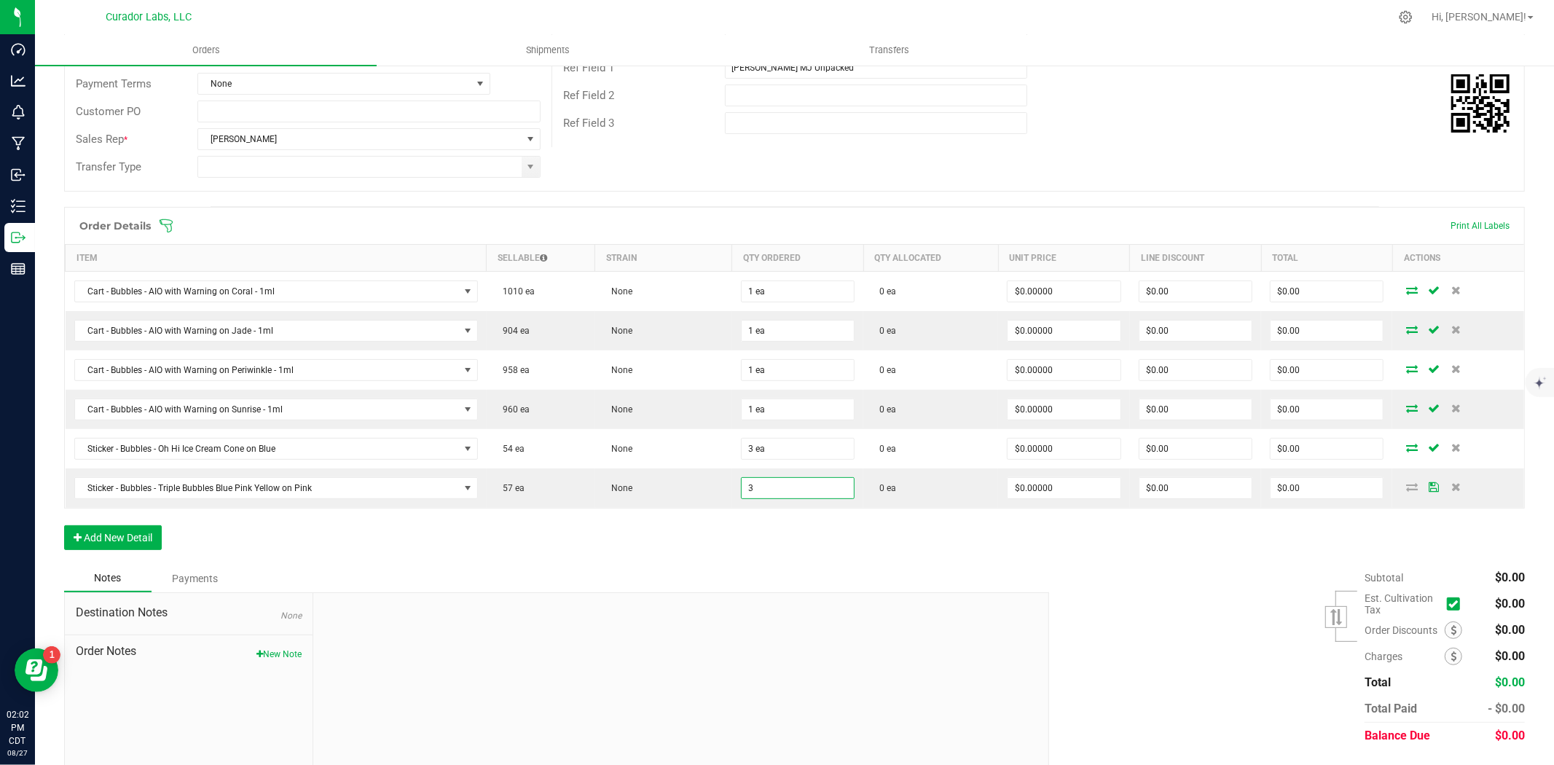
type input "3 ea"
click at [699, 538] on div "Order Details Print All Labels Item Sellable Strain Qty Ordered Qty Allocated U…" at bounding box center [794, 386] width 1461 height 358
click at [103, 533] on button "Add New Detail" at bounding box center [113, 537] width 98 height 25
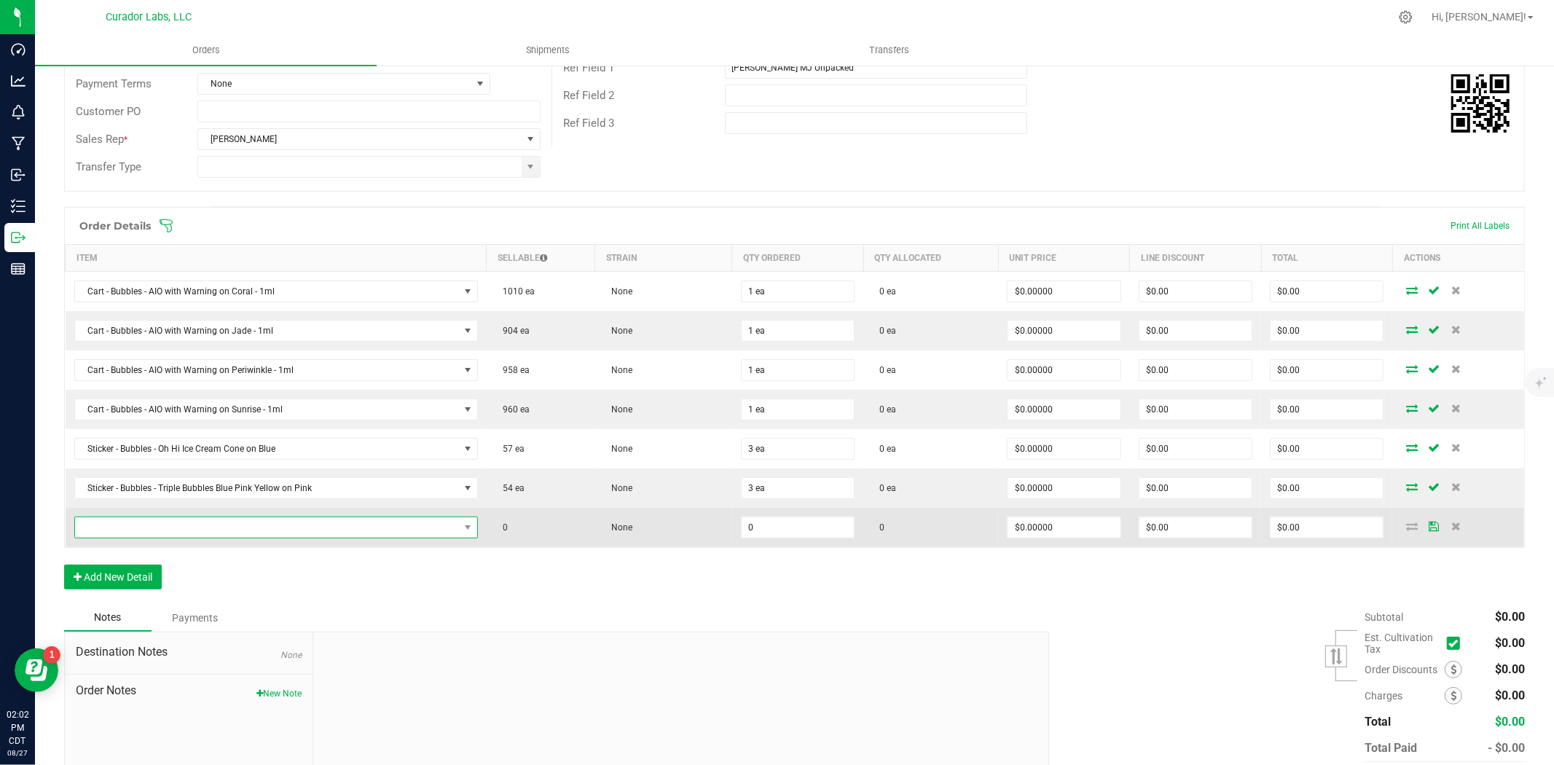
click at [137, 525] on span "NO DATA FOUND" at bounding box center [267, 527] width 384 height 20
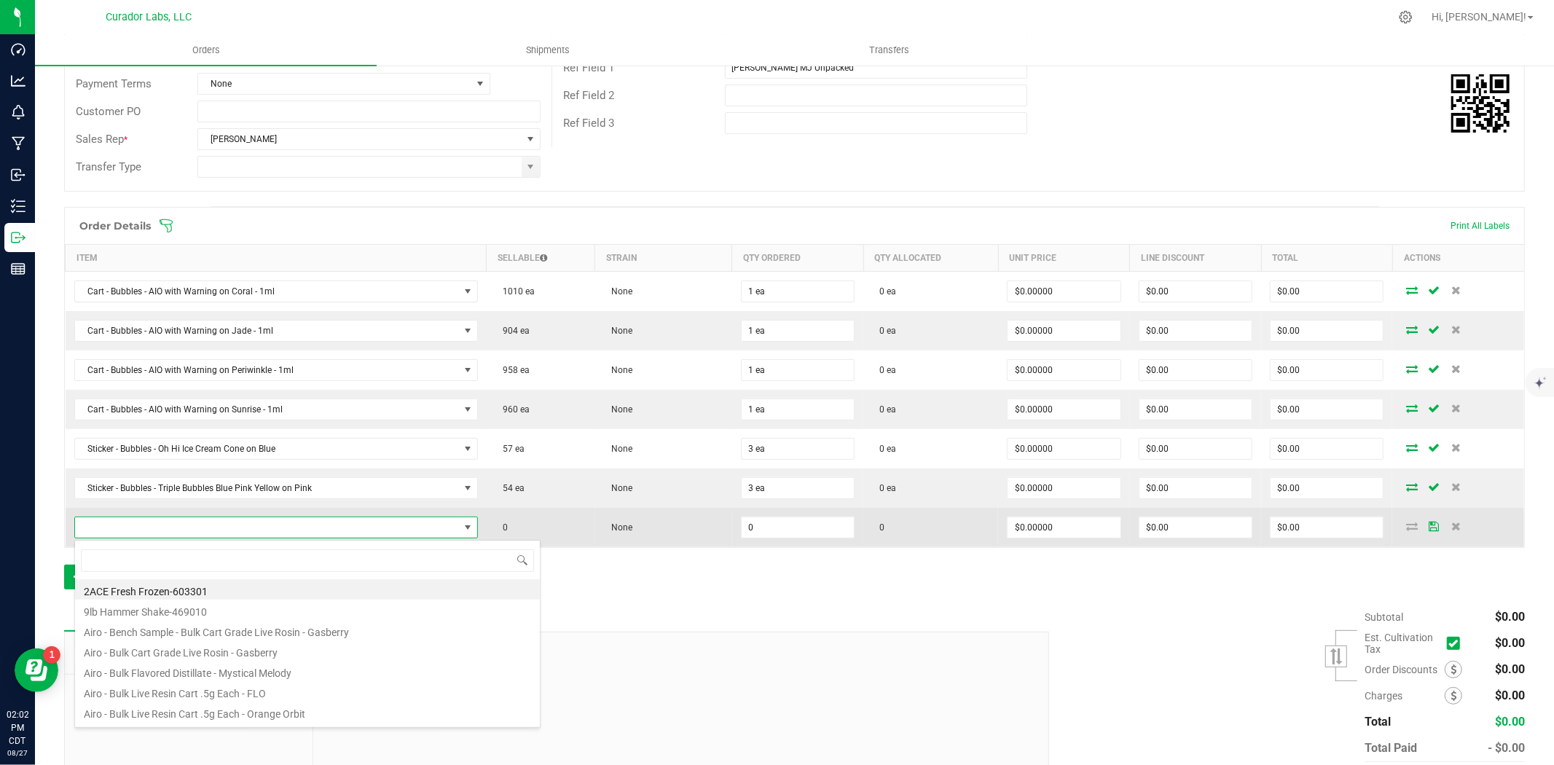
scroll to position [22, 396]
type input "postcard"
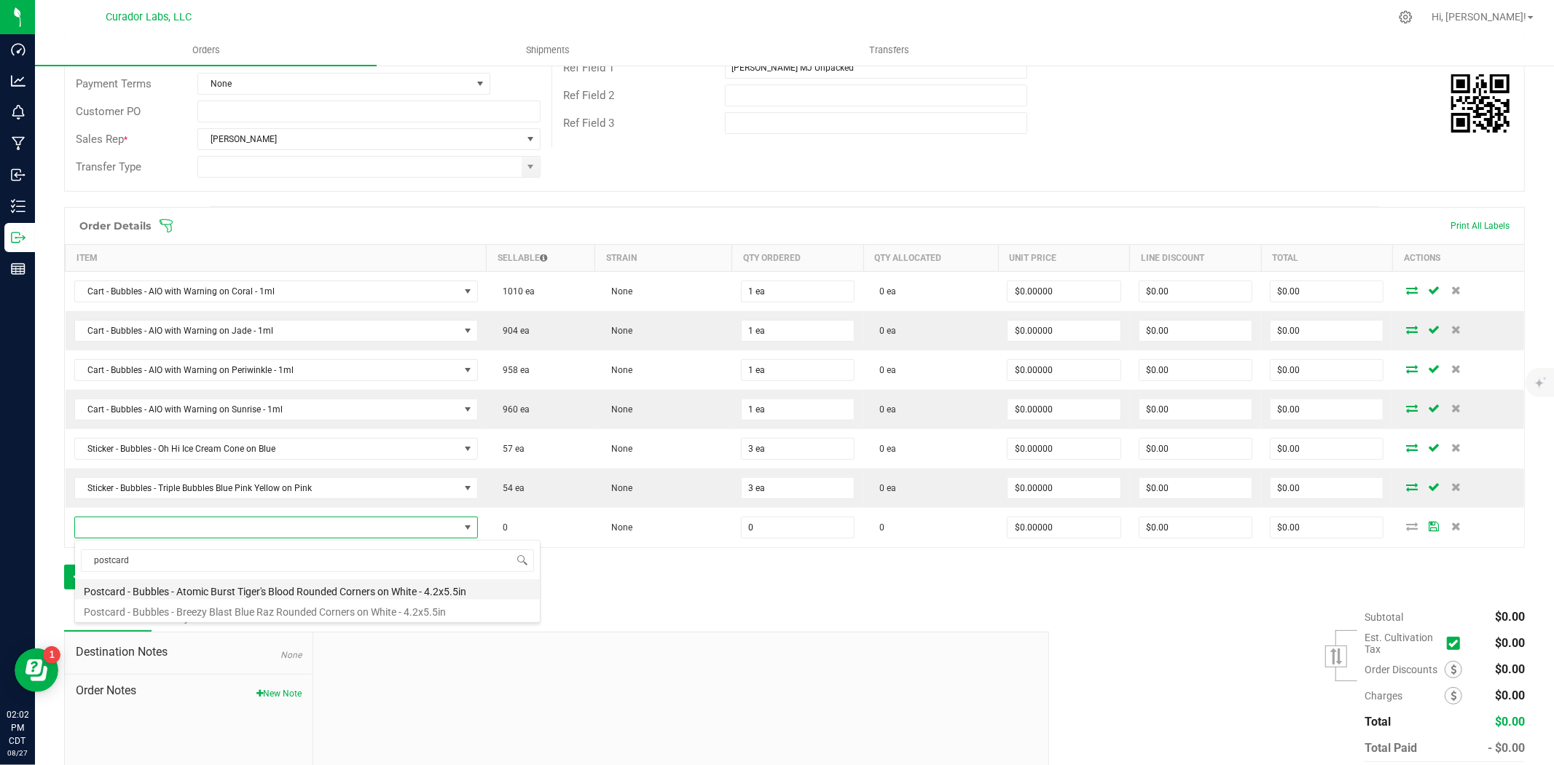
click at [234, 590] on li "Postcard - Bubbles - Atomic Burst Tiger's Blood Rounded Corners on White - 4.2x…" at bounding box center [307, 589] width 465 height 20
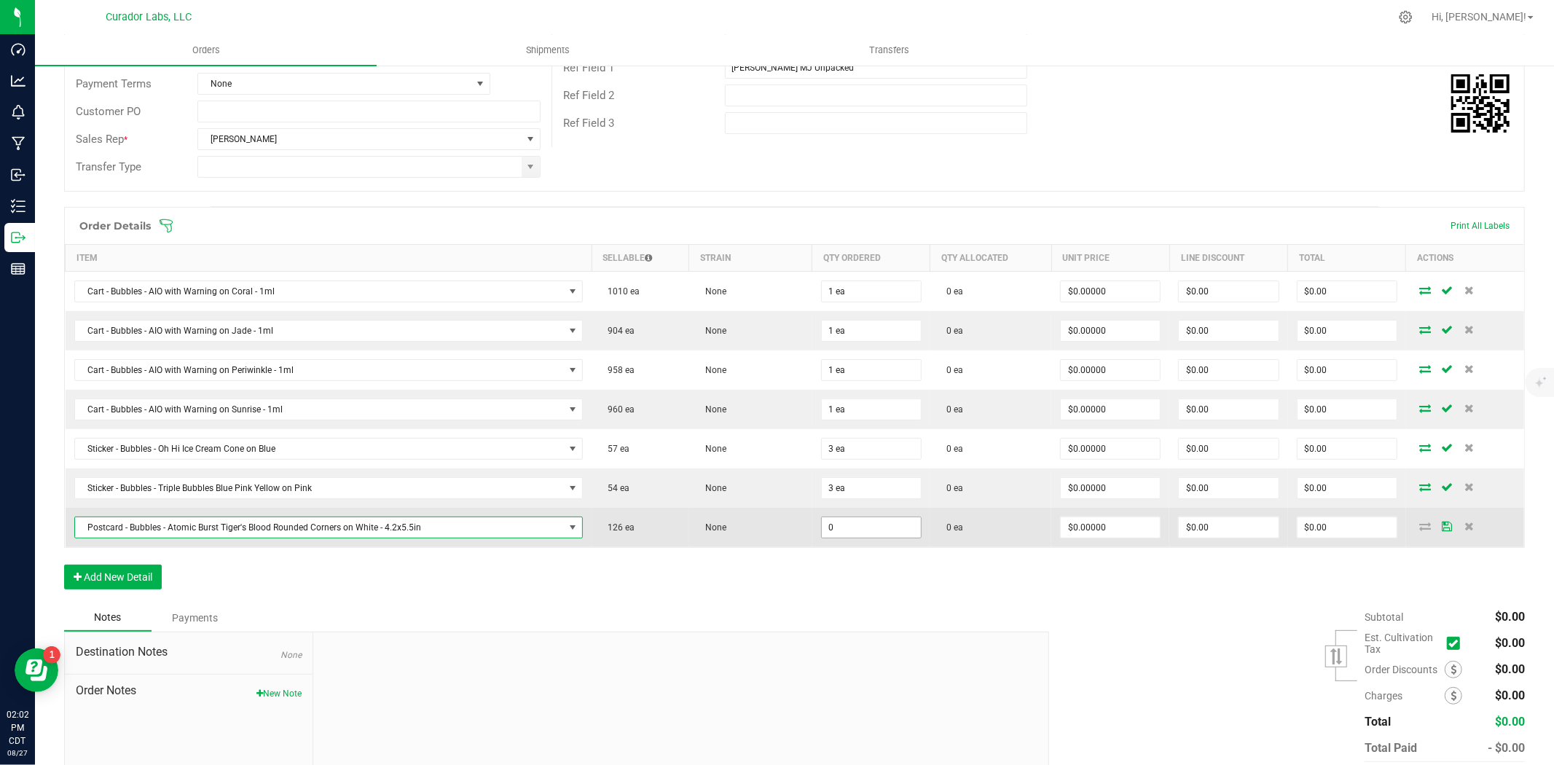
click at [831, 536] on input "0" at bounding box center [871, 527] width 99 height 20
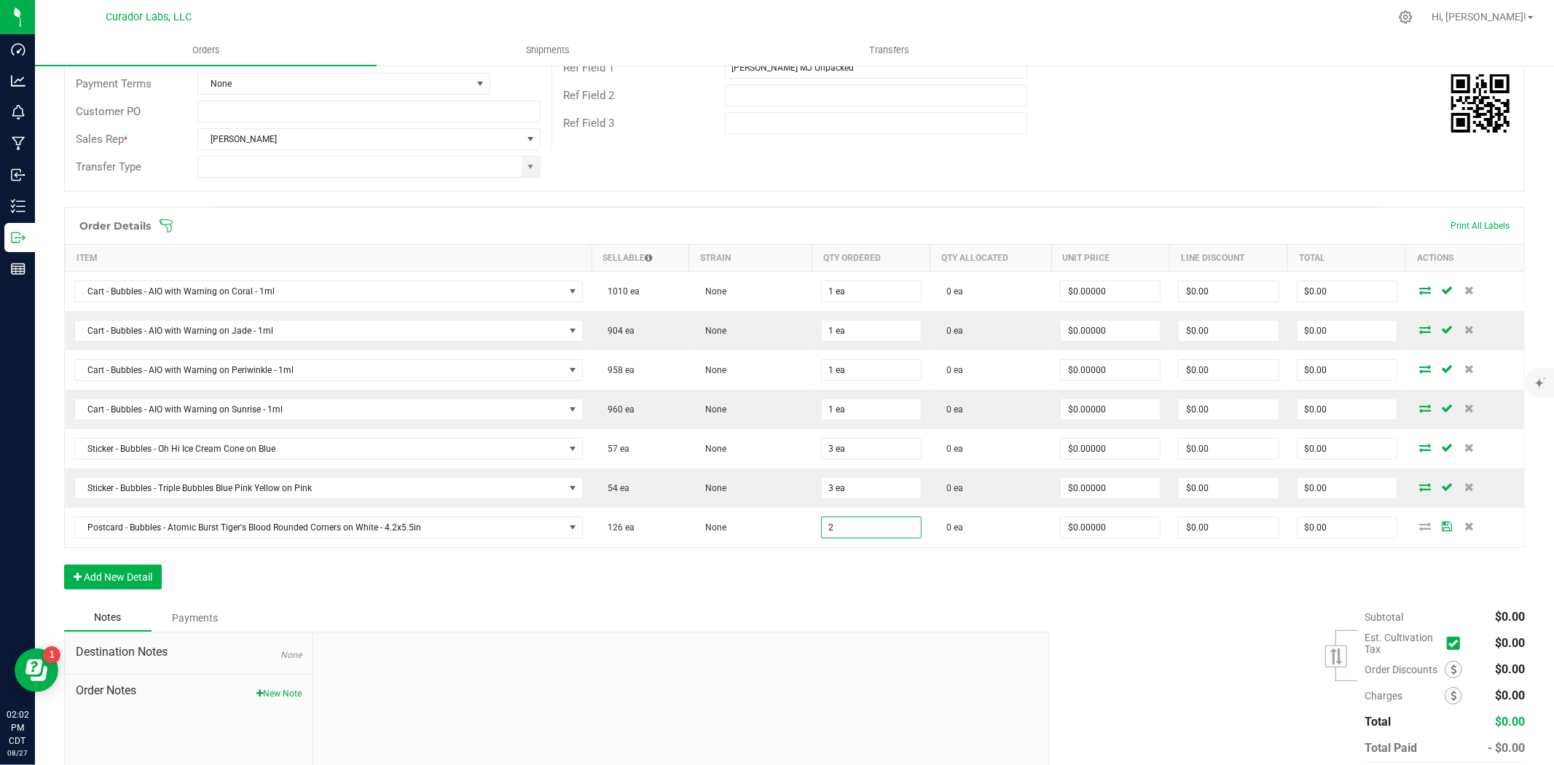
type input "2 ea"
click at [771, 581] on div "Order Details Print All Labels Item Sellable Strain Qty Ordered Qty Allocated U…" at bounding box center [794, 405] width 1461 height 397
click at [122, 570] on button "Add New Detail" at bounding box center [113, 577] width 98 height 25
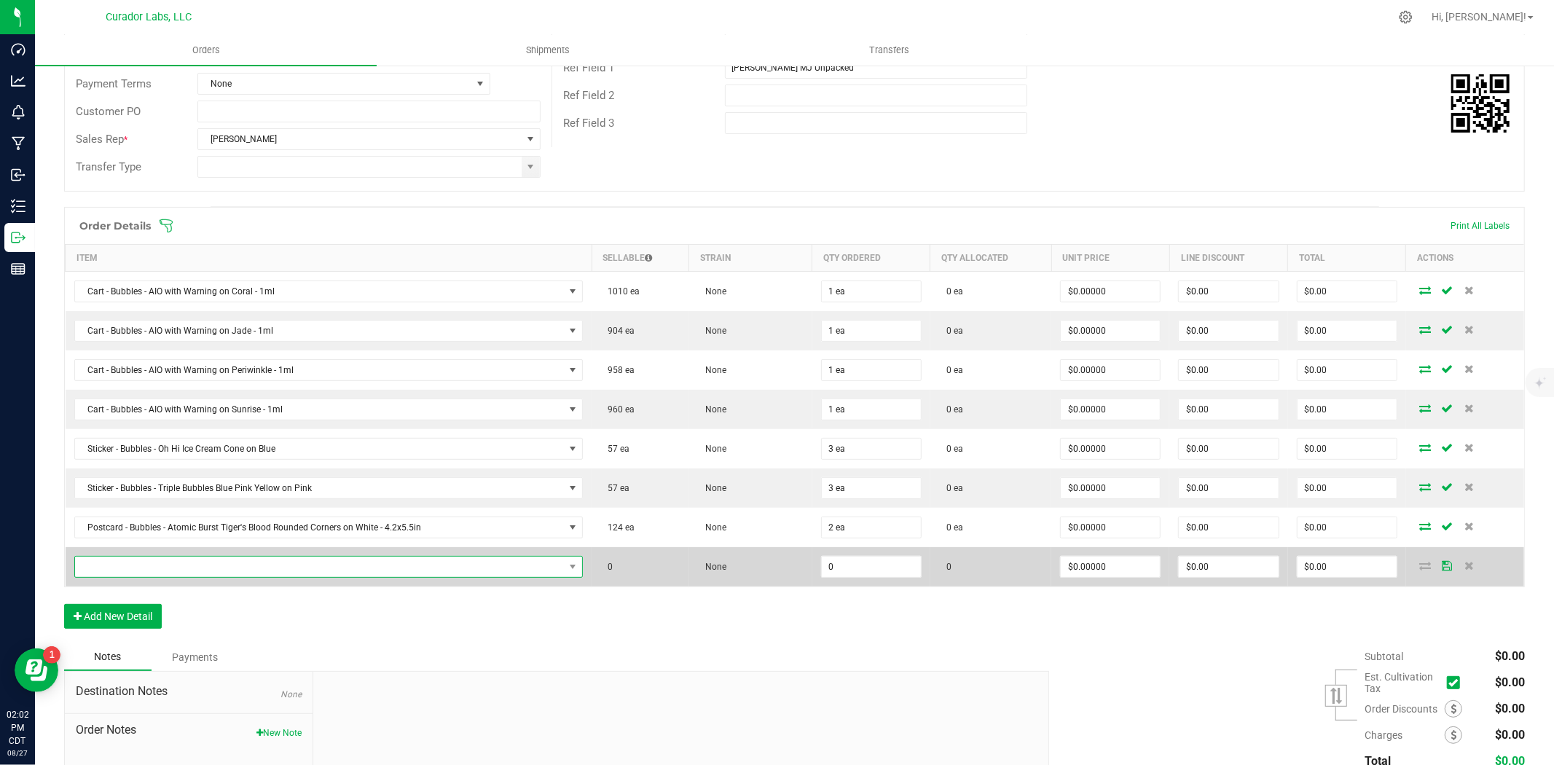
click at [137, 558] on span "NO DATA FOUND" at bounding box center [320, 567] width 490 height 20
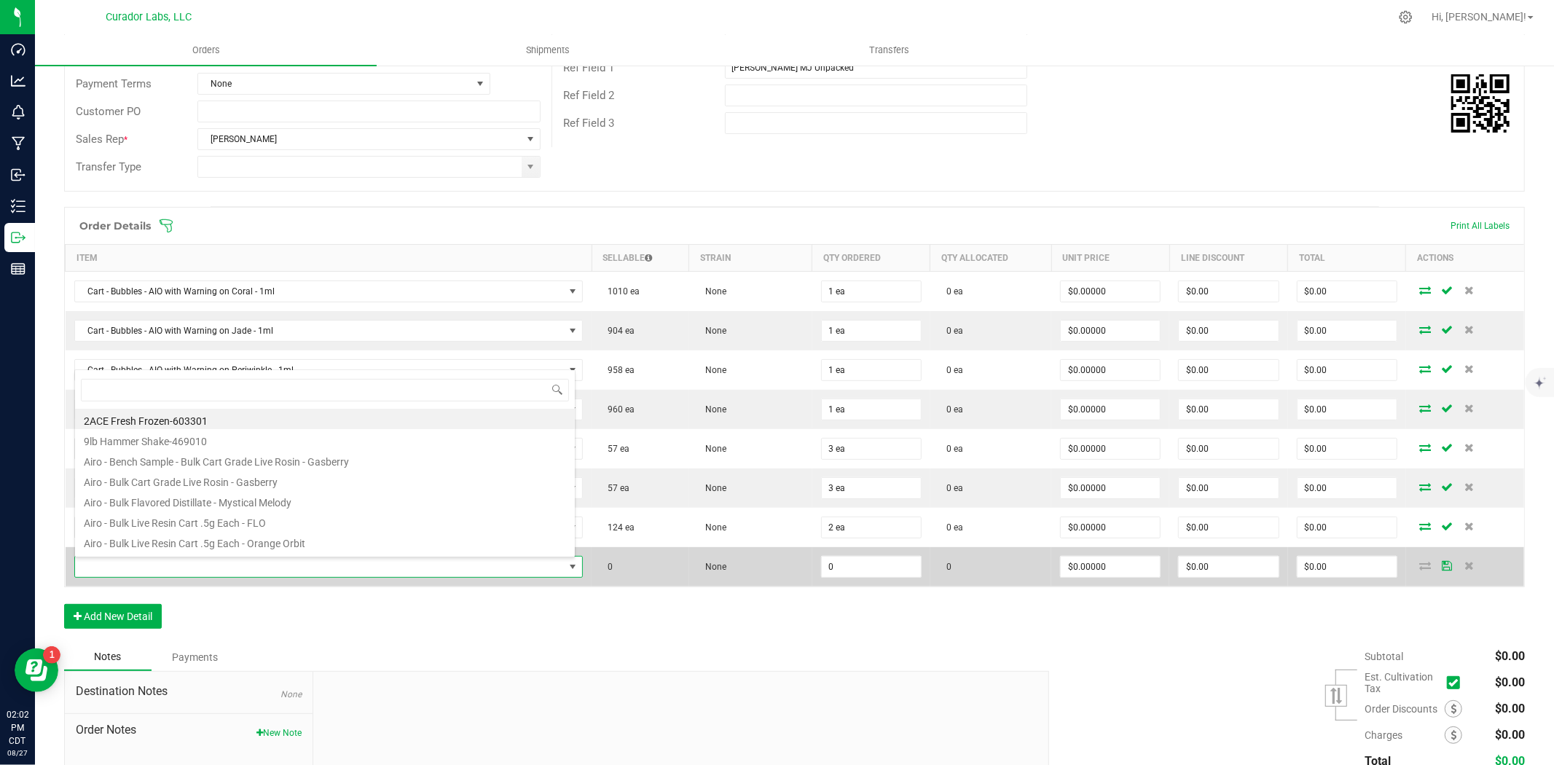
scroll to position [22, 497]
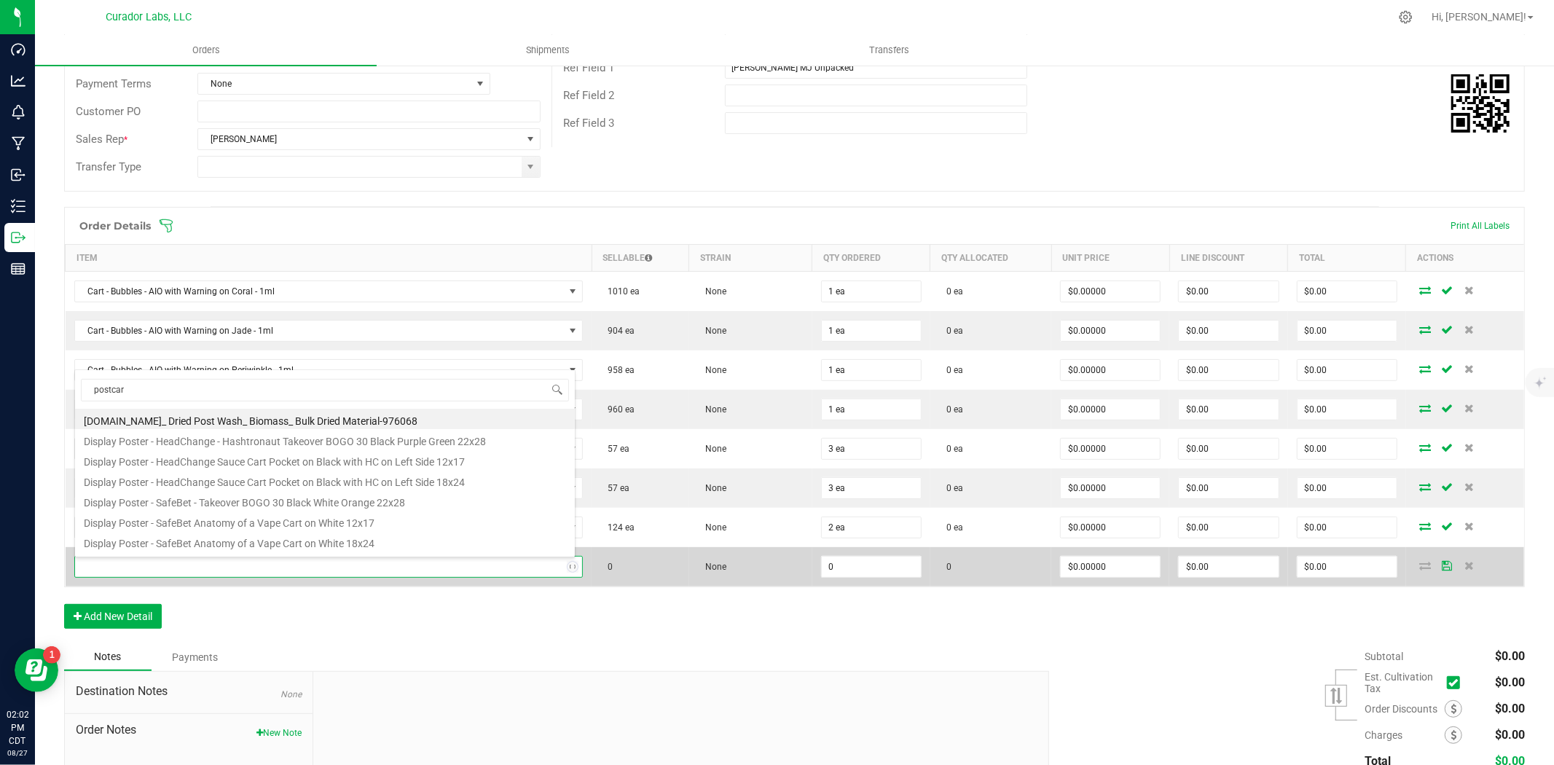
type input "postcard"
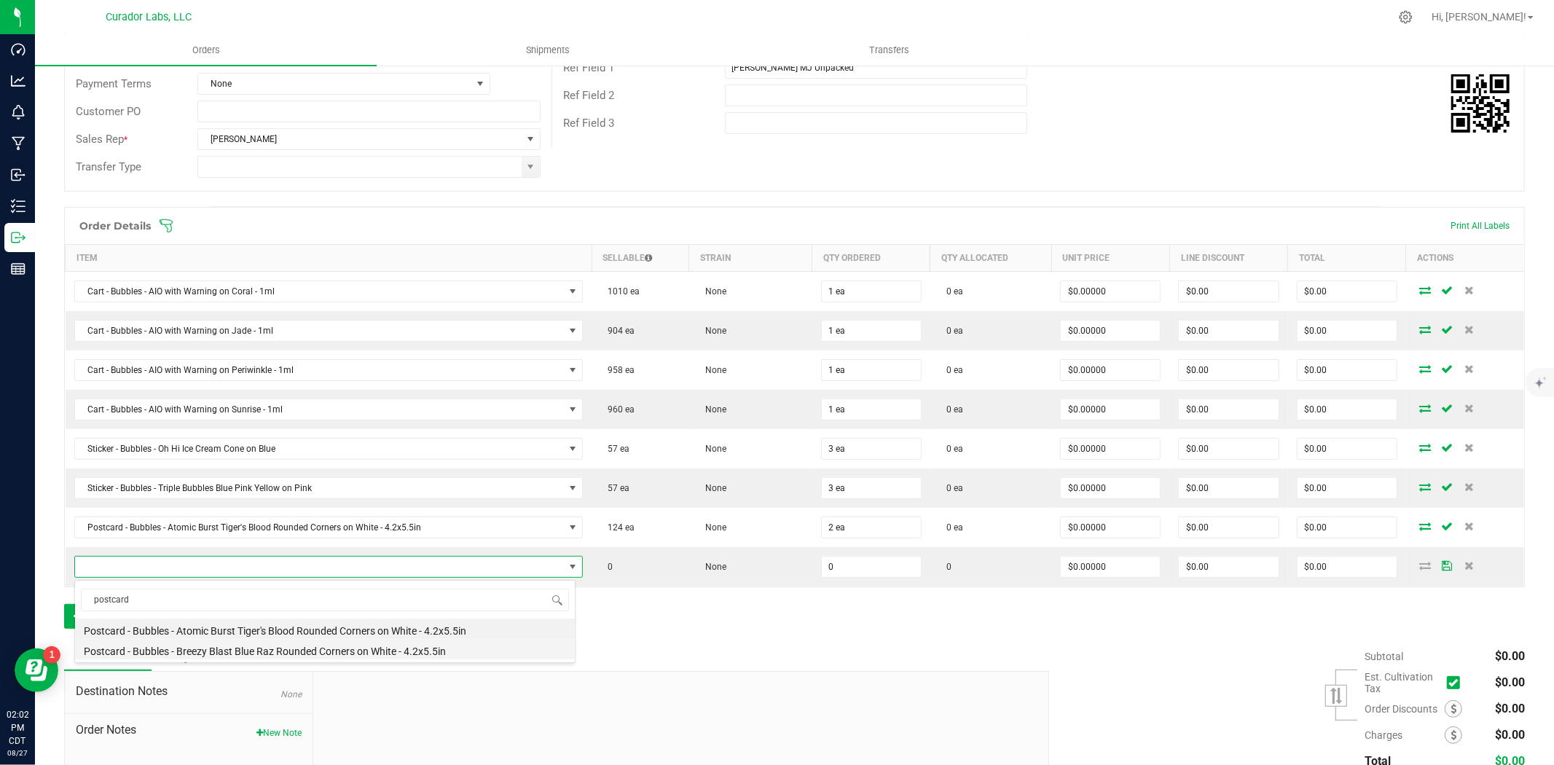
click at [243, 646] on li "Postcard - Bubbles - Breezy Blast Blue Raz Rounded Corners on White - 4.2x5.5in" at bounding box center [325, 649] width 500 height 20
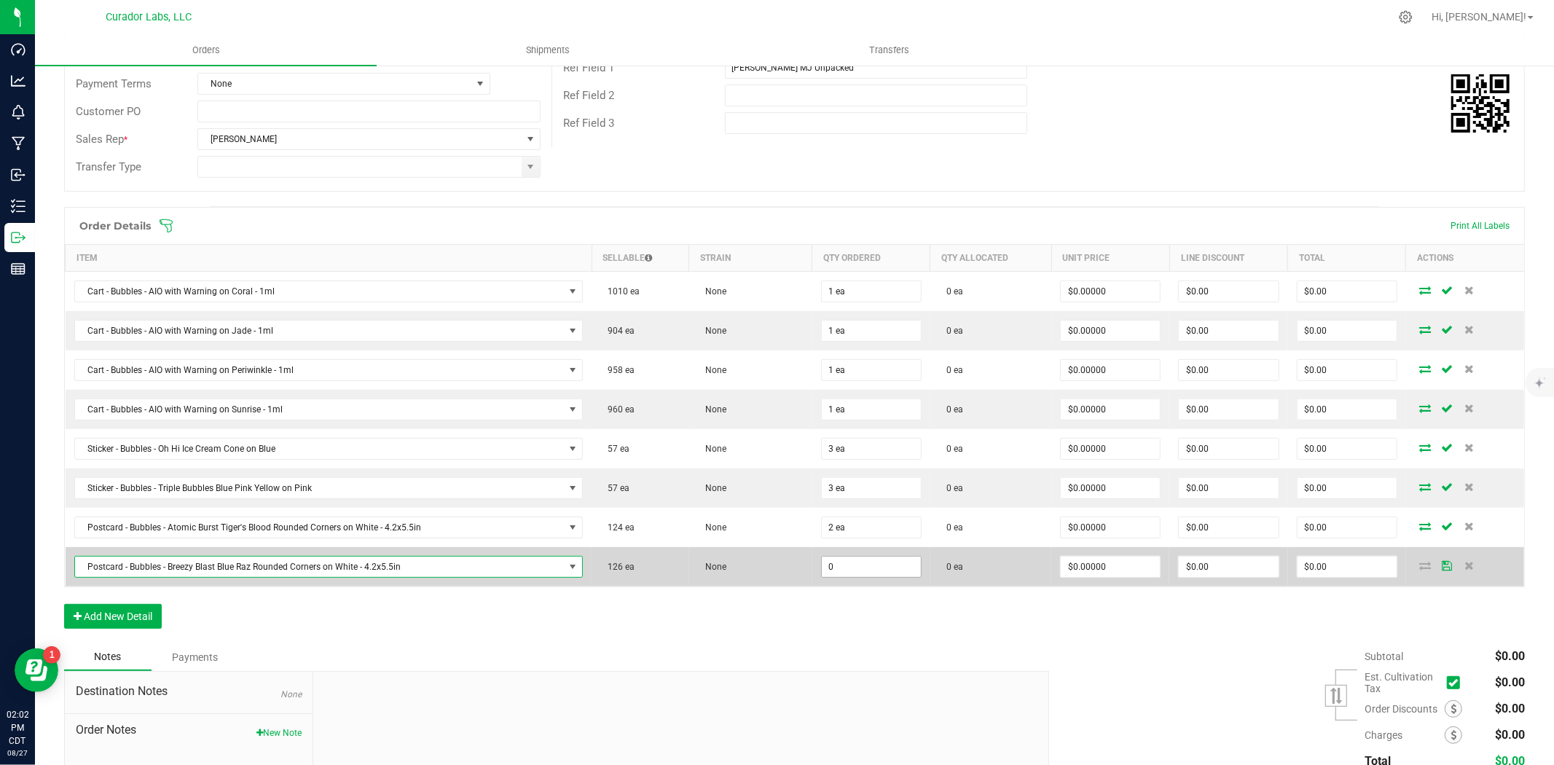
click at [838, 576] on input "0" at bounding box center [871, 567] width 99 height 20
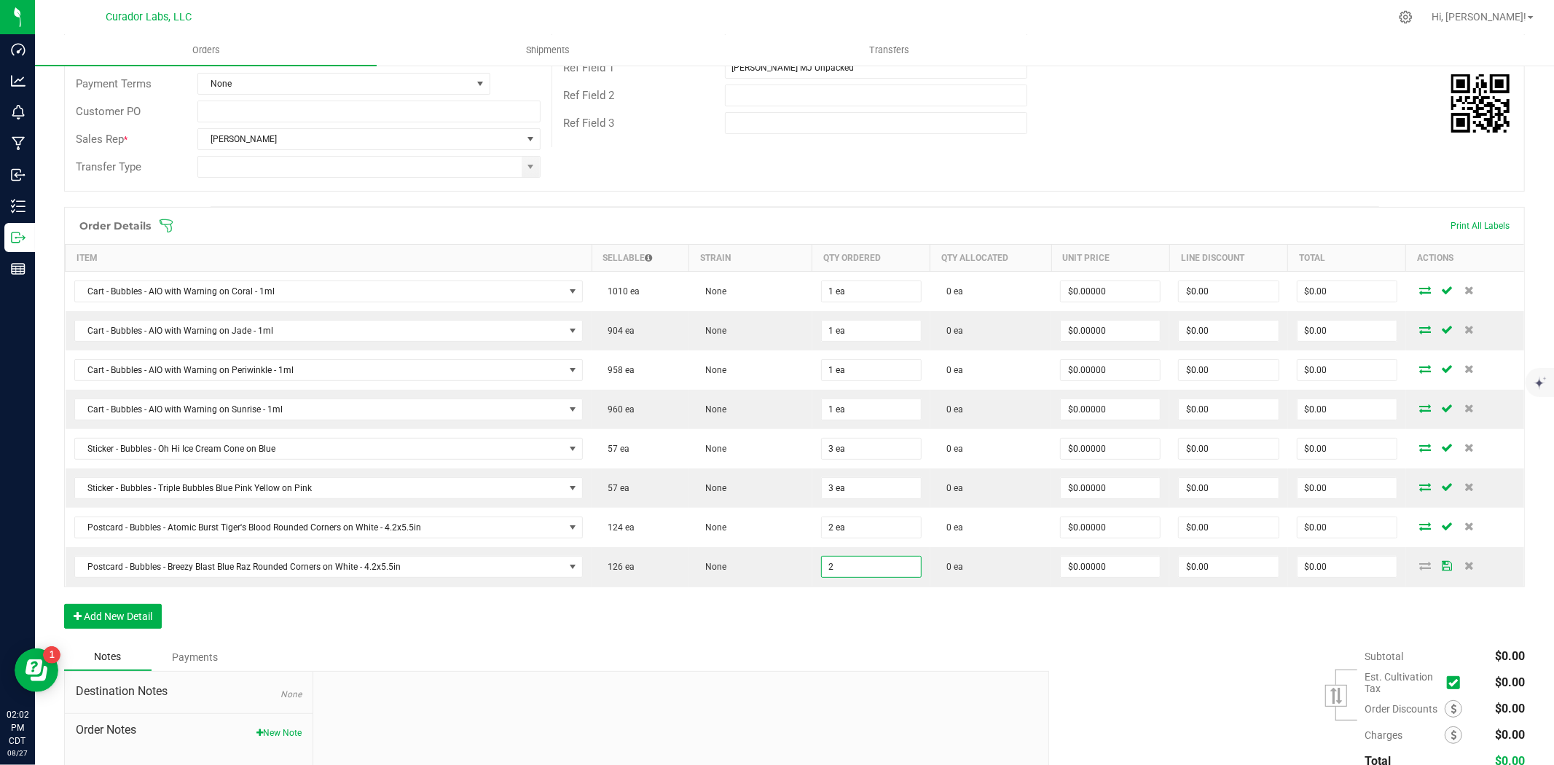
type input "2 ea"
drag, startPoint x: 806, startPoint y: 602, endPoint x: 798, endPoint y: 602, distance: 8.7
click at [805, 602] on div "Order Details Print All Labels Item Sellable Strain Qty Ordered Qty Allocated U…" at bounding box center [794, 425] width 1461 height 436
click at [117, 613] on button "Add New Detail" at bounding box center [113, 616] width 98 height 25
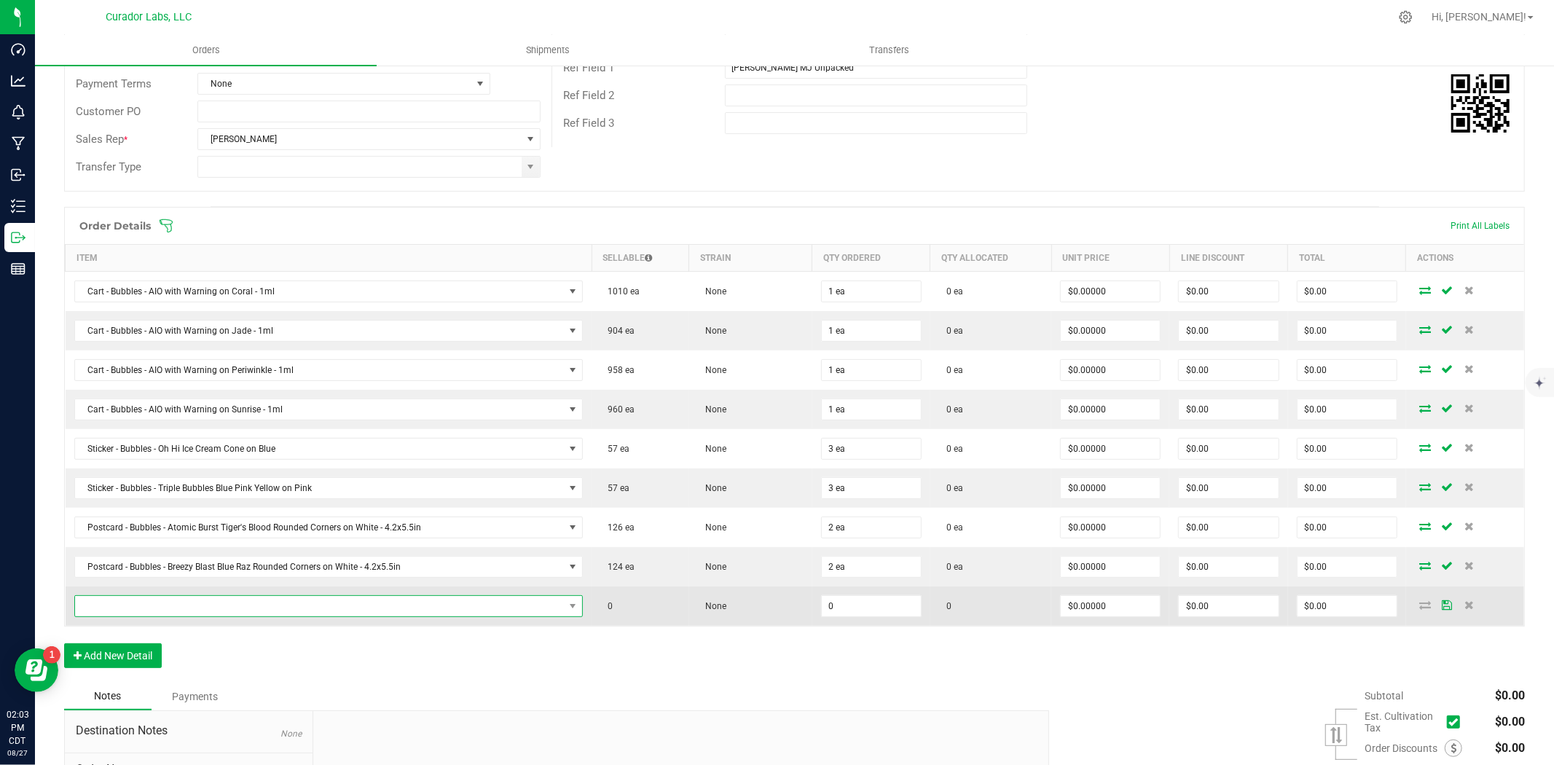
click at [172, 605] on span "NO DATA FOUND" at bounding box center [320, 606] width 490 height 20
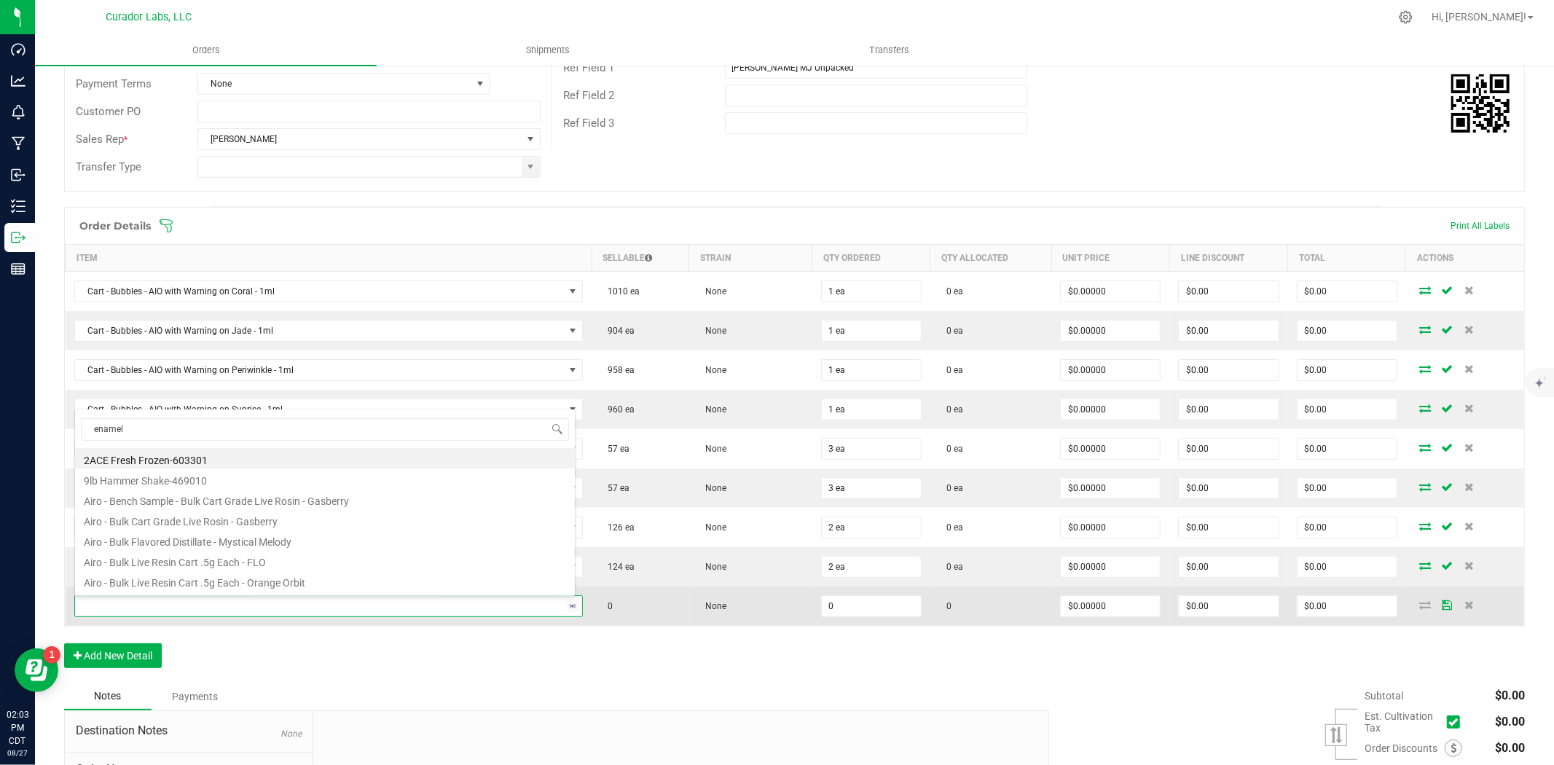
type input "enamel"
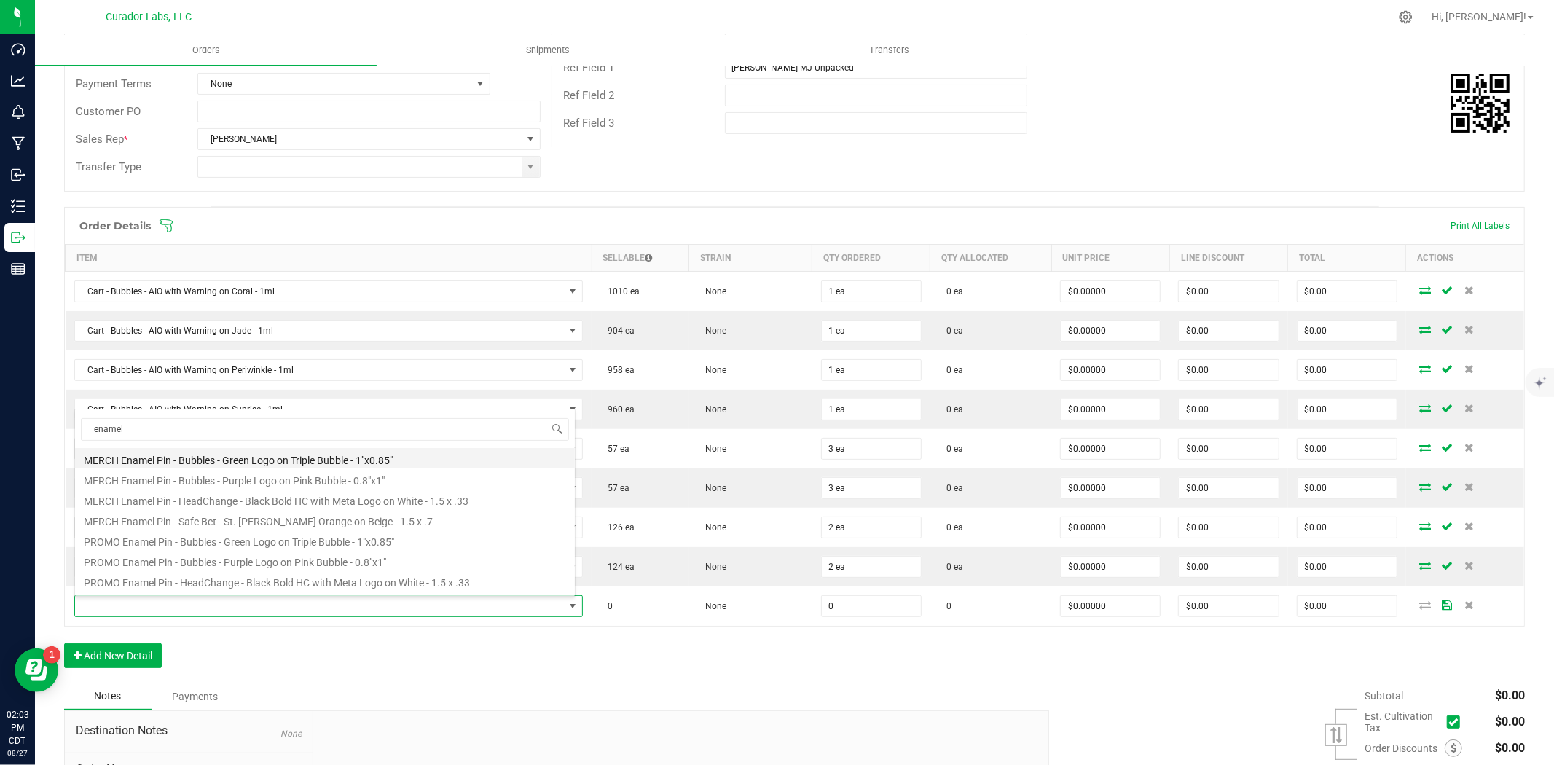
click at [256, 459] on li "MERCH Enamel Pin - Bubbles - Green Logo on Triple Bubble - 1"x0.85"" at bounding box center [325, 458] width 500 height 20
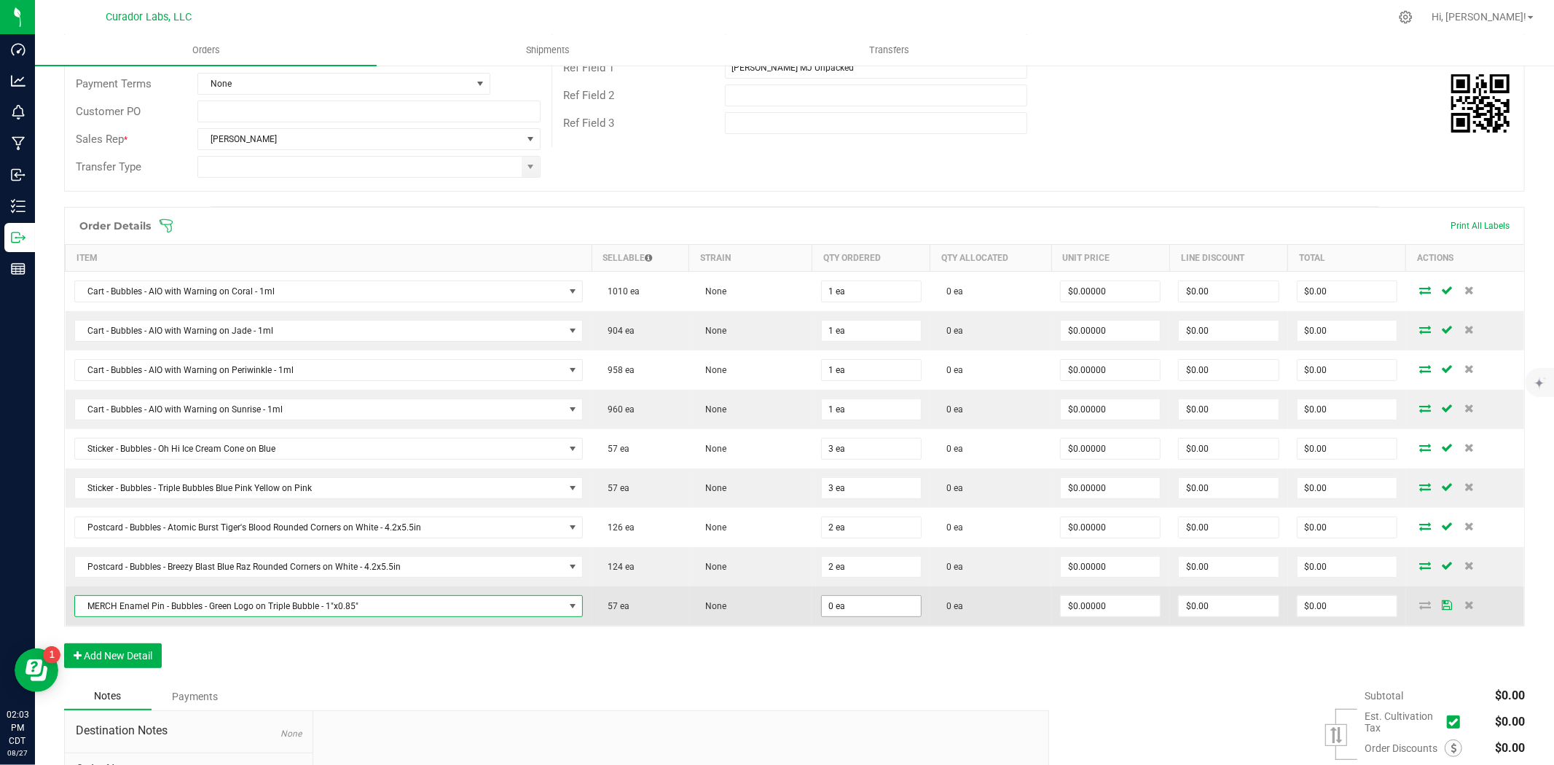
type input "0"
click at [831, 610] on input "0" at bounding box center [871, 606] width 99 height 20
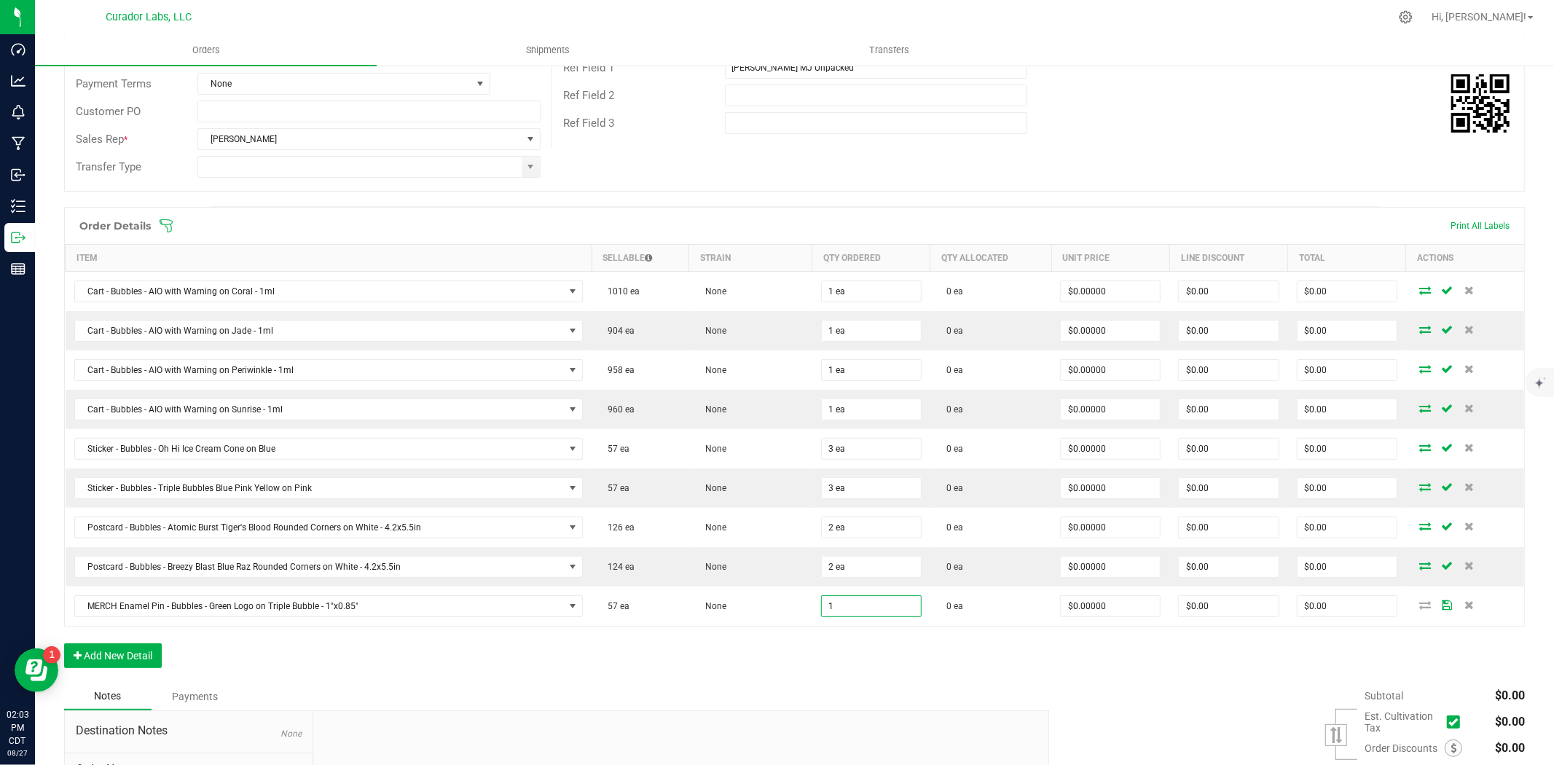
type input "1 ea"
drag, startPoint x: 683, startPoint y: 675, endPoint x: 589, endPoint y: 661, distance: 95.7
click at [681, 676] on div "Order Details Print All Labels Item Sellable Strain Qty Ordered Qty Allocated U…" at bounding box center [794, 445] width 1461 height 476
click at [103, 652] on button "Add New Detail" at bounding box center [113, 655] width 98 height 25
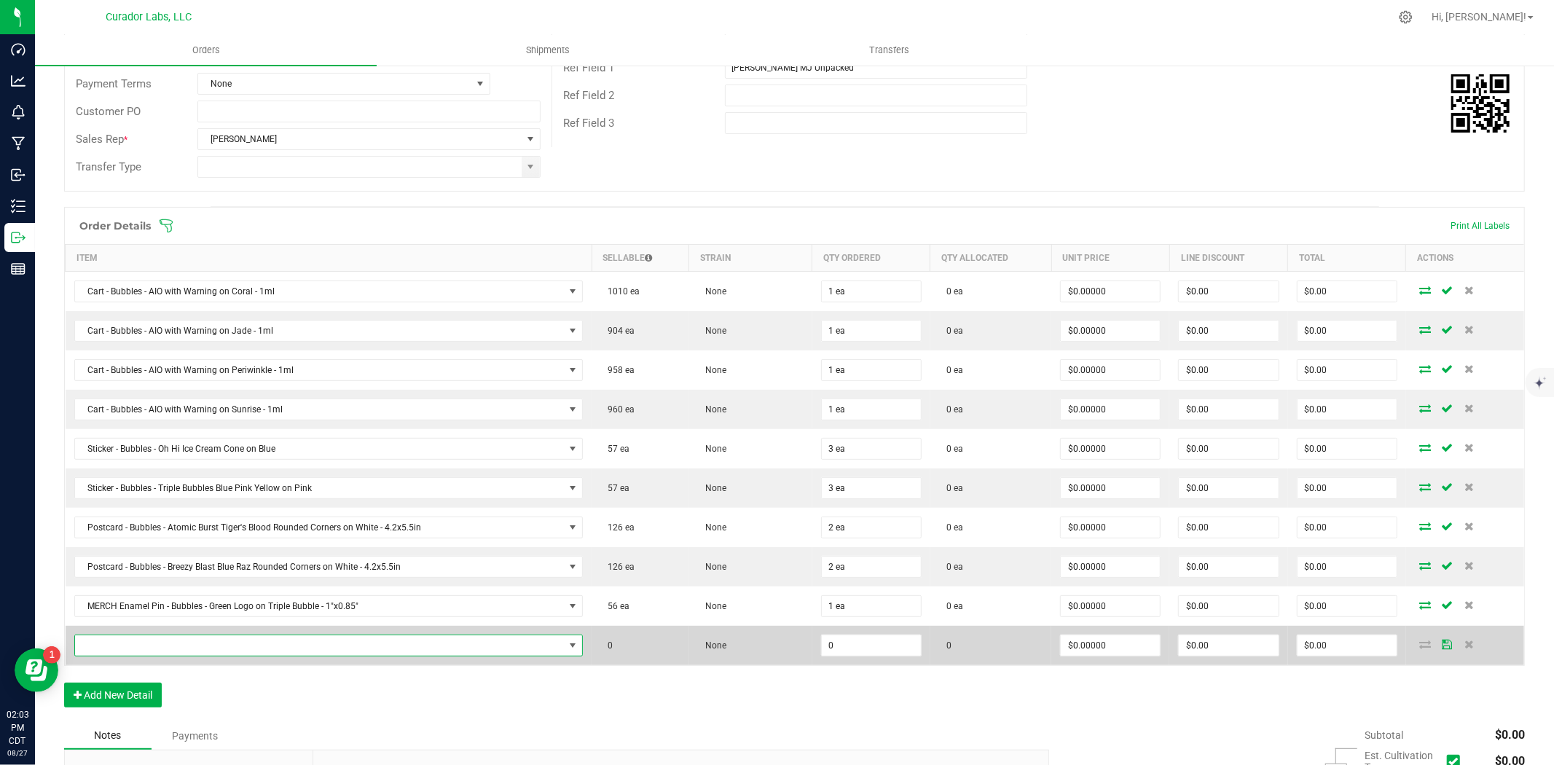
click at [176, 647] on span "NO DATA FOUND" at bounding box center [320, 645] width 490 height 20
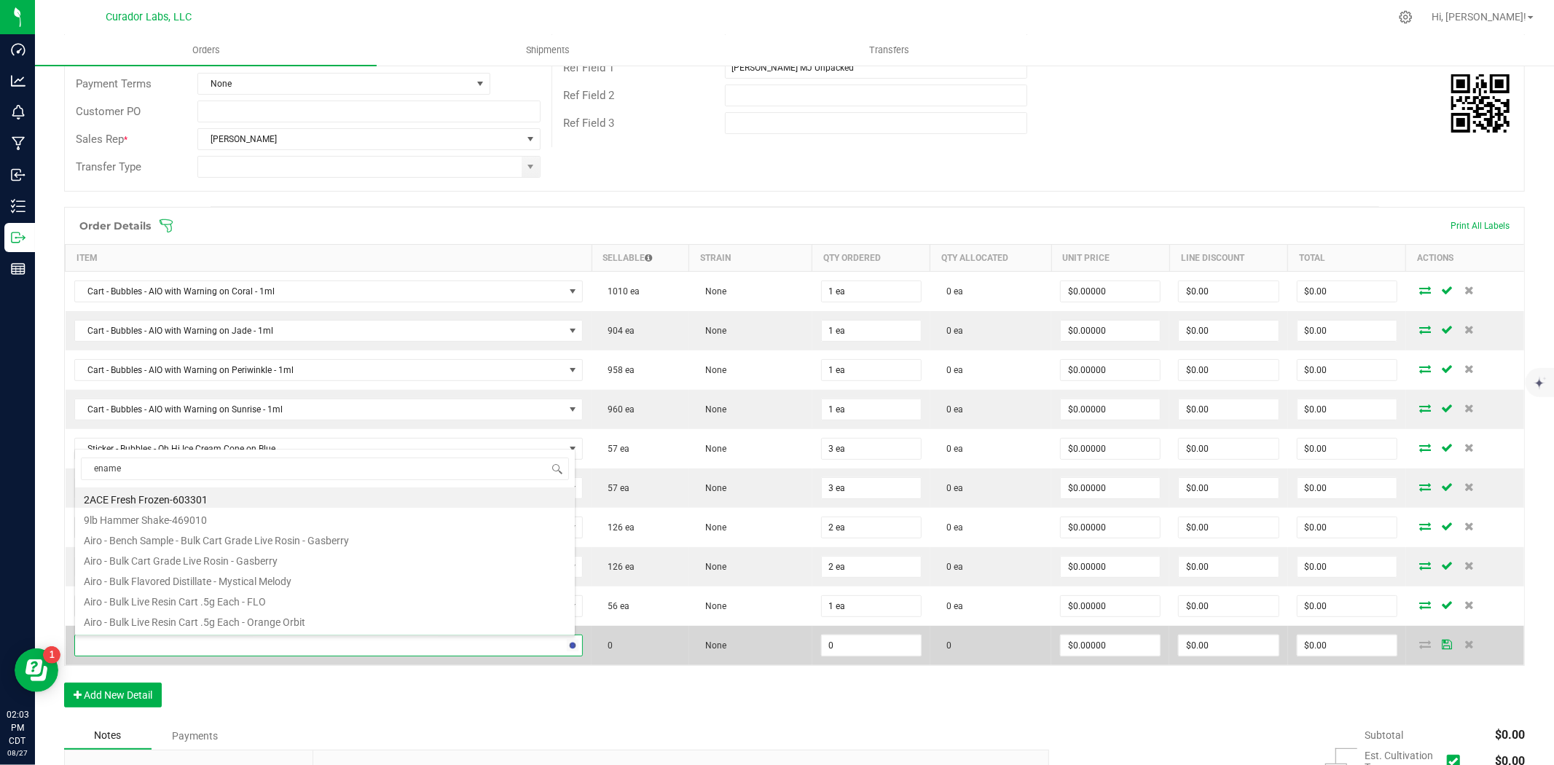
type input "enamel"
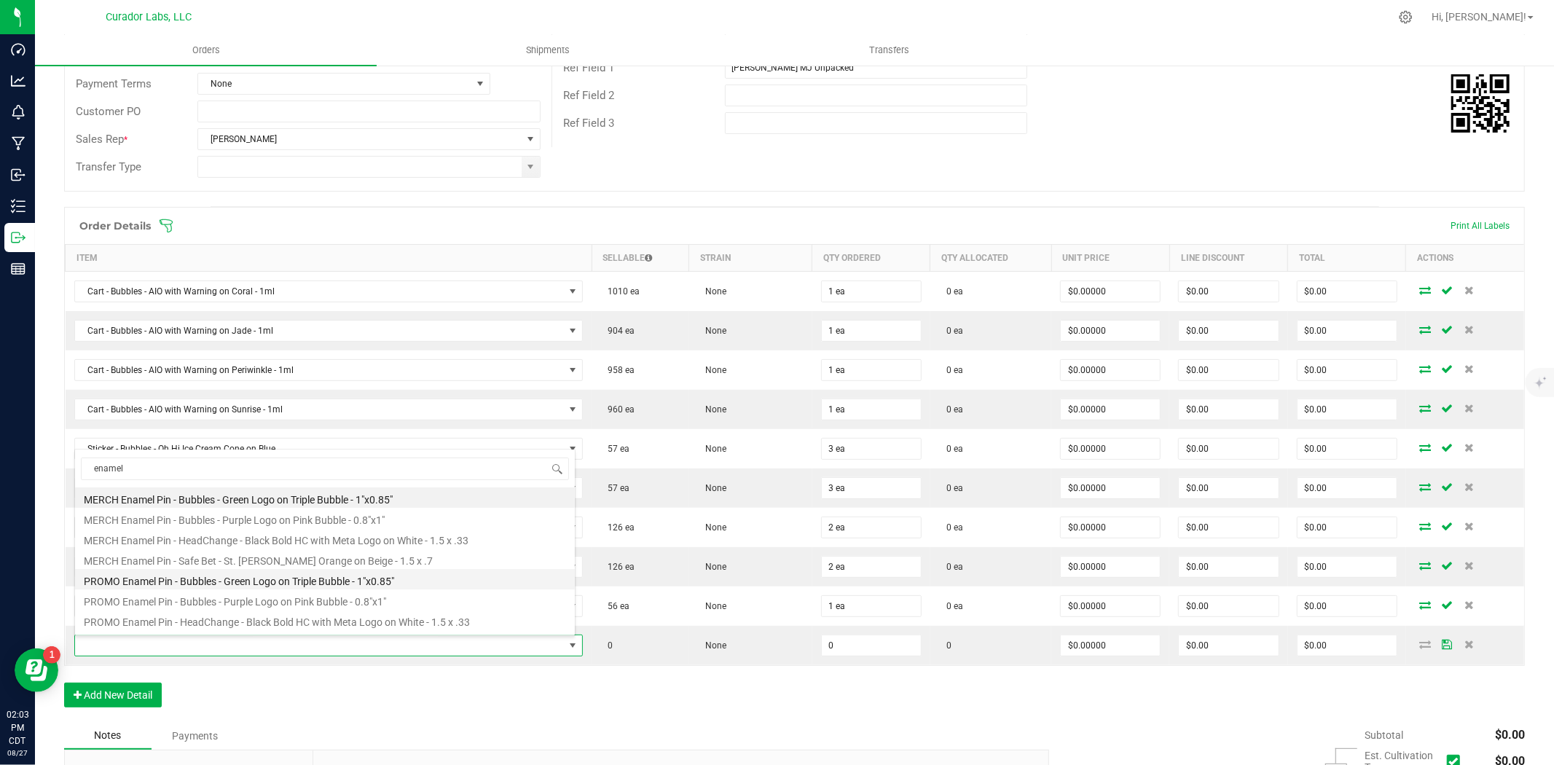
click at [270, 581] on li "PROMO Enamel Pin - Bubbles - Green Logo on Triple Bubble - 1"x0.85"" at bounding box center [325, 579] width 500 height 20
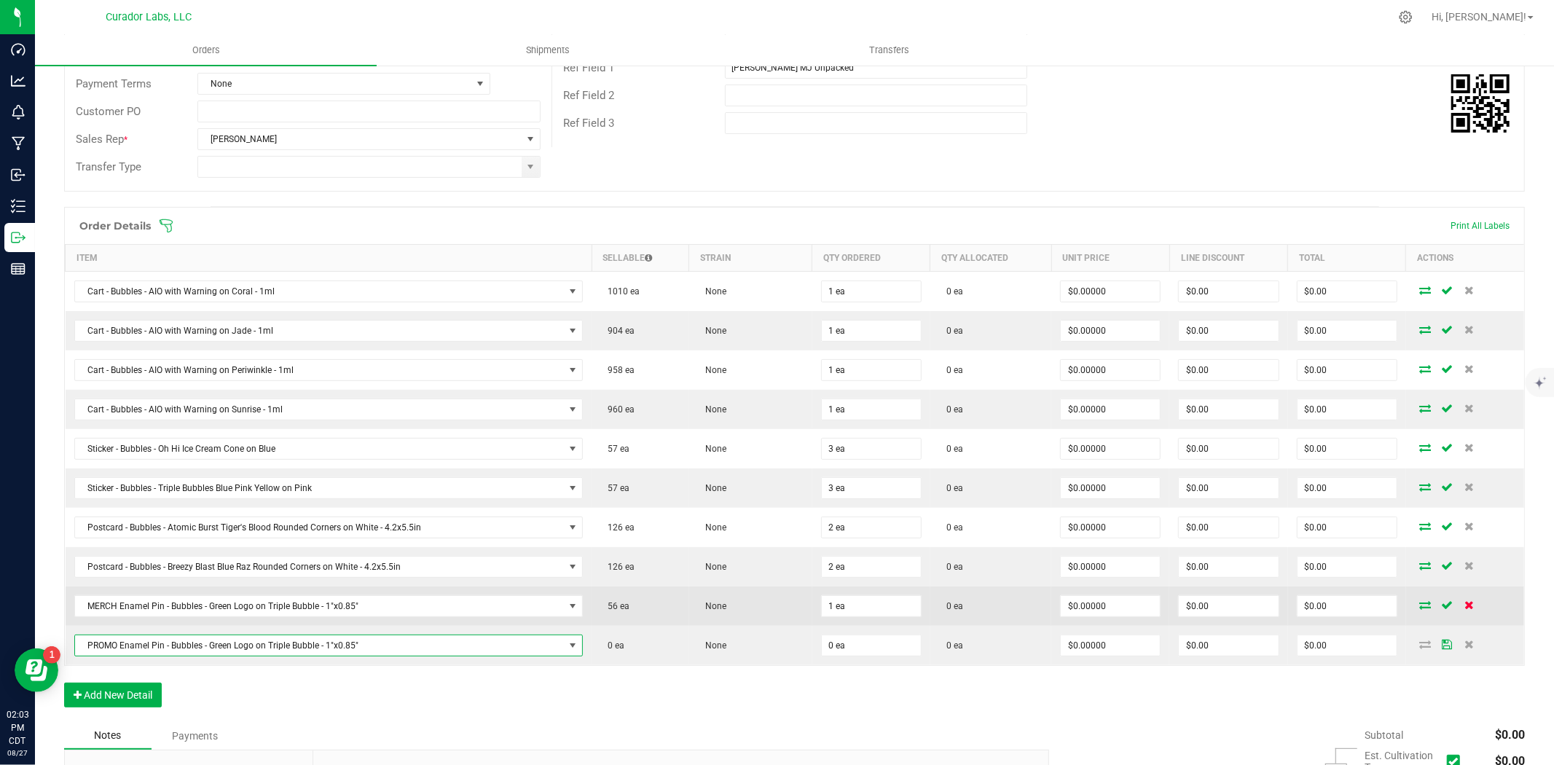
click at [1464, 609] on icon at bounding box center [1468, 604] width 9 height 9
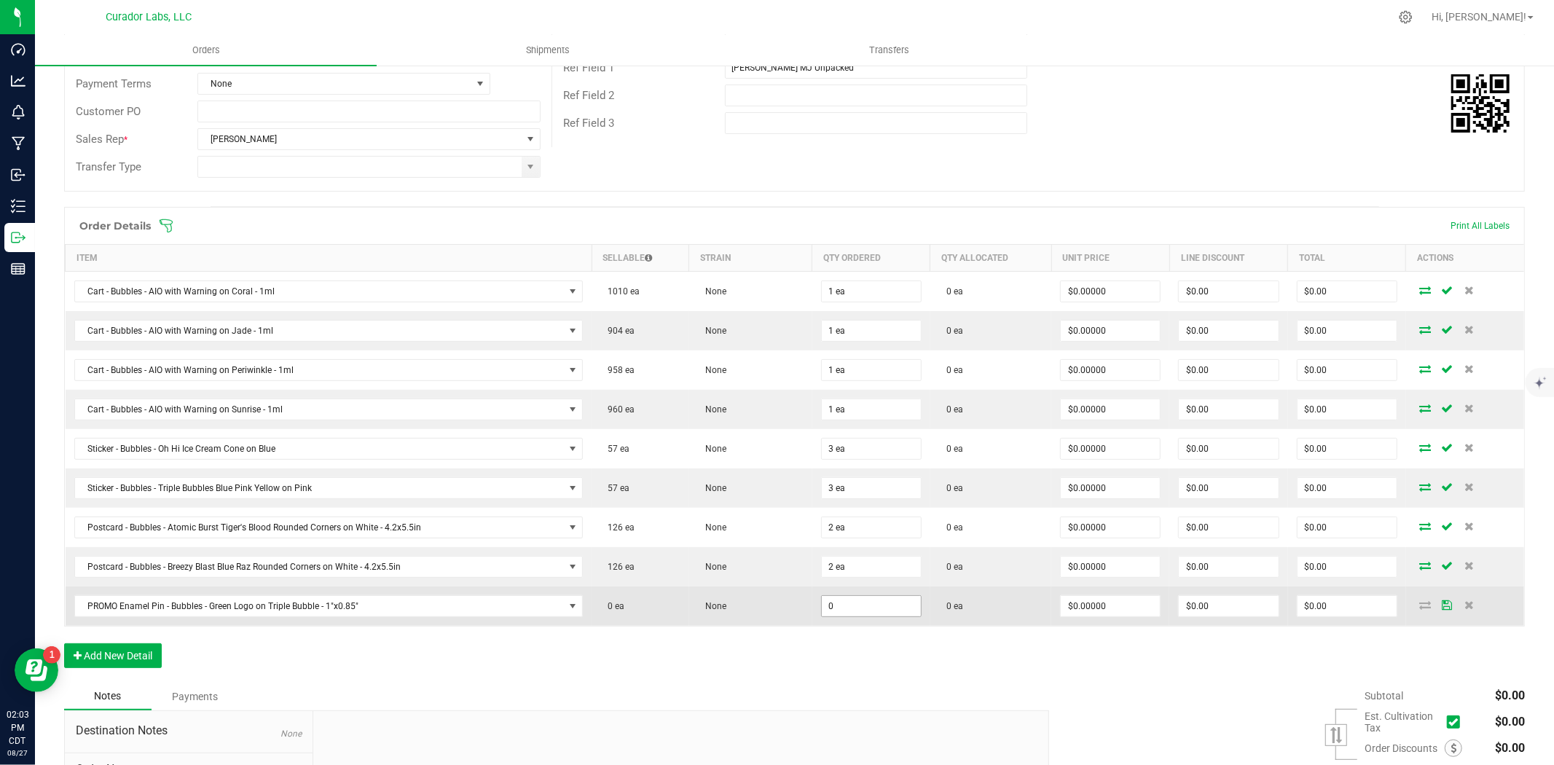
drag, startPoint x: 840, startPoint y: 600, endPoint x: 855, endPoint y: 607, distance: 16.9
click at [840, 602] on input "0" at bounding box center [871, 606] width 99 height 20
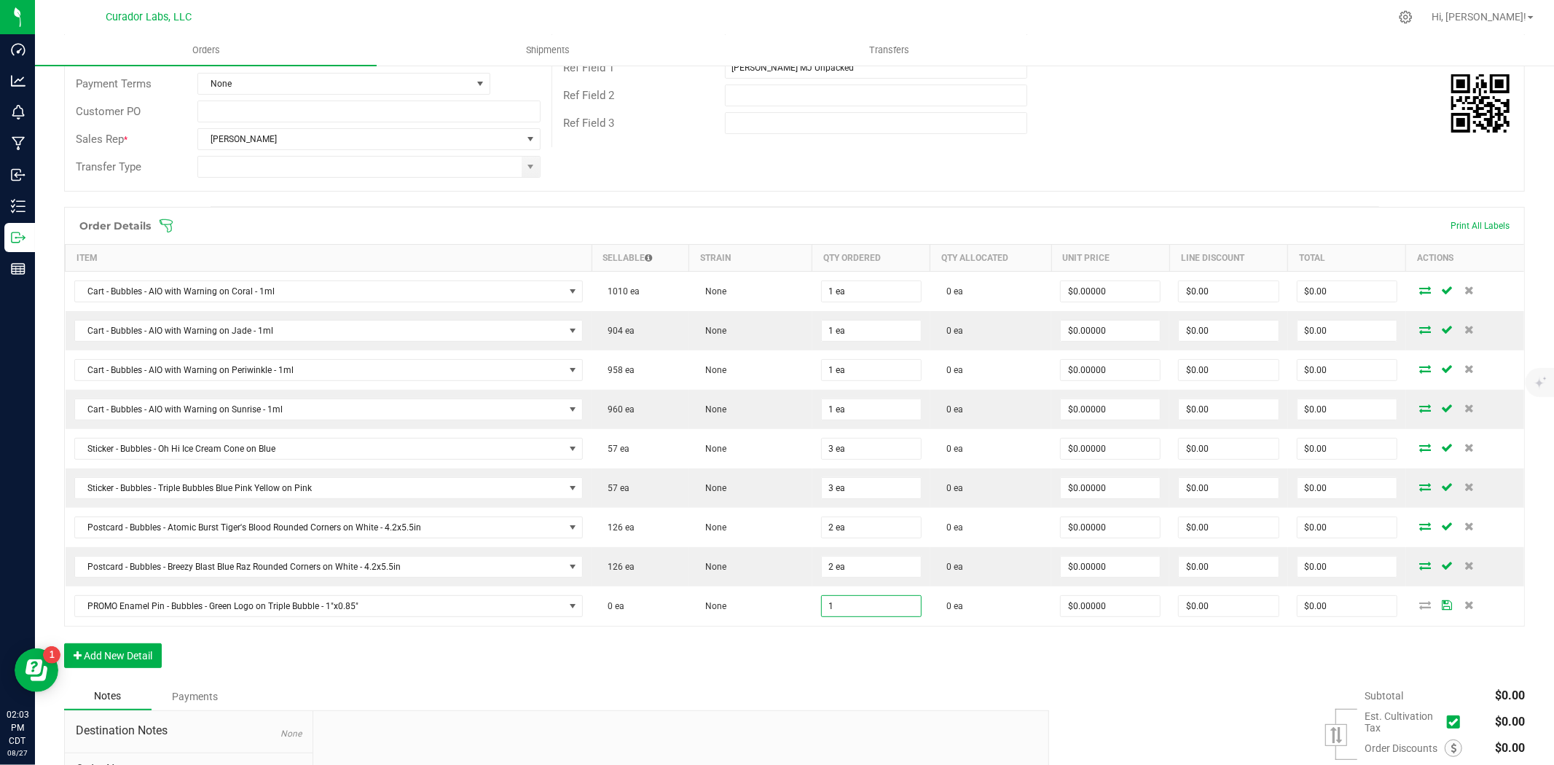
type input "1 ea"
click at [818, 637] on div "Order Details Print All Labels Item Sellable Strain Qty Ordered Qty Allocated U…" at bounding box center [794, 445] width 1461 height 476
click at [107, 654] on button "Add New Detail" at bounding box center [113, 655] width 98 height 25
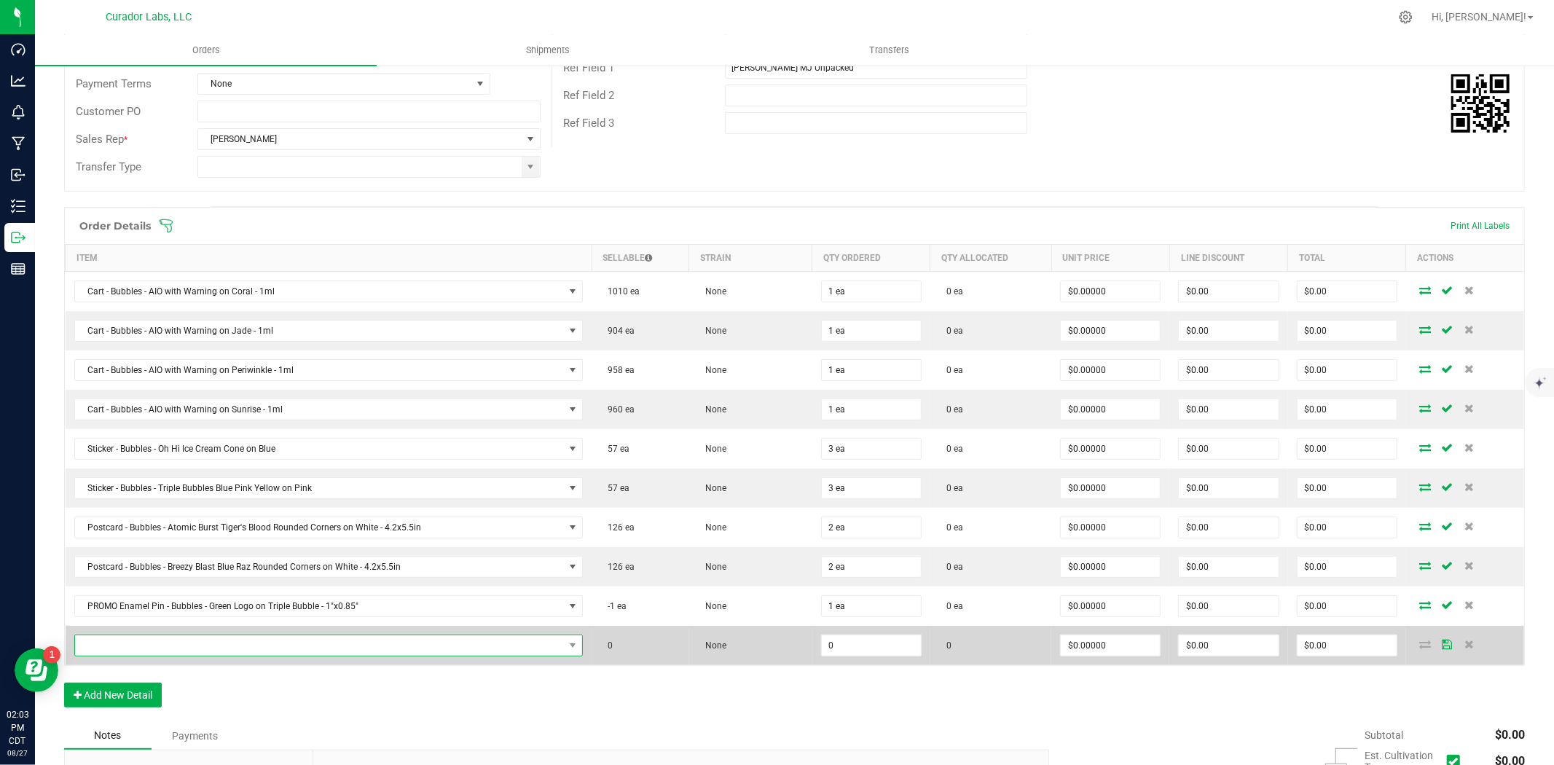
click at [166, 652] on span "NO DATA FOUND" at bounding box center [320, 645] width 490 height 20
type input "promo enamel"
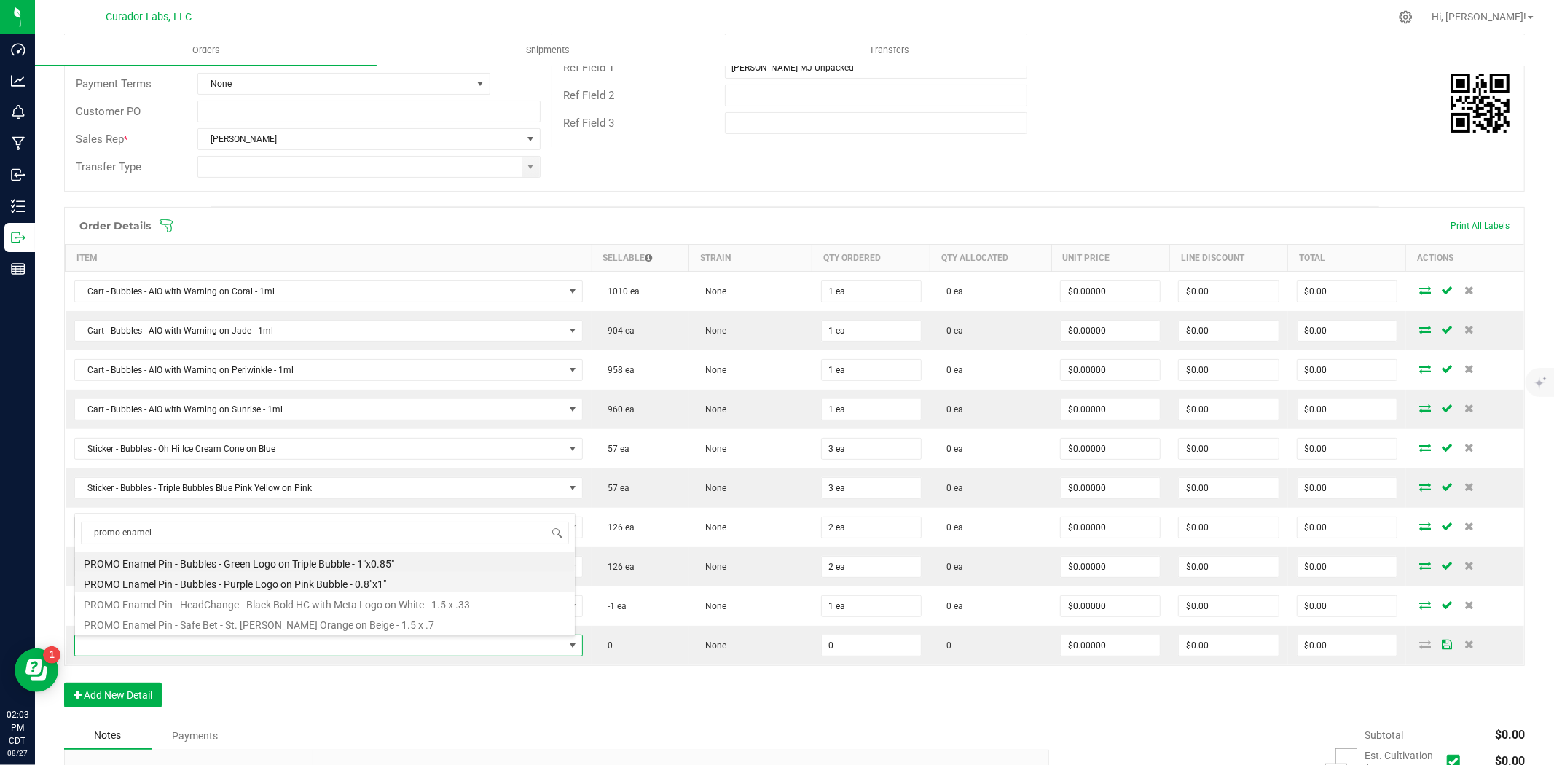
click at [333, 590] on li "PROMO Enamel Pin - Bubbles - Purple Logo on Pink Bubble - 0.8"x1"" at bounding box center [325, 582] width 500 height 20
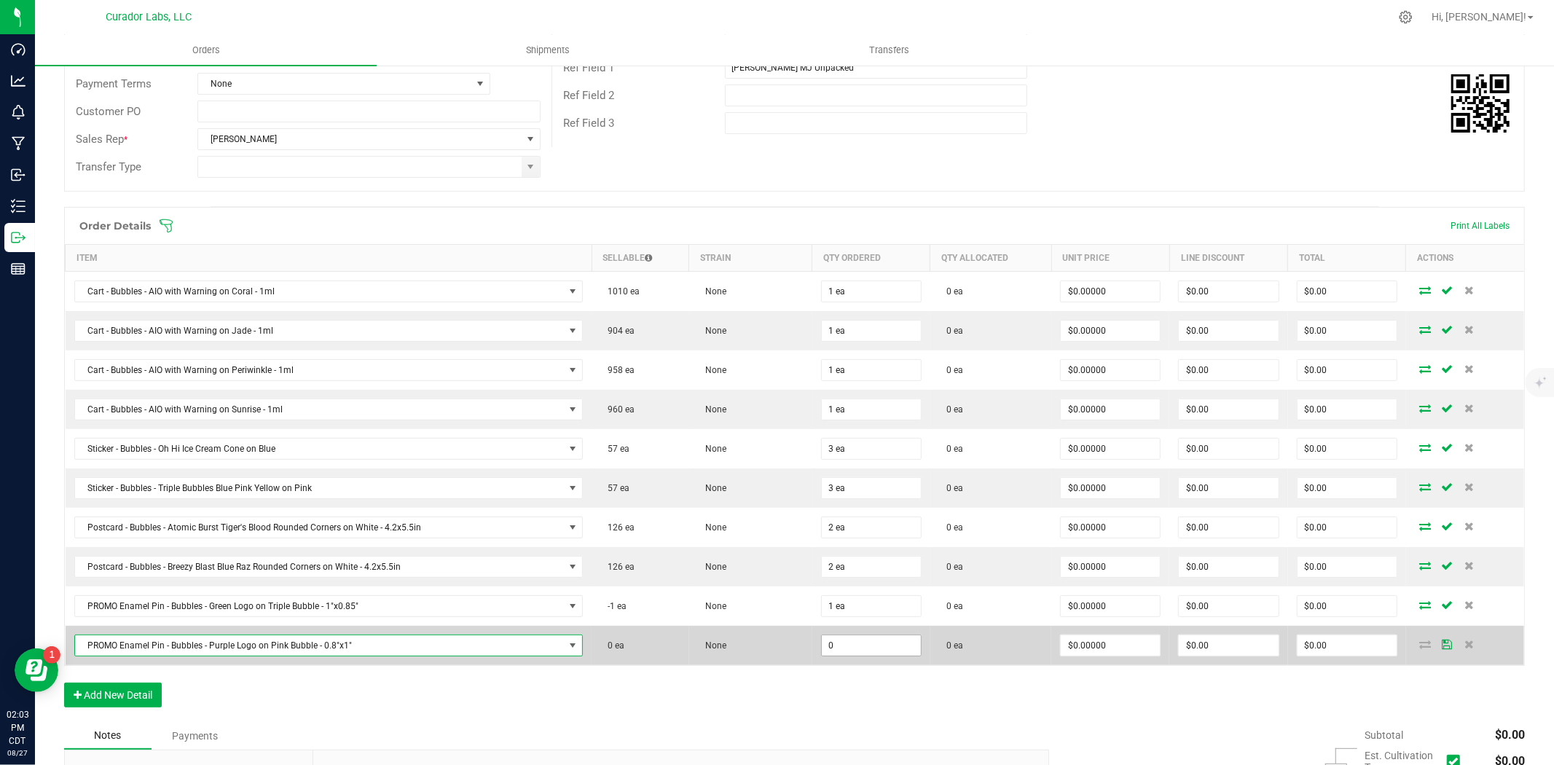
click at [831, 656] on input "0" at bounding box center [871, 645] width 99 height 20
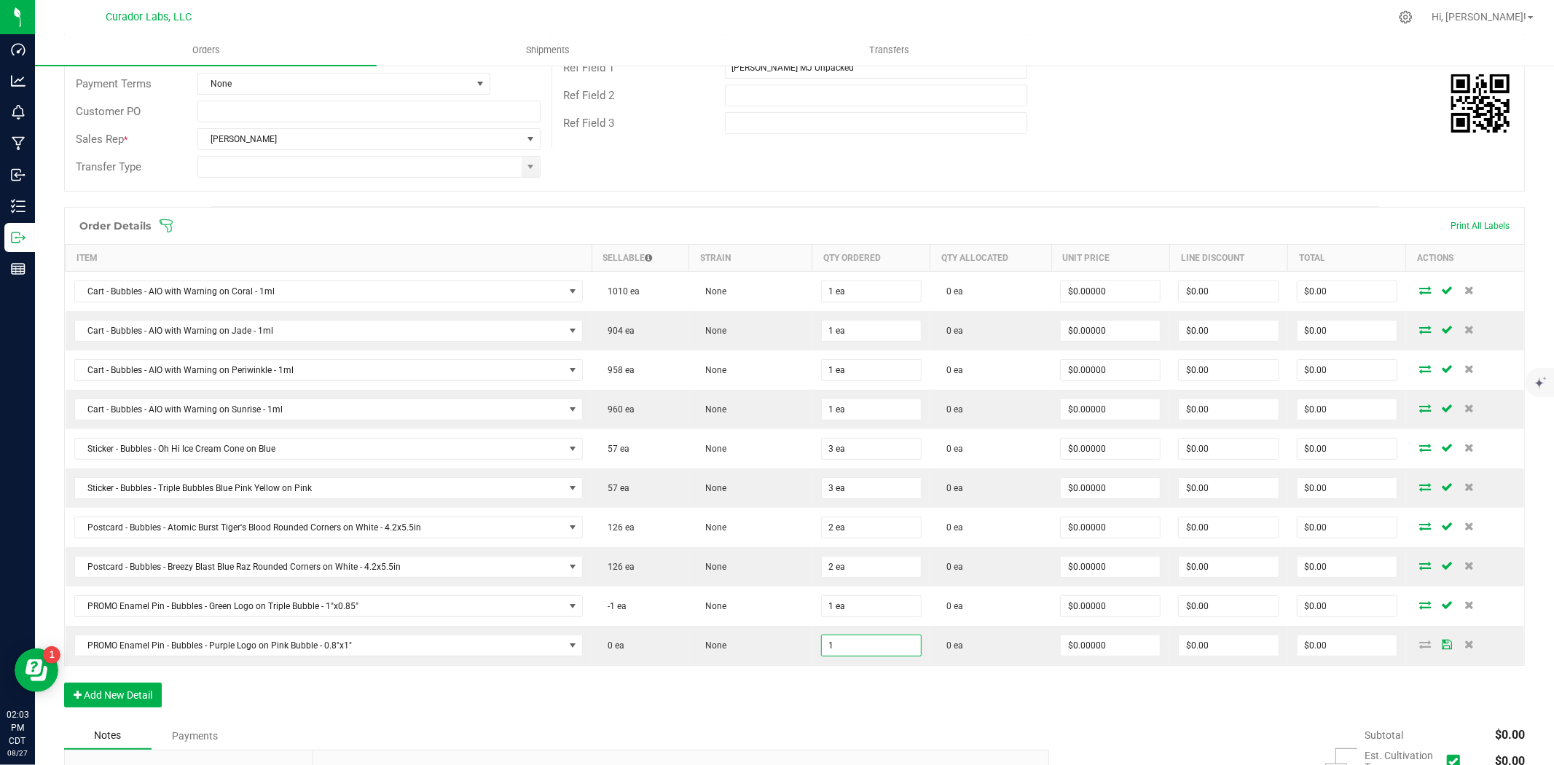
type input "1 ea"
click at [720, 732] on div "Notes Payments" at bounding box center [551, 736] width 974 height 28
click at [144, 691] on button "Add New Detail" at bounding box center [113, 695] width 98 height 25
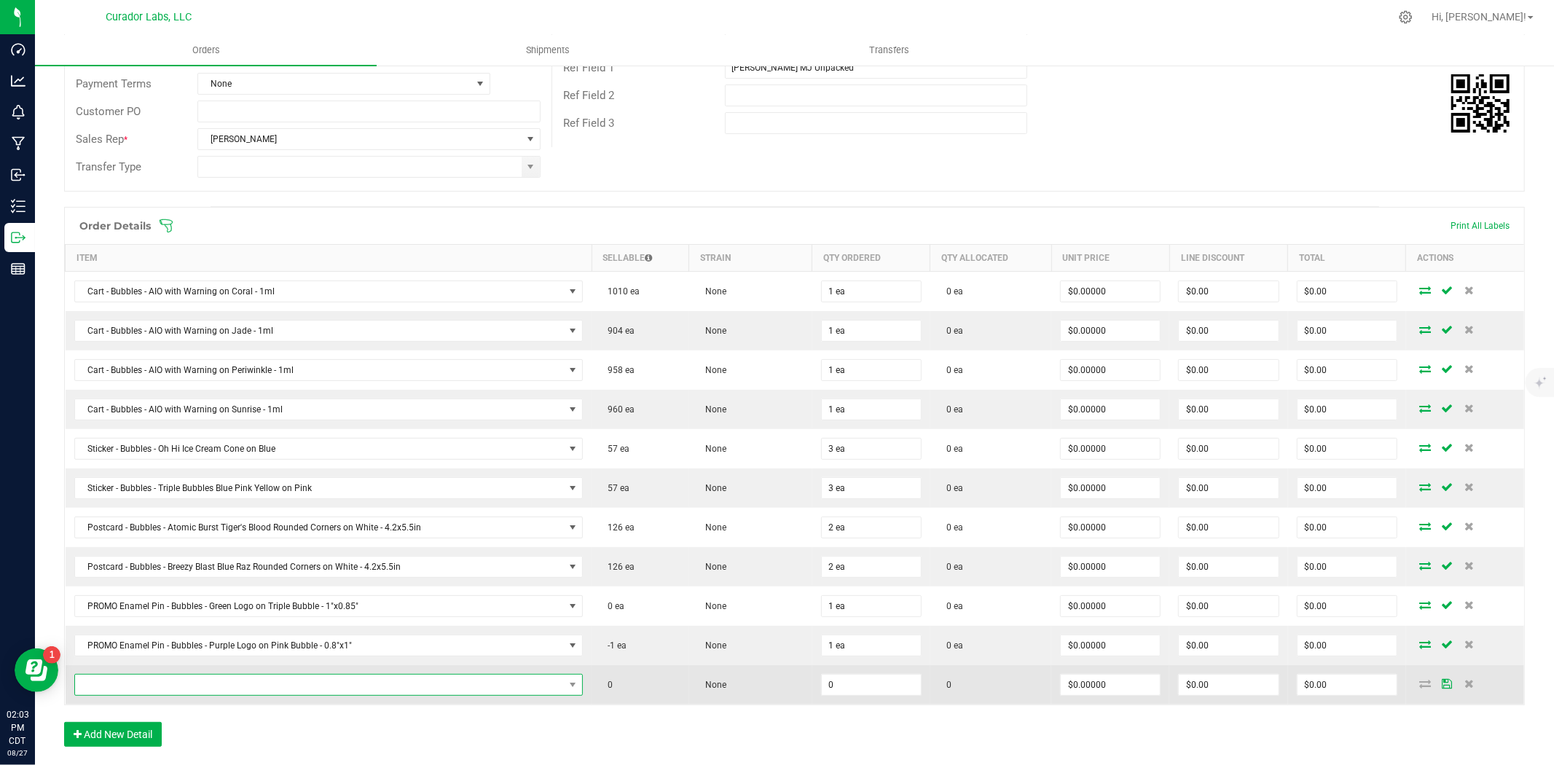
click at [164, 687] on span "NO DATA FOUND" at bounding box center [320, 685] width 490 height 20
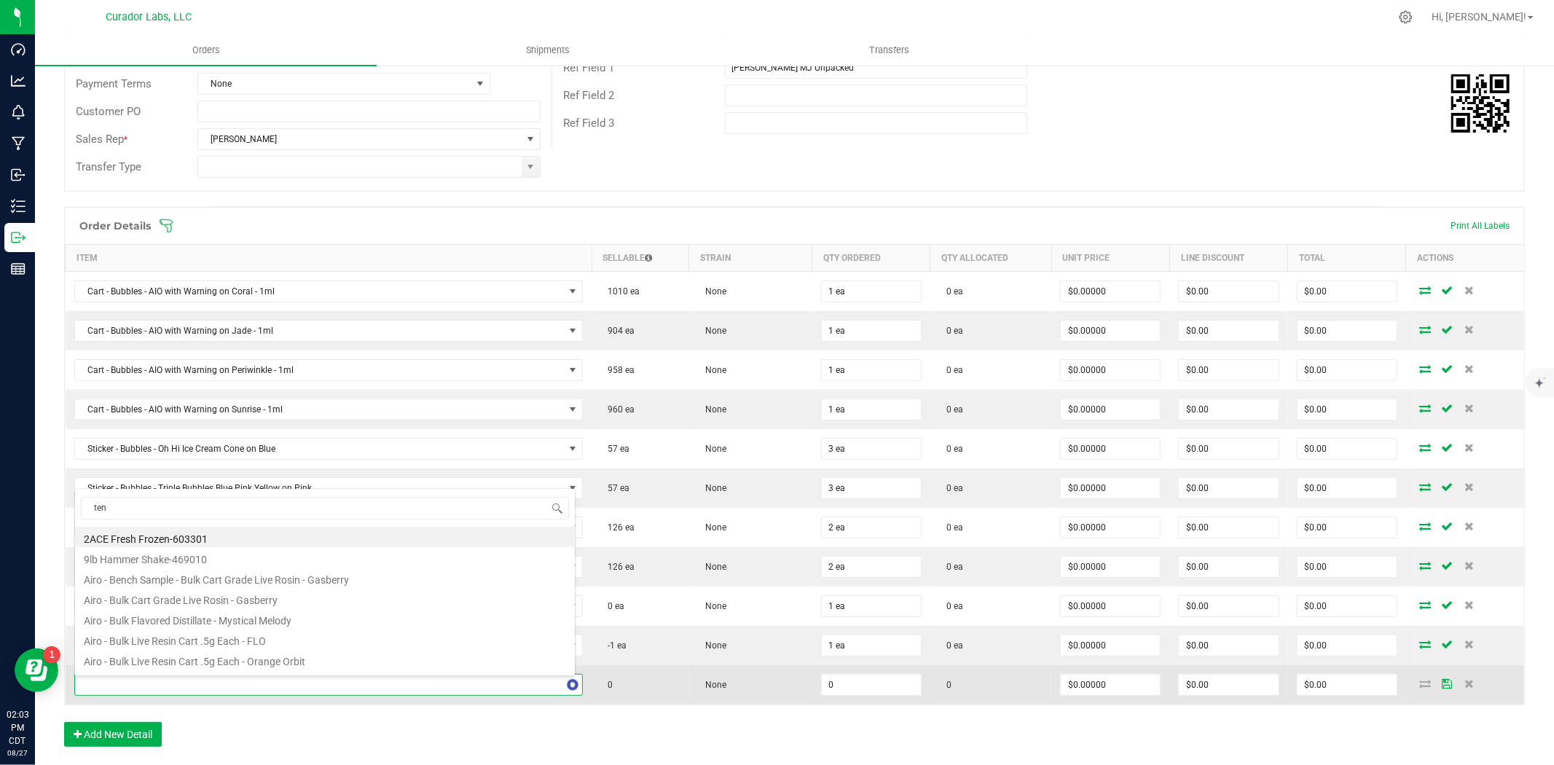
type input "tent"
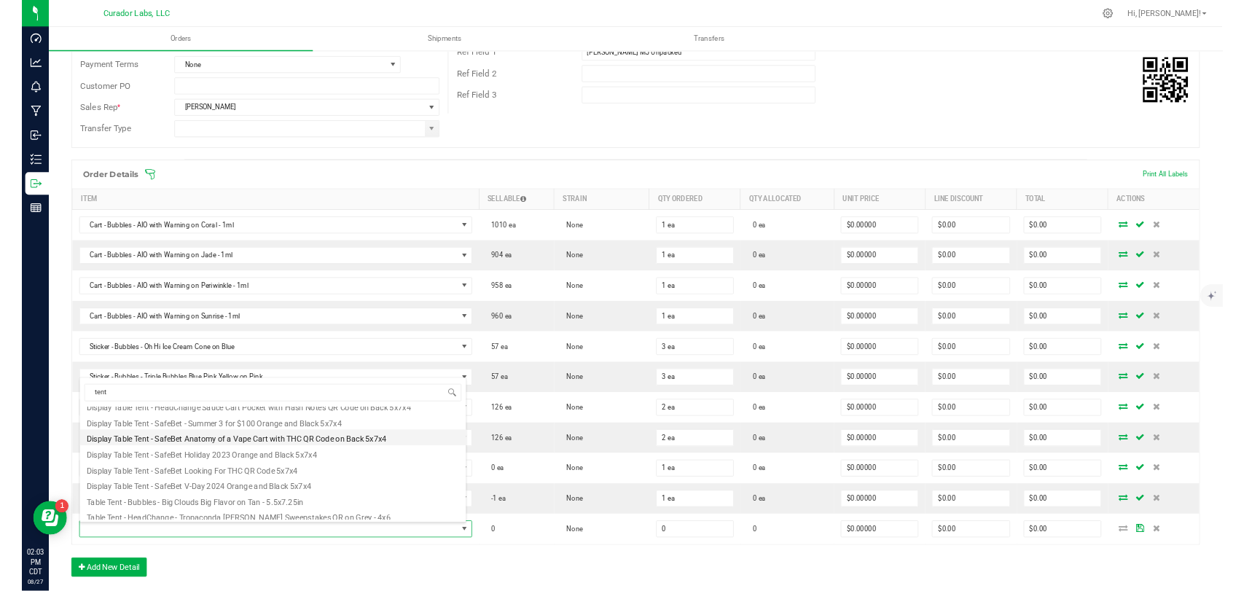
scroll to position [119, 0]
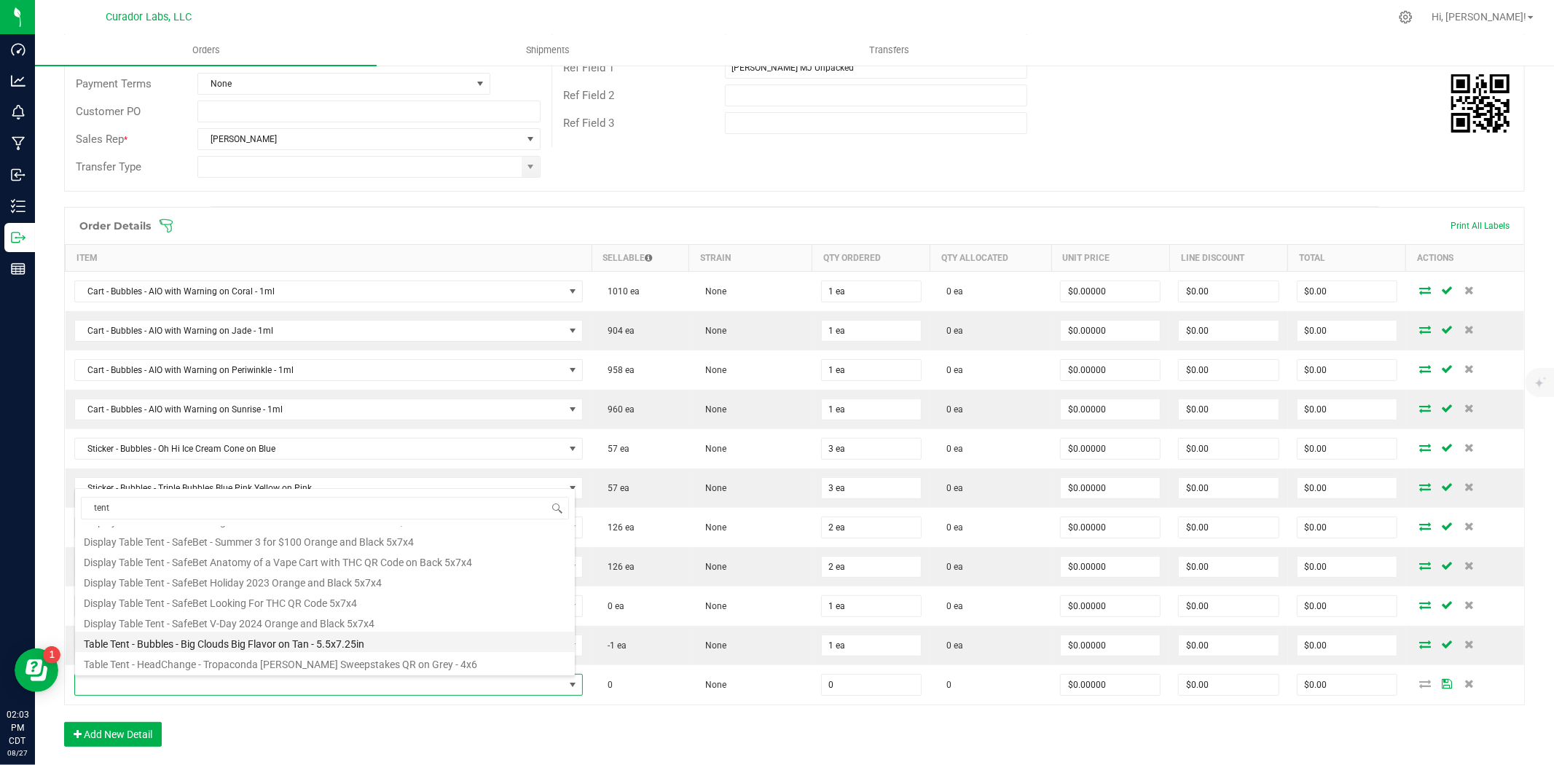
click at [259, 643] on li "Table Tent - Bubbles - Big Clouds Big Flavor on Tan - 5.5x7.25in" at bounding box center [325, 642] width 500 height 20
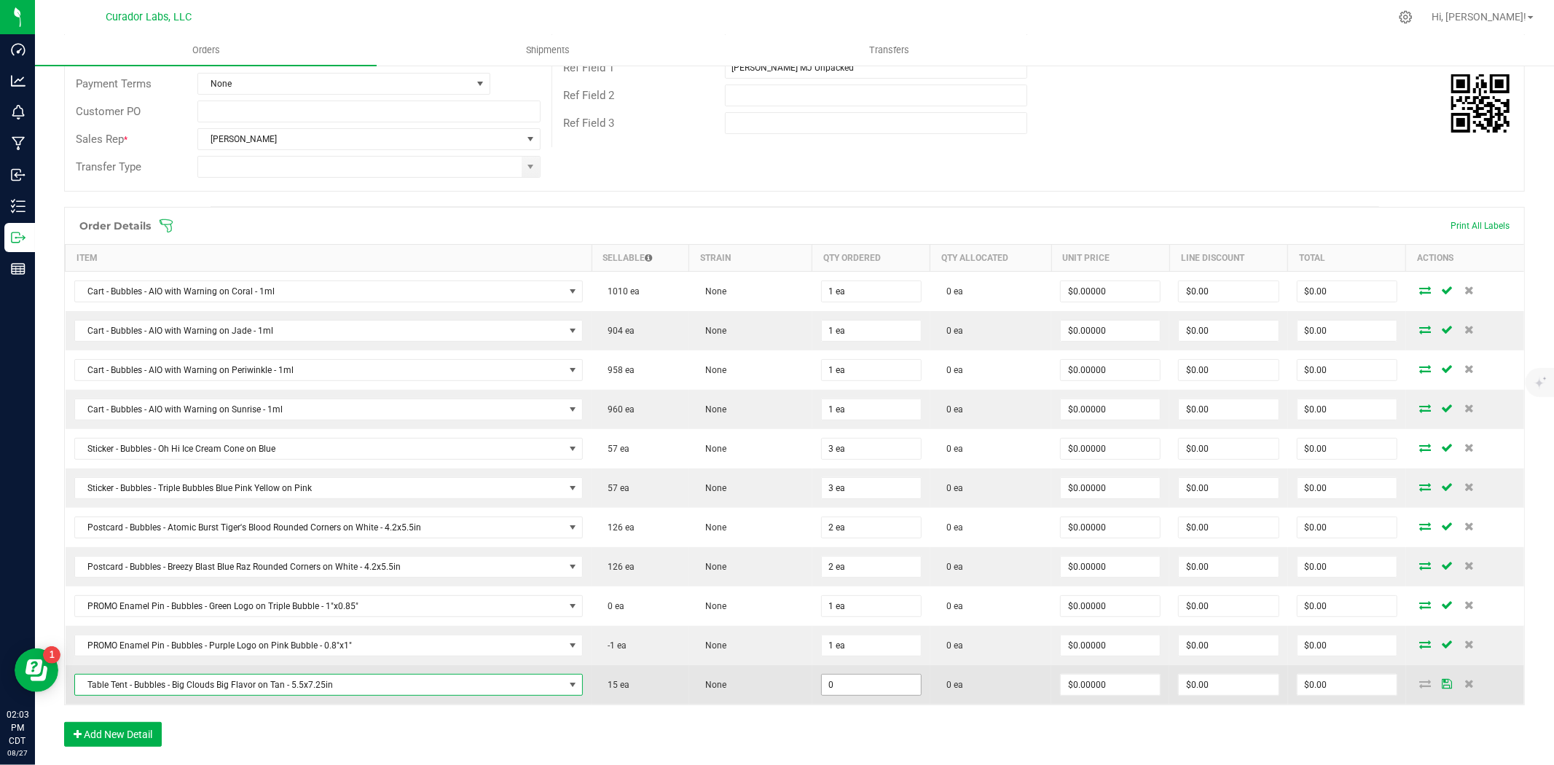
click at [824, 686] on input "0" at bounding box center [871, 685] width 99 height 20
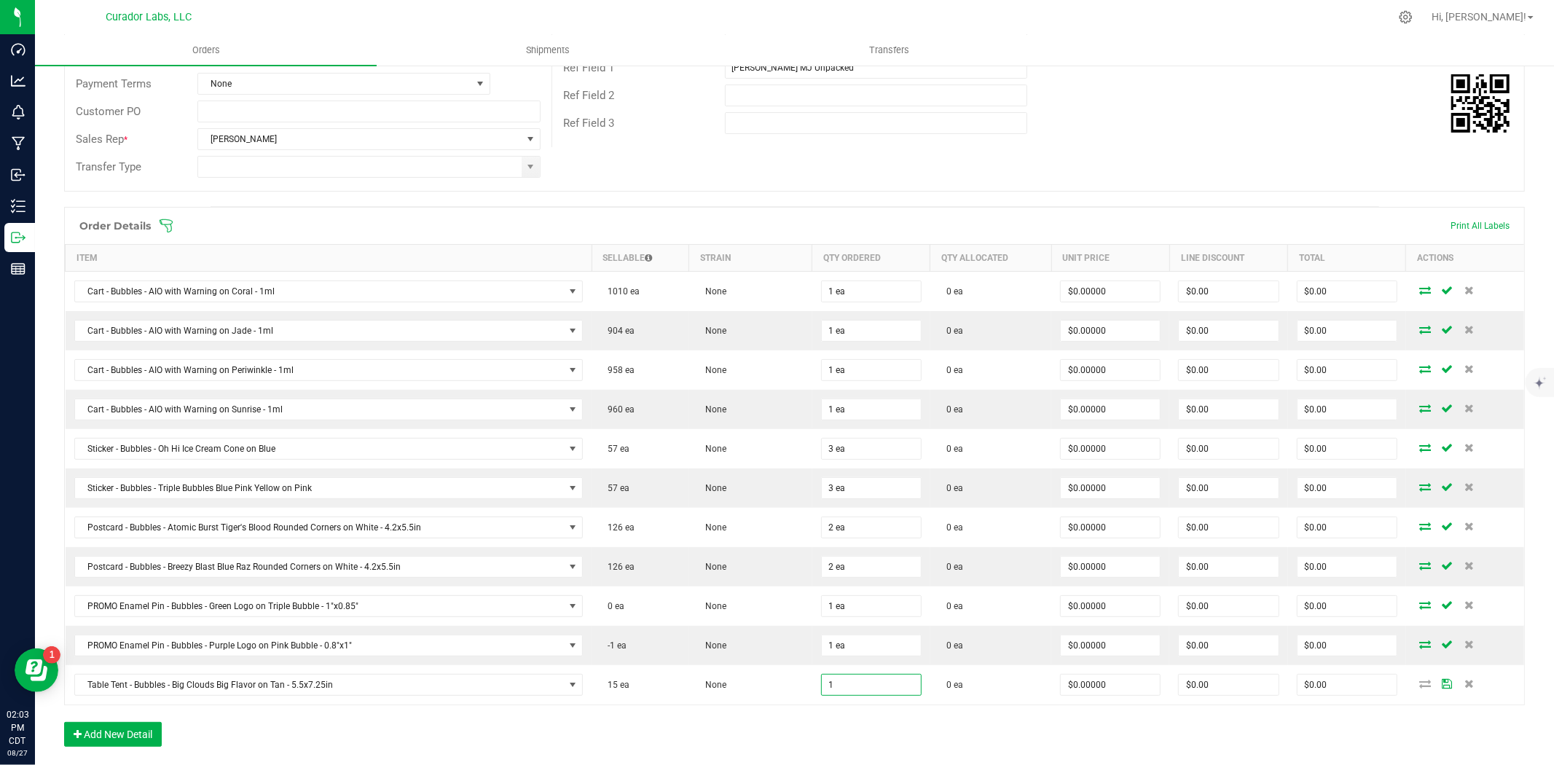
type input "1 ea"
click at [792, 737] on div "Order Details Print All Labels Item Sellable Strain Qty Ordered Qty Allocated U…" at bounding box center [794, 484] width 1461 height 554
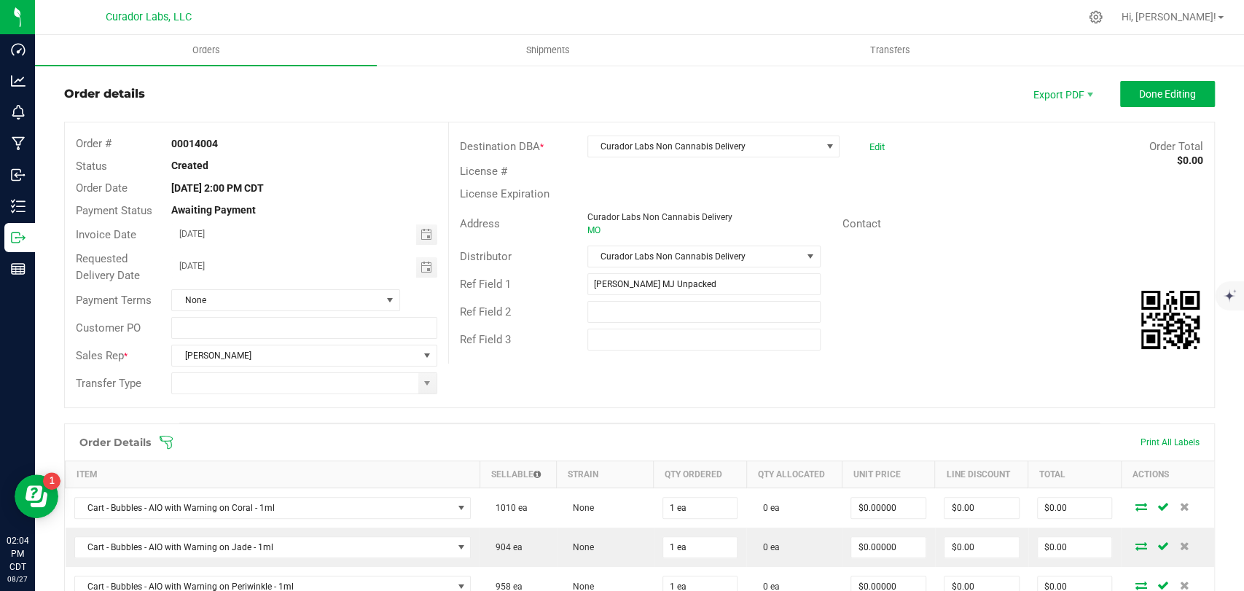
scroll to position [0, 0]
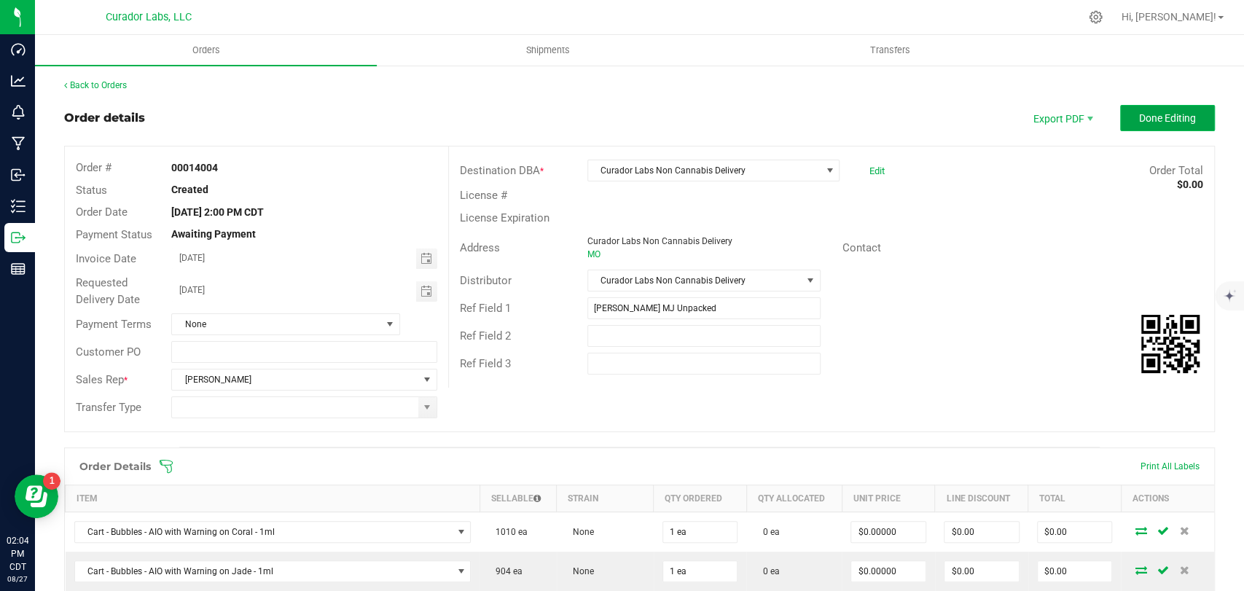
click at [1125, 124] on button "Done Editing" at bounding box center [1167, 118] width 95 height 26
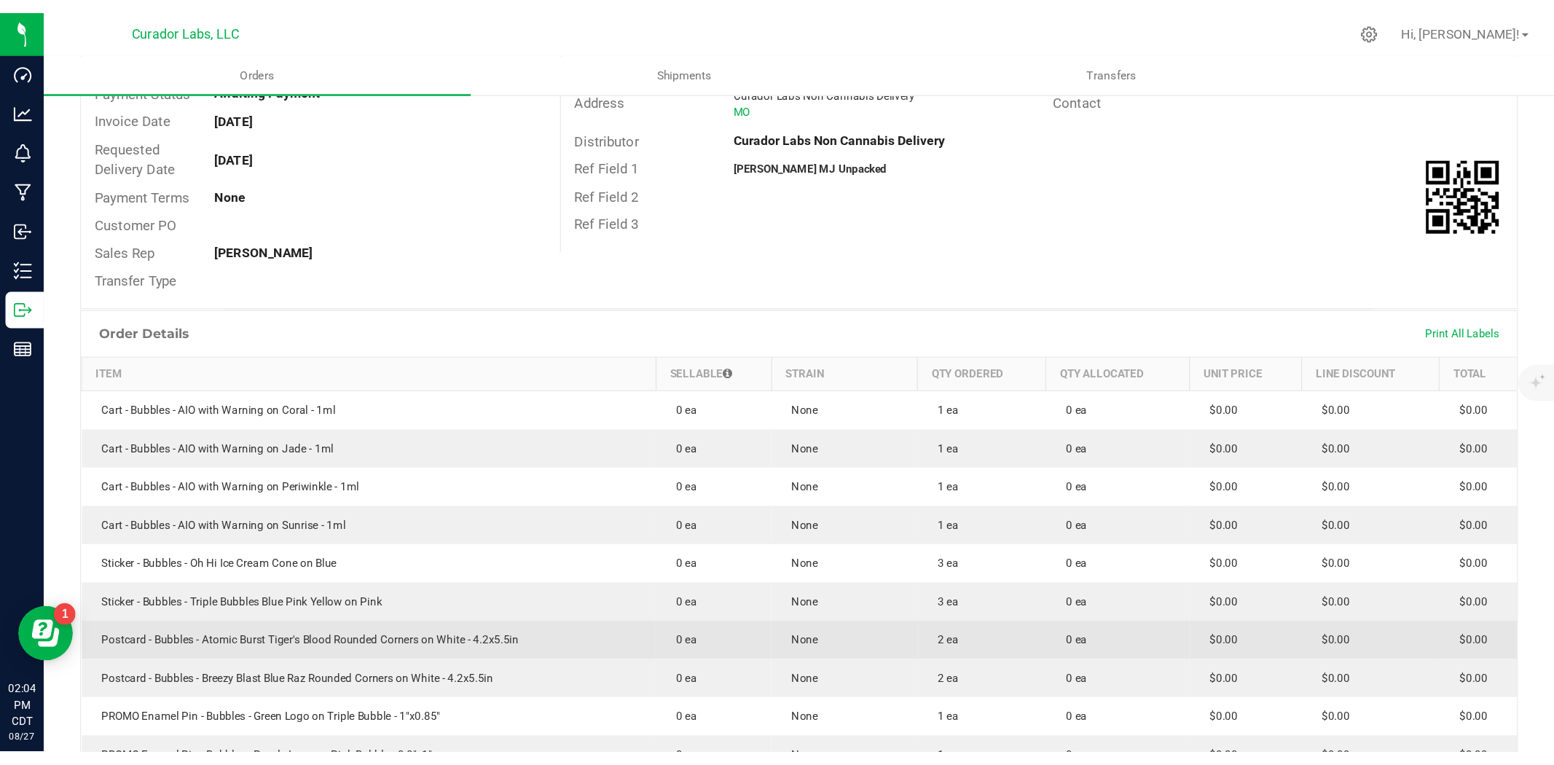
scroll to position [323, 0]
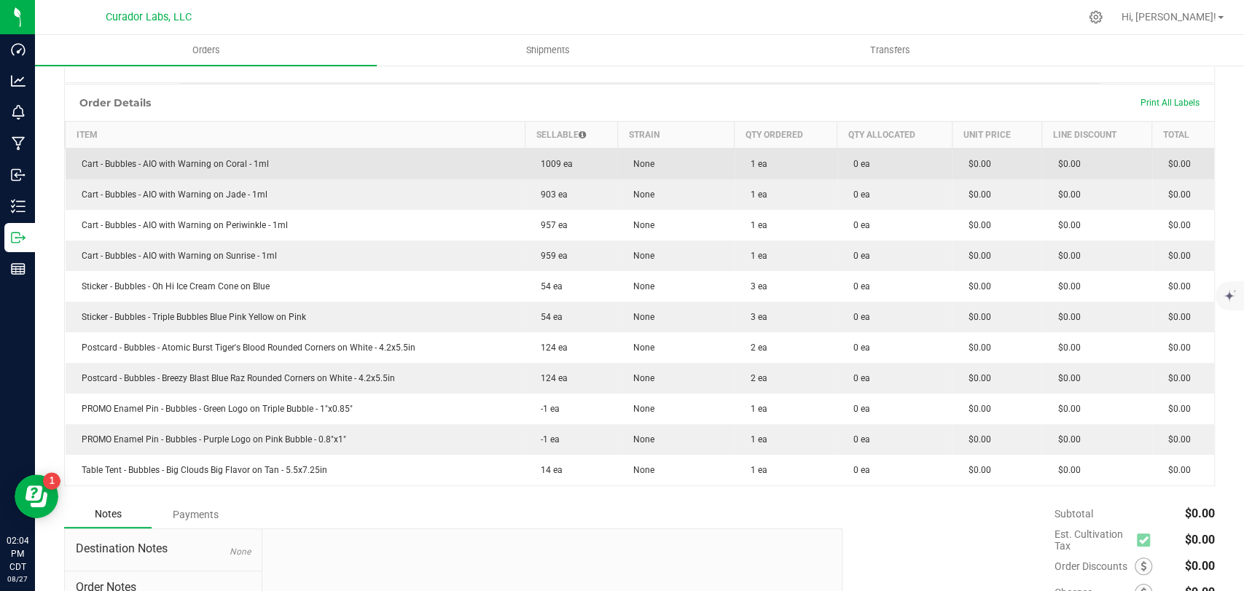
drag, startPoint x: 274, startPoint y: 160, endPoint x: 71, endPoint y: 165, distance: 203.3
click at [71, 165] on td "Cart - Bubbles - AIO with Warning on Coral - 1ml" at bounding box center [296, 163] width 460 height 31
copy span "Cart - Bubbles - AIO with Warning on Coral - 1ml"
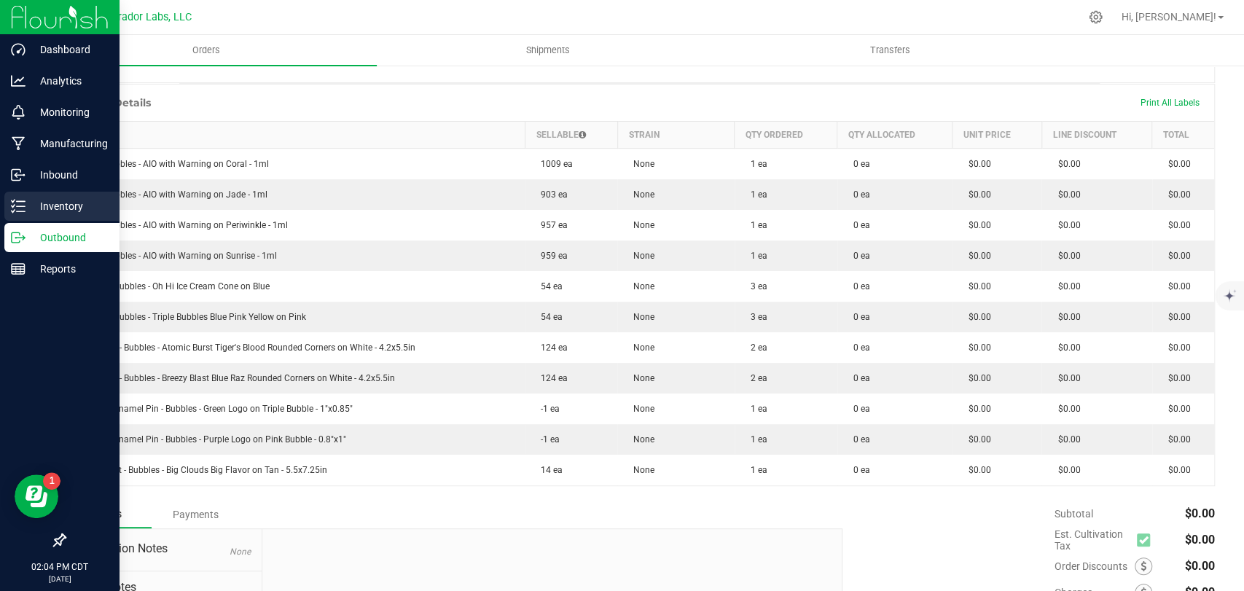
drag, startPoint x: 186, startPoint y: 193, endPoint x: 34, endPoint y: 195, distance: 152.3
click at [34, 195] on div "Dashboard Analytics Monitoring Manufacturing Inbound Inventory Outbound Reports…" at bounding box center [622, 295] width 1244 height 591
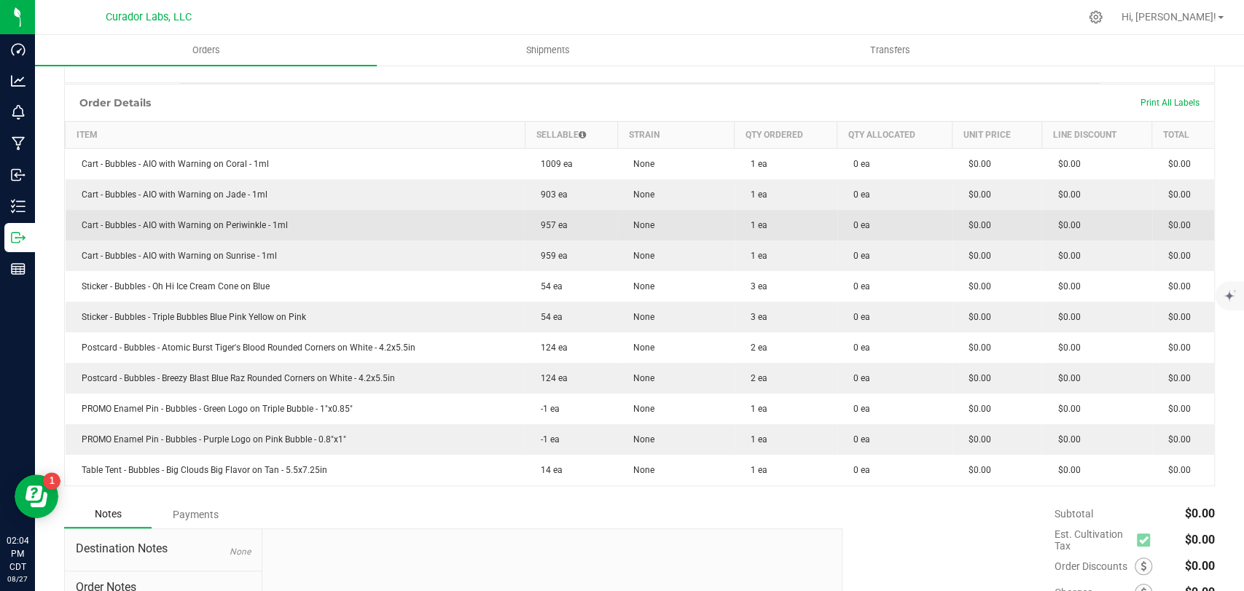
click at [379, 226] on td "Cart - Bubbles - AIO with Warning on Periwinkle - 1ml" at bounding box center [296, 225] width 460 height 31
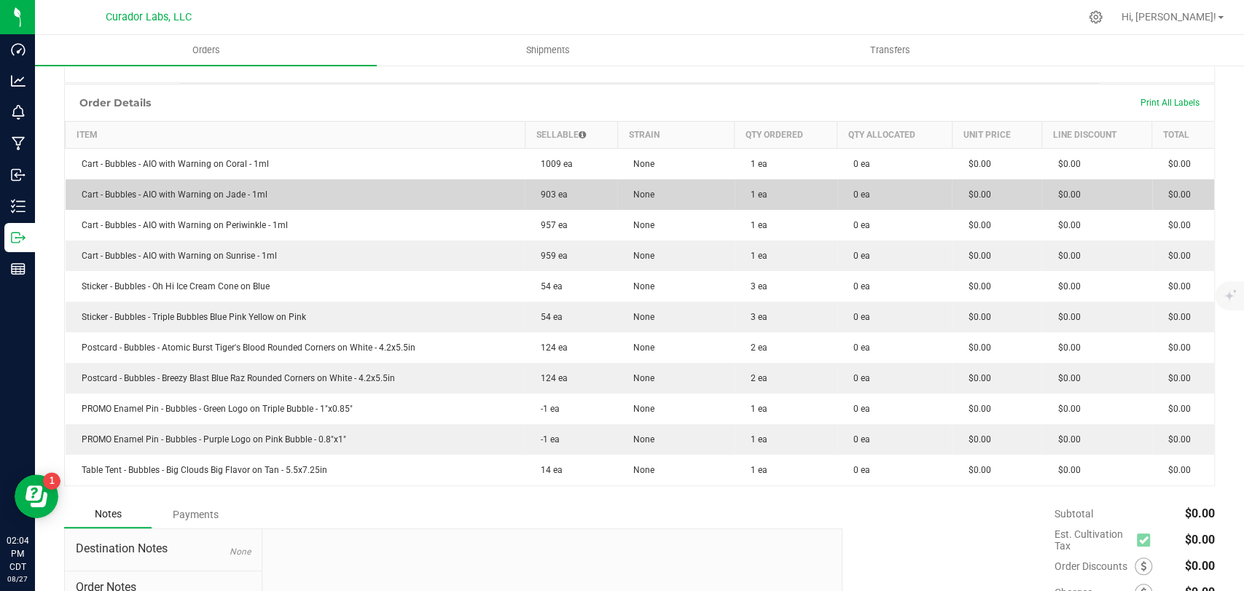
drag, startPoint x: 254, startPoint y: 197, endPoint x: 70, endPoint y: 200, distance: 184.3
click at [70, 200] on td "Cart - Bubbles - AIO with Warning on Jade - 1ml" at bounding box center [296, 194] width 460 height 31
copy span "Cart - Bubbles - AIO with Warning on Jade - 1ml"
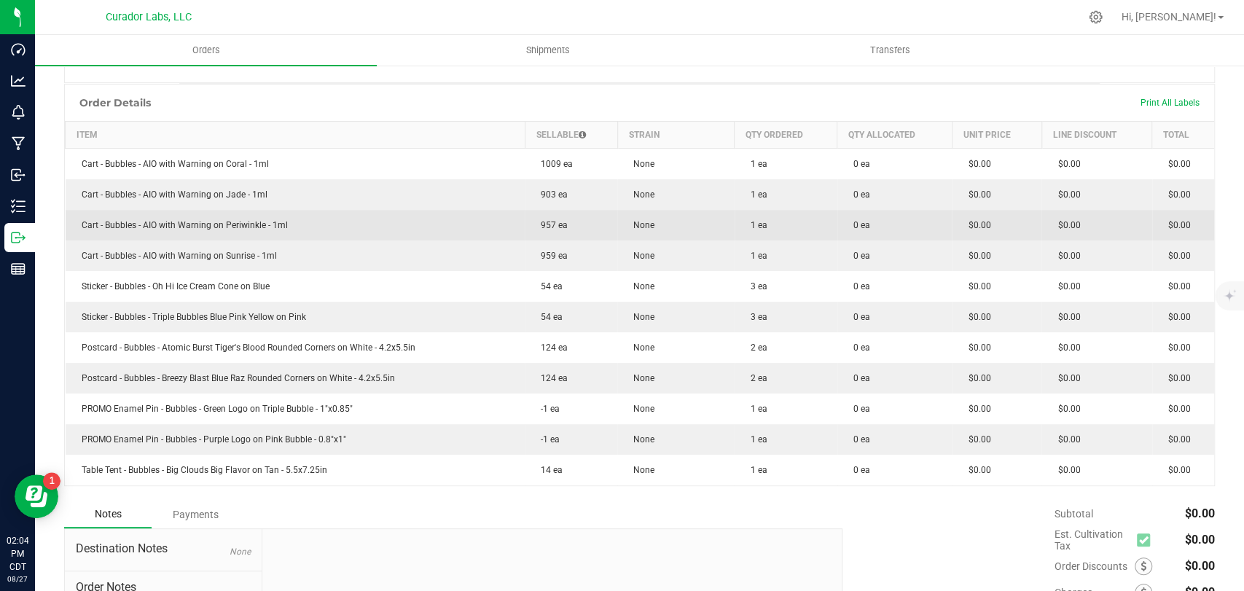
drag, startPoint x: 286, startPoint y: 226, endPoint x: 100, endPoint y: 227, distance: 185.8
click at [84, 232] on td "Cart - Bubbles - AIO with Warning on Periwinkle - 1ml" at bounding box center [296, 225] width 460 height 31
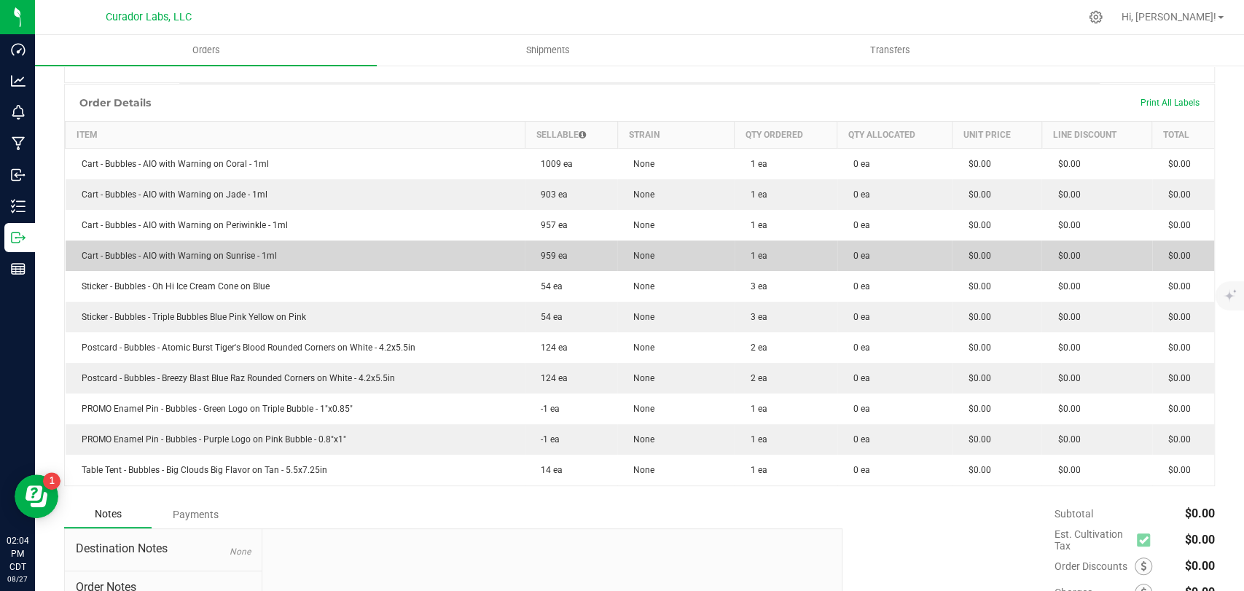
click at [417, 255] on td "Cart - Bubbles - AIO with Warning on Sunrise - 1ml" at bounding box center [296, 255] width 460 height 31
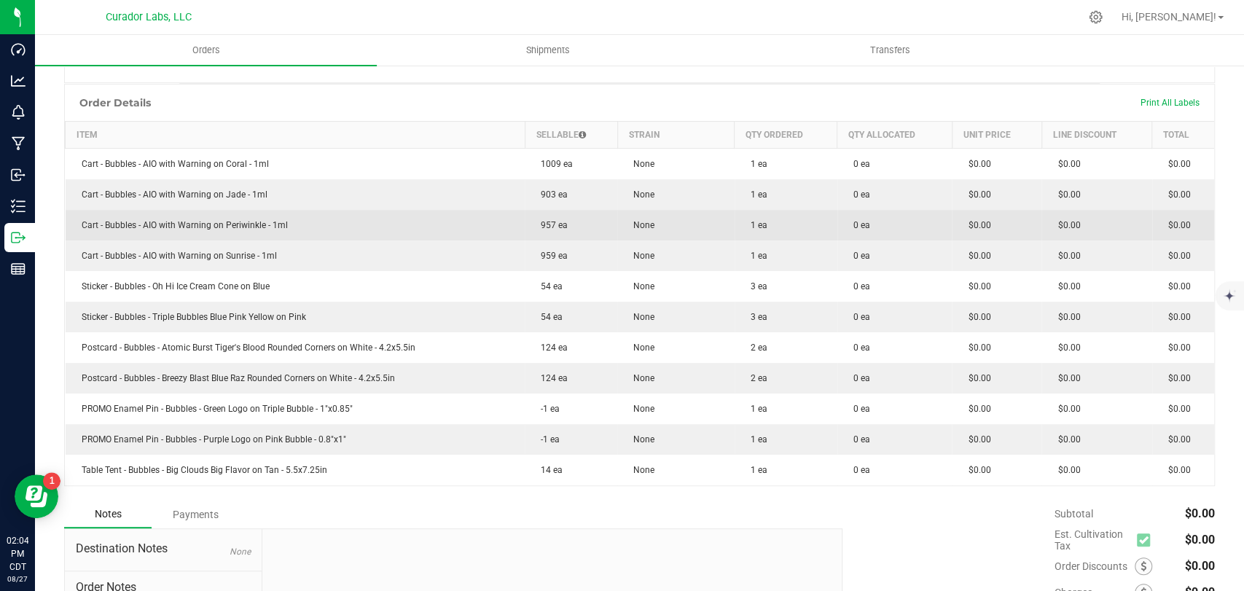
drag, startPoint x: 296, startPoint y: 217, endPoint x: 81, endPoint y: 225, distance: 215.1
click at [81, 225] on td "Cart - Bubbles - AIO with Warning on Periwinkle - 1ml" at bounding box center [296, 225] width 460 height 31
copy span "Cart - Bubbles - AIO with Warning on Periwinkle - 1ml"
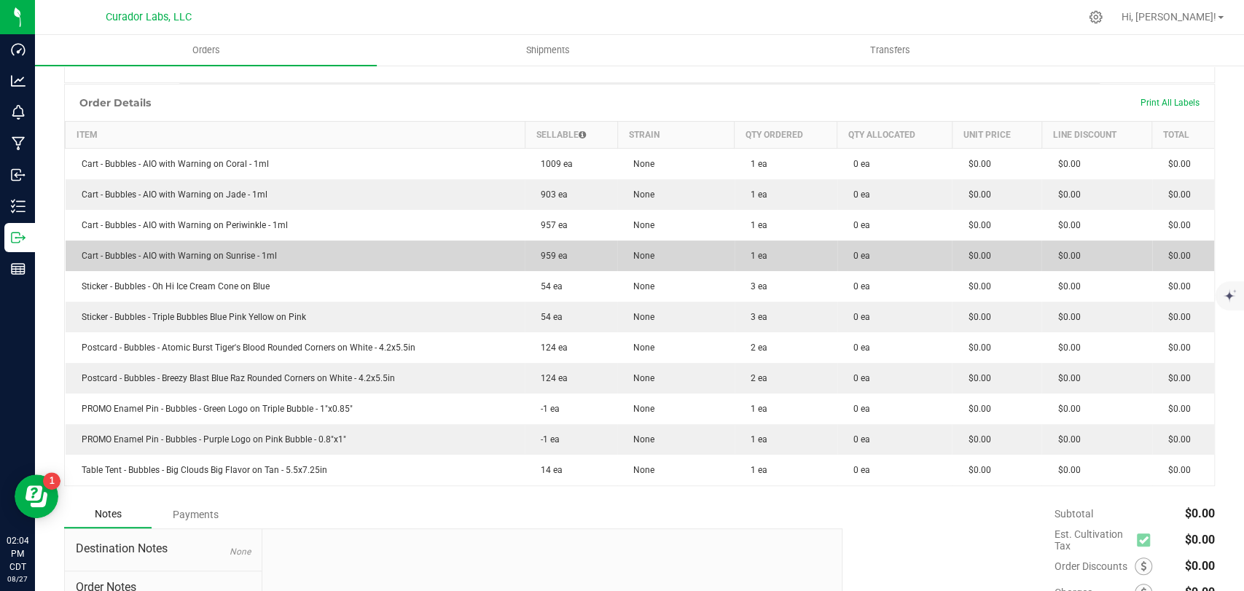
drag, startPoint x: 235, startPoint y: 252, endPoint x: 74, endPoint y: 256, distance: 160.3
click at [74, 256] on td "Cart - Bubbles - AIO with Warning on Sunrise - 1ml" at bounding box center [296, 255] width 460 height 31
copy span "Cart - Bubbles - AIO with Warning on Sunrise - 1ml"
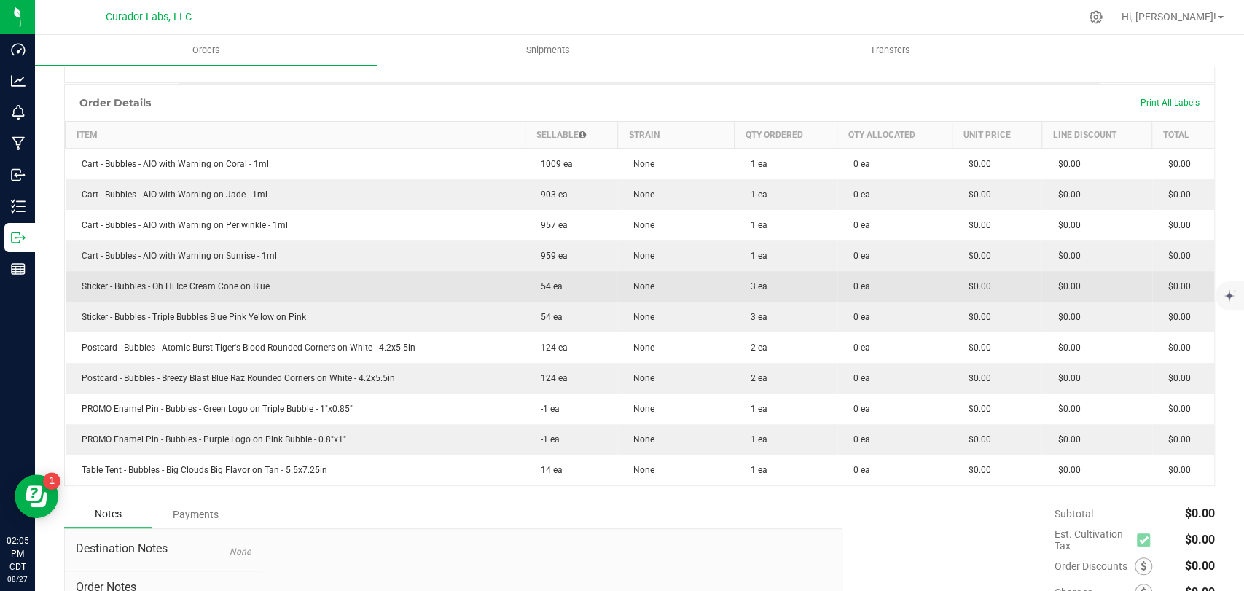
drag, startPoint x: 173, startPoint y: 287, endPoint x: 76, endPoint y: 287, distance: 97.6
click at [76, 287] on td "Sticker - Bubbles - Oh Hi Ice Cream Cone on Blue" at bounding box center [296, 286] width 460 height 31
copy span "Sticker - Bubbles - Oh Hi Ice Cream Cone on Blue"
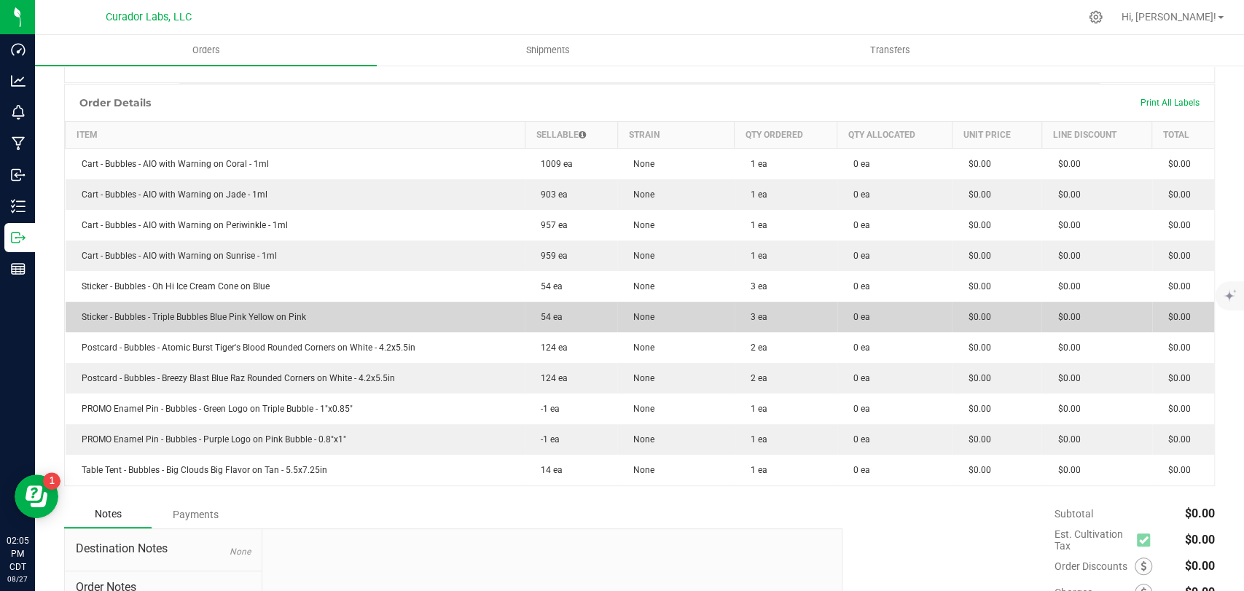
drag, startPoint x: 303, startPoint y: 312, endPoint x: 83, endPoint y: 313, distance: 220.0
click at [83, 313] on span "Sticker - Bubbles - Triple Bubbles Blue Pink Yellow on Pink" at bounding box center [190, 317] width 232 height 10
copy span "Sticker - Bubbles - Triple Bubbles Blue Pink Yellow on Pink"
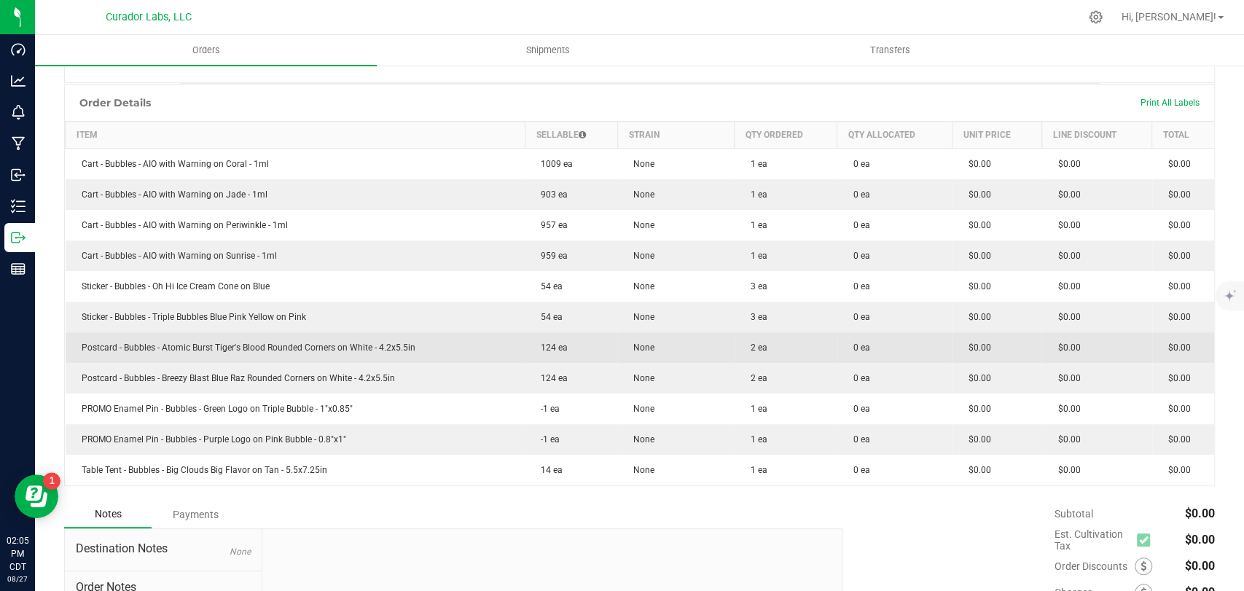
drag, startPoint x: 414, startPoint y: 345, endPoint x: 68, endPoint y: 347, distance: 345.3
click at [68, 347] on td "Postcard - Bubbles - Atomic Burst Tiger's Blood Rounded Corners on White - 4.2x…" at bounding box center [296, 347] width 460 height 31
copy span "Postcard - Bubbles - Atomic Burst Tiger's Blood Rounded Corners on White - 4.2x…"
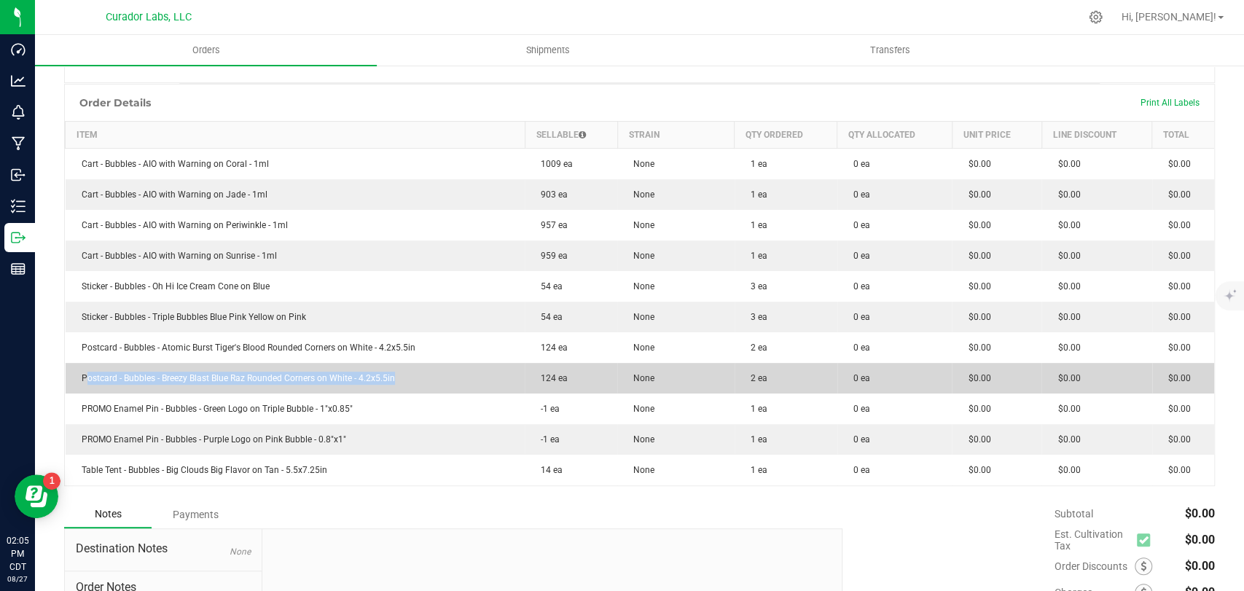
drag, startPoint x: 390, startPoint y: 374, endPoint x: 68, endPoint y: 386, distance: 321.5
click at [68, 386] on td "Postcard - Bubbles - Breezy Blast Blue Raz Rounded Corners on White - 4.2x5.5in" at bounding box center [296, 378] width 460 height 31
copy span "Postcard - Bubbles - Breezy Blast Blue Raz Rounded Corners on White - 4.2x5.5i"
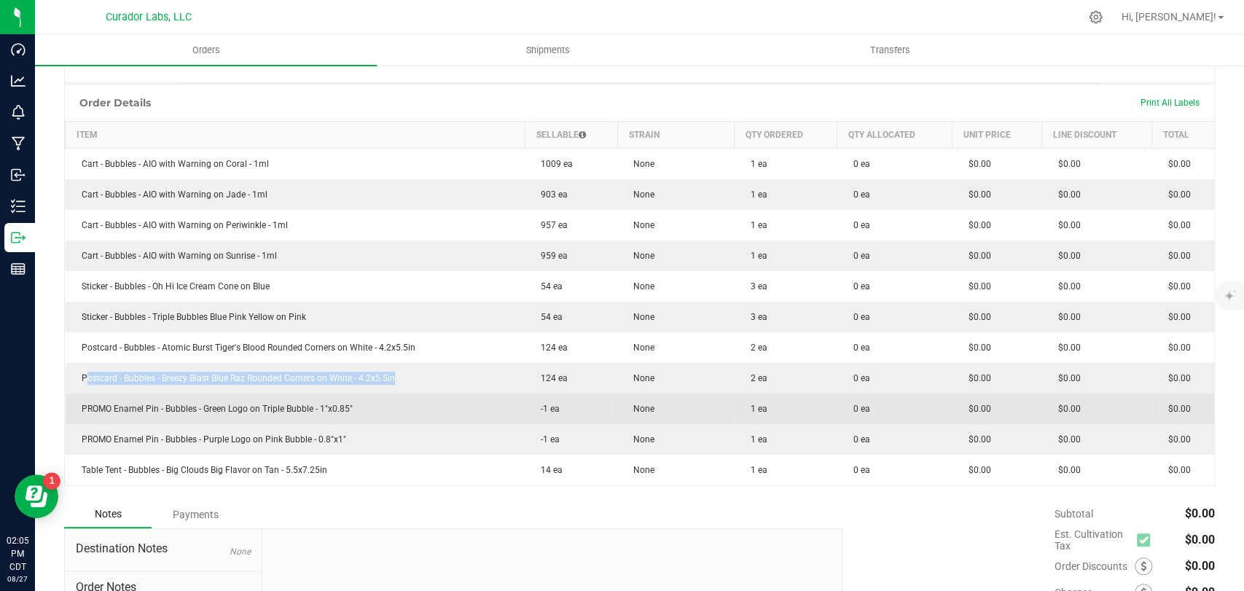
drag, startPoint x: 346, startPoint y: 406, endPoint x: 76, endPoint y: 408, distance: 270.3
click at [76, 408] on td "PROMO Enamel Pin - Bubbles - Green Logo on Triple Bubble - 1"x0.85"" at bounding box center [296, 408] width 460 height 31
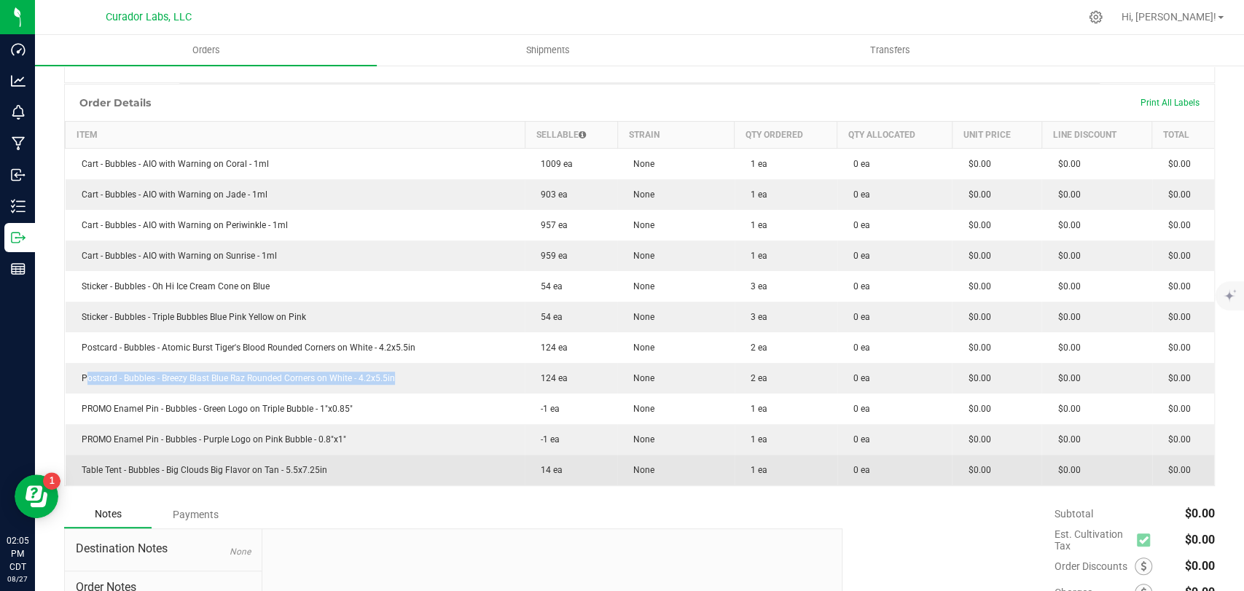
click at [361, 468] on td "Table Tent - Bubbles - Big Clouds Big Flavor on Tan - 5.5x7.25in" at bounding box center [296, 470] width 460 height 31
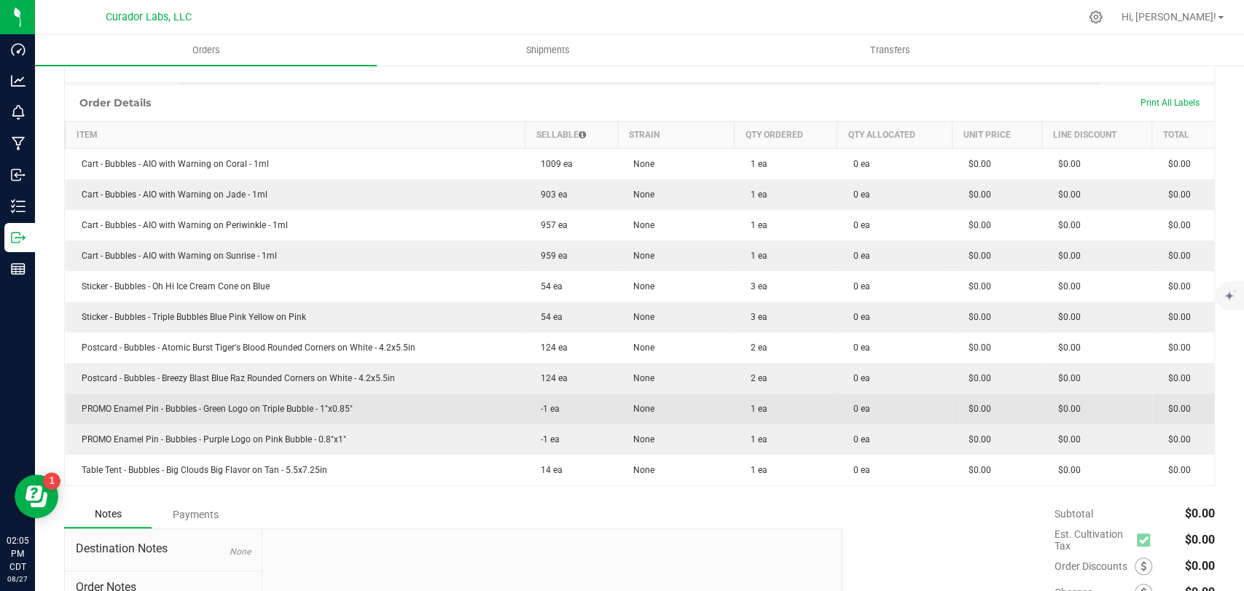
drag, startPoint x: 349, startPoint y: 409, endPoint x: 77, endPoint y: 411, distance: 271.7
click at [77, 411] on td "PROMO Enamel Pin - Bubbles - Green Logo on Triple Bubble - 1"x0.85"" at bounding box center [296, 408] width 460 height 31
copy span "PROMO Enamel Pin - Bubbles - Green Logo on Triple Bubble - 1"x0.85""
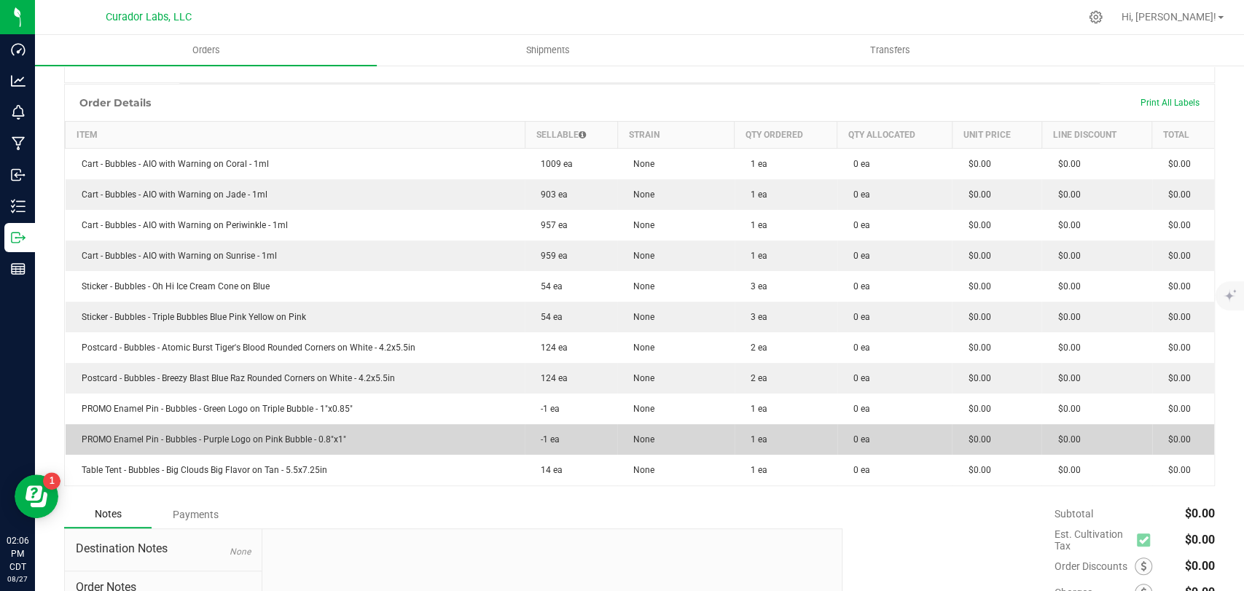
drag, startPoint x: 347, startPoint y: 437, endPoint x: 79, endPoint y: 444, distance: 268.9
click at [79, 444] on td "PROMO Enamel Pin - Bubbles - Purple Logo on Pink Bubble - 0.8"x1"" at bounding box center [296, 439] width 460 height 31
copy span "PROMO Enamel Pin - Bubbles - Purple Logo on Pink Bubble - 0.8"x1""
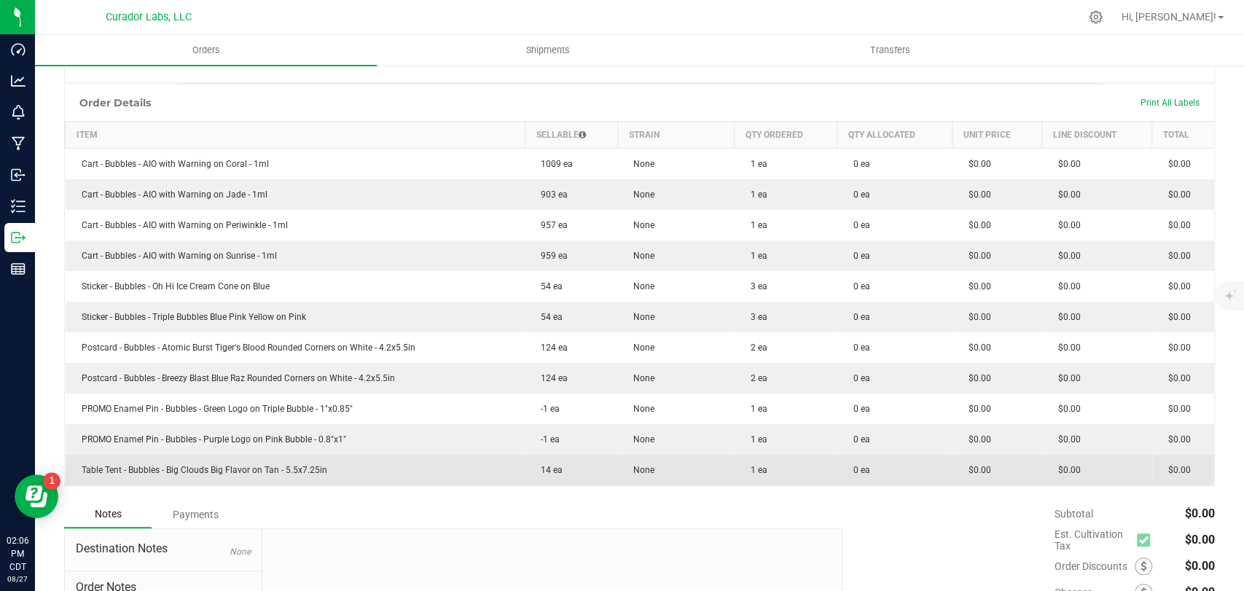
drag, startPoint x: 303, startPoint y: 471, endPoint x: 81, endPoint y: 474, distance: 222.2
click at [81, 474] on td "Table Tent - Bubbles - Big Clouds Big Flavor on Tan - 5.5x7.25in" at bounding box center [296, 470] width 460 height 31
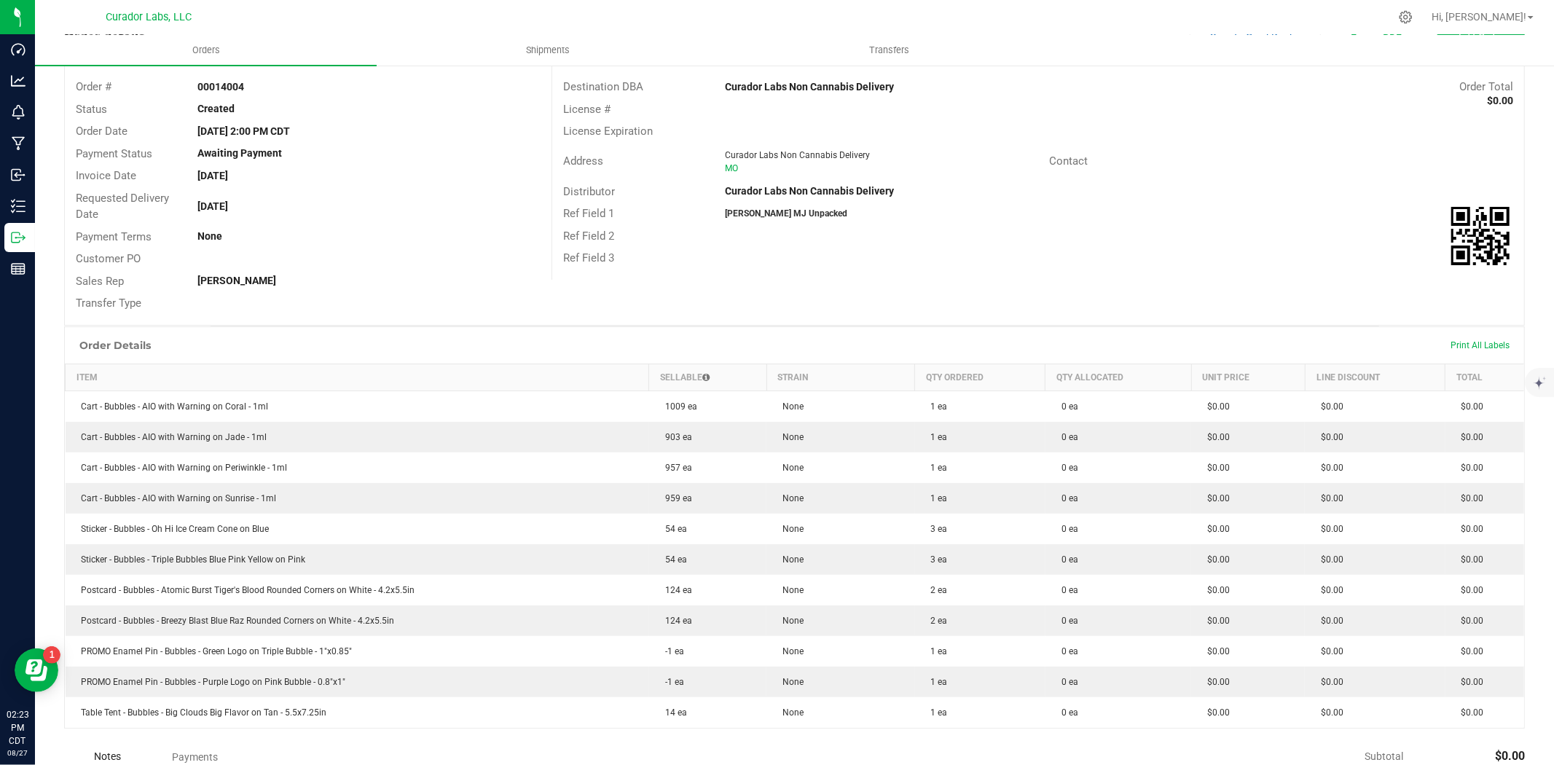
scroll to position [0, 0]
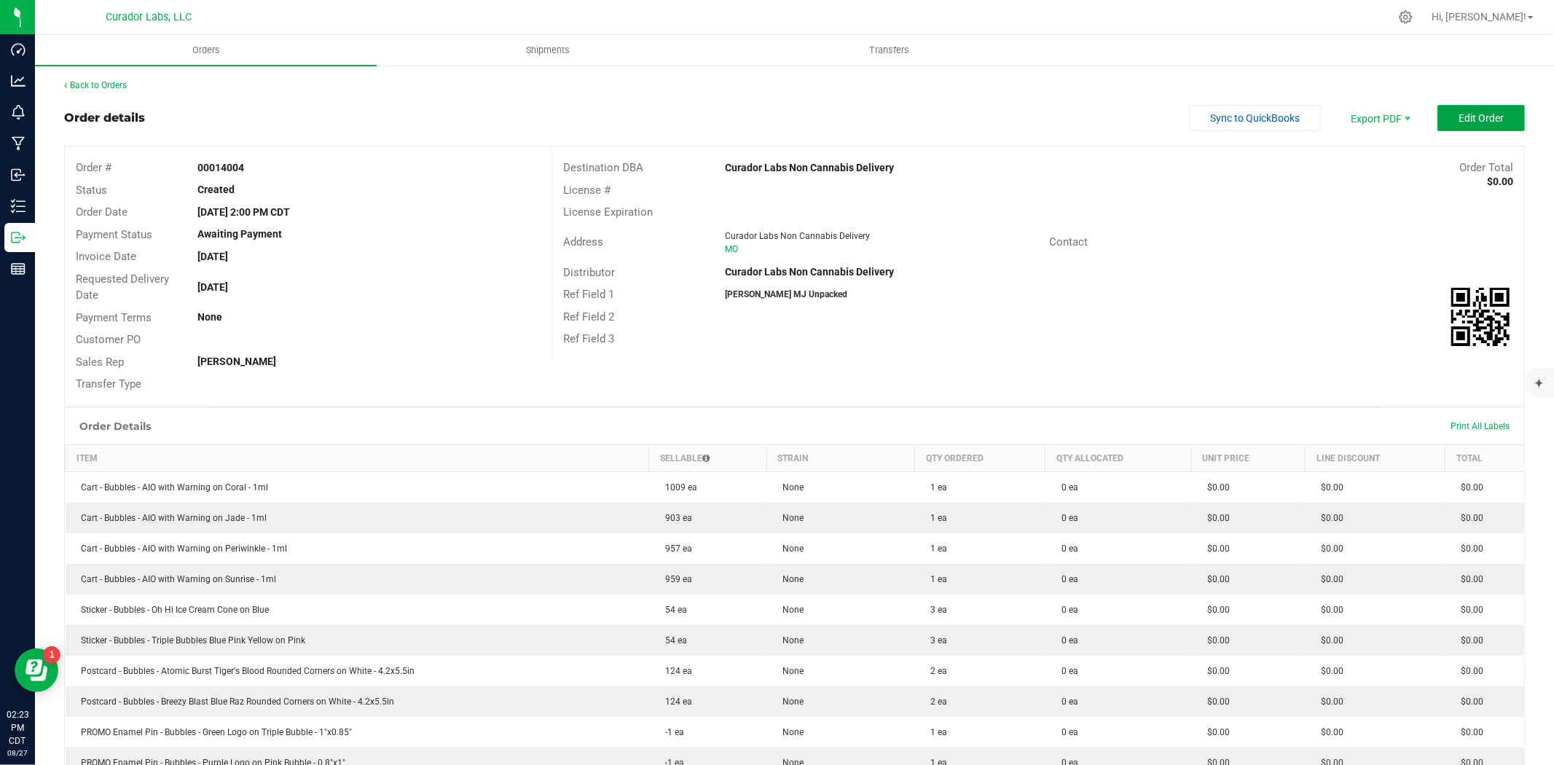
click at [1458, 114] on span "Edit Order" at bounding box center [1480, 118] width 45 height 12
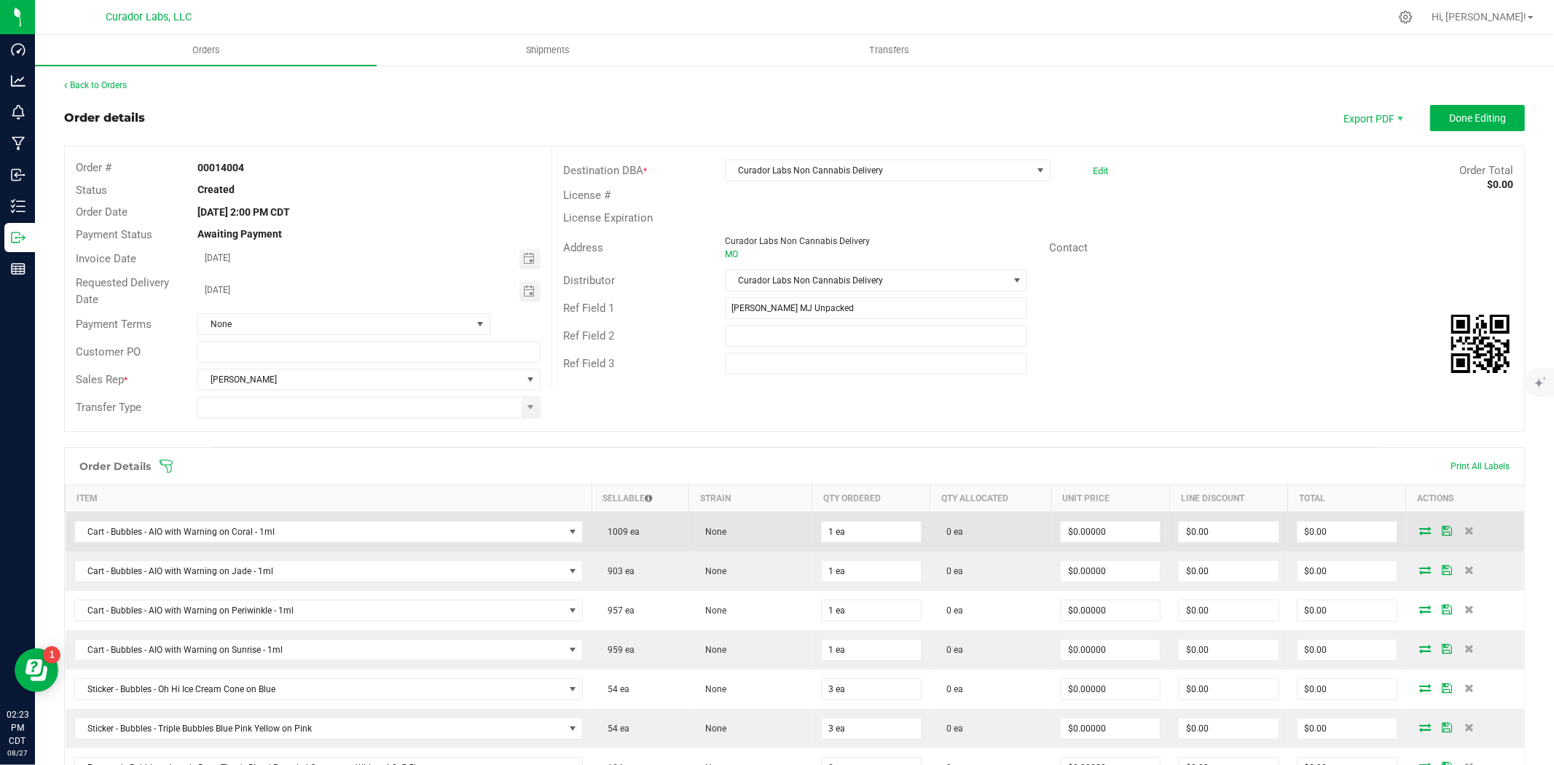
click at [1420, 530] on icon at bounding box center [1426, 530] width 12 height 9
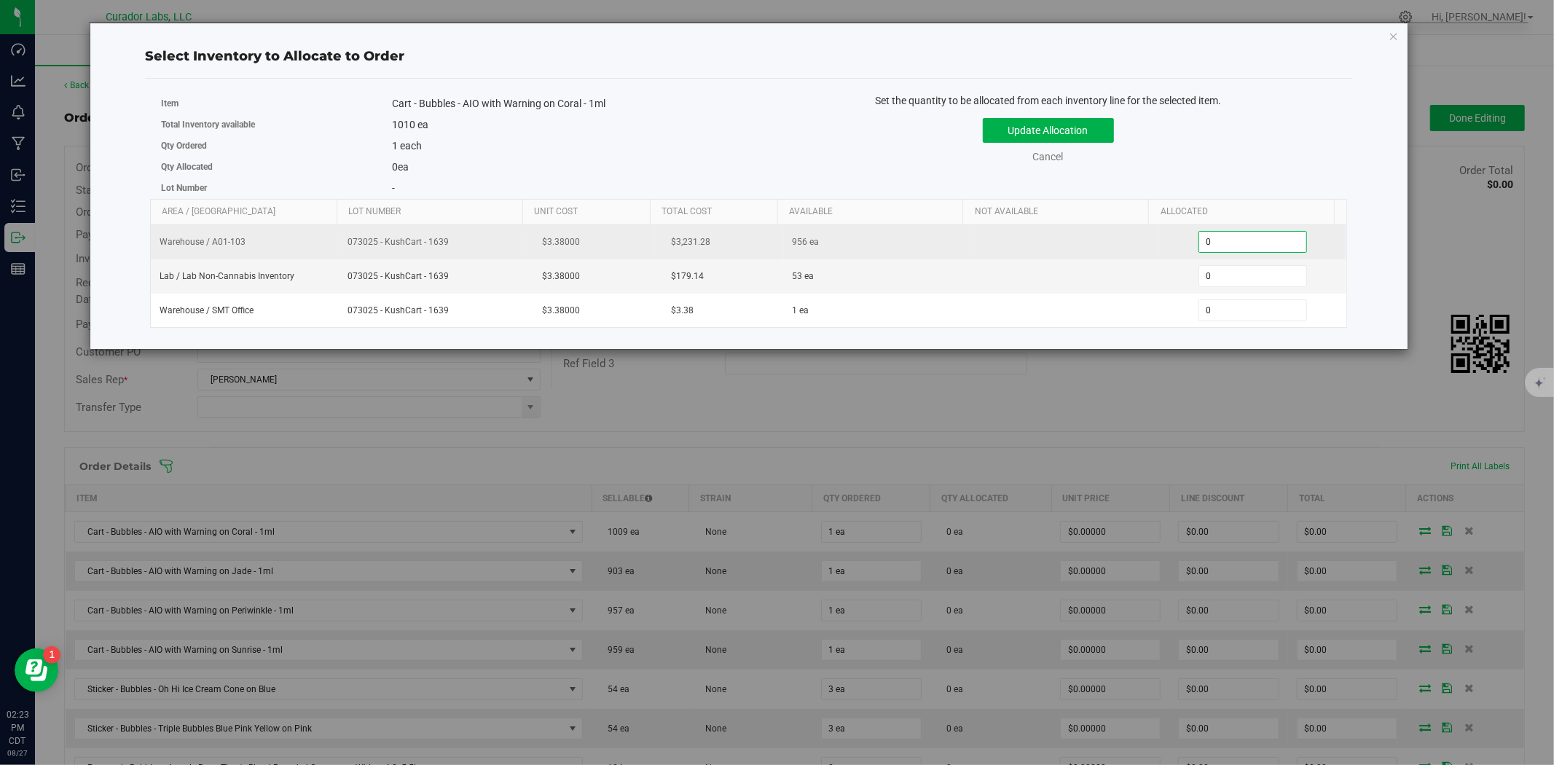
click at [1238, 244] on span "0 0" at bounding box center [1252, 242] width 109 height 22
type input "01"
click button "Update Allocation" at bounding box center [1048, 130] width 131 height 25
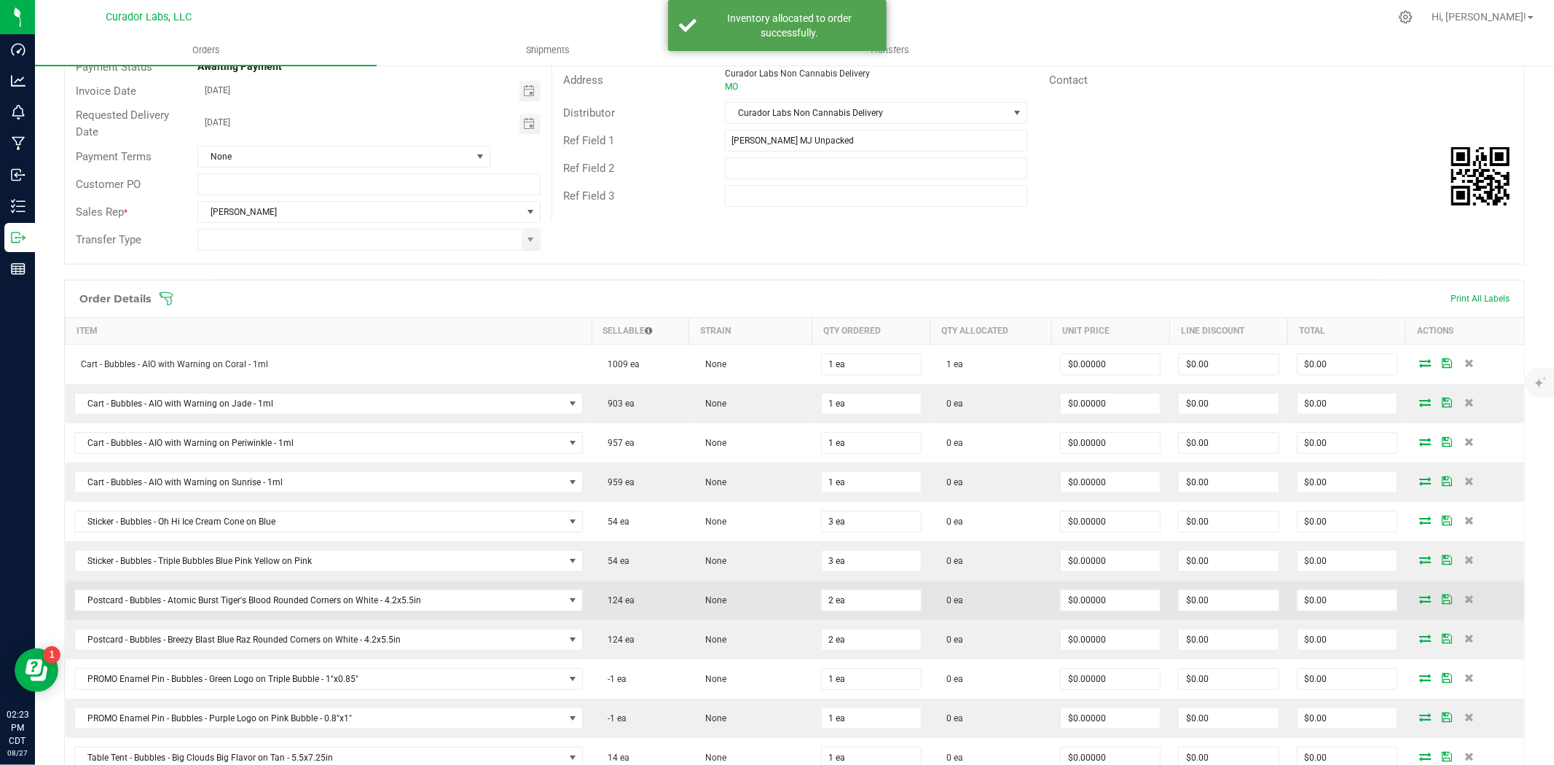
scroll to position [323, 0]
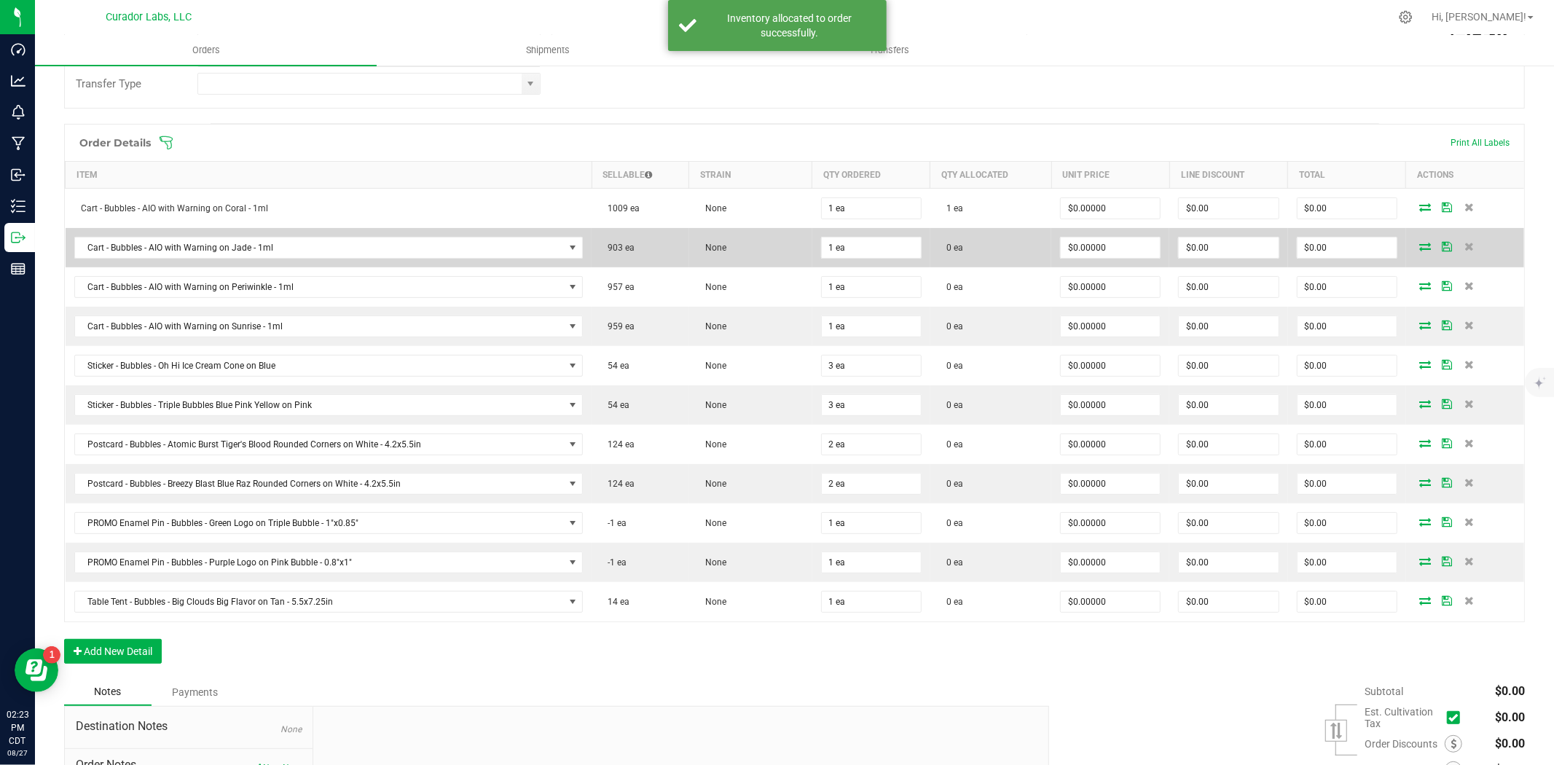
click at [1420, 251] on icon at bounding box center [1426, 246] width 12 height 9
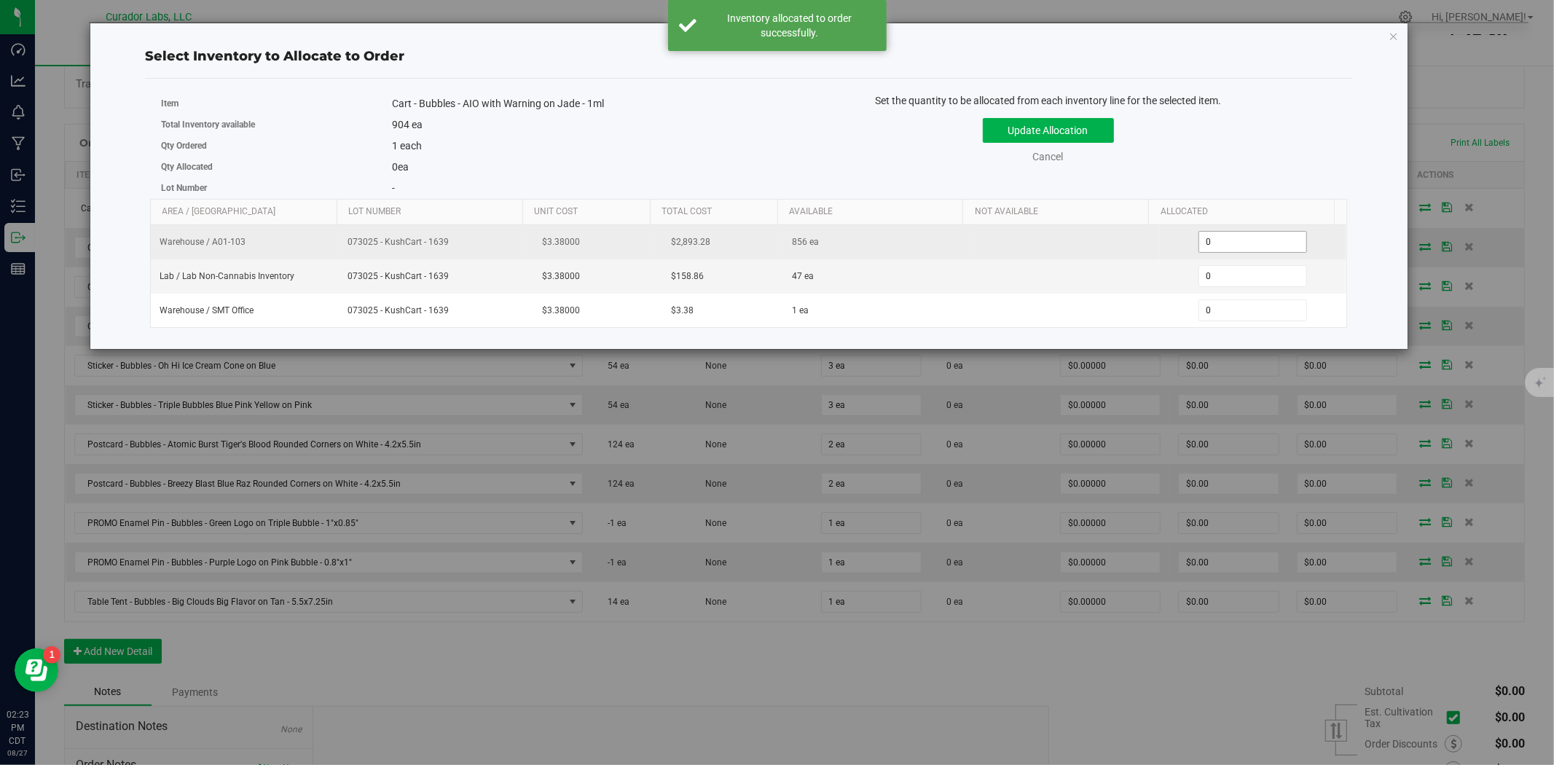
click at [1214, 248] on span "0 0" at bounding box center [1252, 242] width 109 height 22
type input "01"
click button "Update Allocation" at bounding box center [1048, 130] width 131 height 25
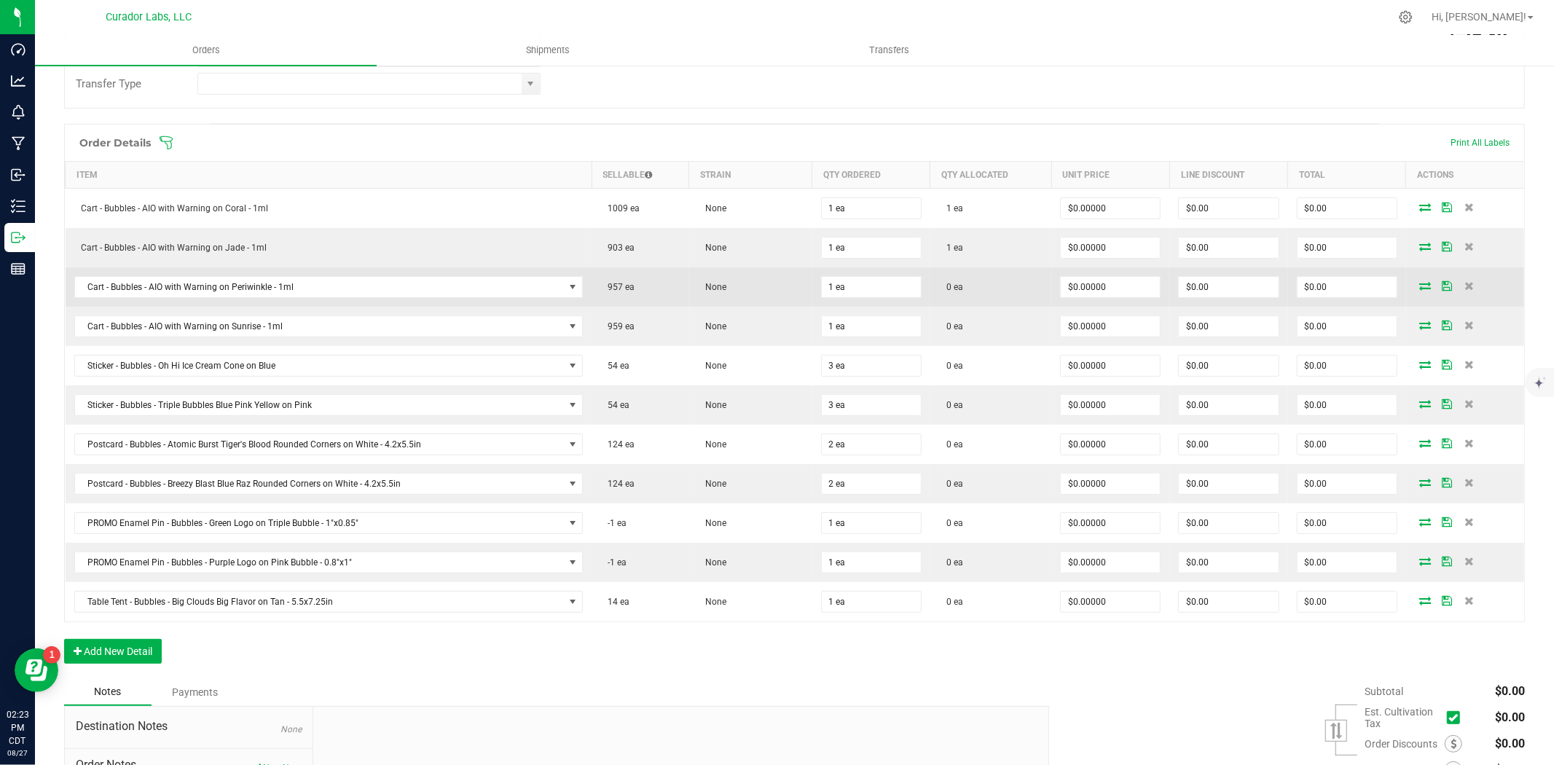
click at [1420, 288] on icon at bounding box center [1426, 285] width 12 height 9
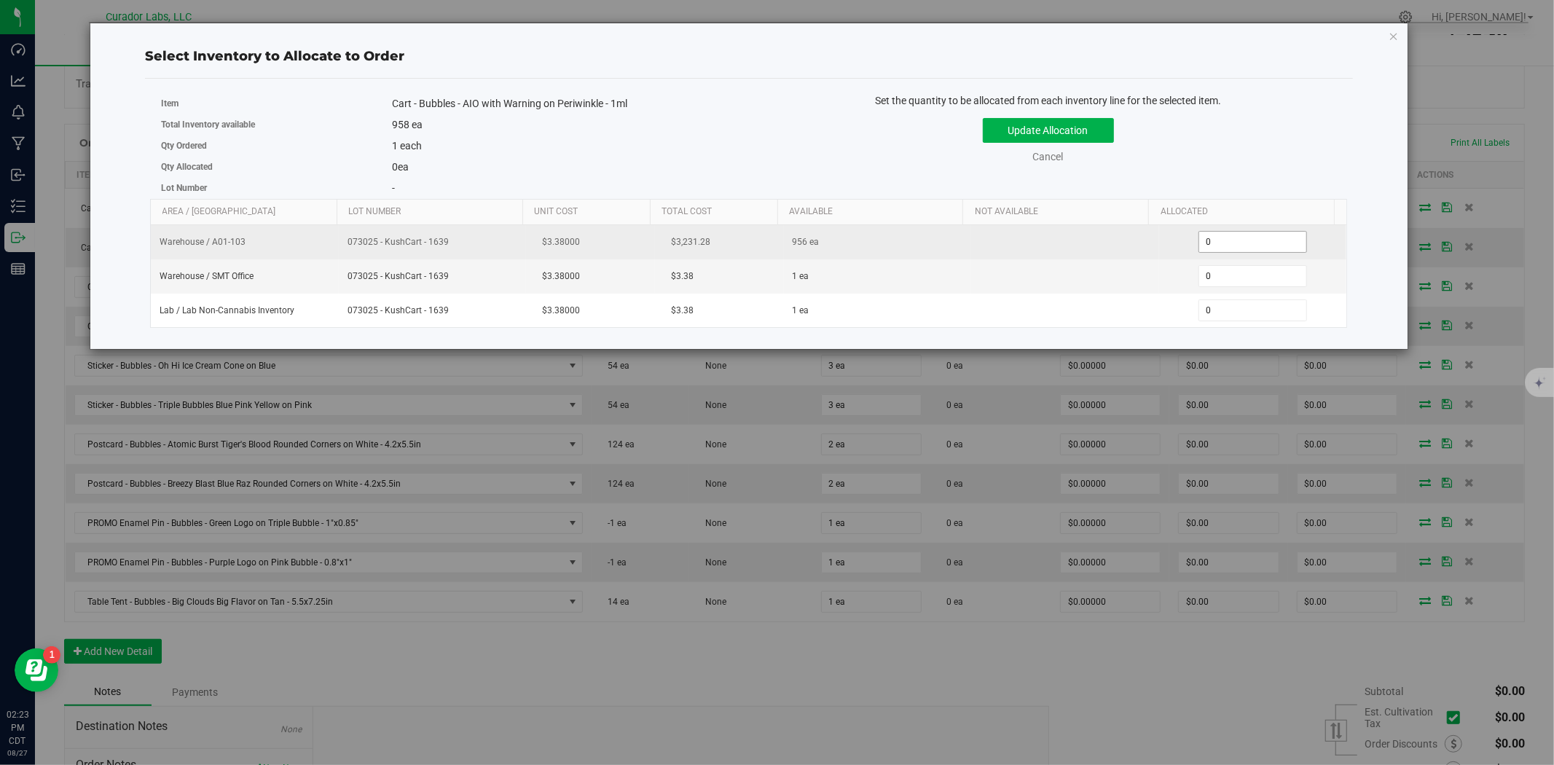
click at [1219, 240] on span "0 0" at bounding box center [1252, 242] width 109 height 22
type input "01"
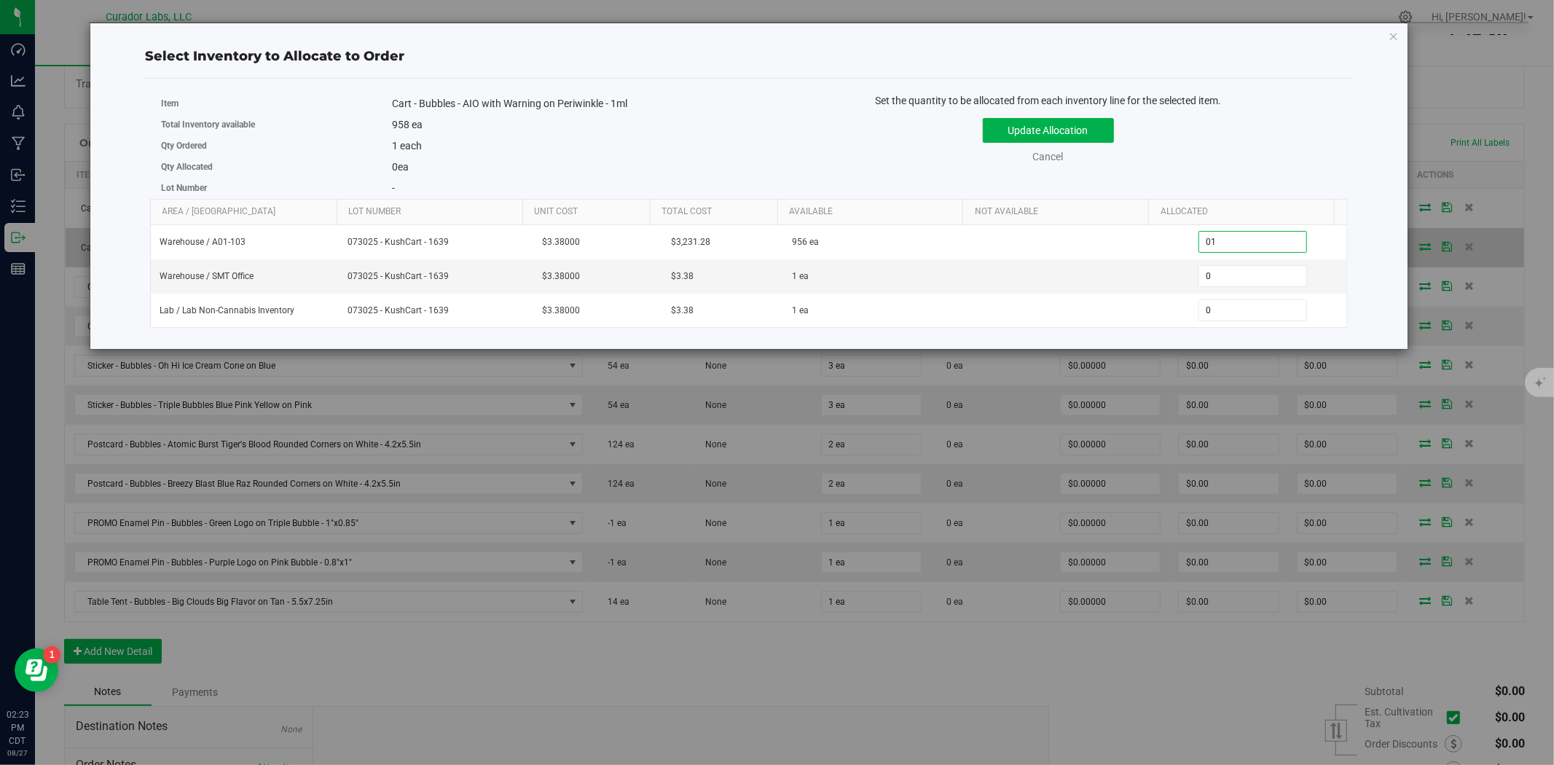
click button "Update Allocation" at bounding box center [1048, 130] width 131 height 25
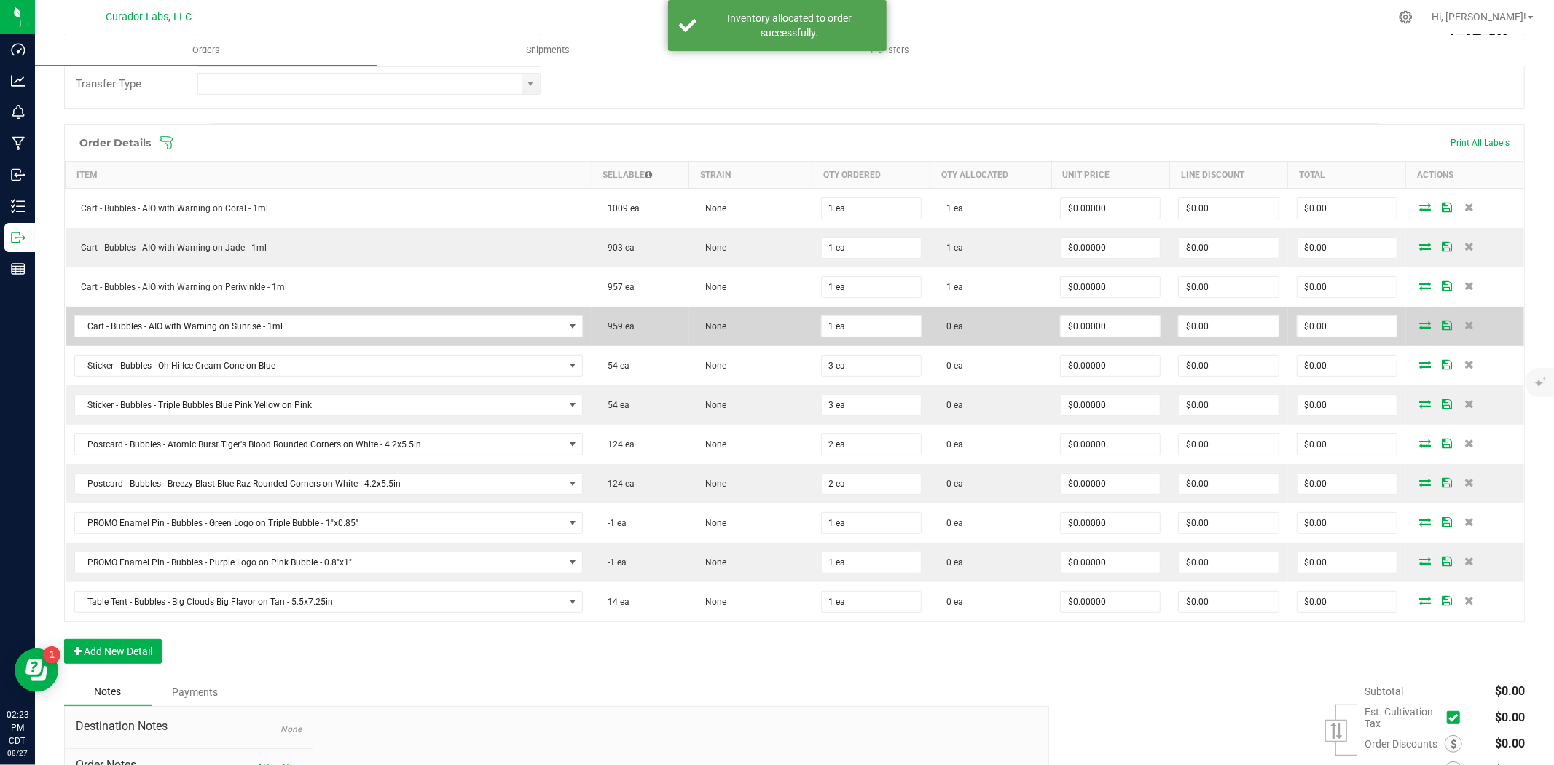
click at [1420, 322] on icon at bounding box center [1426, 325] width 12 height 9
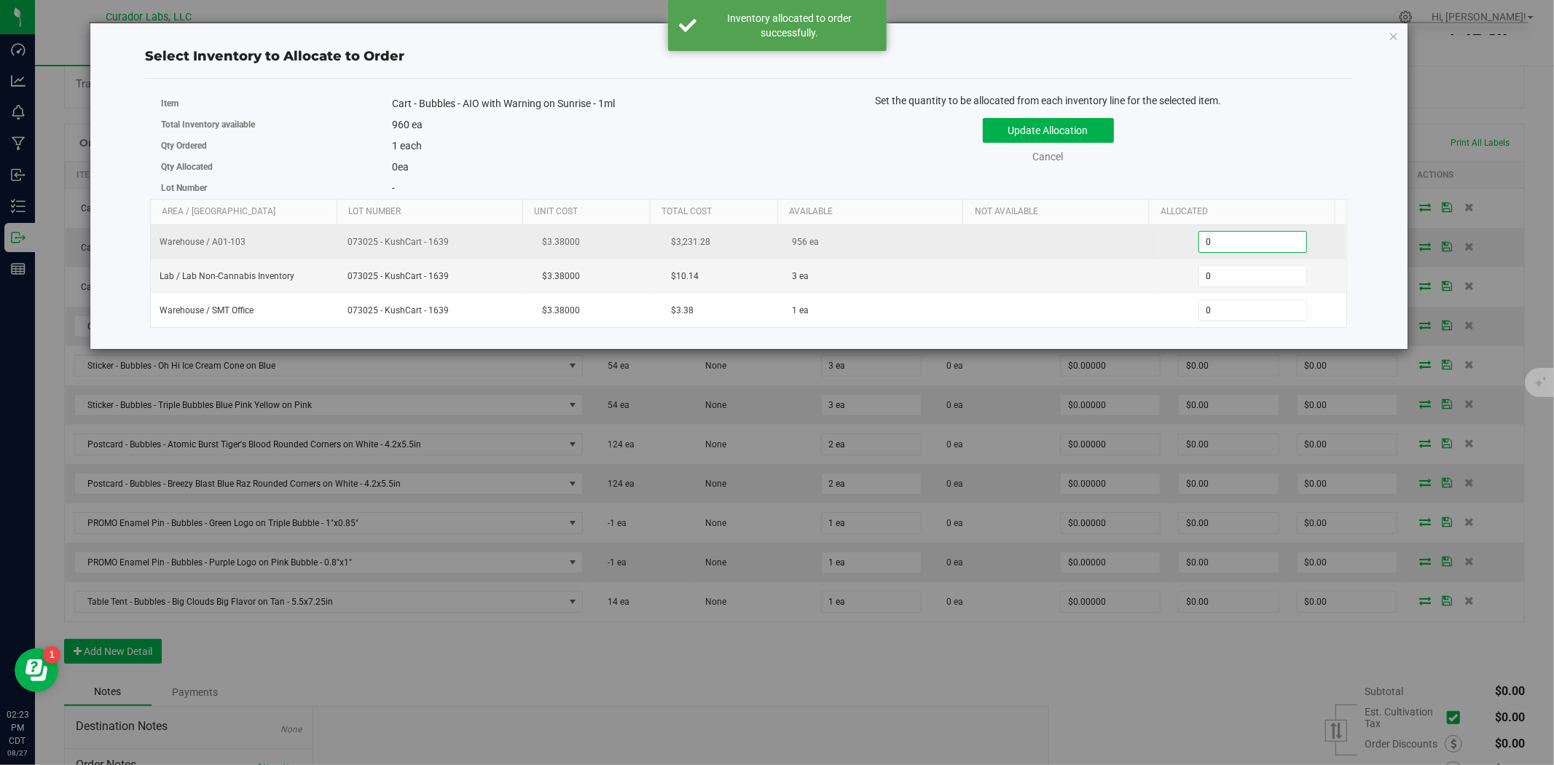
click at [1207, 249] on span "0 0" at bounding box center [1252, 242] width 109 height 22
type input "01"
click button "Update Allocation" at bounding box center [1048, 130] width 131 height 25
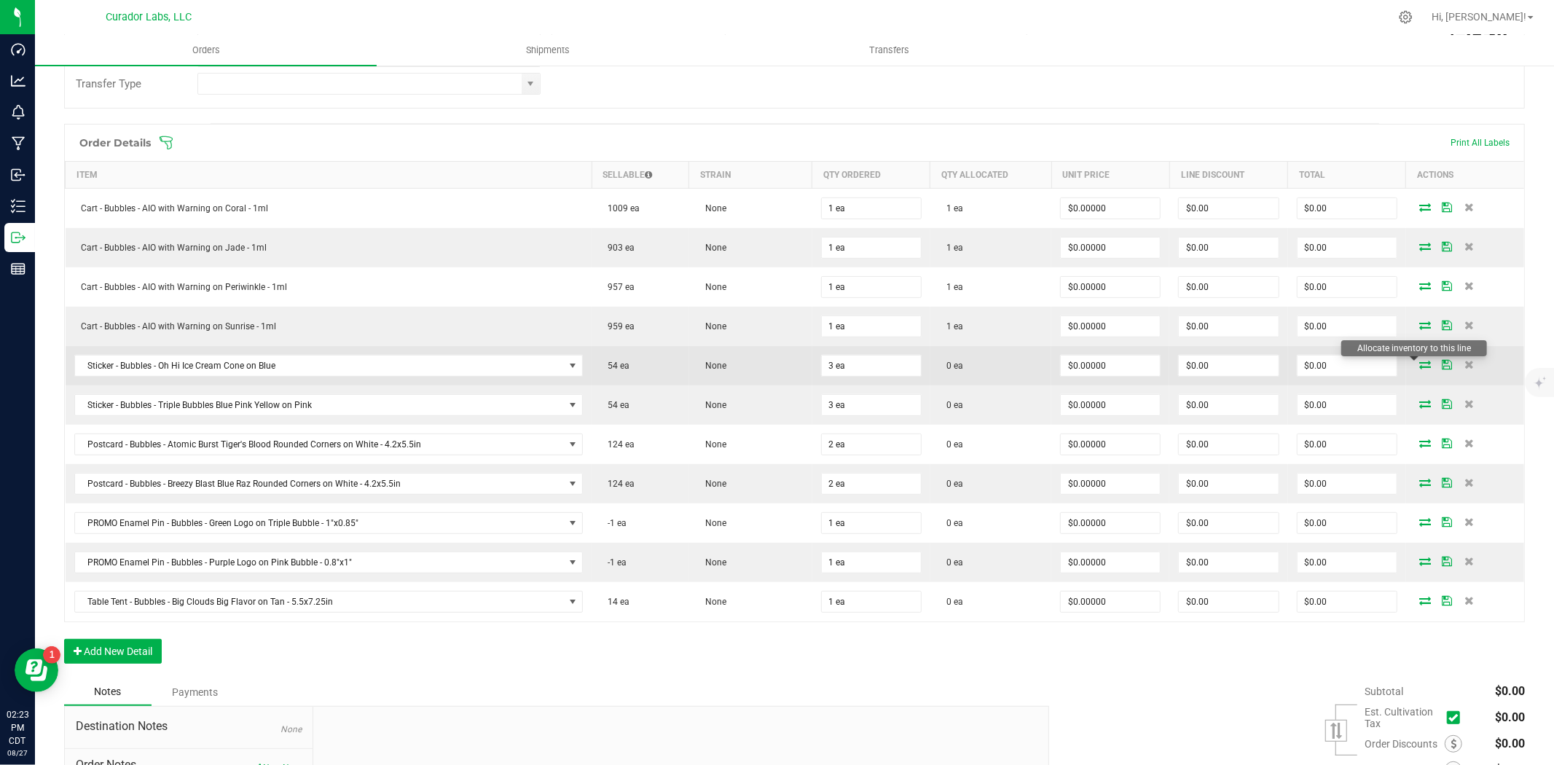
click at [1420, 369] on icon at bounding box center [1426, 364] width 12 height 9
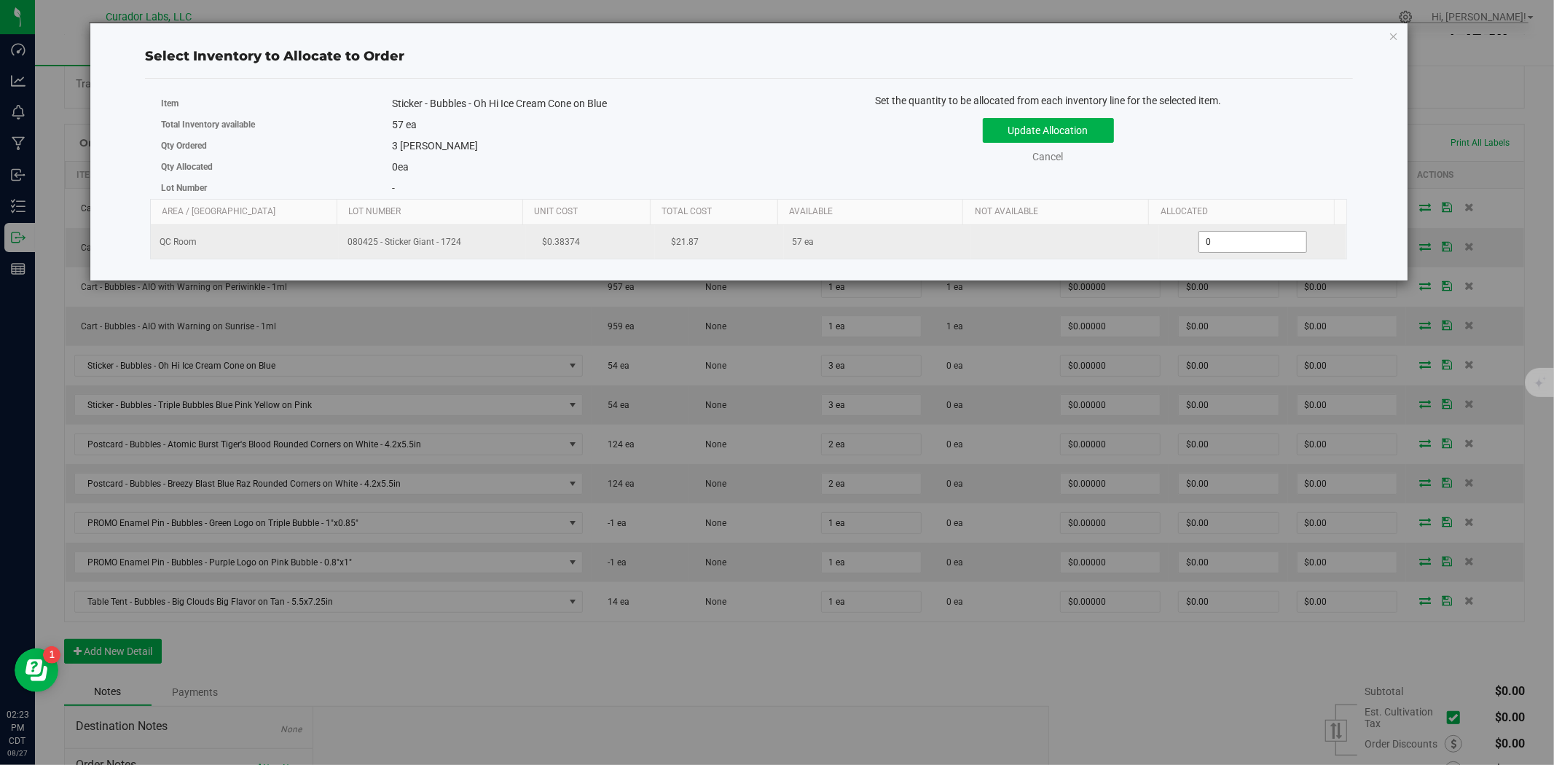
click at [1243, 248] on span "0 0" at bounding box center [1252, 242] width 109 height 22
type input "01"
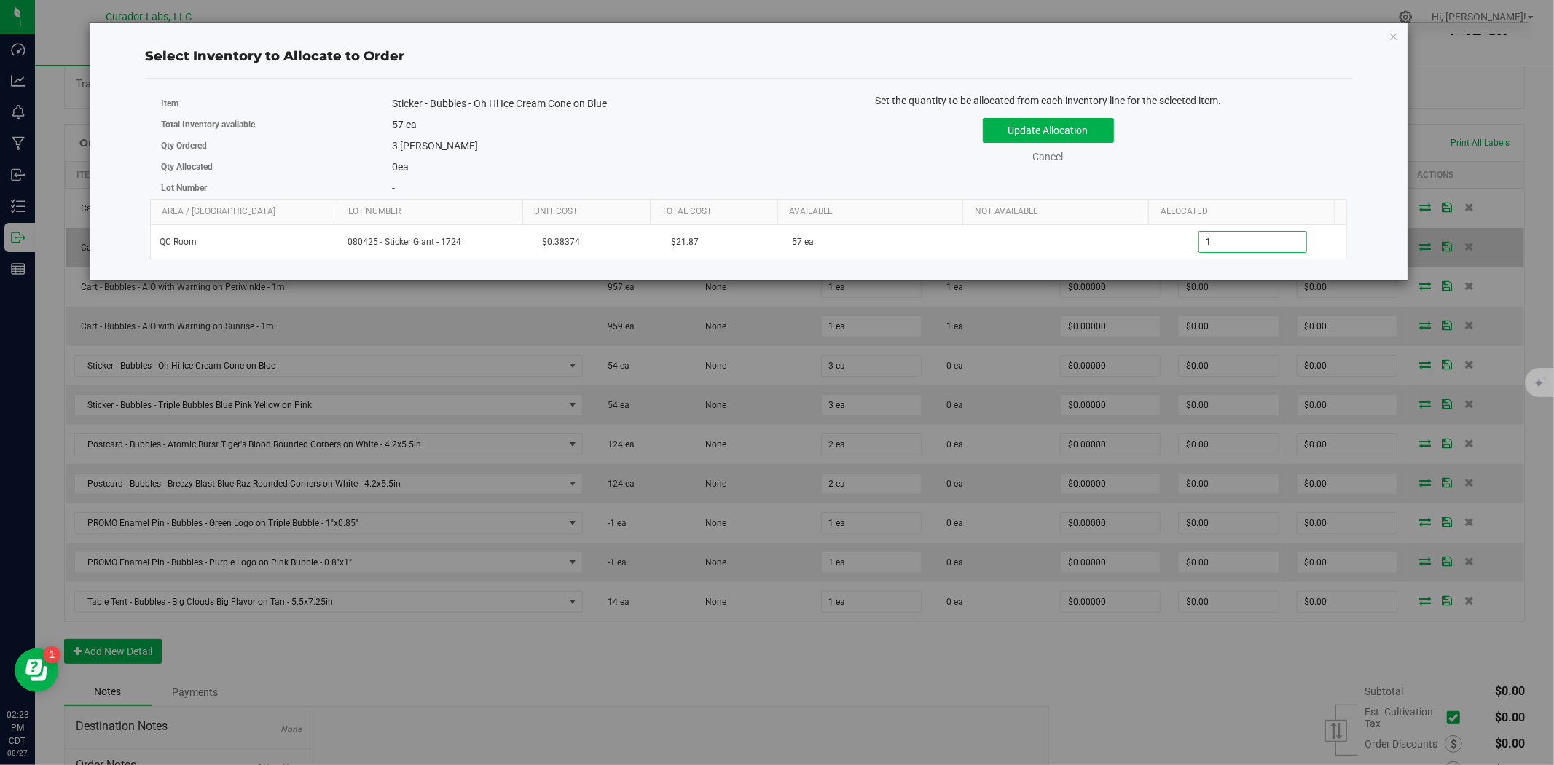
click button "Update Allocation" at bounding box center [1048, 130] width 131 height 25
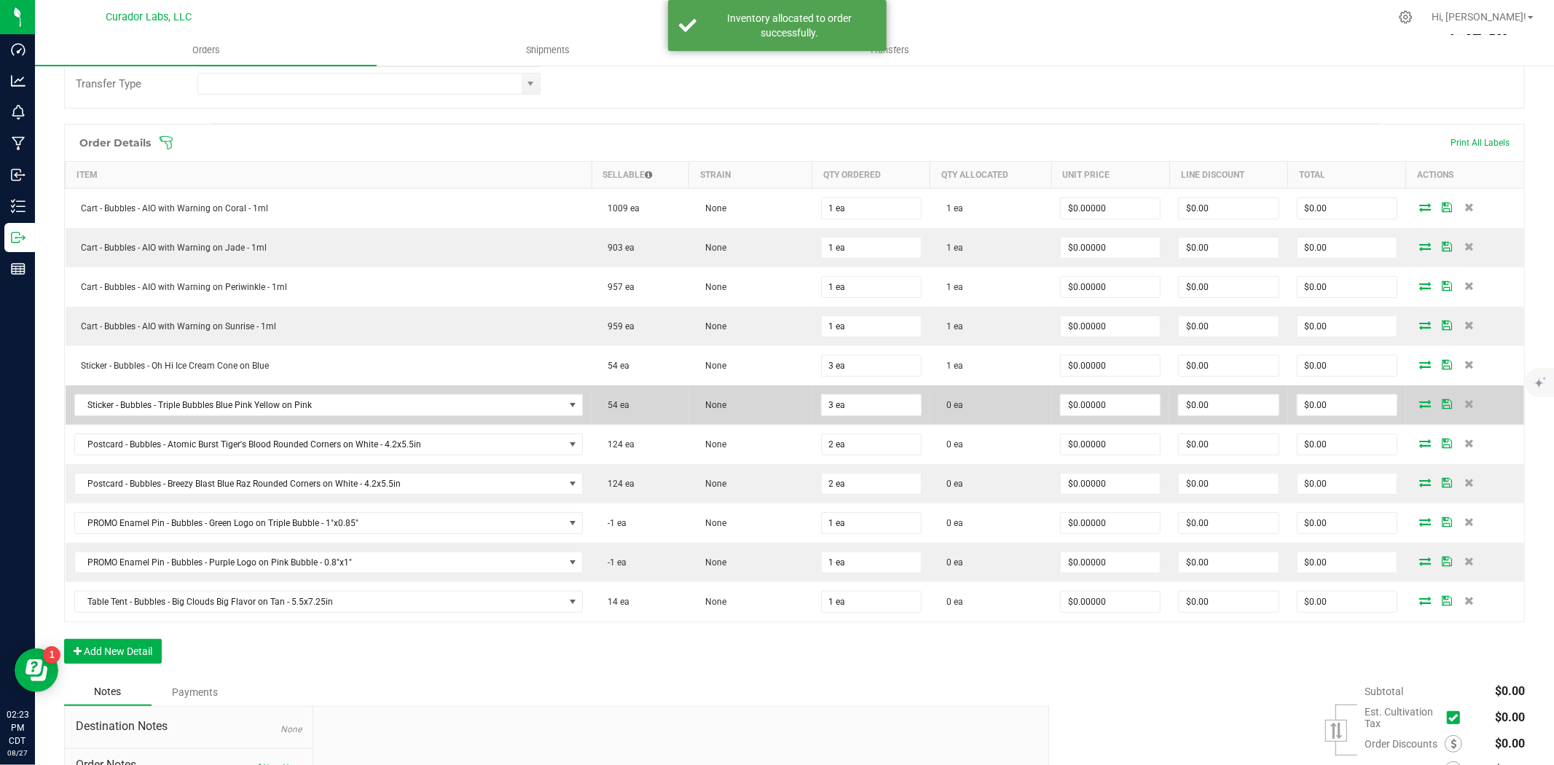
click at [1420, 399] on icon at bounding box center [1426, 403] width 12 height 9
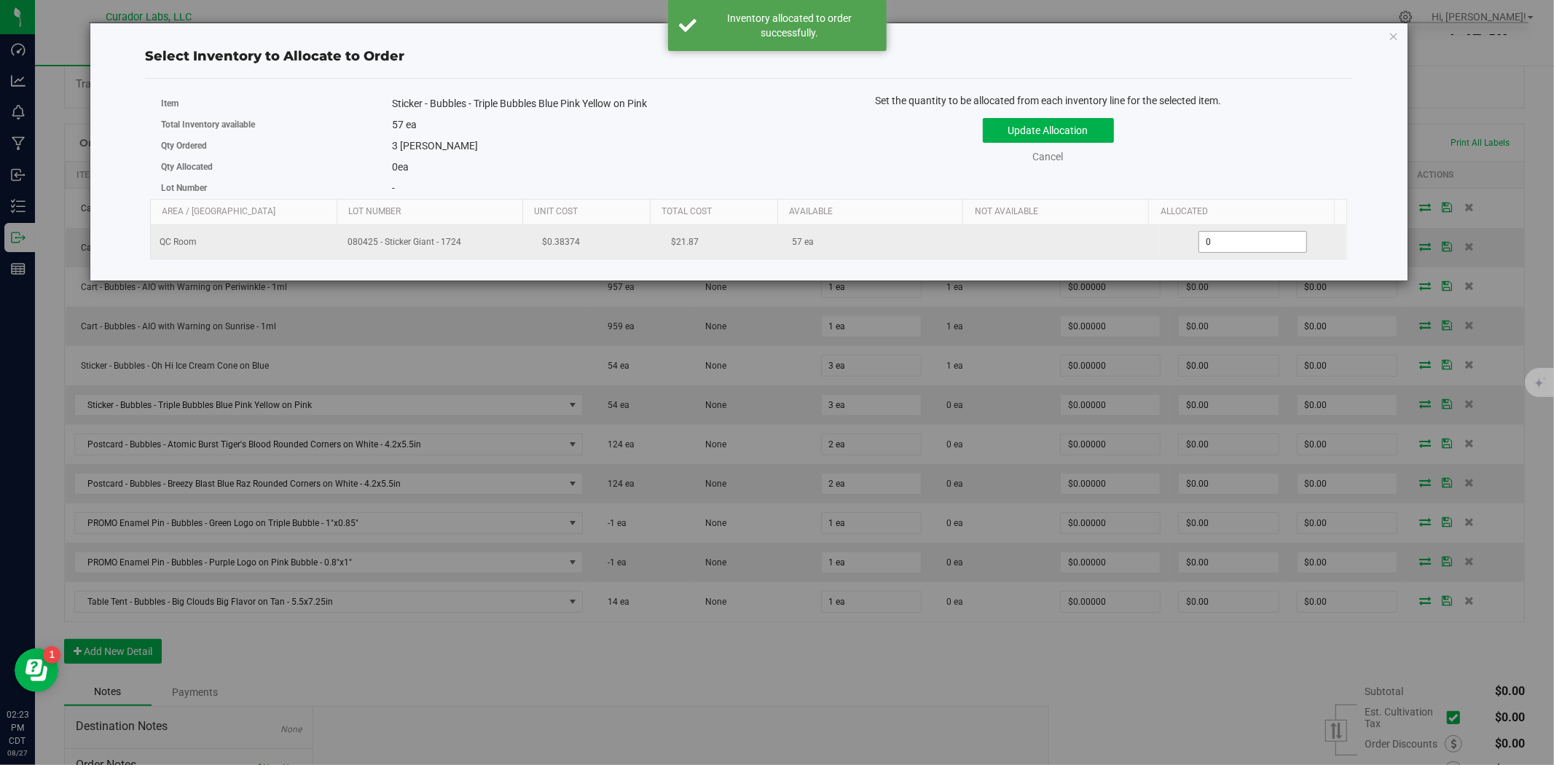
click at [1266, 248] on span "0 0" at bounding box center [1252, 242] width 109 height 22
type input "01"
click button "Update Allocation" at bounding box center [1048, 130] width 131 height 25
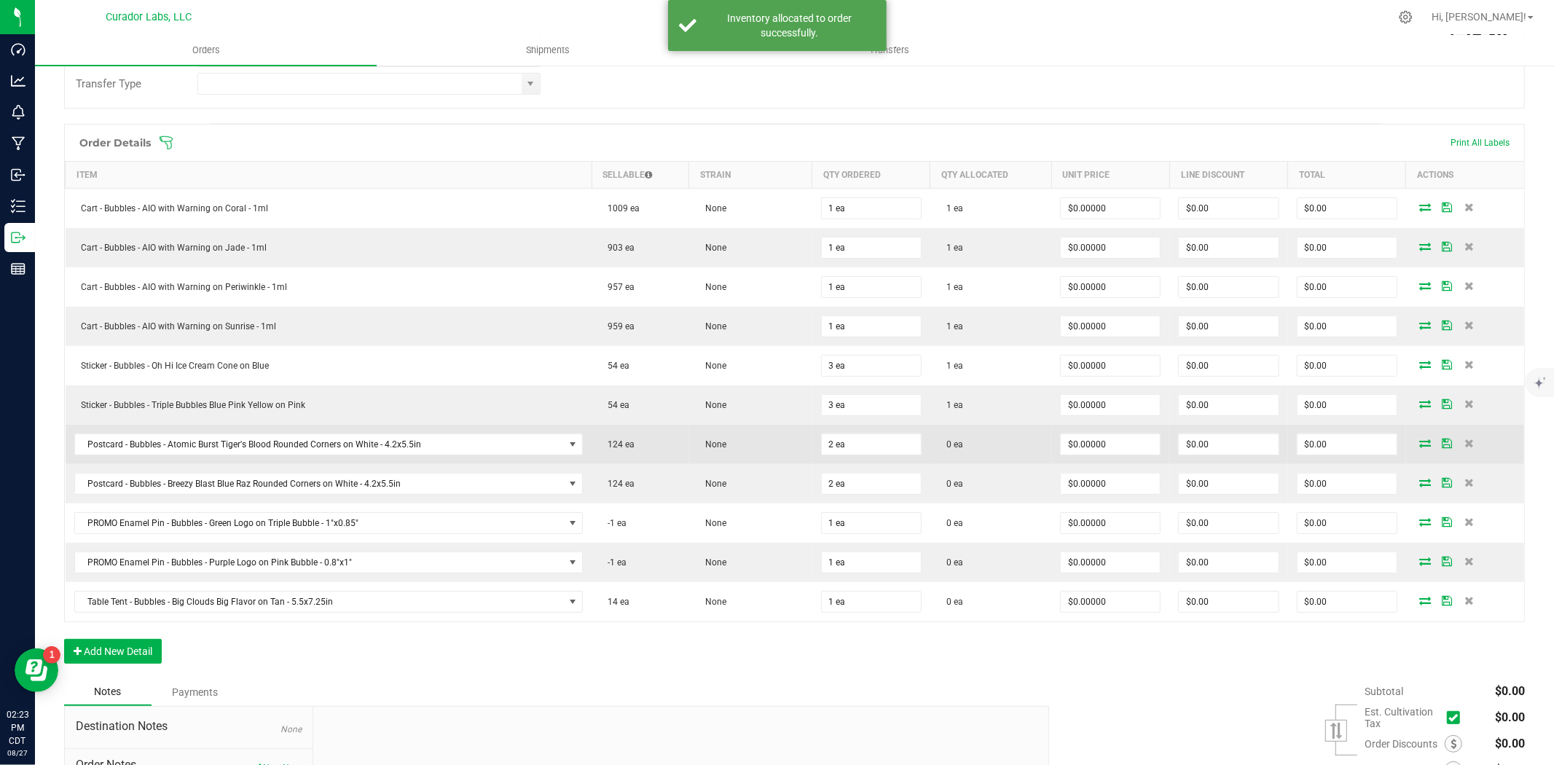
click at [1420, 447] on icon at bounding box center [1426, 443] width 12 height 9
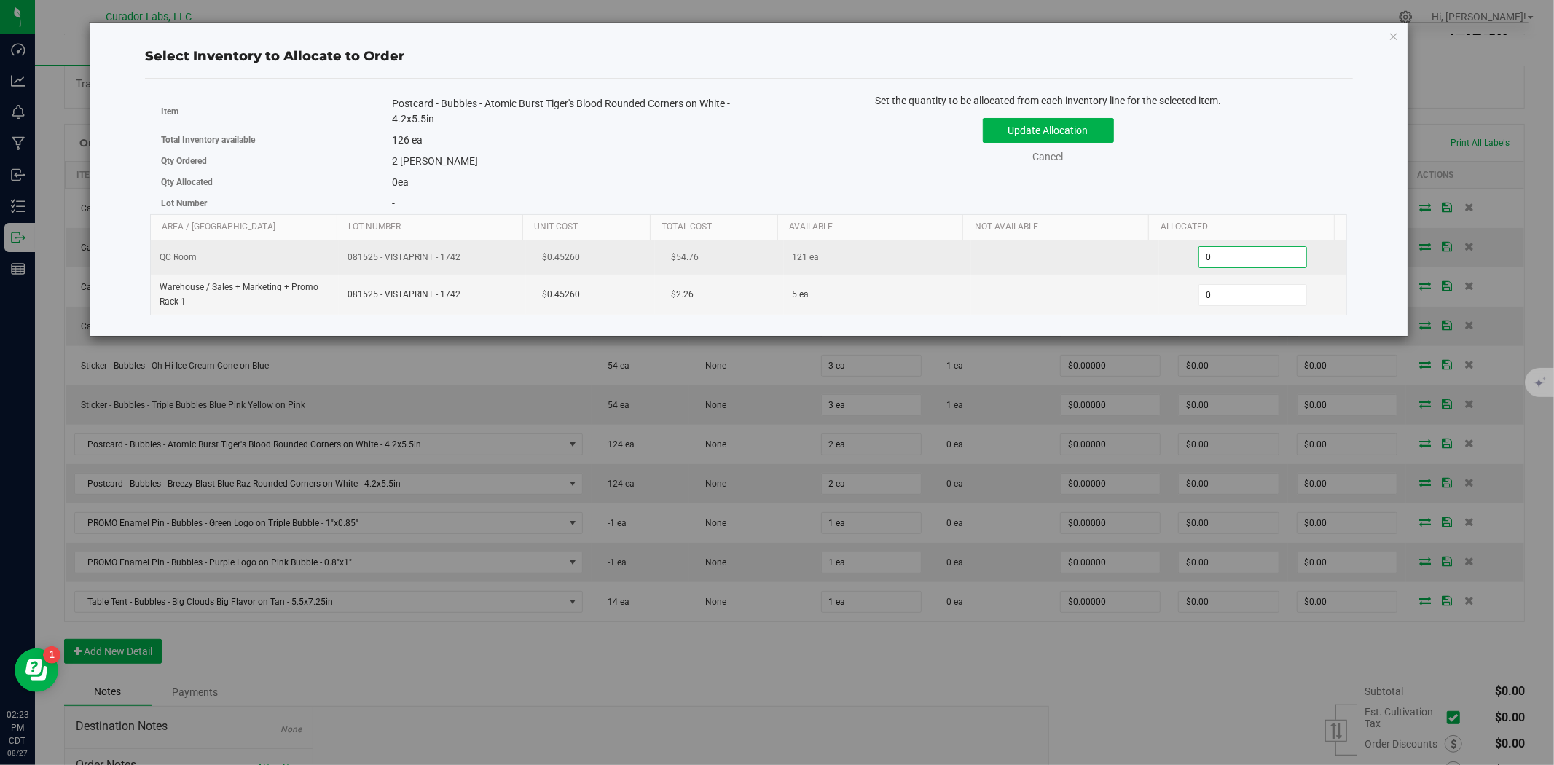
click at [1248, 253] on span "0 0" at bounding box center [1252, 257] width 109 height 22
type input "02"
click button "Update Allocation" at bounding box center [1048, 130] width 131 height 25
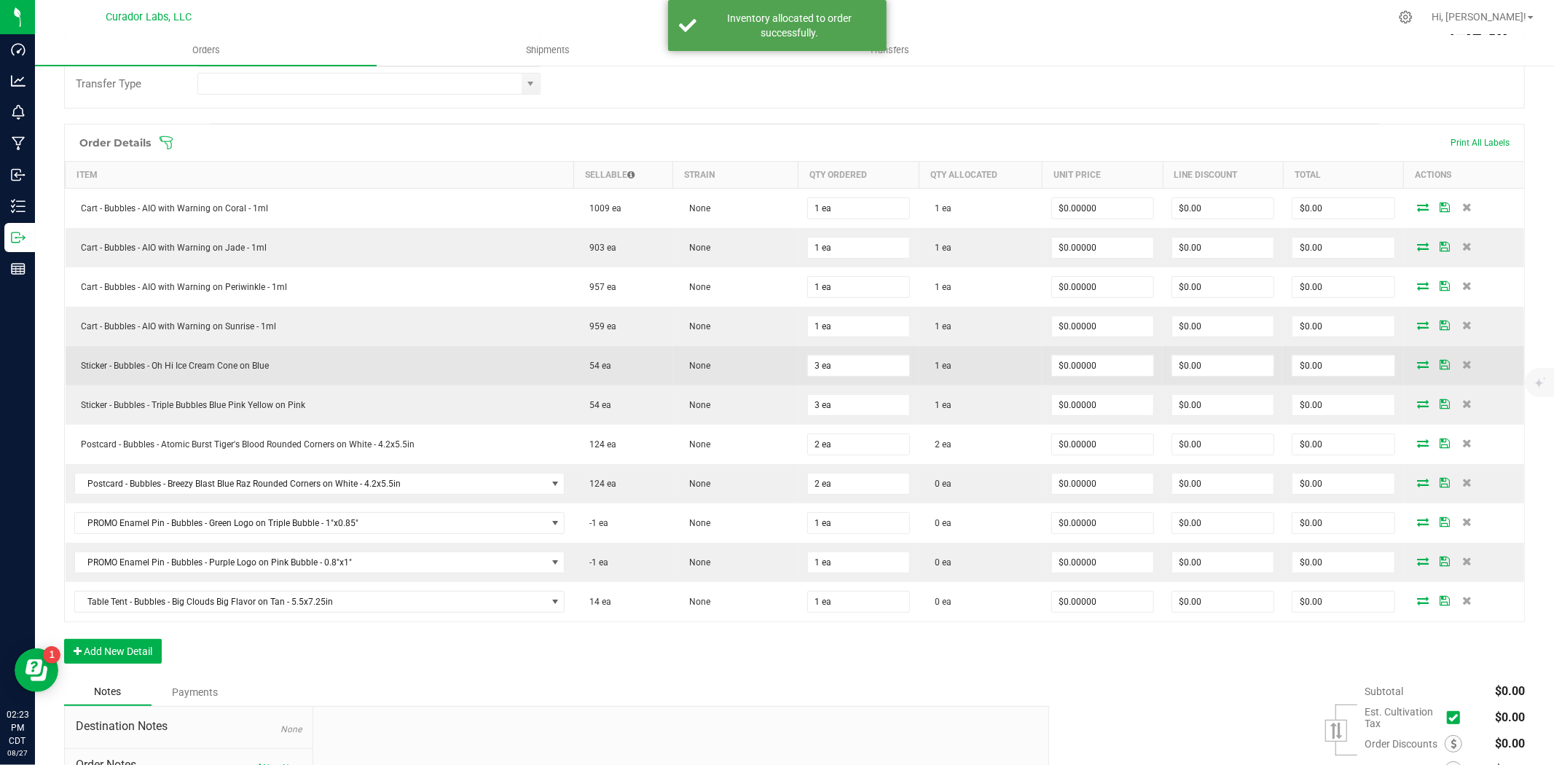
click at [1418, 368] on icon at bounding box center [1424, 364] width 12 height 9
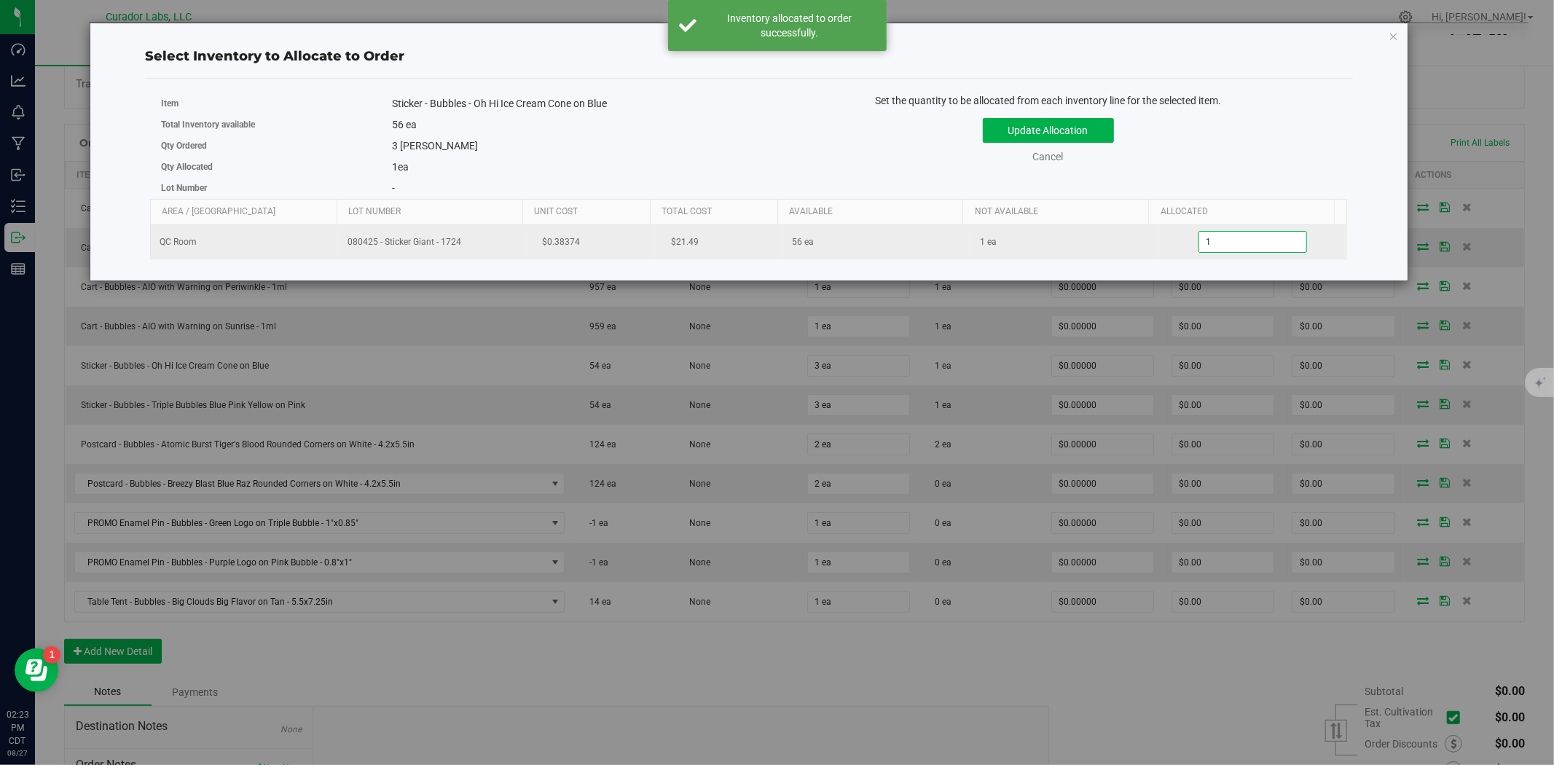
click at [1272, 245] on span "1 1" at bounding box center [1252, 242] width 109 height 22
type input "3"
click button "Update Allocation" at bounding box center [1048, 130] width 131 height 25
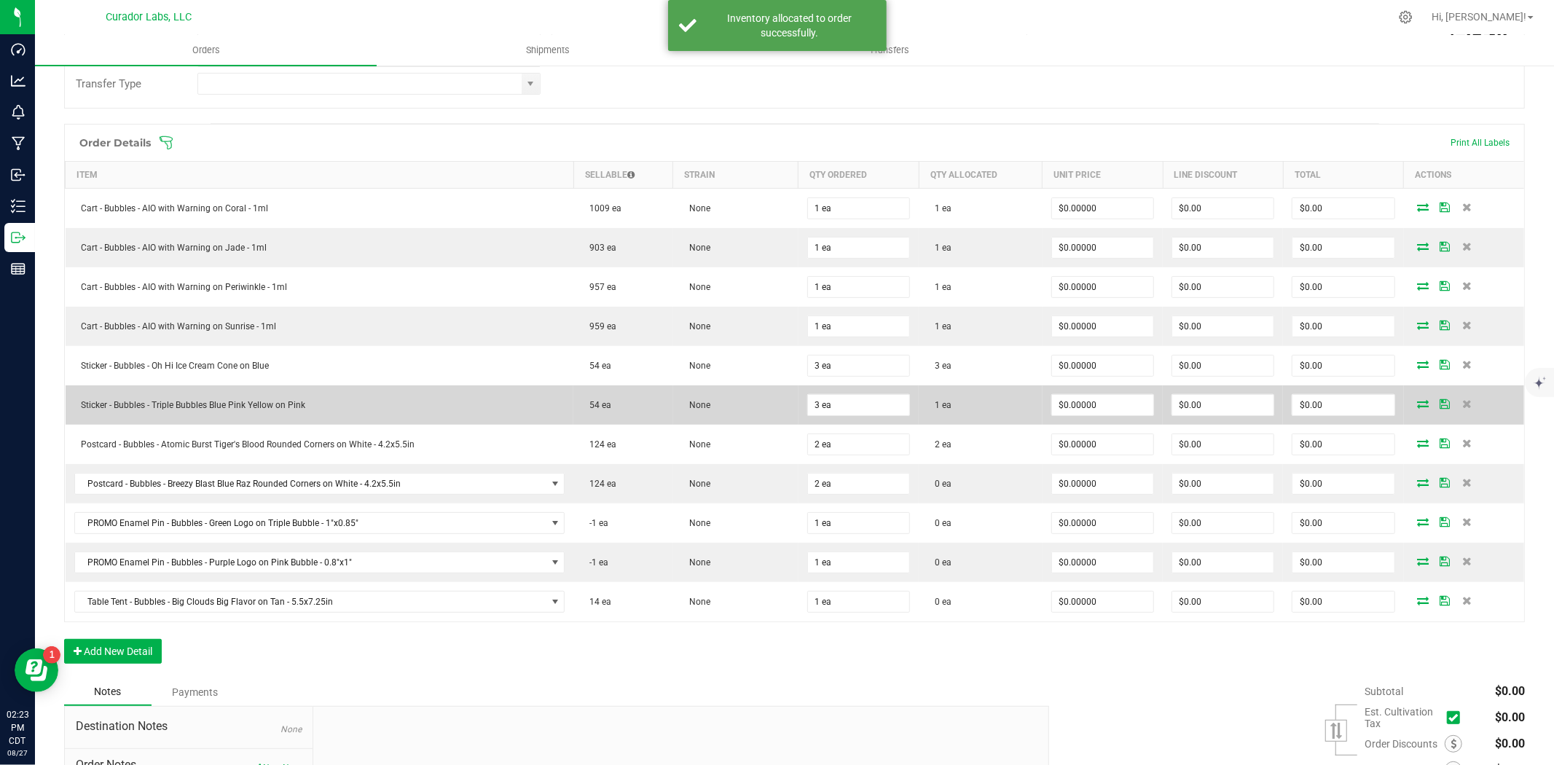
click at [1418, 404] on icon at bounding box center [1424, 403] width 12 height 9
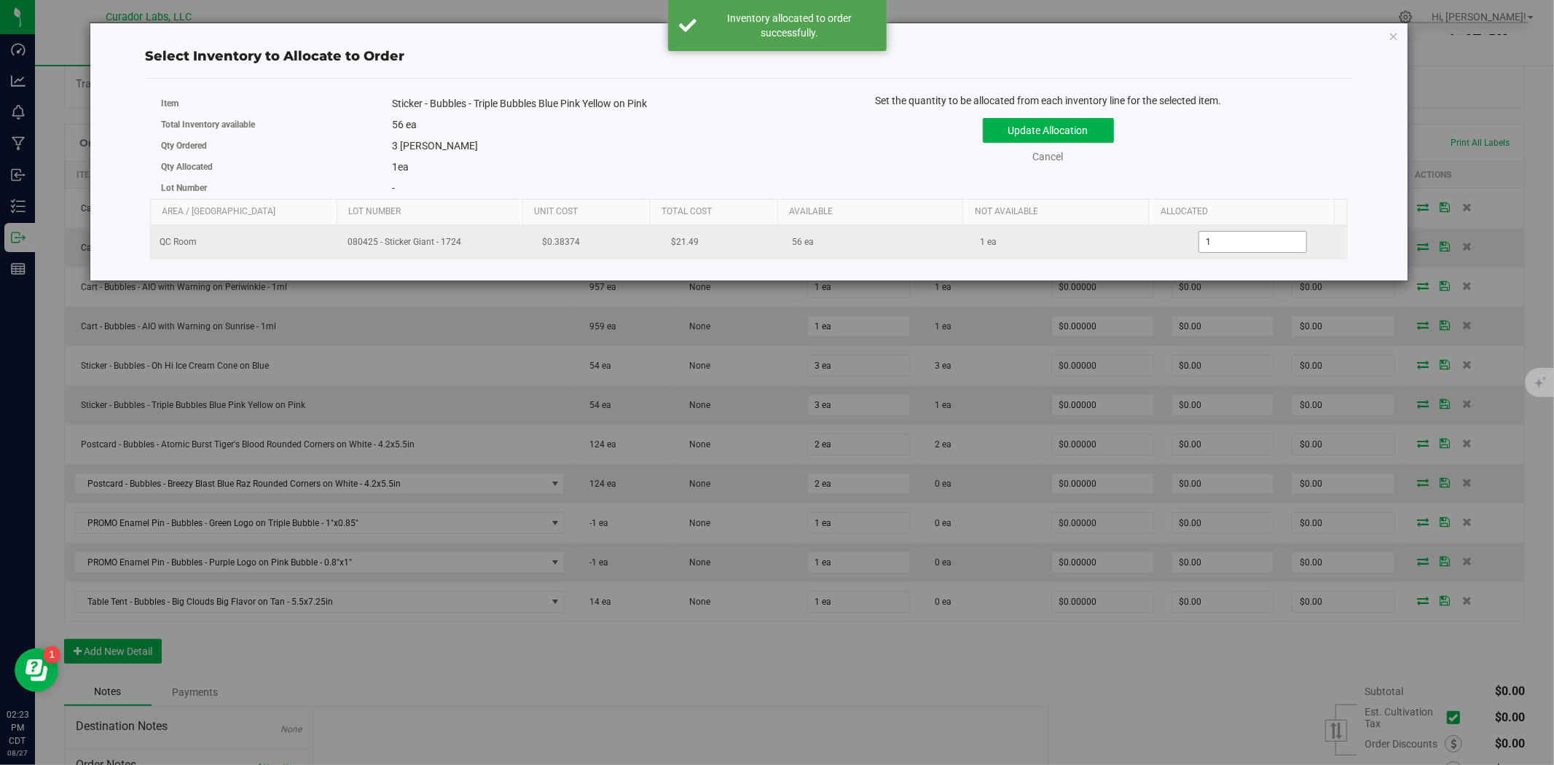
click at [1168, 245] on div "1 1" at bounding box center [1253, 242] width 170 height 22
type input "3"
click button "Update Allocation" at bounding box center [1048, 130] width 131 height 25
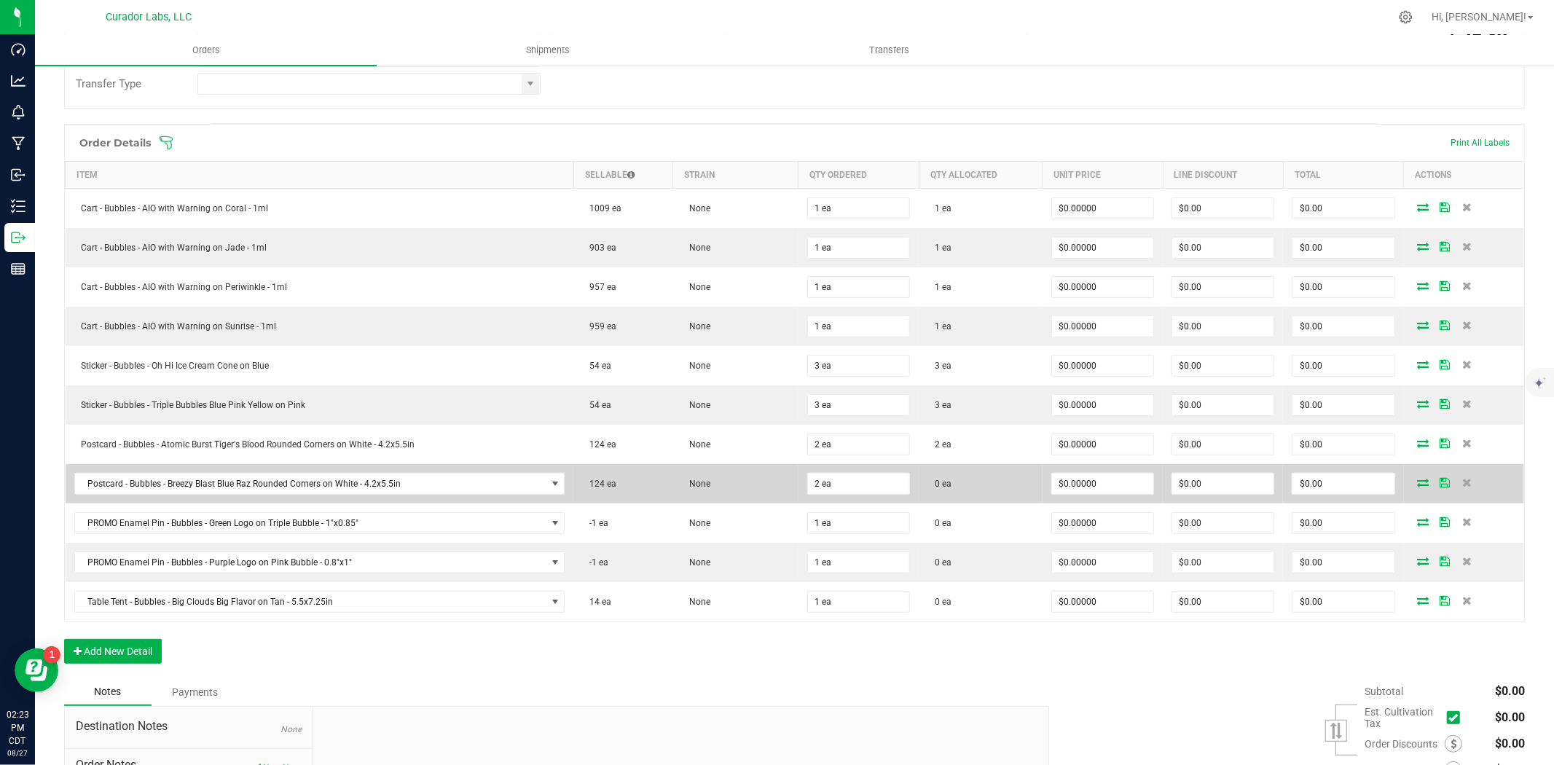
click at [1418, 479] on icon at bounding box center [1424, 482] width 12 height 9
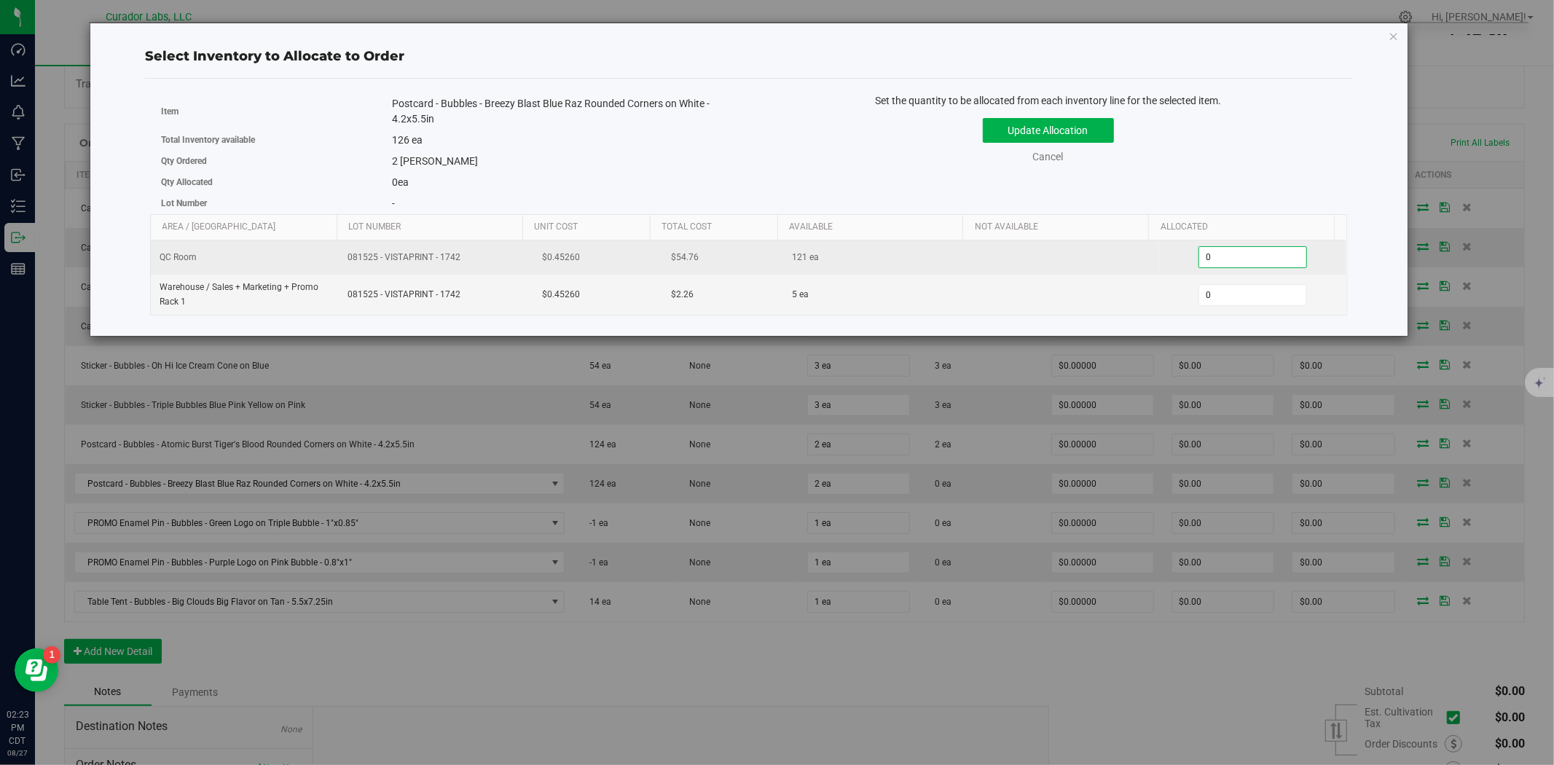
click at [1263, 252] on span "0 0" at bounding box center [1252, 257] width 109 height 22
type input "02"
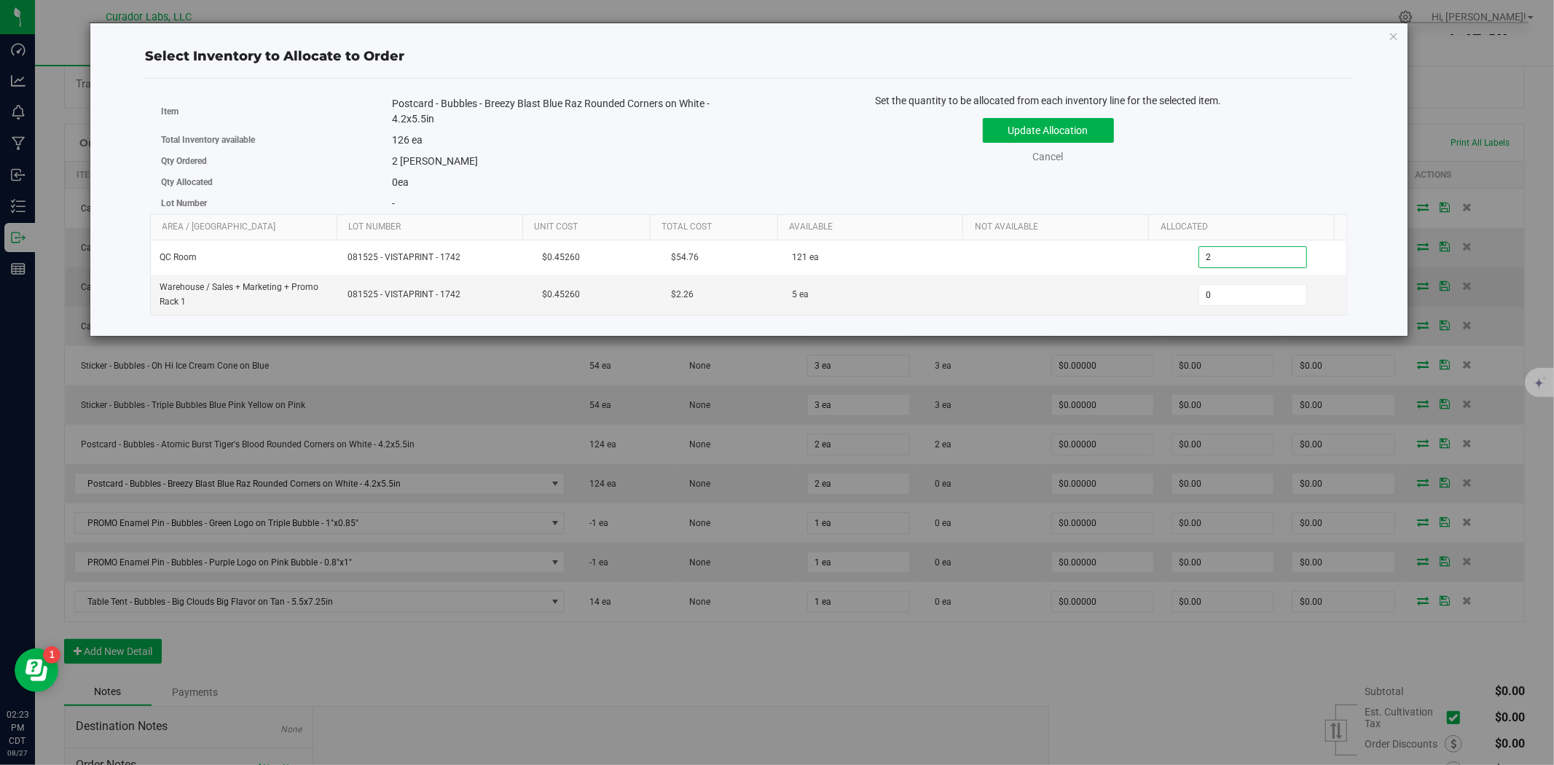
click button "Update Allocation" at bounding box center [1048, 130] width 131 height 25
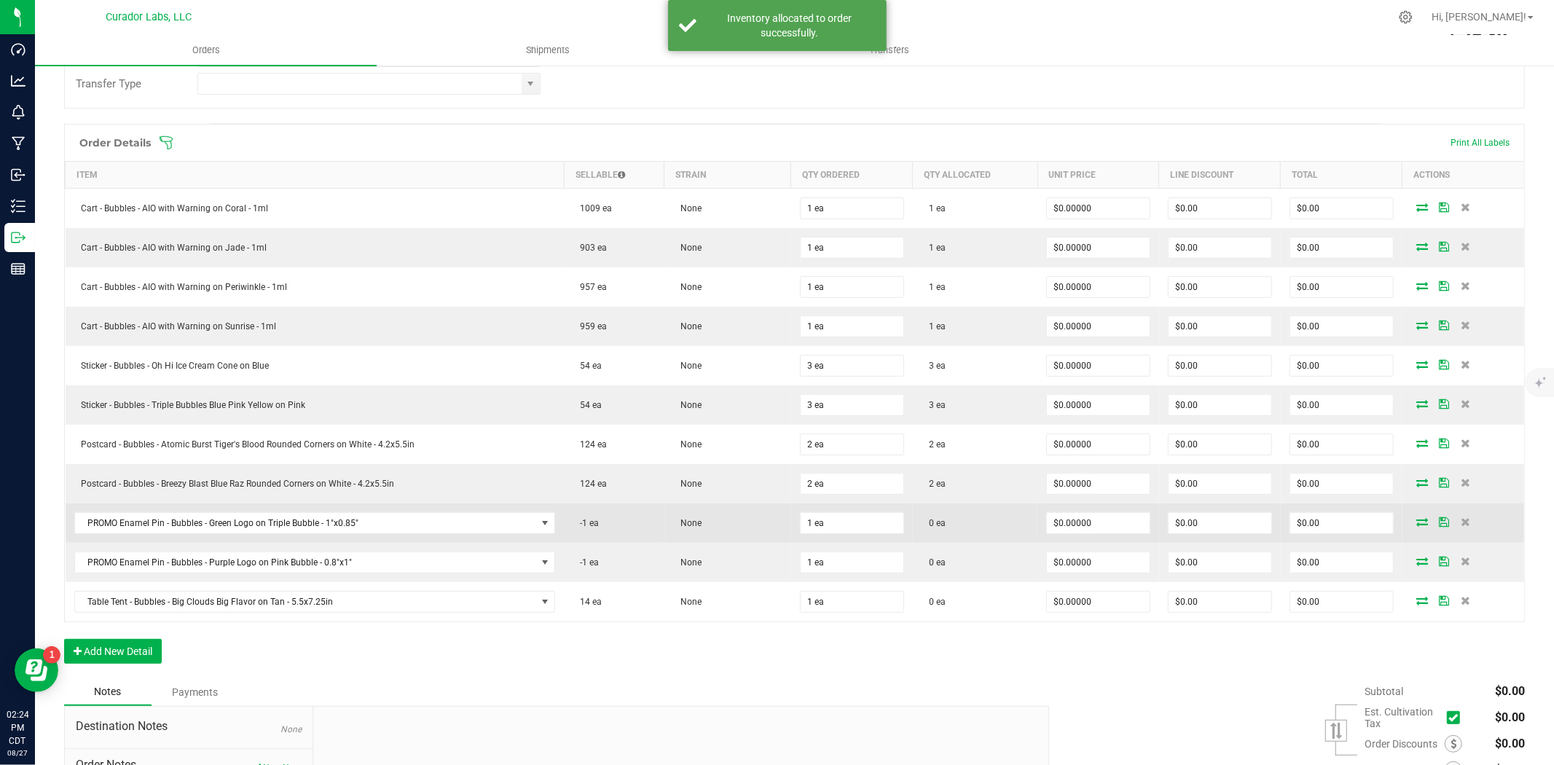
click at [1416, 519] on icon at bounding box center [1422, 521] width 12 height 9
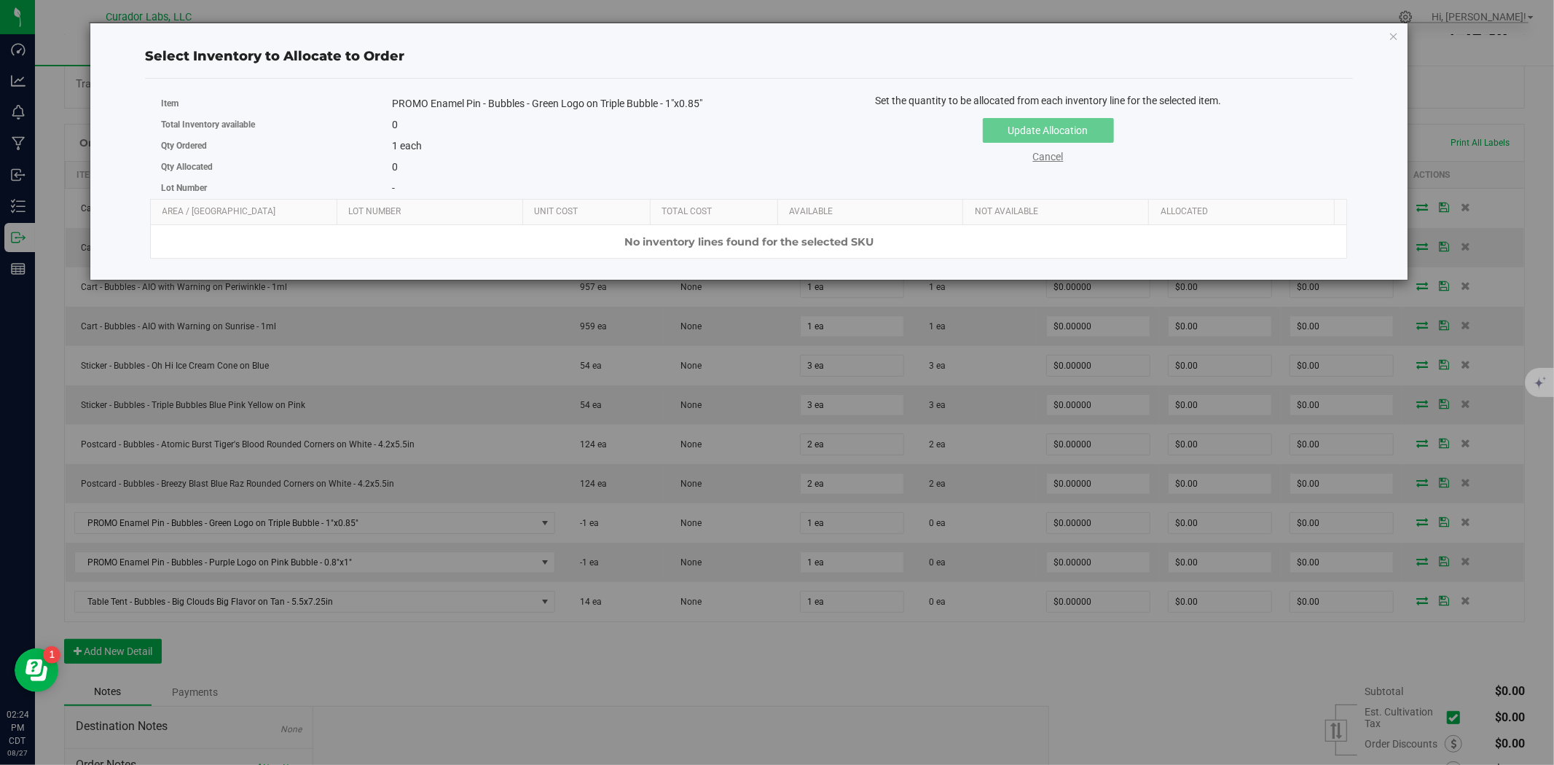
click at [1048, 156] on link "Cancel" at bounding box center [1048, 157] width 31 height 12
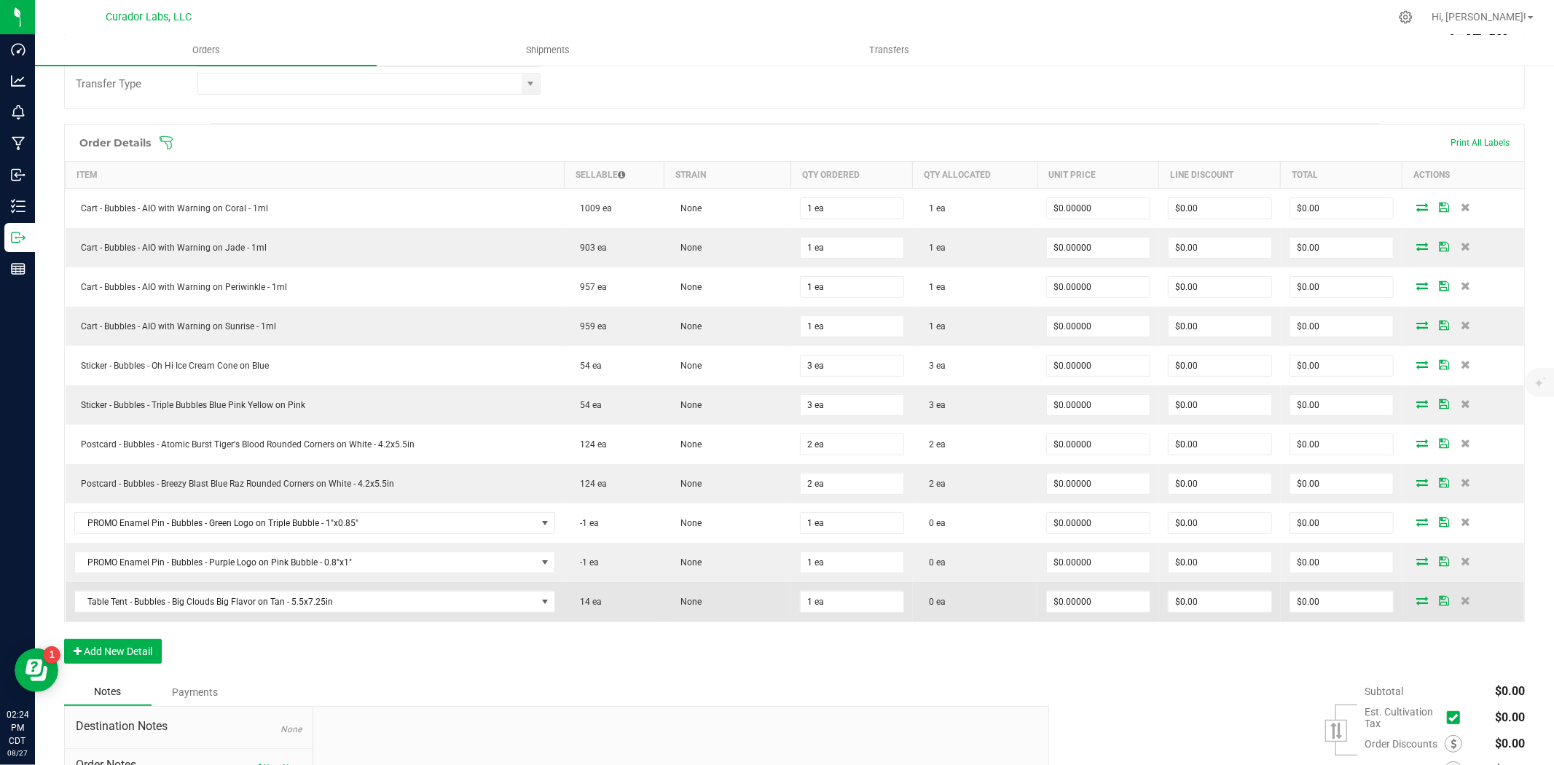
click at [1416, 602] on icon at bounding box center [1422, 600] width 12 height 9
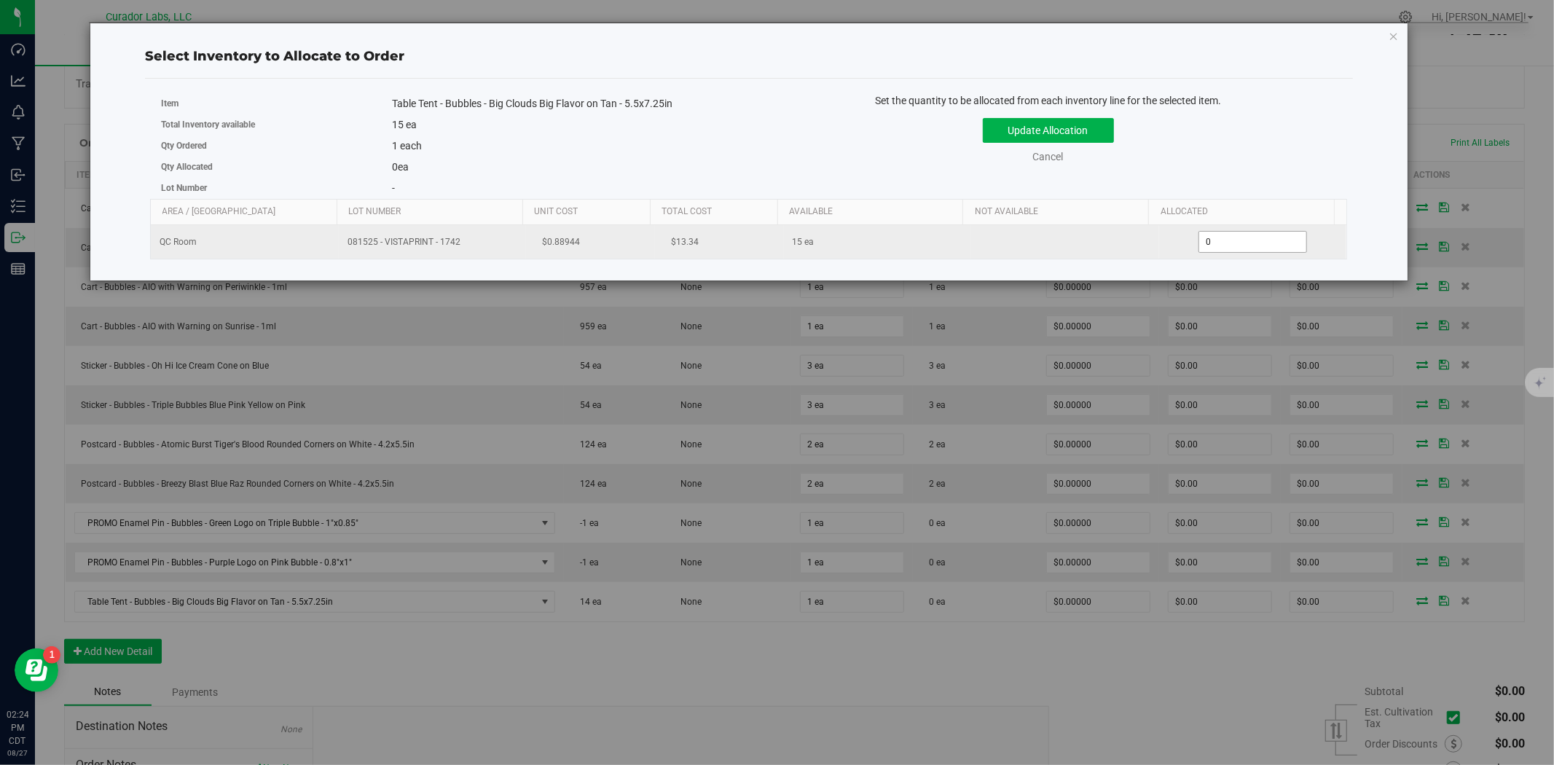
click at [1211, 246] on span "0 0" at bounding box center [1252, 242] width 109 height 22
type input "01"
click button "Update Allocation" at bounding box center [1048, 130] width 131 height 25
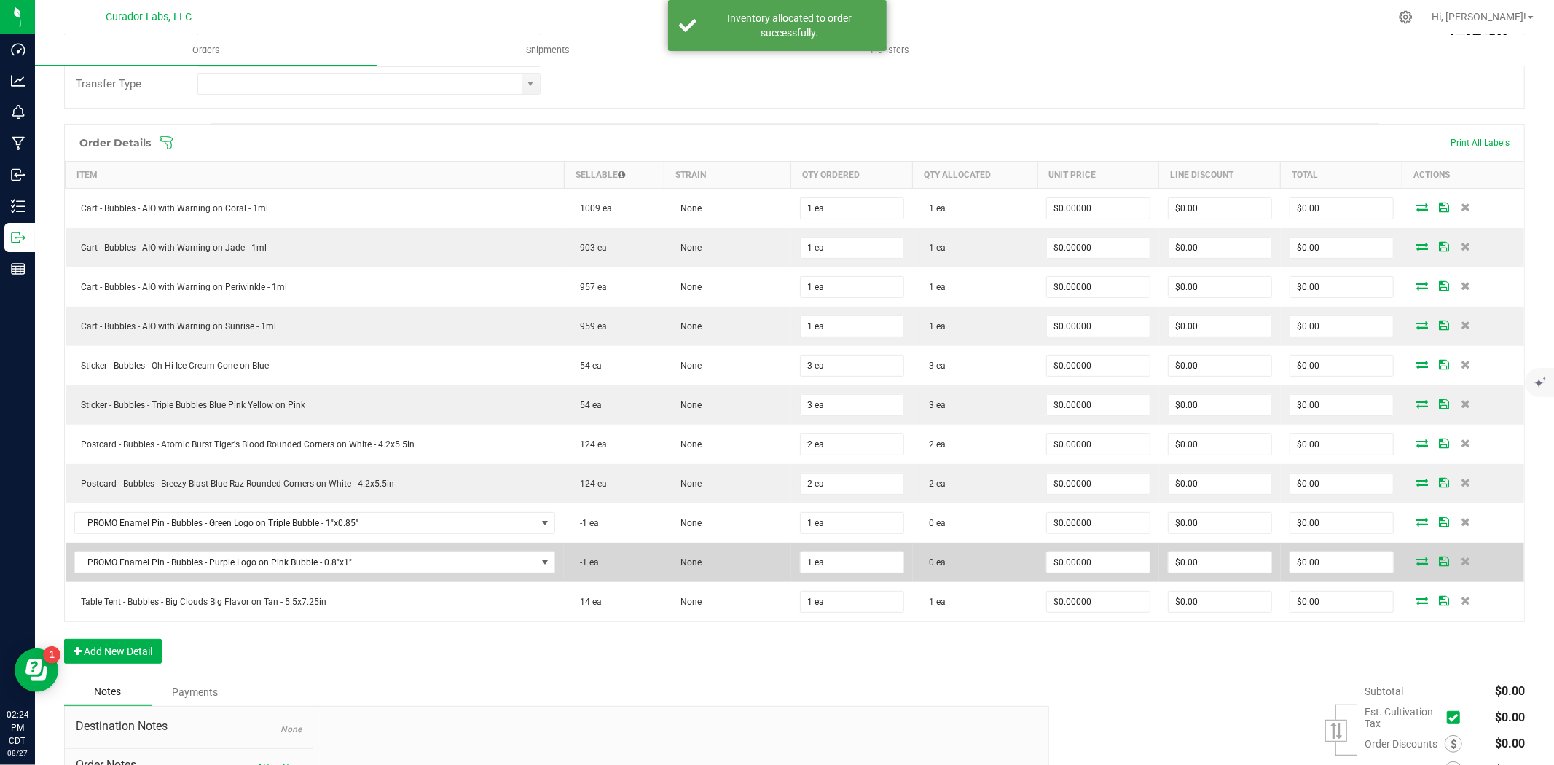
click at [1416, 557] on icon at bounding box center [1422, 561] width 12 height 9
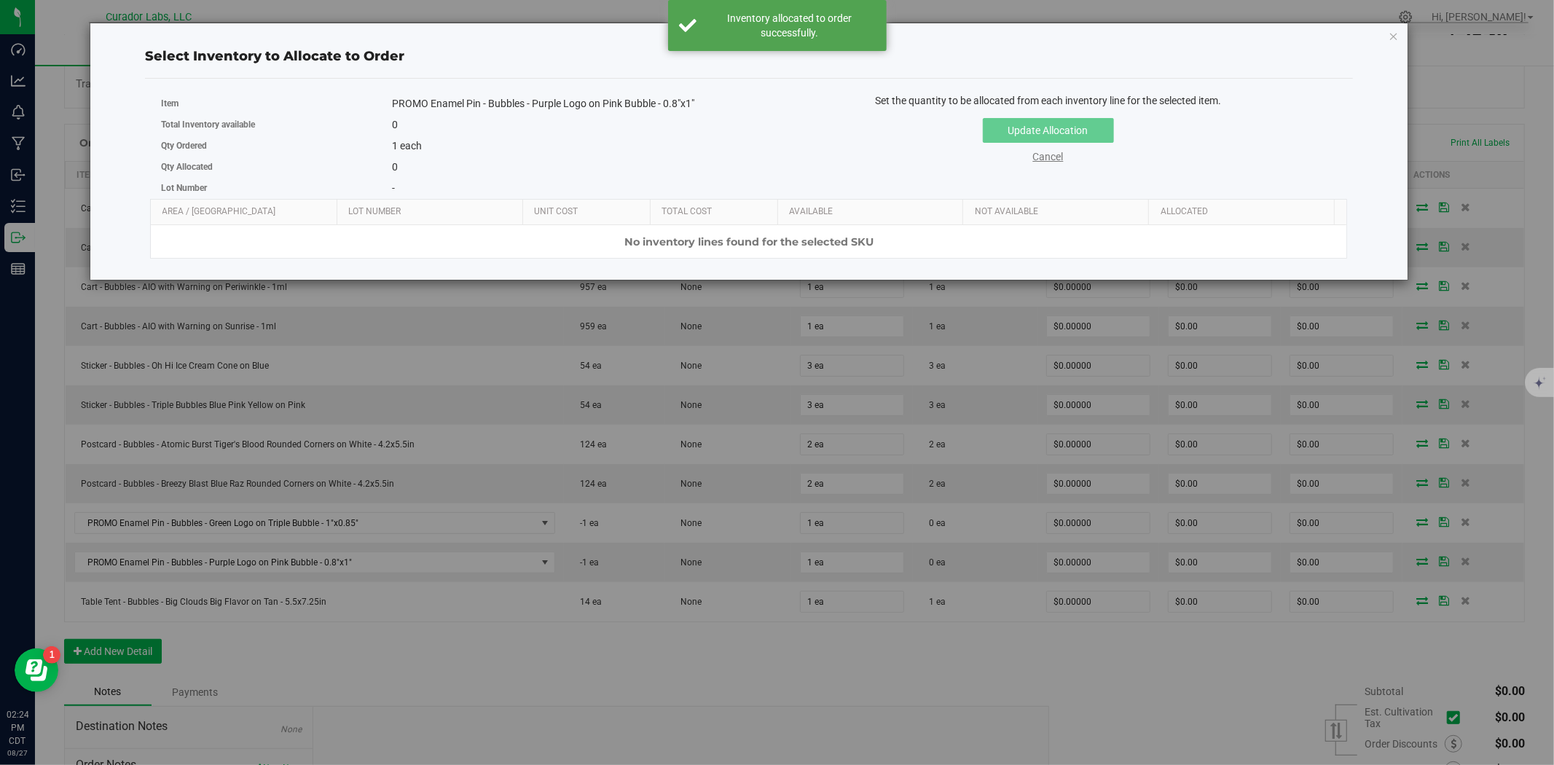
click at [1046, 152] on link "Cancel" at bounding box center [1048, 157] width 31 height 12
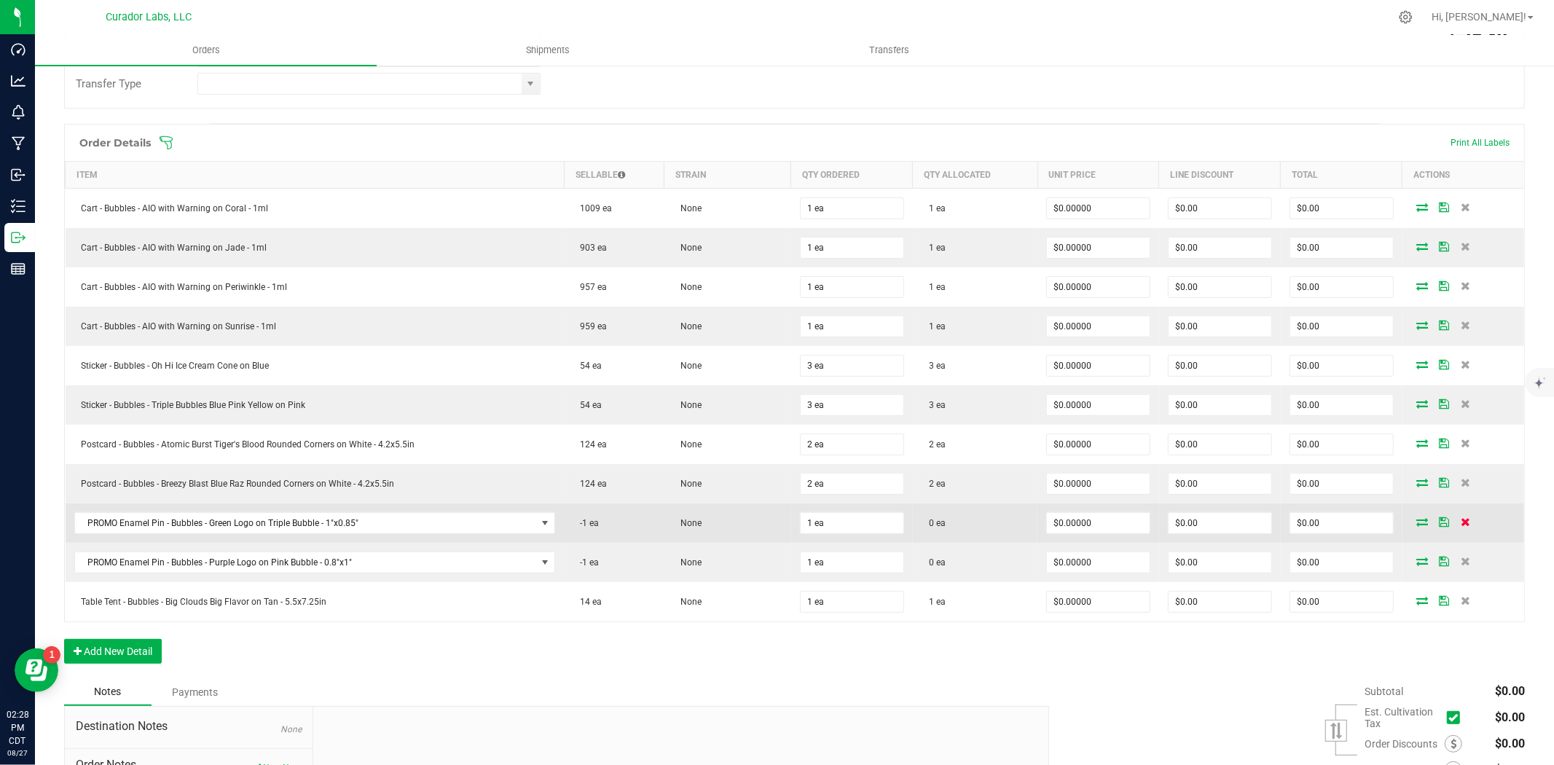
click at [1461, 526] on span at bounding box center [1466, 521] width 22 height 9
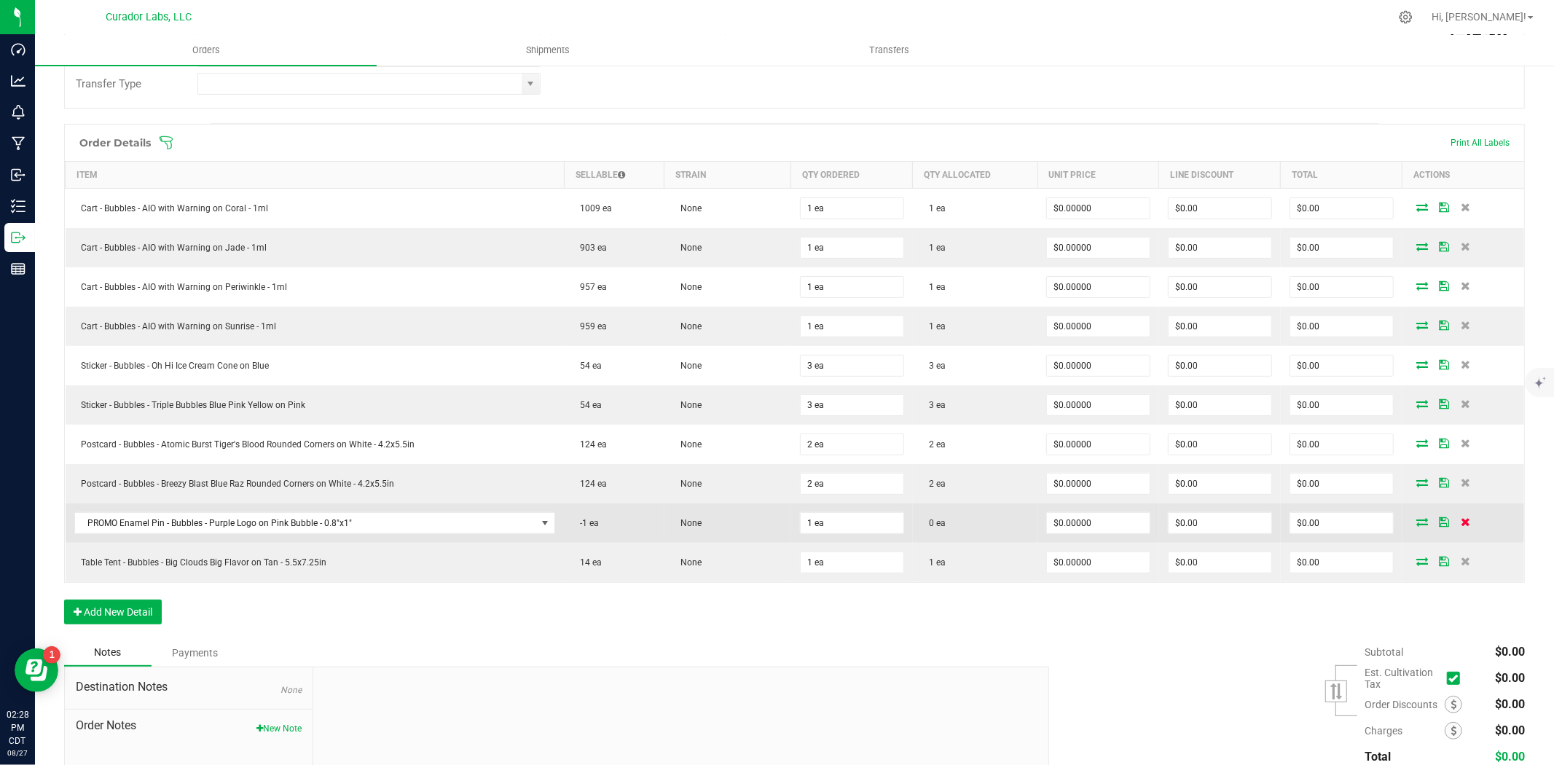
click at [1461, 525] on icon at bounding box center [1465, 521] width 9 height 9
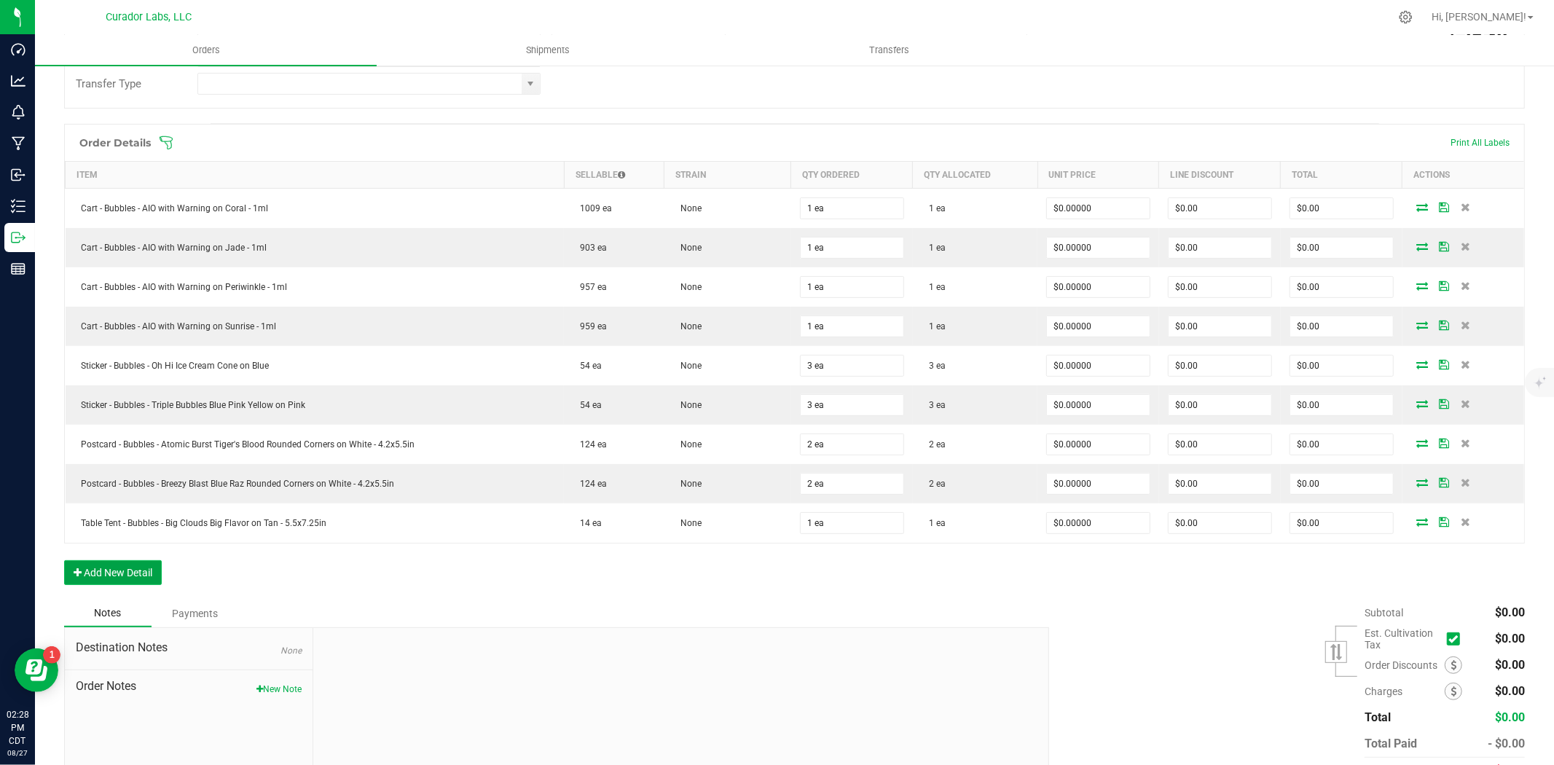
click at [130, 568] on button "Add New Detail" at bounding box center [113, 572] width 98 height 25
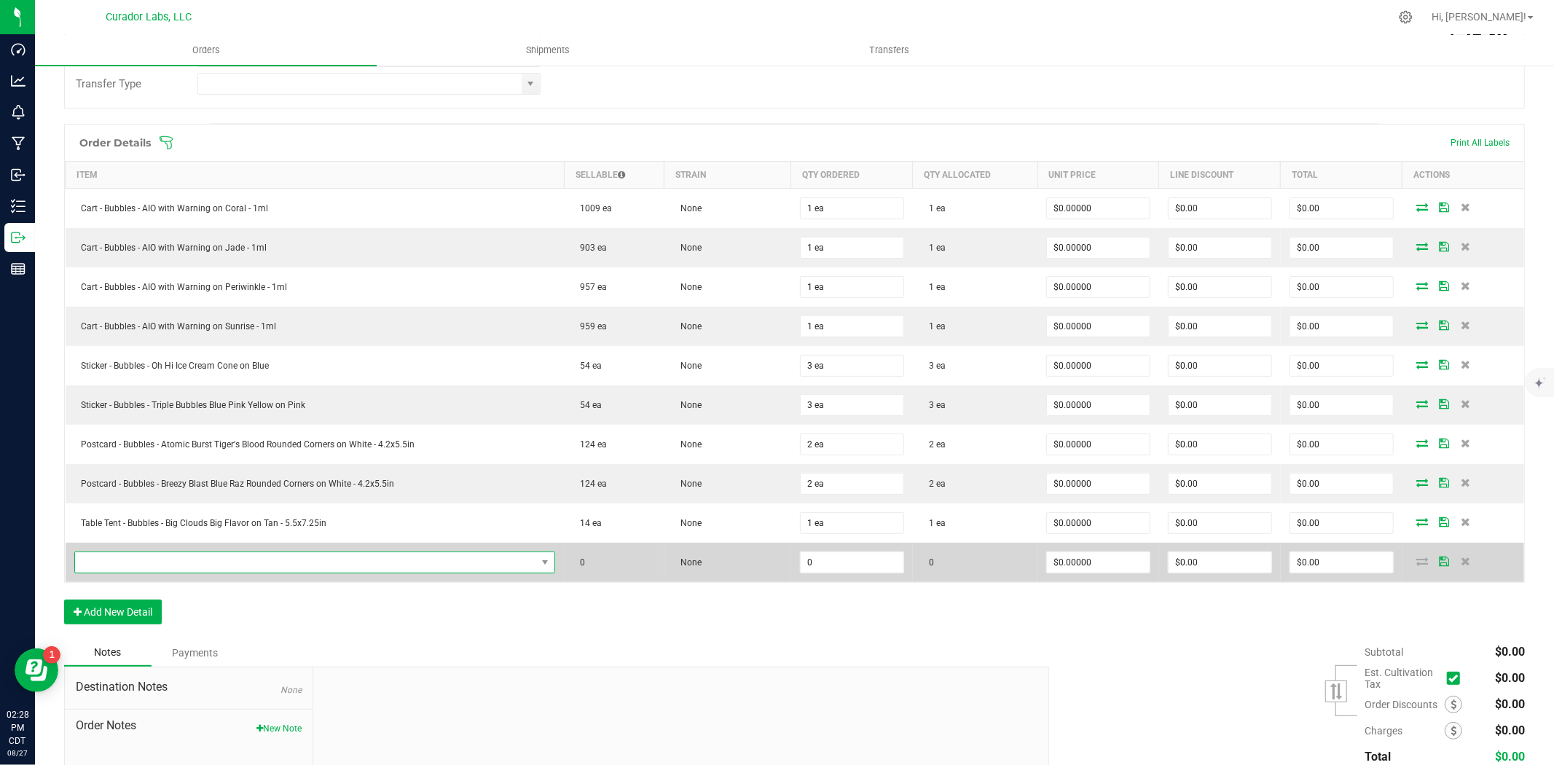
click at [155, 563] on span "NO DATA FOUND" at bounding box center [306, 562] width 462 height 20
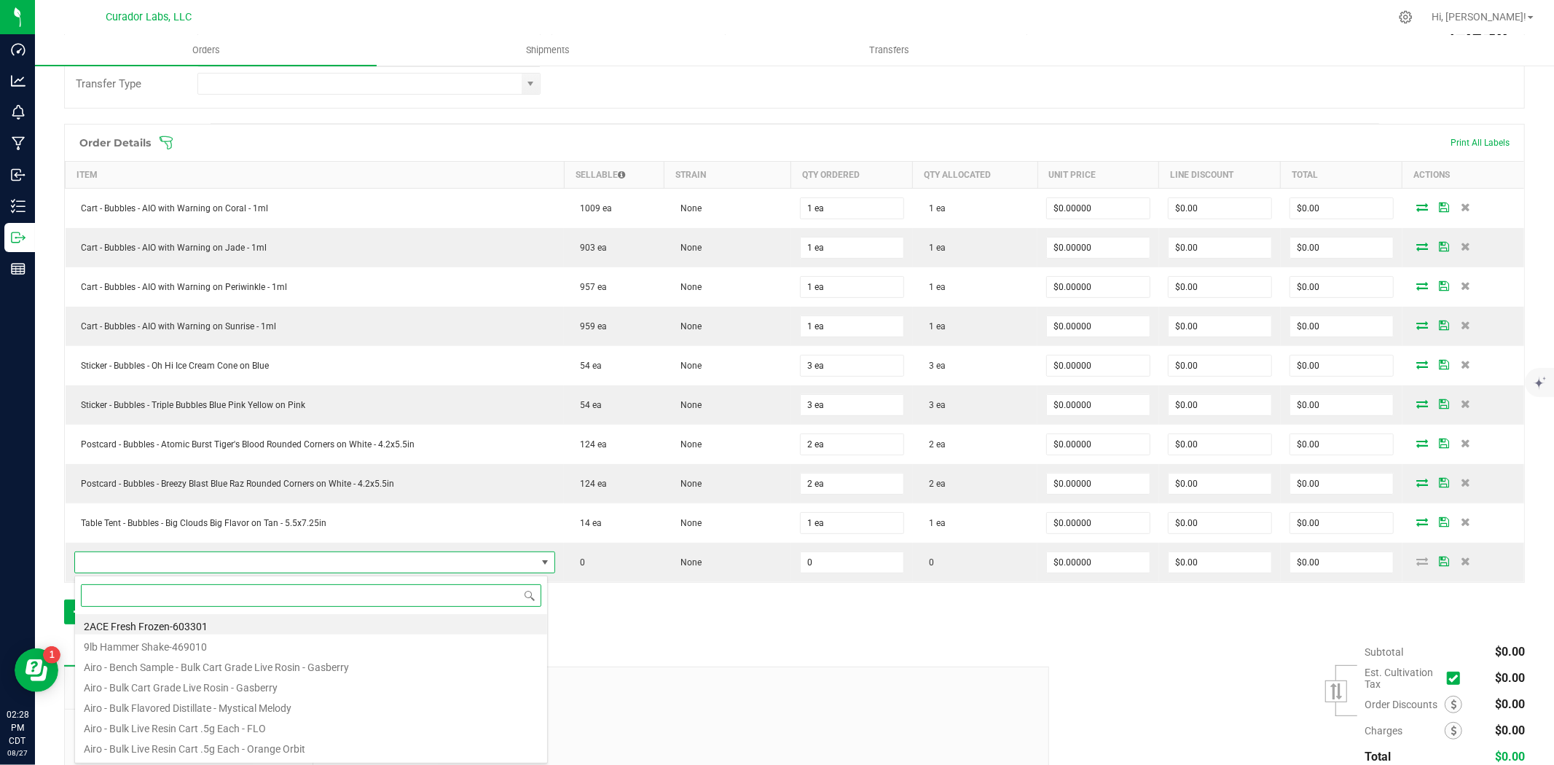
scroll to position [22, 469]
type input "merch ename"
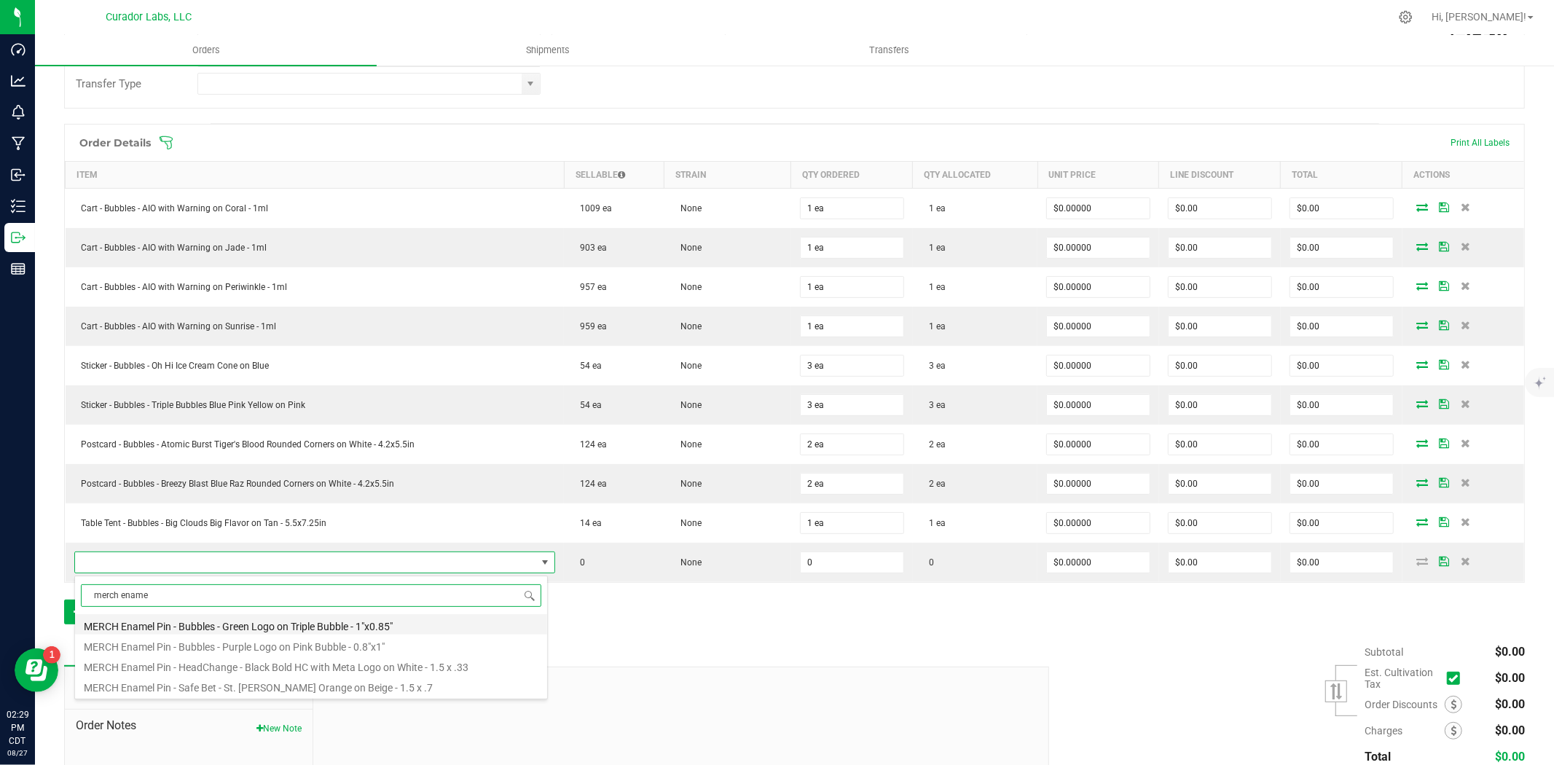
click at [291, 620] on li "MERCH Enamel Pin - Bubbles - Green Logo on Triple Bubble - 1"x0.85"" at bounding box center [311, 624] width 472 height 20
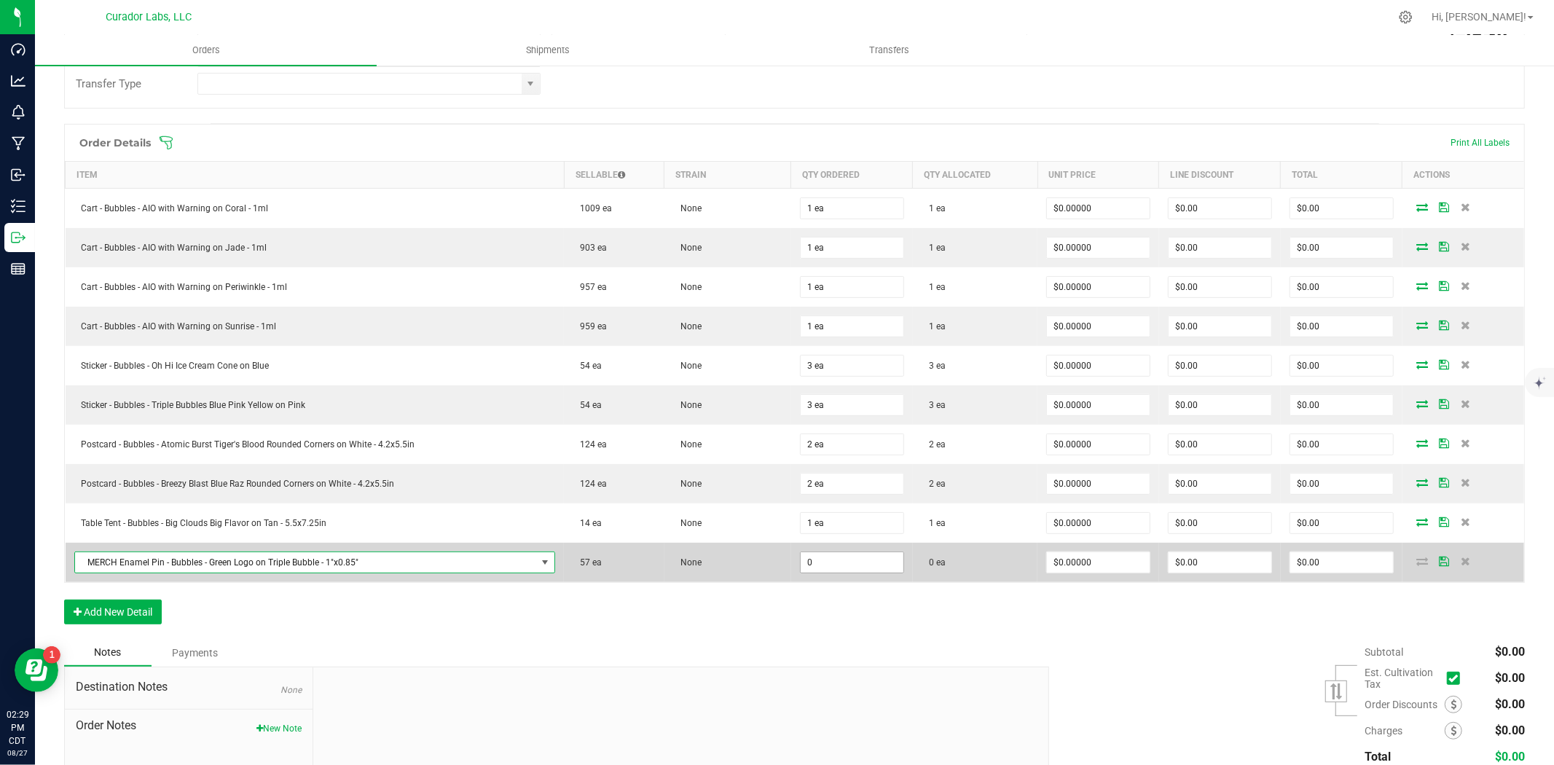
click at [820, 562] on input "0" at bounding box center [852, 562] width 103 height 20
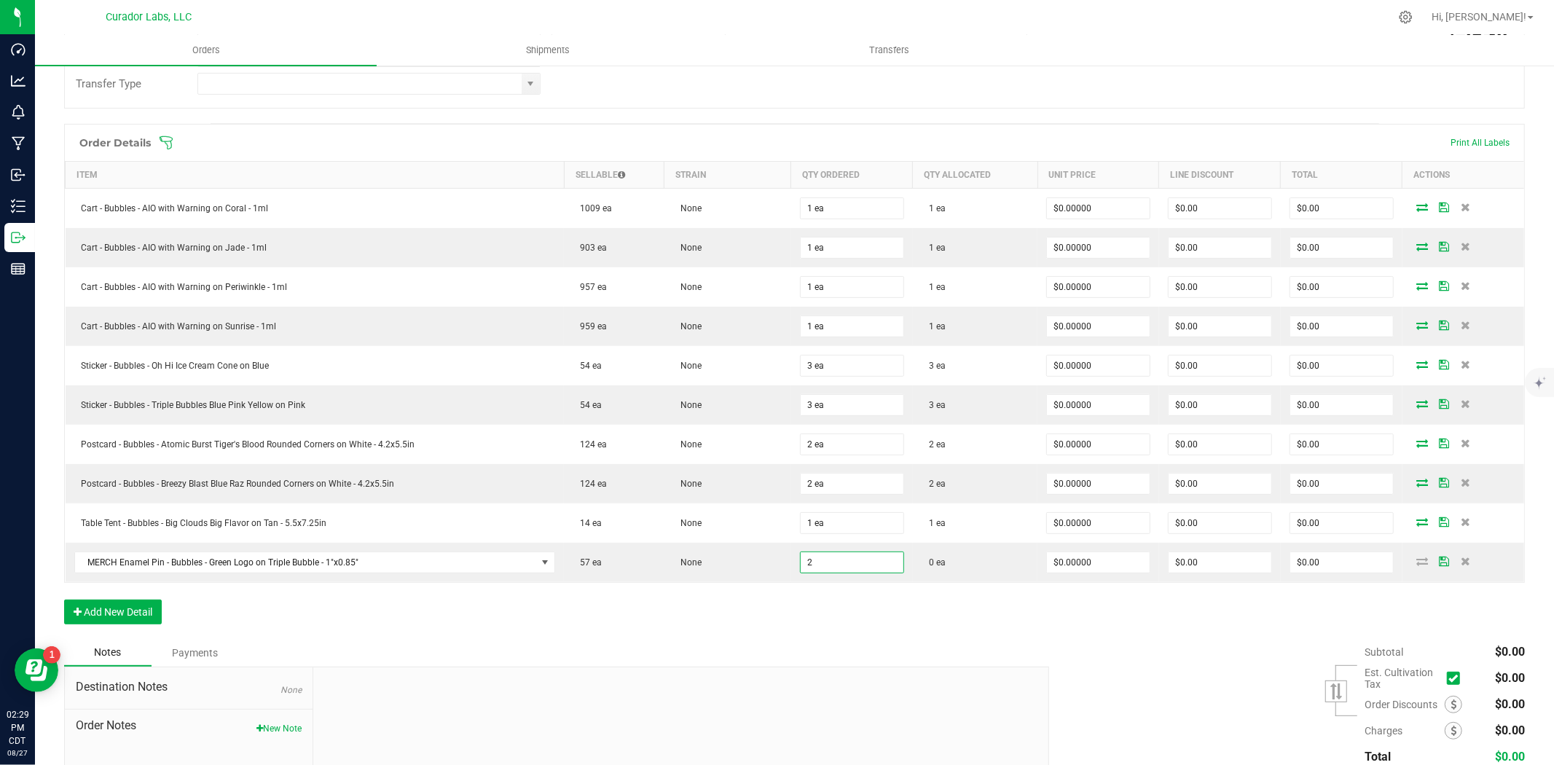
type input "2 ea"
click at [731, 610] on div "Order Details Print All Labels Item Sellable Strain Qty Ordered Qty Allocated U…" at bounding box center [794, 381] width 1461 height 515
click at [126, 612] on button "Add New Detail" at bounding box center [113, 612] width 98 height 25
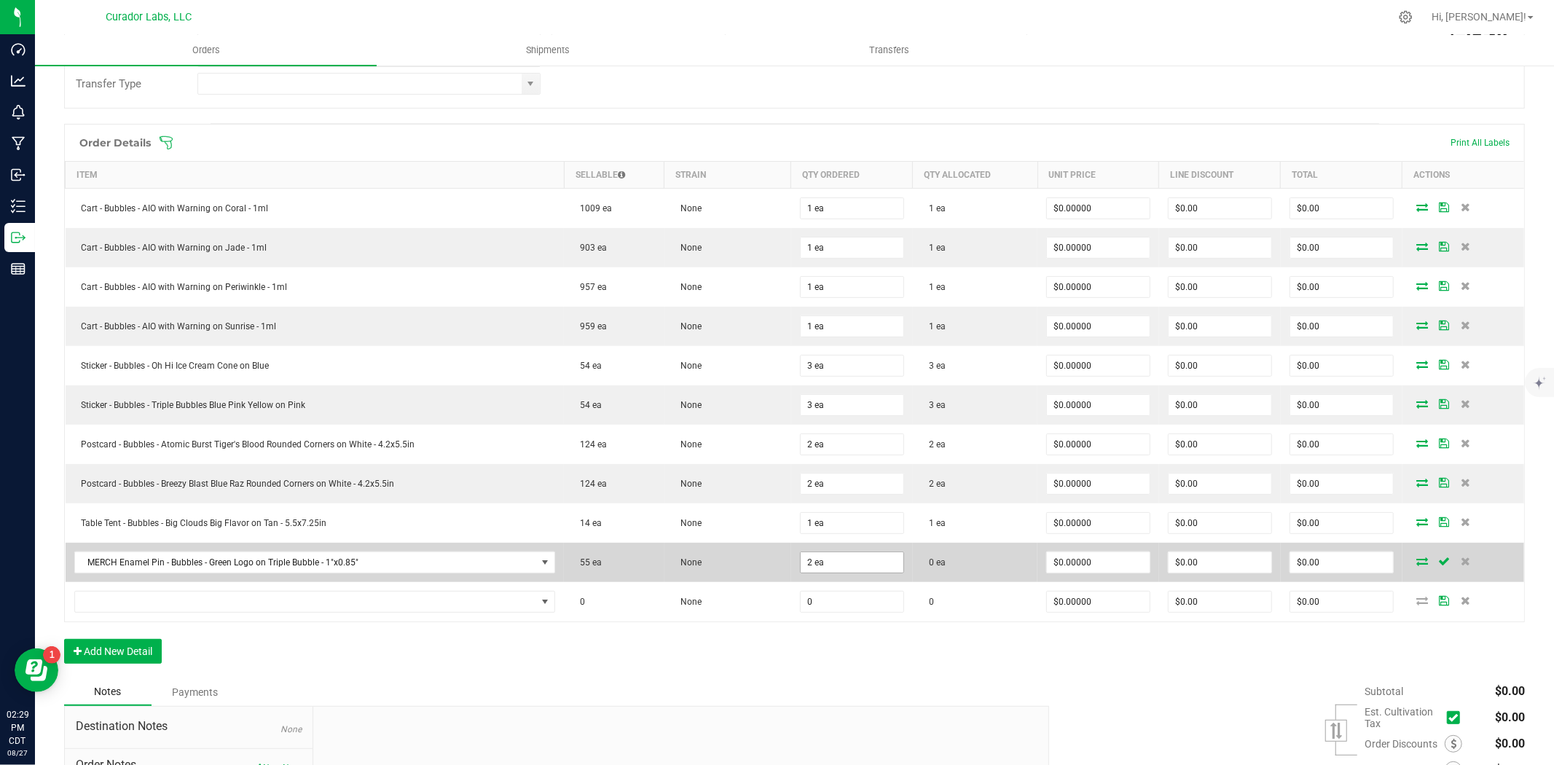
type input "2"
click at [812, 571] on input "2" at bounding box center [852, 562] width 103 height 20
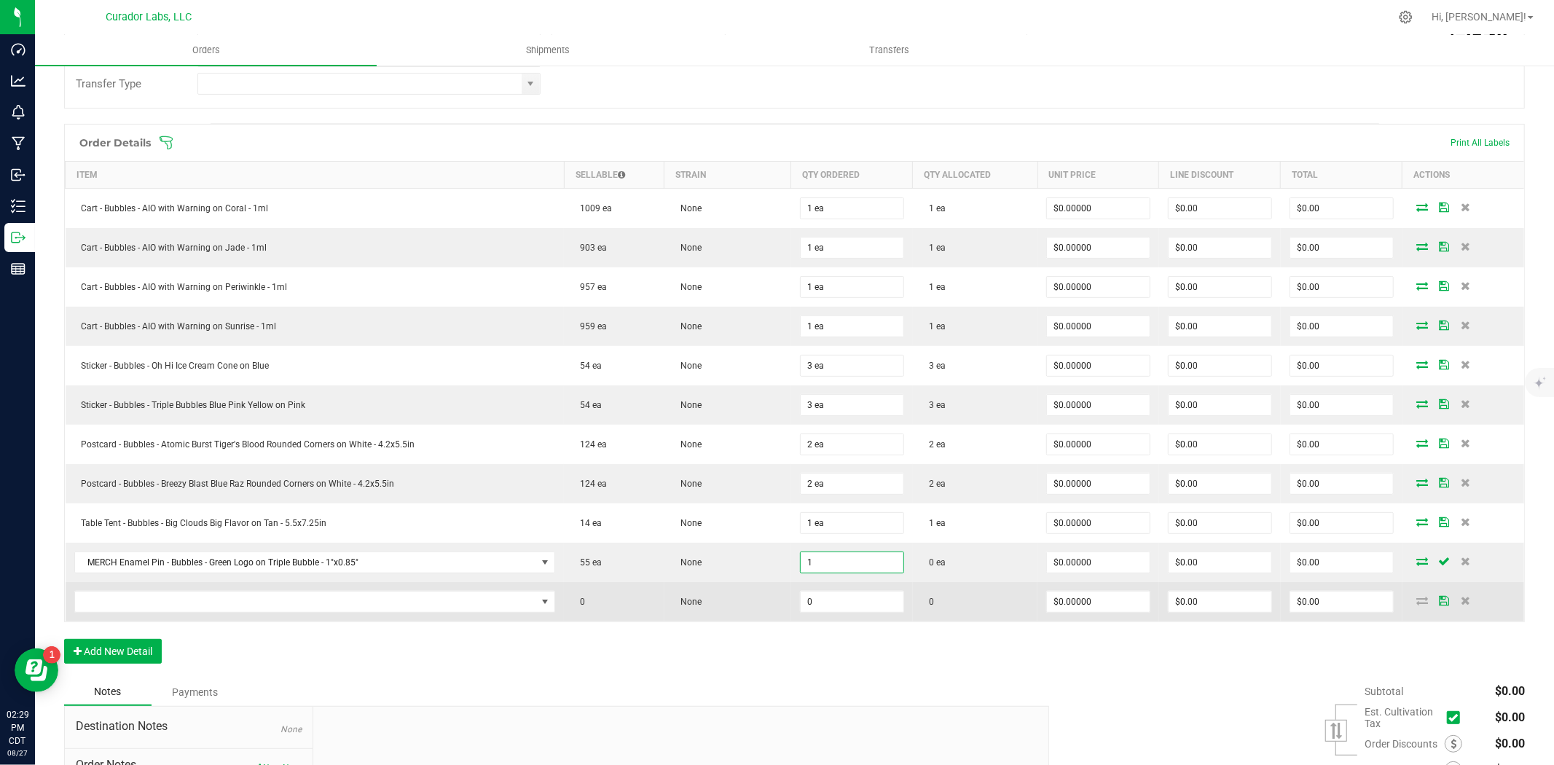
type input "1 ea"
click at [774, 595] on td "None" at bounding box center [727, 601] width 127 height 39
click at [263, 612] on span "NO DATA FOUND" at bounding box center [306, 602] width 462 height 20
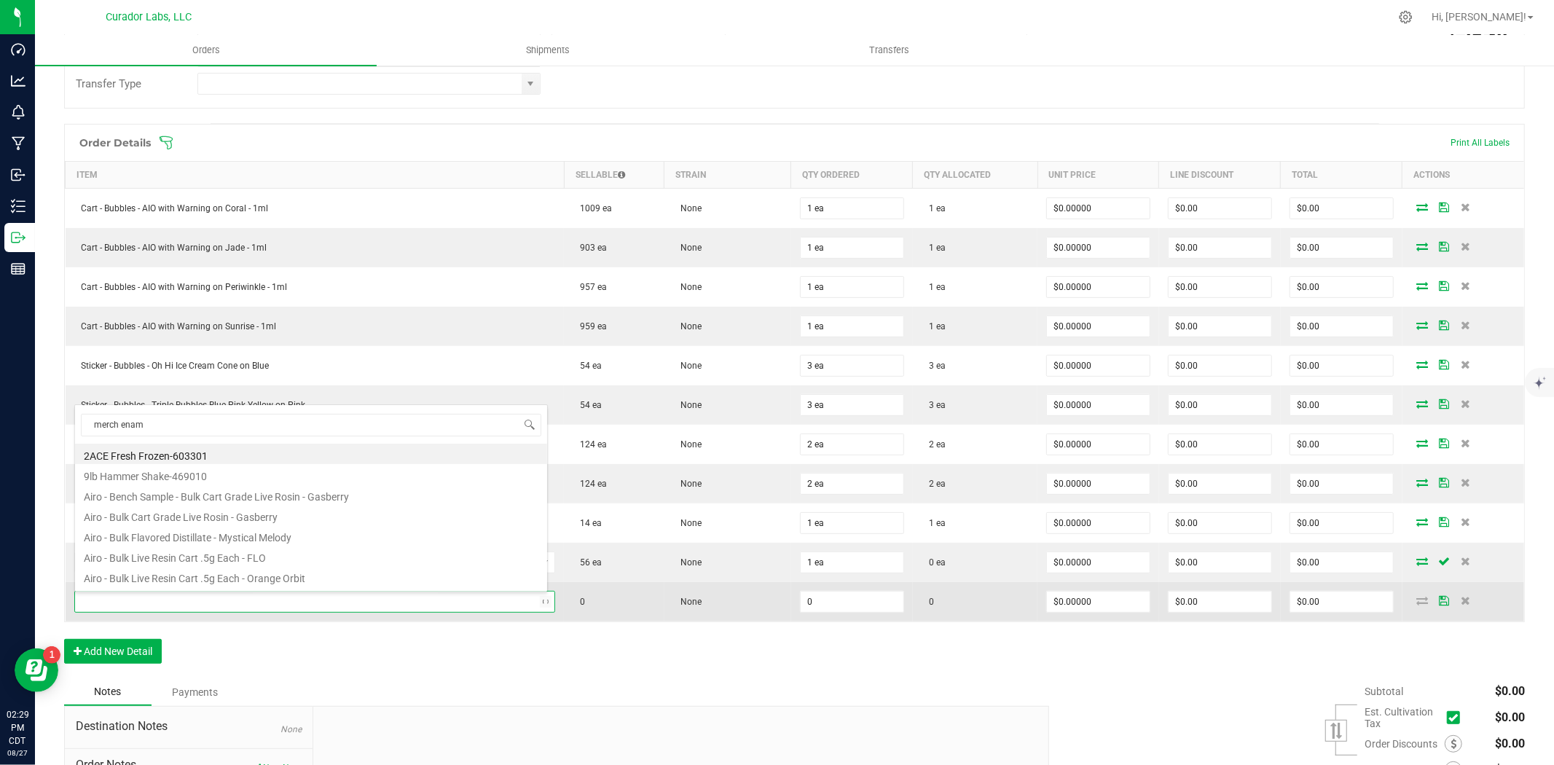
type input "merch ename"
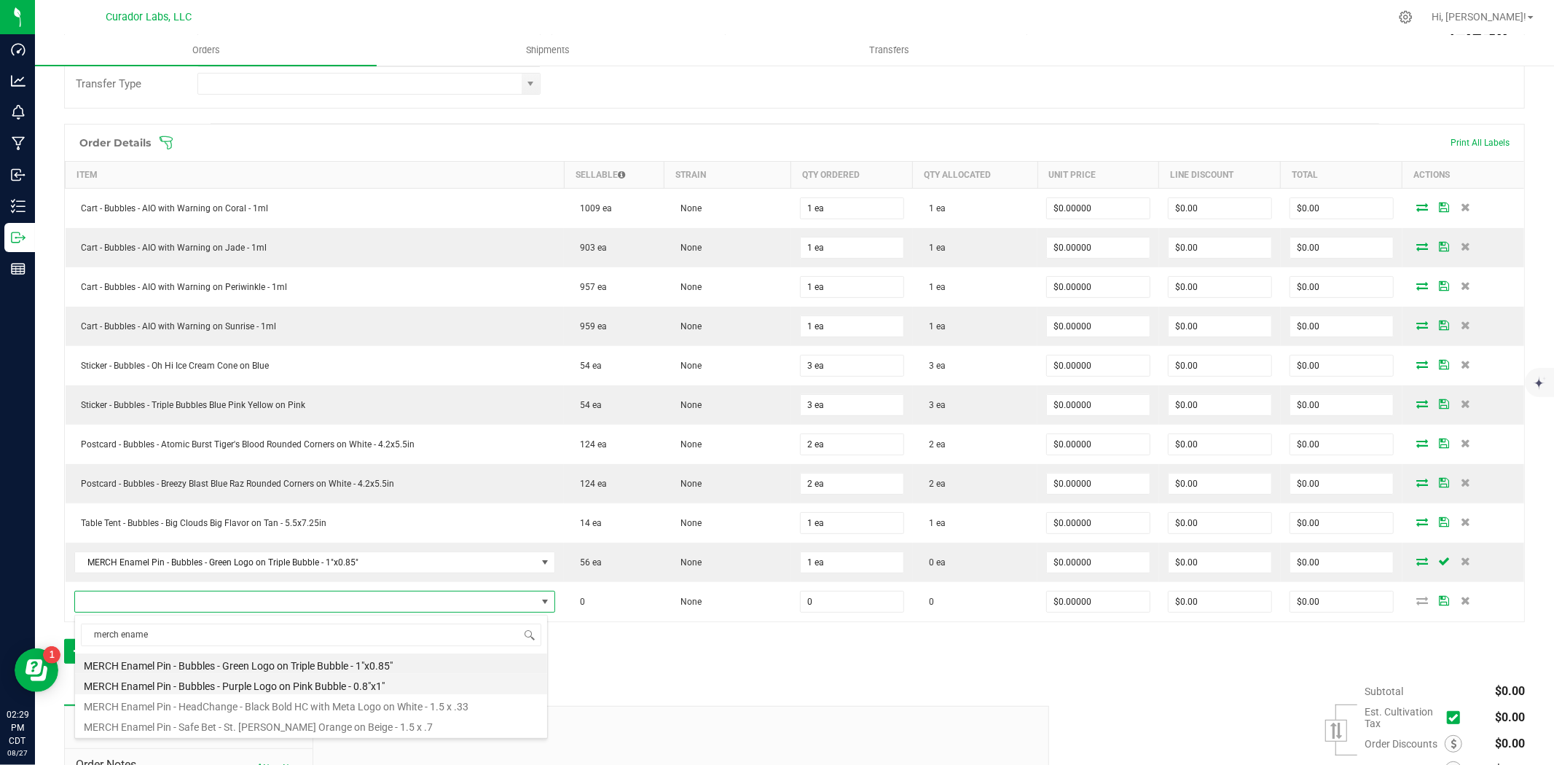
click at [266, 687] on li "MERCH Enamel Pin - Bubbles - Purple Logo on Pink Bubble - 0.8"x1"" at bounding box center [311, 684] width 472 height 20
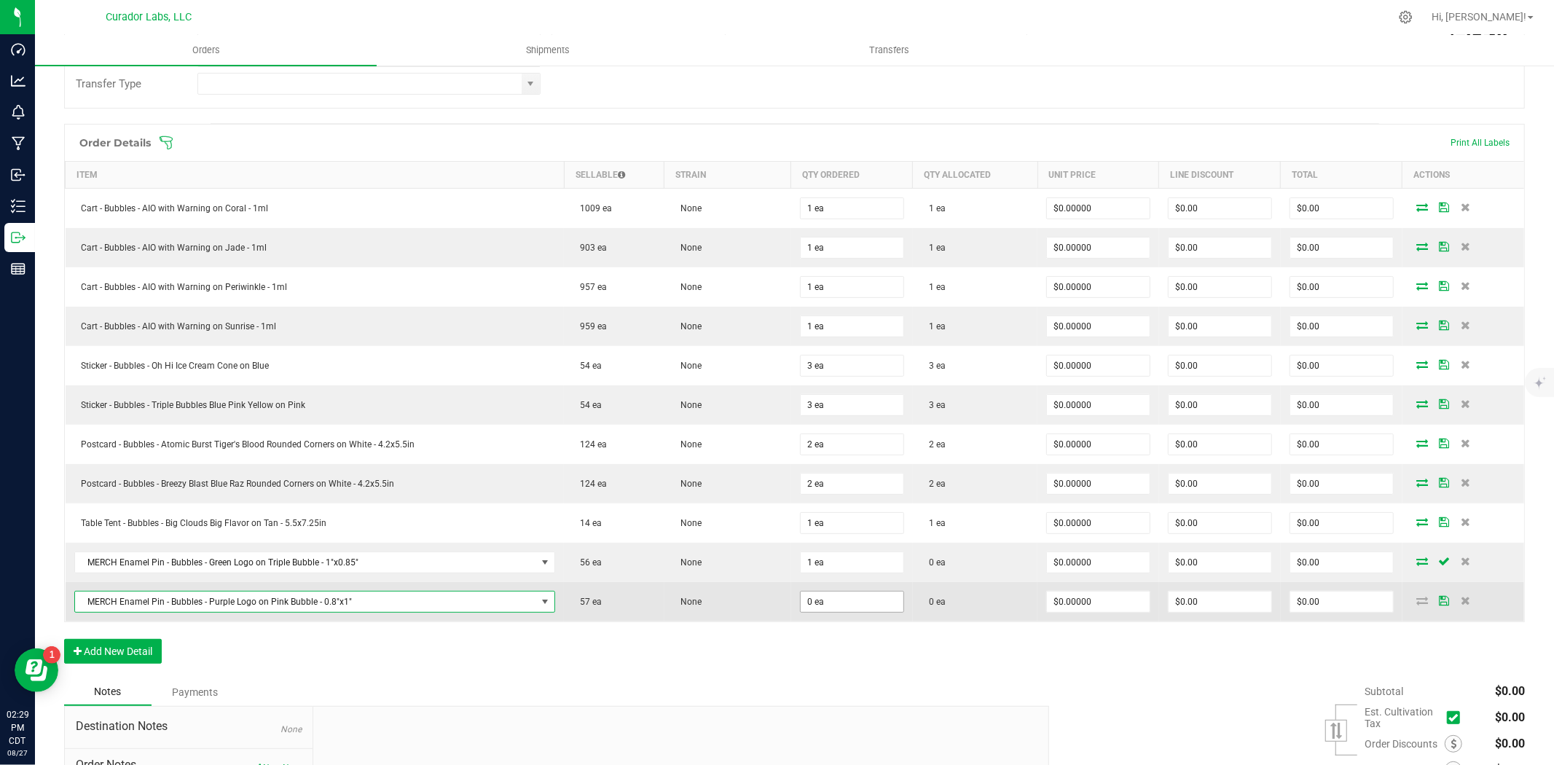
type input "0"
click at [803, 602] on input "0" at bounding box center [852, 602] width 103 height 20
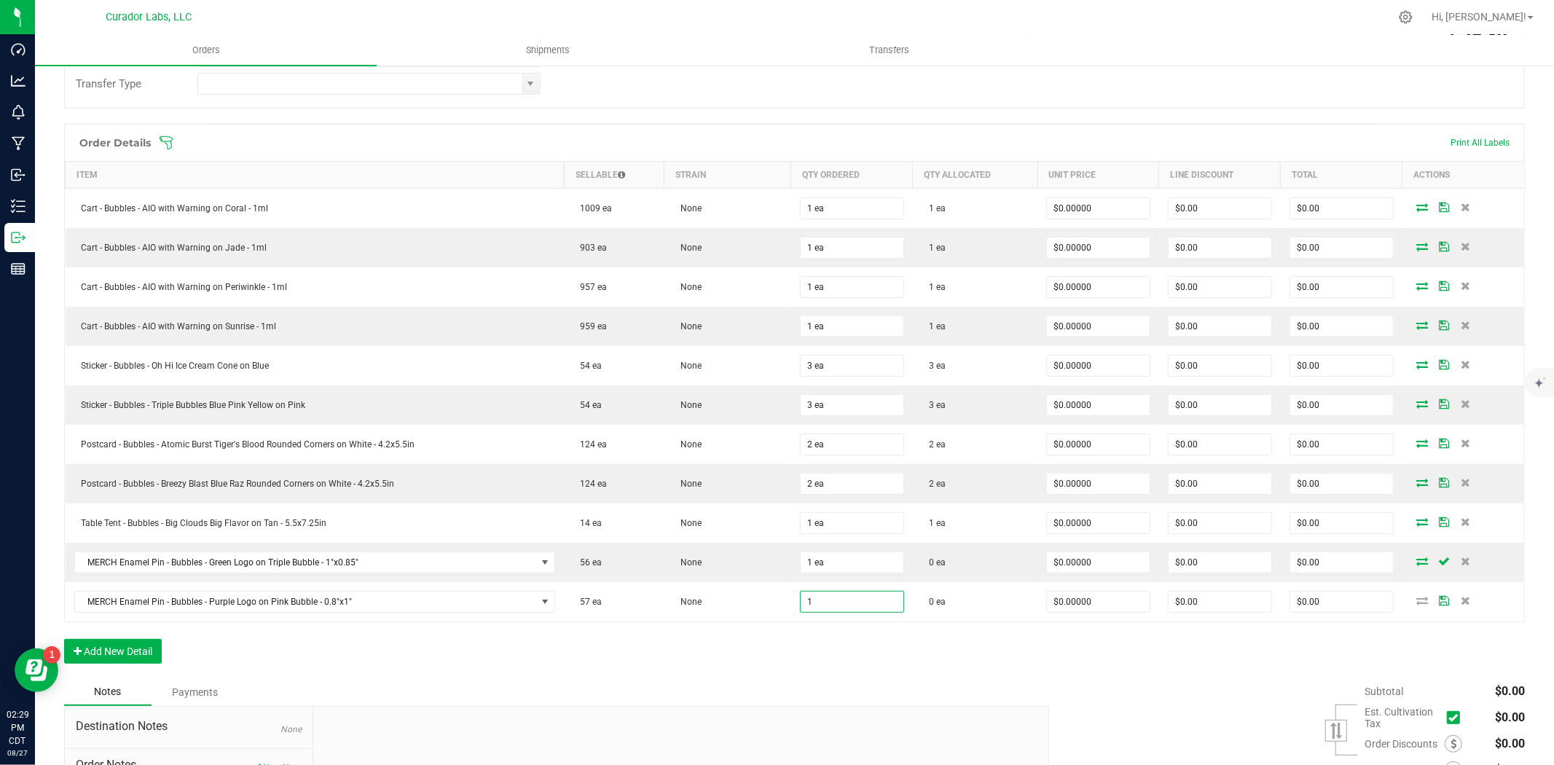
type input "1 ea"
click at [806, 656] on div "Order Details Print All Labels Item Sellable Strain Qty Ordered Qty Allocated U…" at bounding box center [794, 401] width 1461 height 554
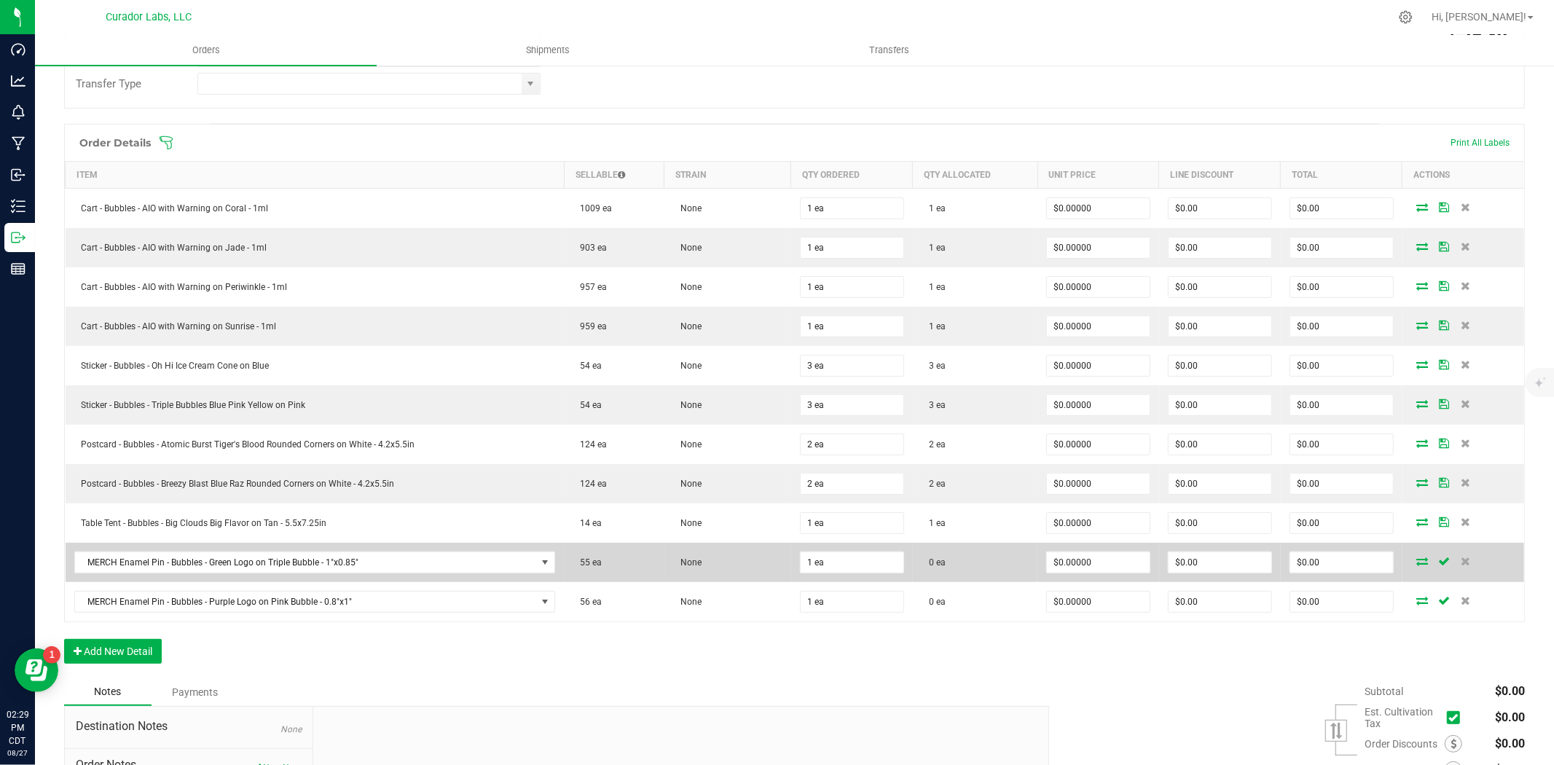
click at [1416, 563] on icon at bounding box center [1422, 561] width 12 height 9
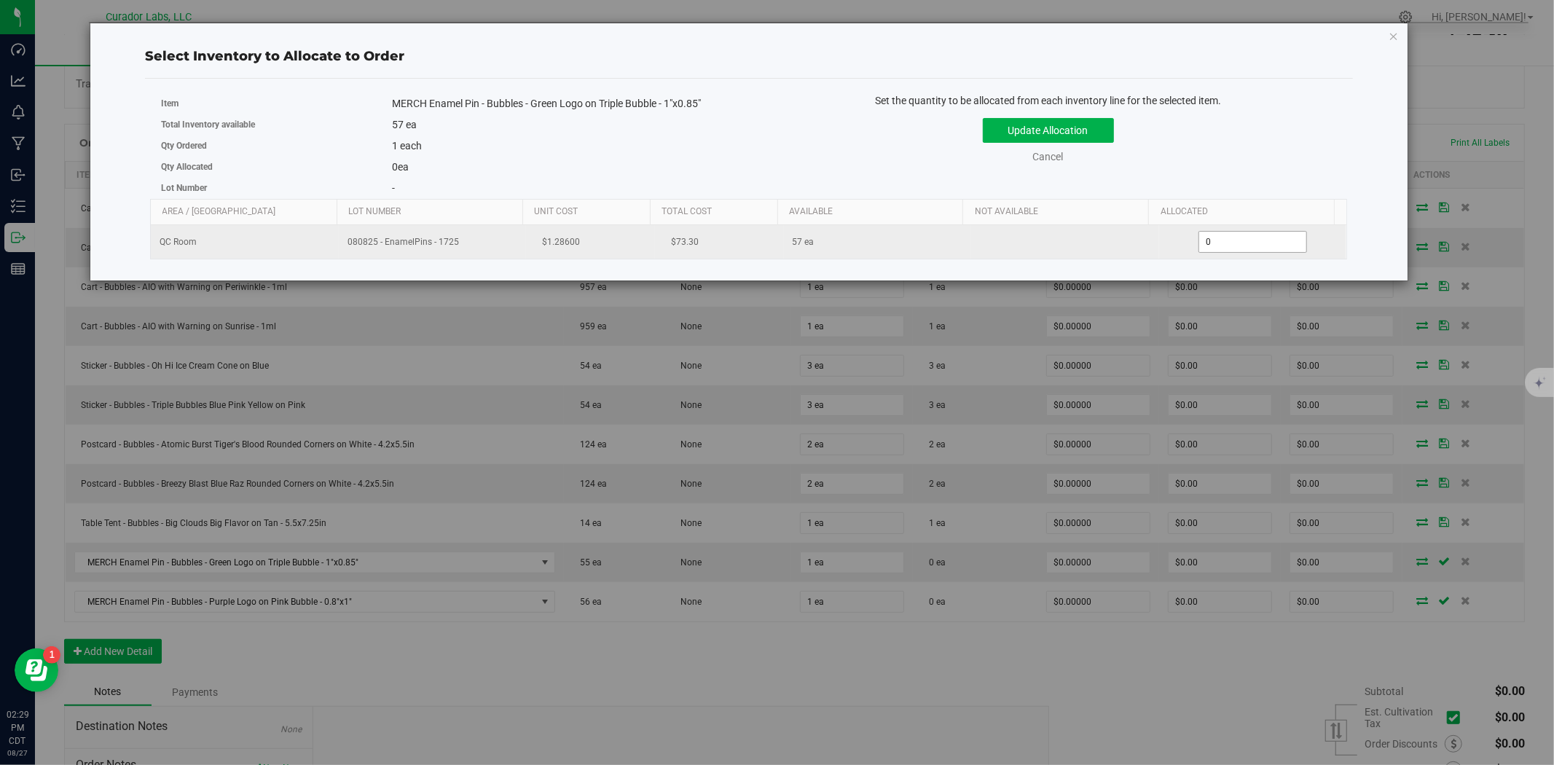
drag, startPoint x: 1201, startPoint y: 237, endPoint x: 1185, endPoint y: 237, distance: 15.3
click at [1185, 237] on div "0 0" at bounding box center [1253, 242] width 170 height 22
type input "1"
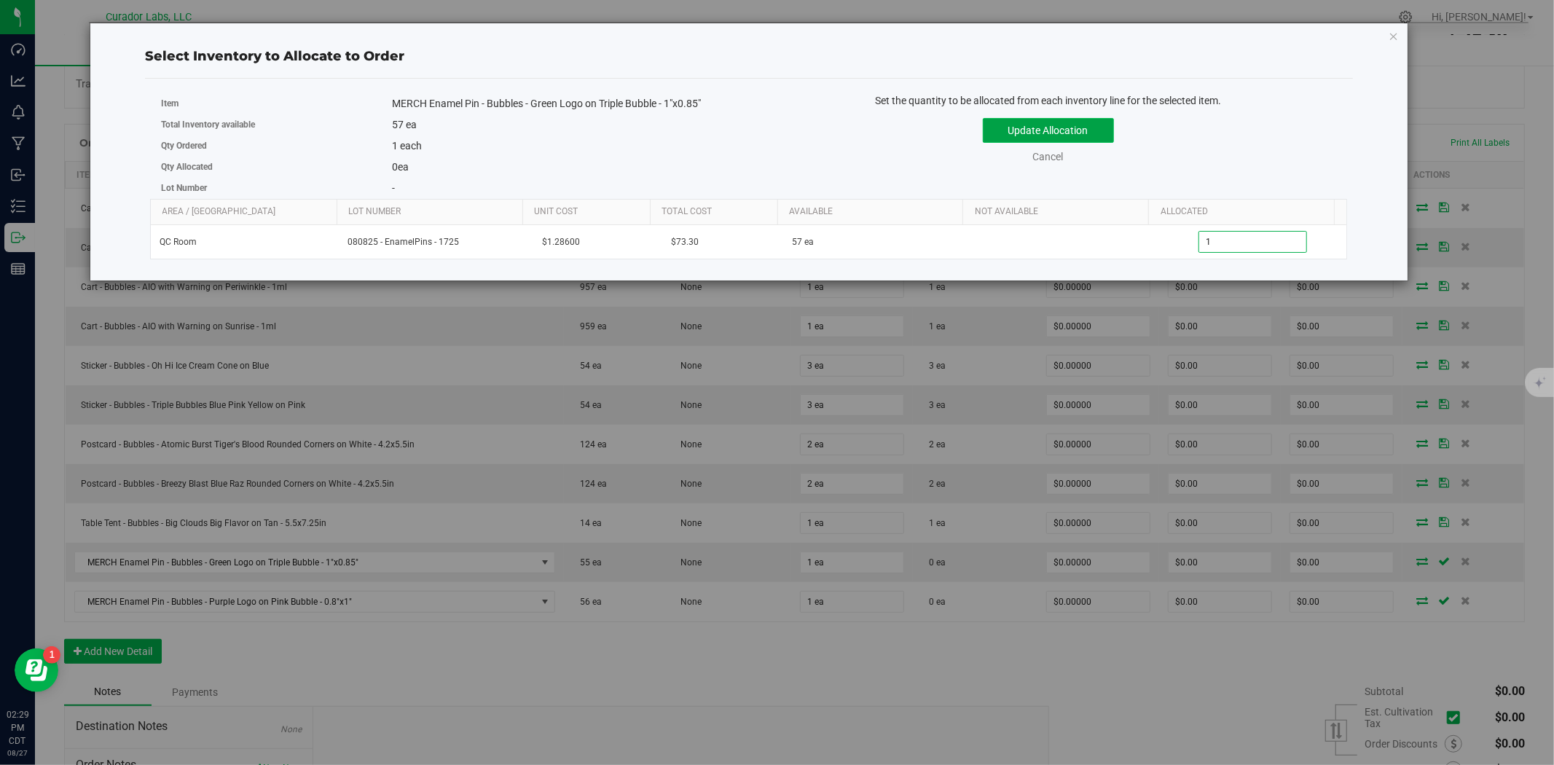
type input "1"
click at [1090, 133] on button "Update Allocation" at bounding box center [1048, 130] width 131 height 25
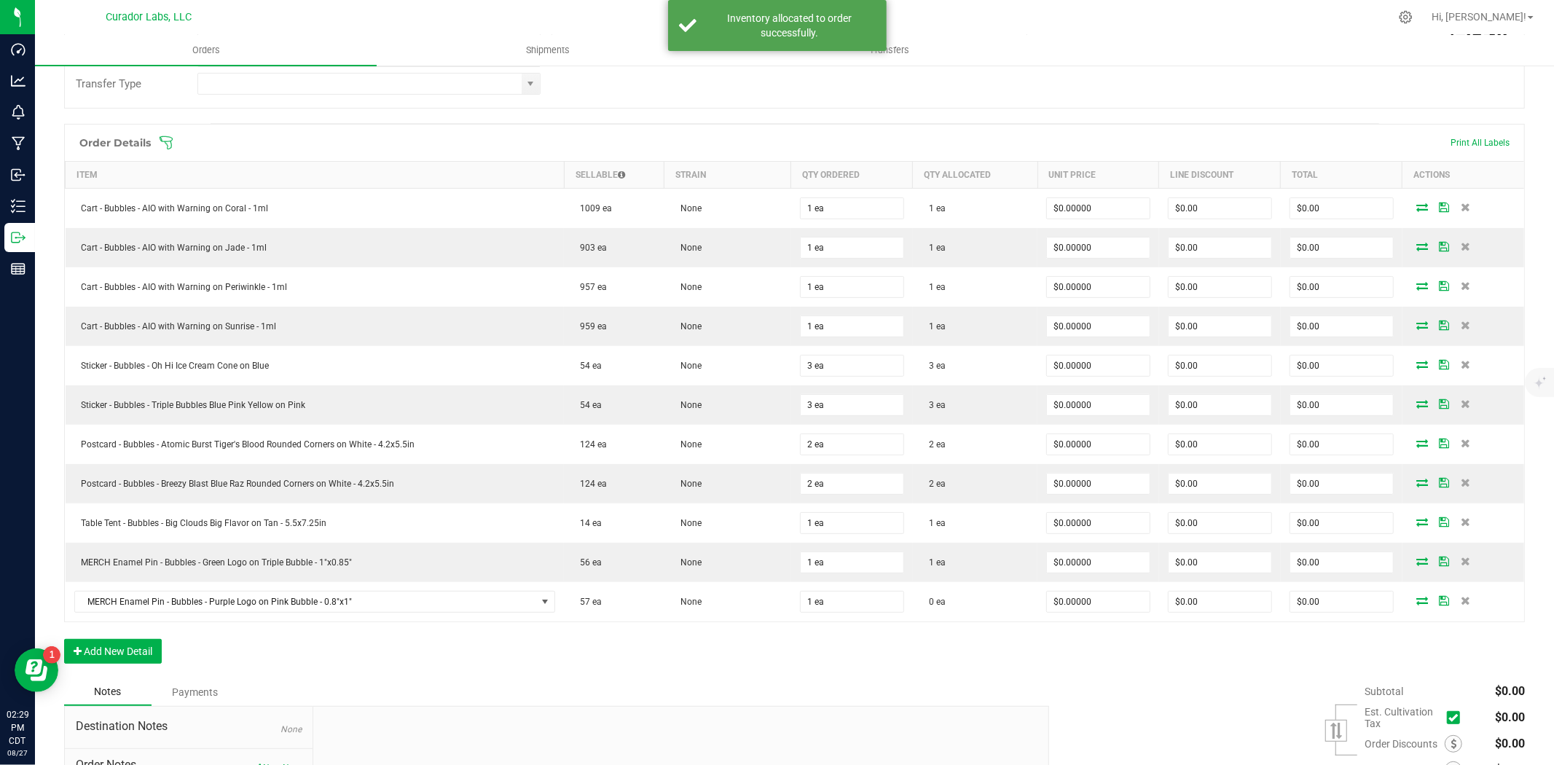
click at [1416, 598] on icon at bounding box center [1422, 600] width 12 height 9
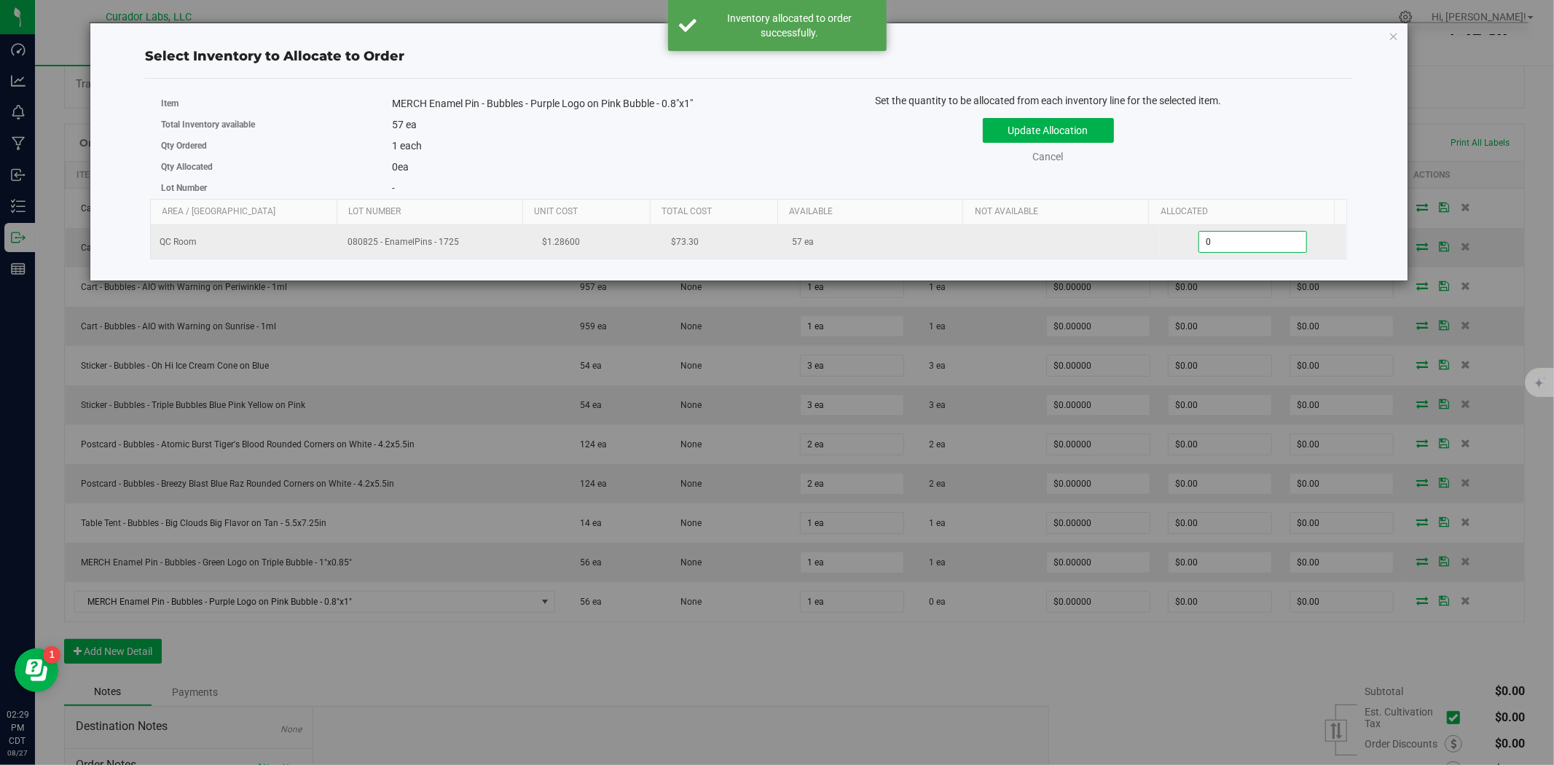
click at [1247, 242] on span "0 0" at bounding box center [1252, 242] width 109 height 22
type input "01"
click button "Update Allocation" at bounding box center [1048, 130] width 131 height 25
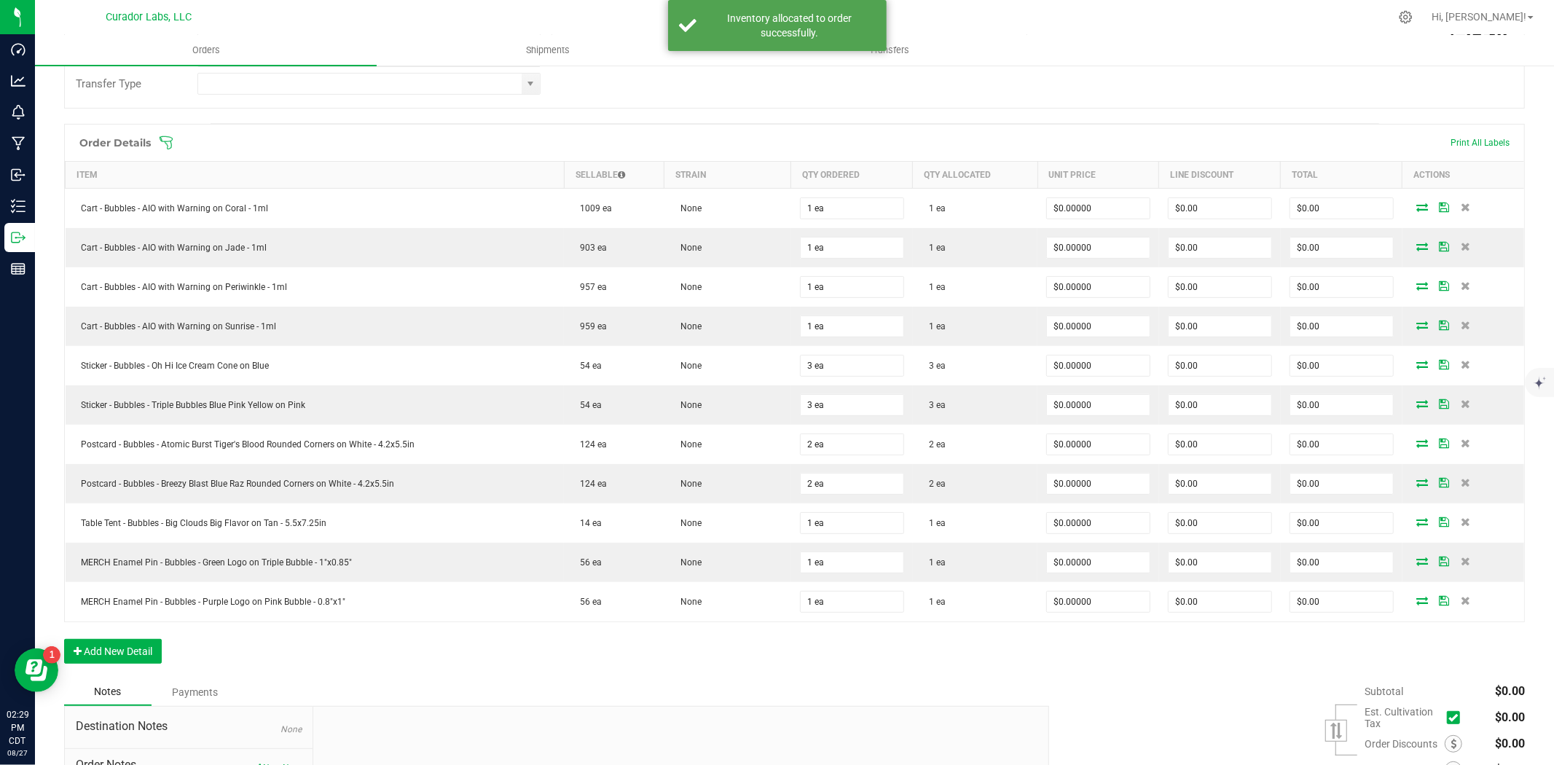
scroll to position [0, 0]
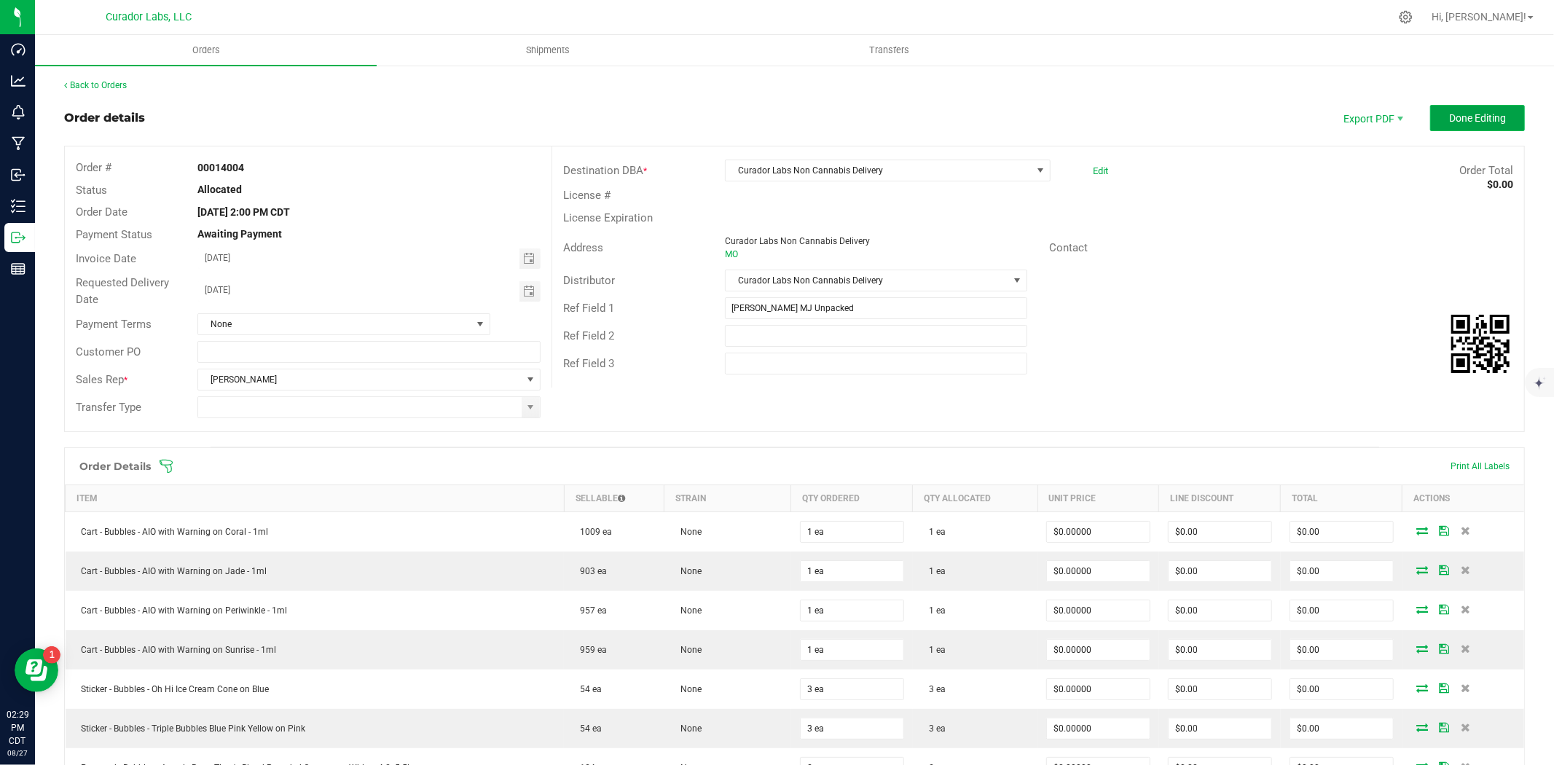
click at [1434, 111] on button "Done Editing" at bounding box center [1477, 118] width 95 height 26
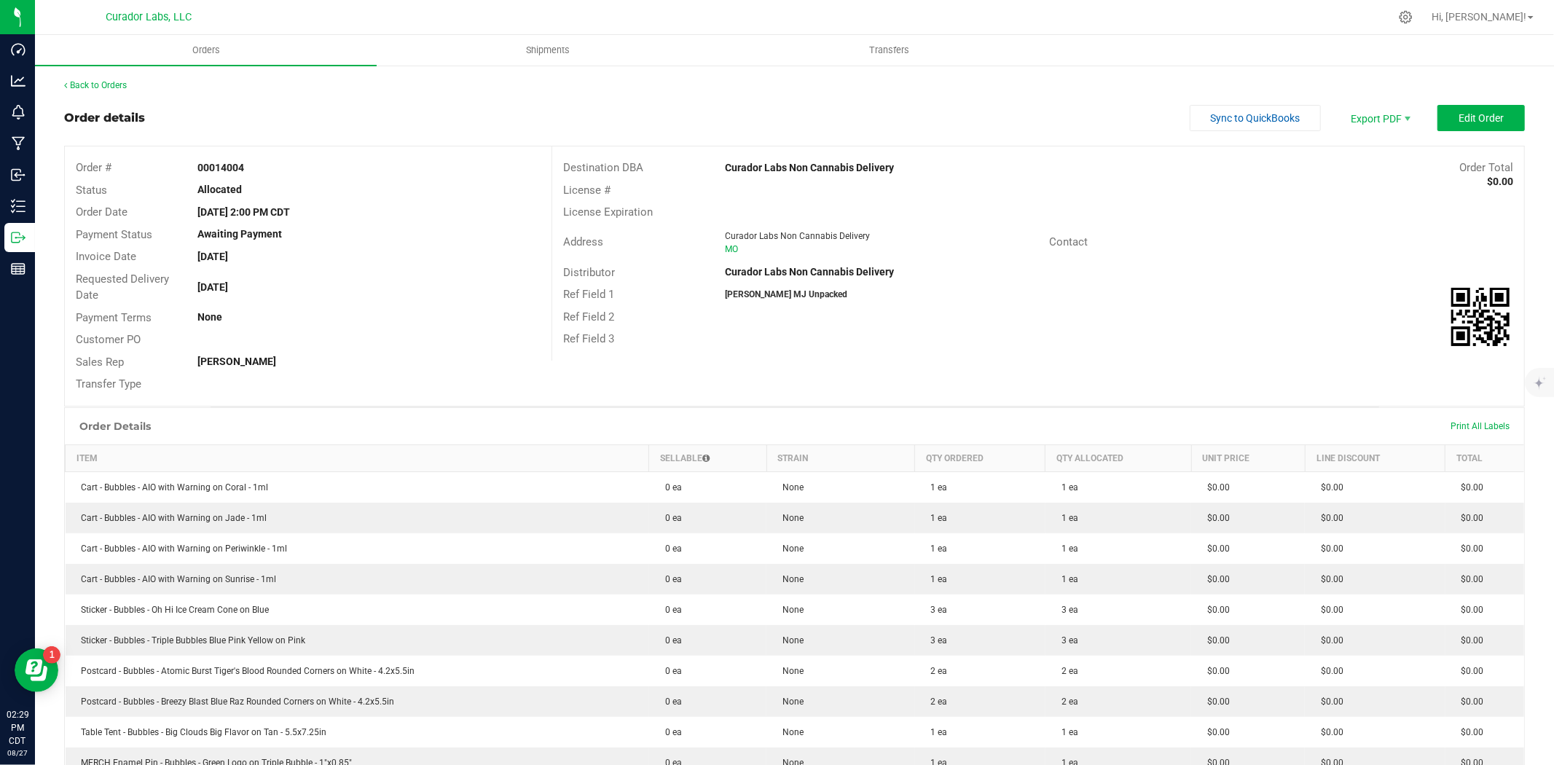
drag, startPoint x: 243, startPoint y: 169, endPoint x: 192, endPoint y: 170, distance: 50.3
click at [192, 170] on div "00014004" at bounding box center [368, 167] width 365 height 15
click at [549, 51] on span "Shipments" at bounding box center [547, 50] width 83 height 13
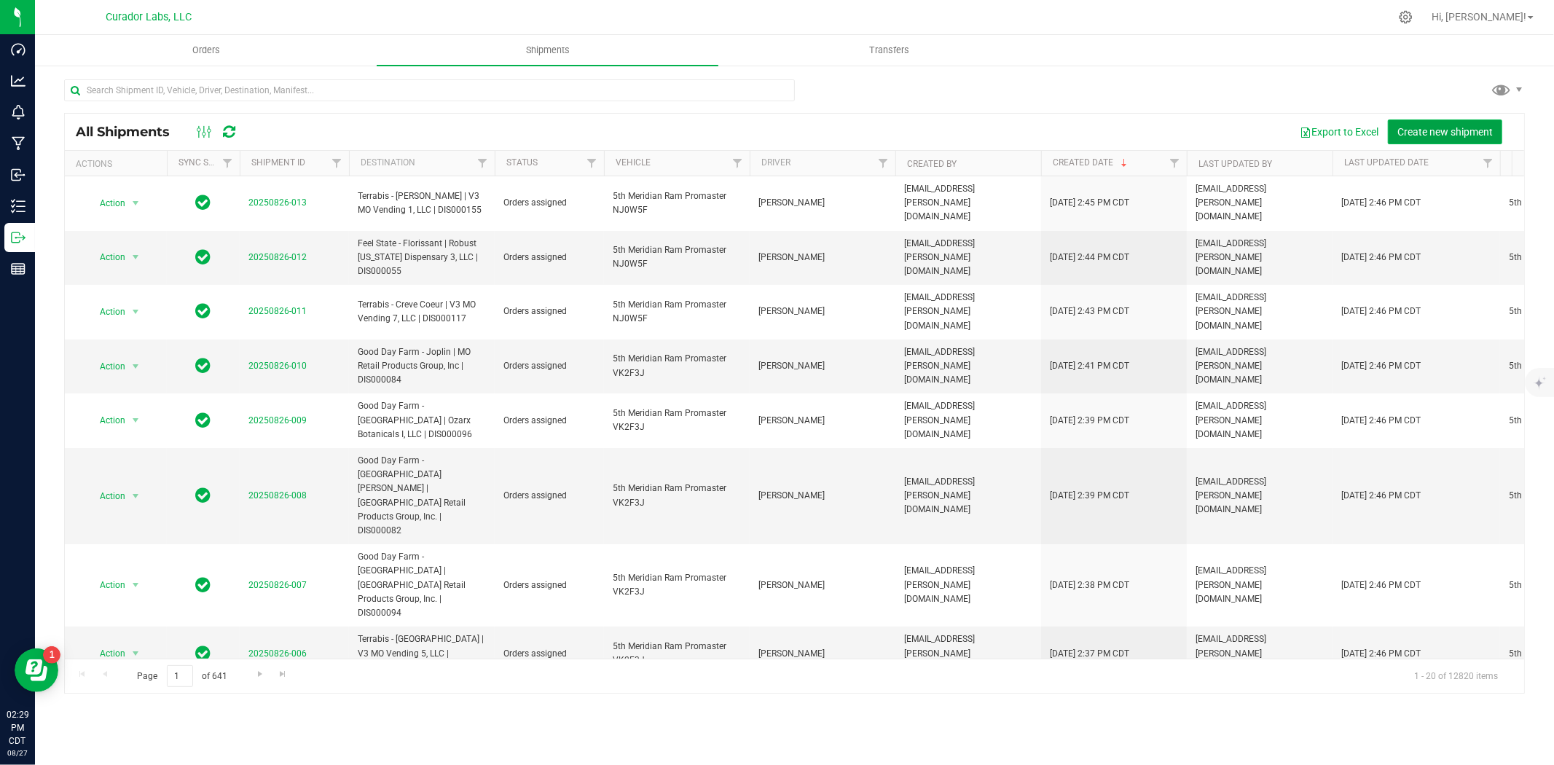
click at [1448, 128] on span "Create new shipment" at bounding box center [1444, 132] width 95 height 12
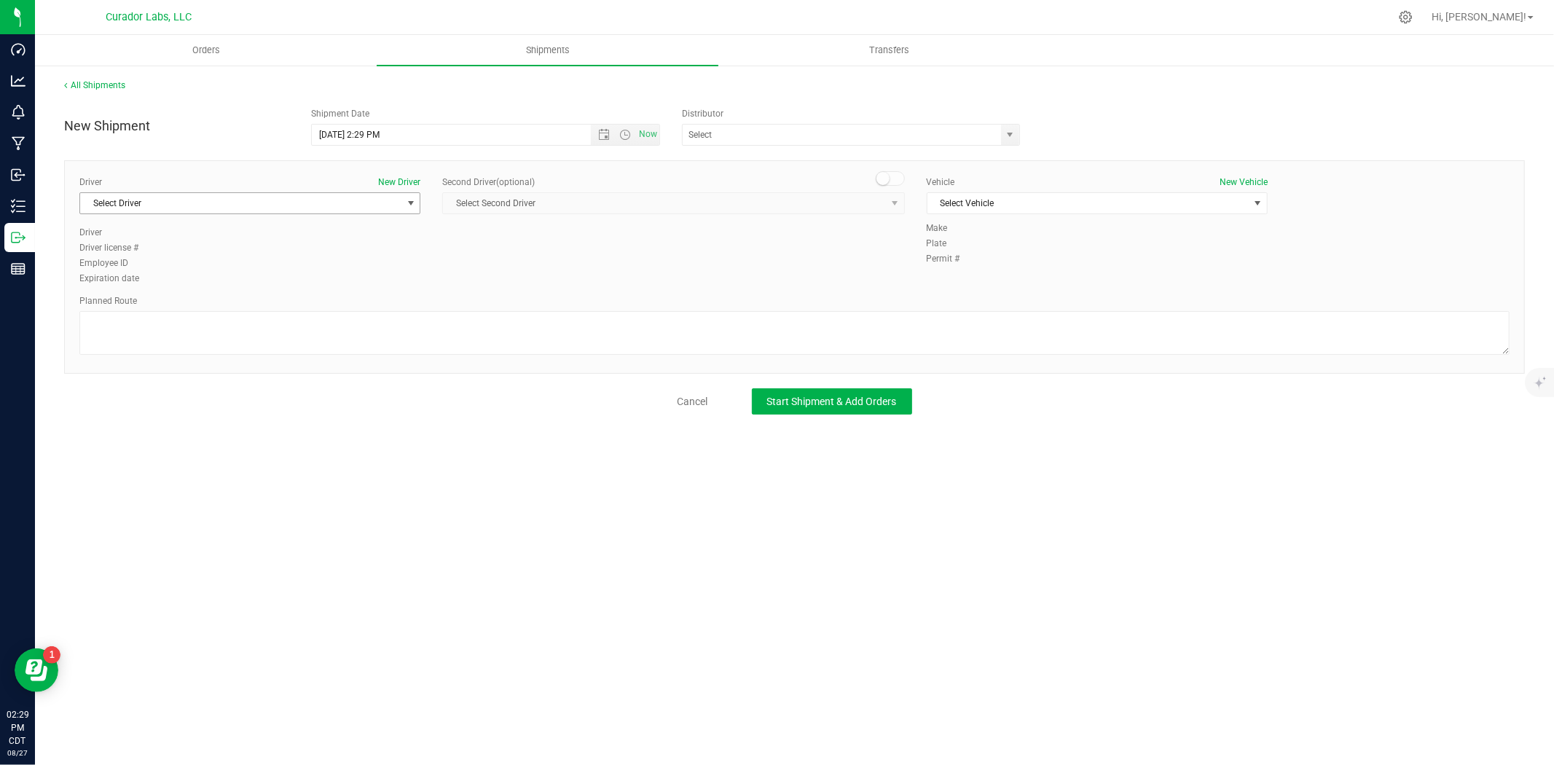
click at [229, 195] on span "Select Driver" at bounding box center [240, 203] width 321 height 20
click at [160, 257] on span "Curador NonCannabis" at bounding box center [133, 264] width 89 height 19
type input "cur"
click at [774, 135] on input "text" at bounding box center [837, 135] width 309 height 20
click at [788, 157] on li "Curador Labs Non Cannabis Delivery" at bounding box center [851, 160] width 337 height 22
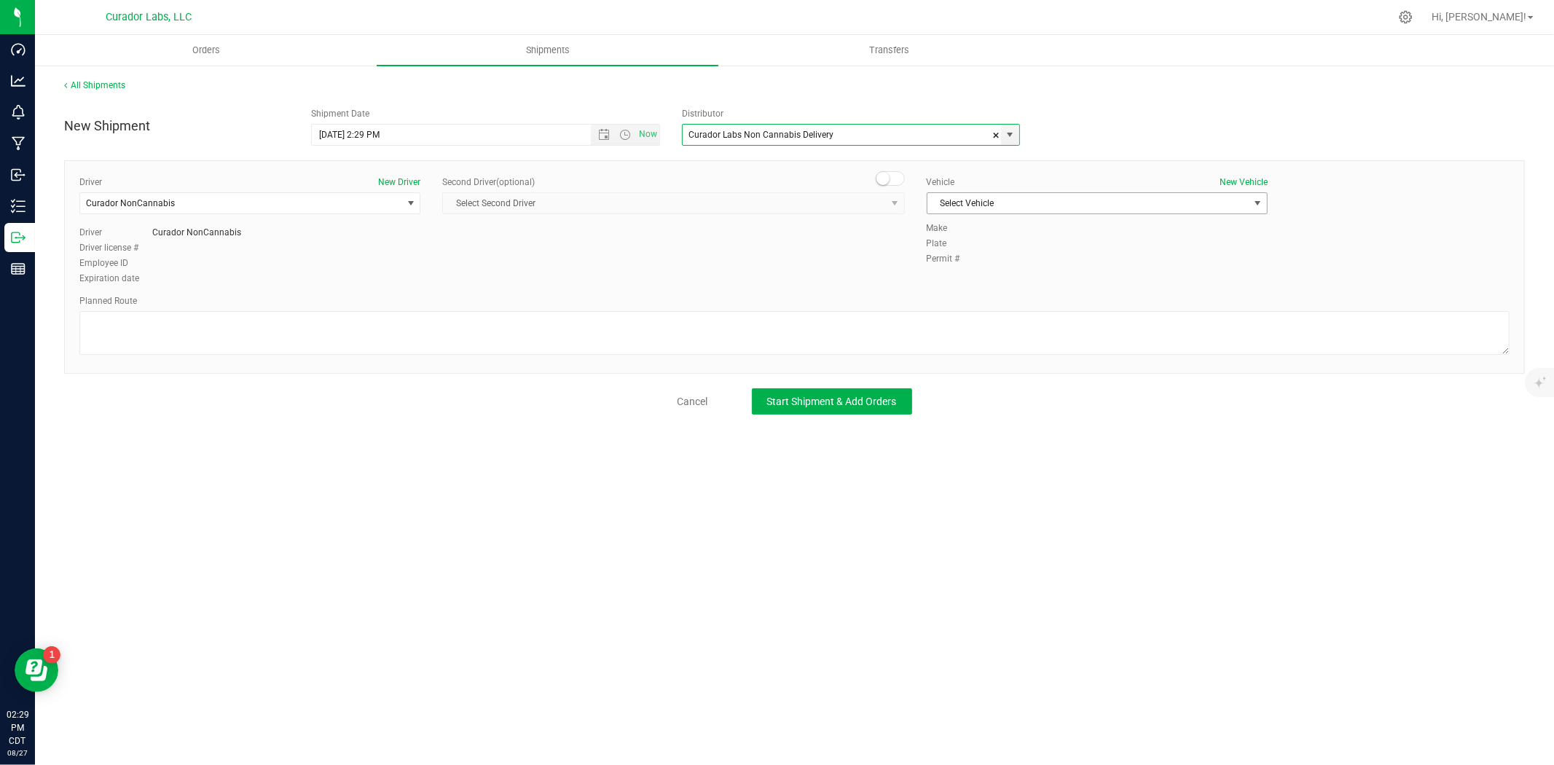
type input "Curador Labs Non Cannabis Delivery"
click at [995, 203] on span "Select Vehicle" at bounding box center [1087, 203] width 321 height 20
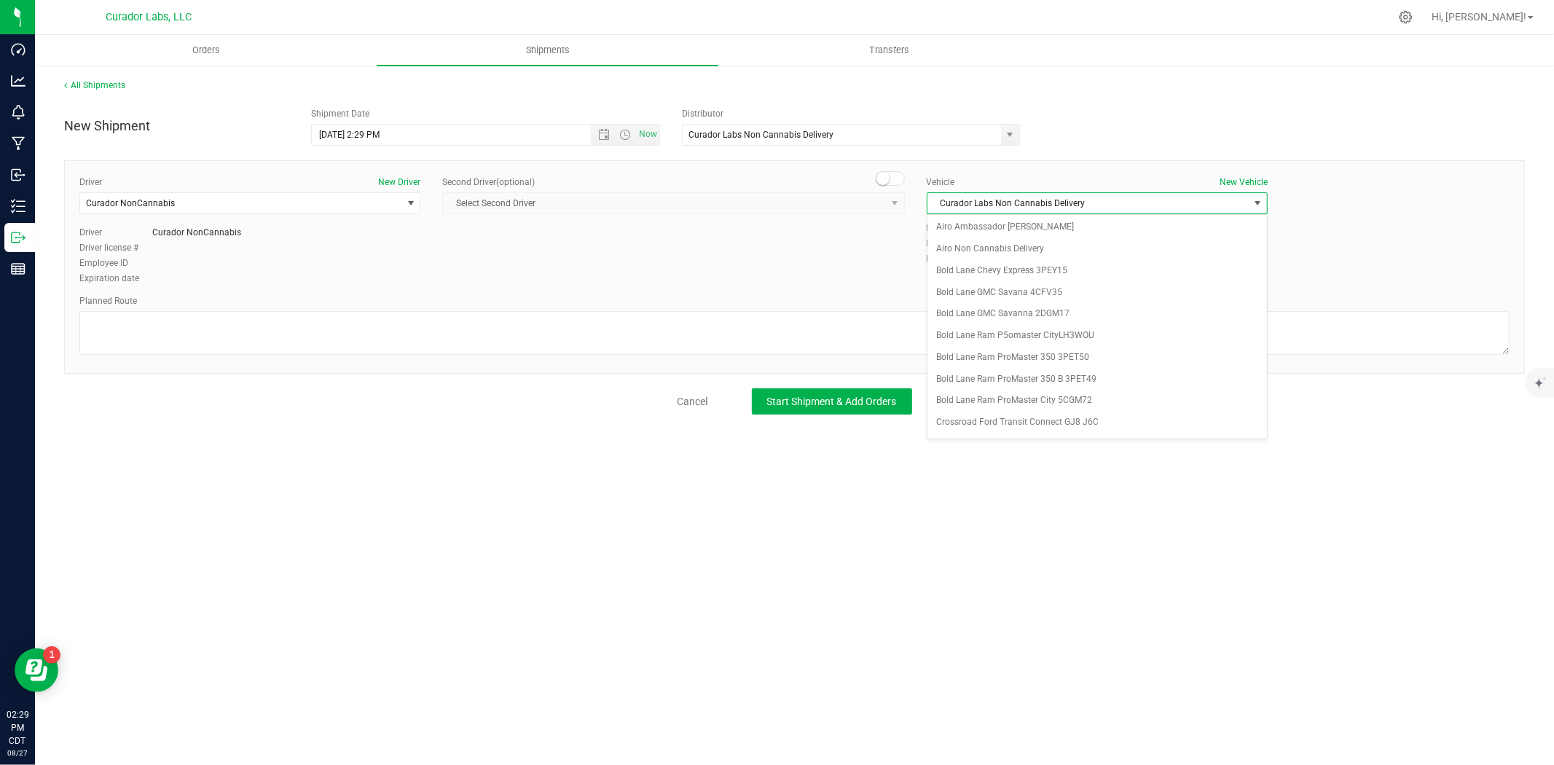
scroll to position [413, 0]
click at [982, 419] on li "Curador Labs Non Cannabis Delivery" at bounding box center [1096, 422] width 339 height 22
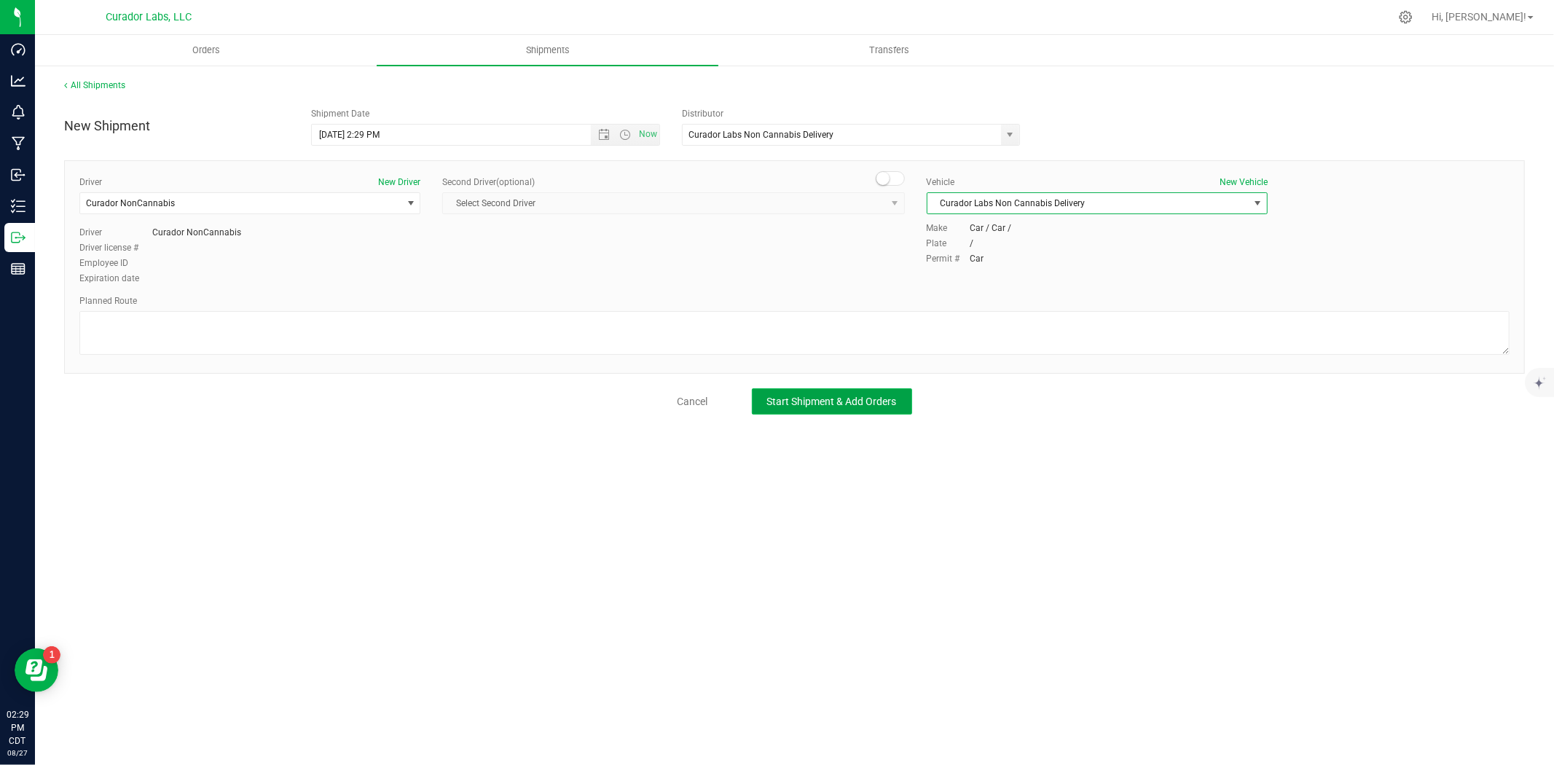
click at [780, 396] on span "Start Shipment & Add Orders" at bounding box center [832, 402] width 130 height 12
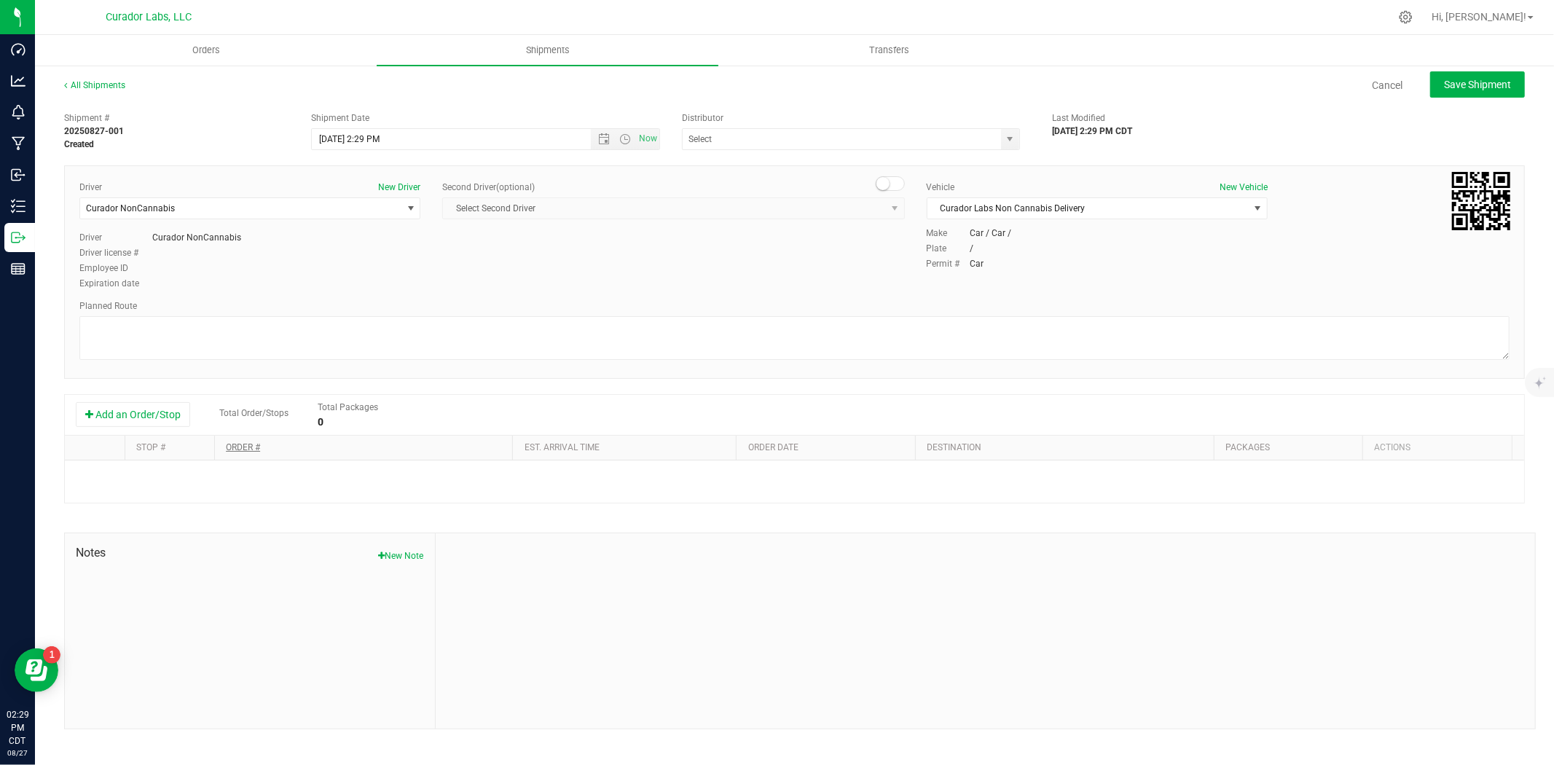
type input "Curador Labs Non Cannabis Delivery"
drag, startPoint x: 152, startPoint y: 418, endPoint x: 168, endPoint y: 424, distance: 17.1
click at [152, 418] on button "Add an Order/Stop" at bounding box center [133, 414] width 114 height 25
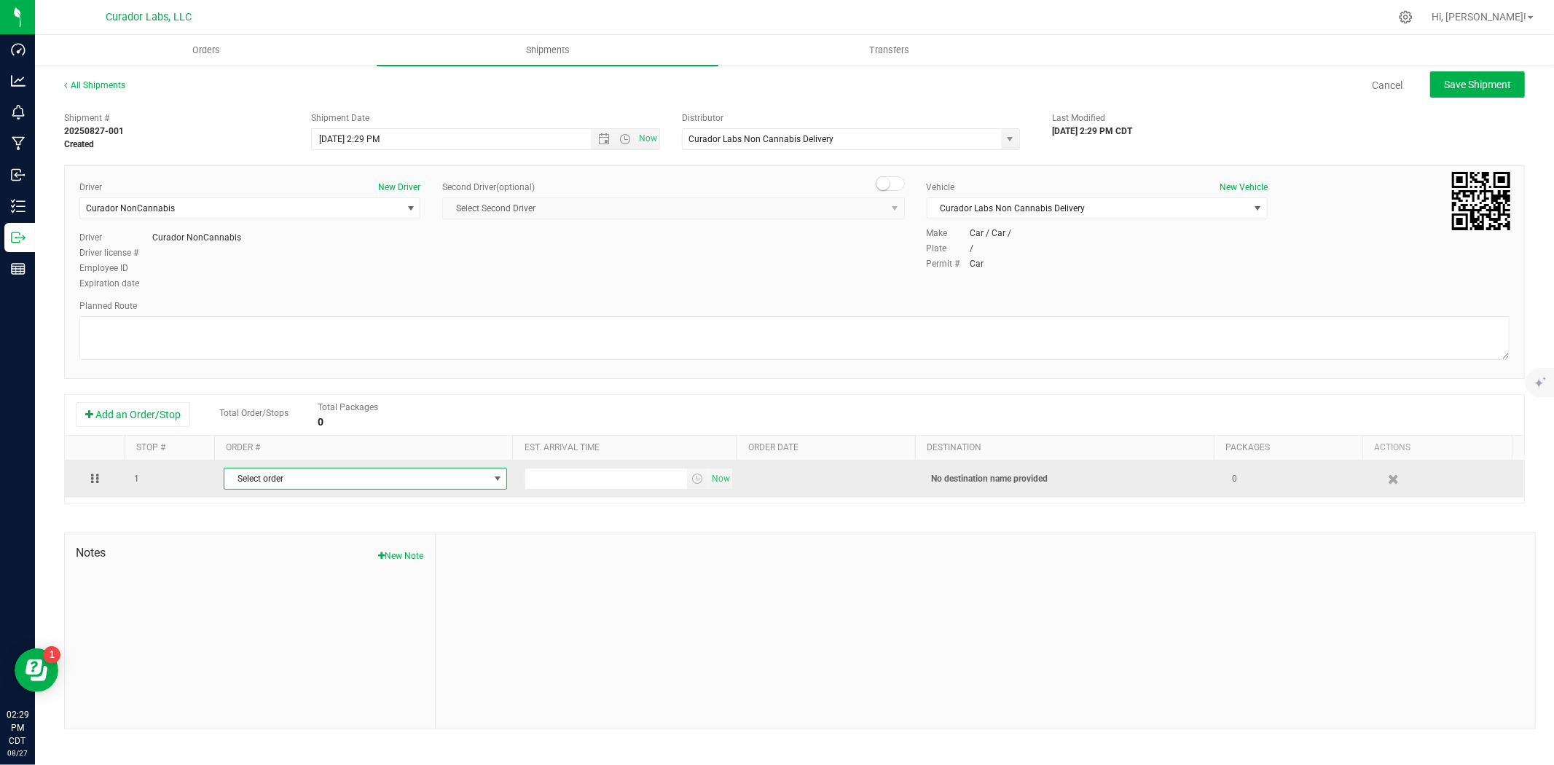
click at [267, 485] on span "Select order" at bounding box center [356, 478] width 264 height 20
paste input "00014004"
type input "00014004"
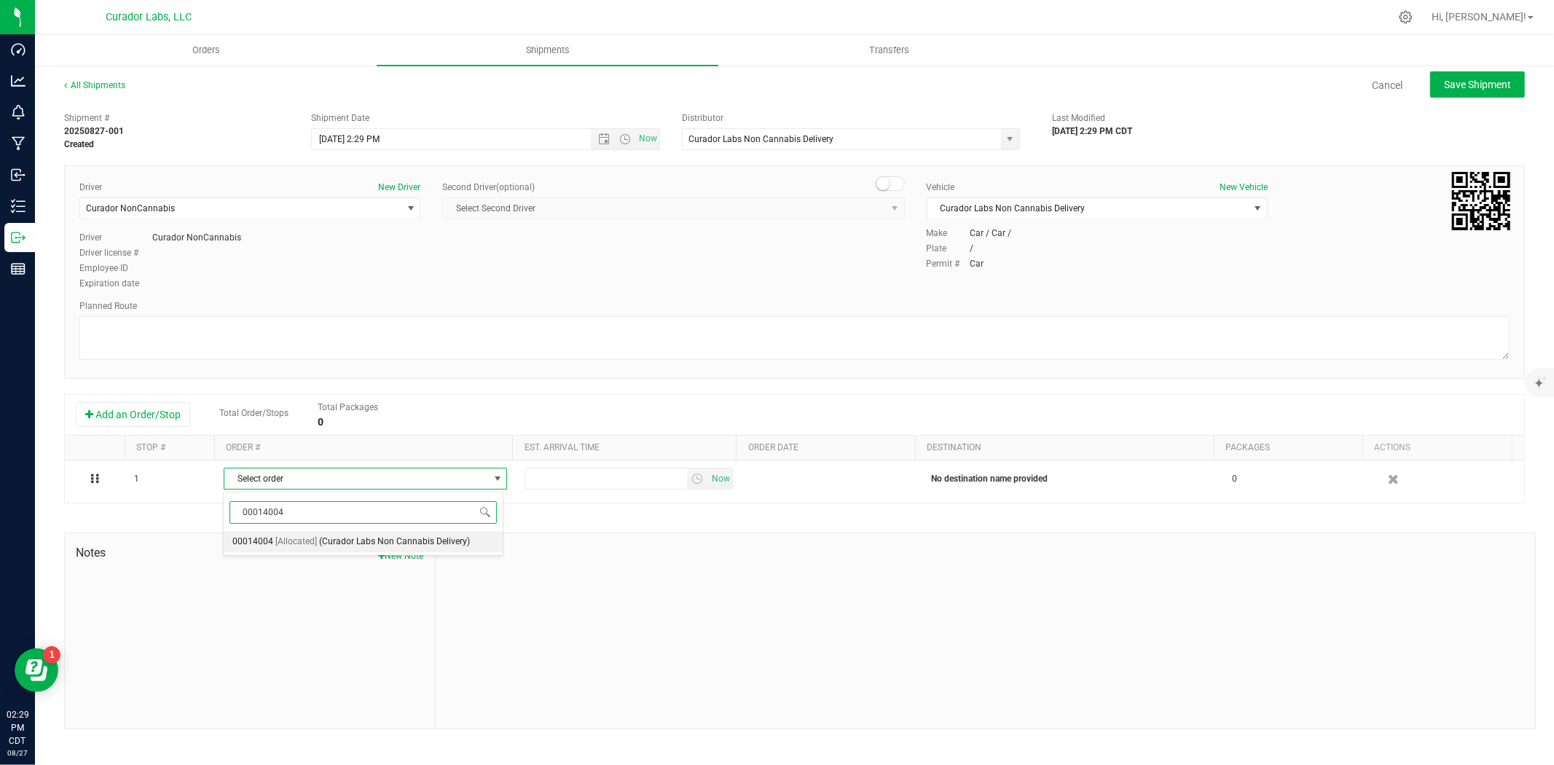
click at [292, 534] on span "[Allocated]" at bounding box center [296, 542] width 42 height 19
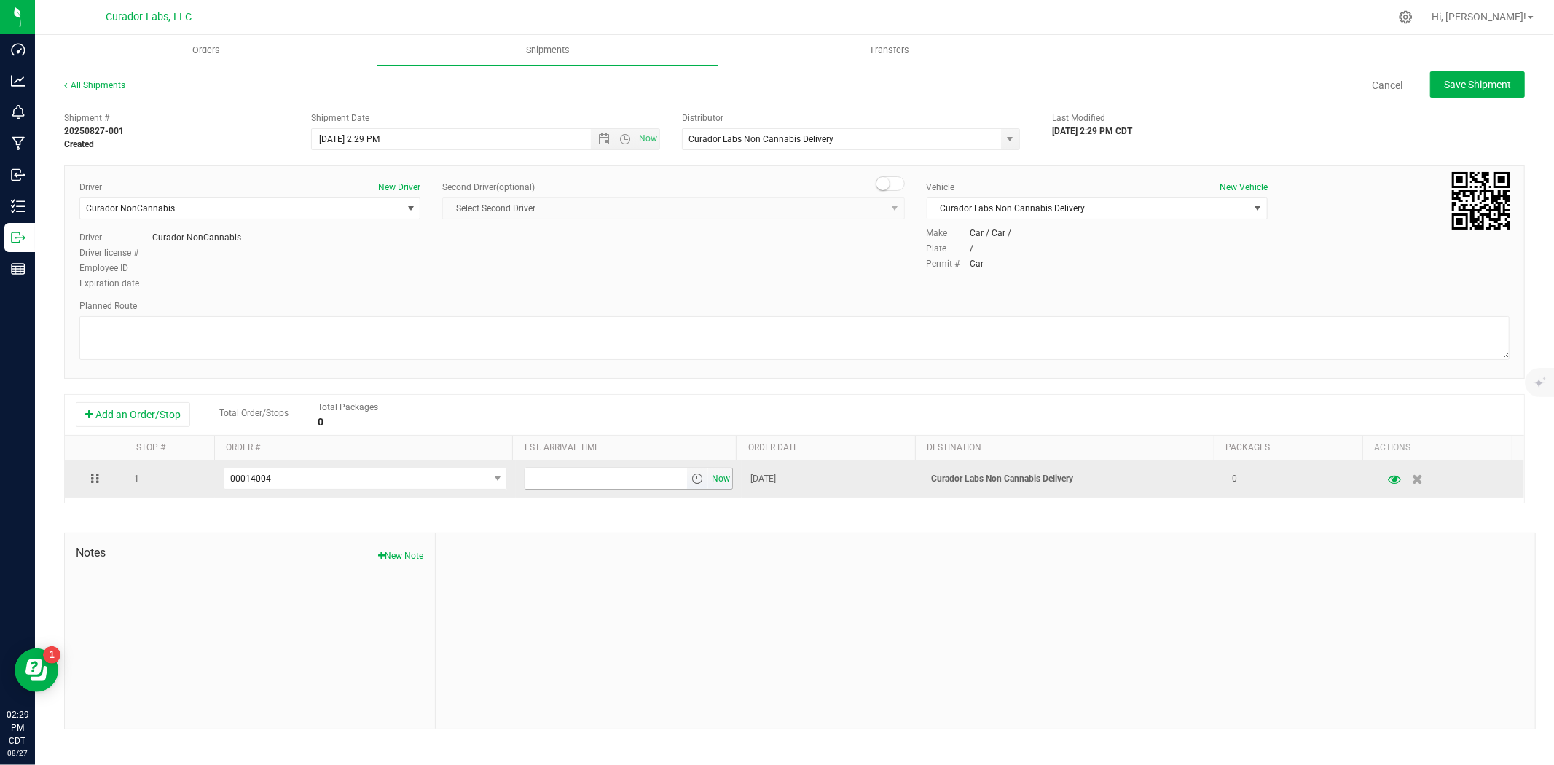
click at [712, 489] on span "Now" at bounding box center [721, 478] width 25 height 21
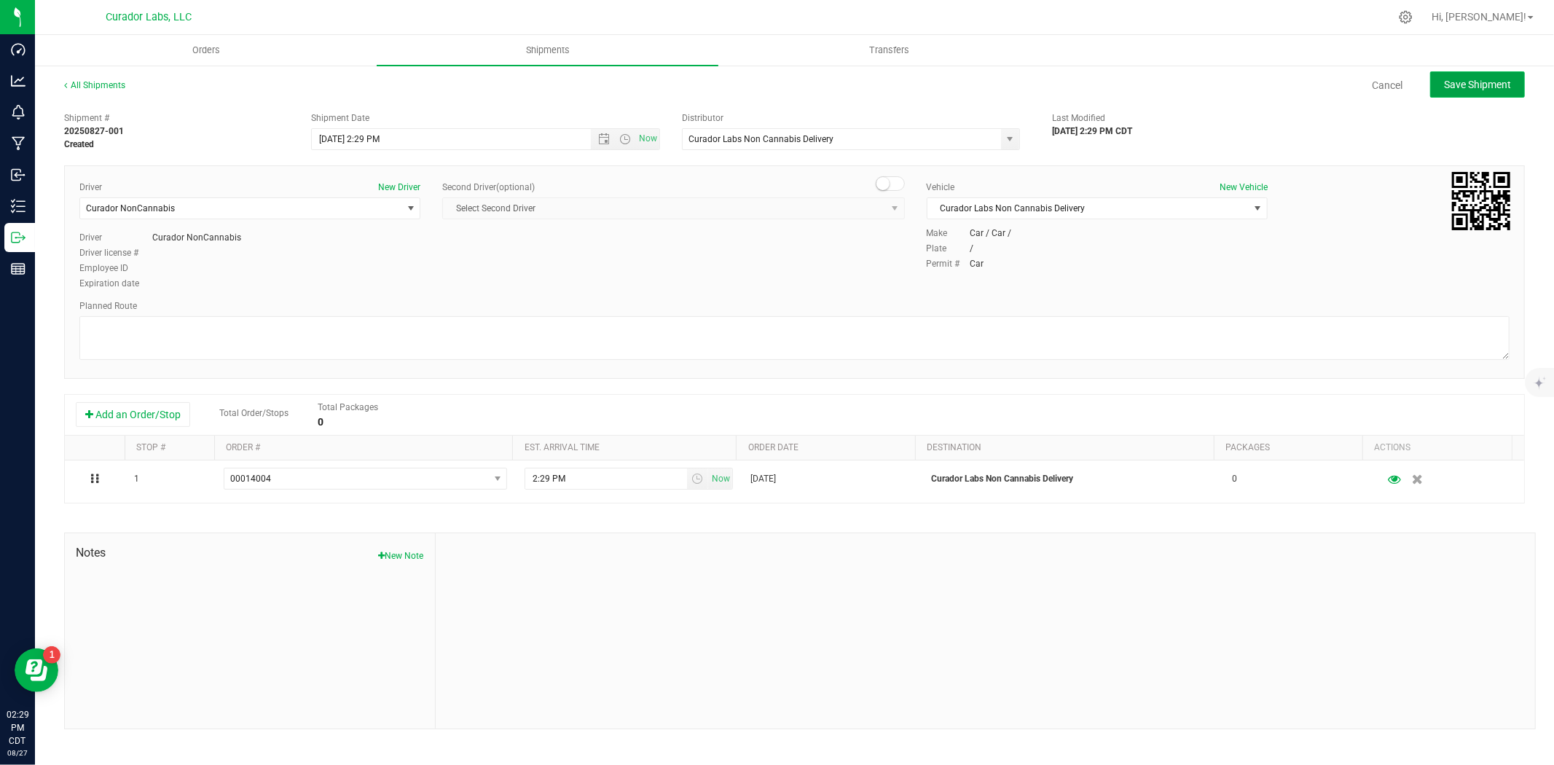
click at [1467, 85] on span "Save Shipment" at bounding box center [1477, 85] width 67 height 12
type input "8/27/2025 7:29 PM"
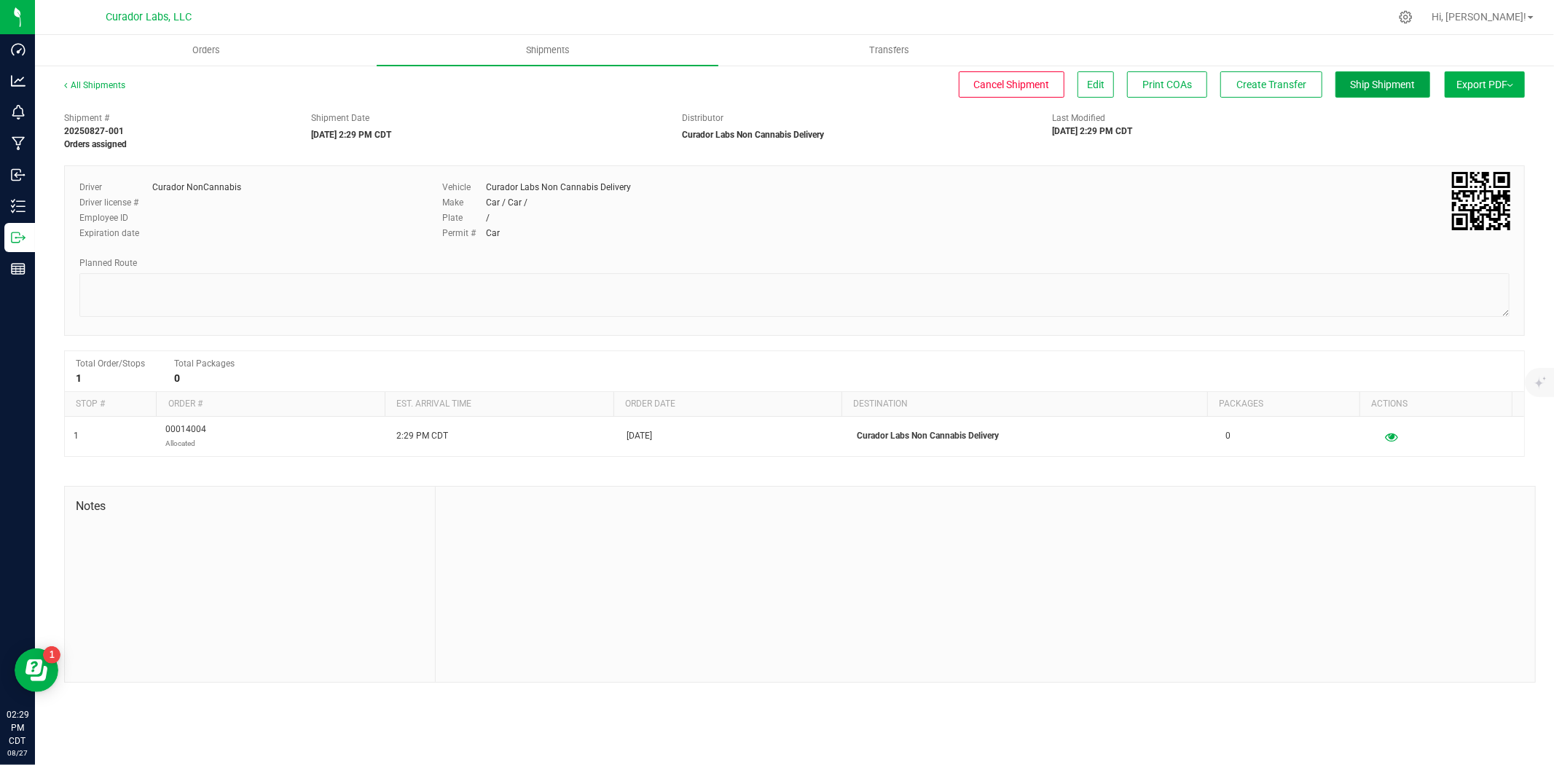
click at [1365, 88] on span "Ship Shipment" at bounding box center [1383, 85] width 65 height 12
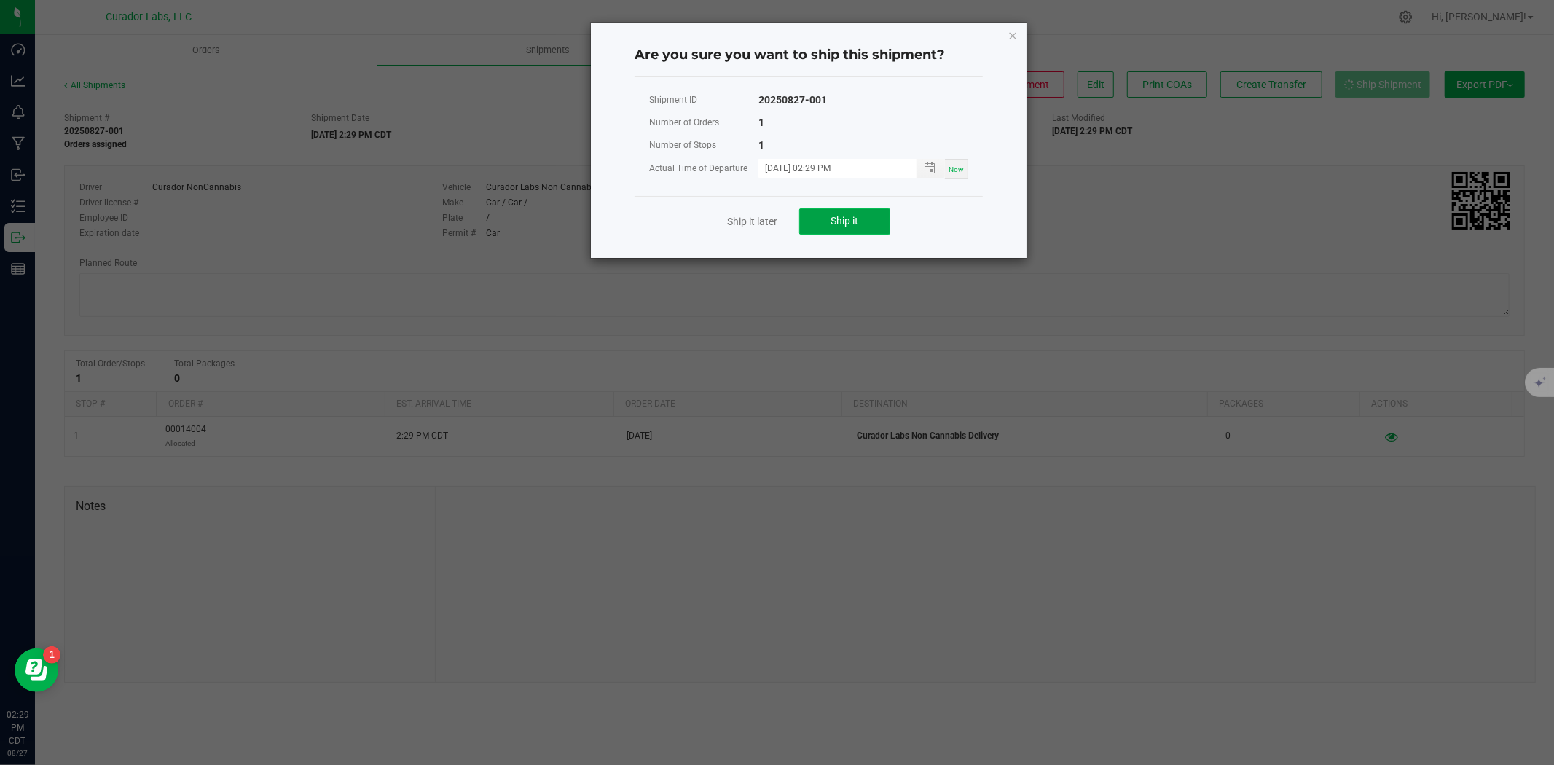
click at [857, 221] on span "Ship it" at bounding box center [845, 221] width 28 height 12
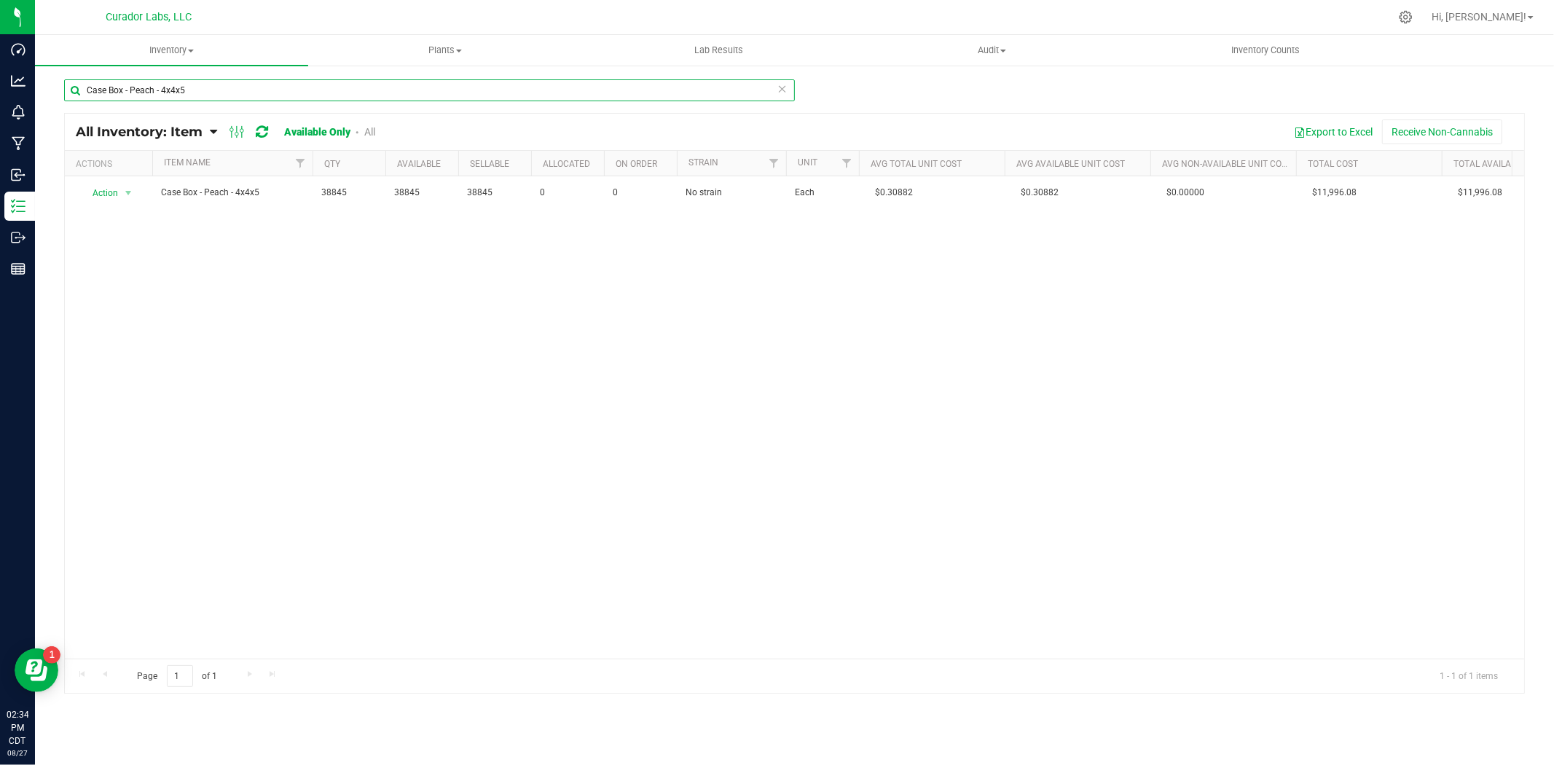
drag, startPoint x: 12, startPoint y: 78, endPoint x: 209, endPoint y: 78, distance: 196.7
click at [12, 78] on div "Dashboard Analytics Monitoring Manufacturing Inbound Inventory Outbound Reports…" at bounding box center [777, 382] width 1554 height 765
click at [251, 87] on input "Case Box - Peach - 4x4x5" at bounding box center [429, 90] width 731 height 22
drag, startPoint x: 251, startPoint y: 87, endPoint x: 57, endPoint y: 87, distance: 194.5
click at [55, 87] on div "Case Box - Peach - 4x4x5 All Inventory: Item Item Summary Item (default) Item b…" at bounding box center [794, 291] width 1519 height 455
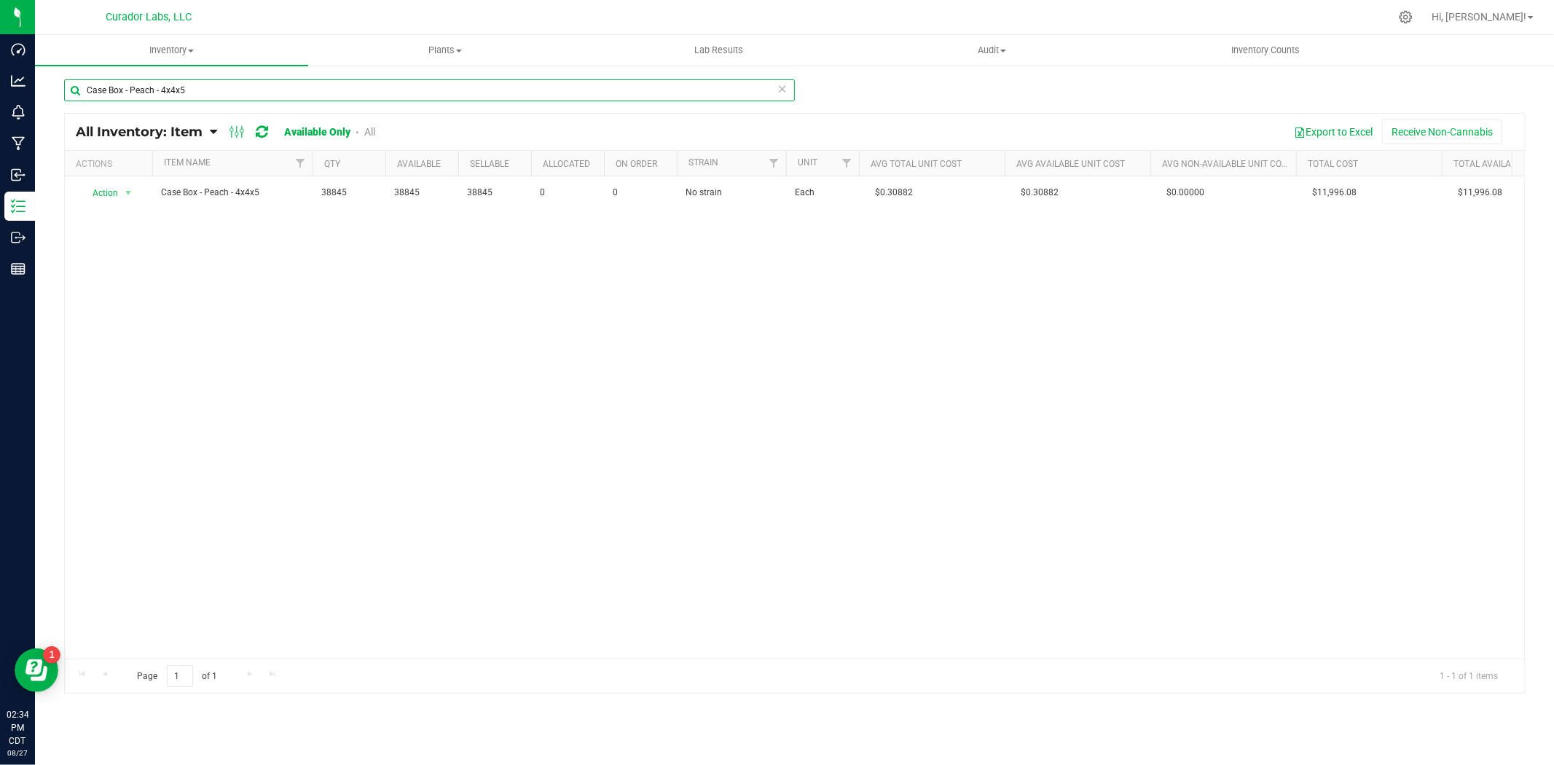
paste input "" Labeled Tube - HeadChange - Cart with QR THC M Diamond White - 2.2x2""
click at [97, 91] on input "" Labeled Tube - HeadChange - Cart with QR THC M Diamond White - 2.2x2" at bounding box center [429, 90] width 731 height 22
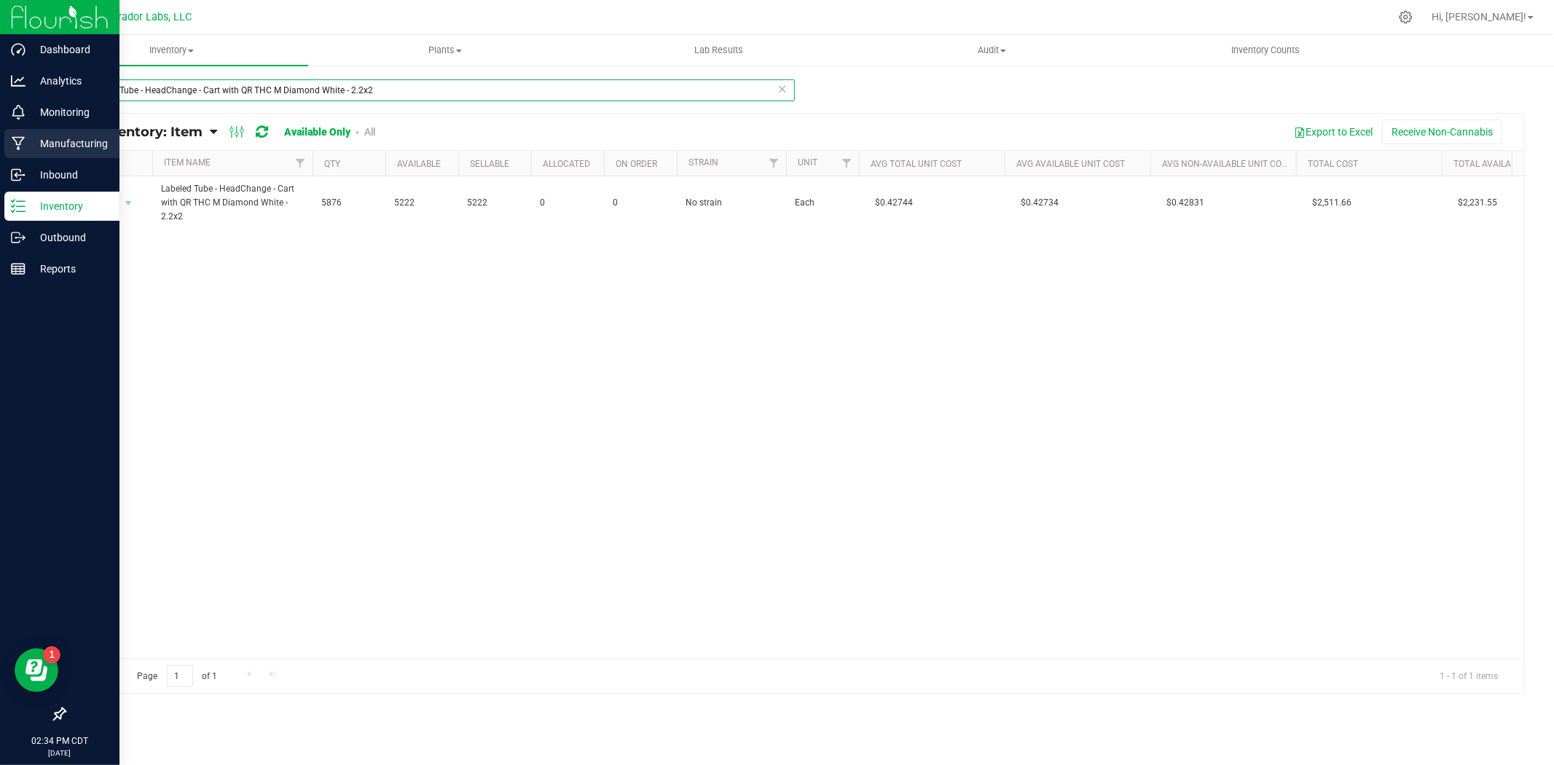
type input "Labeled Tube - HeadChange - Cart with QR THC M Diamond White - 2.2x2"
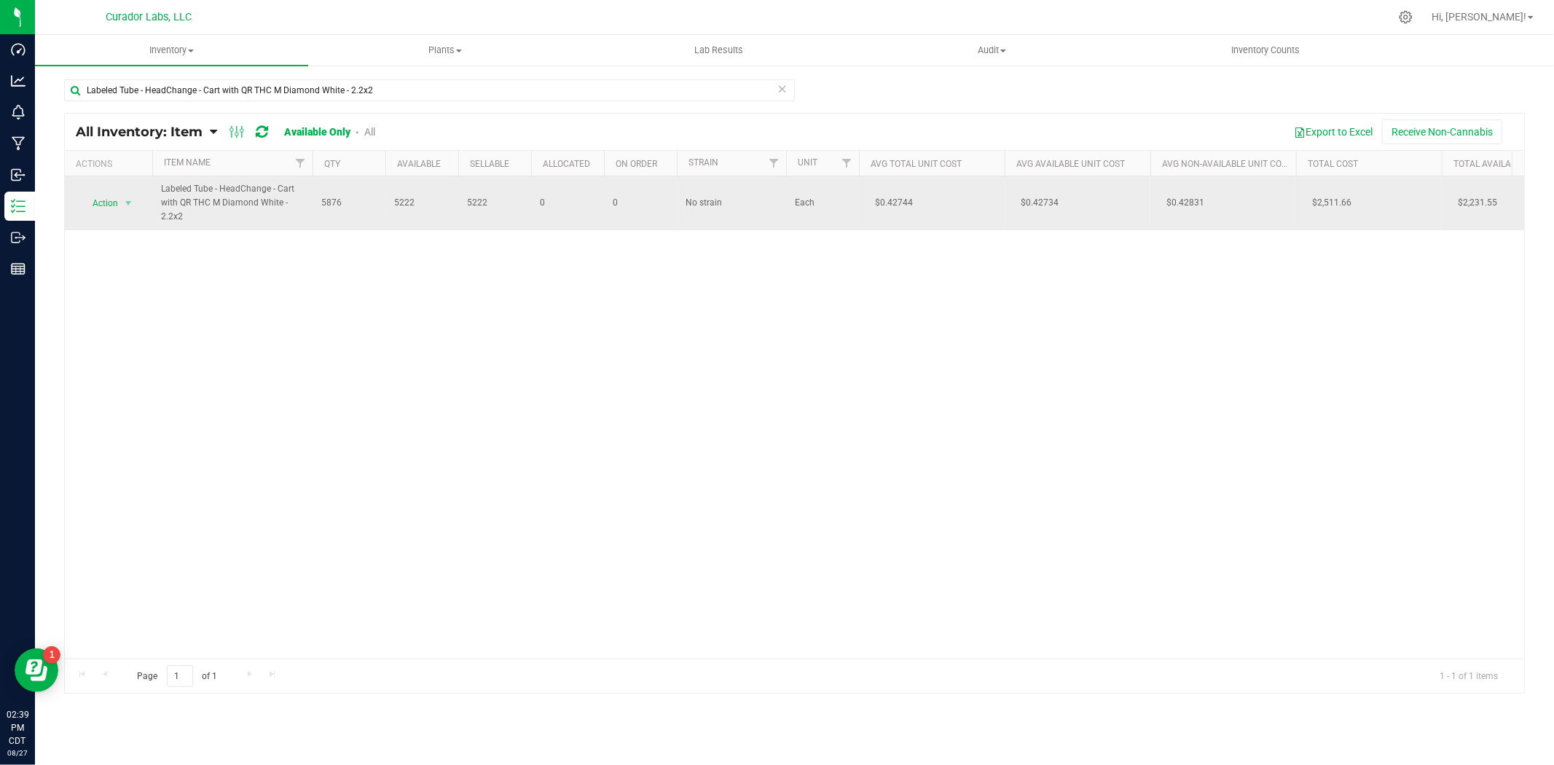
click at [144, 205] on td "Action Action Adjust qty Edit lots/costs Global inventory Locate inventory Prin…" at bounding box center [108, 203] width 87 height 54
click at [127, 209] on span "select" at bounding box center [128, 203] width 18 height 20
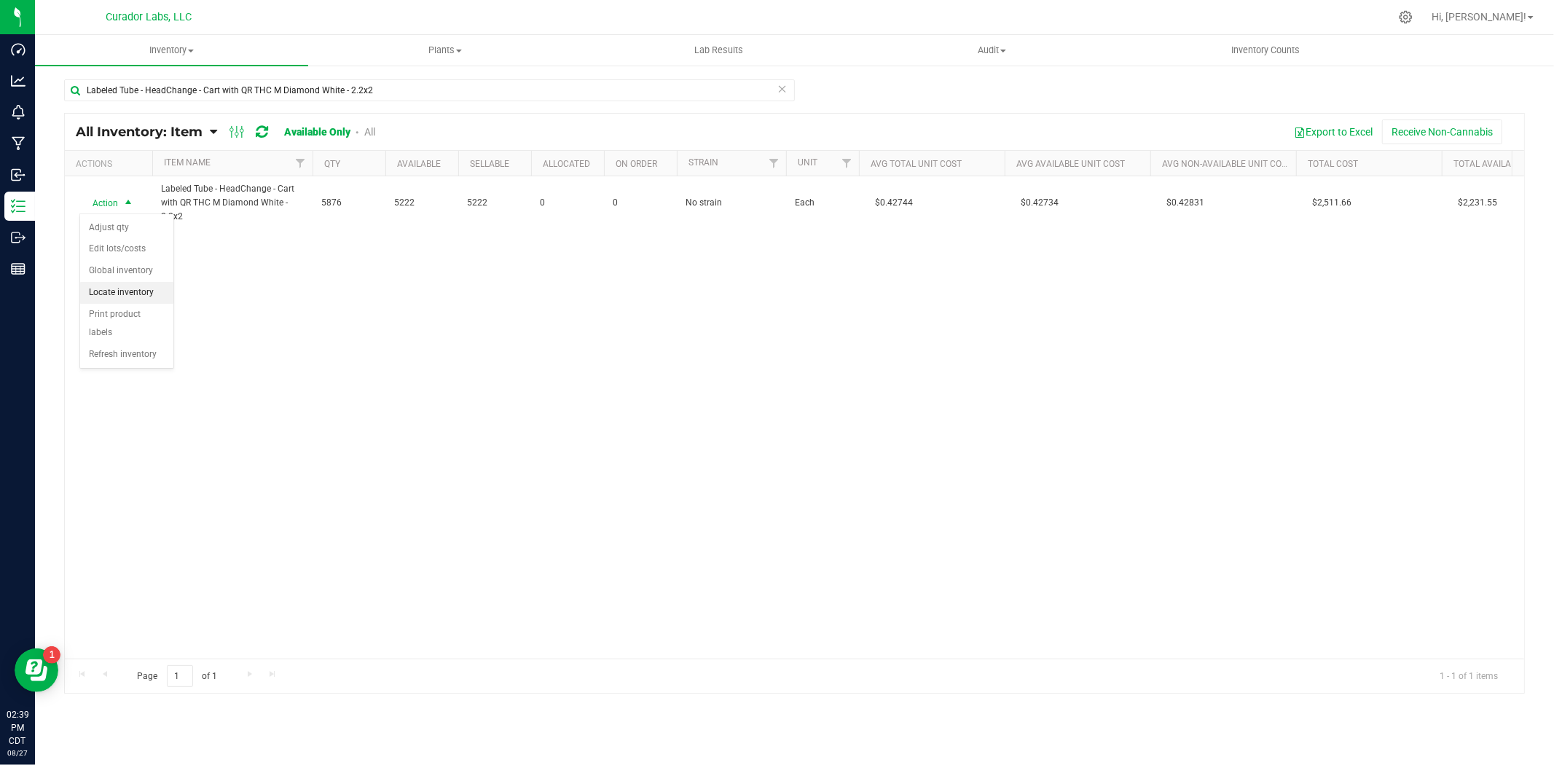
click at [120, 288] on li "Locate inventory" at bounding box center [126, 293] width 93 height 22
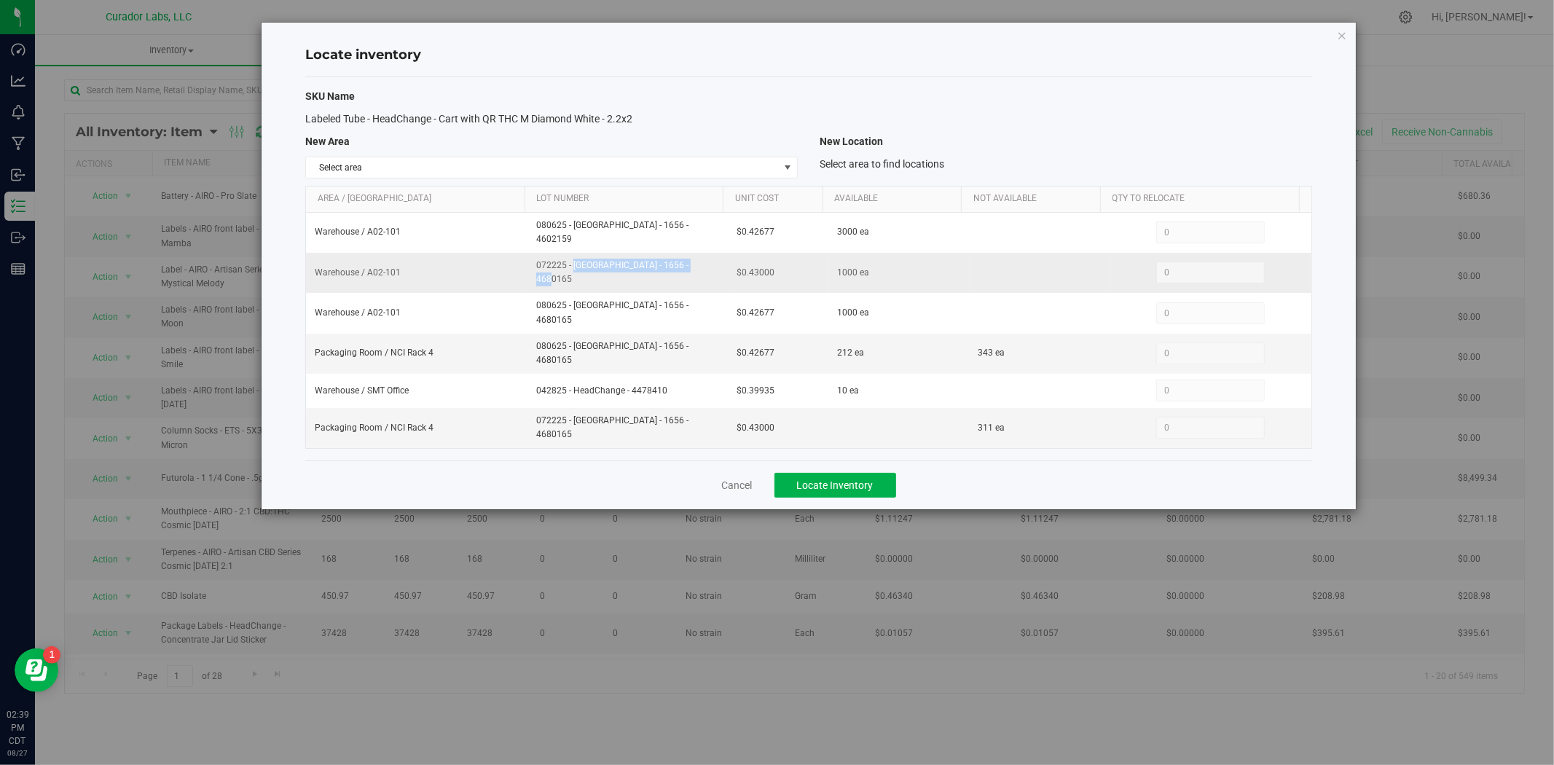
drag, startPoint x: 665, startPoint y: 260, endPoint x: 533, endPoint y: 273, distance: 133.2
click at [532, 274] on td "072225 - Sana - 1656 - 4680165" at bounding box center [627, 273] width 201 height 40
copy span "072225 - Sana - 1656 - 4680165"
click at [471, 156] on div "SKU Name Labeled Tube - HeadChange - Cart with QR THC M Diamond White - 2.2x2 N…" at bounding box center [808, 268] width 1007 height 383
click at [468, 165] on span "Select area" at bounding box center [542, 167] width 473 height 20
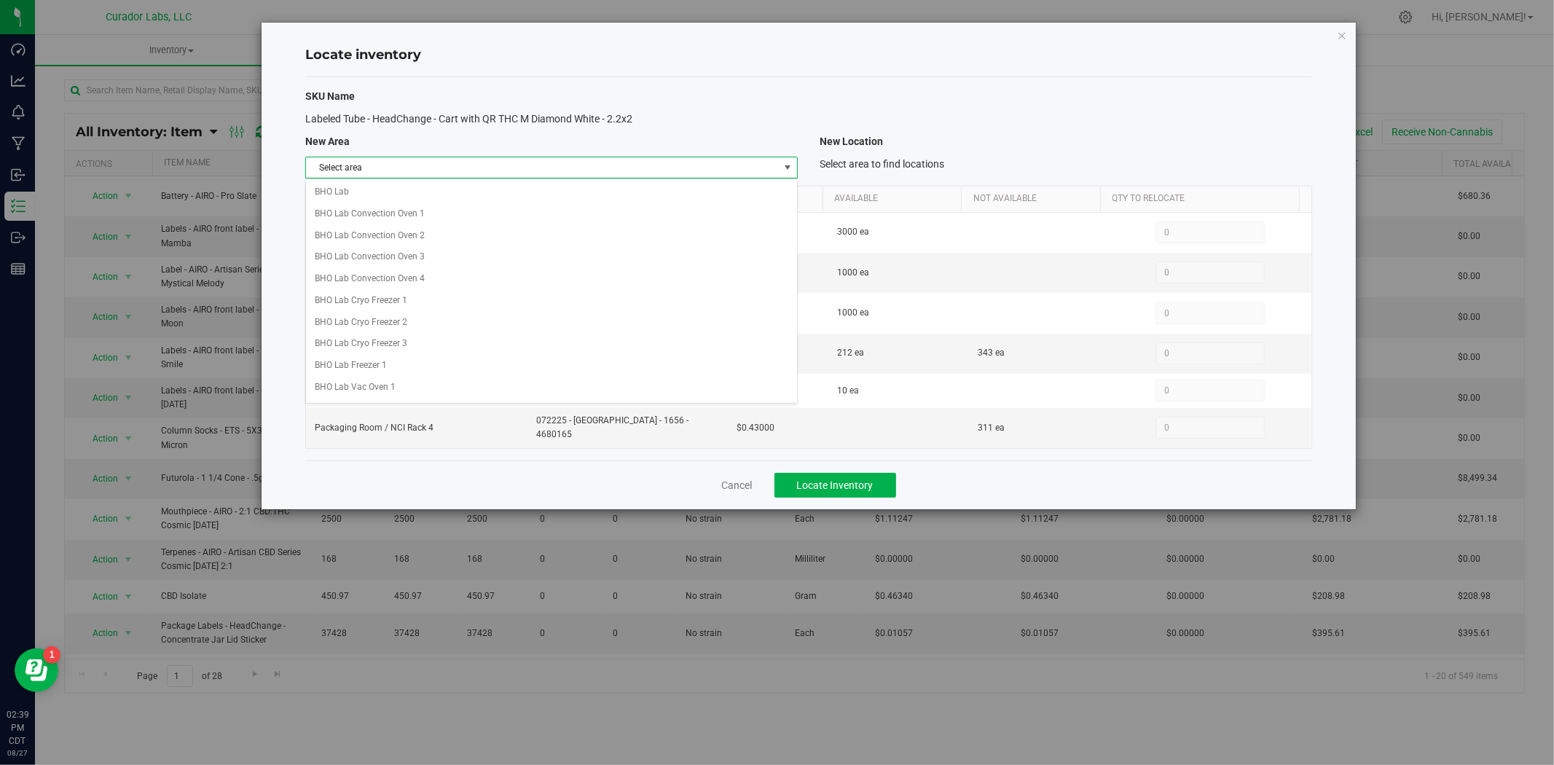
scroll to position [1155, 0]
click at [385, 388] on li "Warehouse" at bounding box center [551, 380] width 491 height 22
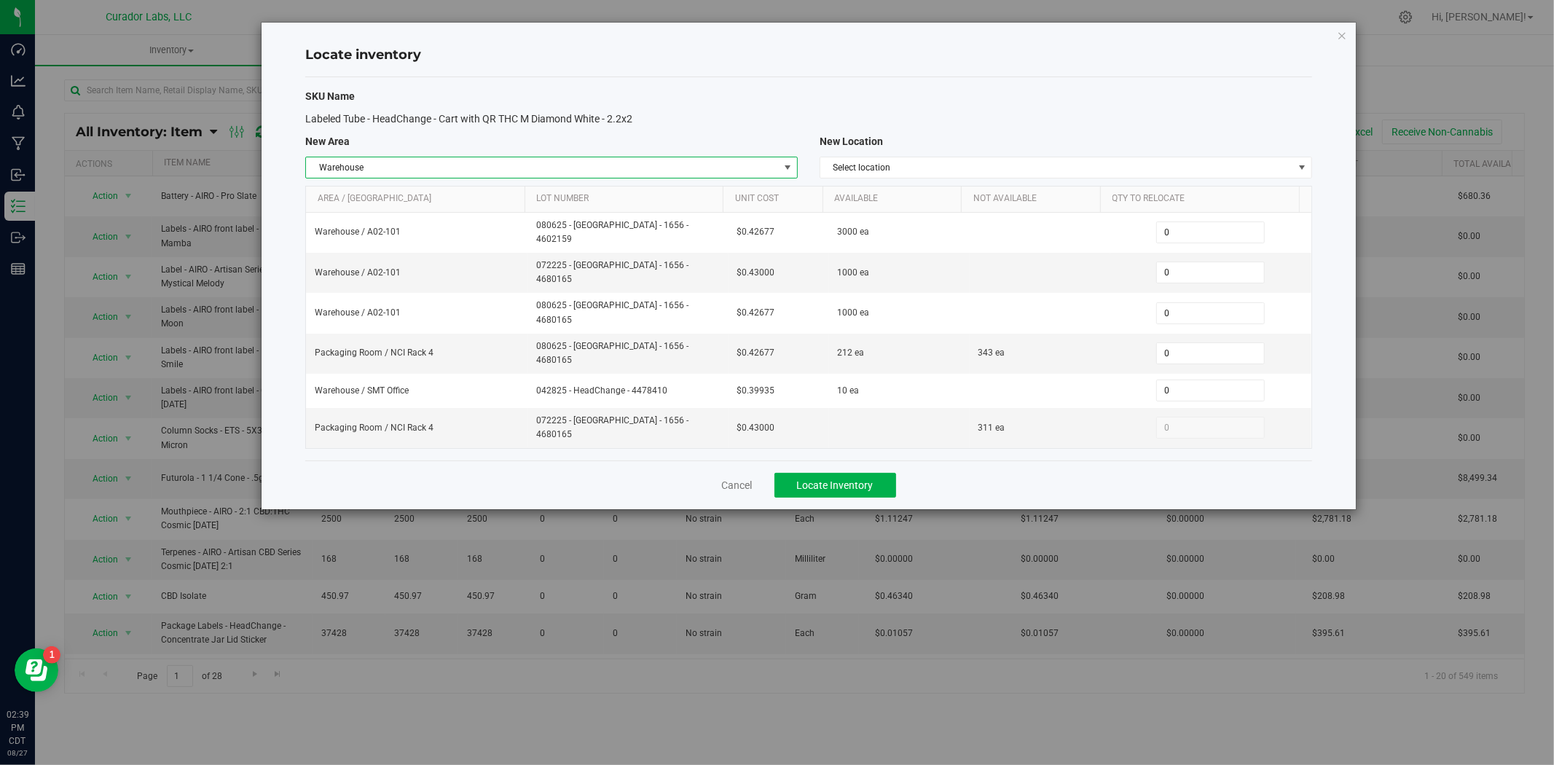
click at [758, 159] on span "Warehouse" at bounding box center [542, 167] width 473 height 20
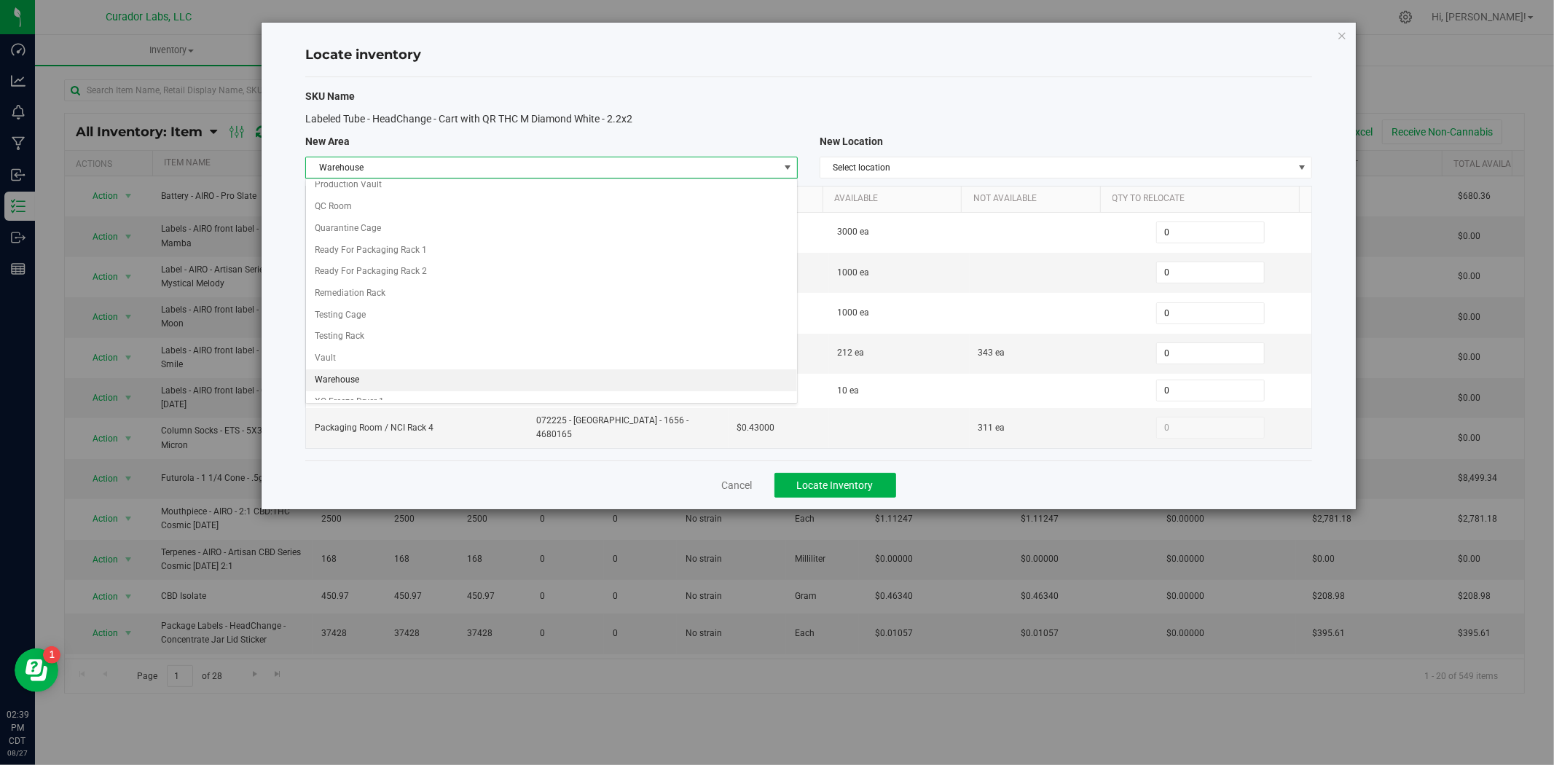
scroll to position [828, 0]
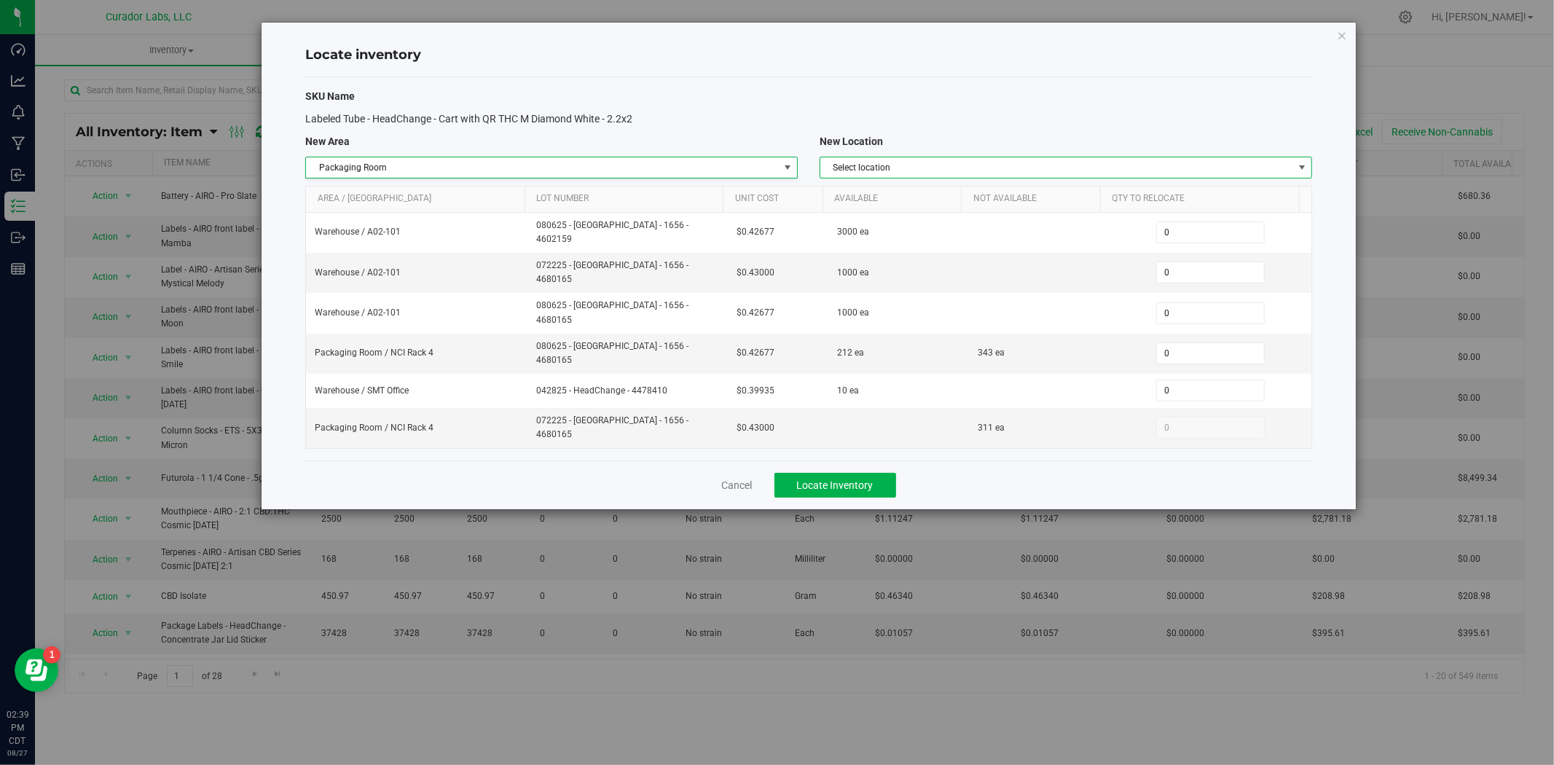
click at [849, 168] on span "Select location" at bounding box center [1056, 167] width 473 height 20
drag, startPoint x: 865, startPoint y: 281, endPoint x: 878, endPoint y: 280, distance: 13.1
click at [865, 280] on li "NCI Rack 4" at bounding box center [1065, 279] width 491 height 22
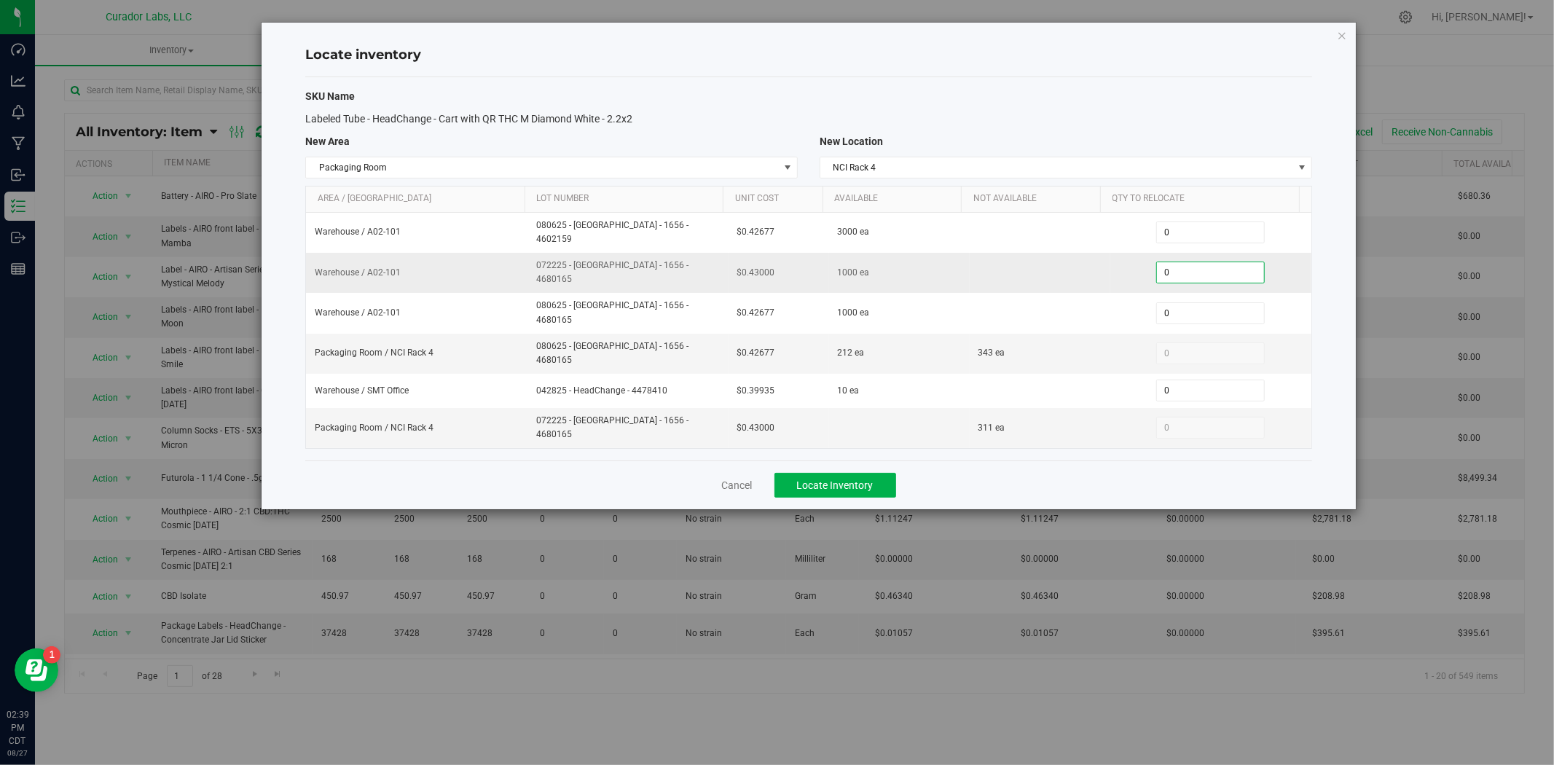
drag, startPoint x: 1186, startPoint y: 259, endPoint x: 1154, endPoint y: 260, distance: 32.1
click at [1156, 262] on span "0 0" at bounding box center [1210, 273] width 109 height 22
type input "1000"
type input "1,000"
click at [790, 473] on button "Locate Inventory" at bounding box center [835, 485] width 122 height 25
